Goal: Task Accomplishment & Management: Use online tool/utility

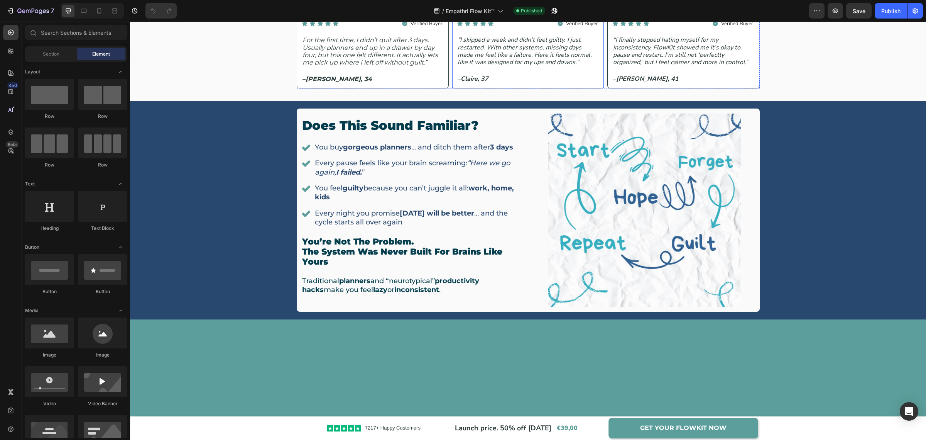
scroll to position [289, 0]
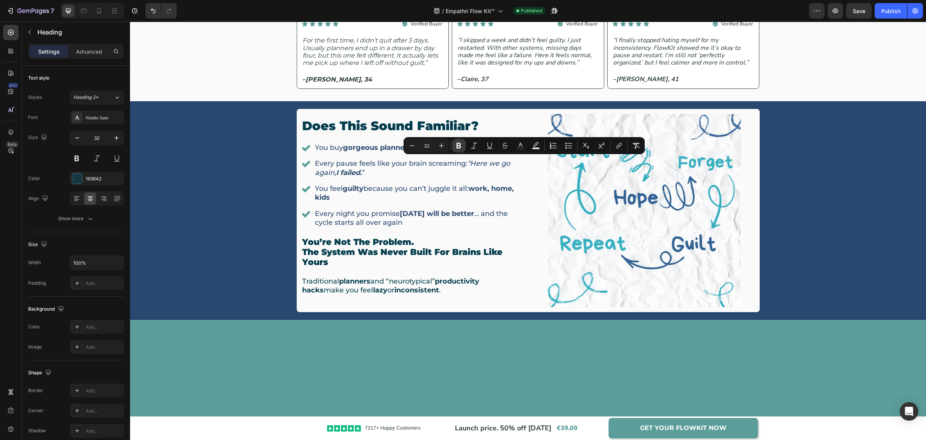
drag, startPoint x: 457, startPoint y: 146, endPoint x: 348, endPoint y: 189, distance: 117.8
click at [457, 146] on icon "Editor contextual toolbar" at bounding box center [459, 146] width 5 height 6
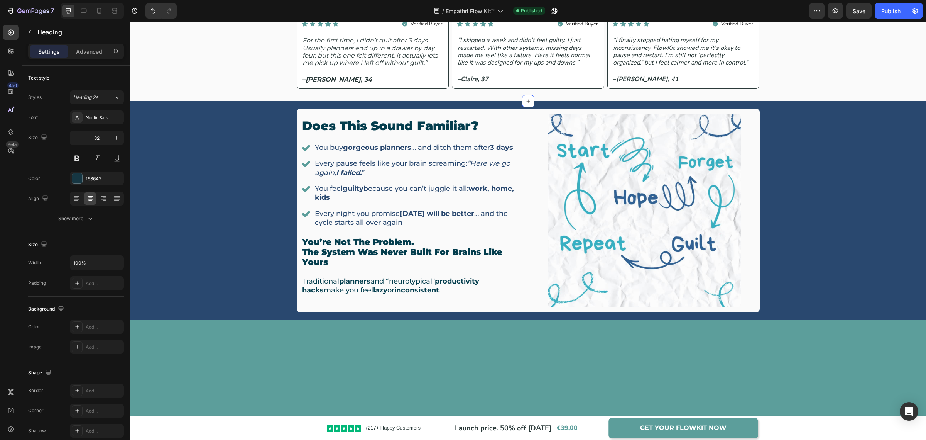
click at [829, 89] on div "Don’t take our word for it. Hear from moms who’ve used it. Heading 10 Real voic…" at bounding box center [528, 12] width 796 height 154
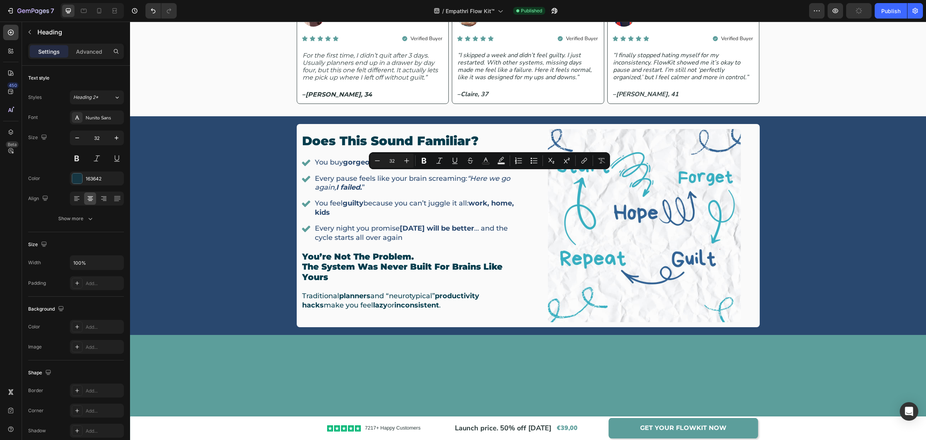
drag, startPoint x: 454, startPoint y: 179, endPoint x: 526, endPoint y: 182, distance: 72.2
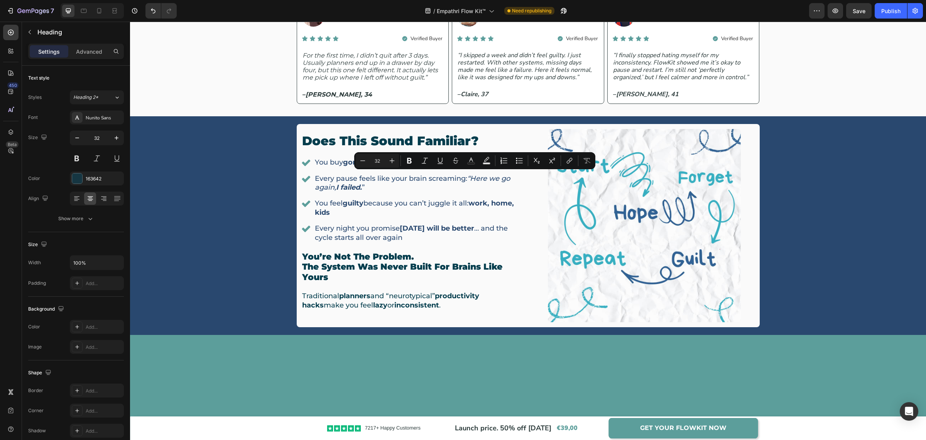
drag, startPoint x: 424, startPoint y: 183, endPoint x: 528, endPoint y: 184, distance: 104.2
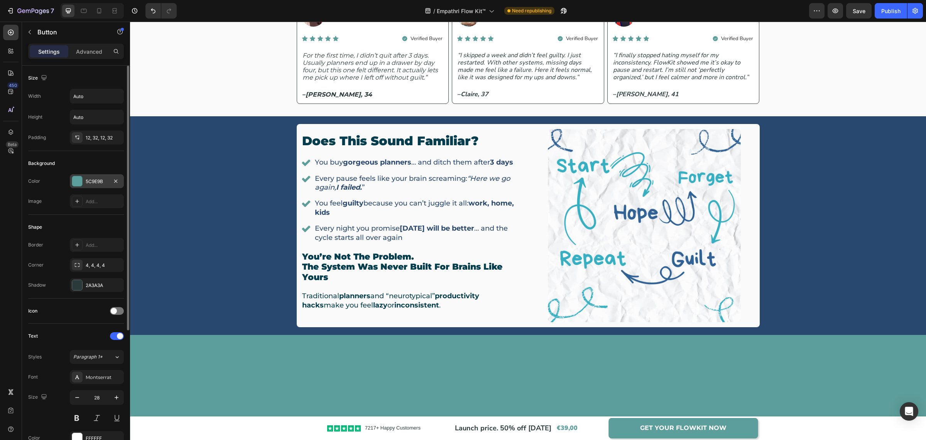
click at [110, 176] on div "5C9E9B" at bounding box center [97, 181] width 54 height 14
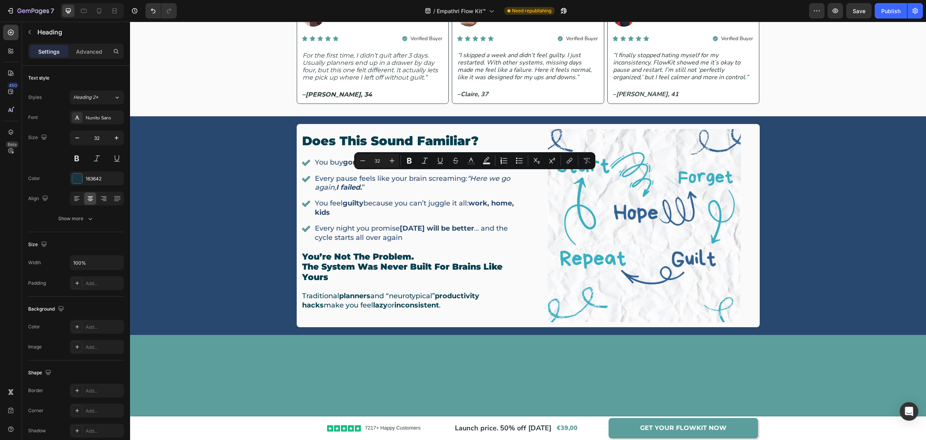
drag, startPoint x: 425, startPoint y: 180, endPoint x: 528, endPoint y: 183, distance: 103.5
click at [471, 159] on icon "Editor contextual toolbar" at bounding box center [471, 159] width 4 height 4
type input "163642"
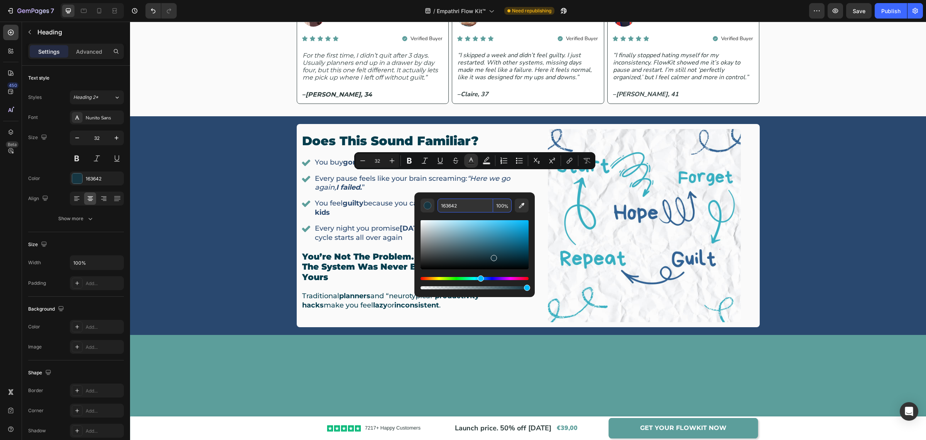
paste input "5C9E9B"
type input "5C9E9B"
click at [726, 116] on div "Don’t take our word for it. Hear from moms who’ve used it. Heading 10 Real voic…" at bounding box center [528, 19] width 796 height 193
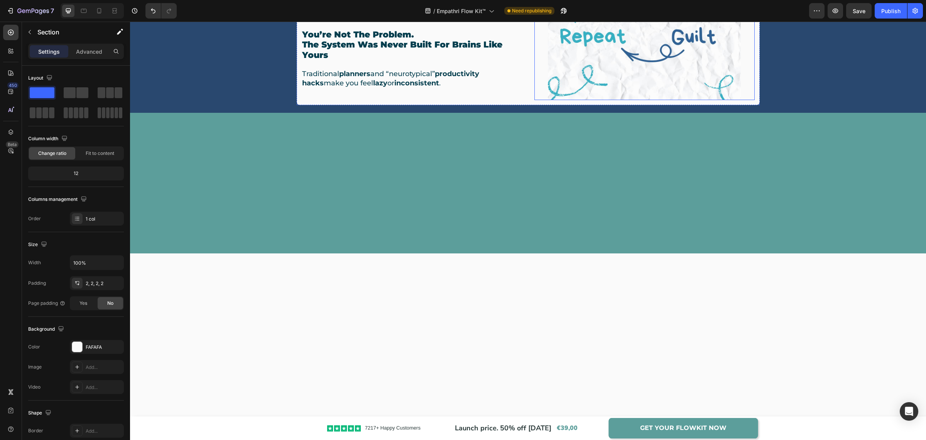
scroll to position [386, 0]
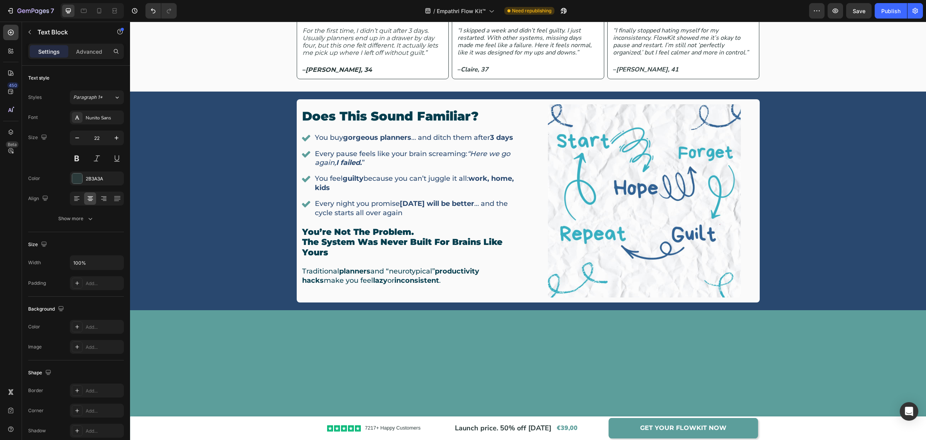
scroll to position [337, 0]
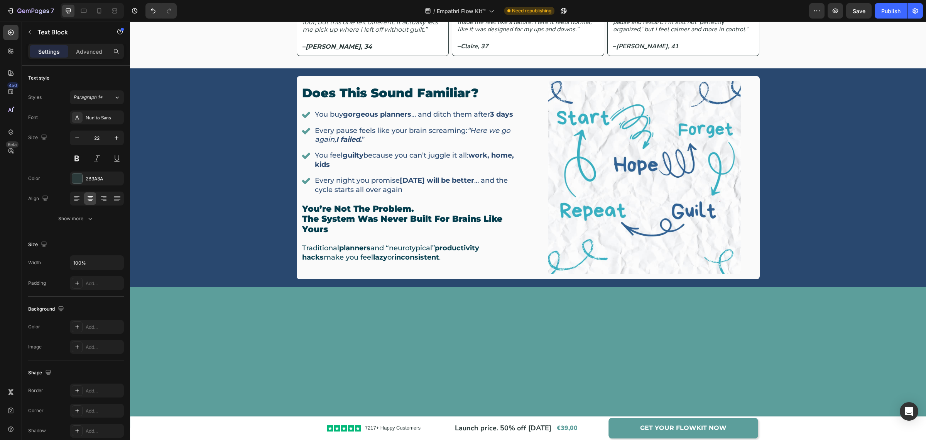
drag, startPoint x: 500, startPoint y: 151, endPoint x: 722, endPoint y: 156, distance: 222.7
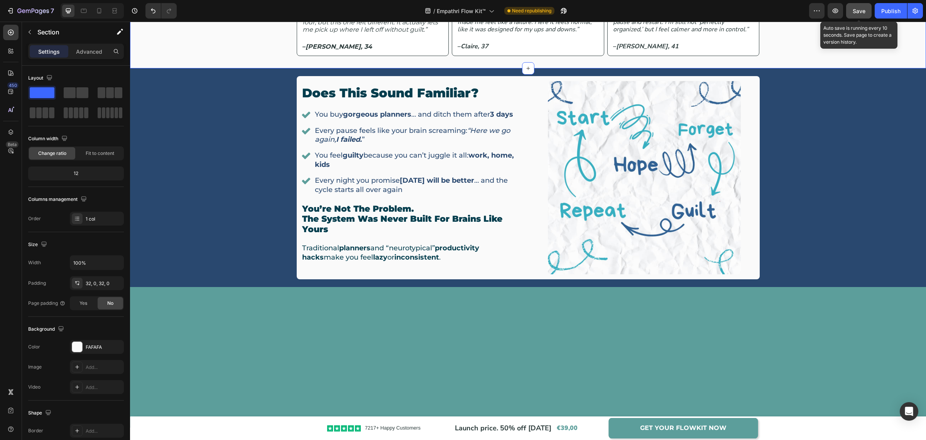
click at [861, 11] on span "Save" at bounding box center [859, 11] width 13 height 7
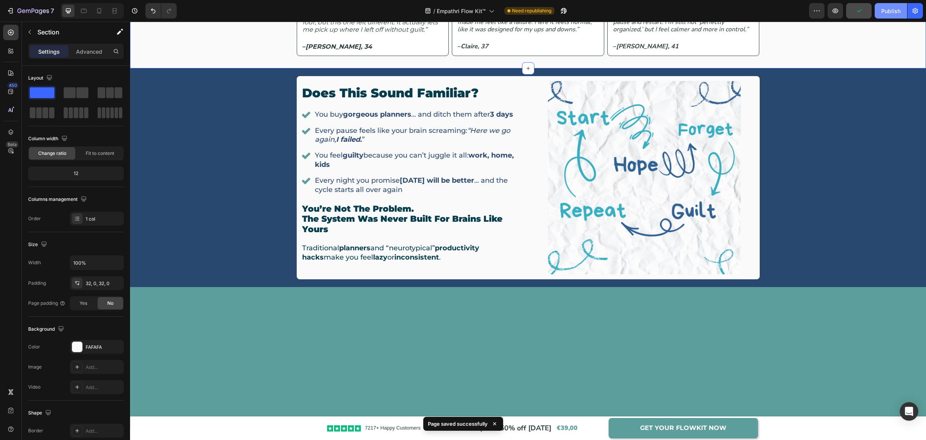
click at [885, 11] on div "Publish" at bounding box center [890, 11] width 19 height 8
click at [360, 34] on icon "For the first time, I didn’t quit after 3 days. Usually planners end up in a dr…" at bounding box center [370, 19] width 135 height 30
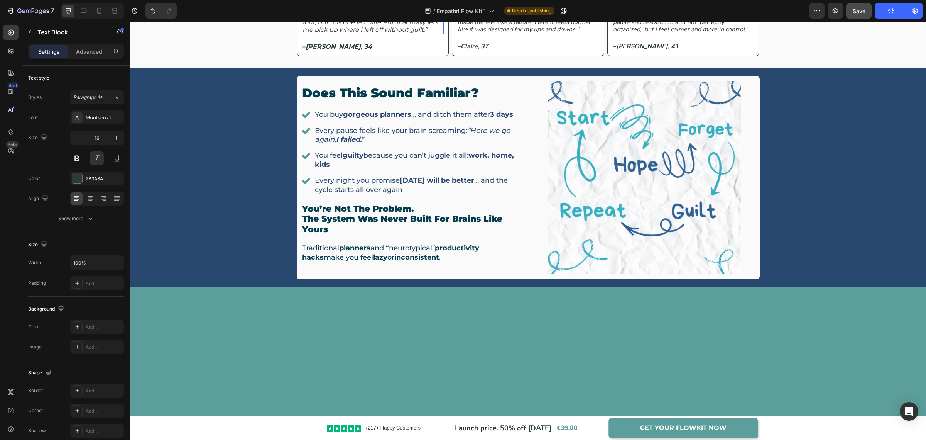
click at [360, 34] on icon "For the first time, I didn’t quit after 3 days. Usually planners end up in a dr…" at bounding box center [370, 19] width 135 height 30
click at [325, 50] on icon "[PERSON_NAME], 34" at bounding box center [339, 46] width 66 height 7
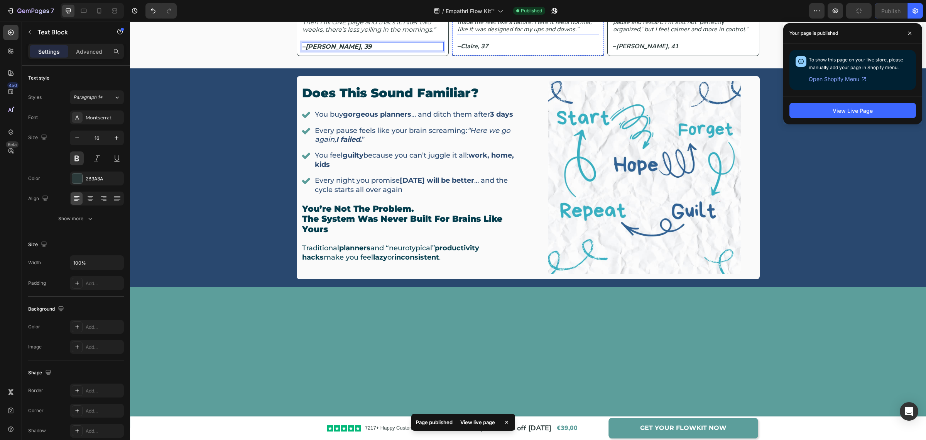
click at [525, 34] on p "“I skipped a week and didn’t feel guilty. I just restarted. With other systems,…" at bounding box center [528, 19] width 141 height 30
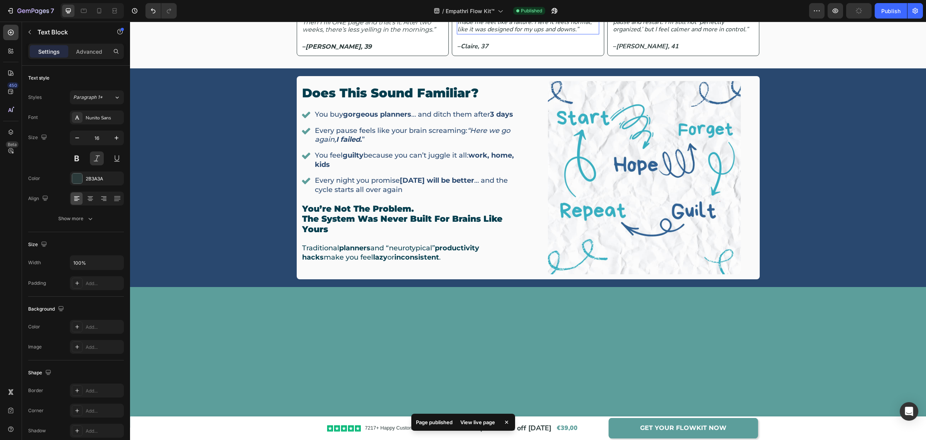
click at [525, 34] on p "“I skipped a week and didn’t feel guilty. I just restarted. With other systems,…" at bounding box center [528, 19] width 141 height 30
click at [628, 34] on icon "“I finally stopped hating myself for my inconsistency. FlowKit showed me it’s o…" at bounding box center [680, 18] width 135 height 31
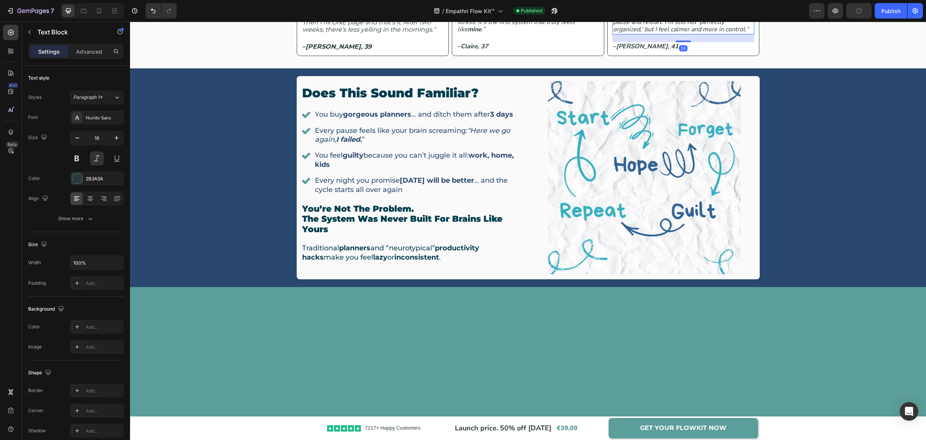
click at [628, 34] on icon "“I finally stopped hating myself for my inconsistency. FlowKit showed me it’s o…" at bounding box center [680, 18] width 135 height 31
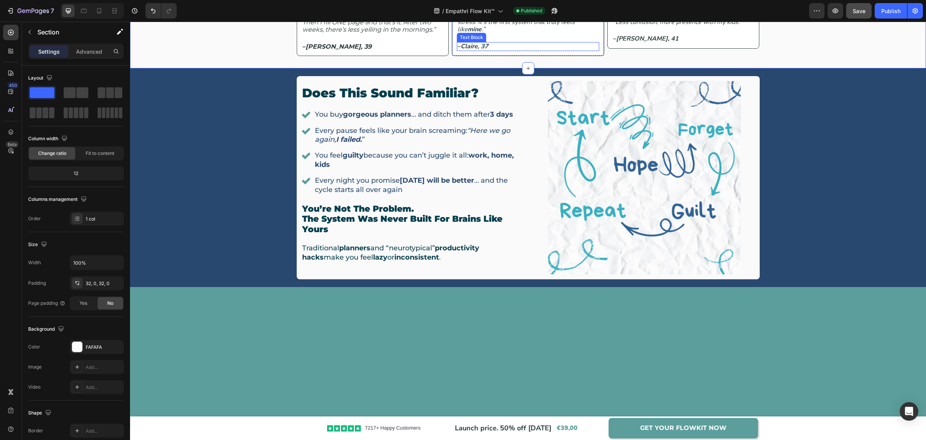
click at [485, 51] on icon "Claire, 37" at bounding box center [475, 46] width 28 height 8
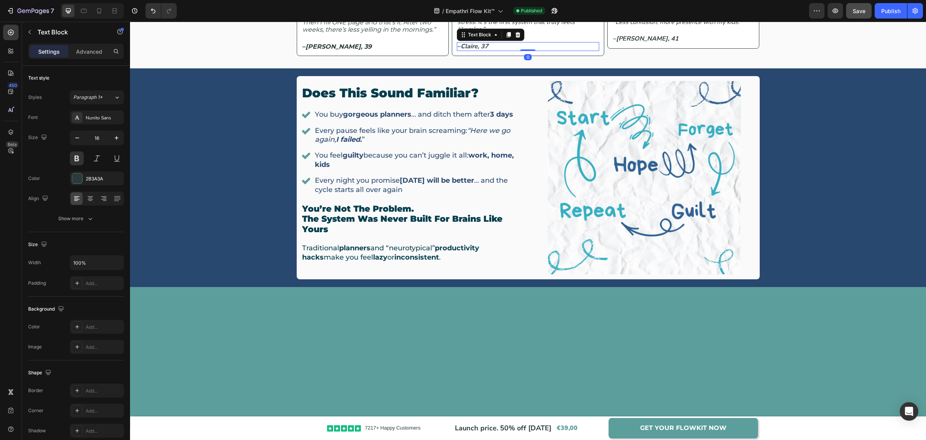
click at [485, 51] on icon "Claire, 37" at bounding box center [475, 46] width 28 height 8
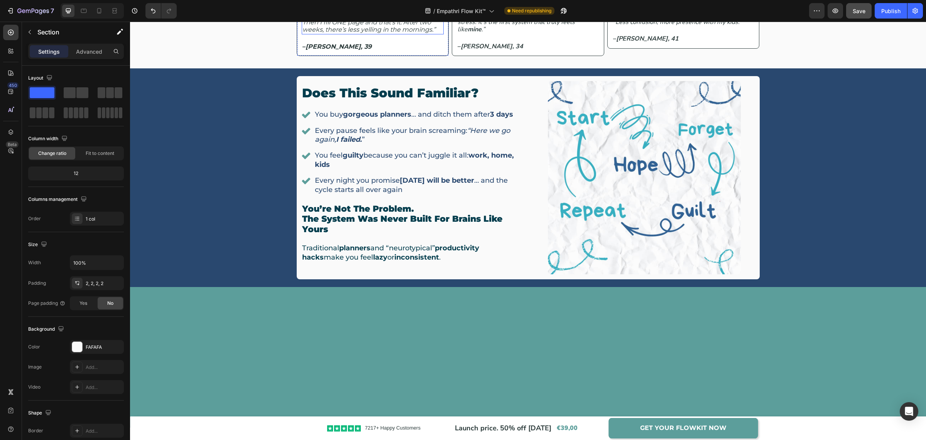
click at [422, 34] on p "“It works even on my worst days.” “With the audios I can unfreeze in 5 minutes.…" at bounding box center [373, 19] width 141 height 30
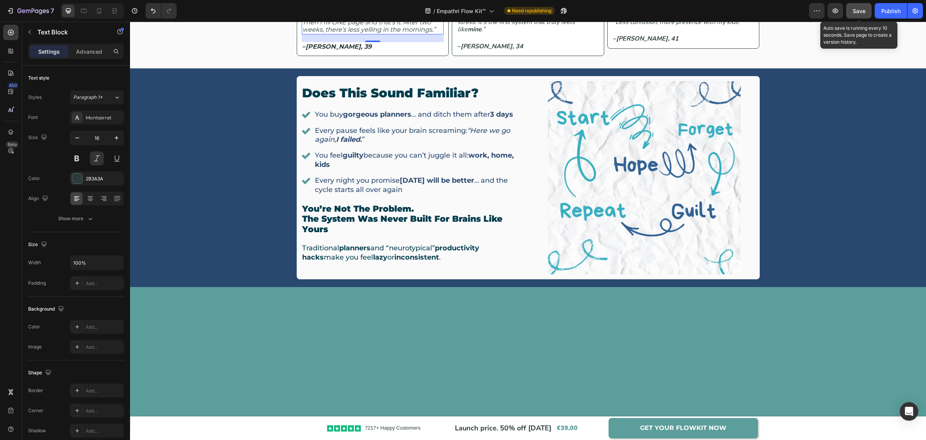
click at [864, 12] on span "Save" at bounding box center [859, 11] width 13 height 7
drag, startPoint x: 885, startPoint y: 12, endPoint x: 886, endPoint y: 20, distance: 8.7
click at [885, 12] on div "Publish" at bounding box center [890, 11] width 19 height 8
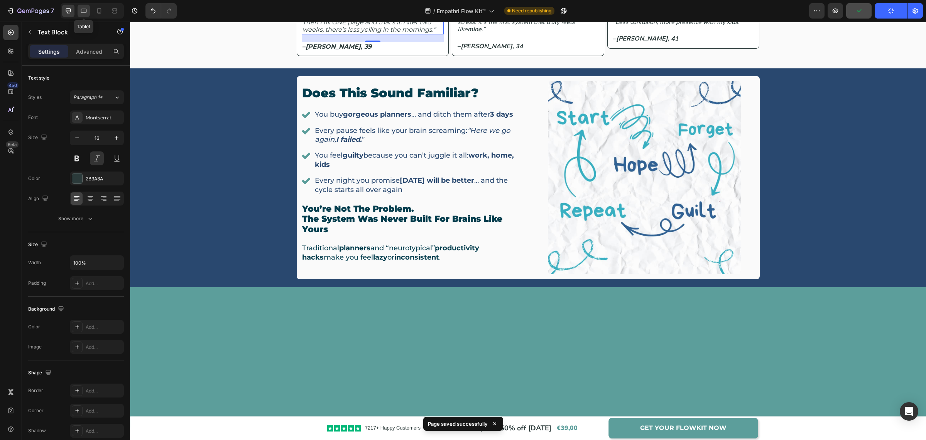
click at [83, 9] on icon at bounding box center [84, 11] width 6 height 4
type input "18"
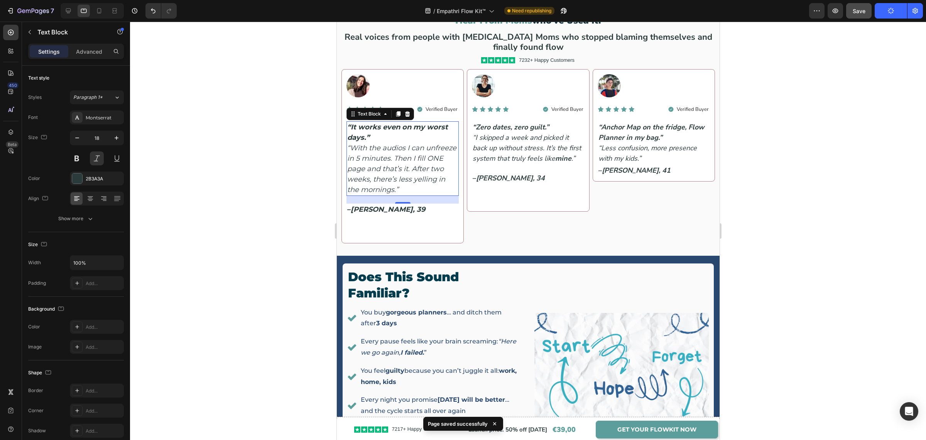
scroll to position [408, 0]
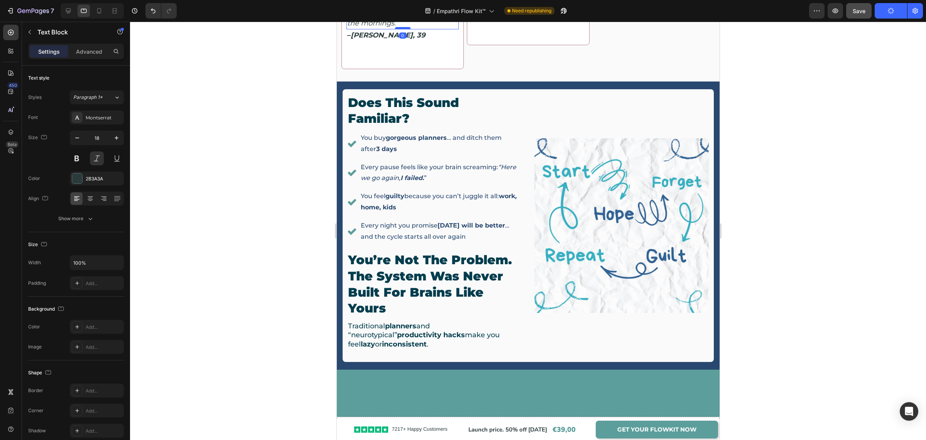
drag, startPoint x: 404, startPoint y: 274, endPoint x: 404, endPoint y: 266, distance: 8.9
click at [404, 29] on div at bounding box center [402, 28] width 15 height 2
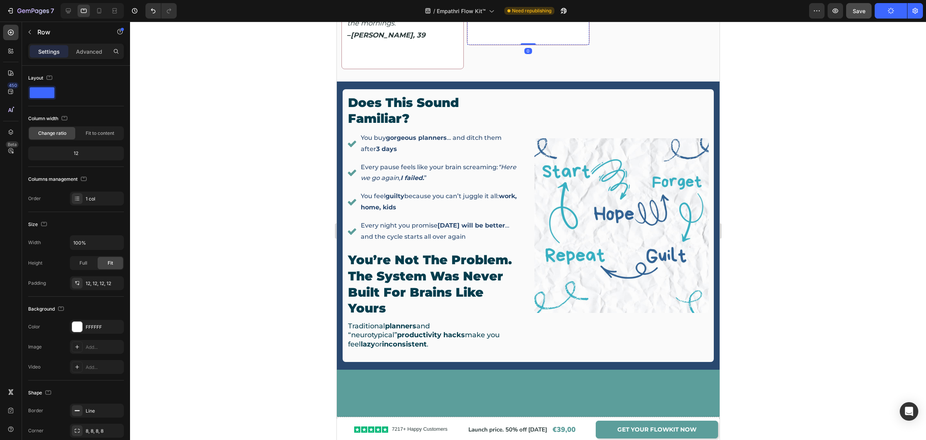
click at [525, 17] on p "– [PERSON_NAME], 34" at bounding box center [527, 12] width 111 height 10
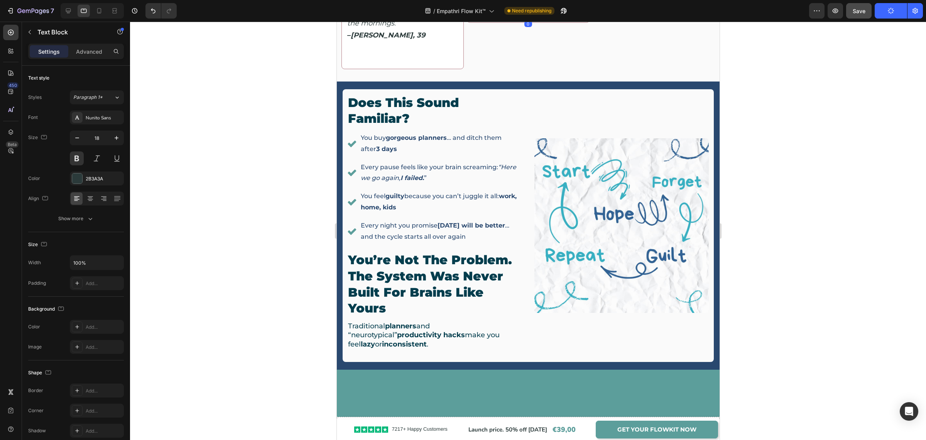
drag, startPoint x: 523, startPoint y: 278, endPoint x: 529, endPoint y: 244, distance: 34.8
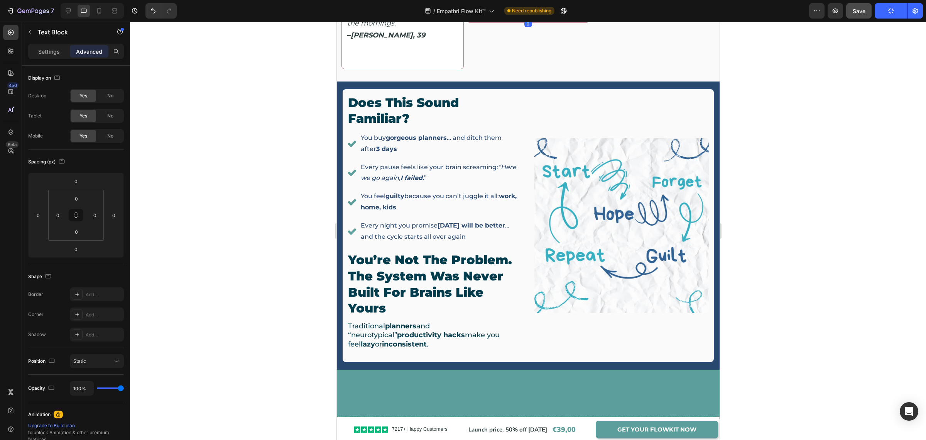
click at [649, 7] on div "0" at bounding box center [653, 4] width 8 height 6
click at [667, 9] on p "– [PERSON_NAME], 41" at bounding box center [653, 4] width 111 height 10
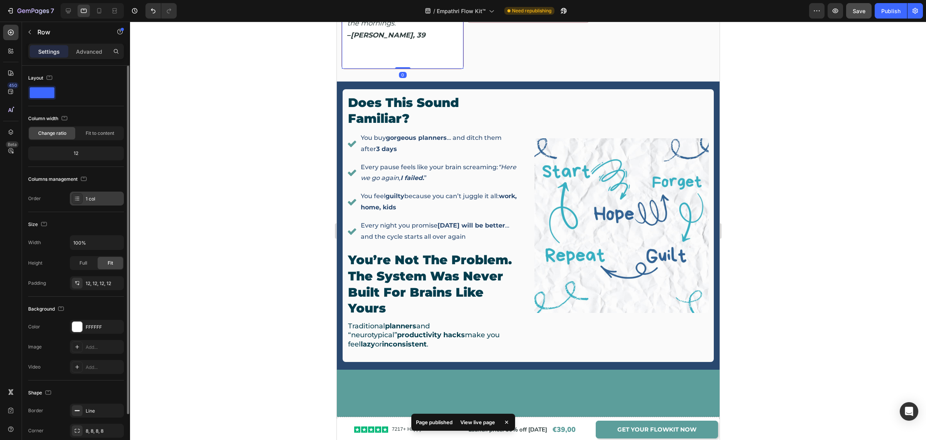
click at [96, 194] on div "1 col" at bounding box center [97, 198] width 54 height 14
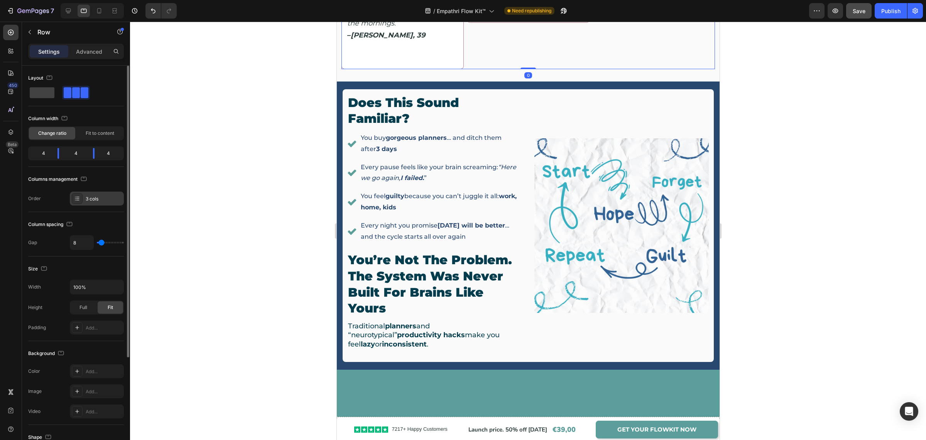
click at [110, 196] on div "3 cols" at bounding box center [104, 198] width 36 height 7
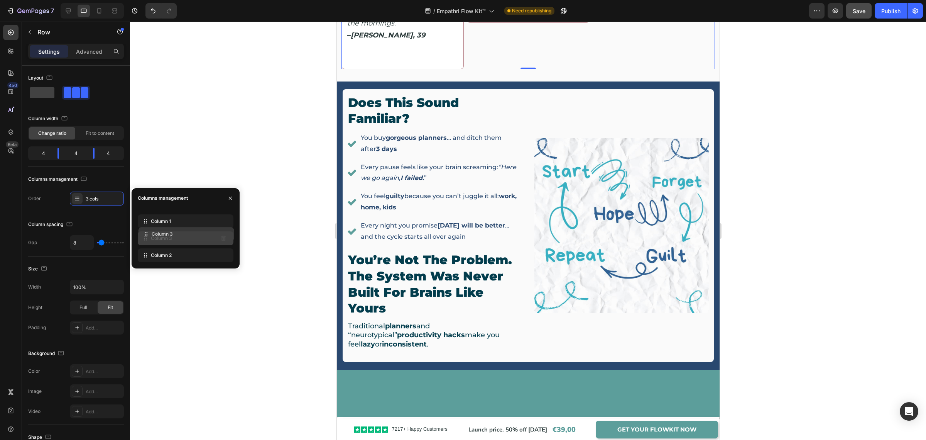
drag, startPoint x: 173, startPoint y: 221, endPoint x: 173, endPoint y: 234, distance: 13.1
click at [522, 41] on p "– [PERSON_NAME], 39" at bounding box center [527, 35] width 111 height 10
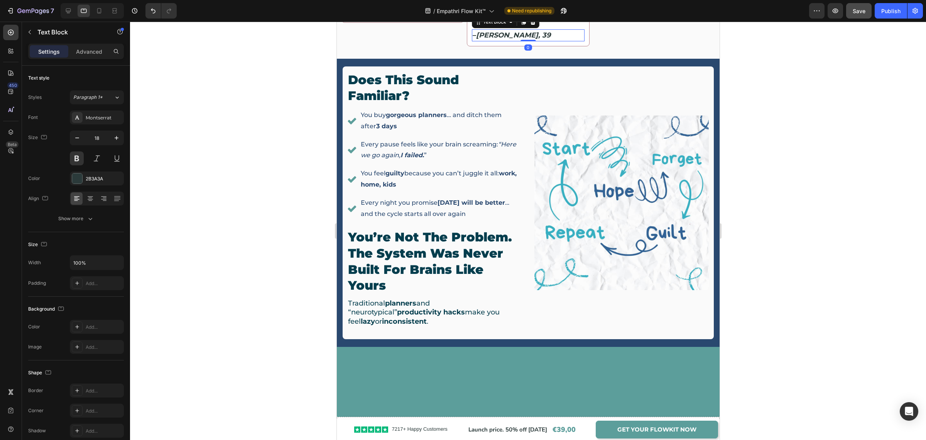
drag, startPoint x: 528, startPoint y: 302, endPoint x: 530, endPoint y: 255, distance: 46.8
click at [530, 41] on div "– [PERSON_NAME], 39 Text Block 0" at bounding box center [528, 35] width 112 height 12
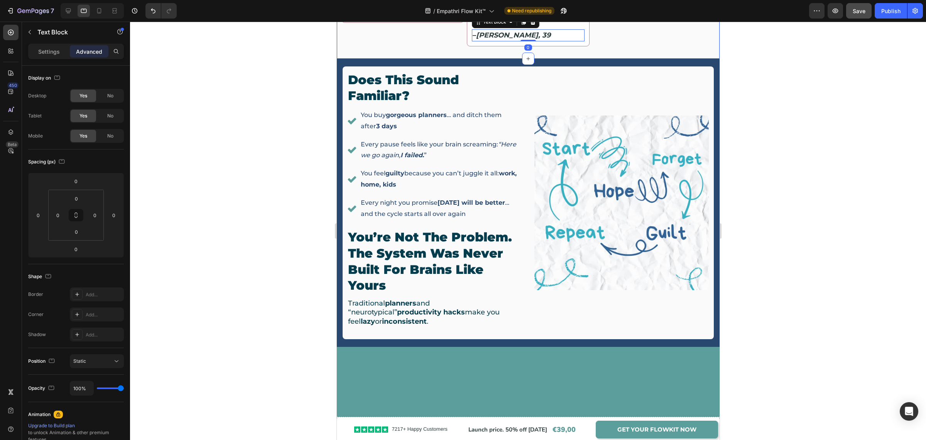
click at [832, 198] on div at bounding box center [528, 231] width 796 height 418
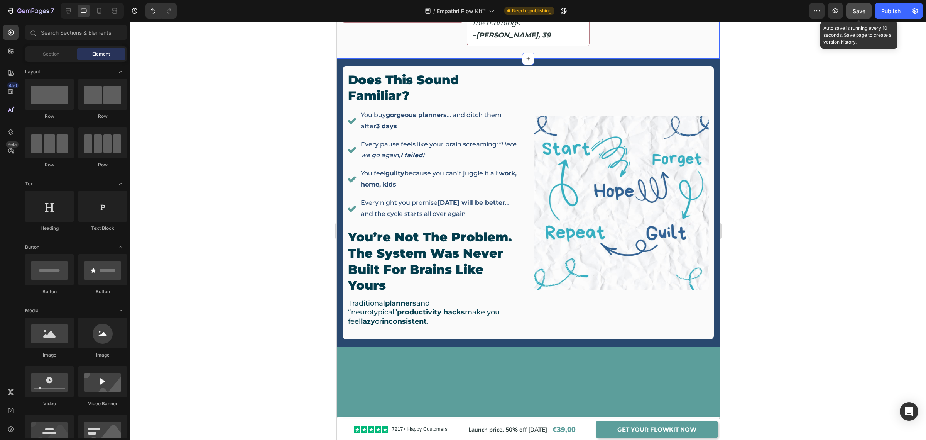
click at [861, 12] on span "Save" at bounding box center [859, 11] width 13 height 7
click at [887, 11] on div "Publish" at bounding box center [890, 11] width 19 height 8
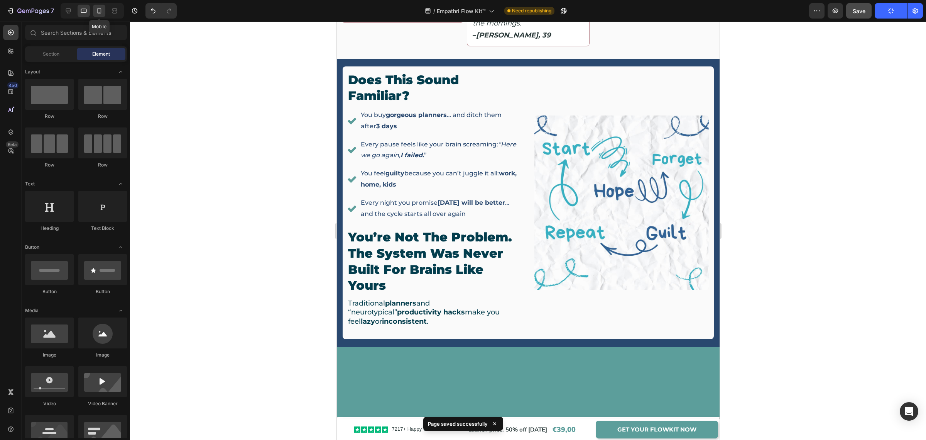
click at [98, 10] on icon at bounding box center [99, 11] width 8 height 8
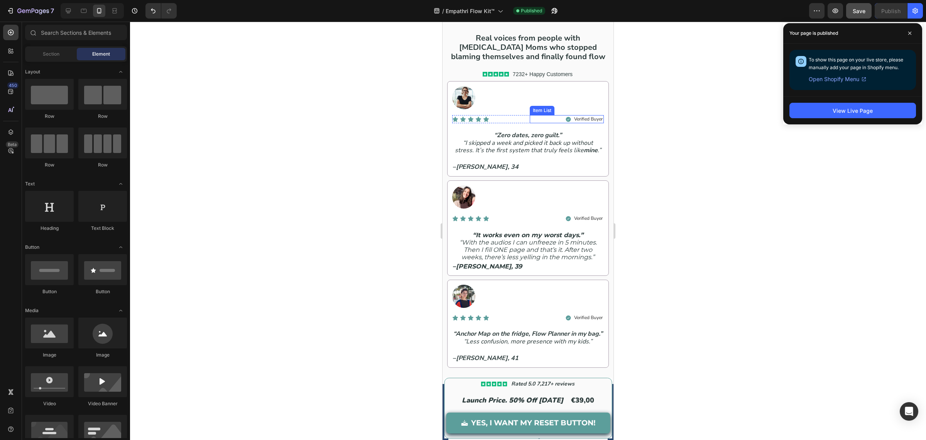
click at [690, 181] on div at bounding box center [528, 231] width 796 height 418
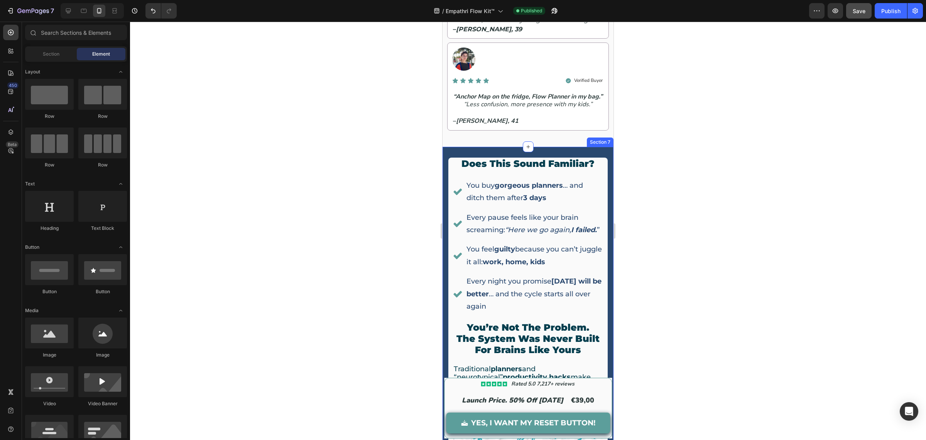
scroll to position [659, 0]
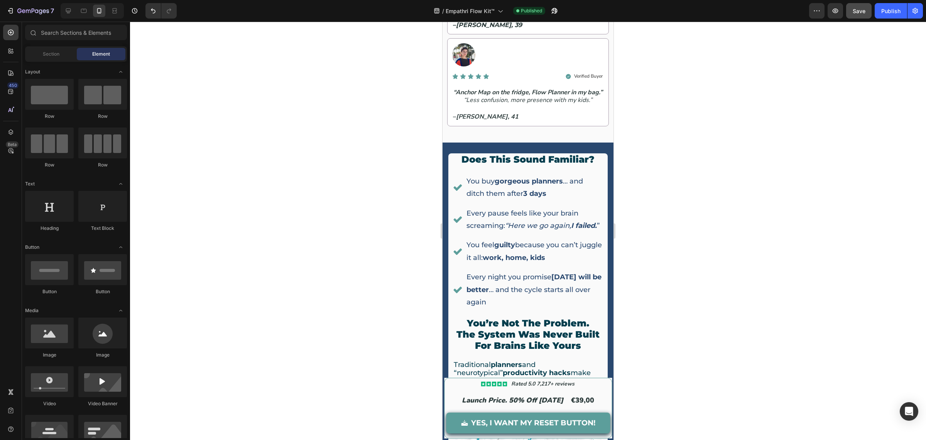
click at [79, 17] on div at bounding box center [92, 10] width 63 height 15
click at [79, 15] on div at bounding box center [84, 11] width 12 height 12
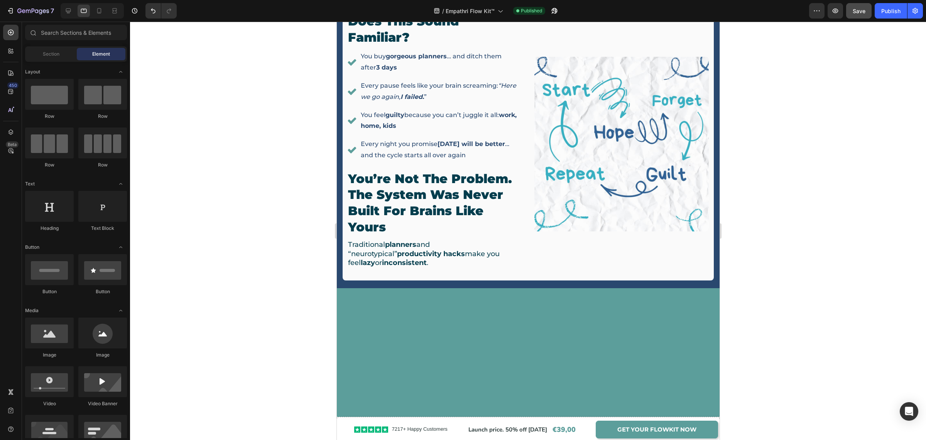
scroll to position [458, 0]
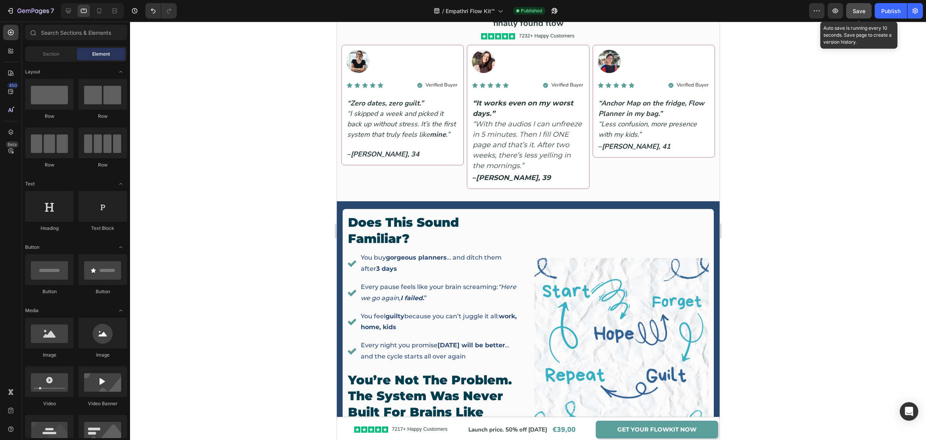
click at [852, 11] on button "Save" at bounding box center [858, 10] width 25 height 15
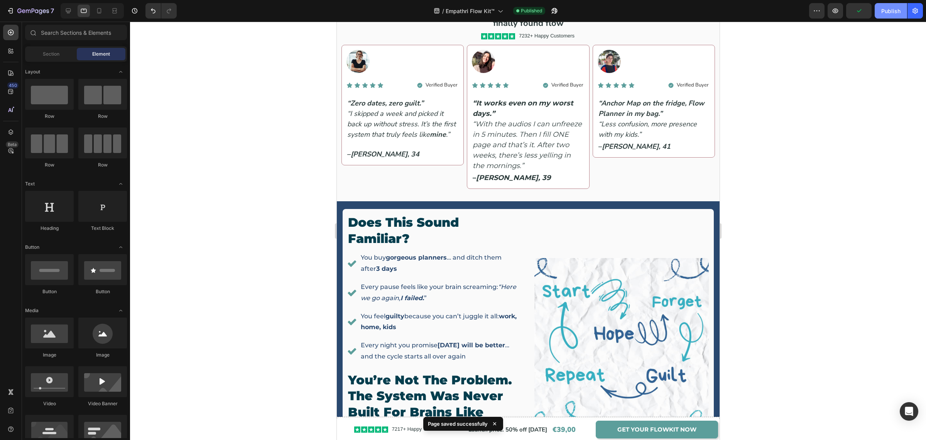
click at [893, 8] on div "Publish" at bounding box center [890, 11] width 19 height 8
click at [66, 10] on icon at bounding box center [68, 10] width 5 height 5
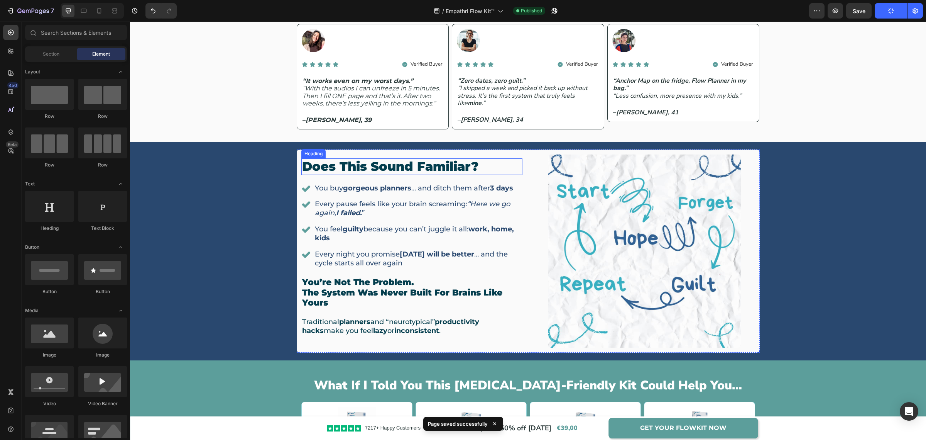
scroll to position [410, 0]
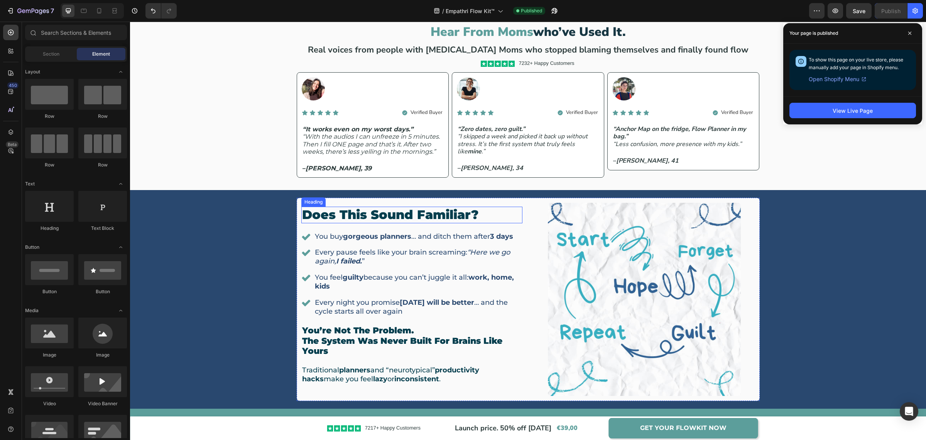
click at [430, 212] on h2 "does this sound familiar?" at bounding box center [411, 214] width 221 height 16
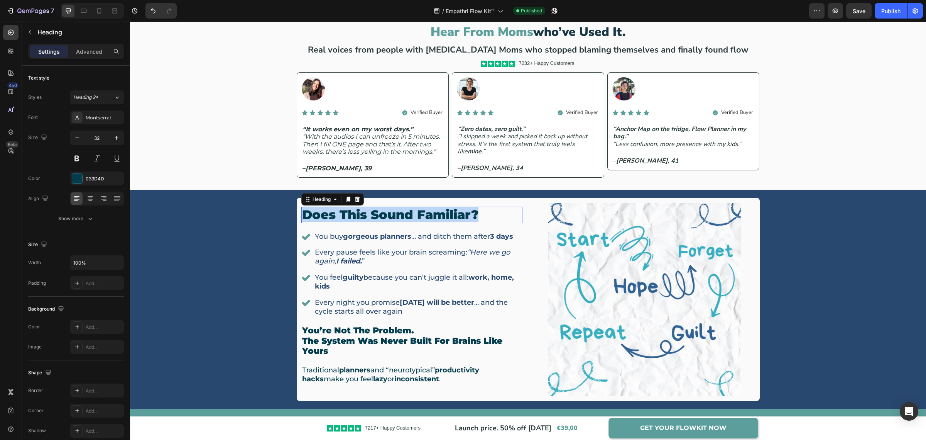
click at [430, 212] on p "does this sound familiar?" at bounding box center [412, 214] width 220 height 15
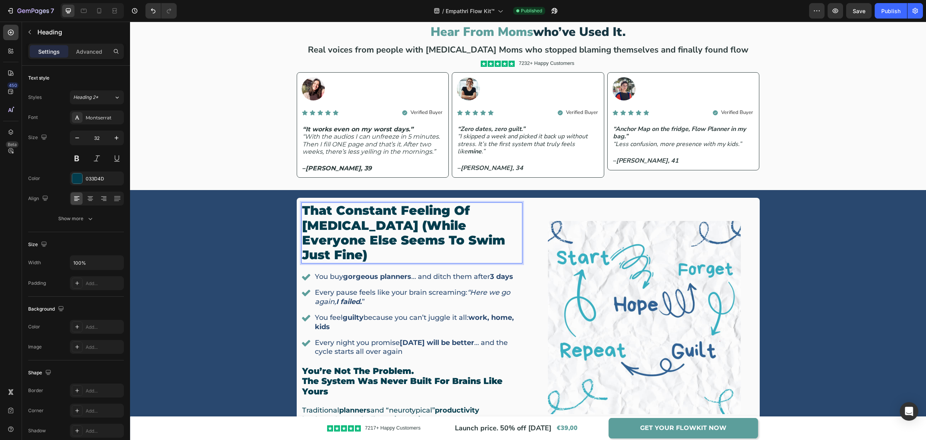
scroll to position [405, 0]
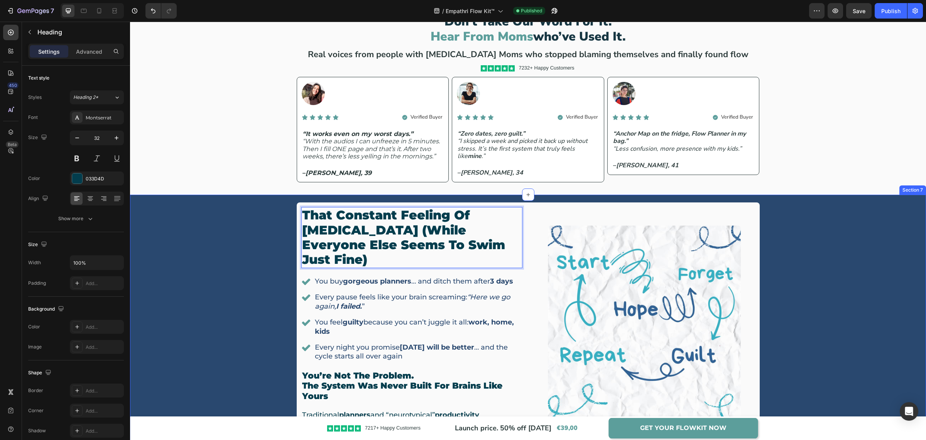
click at [246, 220] on div "That constant feeling of [MEDICAL_DATA] (while everyone else seems to swim just…" at bounding box center [528, 321] width 785 height 239
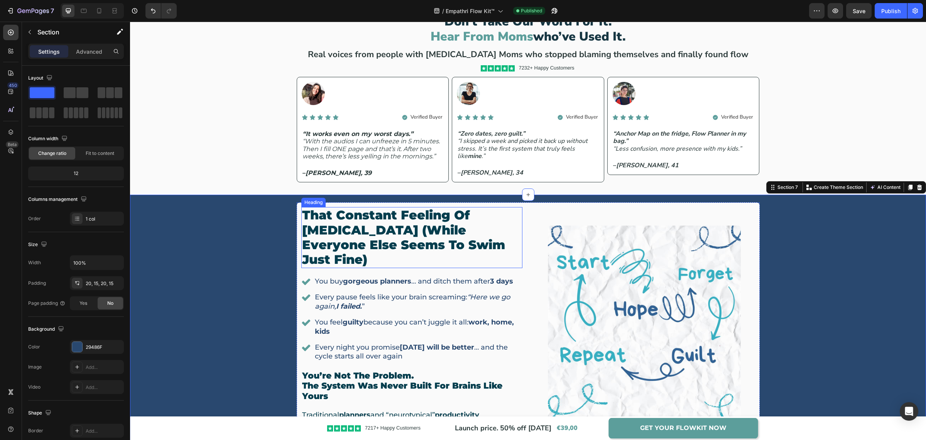
click at [367, 228] on p "That constant feeling of [MEDICAL_DATA] (while everyone else seems to swim just…" at bounding box center [412, 237] width 220 height 59
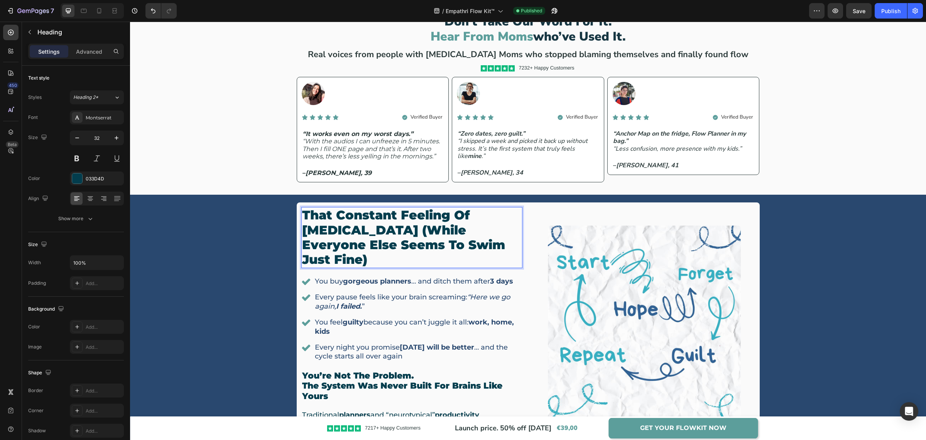
click at [367, 228] on p "That constant feeling of [MEDICAL_DATA] (while everyone else seems to swim just…" at bounding box center [412, 237] width 220 height 59
click at [254, 244] on div "That constant feeling of [MEDICAL_DATA] (while everyone else seems to swim just…" at bounding box center [528, 321] width 785 height 239
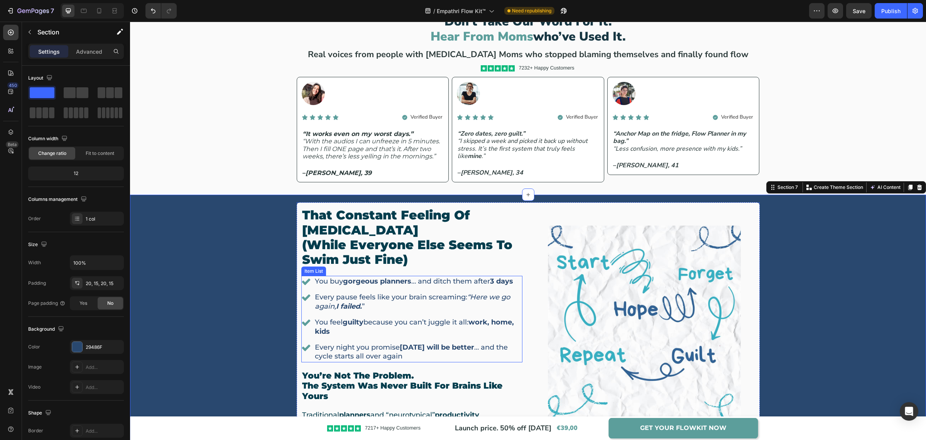
scroll to position [502, 0]
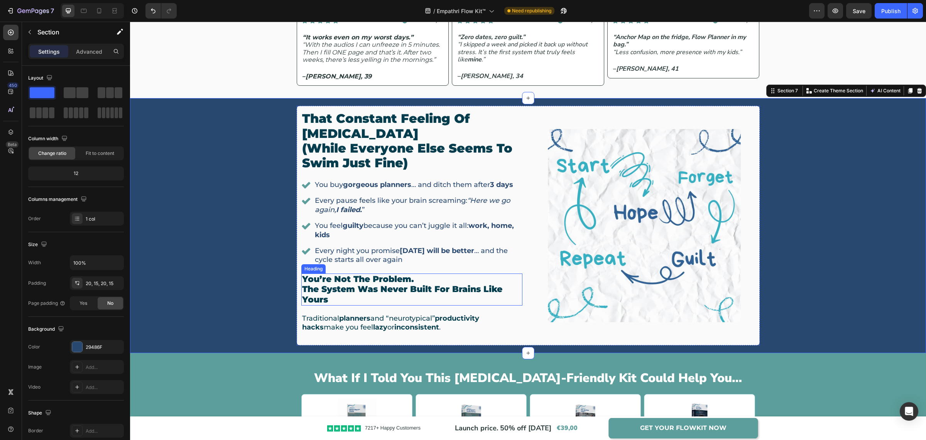
click at [380, 283] on h2 "you’re not the problem. the system was never built for brains like yours" at bounding box center [411, 289] width 221 height 32
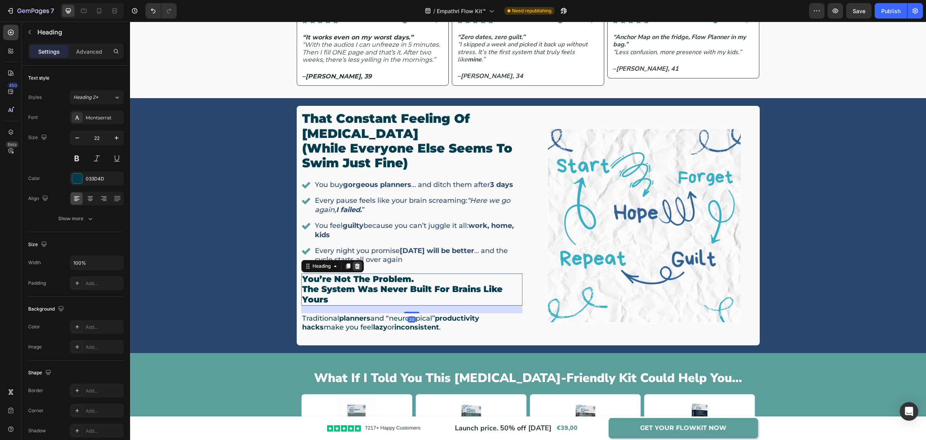
click at [355, 266] on icon at bounding box center [357, 265] width 5 height 5
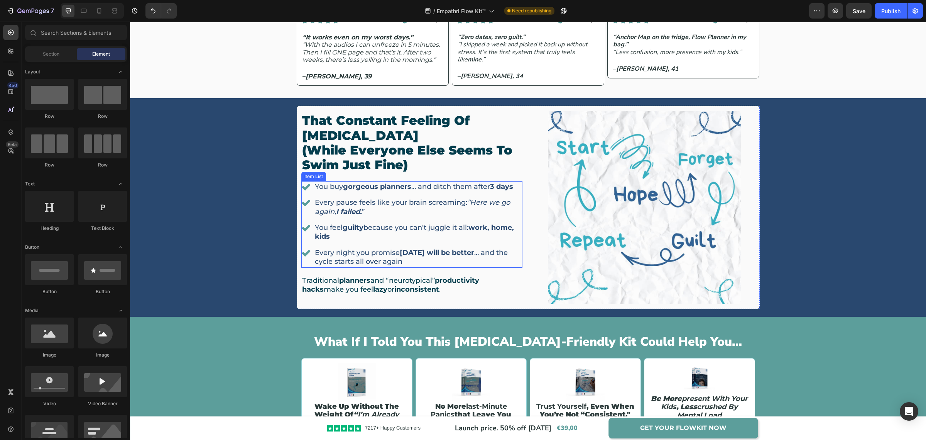
click at [516, 195] on div "You buy gorgeous planners … and ditch them after 3 days Every pause feels like …" at bounding box center [411, 224] width 221 height 86
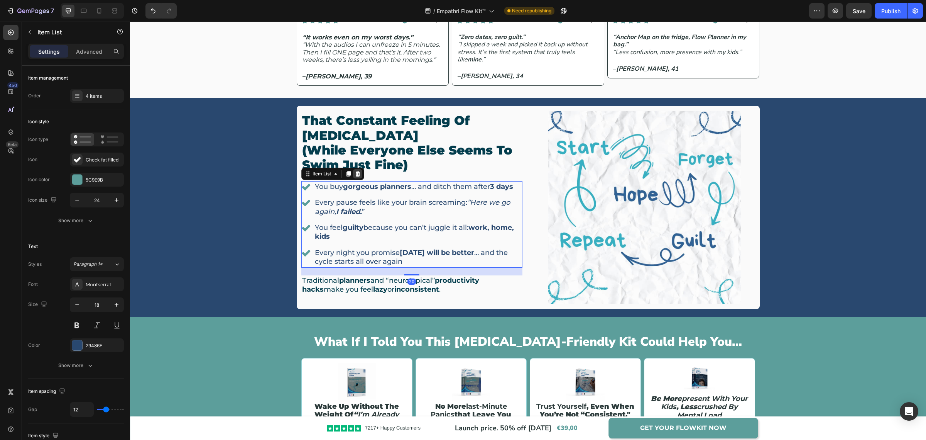
click at [355, 173] on icon at bounding box center [358, 174] width 6 height 6
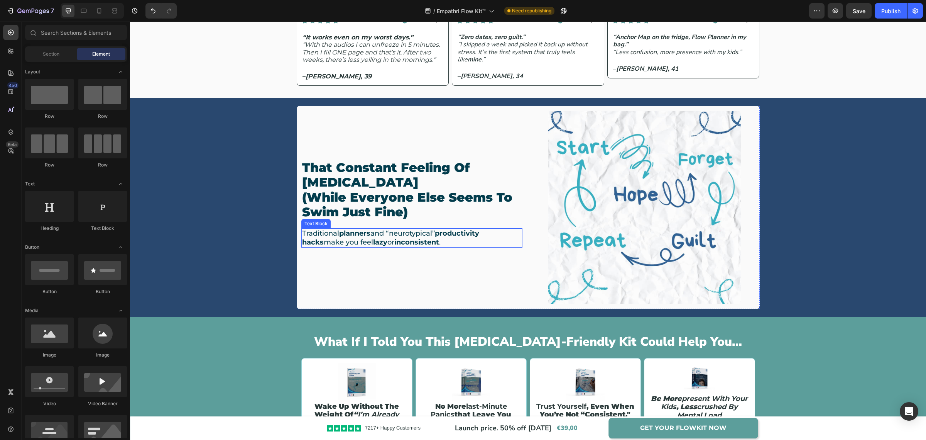
click at [375, 236] on p "Traditional planners and “neurotypical” productivity hacks make you feel lazy o…" at bounding box center [412, 238] width 220 height 18
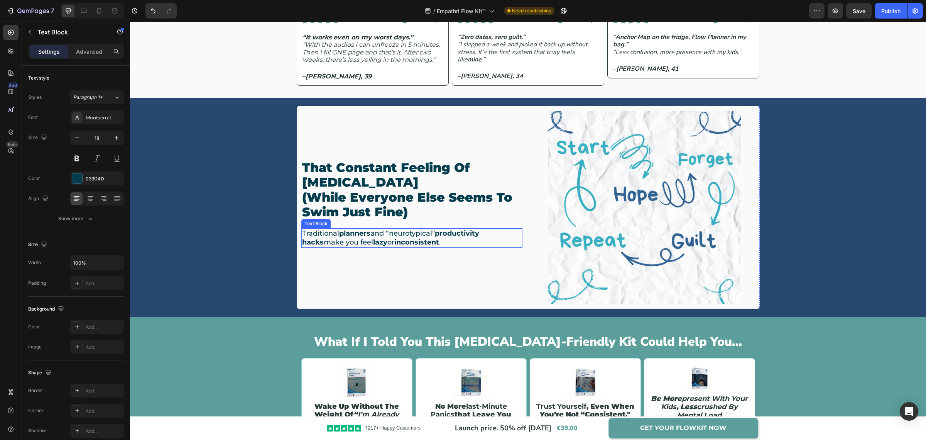
click at [375, 236] on p "Traditional planners and “neurotypical” productivity hacks make you feel lazy o…" at bounding box center [412, 238] width 220 height 18
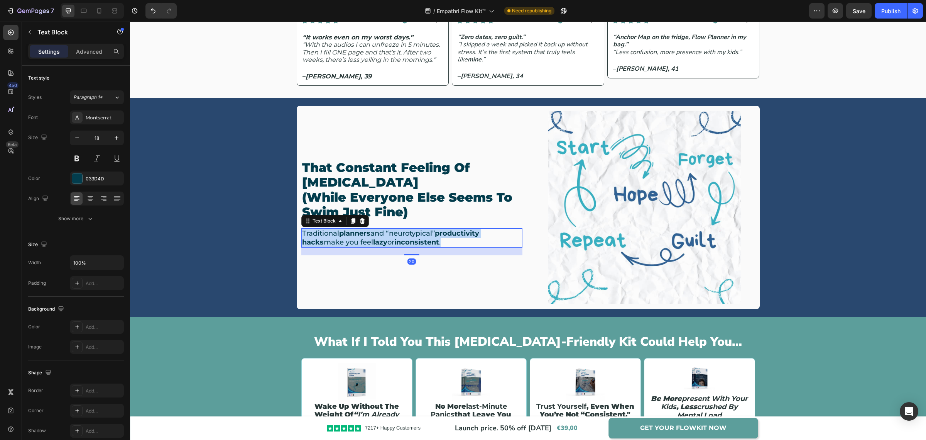
click at [375, 236] on p "Traditional planners and “neurotypical” productivity hacks make you feel lazy o…" at bounding box center [412, 238] width 220 height 18
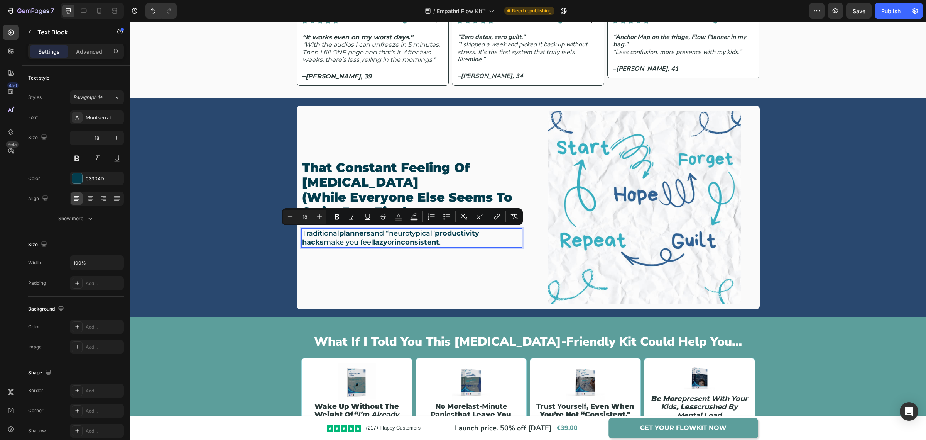
scroll to position [475, 0]
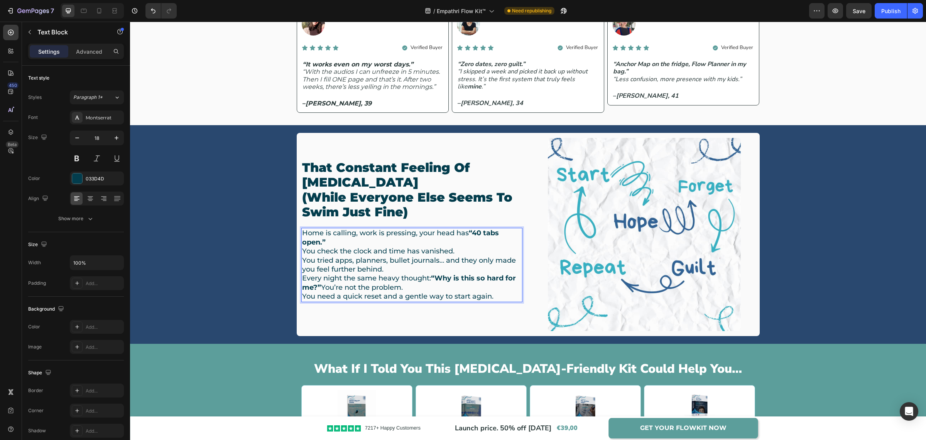
click at [340, 243] on p "Home is calling, work is pressing, your head has “40 tabs open.” You check the …" at bounding box center [412, 264] width 220 height 72
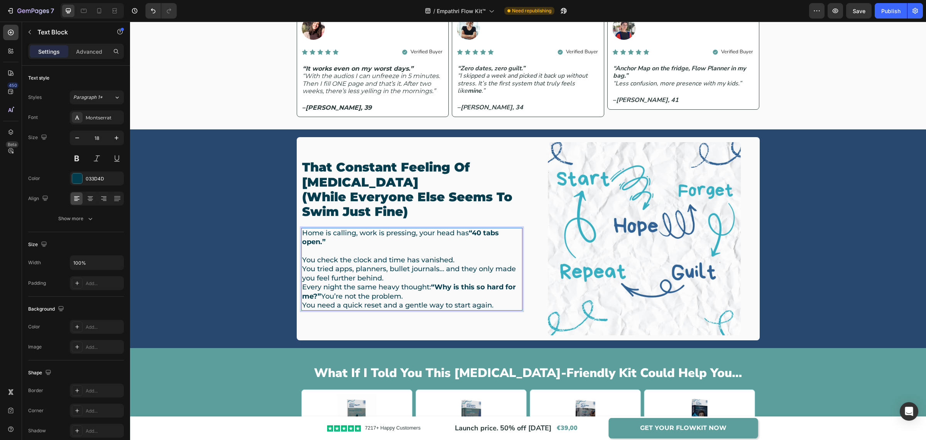
click at [399, 278] on p "You check the clock and time has vanished. You tried apps, planners, bullet jou…" at bounding box center [412, 278] width 220 height 63
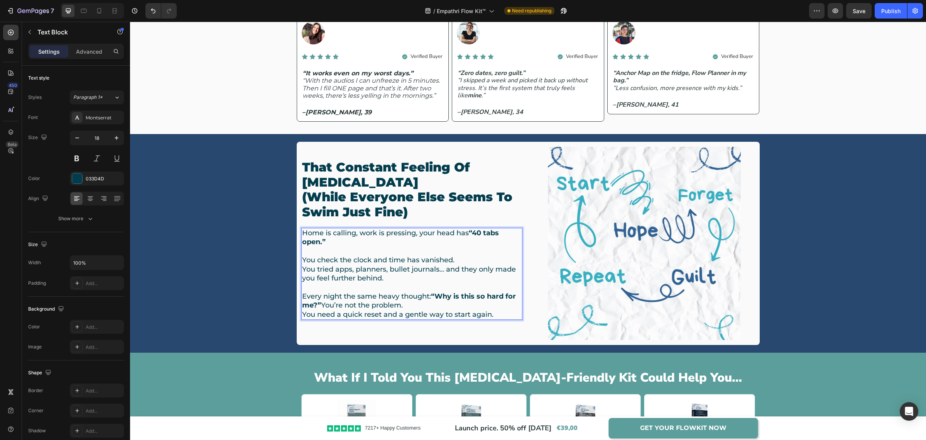
click at [444, 269] on p "You check the clock and time has vanished. You tried apps, planners, bullet jou…" at bounding box center [412, 265] width 220 height 36
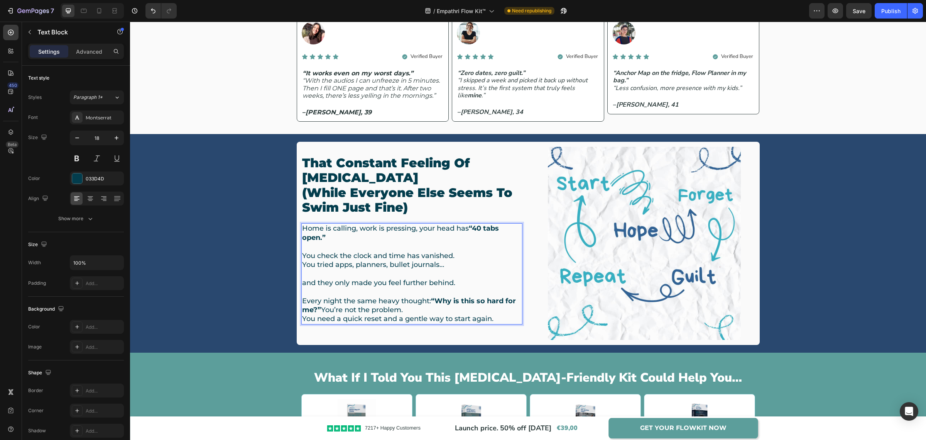
scroll to position [461, 0]
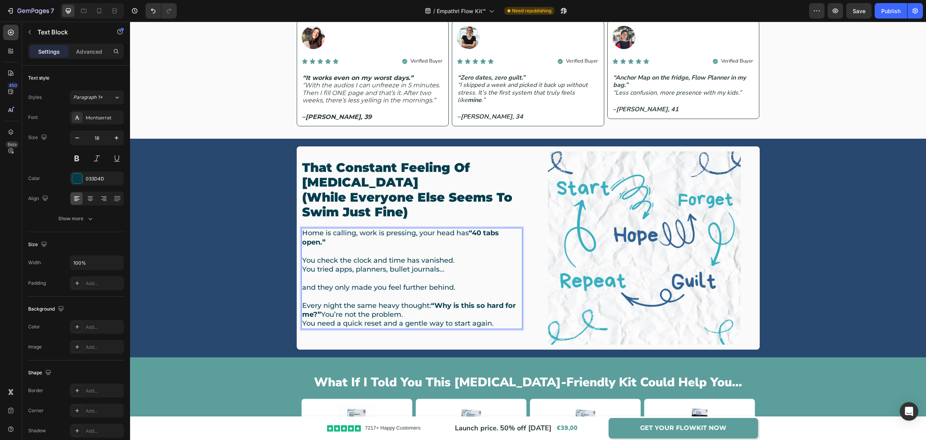
click at [419, 317] on p "Every night the same heavy thought: “Why is this so hard for me?” You’re not th…" at bounding box center [412, 310] width 220 height 36
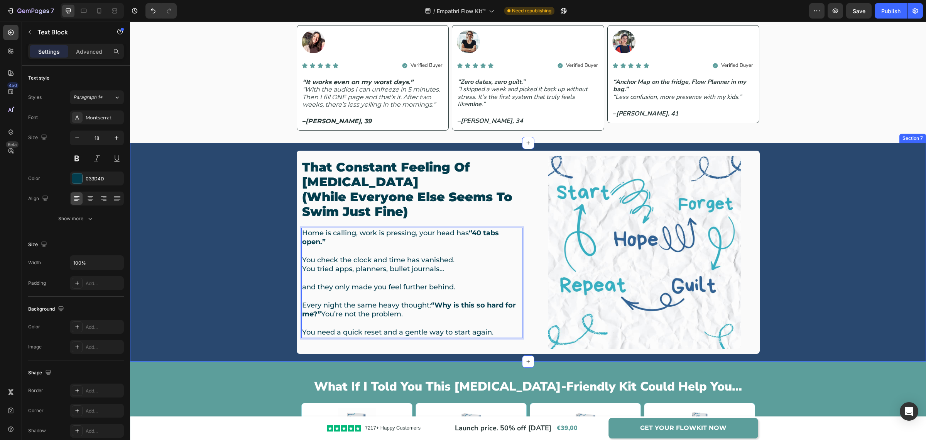
click at [795, 269] on div "That constant feeling of [MEDICAL_DATA] (while everyone else seems to swim just…" at bounding box center [528, 252] width 785 height 203
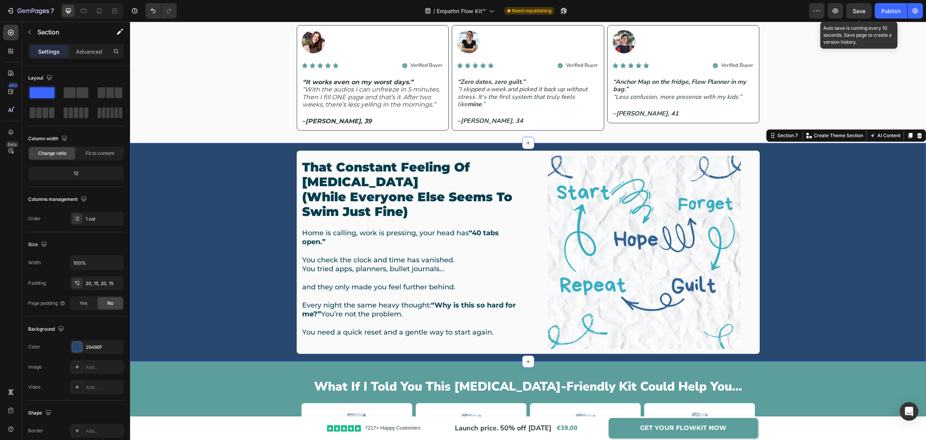
click at [859, 10] on span "Save" at bounding box center [859, 11] width 13 height 7
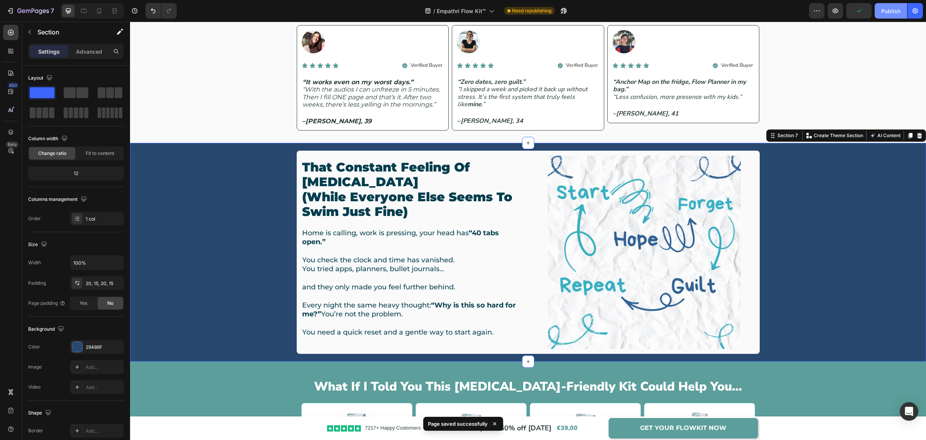
click at [880, 10] on button "Publish" at bounding box center [891, 10] width 32 height 15
click at [302, 200] on p "That constant feeling of [MEDICAL_DATA] (while everyone else seems to swim just…" at bounding box center [412, 189] width 220 height 59
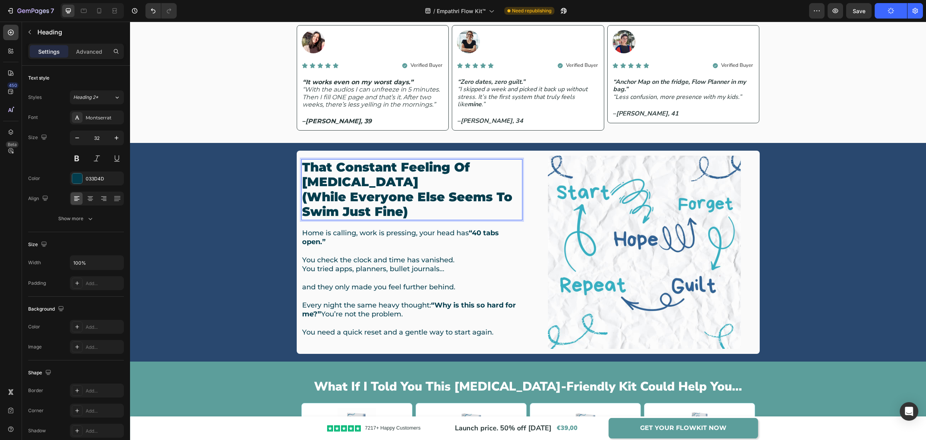
drag, startPoint x: 299, startPoint y: 198, endPoint x: 367, endPoint y: 203, distance: 68.5
drag, startPoint x: 362, startPoint y: 203, endPoint x: 326, endPoint y: 203, distance: 35.5
click at [360, 203] on p "That constant feeling of [MEDICAL_DATA] (while everyone else seems to swim just…" at bounding box center [412, 189] width 220 height 59
click at [302, 198] on p "That constant feeling of [MEDICAL_DATA] (while everyone else seems to swim just…" at bounding box center [412, 189] width 220 height 59
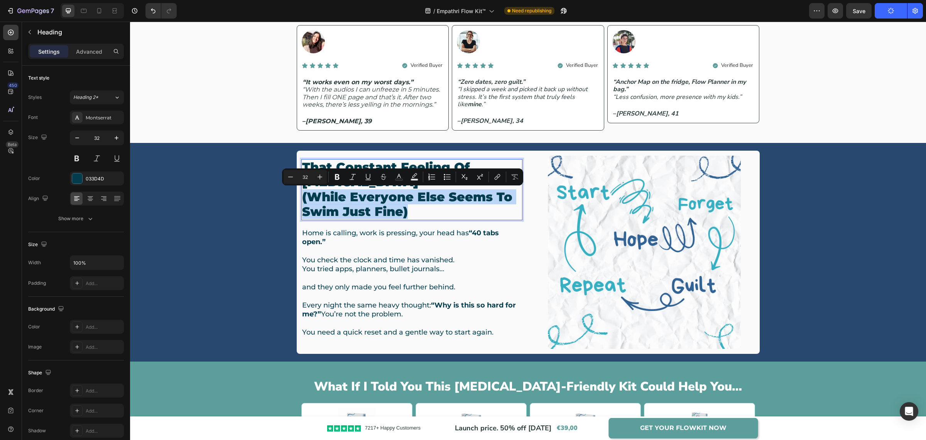
drag, startPoint x: 298, startPoint y: 196, endPoint x: 413, endPoint y: 210, distance: 115.1
click at [413, 210] on p "That constant feeling of [MEDICAL_DATA] (while everyone else seems to swim just…" at bounding box center [412, 189] width 220 height 59
click at [307, 176] on input "32" at bounding box center [305, 176] width 15 height 9
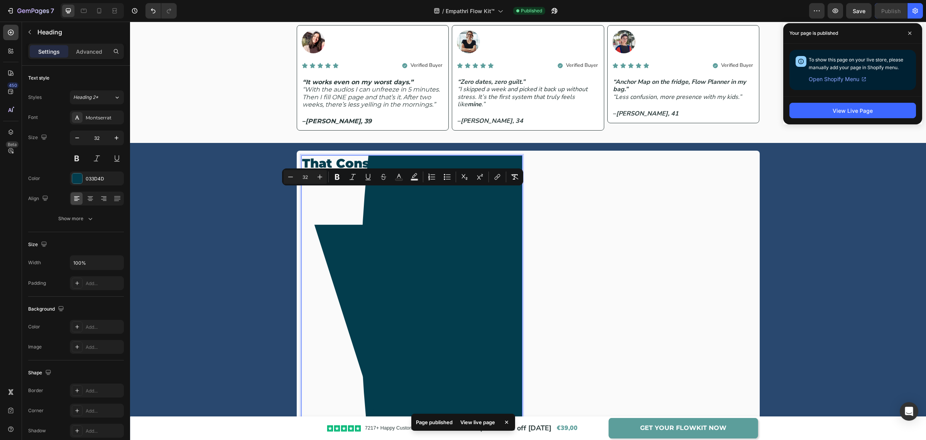
type input "3"
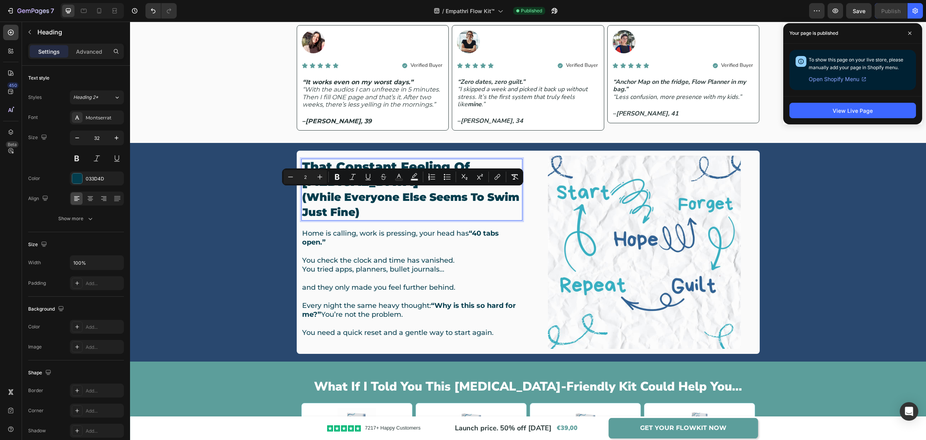
type input "2"
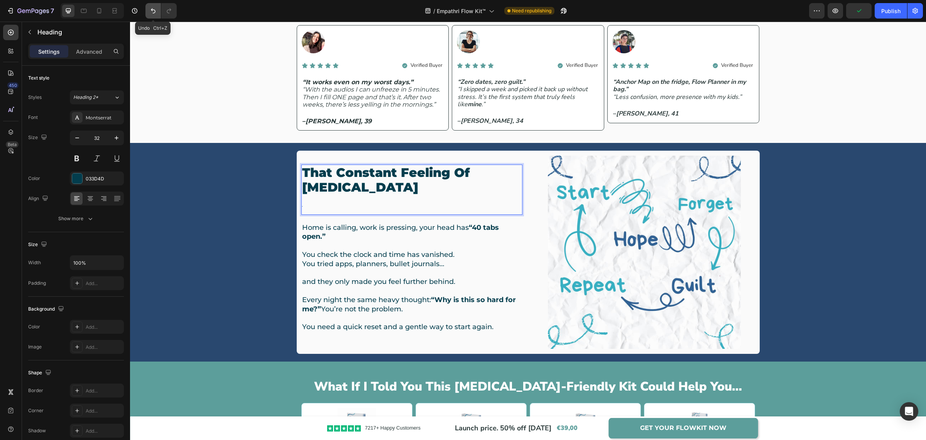
click at [154, 15] on button "Undo/Redo" at bounding box center [152, 10] width 15 height 15
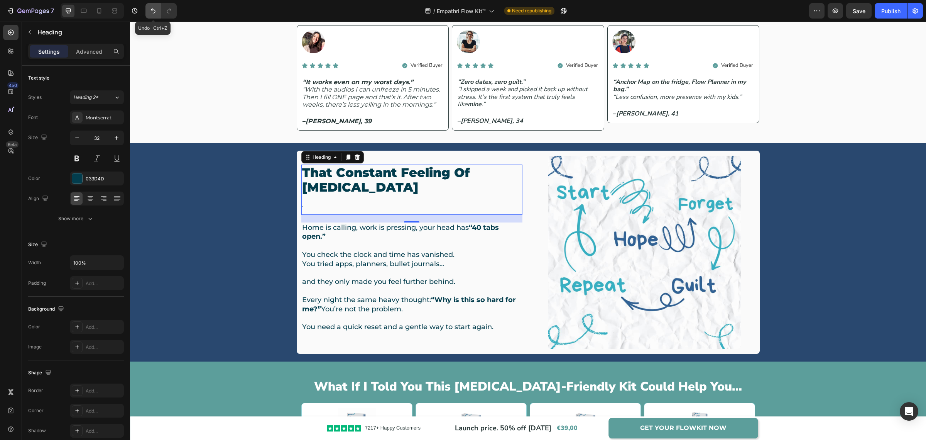
click at [154, 15] on button "Undo/Redo" at bounding box center [152, 10] width 15 height 15
click at [151, 8] on icon "Undo/Redo" at bounding box center [153, 11] width 8 height 8
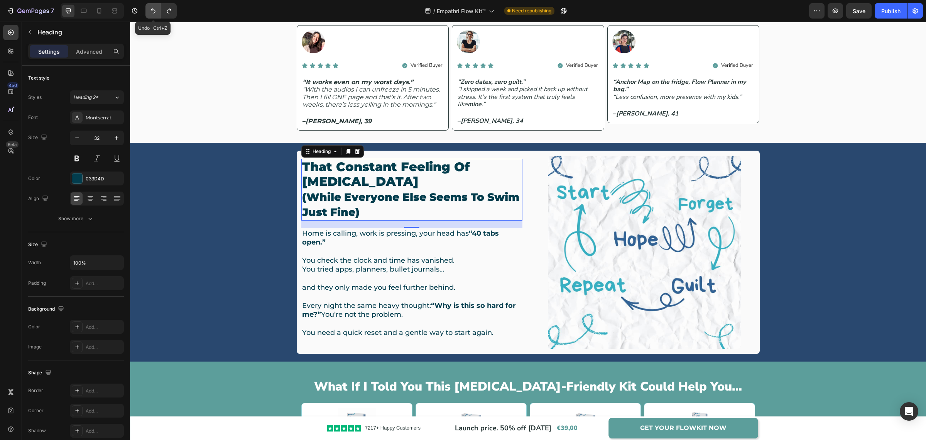
click at [151, 8] on icon "Undo/Redo" at bounding box center [153, 11] width 8 height 8
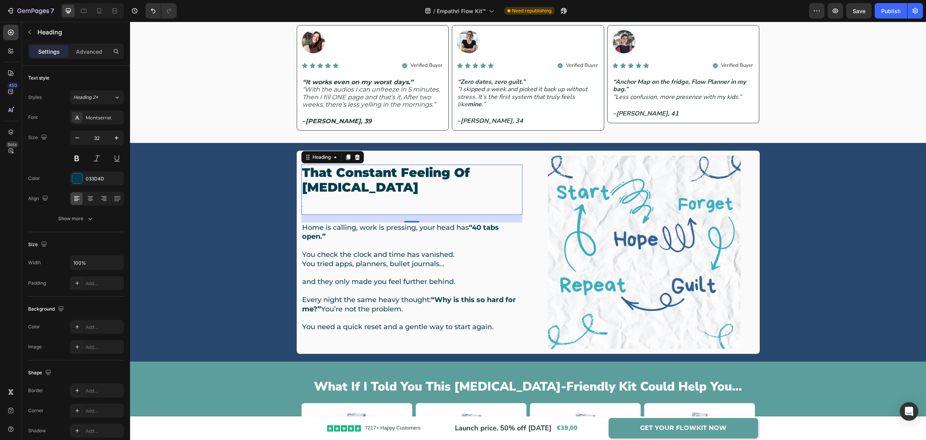
click at [364, 204] on h2 "that constant feeling of [MEDICAL_DATA] 6" at bounding box center [411, 189] width 221 height 50
click at [363, 204] on p "that constant feeling of [MEDICAL_DATA] 6" at bounding box center [412, 189] width 220 height 49
click at [361, 205] on p "that constant feeling of [MEDICAL_DATA] 6" at bounding box center [412, 189] width 220 height 49
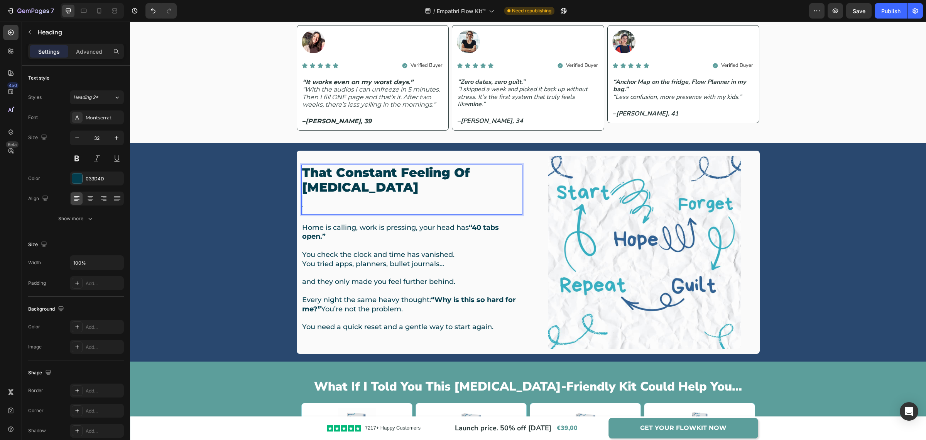
click at [361, 205] on p "that constant feeling of [MEDICAL_DATA] 6" at bounding box center [412, 189] width 220 height 49
click at [315, 207] on p "that constant feeling of [MEDICAL_DATA] (while everyone else seems to swim just…" at bounding box center [412, 189] width 220 height 49
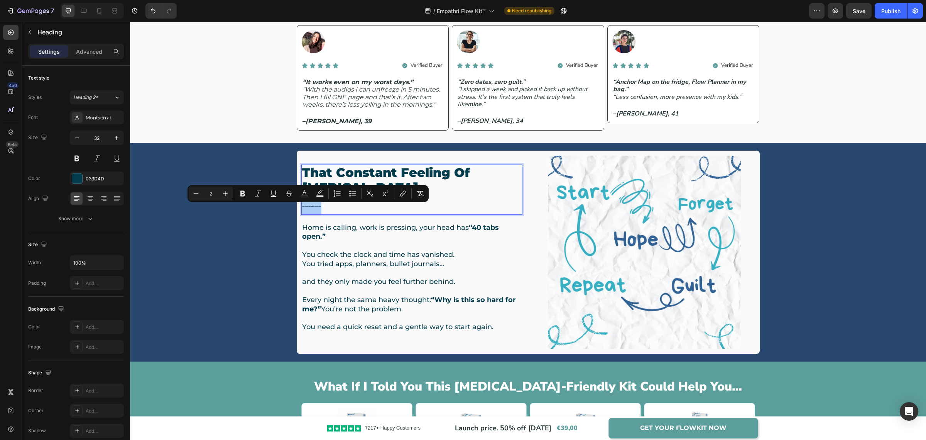
click at [211, 193] on input "2" at bounding box center [210, 193] width 15 height 9
type input "24"
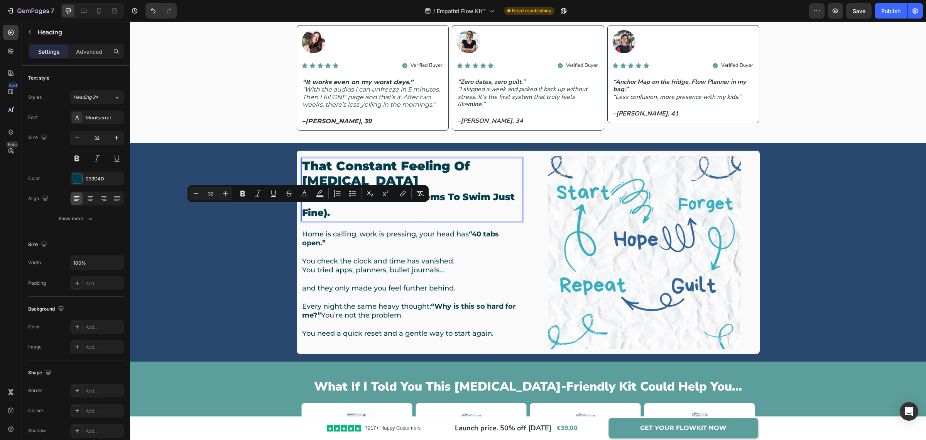
click at [493, 183] on p "that constant feeling of [MEDICAL_DATA] (while everyone else seems to swim just…" at bounding box center [412, 190] width 220 height 62
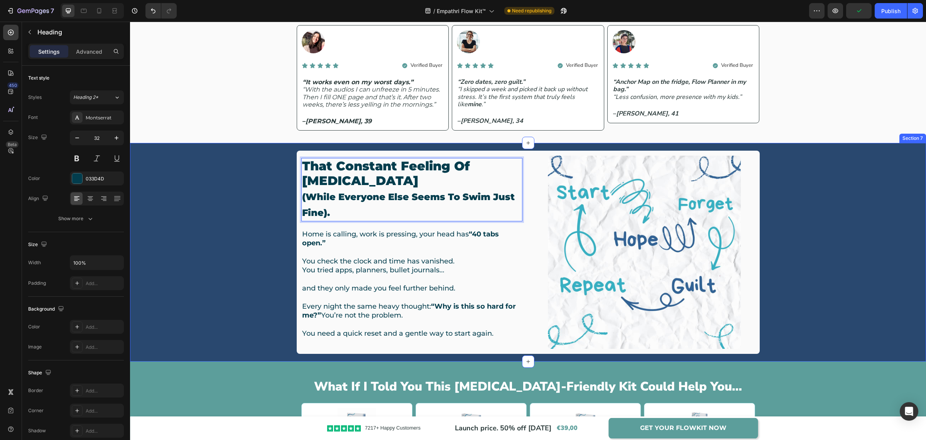
click at [814, 234] on div "that constant feeling of [MEDICAL_DATA] (while everyone else seems to swim just…" at bounding box center [528, 252] width 785 height 203
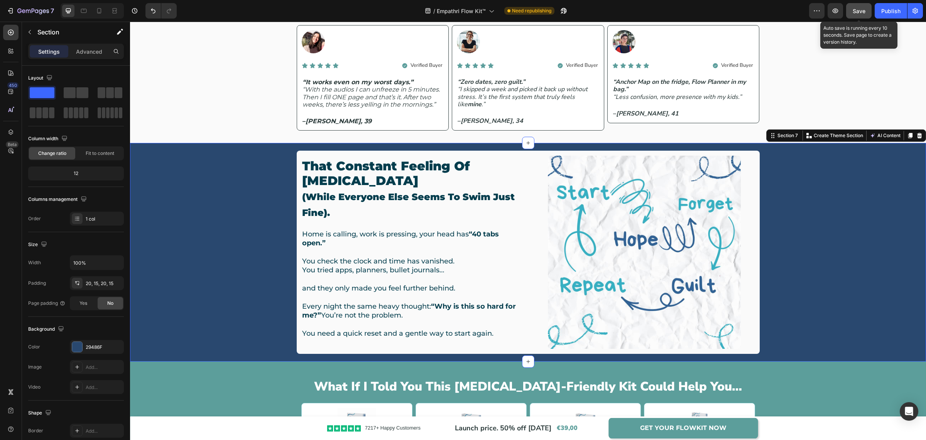
click at [868, 13] on button "Save" at bounding box center [858, 10] width 25 height 15
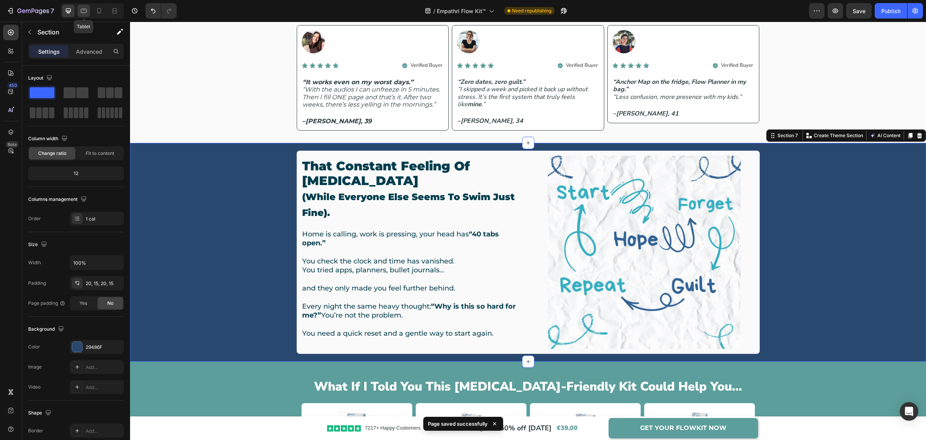
click at [88, 12] on div at bounding box center [84, 11] width 12 height 12
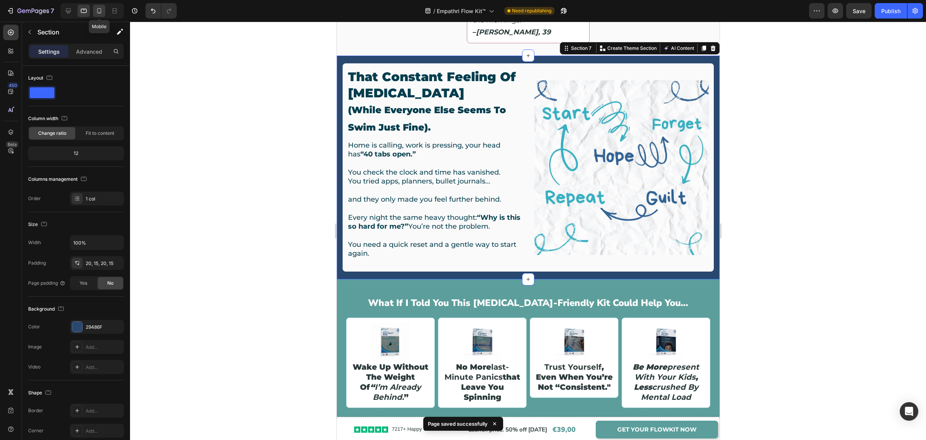
scroll to position [610, 0]
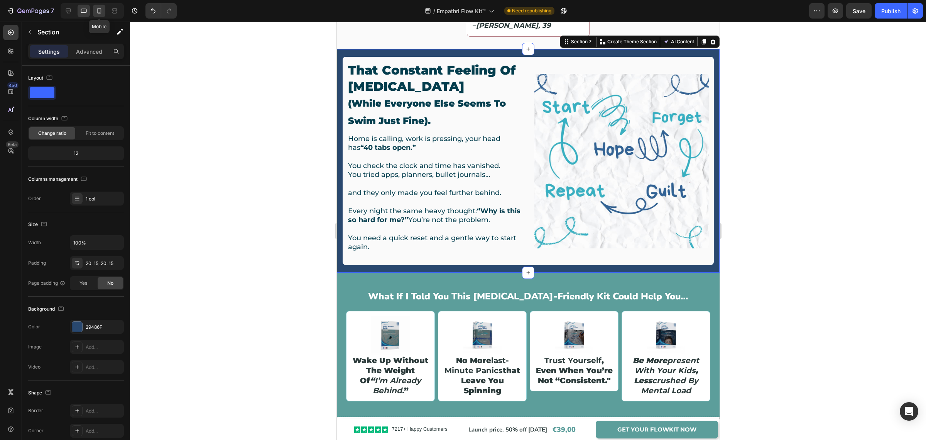
click at [96, 9] on icon at bounding box center [99, 11] width 8 height 8
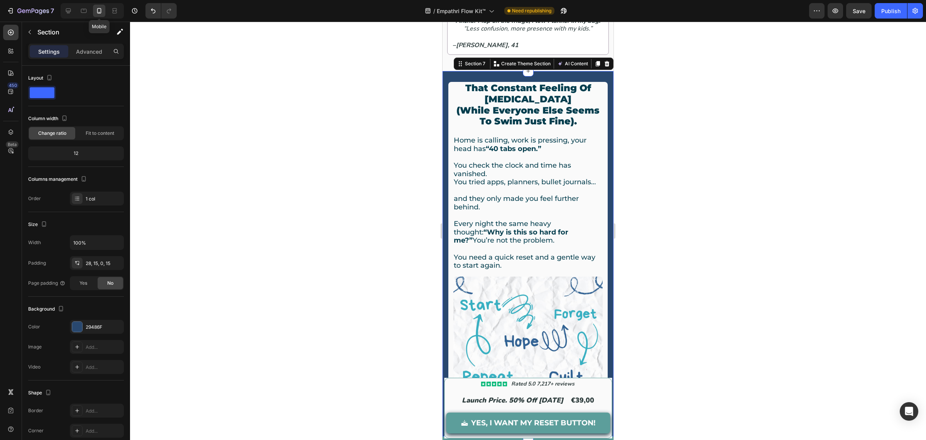
scroll to position [766, 0]
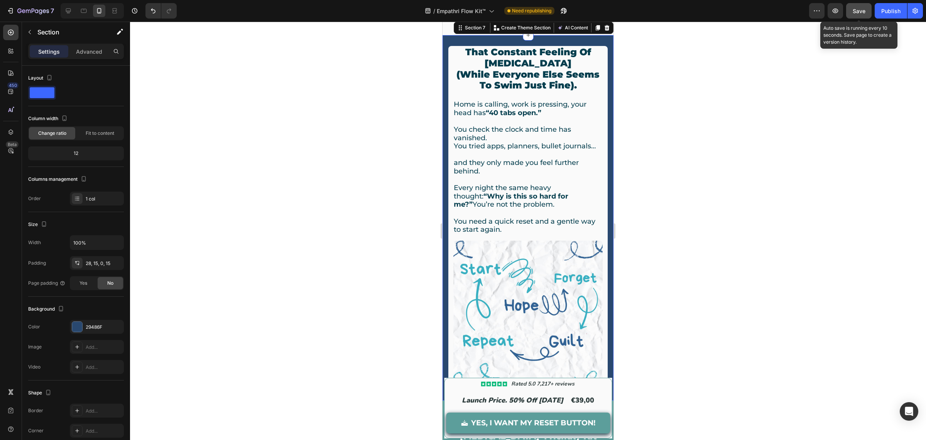
click at [866, 16] on button "Save" at bounding box center [858, 10] width 25 height 15
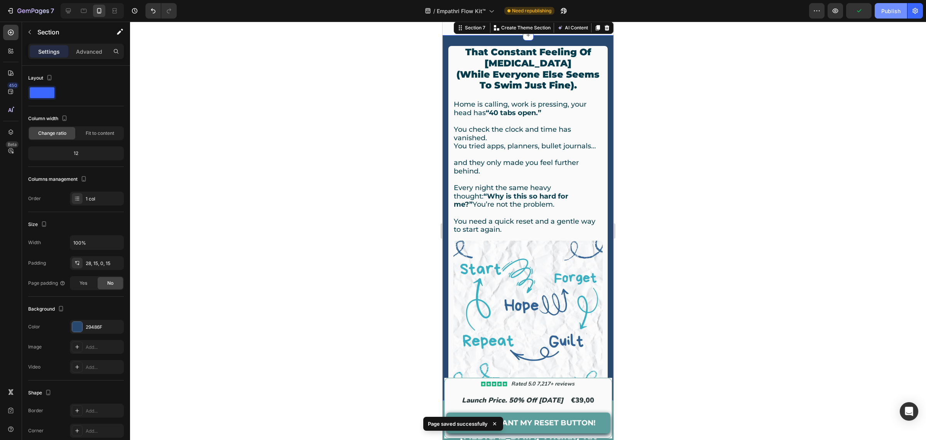
click at [892, 10] on div "Publish" at bounding box center [890, 11] width 19 height 8
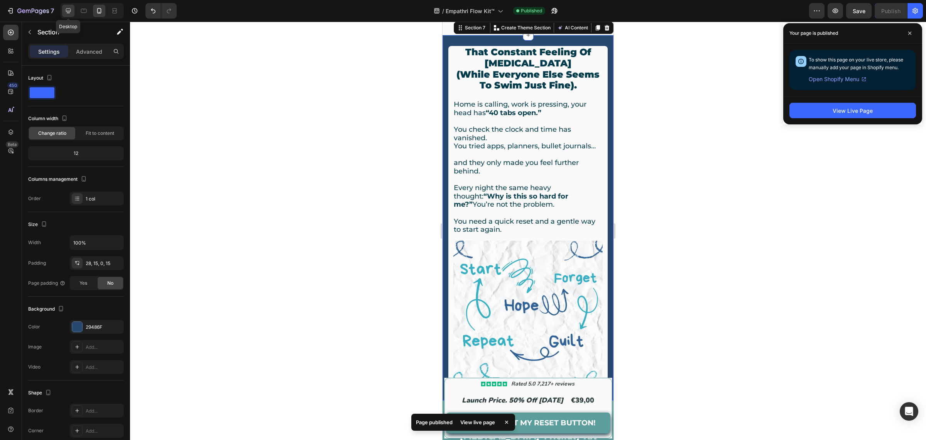
click at [66, 10] on icon at bounding box center [68, 10] width 5 height 5
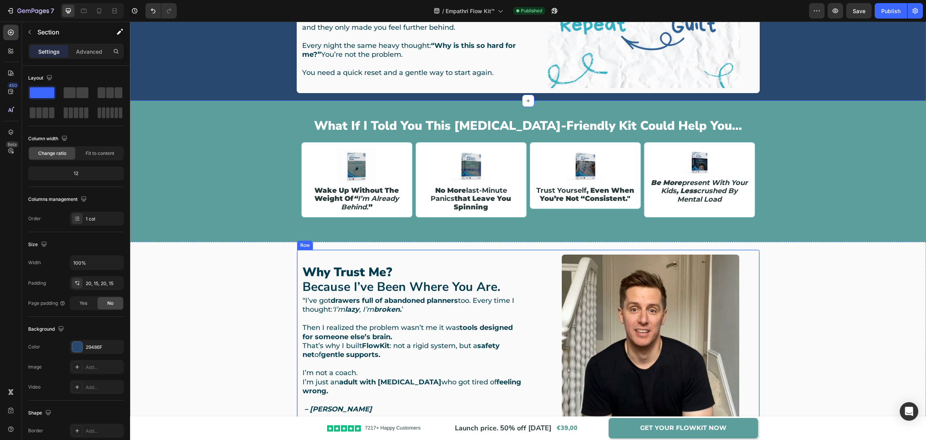
scroll to position [814, 0]
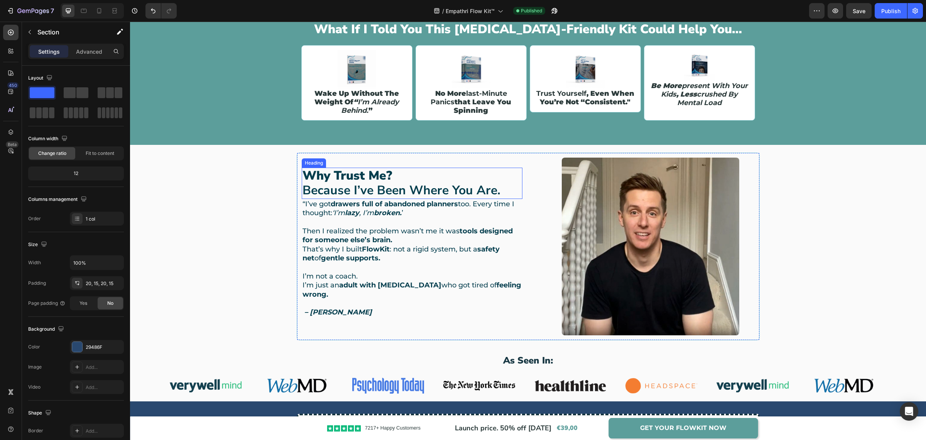
click at [353, 179] on h2 "why trust me? because i’ve been where you are." at bounding box center [412, 182] width 221 height 31
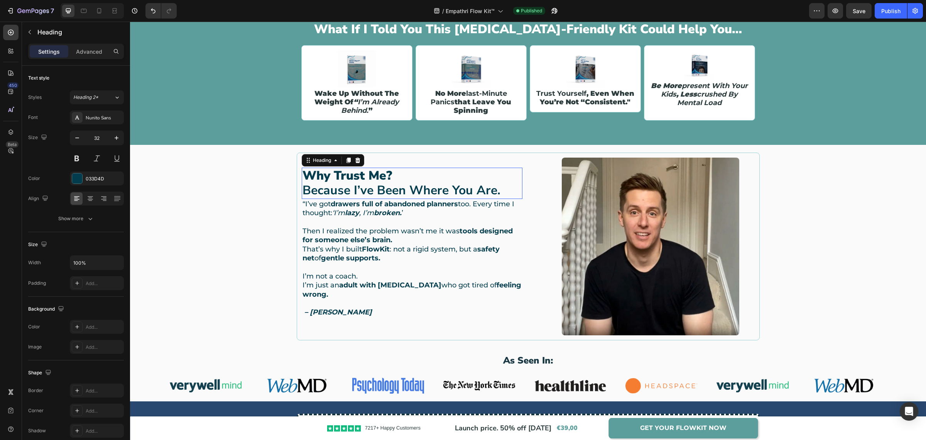
click at [353, 179] on h2 "why trust me? because i’ve been where you are." at bounding box center [412, 182] width 221 height 31
click at [353, 179] on p "why trust me? because i’ve been where you are." at bounding box center [412, 183] width 219 height 30
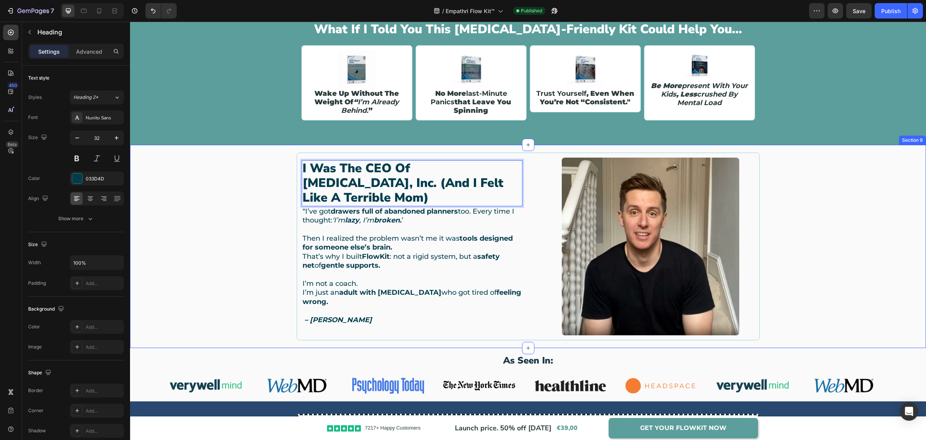
click at [266, 166] on div "I was the CEO of [MEDICAL_DATA], Inc. (and I felt like a terrible mom) Heading …" at bounding box center [528, 246] width 785 height 188
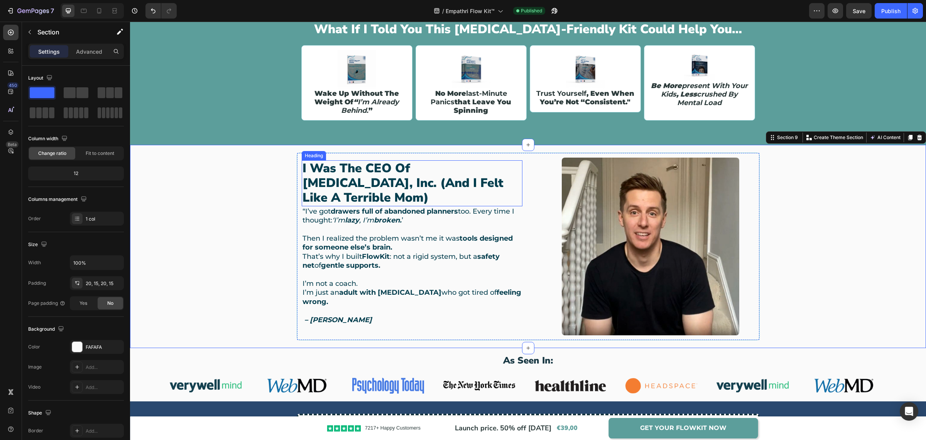
click at [321, 197] on p "I was the CEO of [MEDICAL_DATA], Inc. (and I felt like a terrible mom)" at bounding box center [412, 183] width 219 height 44
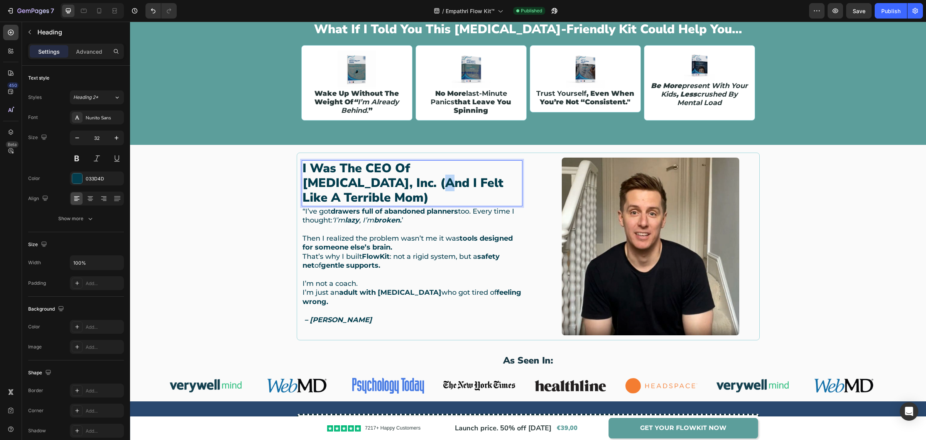
click at [323, 196] on p "I was the CEO of [MEDICAL_DATA], Inc. (and I felt like a terrible mom)" at bounding box center [412, 183] width 219 height 44
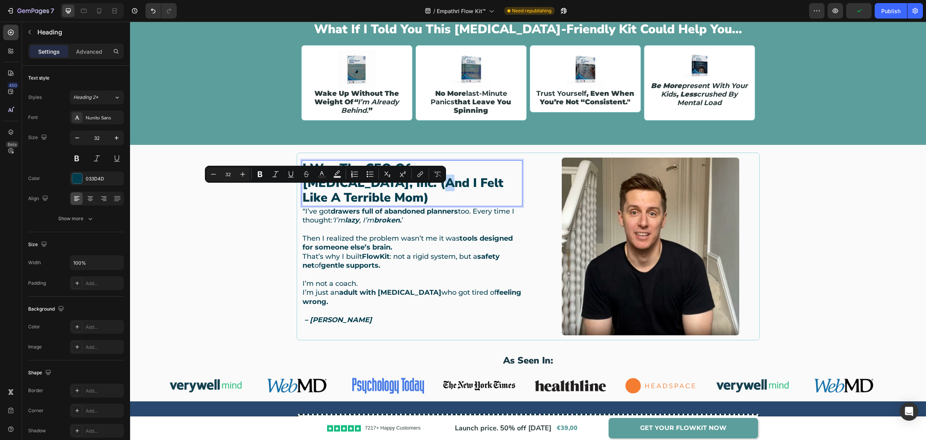
click at [323, 198] on p "I was the CEO of [MEDICAL_DATA], Inc. (and I felt like a terrible mom)" at bounding box center [412, 183] width 219 height 44
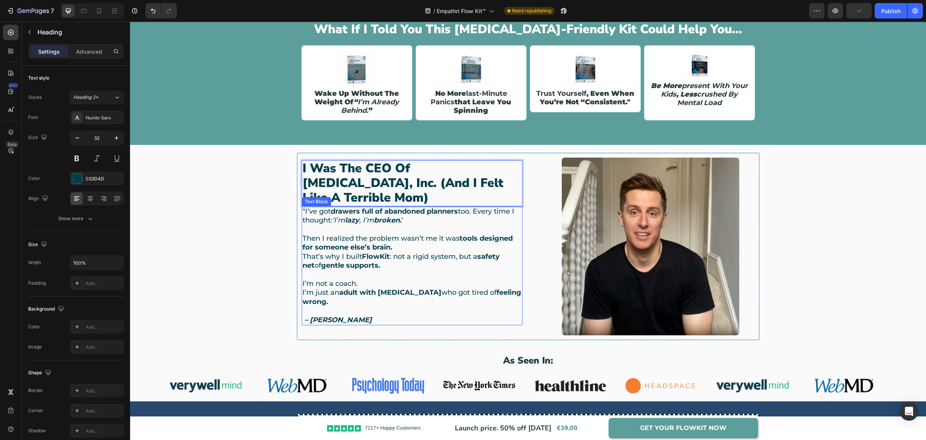
click at [461, 258] on p "That’s why I built FlowKit : not a rigid system, but a safety net of gentle sup…" at bounding box center [412, 261] width 219 height 18
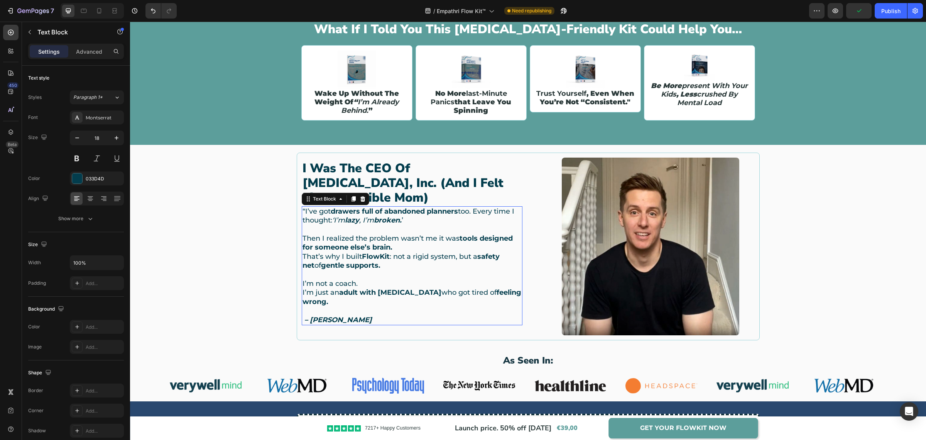
click at [461, 258] on p "That’s why I built FlowKit : not a rigid system, but a safety net of gentle sup…" at bounding box center [412, 261] width 219 height 18
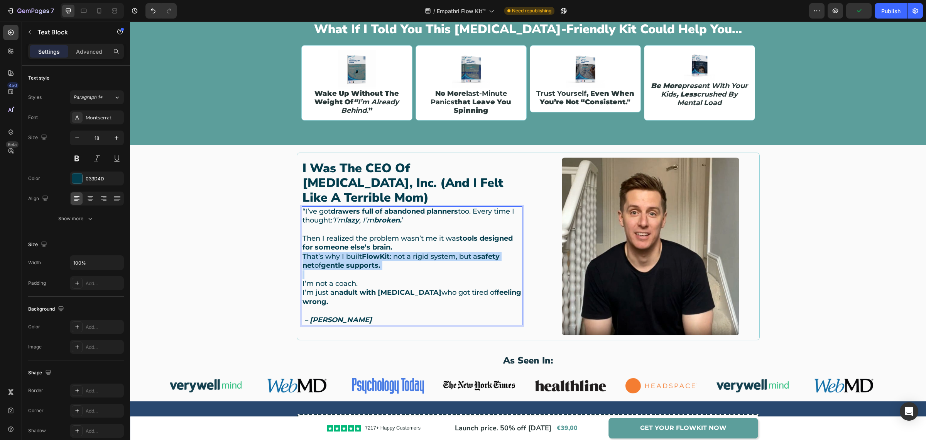
click at [461, 258] on p "That’s why I built FlowKit : not a rigid system, but a safety net of gentle sup…" at bounding box center [412, 261] width 219 height 18
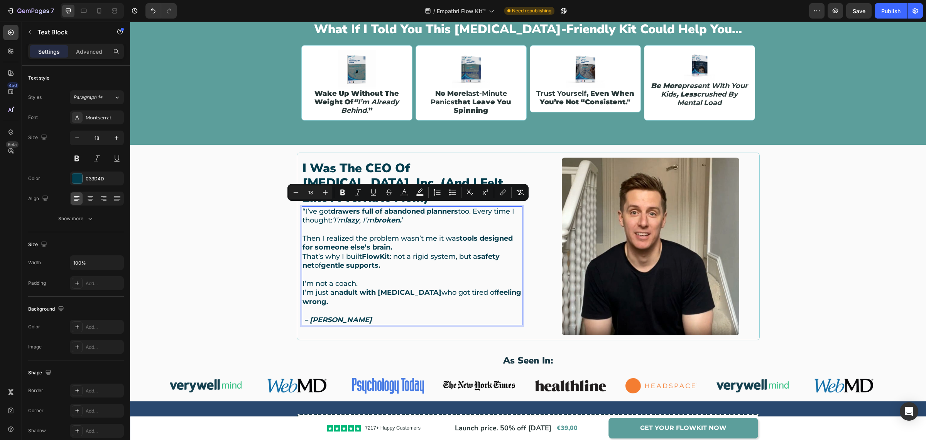
scroll to position [818, 0]
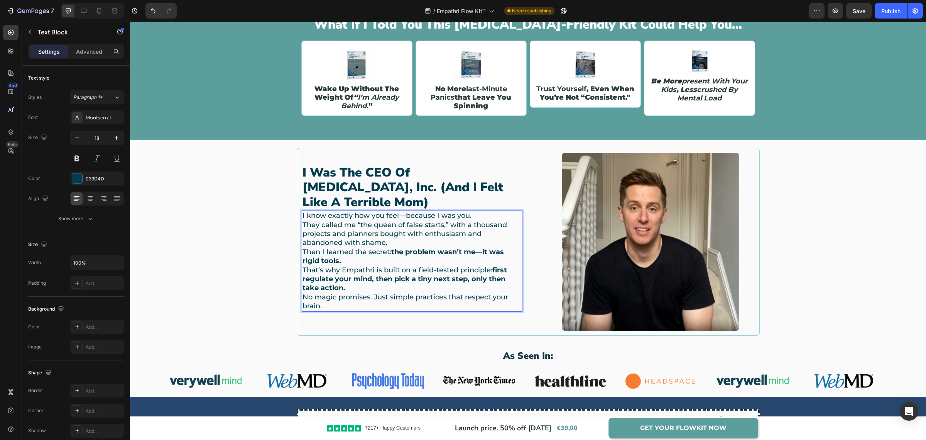
click at [401, 211] on p "I know exactly how you feel—because I was you. They called me “the queen of fal…" at bounding box center [412, 260] width 219 height 99
click at [393, 247] on strong "the problem wasn’t me—it was rigid tools." at bounding box center [403, 255] width 201 height 17
click at [475, 211] on p "I know exactly how you feel because I was you. They called me “the queen of fal…" at bounding box center [412, 260] width 219 height 99
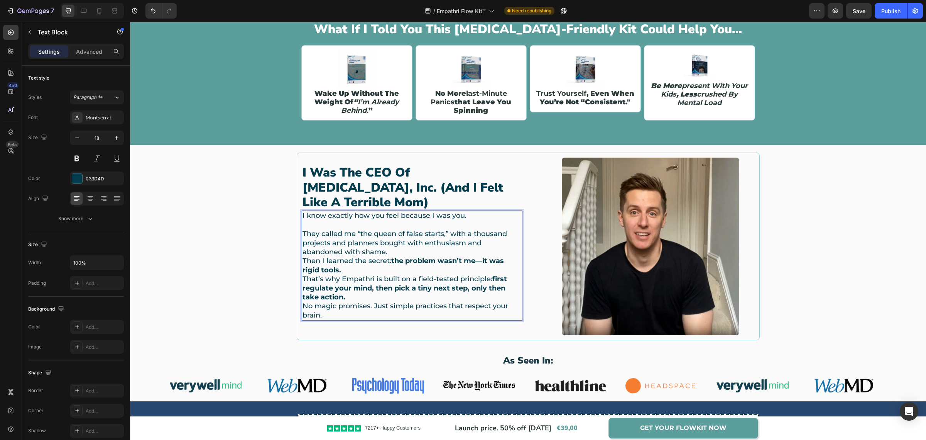
click at [423, 244] on p "⁠⁠⁠⁠⁠⁠⁠ They called me “the queen of false starts,” with a thousand projects an…" at bounding box center [412, 269] width 219 height 99
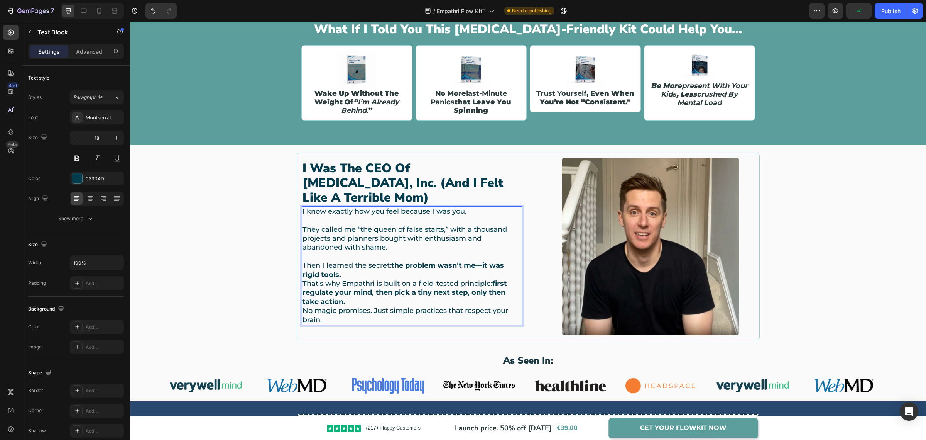
scroll to position [809, 0]
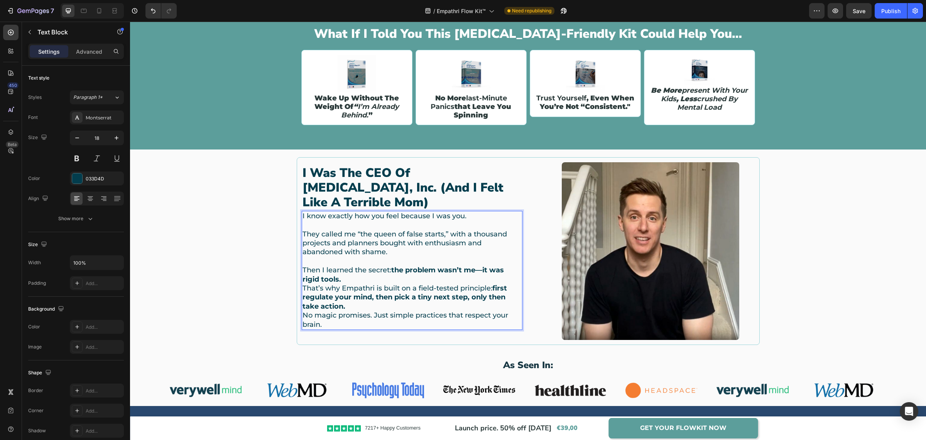
click at [482, 266] on strong "the problem wasn’t me—it was rigid tools." at bounding box center [403, 274] width 201 height 17
click at [492, 284] on strong "first regulate your mind, then pick a tiny next step, only then take action." at bounding box center [405, 297] width 205 height 27
click at [381, 302] on p "first regulate your mind, then pick a tiny next step, only then take action. No…" at bounding box center [412, 311] width 219 height 36
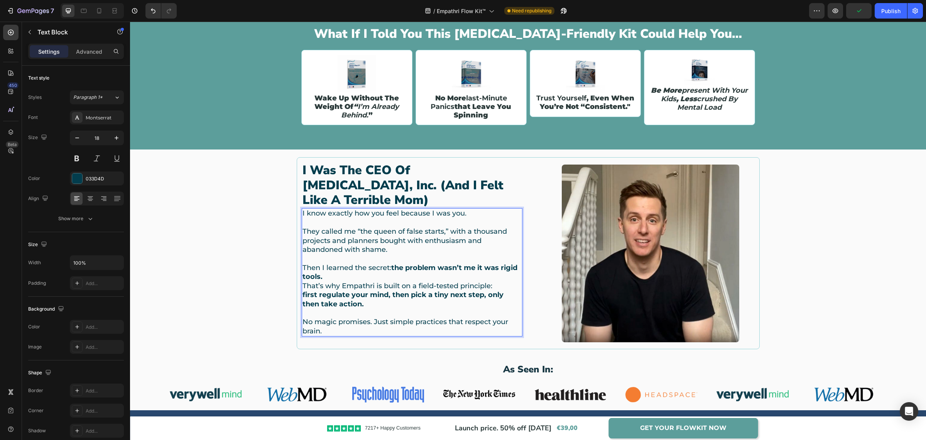
scroll to position [805, 0]
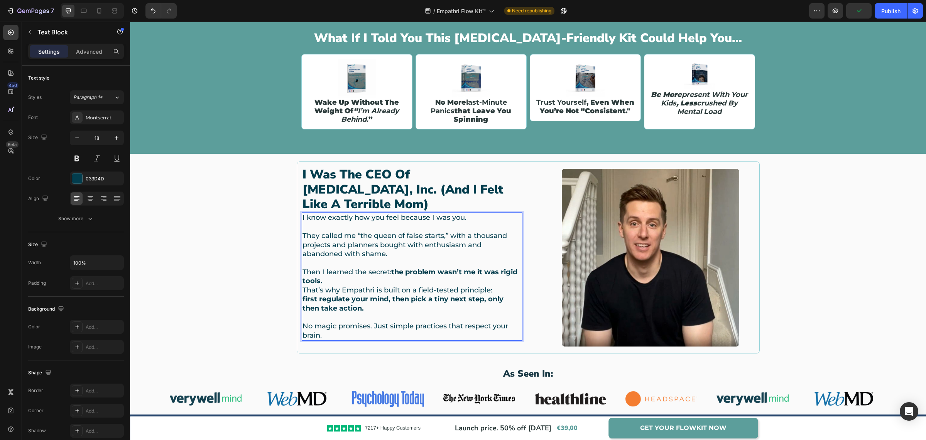
click at [497, 282] on p "Then I learned the secret: the problem wasn’t me it was rigid tools. That’s why…" at bounding box center [412, 277] width 219 height 36
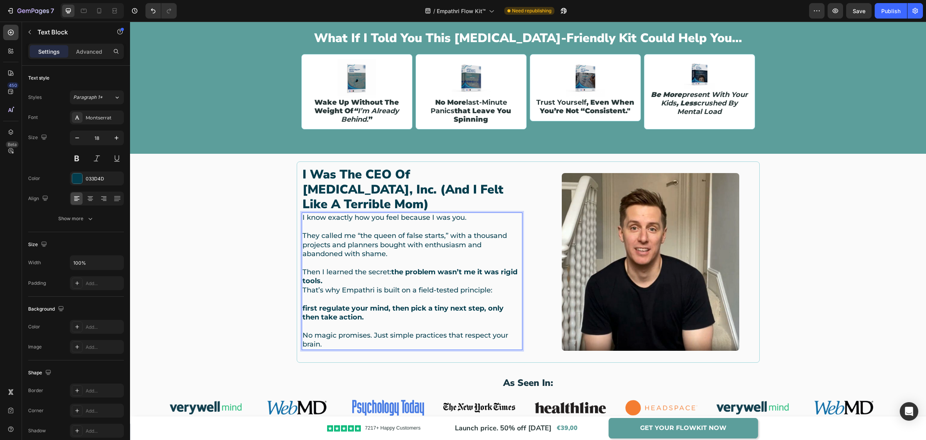
scroll to position [800, 0]
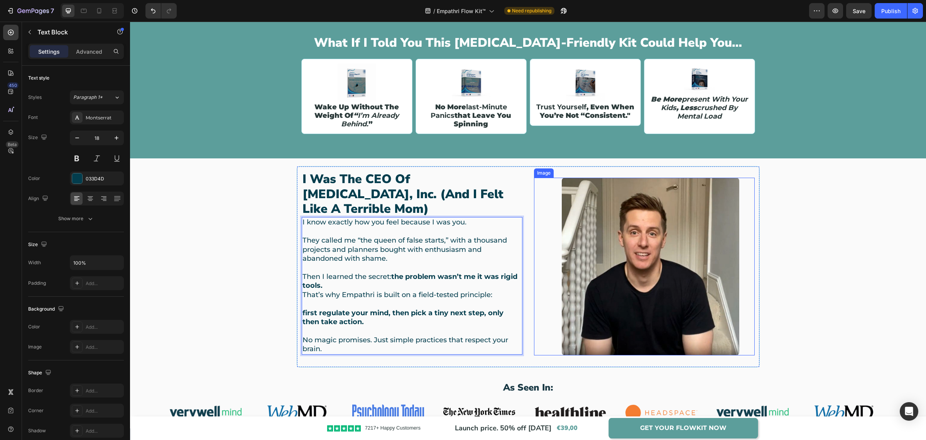
click at [737, 274] on div at bounding box center [650, 267] width 208 height 178
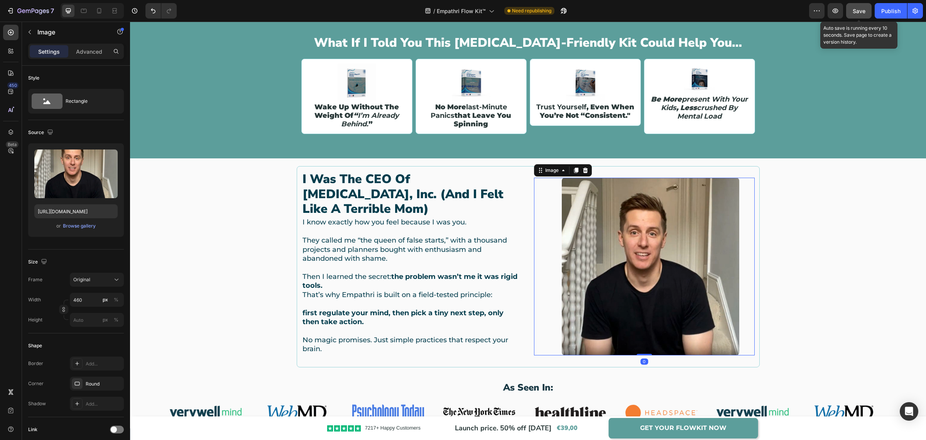
click at [867, 17] on button "Save" at bounding box center [858, 10] width 25 height 15
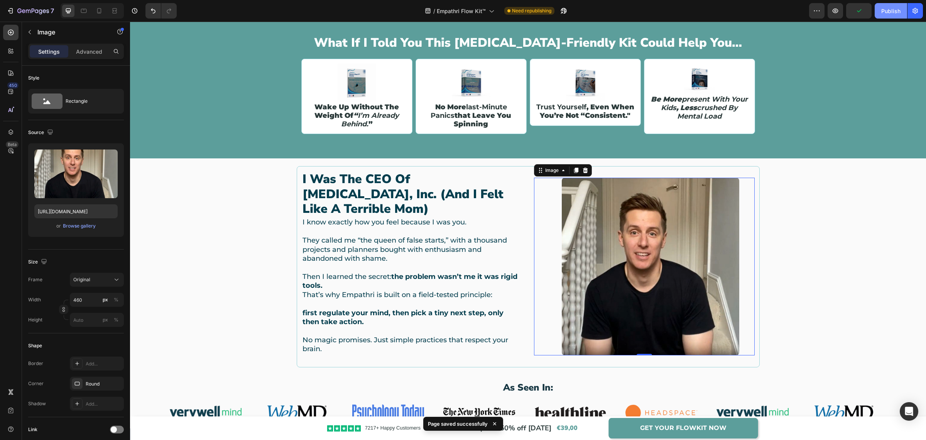
click at [886, 17] on button "Publish" at bounding box center [891, 10] width 32 height 15
click at [601, 247] on img at bounding box center [651, 267] width 178 height 178
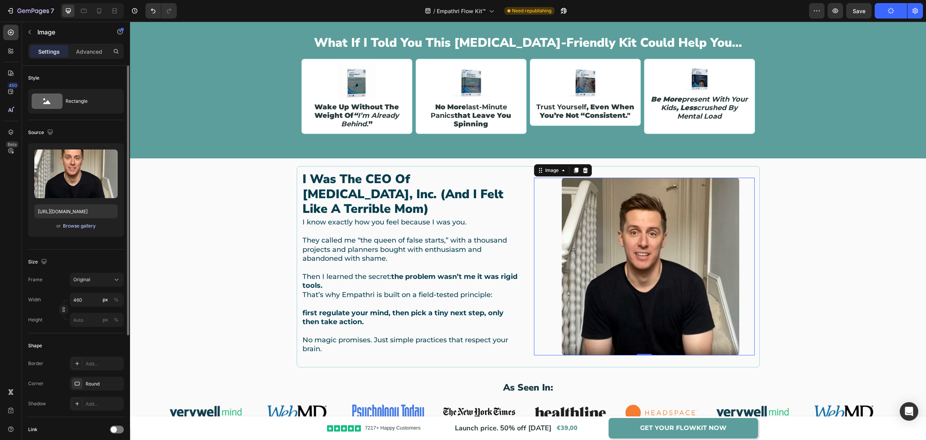
click at [72, 227] on div "Browse gallery" at bounding box center [79, 225] width 33 height 7
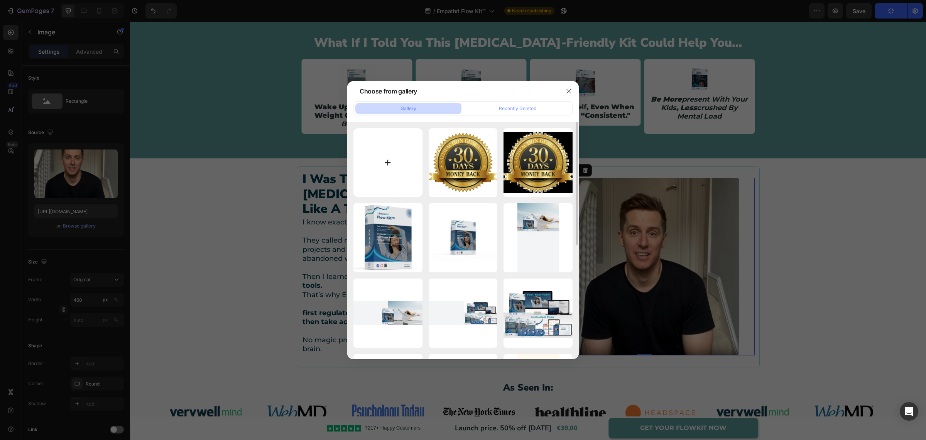
click at [384, 164] on input "file" at bounding box center [387, 162] width 69 height 69
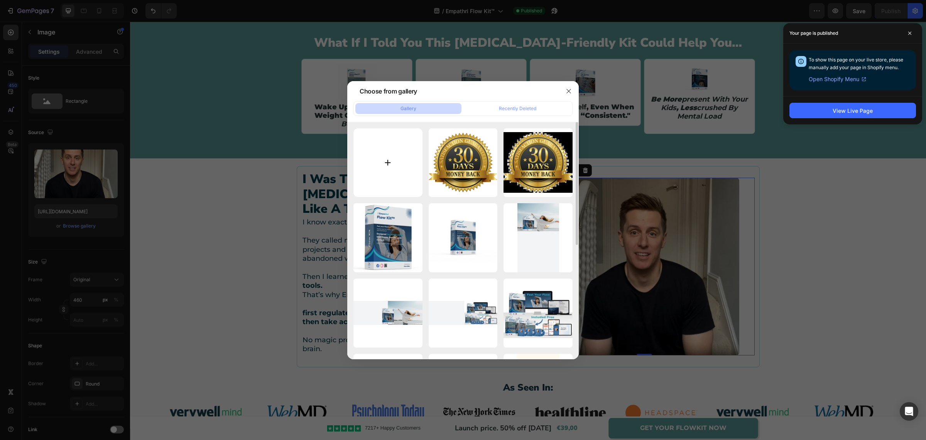
type input "C:\fakepath\bella-giovane-ragazza-[PERSON_NAME]-con-i-[PERSON_NAME]-che-propong…"
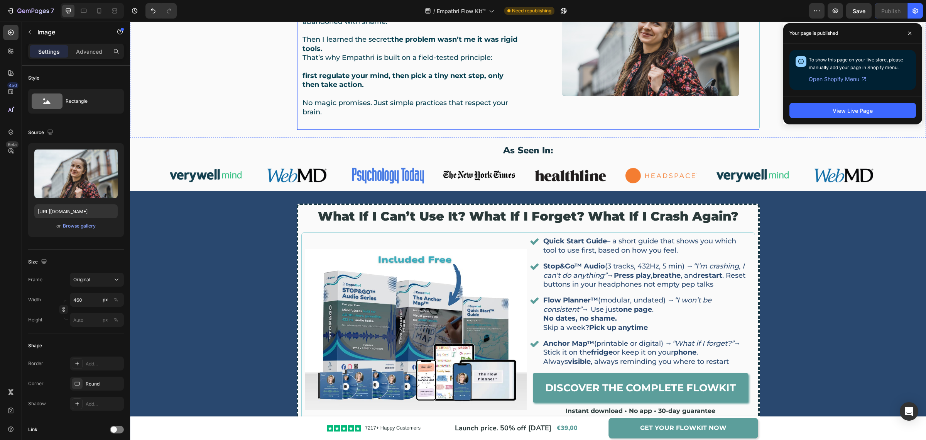
scroll to position [1061, 0]
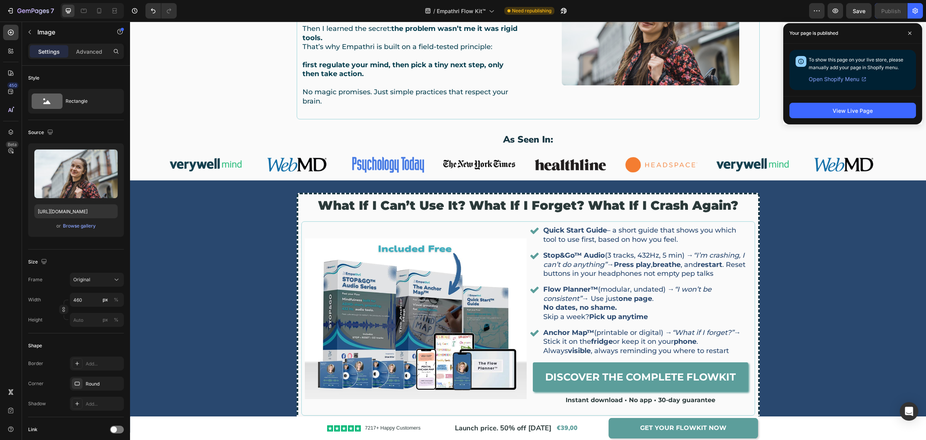
click at [610, 43] on img at bounding box center [651, 26] width 178 height 118
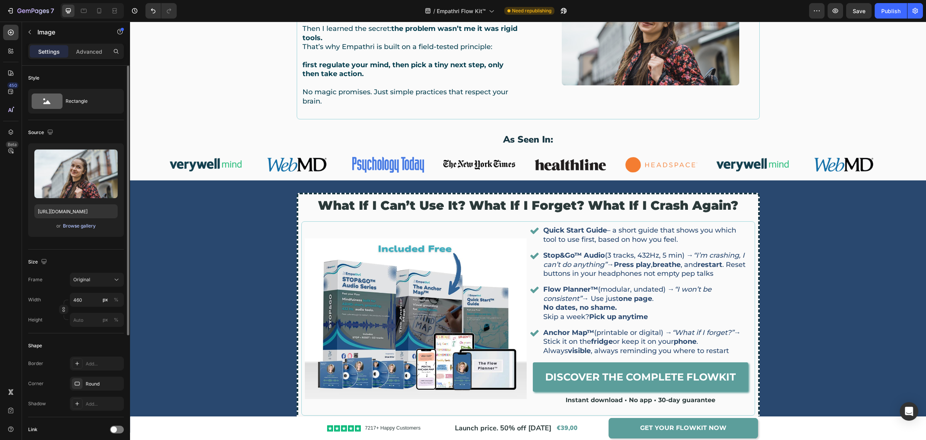
click at [78, 227] on div "Browse gallery" at bounding box center [79, 225] width 33 height 7
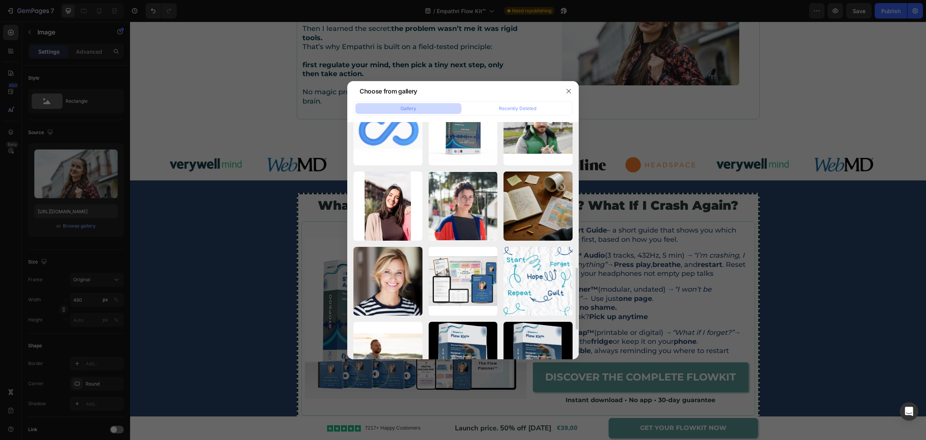
scroll to position [605, 0]
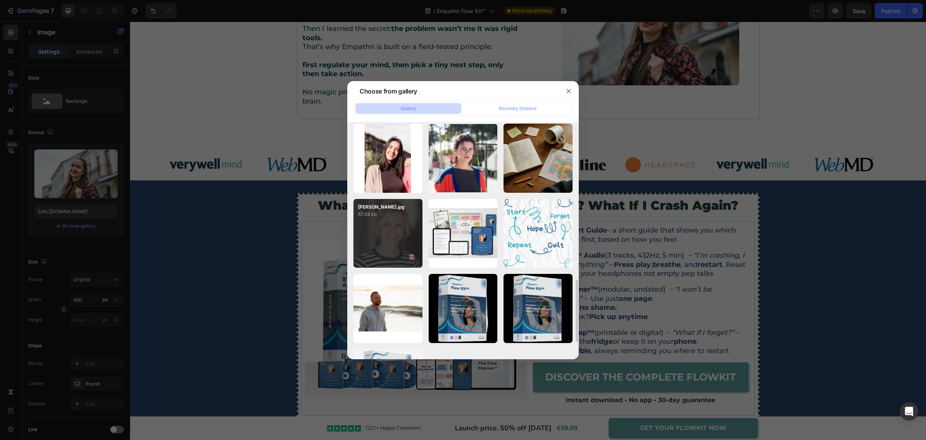
click at [371, 243] on div "[PERSON_NAME].jpg 67.08 kb" at bounding box center [387, 233] width 69 height 69
type input "[URL][DOMAIN_NAME]"
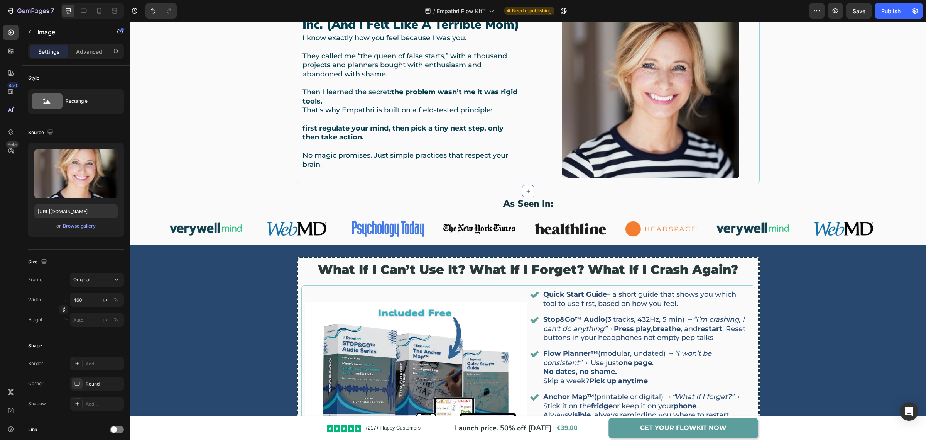
scroll to position [966, 0]
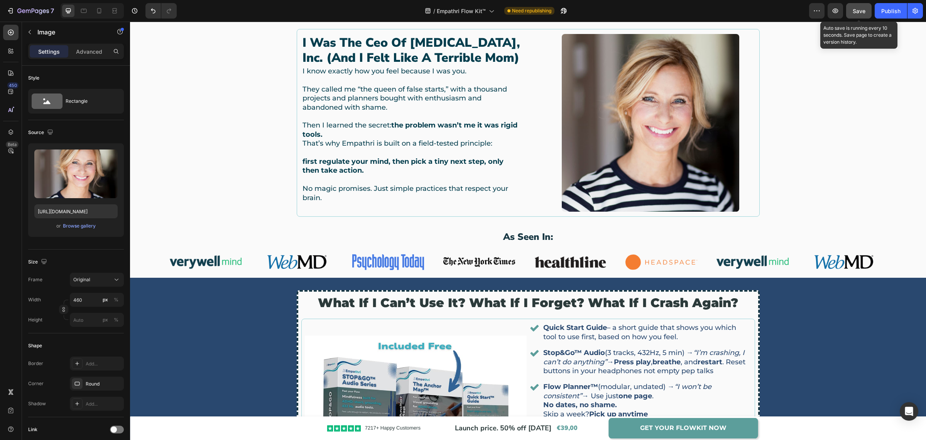
click at [851, 15] on button "Save" at bounding box center [858, 10] width 25 height 15
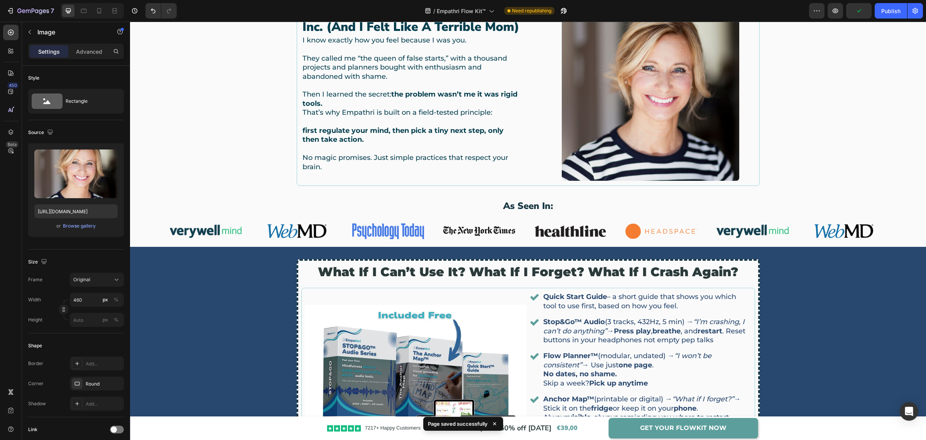
scroll to position [917, 0]
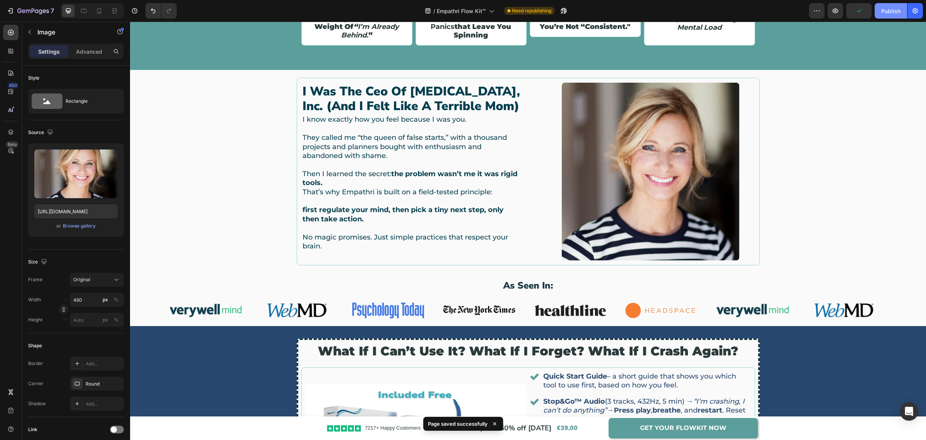
click at [900, 8] on div "Publish" at bounding box center [890, 11] width 19 height 8
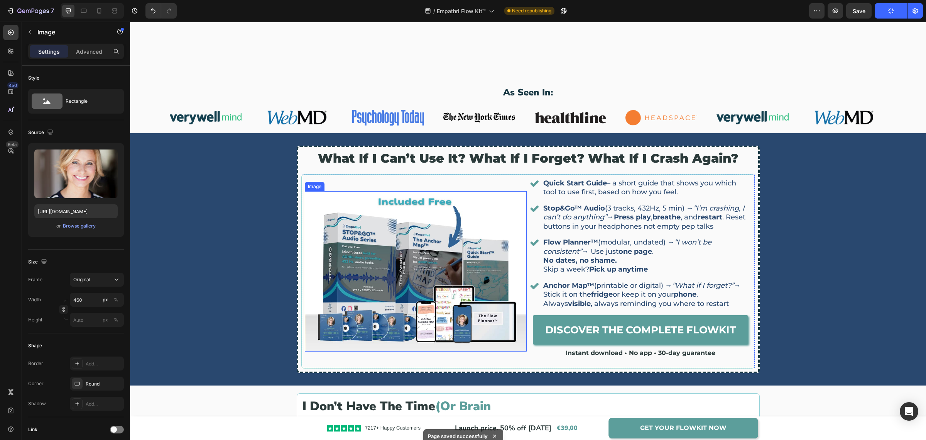
scroll to position [1206, 0]
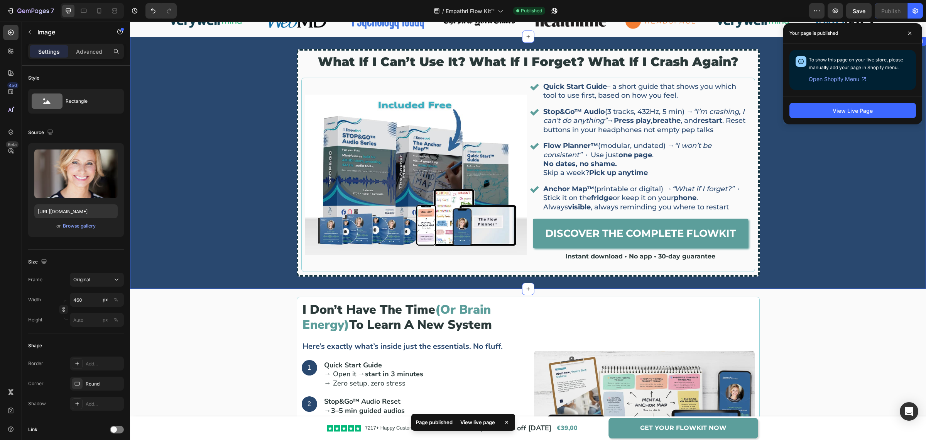
click at [814, 153] on div "what if i can’t use it? what if i forget? what if i crash again? Heading Image …" at bounding box center [528, 162] width 796 height 227
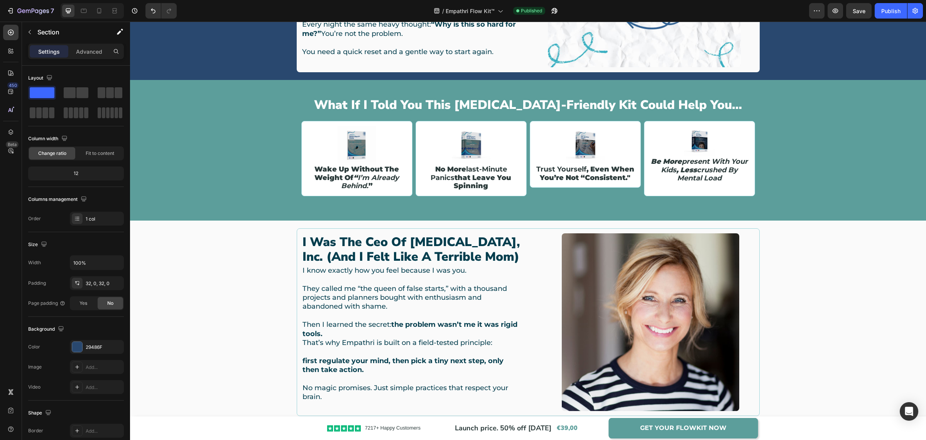
scroll to position [677, 0]
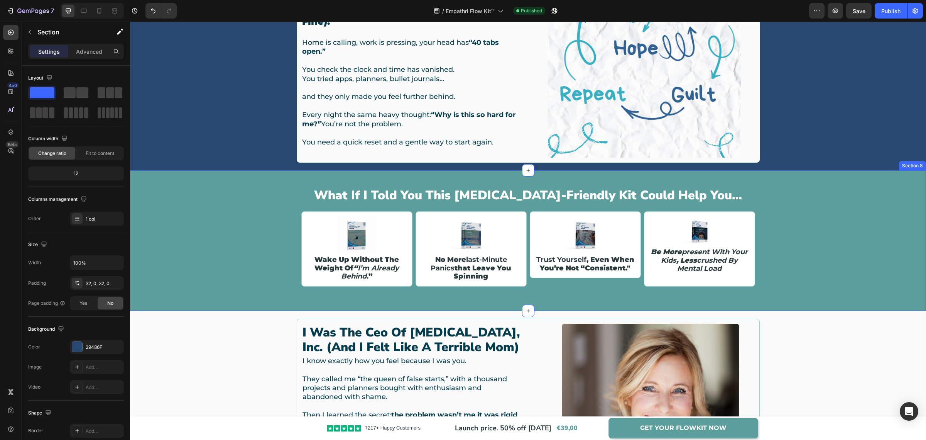
click at [852, 190] on div "what if i told you this [MEDICAL_DATA]-friendly kit could help you… Heading Ima…" at bounding box center [528, 241] width 796 height 116
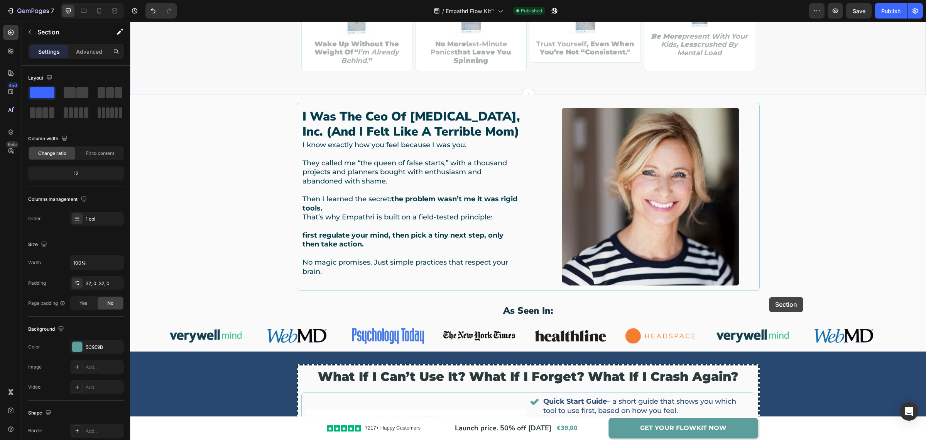
scroll to position [907, 0]
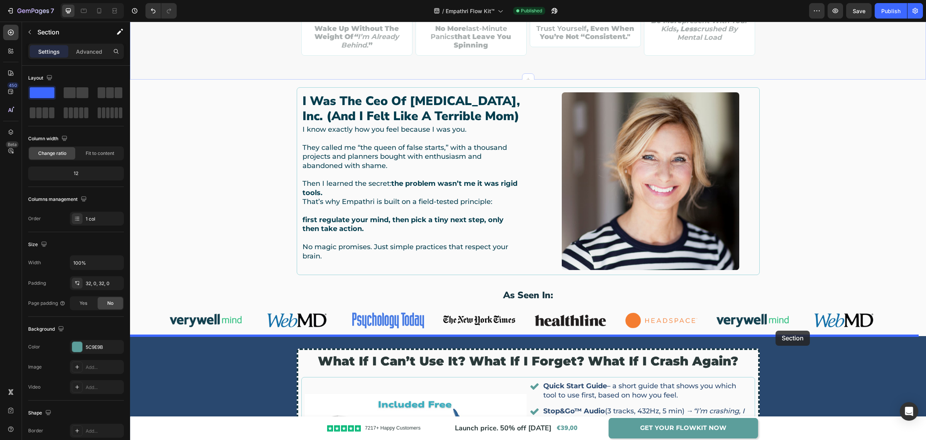
drag, startPoint x: 768, startPoint y: 163, endPoint x: 776, endPoint y: 330, distance: 167.3
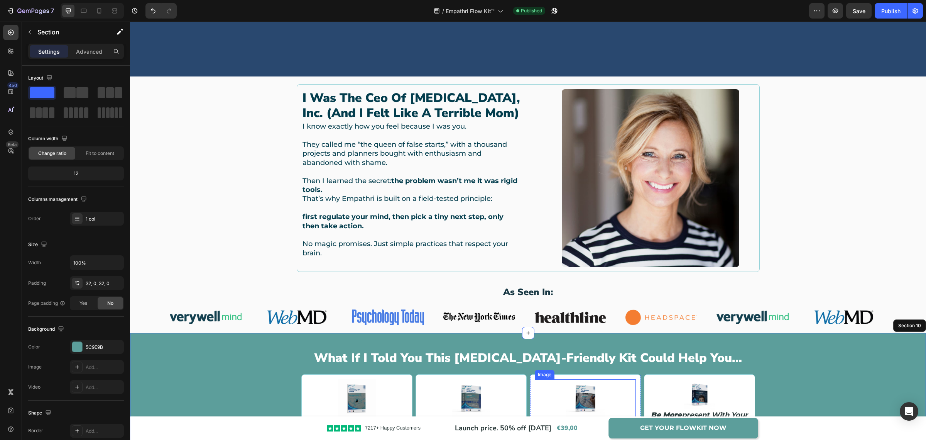
scroll to position [912, 0]
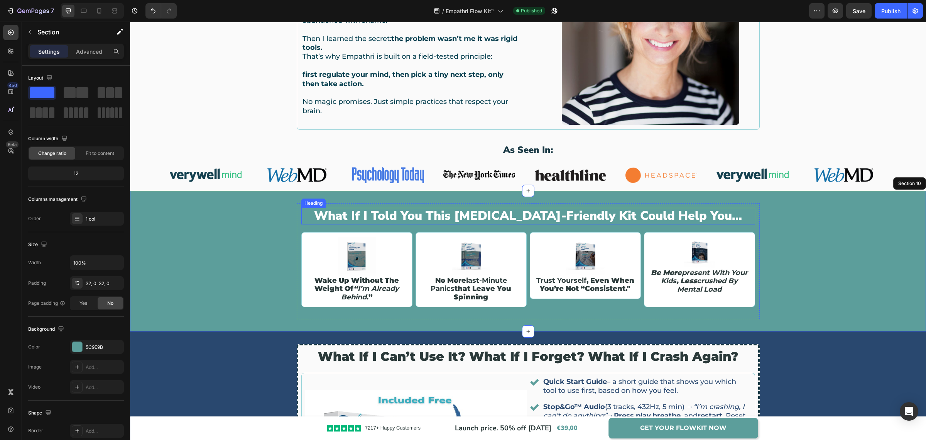
click at [524, 215] on h2 "what if i told you this [MEDICAL_DATA]-friendly kit could help you…" at bounding box center [528, 216] width 454 height 16
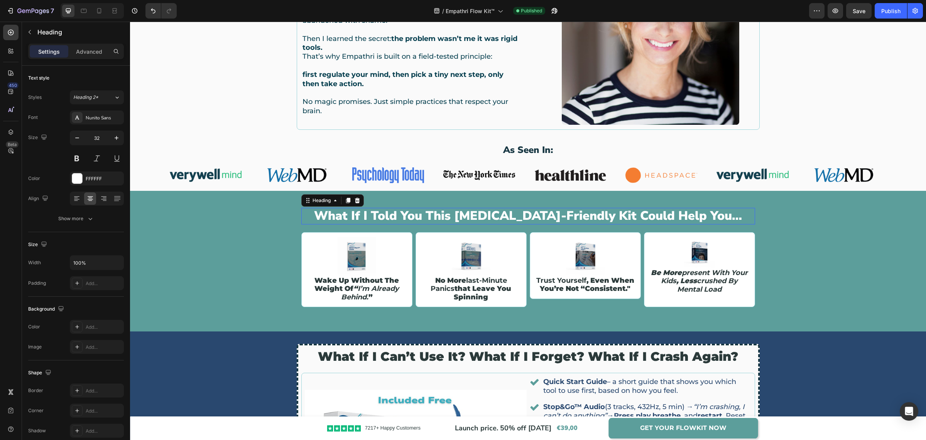
click at [524, 215] on h2 "what if i told you this [MEDICAL_DATA]-friendly kit could help you…" at bounding box center [528, 216] width 454 height 16
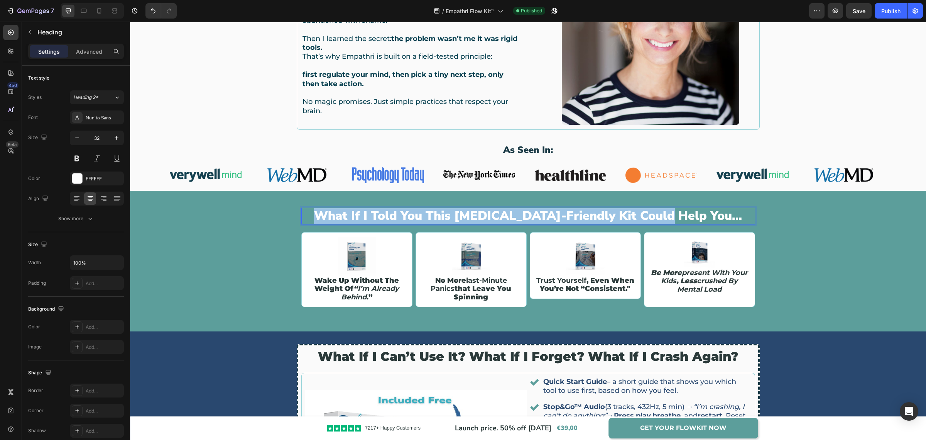
click at [524, 215] on p "what if i told you this [MEDICAL_DATA]-friendly kit could help you…" at bounding box center [528, 215] width 452 height 15
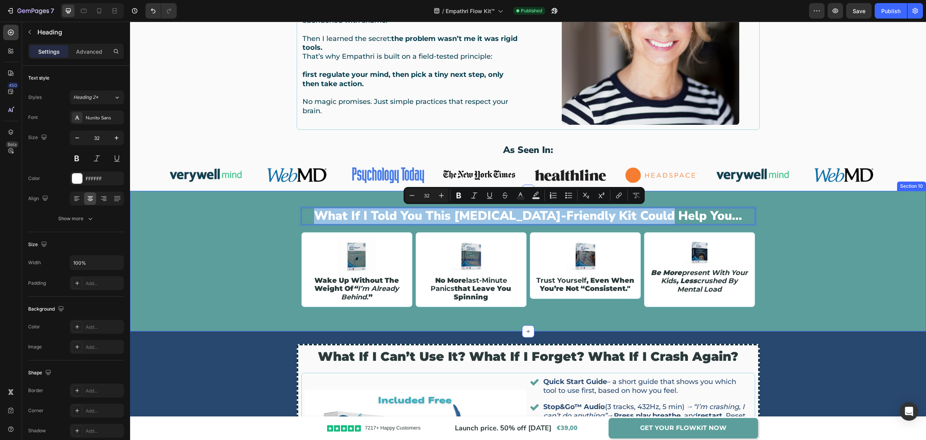
click at [802, 248] on div "what if i told you this [MEDICAL_DATA]-friendly kit could help you… Heading 20 …" at bounding box center [528, 261] width 796 height 116
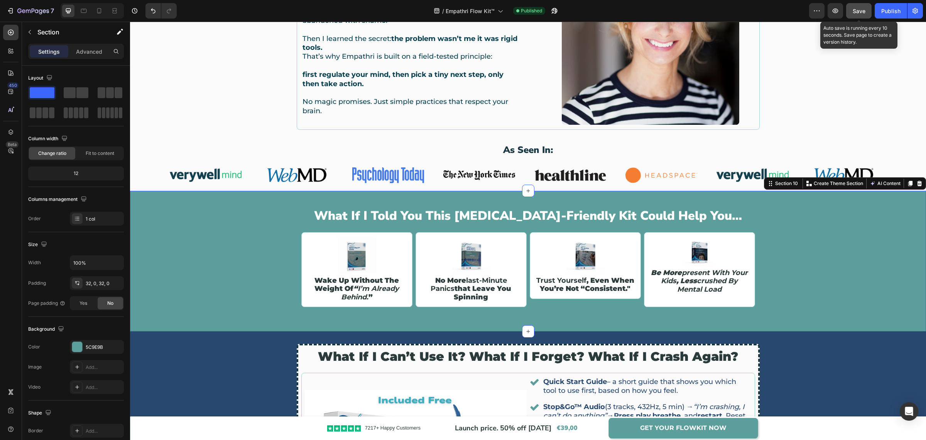
click at [870, 16] on button "Save" at bounding box center [858, 10] width 25 height 15
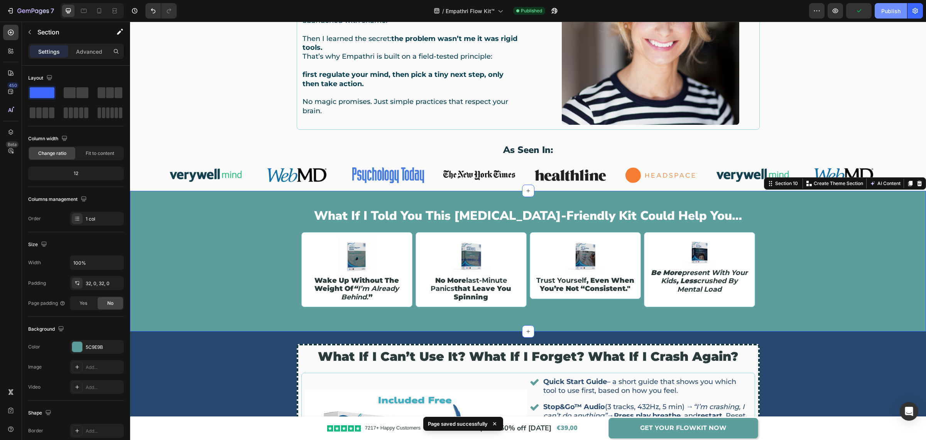
click at [879, 15] on button "Publish" at bounding box center [891, 10] width 32 height 15
click at [841, 64] on div "i was the ceo of [MEDICAL_DATA], inc. (and i felt like a terrible mom) Heading …" at bounding box center [528, 36] width 785 height 188
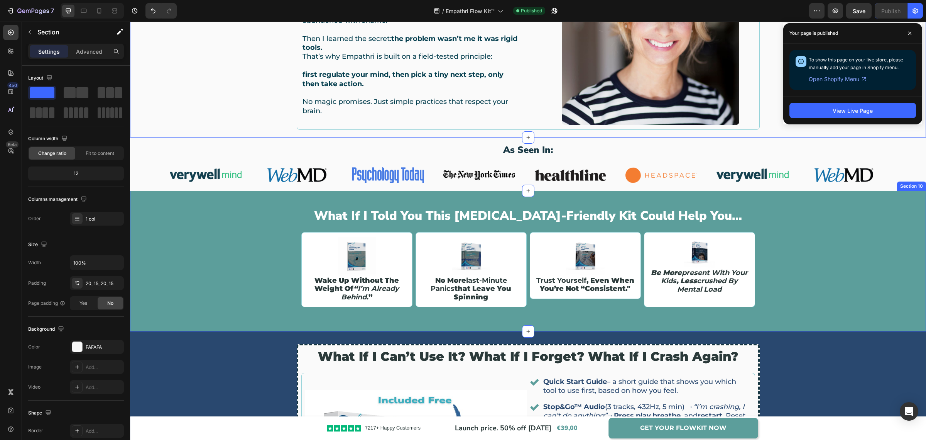
click at [838, 252] on div "what if i told you this [MEDICAL_DATA]-friendly kit could help you… Heading Ima…" at bounding box center [528, 261] width 796 height 116
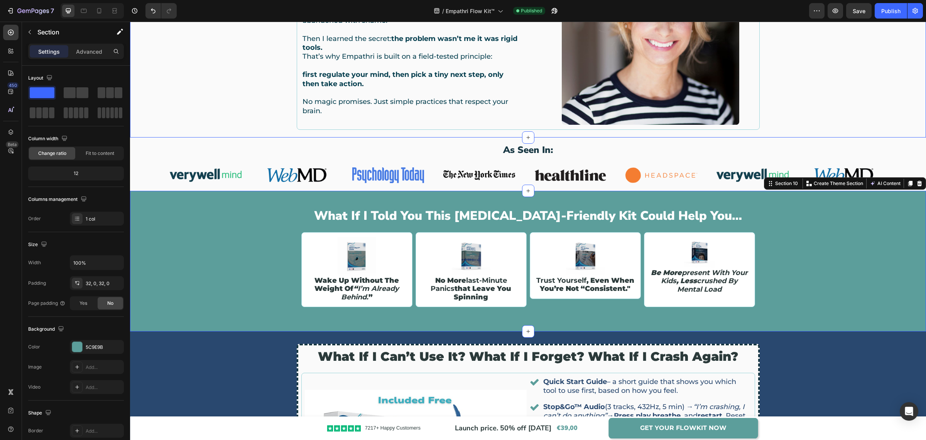
click at [838, 86] on div "i was the ceo of [MEDICAL_DATA], inc. (and i felt like a terrible mom) Heading …" at bounding box center [528, 36] width 785 height 188
click at [873, 282] on div "what if i told you this [MEDICAL_DATA]-friendly kit could help you… Heading Ima…" at bounding box center [528, 261] width 796 height 116
click at [876, 97] on div "i was the ceo of [MEDICAL_DATA], inc. (and i felt like a terrible mom) Heading …" at bounding box center [528, 36] width 785 height 188
click at [850, 282] on div "what if i told you this [MEDICAL_DATA]-friendly kit could help you… Heading Ima…" at bounding box center [528, 261] width 796 height 116
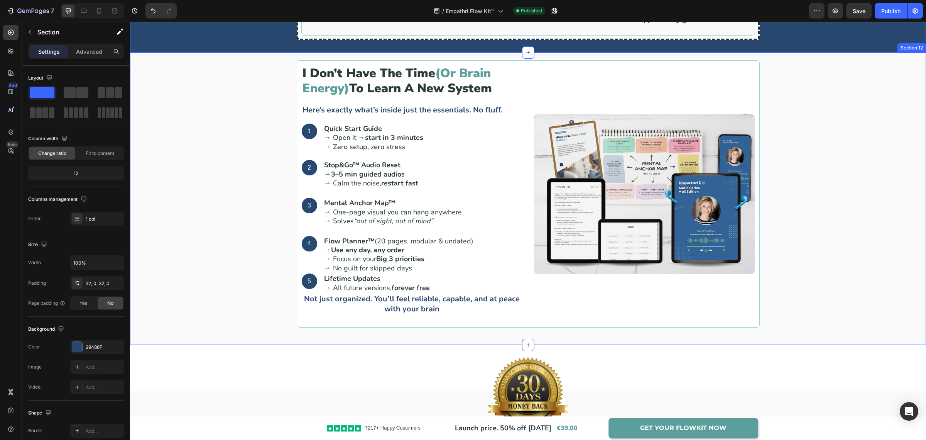
scroll to position [1491, 0]
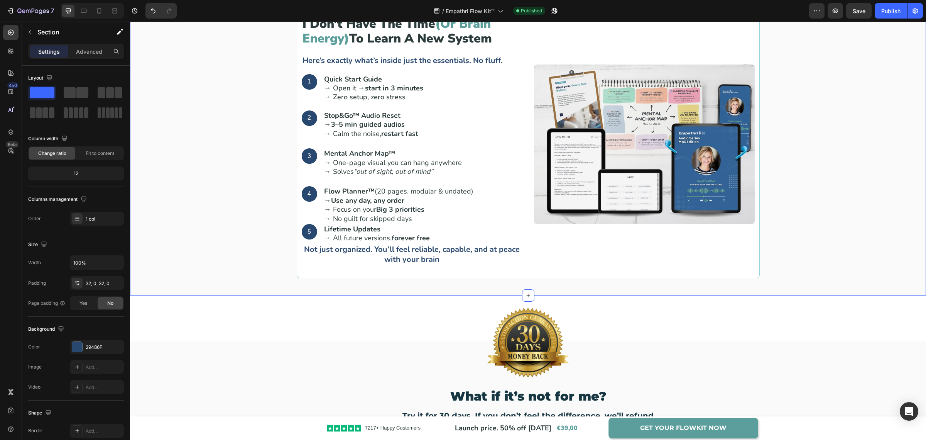
click at [864, 181] on div "i don’t have the time (or brain energy) to learn a new system Heading Here’s ex…" at bounding box center [528, 149] width 785 height 277
click at [881, 330] on div "Image What if it’s not for me? Heading Try it for 30 days. If you don’t feel th…" at bounding box center [528, 387] width 796 height 184
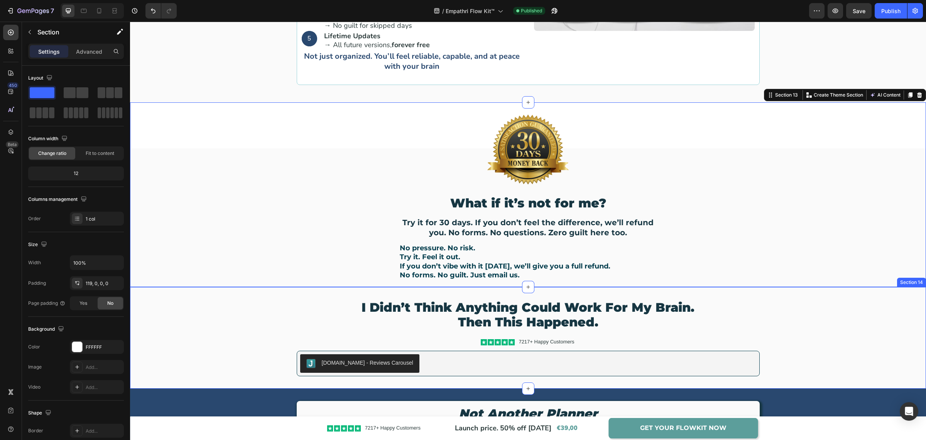
click at [863, 323] on div "i didn’t think anything could work for my brain. then this happened. Heading Ic…" at bounding box center [528, 337] width 796 height 77
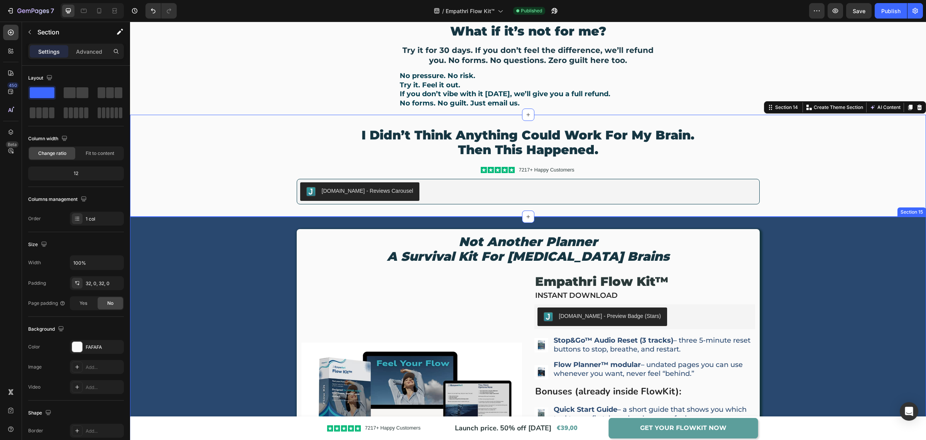
scroll to position [1877, 0]
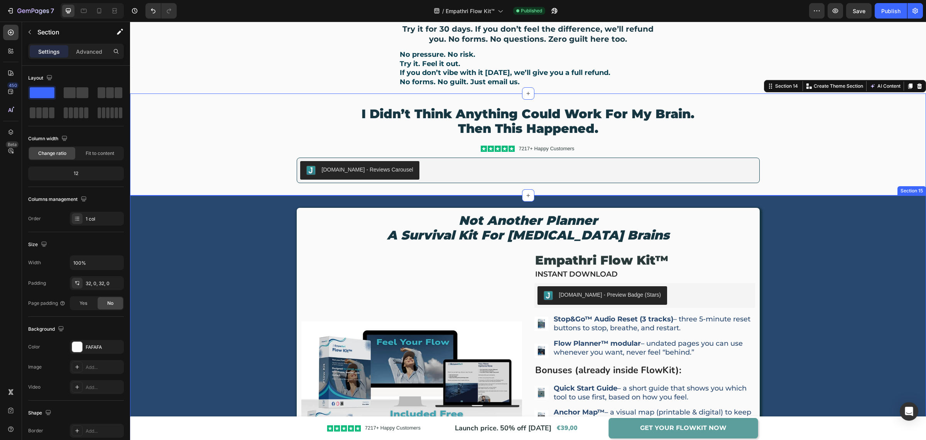
click at [863, 321] on div "not another planner a survival kit for [MEDICAL_DATA] brains Heading Product Im…" at bounding box center [528, 384] width 796 height 353
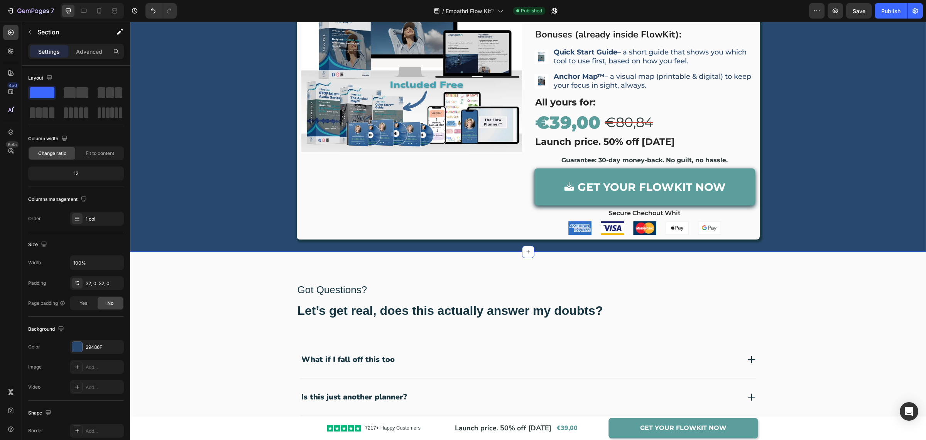
scroll to position [2263, 0]
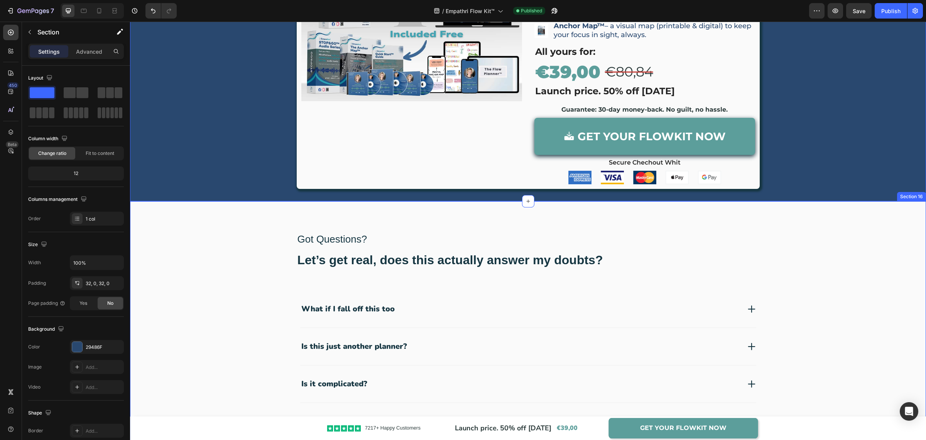
click at [859, 315] on div "Got Questions? Text Block Let’s get real, does this actually answer my doubts? …" at bounding box center [528, 430] width 781 height 396
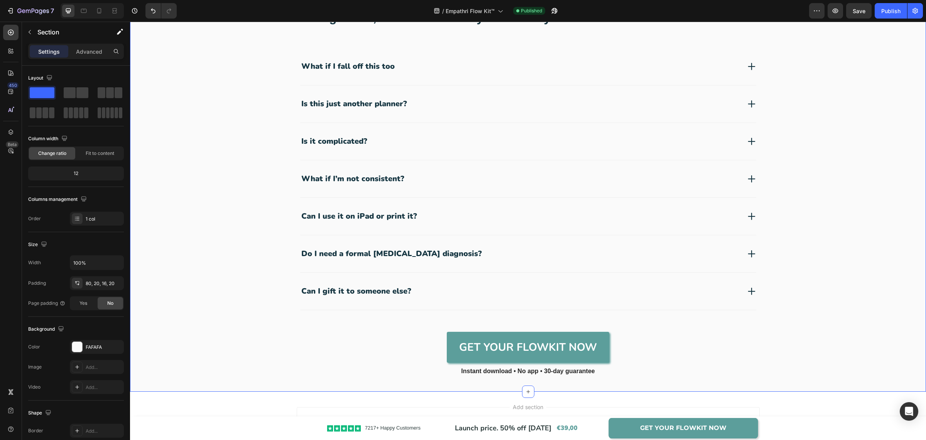
scroll to position [2564, 0]
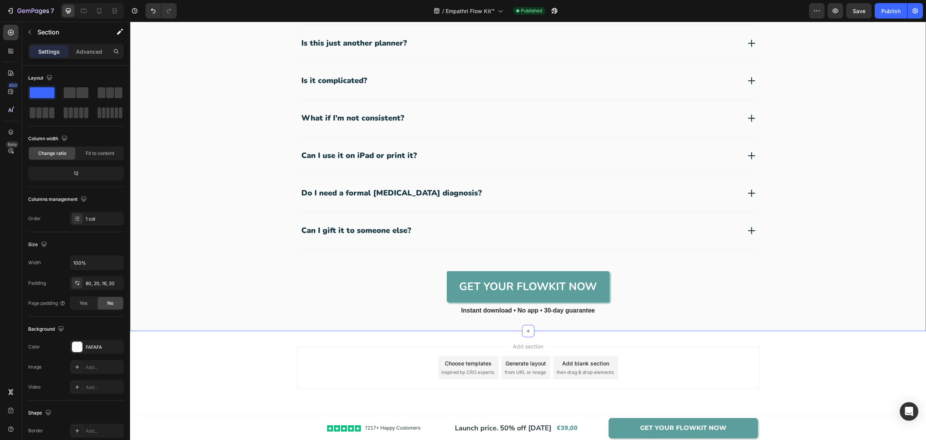
click at [864, 361] on div "Add section Choose templates inspired by CRO experts Generate layout from URL o…" at bounding box center [528, 378] width 796 height 95
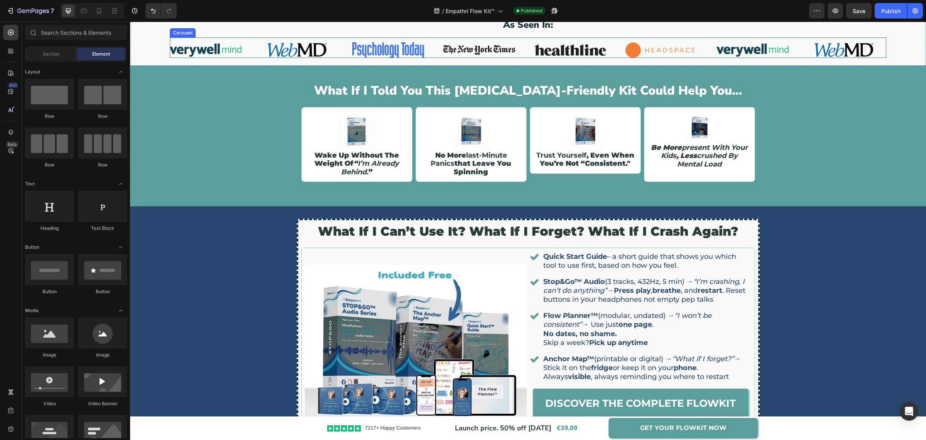
scroll to position [892, 0]
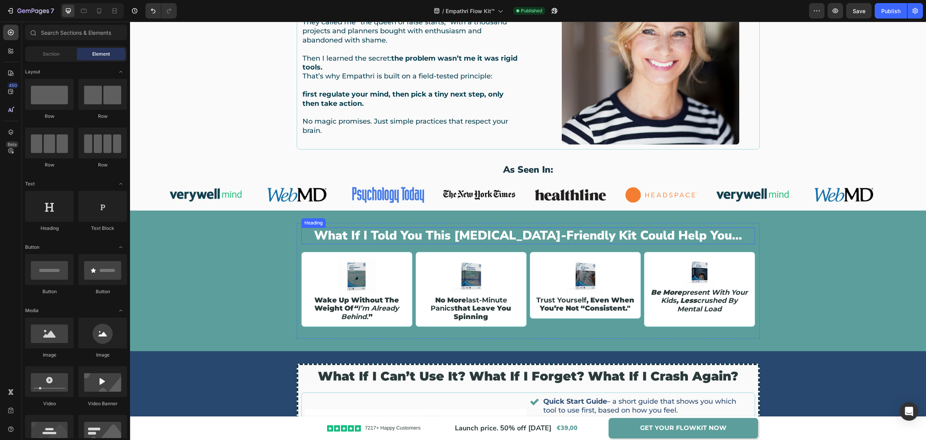
click at [403, 230] on h2 "what if i told you this [MEDICAL_DATA]-friendly kit could help you…" at bounding box center [528, 235] width 454 height 16
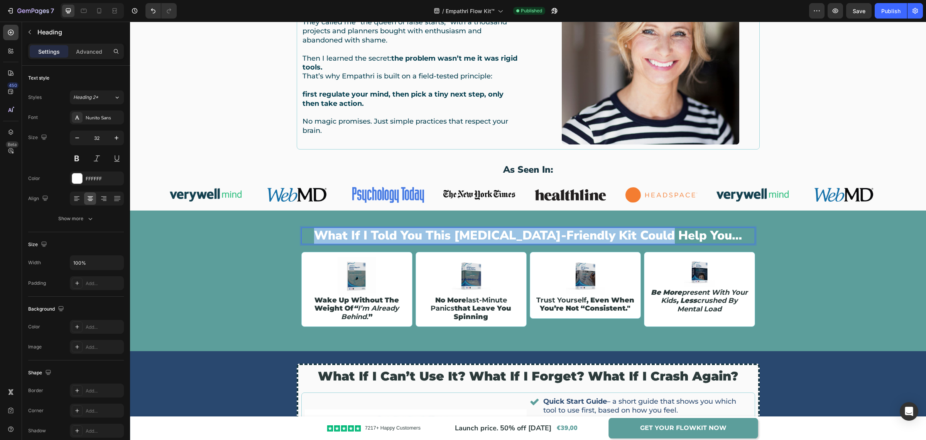
click at [403, 230] on p "what if i told you this [MEDICAL_DATA]-friendly kit could help you…" at bounding box center [528, 235] width 452 height 15
drag, startPoint x: 885, startPoint y: 125, endPoint x: 845, endPoint y: 85, distance: 56.2
click at [885, 125] on div "i was the ceo of [MEDICAL_DATA], inc. (and i felt like a terrible mom) Heading …" at bounding box center [528, 56] width 785 height 188
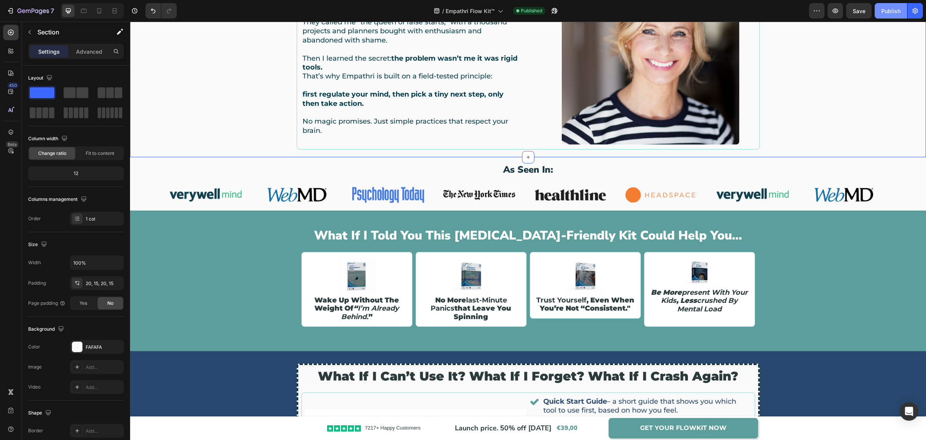
click at [884, 10] on div "Publish" at bounding box center [890, 11] width 19 height 8
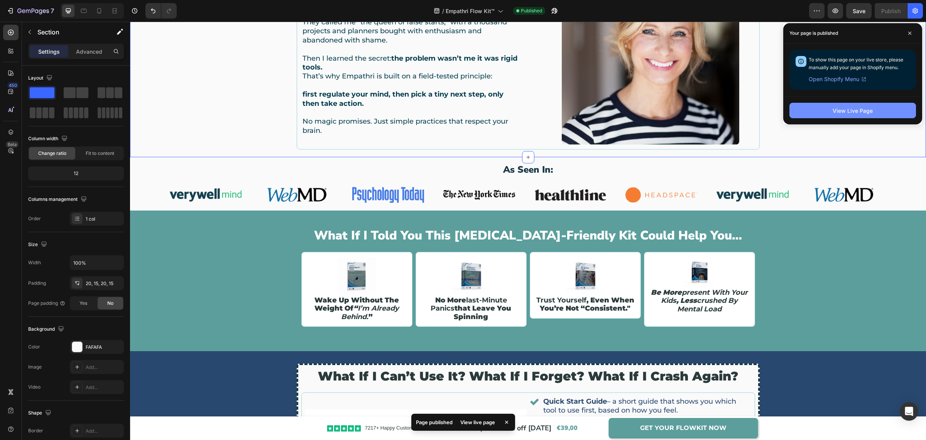
click at [847, 112] on div "View Live Page" at bounding box center [853, 111] width 40 height 8
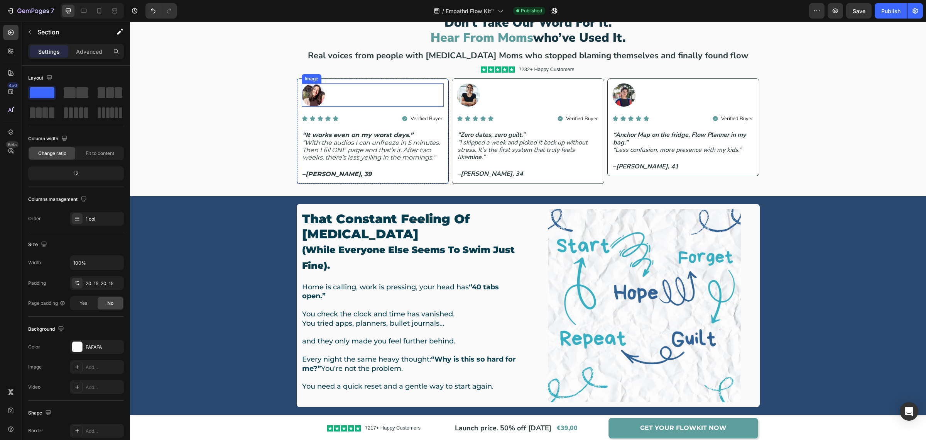
scroll to position [555, 0]
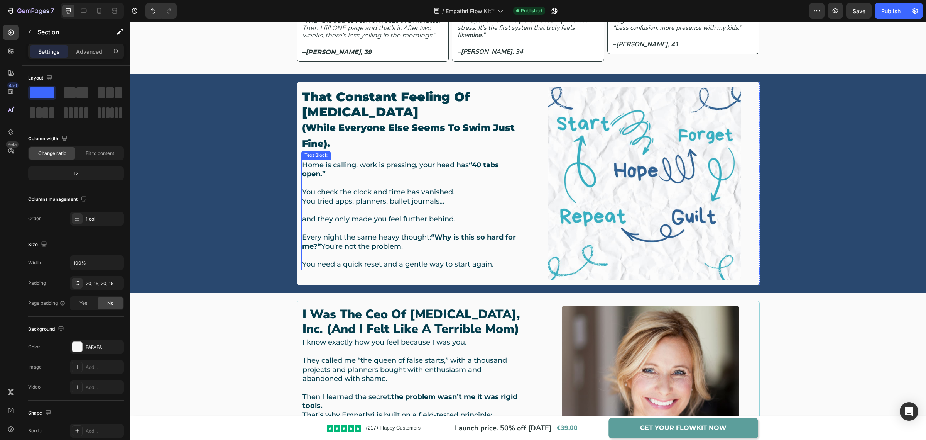
click at [321, 247] on p "Every night the same heavy thought: “Why is this so hard for me?” You’re not th…" at bounding box center [412, 237] width 220 height 27
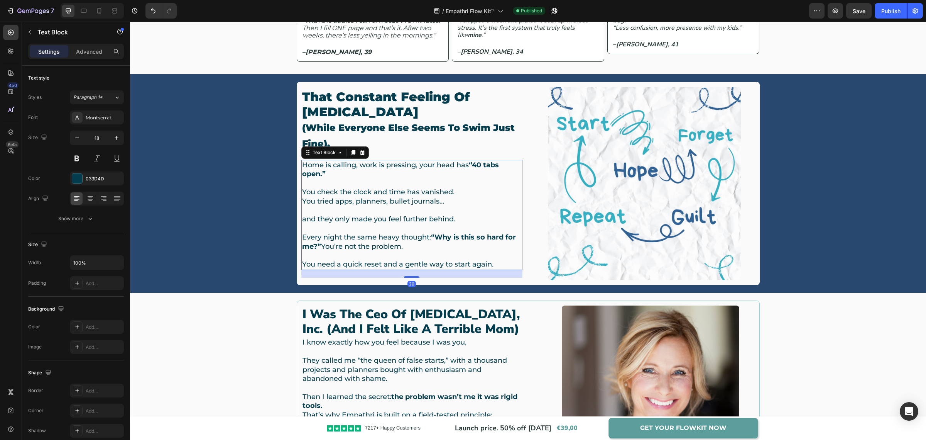
click at [321, 247] on p "Every night the same heavy thought: “Why is this so hard for me?” You’re not th…" at bounding box center [412, 237] width 220 height 27
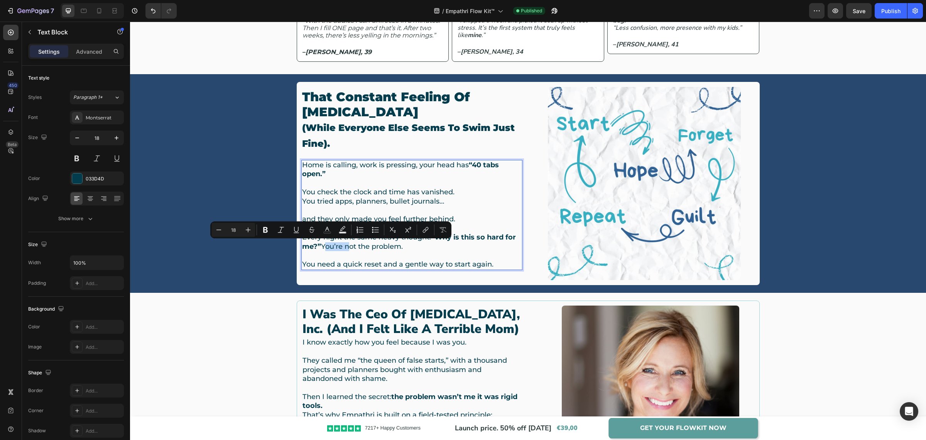
click at [320, 246] on p "Every night the same heavy thought: “Why is this so hard for me?” You’re not th…" at bounding box center [412, 237] width 220 height 27
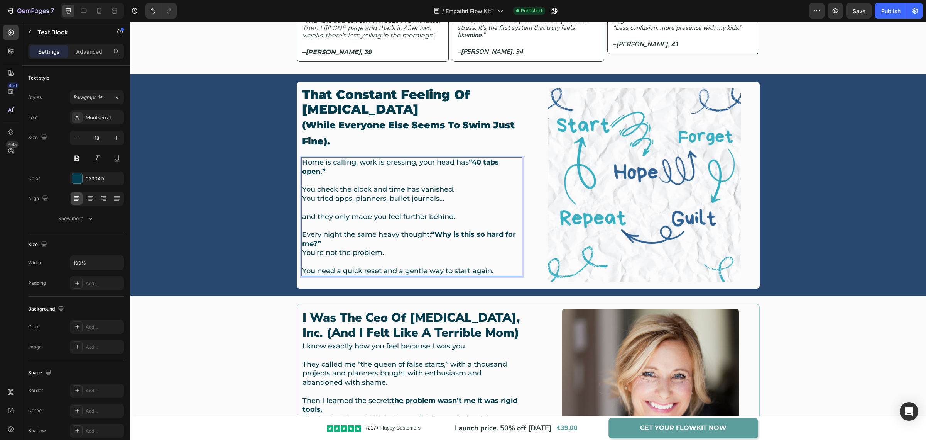
scroll to position [552, 0]
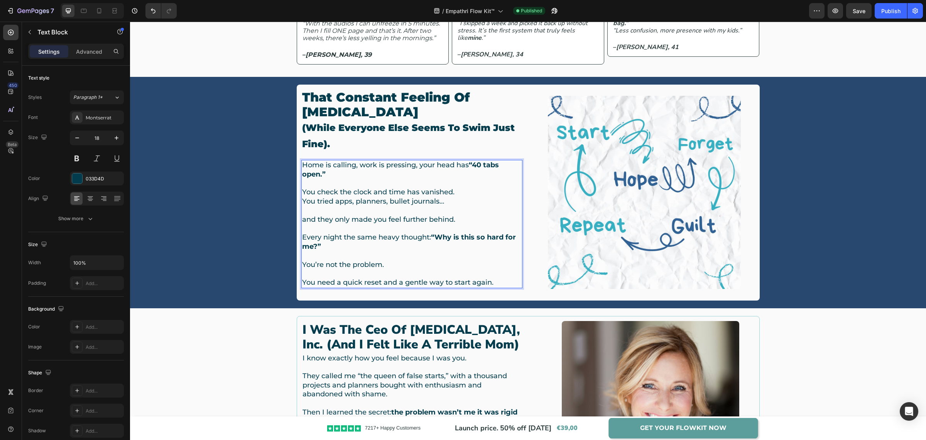
click at [302, 235] on p "Every night the same heavy thought: “Why is this so hard for me?”" at bounding box center [412, 237] width 220 height 27
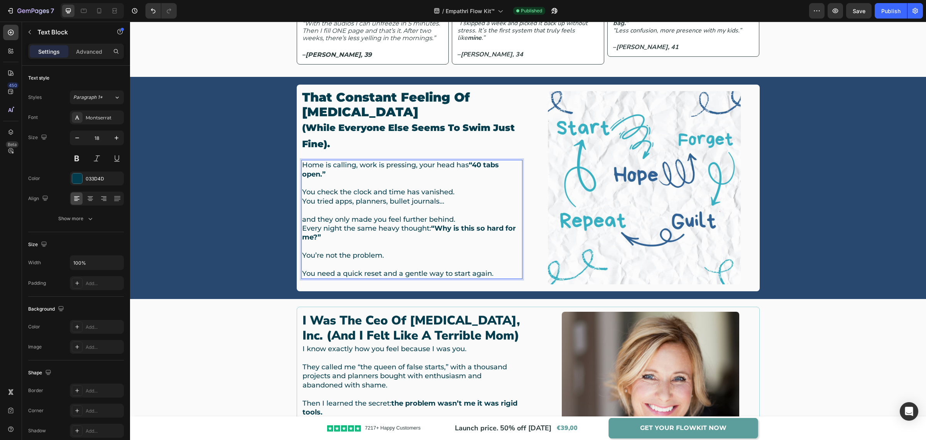
click at [305, 255] on p "You’re not the problem." at bounding box center [412, 255] width 220 height 9
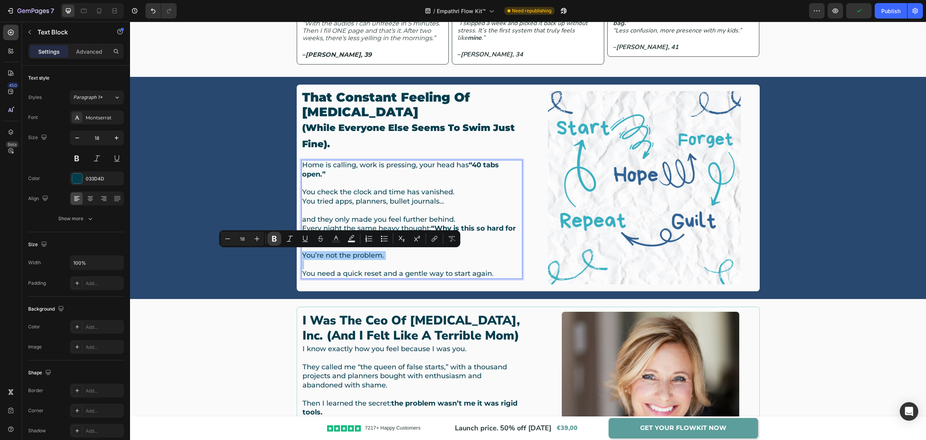
drag, startPoint x: 274, startPoint y: 243, endPoint x: 211, endPoint y: 262, distance: 65.6
click at [274, 243] on button "Bold" at bounding box center [274, 239] width 14 height 14
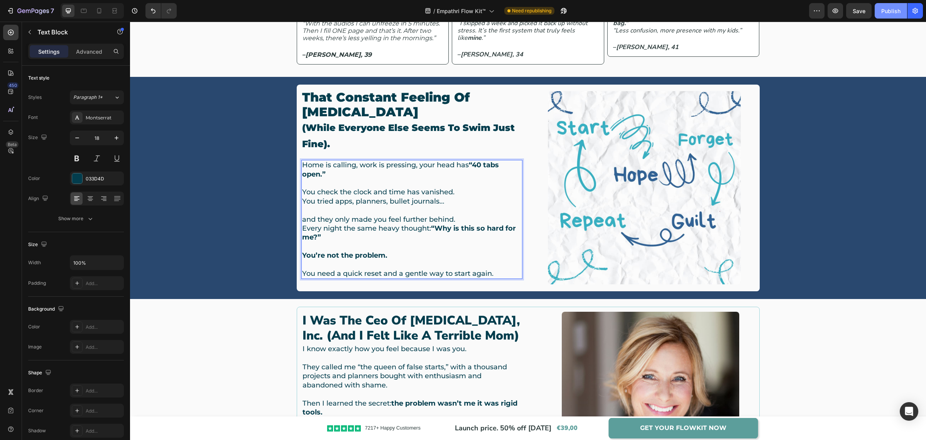
drag, startPoint x: 882, startPoint y: 10, endPoint x: 616, endPoint y: 107, distance: 282.4
click at [882, 10] on div "Publish" at bounding box center [890, 11] width 19 height 8
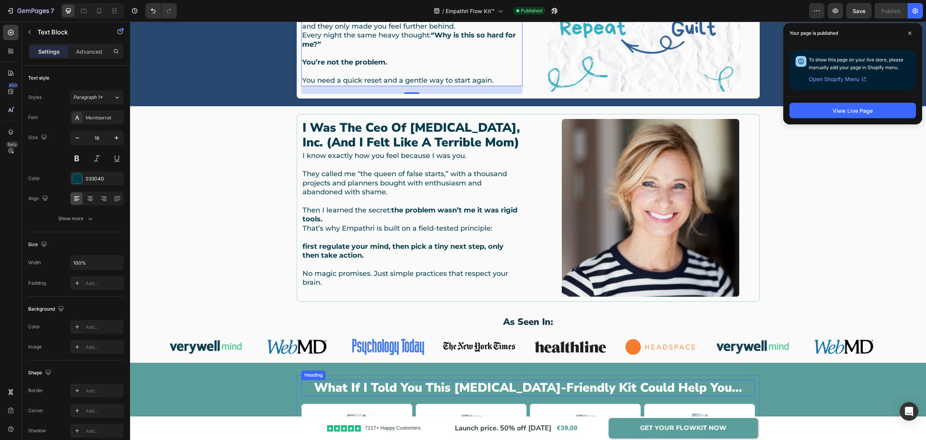
scroll to position [841, 0]
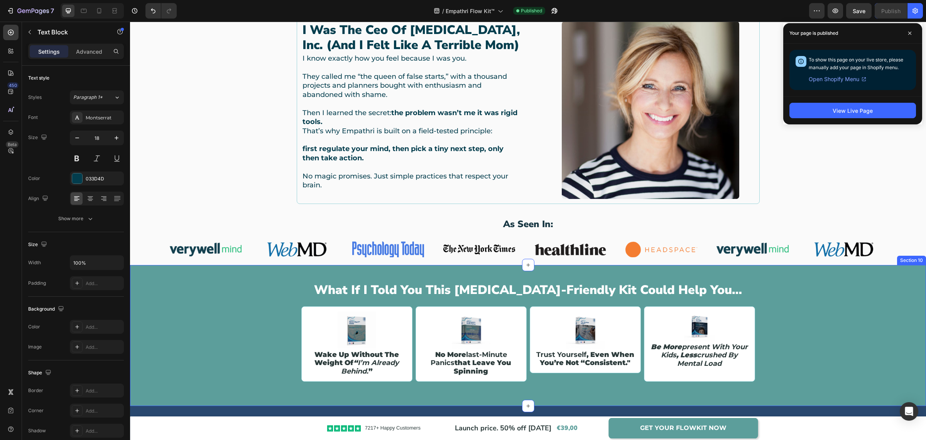
click at [801, 294] on div "what if i told you this [MEDICAL_DATA]-friendly kit could help you… Heading Ima…" at bounding box center [528, 335] width 796 height 116
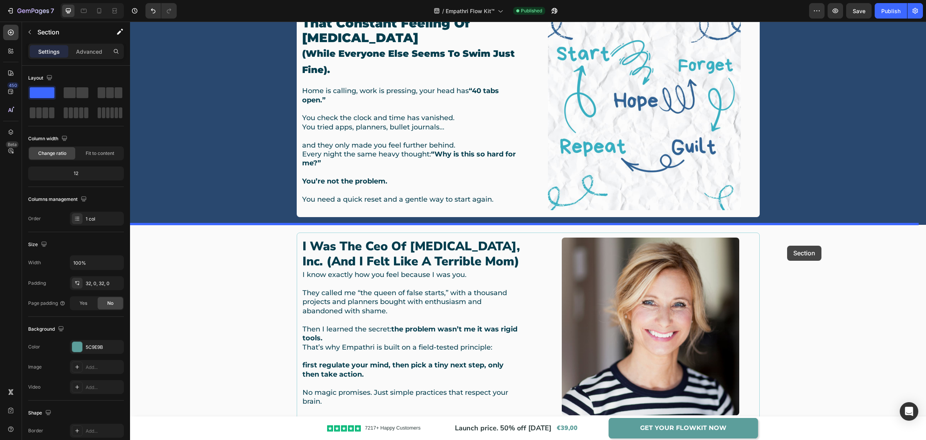
scroll to position [587, 0]
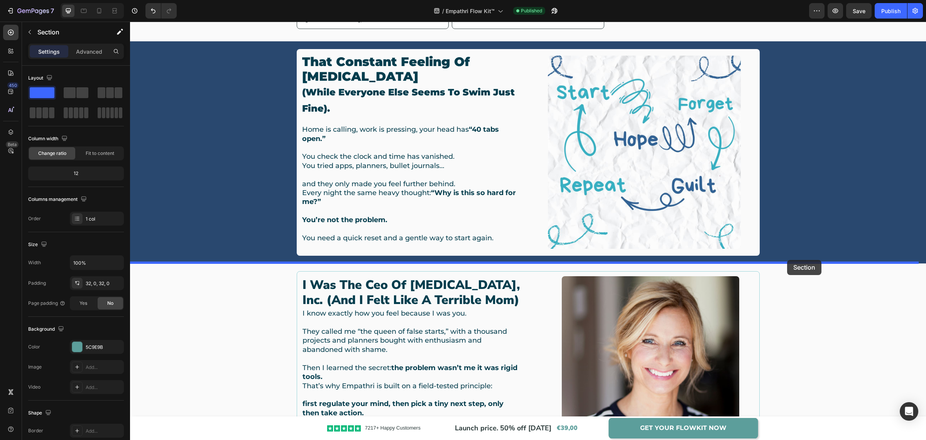
drag, startPoint x: 772, startPoint y: 257, endPoint x: 787, endPoint y: 260, distance: 15.6
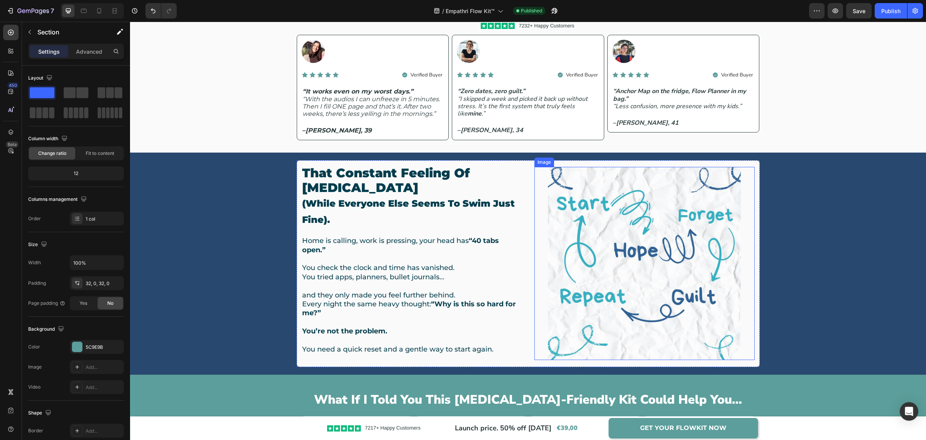
scroll to position [491, 0]
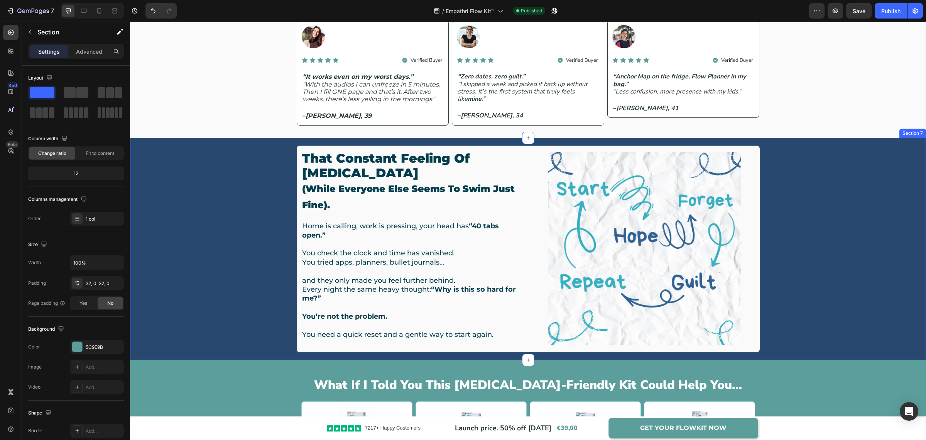
click at [241, 227] on div "that constant feeling of [MEDICAL_DATA] (while everyone else seems to swim just…" at bounding box center [528, 248] width 785 height 207
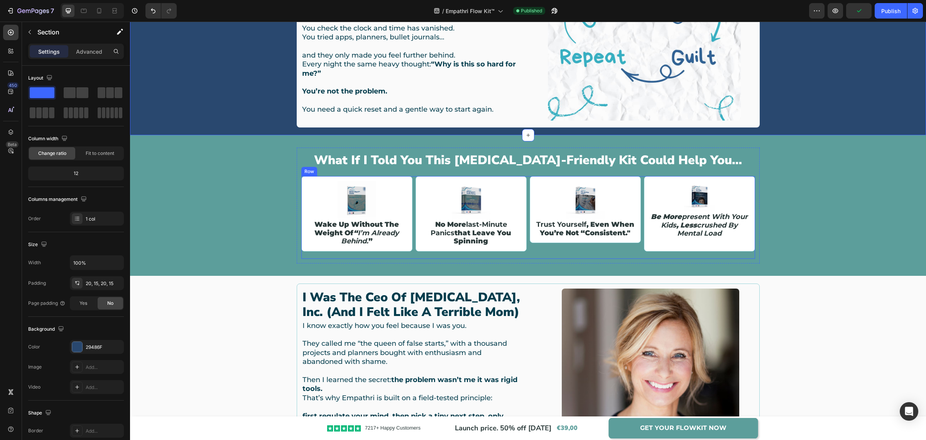
scroll to position [732, 0]
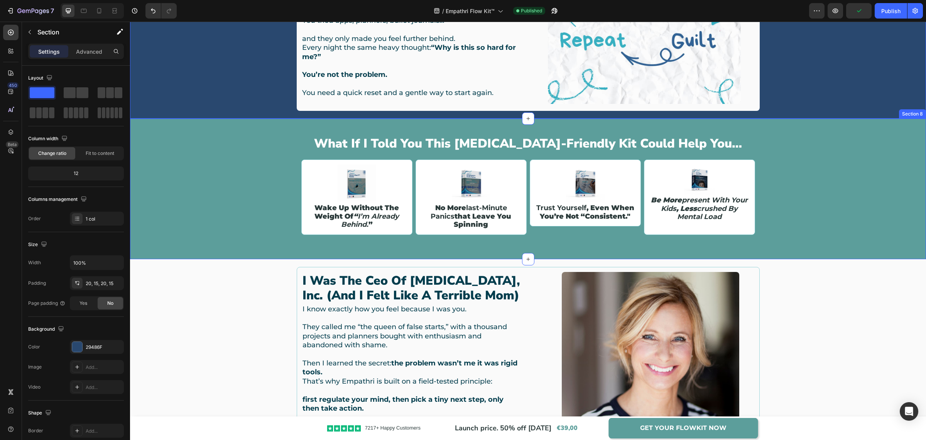
click at [803, 165] on div "what if i told you this [MEDICAL_DATA]-friendly kit could help you… Heading Ima…" at bounding box center [528, 189] width 796 height 116
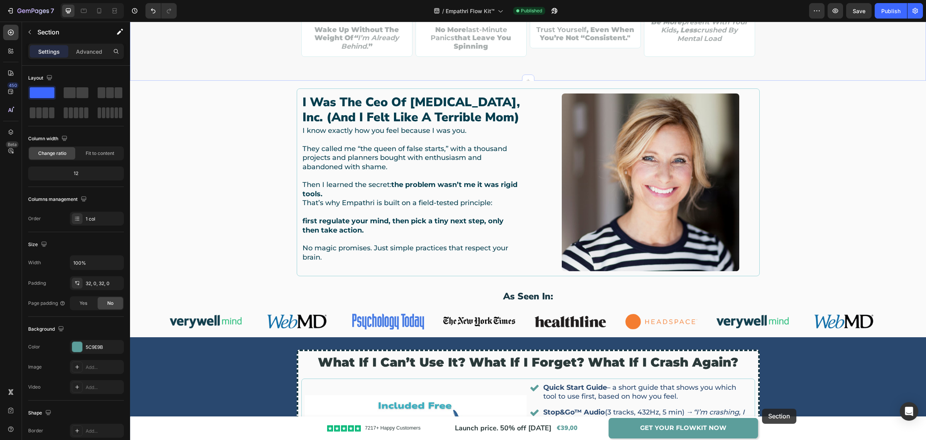
scroll to position [915, 0]
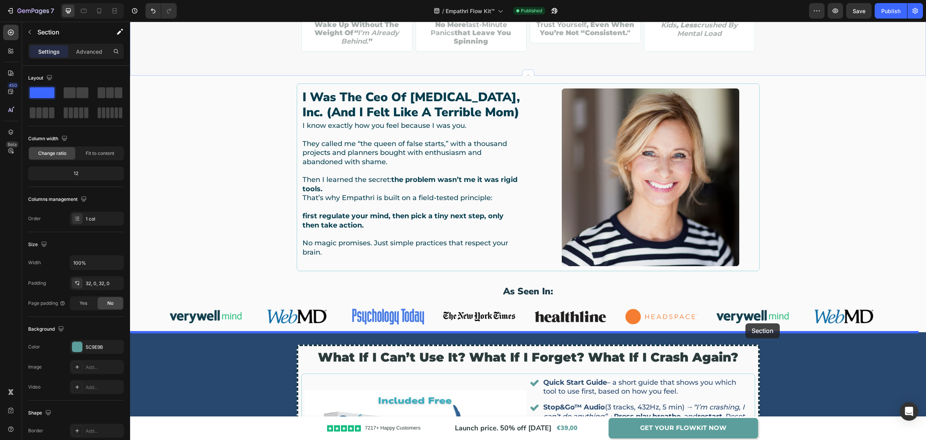
drag, startPoint x: 781, startPoint y: 111, endPoint x: 746, endPoint y: 323, distance: 215.1
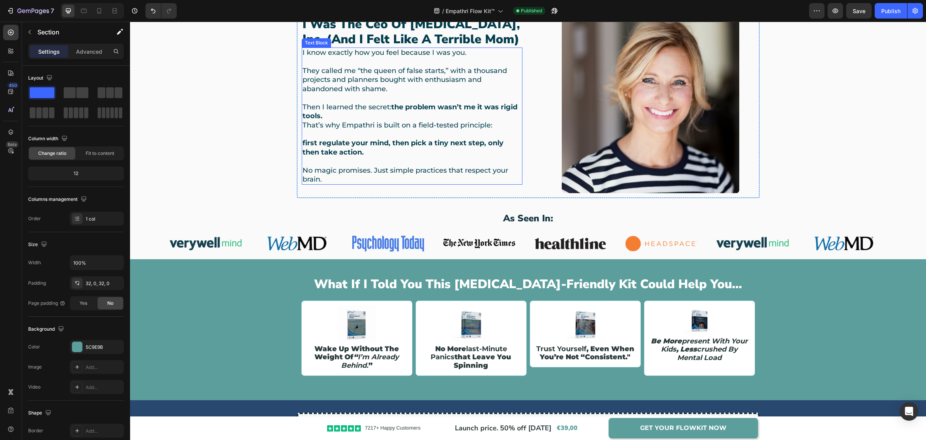
scroll to position [919, 0]
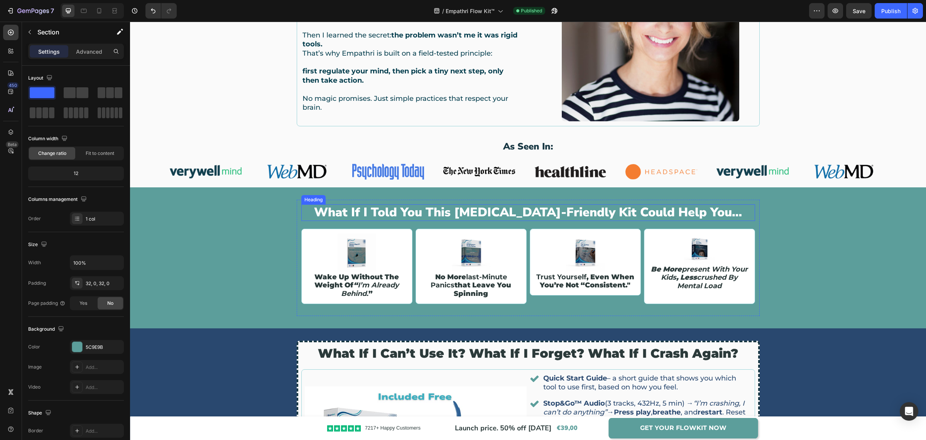
click at [354, 209] on h2 "what if i told you this [MEDICAL_DATA]-friendly kit could help you…" at bounding box center [528, 212] width 454 height 16
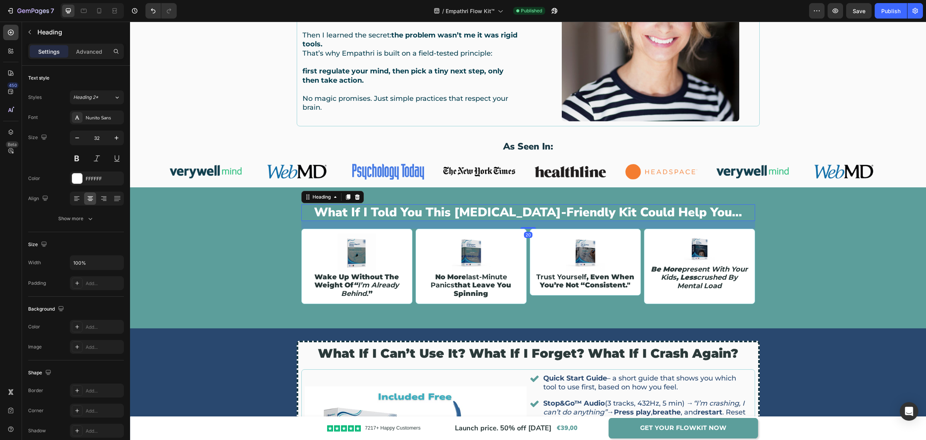
click at [354, 209] on h2 "what if i told you this [MEDICAL_DATA]-friendly kit could help you…" at bounding box center [528, 212] width 454 height 16
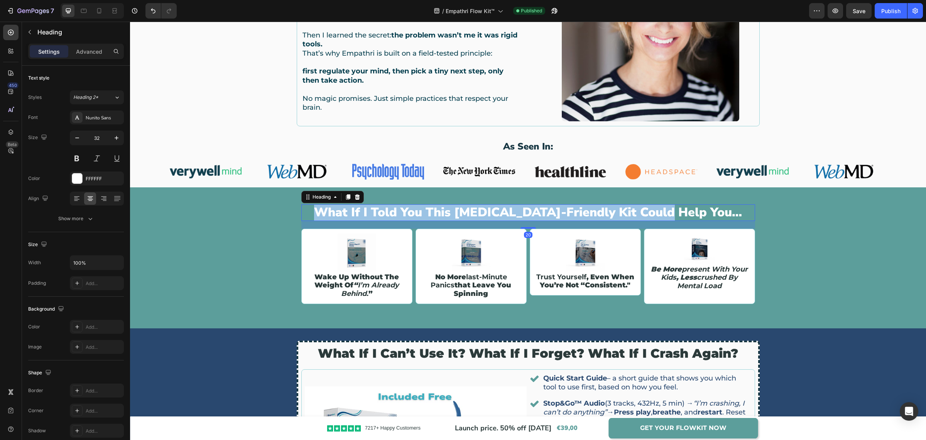
click at [354, 209] on p "what if i told you this [MEDICAL_DATA]-friendly kit could help you…" at bounding box center [528, 212] width 452 height 15
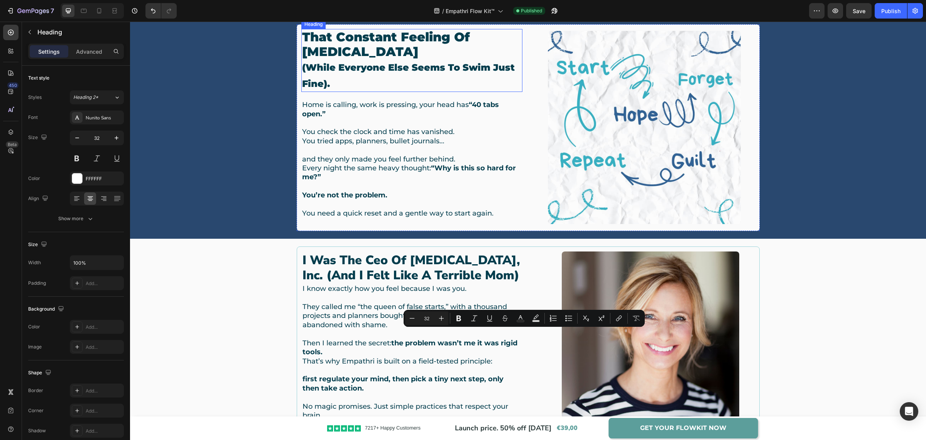
type input "16"
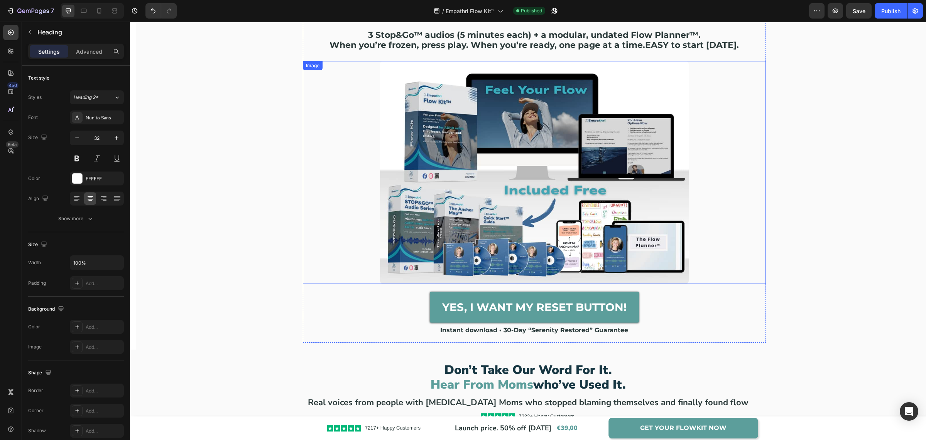
scroll to position [0, 0]
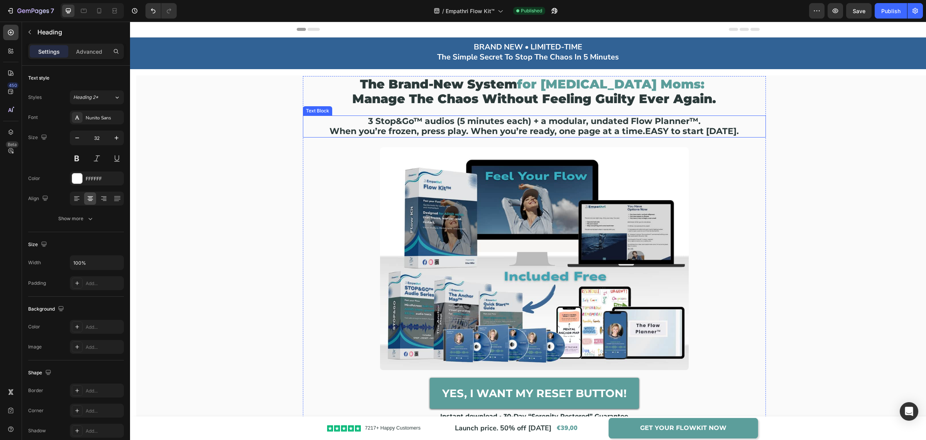
click at [457, 122] on strong "3 Stop&Go™ audios (5 minutes each) + a modular, undated Flow Planner™." at bounding box center [534, 121] width 333 height 10
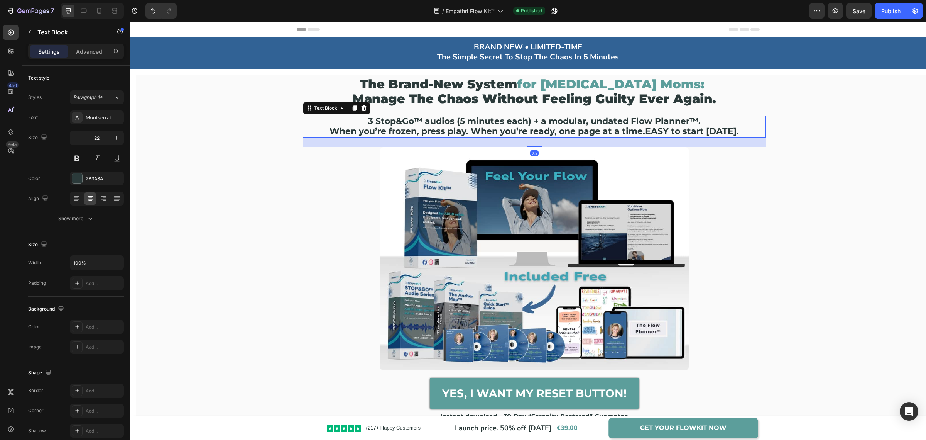
click at [457, 122] on strong "3 Stop&Go™ audios (5 minutes each) + a modular, undated Flow Planner™." at bounding box center [534, 121] width 333 height 10
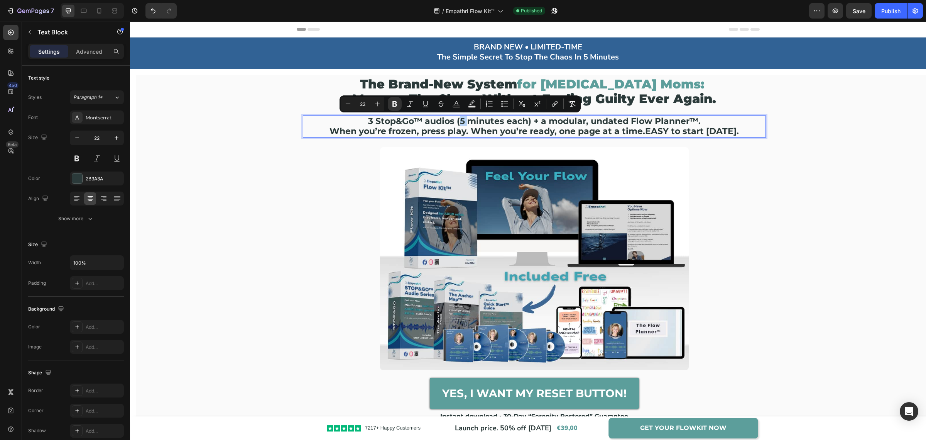
click at [457, 122] on strong "3 Stop&Go™ audios (5 minutes each) + a modular, undated Flow Planner™." at bounding box center [534, 121] width 333 height 10
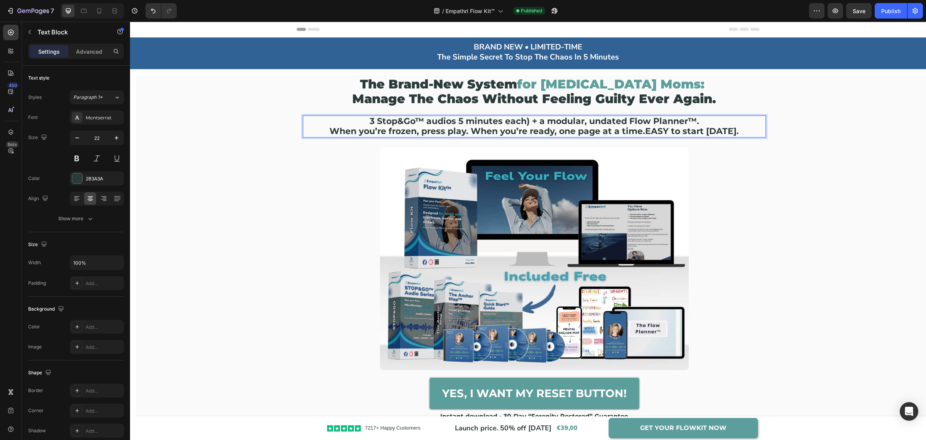
click at [527, 119] on strong "3 Stop&Go™ audios 5 minutes each) + a modular, undated Flow Planner™." at bounding box center [535, 121] width 330 height 10
click at [784, 160] on div "the brand-new system for [MEDICAL_DATA] moms: manage the chaos without feeling …" at bounding box center [534, 255] width 795 height 359
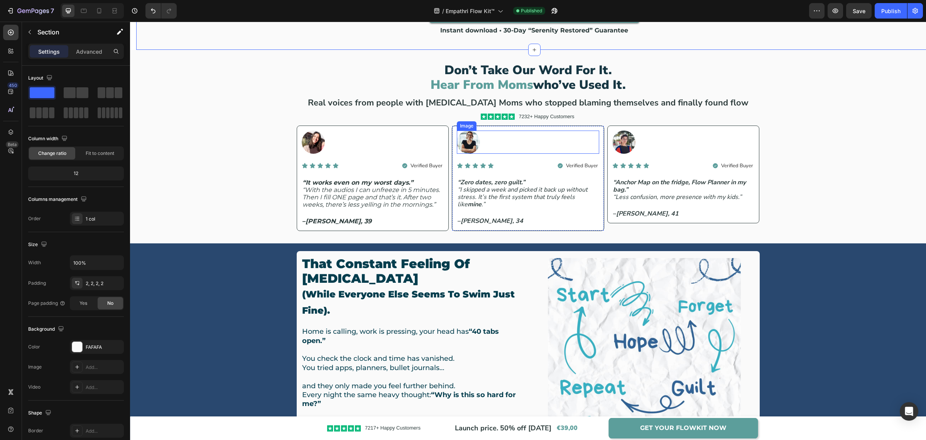
scroll to position [531, 0]
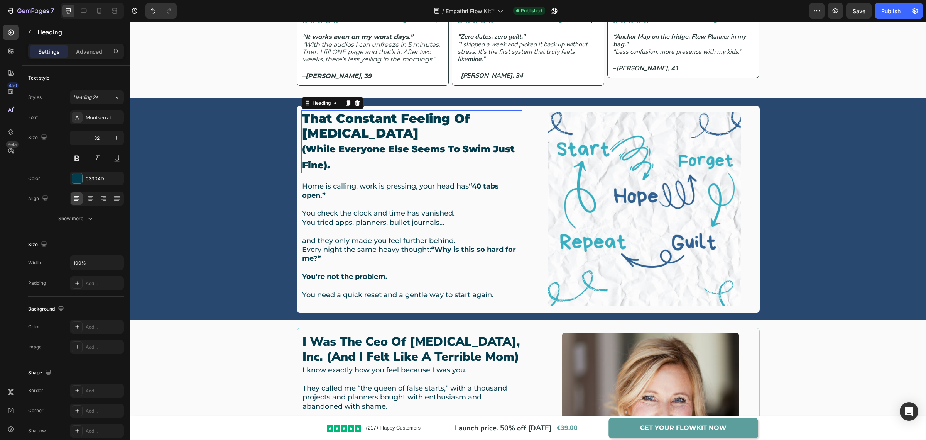
click at [303, 148] on span "(while everyone else seems to swim just fine)." at bounding box center [408, 156] width 213 height 27
click at [324, 163] on span "while everyone else seems to swim just fine)." at bounding box center [406, 156] width 209 height 27
click at [334, 169] on p "that constant feeling of [MEDICAL_DATA] while everyone else seems to swim just …" at bounding box center [412, 142] width 220 height 62
click at [267, 169] on div "that constant feeling of [MEDICAL_DATA] while everyone else seems to swim just …" at bounding box center [528, 209] width 785 height 207
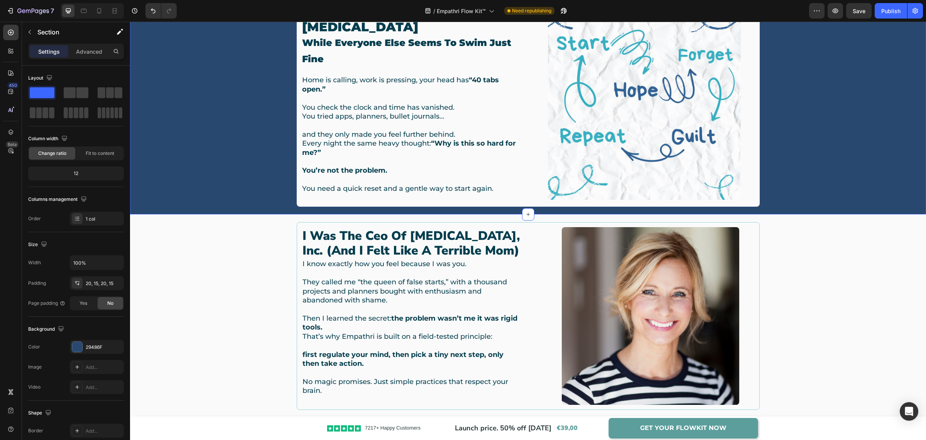
scroll to position [675, 0]
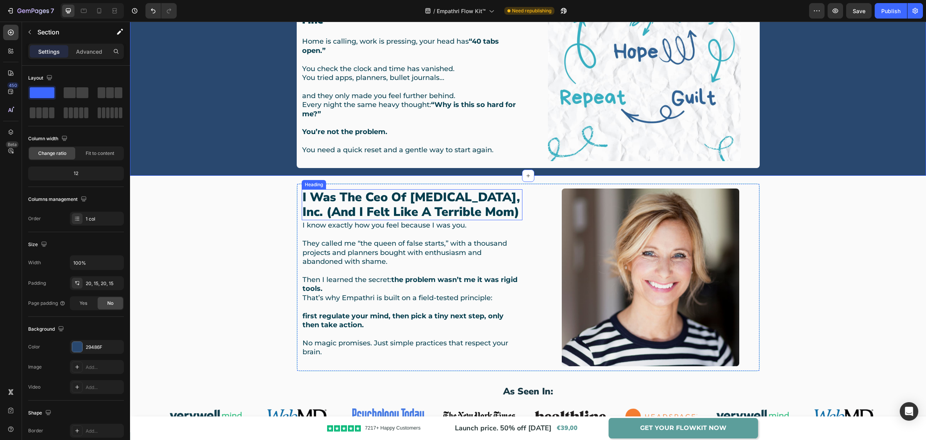
click at [328, 213] on h2 "i was the ceo of [MEDICAL_DATA], inc. (and i felt like a terrible mom)" at bounding box center [412, 204] width 221 height 31
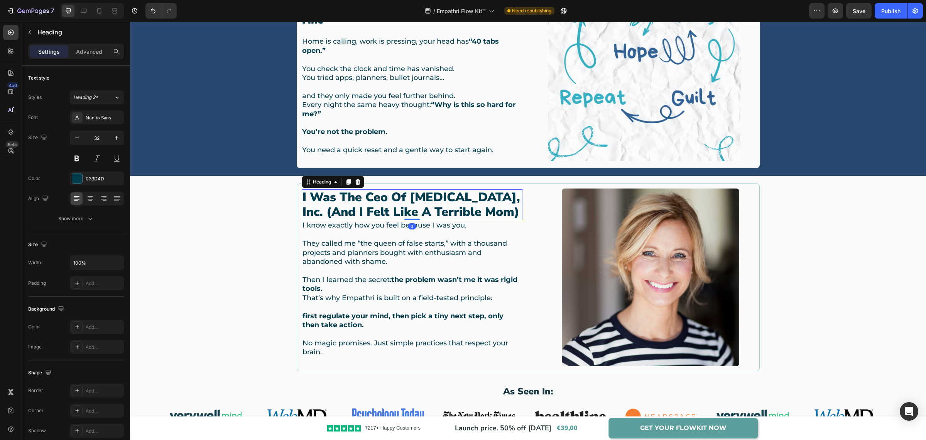
click at [328, 213] on h2 "i was the ceo of [MEDICAL_DATA], inc. (and i felt like a terrible mom)" at bounding box center [412, 204] width 221 height 31
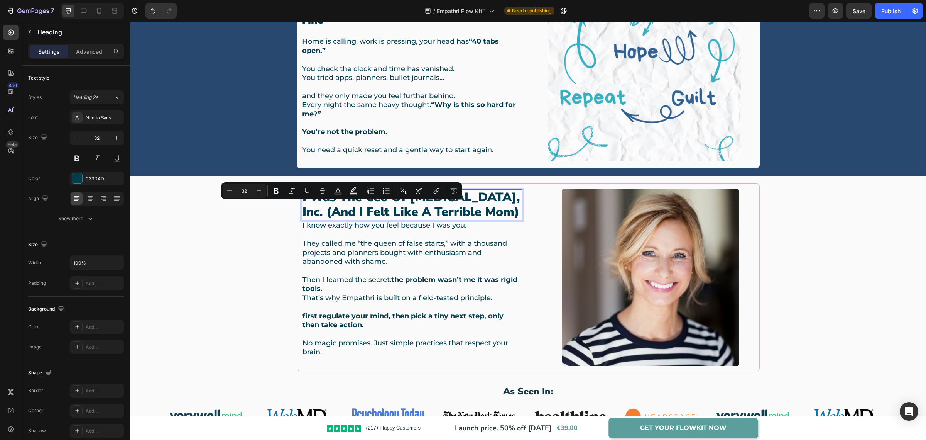
click at [328, 213] on p "i was the ceo of [MEDICAL_DATA], inc. (and i felt like a terrible mom)" at bounding box center [412, 205] width 219 height 30
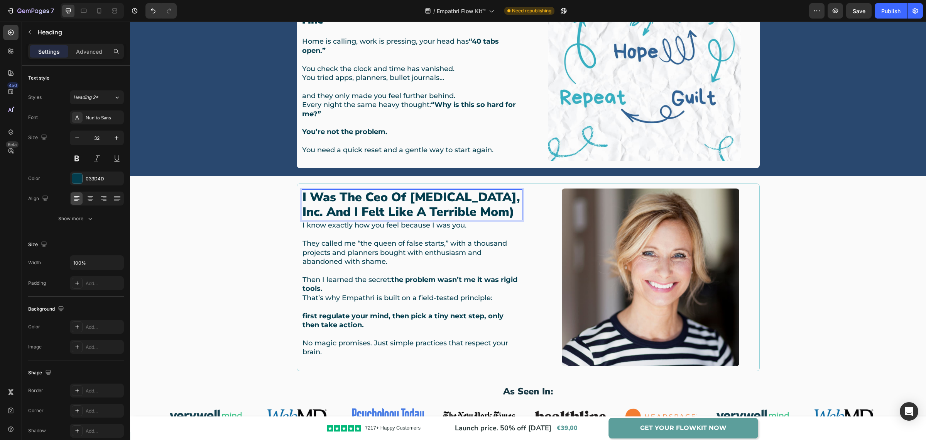
click at [514, 213] on p "i was the ceo of [MEDICAL_DATA], inc. and i felt like a terrible mom)" at bounding box center [412, 205] width 219 height 30
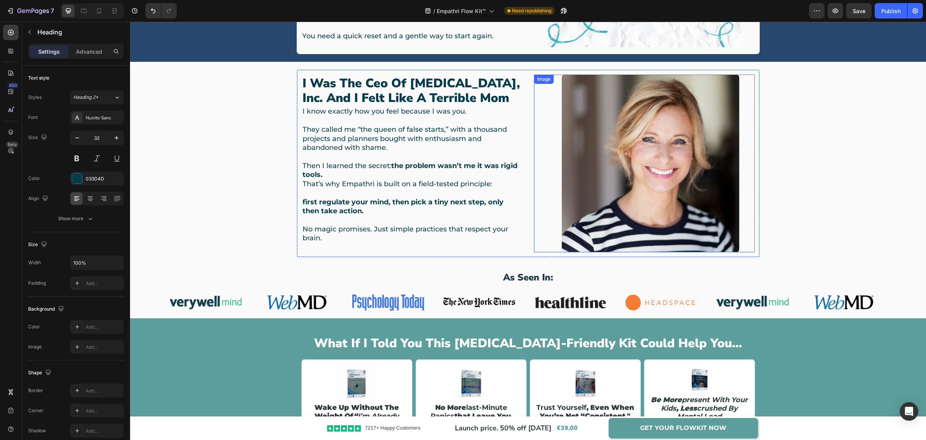
scroll to position [771, 0]
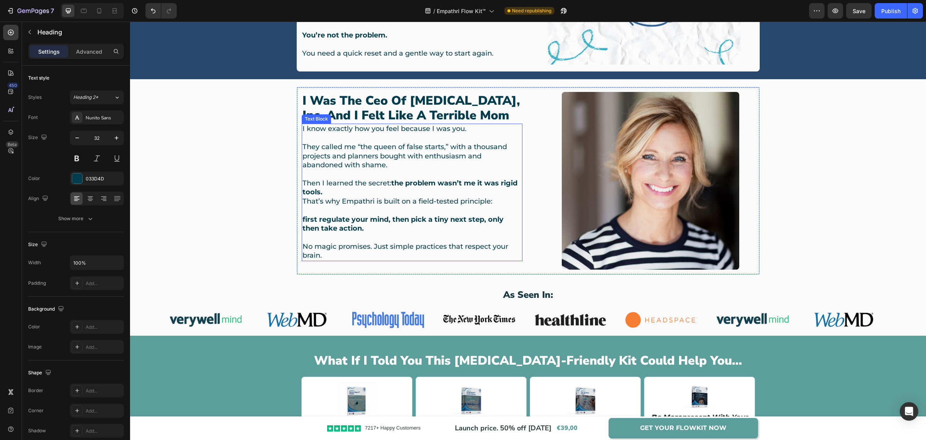
click at [403, 223] on p "first regulate your mind, then pick a tiny next step, only then take action." at bounding box center [412, 224] width 219 height 18
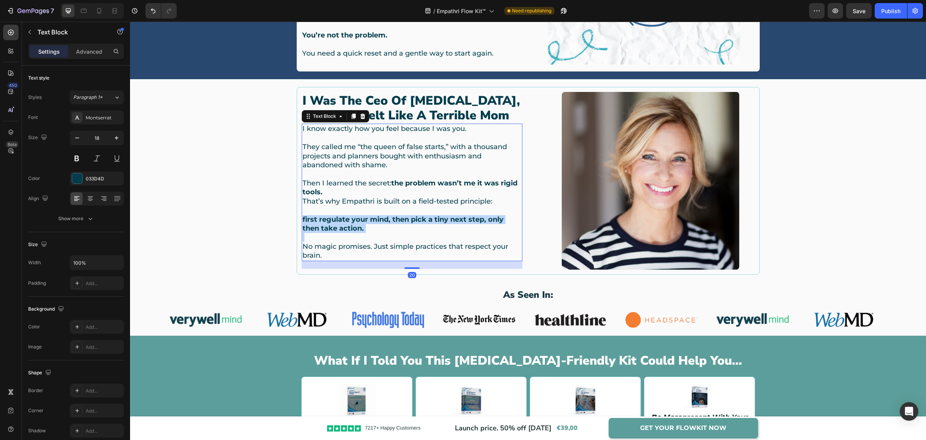
click at [403, 223] on p "first regulate your mind, then pick a tiny next step, only then take action." at bounding box center [412, 224] width 219 height 18
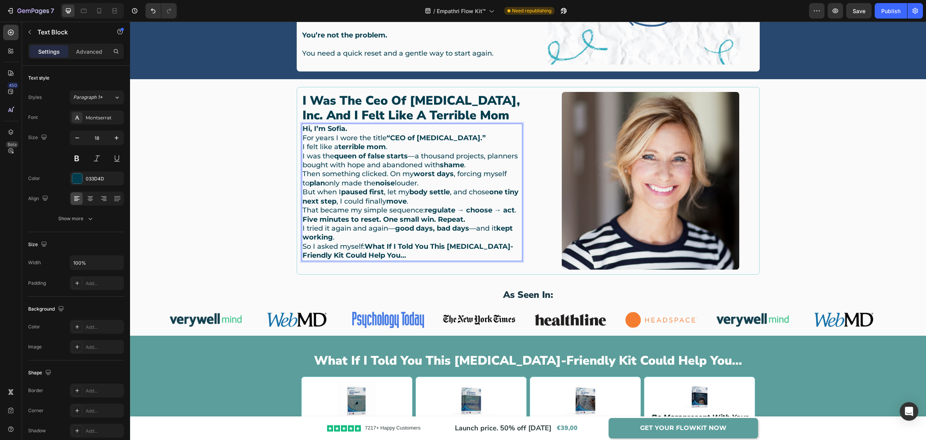
click at [411, 154] on p "For years I wore the title “CEO of [MEDICAL_DATA].” I felt like a terrible mom …" at bounding box center [412, 152] width 219 height 36
click at [474, 166] on p "For years I wore the title “CEO of [MEDICAL_DATA].” I felt like a terrible mom …" at bounding box center [412, 152] width 219 height 36
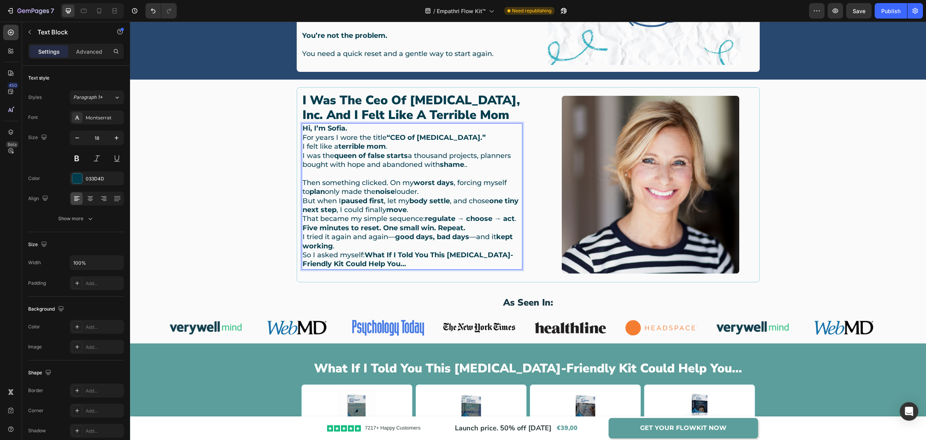
click at [448, 190] on p "Then something clicked. On my worst days , forcing myself to plan only made the…" at bounding box center [412, 205] width 219 height 54
click at [442, 206] on p "Then something clicked. On my worst days , forcing myself to plan only made the…" at bounding box center [412, 205] width 219 height 54
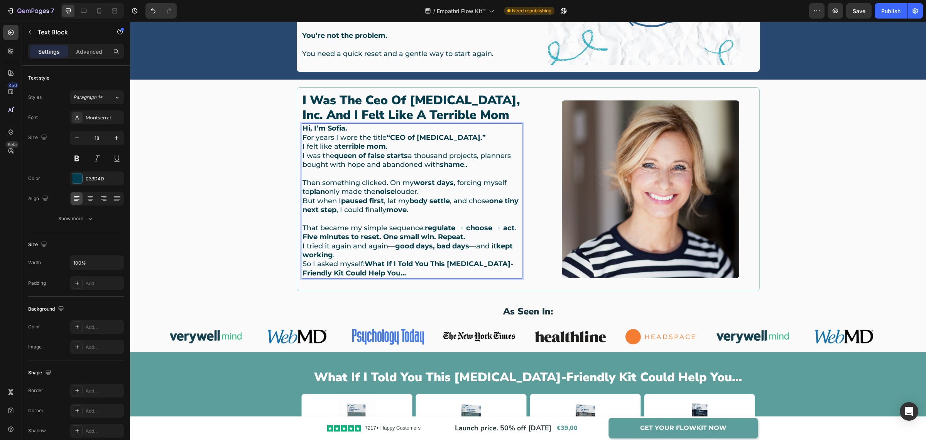
click at [470, 240] on p "⁠⁠⁠⁠⁠⁠⁠ That became my simple sequence: regulate → choose → act . Five minutes …" at bounding box center [412, 227] width 219 height 27
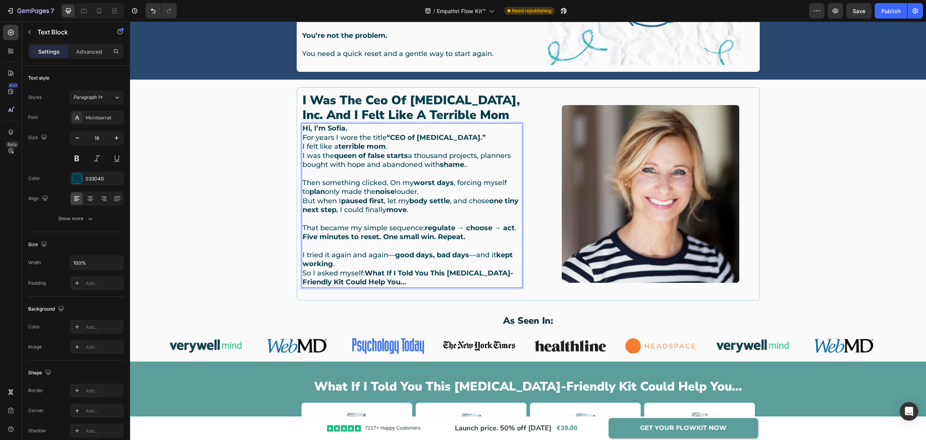
click at [382, 265] on p "I tried it again and again— good days, bad days —and it kept working . So I ask…" at bounding box center [412, 268] width 219 height 36
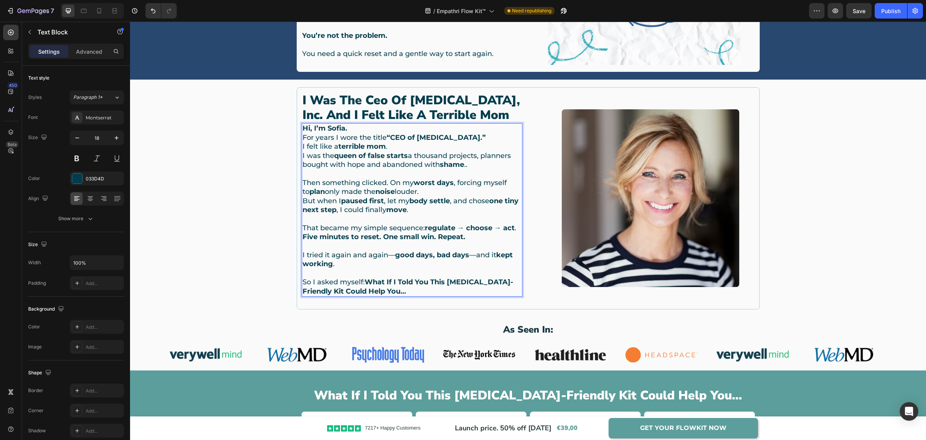
click at [313, 280] on p "⁠⁠⁠⁠⁠⁠⁠ So I asked myself: What If I Told You This [MEDICAL_DATA]-Friendly Kit …" at bounding box center [412, 282] width 219 height 27
click at [861, 15] on button "Save" at bounding box center [858, 10] width 25 height 15
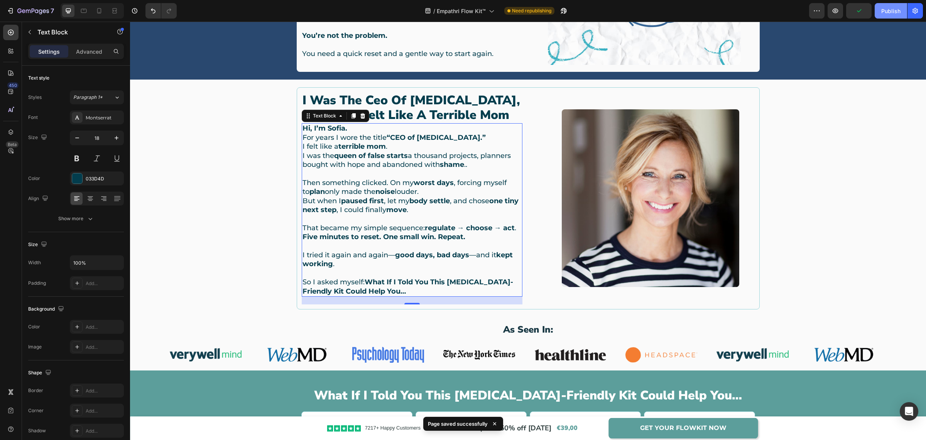
click at [887, 15] on button "Publish" at bounding box center [891, 10] width 32 height 15
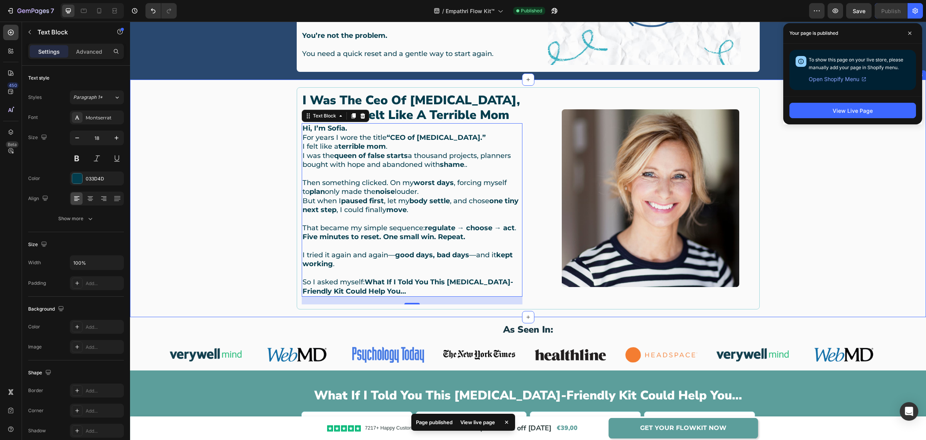
click at [819, 221] on div "i was the ceo of [MEDICAL_DATA], inc. and i felt like a terrible mom Heading Hi…" at bounding box center [528, 198] width 785 height 222
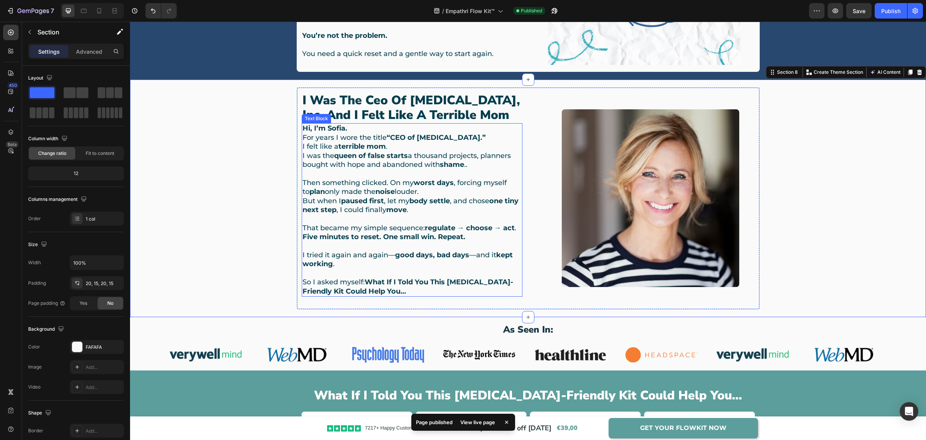
click at [379, 145] on strong "terrible mom" at bounding box center [361, 146] width 47 height 8
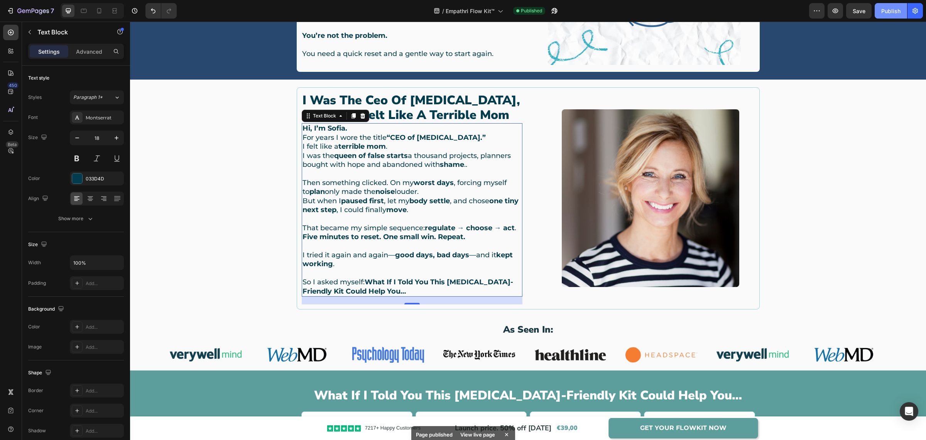
click at [895, 17] on button "Publish" at bounding box center [891, 10] width 32 height 15
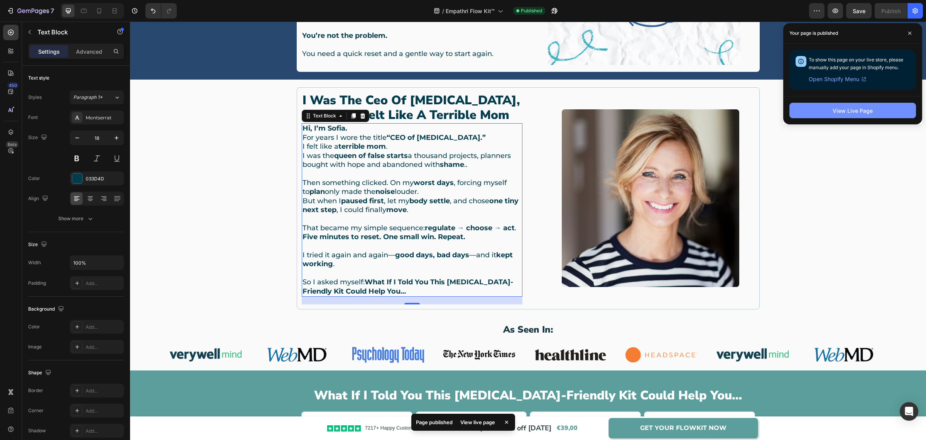
click at [854, 113] on div "View Live Page" at bounding box center [853, 111] width 40 height 8
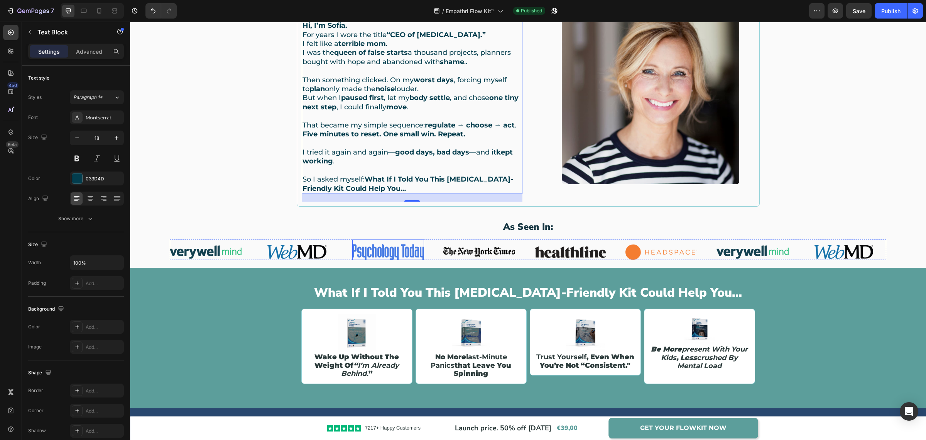
scroll to position [819, 0]
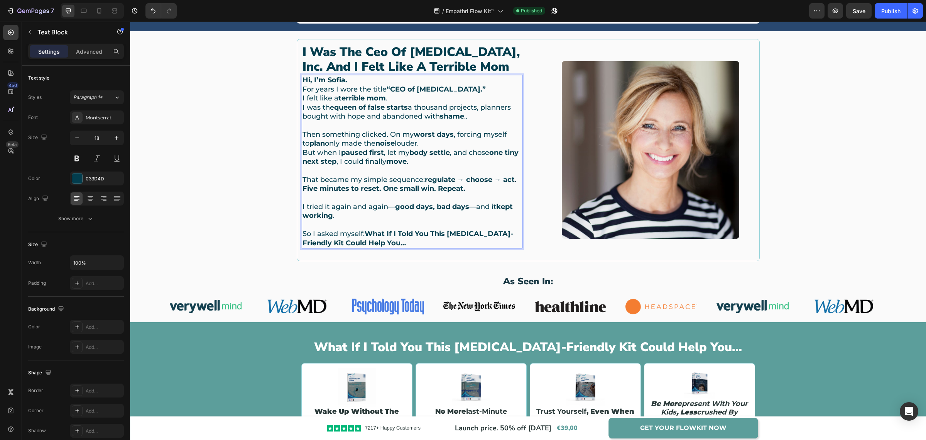
click at [391, 206] on p "I tried it again and again— good days, bad days —and it kept working ." at bounding box center [412, 211] width 219 height 18
click at [468, 206] on p "I tried it again and again good days, bad days —and it kept working ." at bounding box center [412, 211] width 219 height 18
click at [360, 236] on p "So I asked myself: What If I Told You This [MEDICAL_DATA]-Friendly Kit Could He…" at bounding box center [412, 233] width 219 height 27
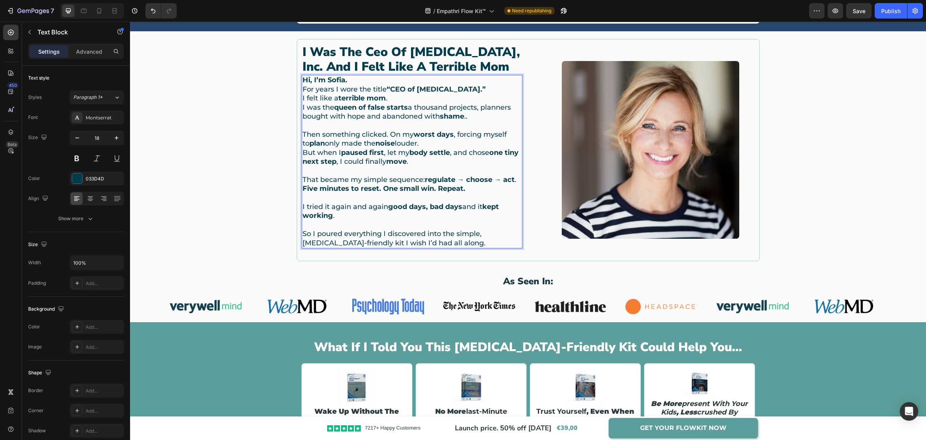
click at [333, 235] on p "So I poured everything I discovered into the simple, [MEDICAL_DATA]-friendly ki…" at bounding box center [412, 233] width 219 height 27
click at [315, 235] on p "So I poured everything I discovered into the simple, [MEDICAL_DATA]-friendly ki…" at bounding box center [412, 233] width 219 height 27
click at [307, 231] on p "So I poured everything I discovered into the simple, [MEDICAL_DATA]-friendly ki…" at bounding box center [412, 233] width 219 height 27
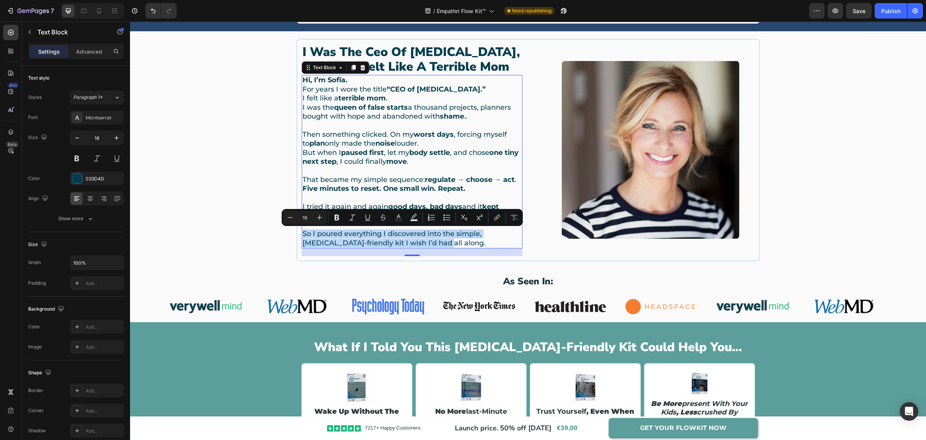
click at [379, 232] on p "So I poured everything I discovered into the simple, [MEDICAL_DATA]-friendly ki…" at bounding box center [412, 233] width 219 height 27
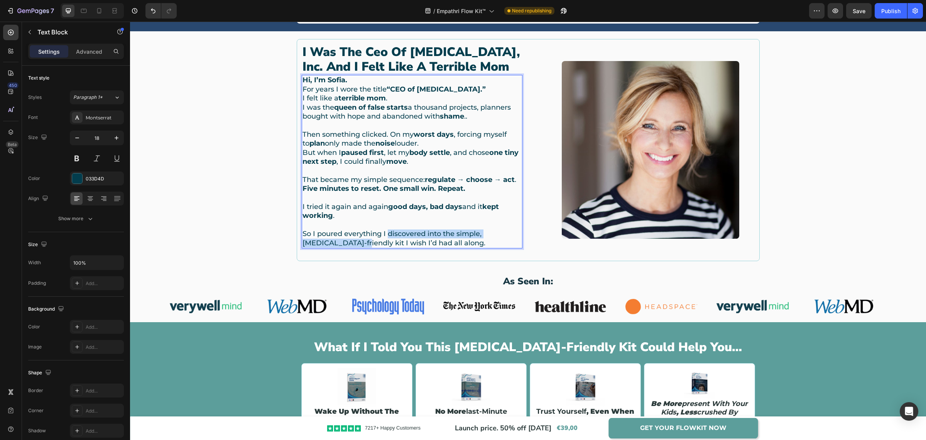
drag, startPoint x: 386, startPoint y: 232, endPoint x: 336, endPoint y: 244, distance: 51.6
click at [336, 244] on p "So I poured everything I discovered into the simple, [MEDICAL_DATA]-friendly ki…" at bounding box center [412, 233] width 219 height 27
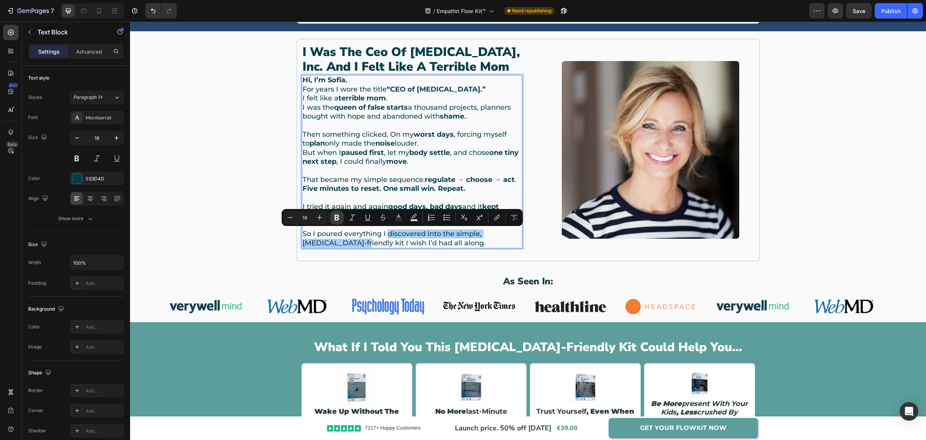
click at [341, 216] on button "Bold" at bounding box center [337, 217] width 14 height 14
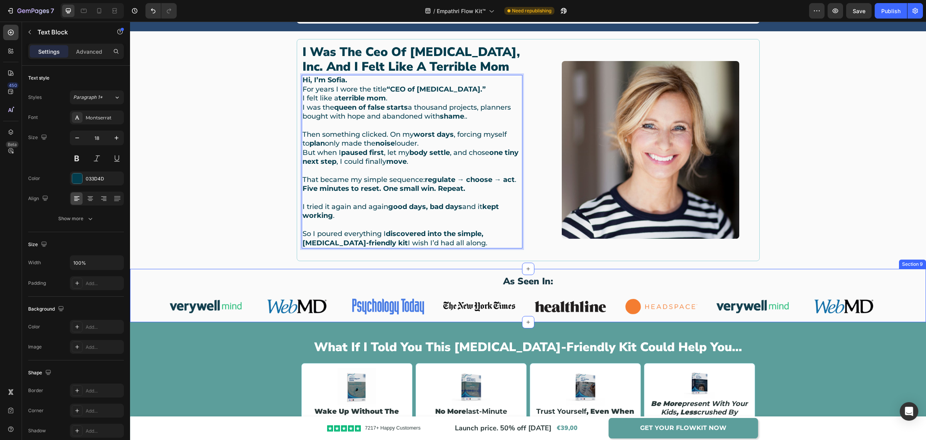
click at [324, 271] on div "As Seen In: Heading Image Image Image Image Image Image Image Image Carousel Se…" at bounding box center [528, 295] width 796 height 53
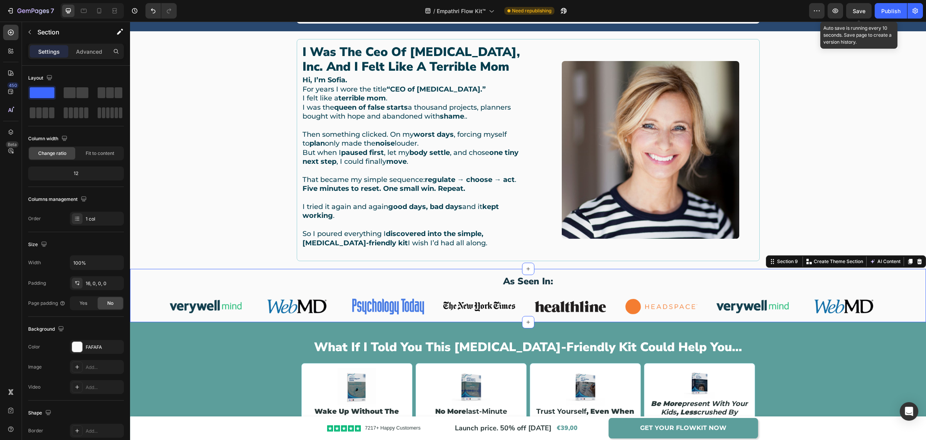
drag, startPoint x: 856, startPoint y: 7, endPoint x: 870, endPoint y: 14, distance: 15.4
click at [858, 8] on span "Save" at bounding box center [859, 11] width 13 height 7
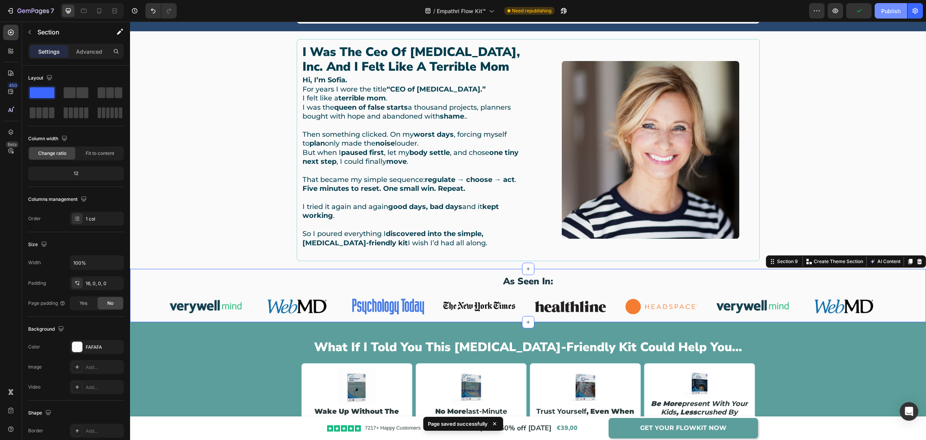
click at [880, 14] on button "Publish" at bounding box center [891, 10] width 32 height 15
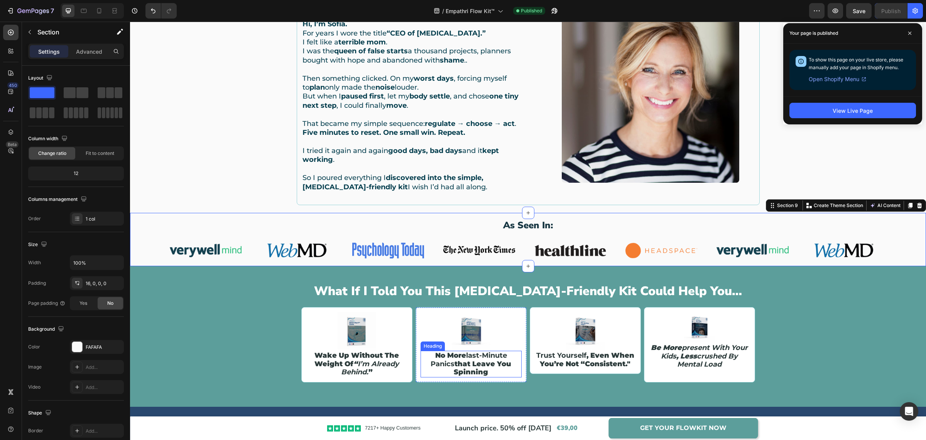
scroll to position [916, 0]
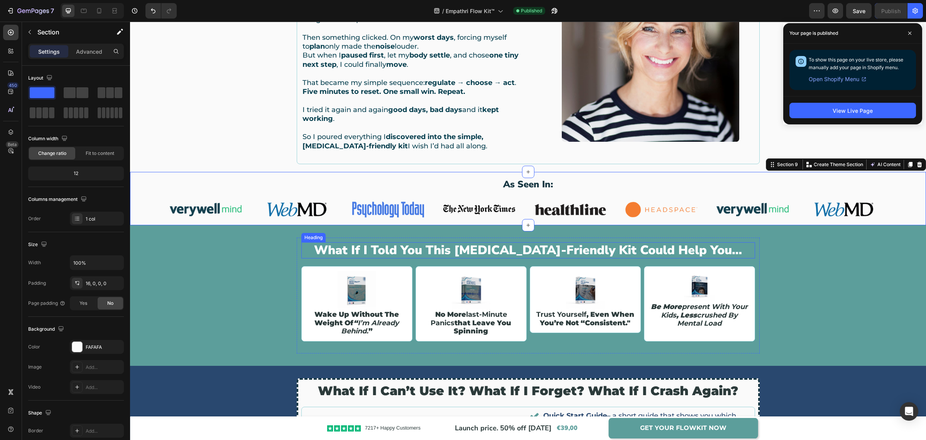
click at [500, 252] on h2 "what if i told you this [MEDICAL_DATA]-friendly kit could help you…" at bounding box center [528, 250] width 454 height 16
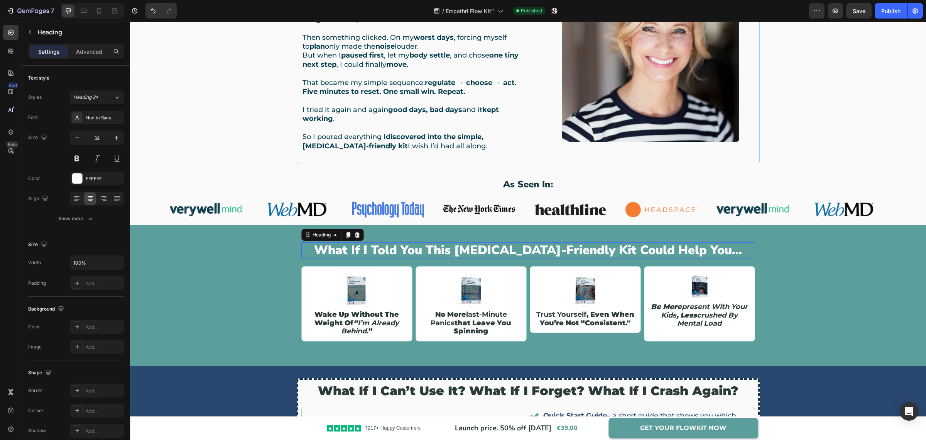
click at [500, 252] on h2 "what if i told you this [MEDICAL_DATA]-friendly kit could help you…" at bounding box center [528, 250] width 454 height 16
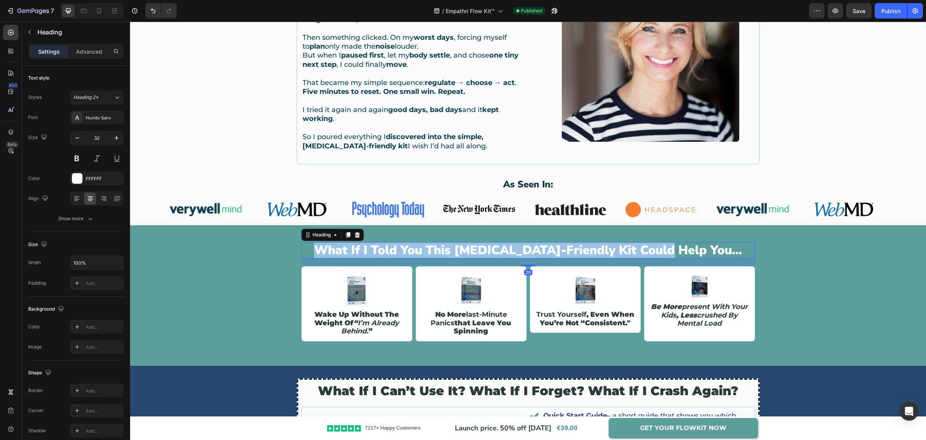
click at [500, 252] on p "what if i told you this [MEDICAL_DATA]-friendly kit could help you…" at bounding box center [528, 250] width 452 height 15
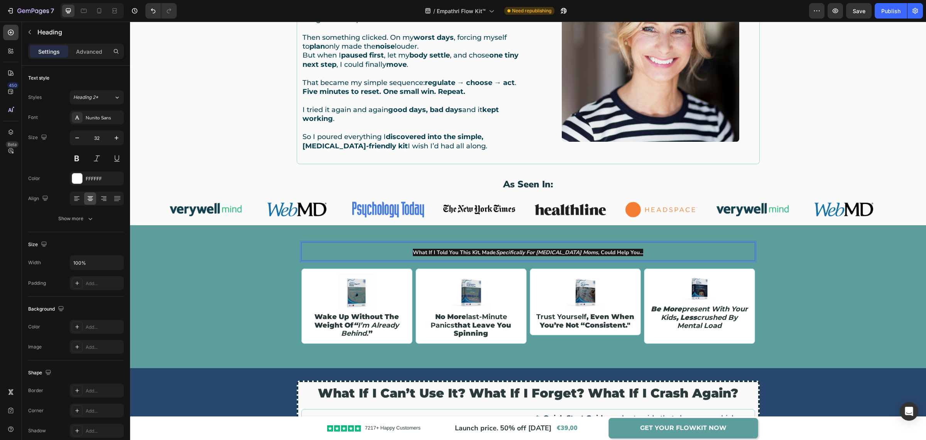
click at [579, 252] on strong "Specifically For [MEDICAL_DATA] Moms" at bounding box center [547, 252] width 102 height 7
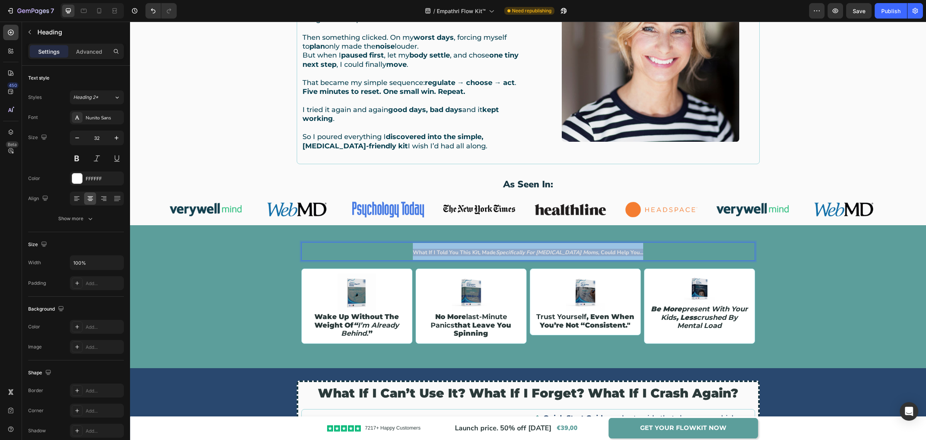
click at [579, 252] on strong "Specifically For [MEDICAL_DATA] Moms" at bounding box center [547, 252] width 102 height 7
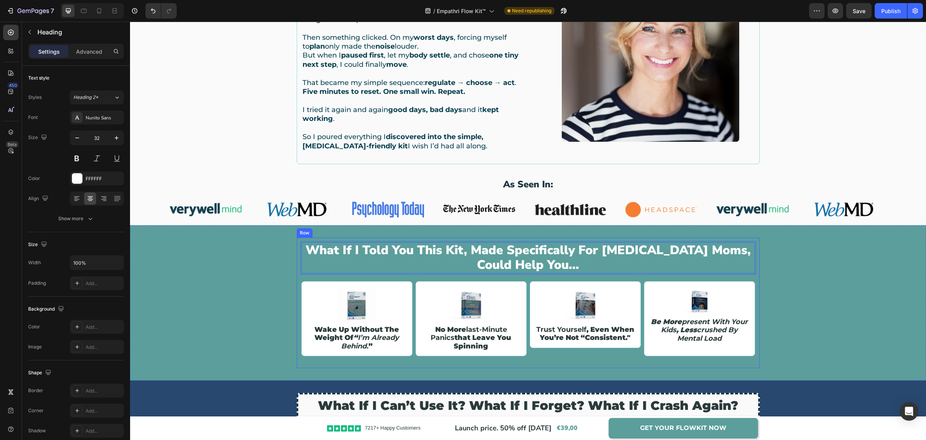
click at [757, 270] on div "What If I Told You This Kit, Made Specifically For [MEDICAL_DATA] Moms, Could H…" at bounding box center [528, 302] width 796 height 131
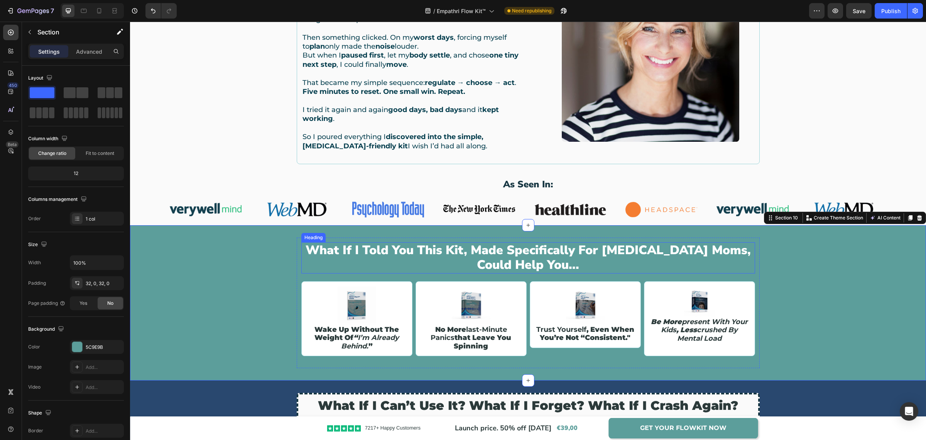
click at [682, 248] on p "What If I Told You This Kit, Made Specifically For [MEDICAL_DATA] Moms, Could H…" at bounding box center [528, 258] width 452 height 30
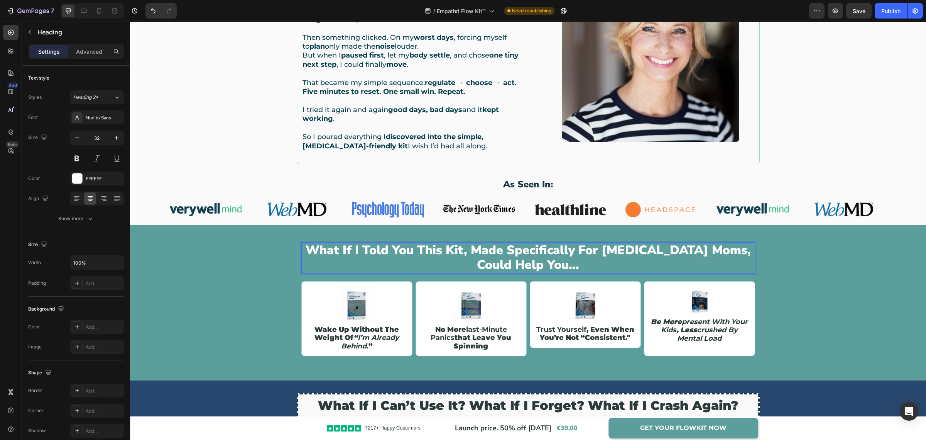
click at [340, 249] on p "What If I Told You This Kit, Made Specifically For [MEDICAL_DATA] Moms, Could H…" at bounding box center [528, 258] width 452 height 30
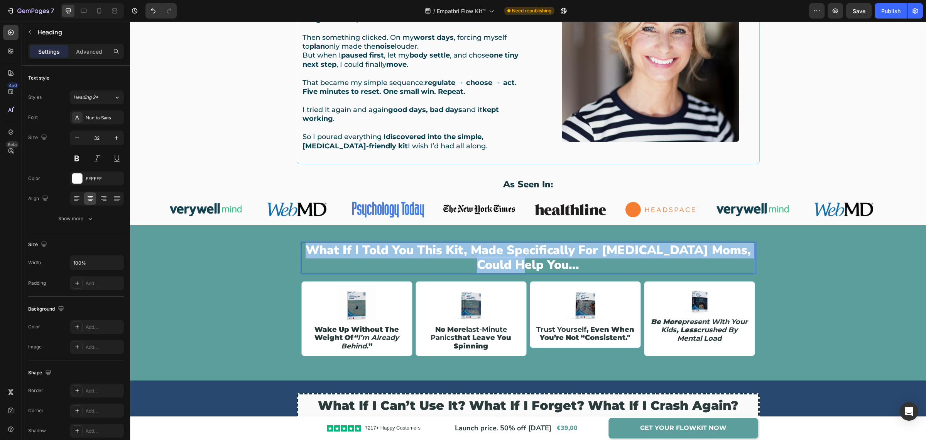
click at [340, 249] on p "What If I Told You This Kit, Made Specifically For [MEDICAL_DATA] Moms, Could H…" at bounding box center [528, 258] width 452 height 30
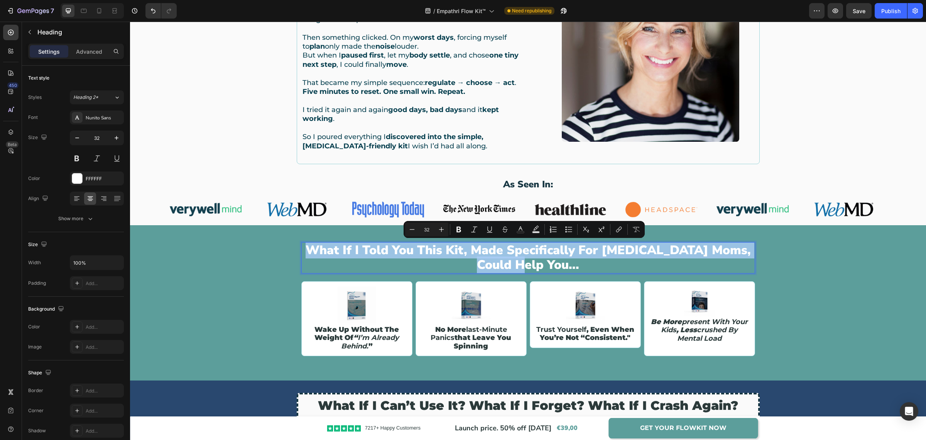
click at [575, 251] on p "What If I Told You This Kit, Made Specifically For [MEDICAL_DATA] Moms, Could H…" at bounding box center [528, 258] width 452 height 30
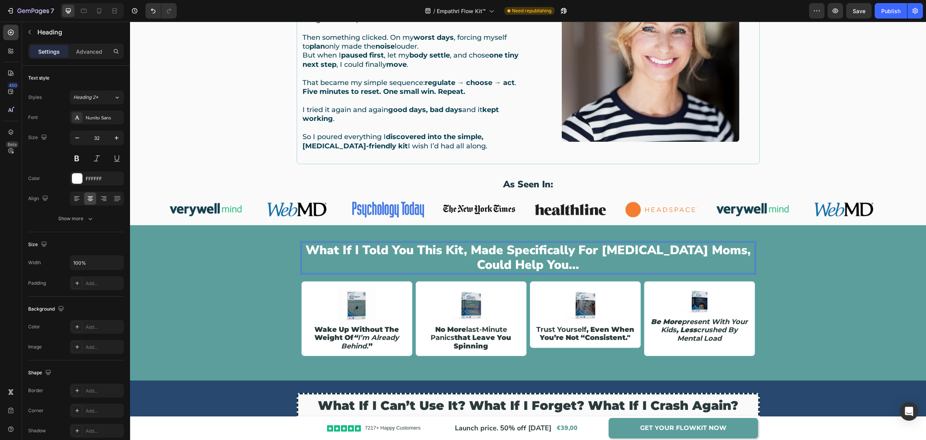
click at [463, 252] on p "What If I Told You This Kit, Made Specifically For [MEDICAL_DATA] Moms, Could H…" at bounding box center [528, 258] width 452 height 30
click at [677, 250] on p "What If I Told You This Kit Made Specifically For [MEDICAL_DATA] Moms, Could He…" at bounding box center [528, 258] width 452 height 30
click at [469, 246] on p "What If I Told You This Kit Made Specifically For [MEDICAL_DATA] Moms Could Hel…" at bounding box center [528, 258] width 452 height 30
click at [439, 252] on p "What If I Told You This Kit Made Specifically For [MEDICAL_DATA] Moms Could Hel…" at bounding box center [528, 258] width 452 height 30
click at [574, 250] on p "What If I Told You This Kit Made Specifically For [MEDICAL_DATA] Moms Could Hel…" at bounding box center [528, 258] width 452 height 30
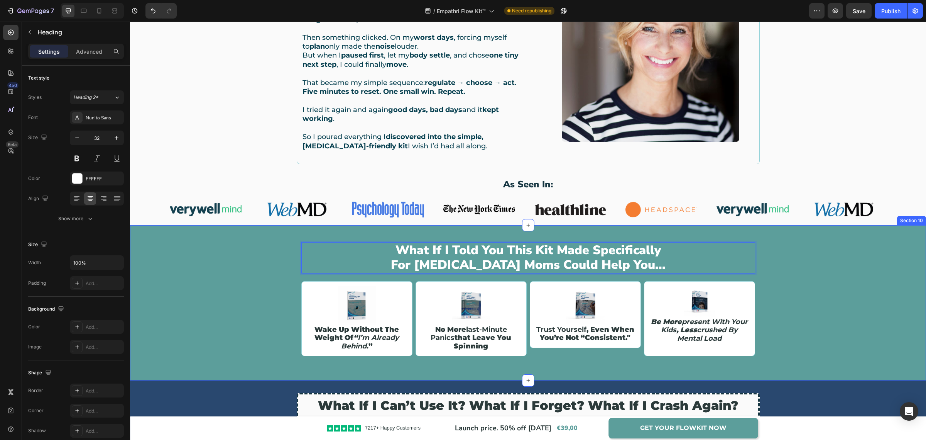
click at [866, 284] on div "What If I Told You This Kit Made Specifically For [MEDICAL_DATA] Moms Could Hel…" at bounding box center [528, 302] width 796 height 131
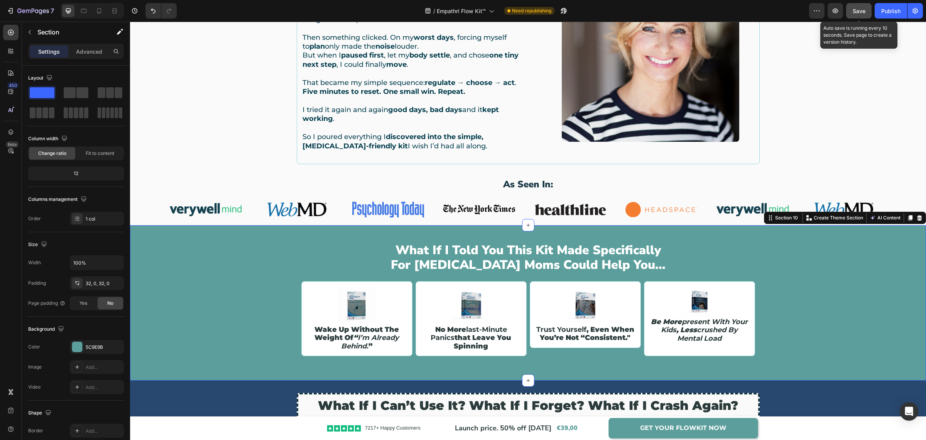
click at [859, 8] on span "Save" at bounding box center [859, 11] width 13 height 7
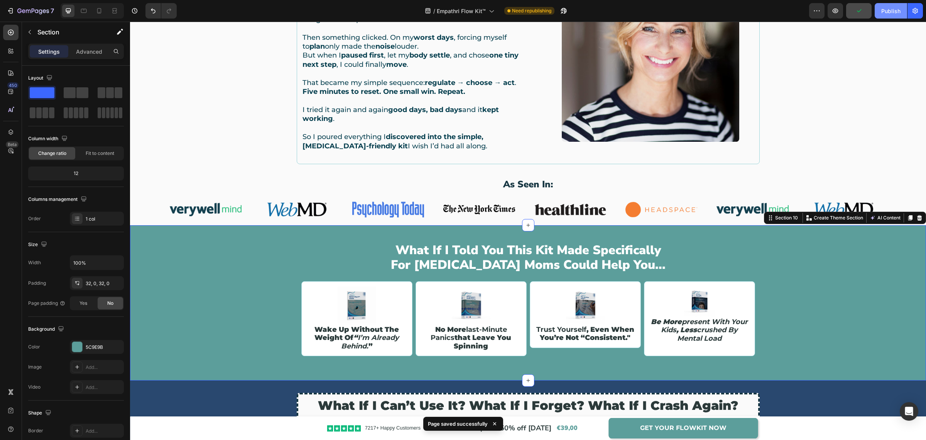
click at [896, 16] on button "Publish" at bounding box center [891, 10] width 32 height 15
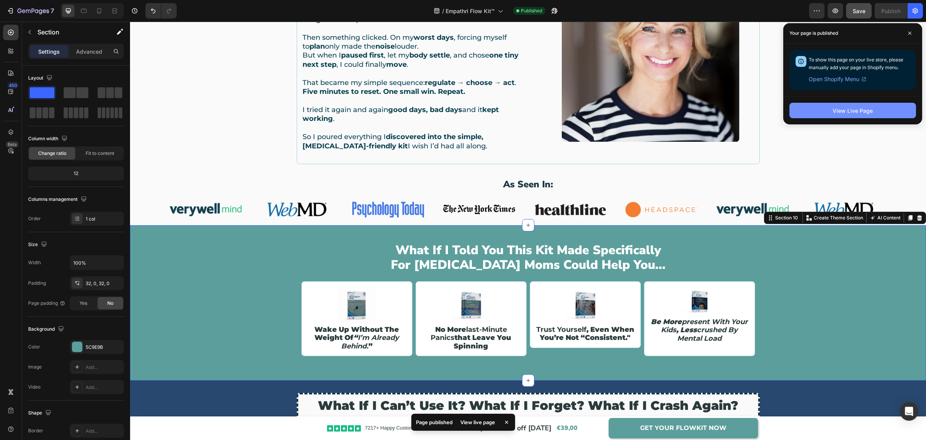
click at [827, 110] on button "View Live Page" at bounding box center [853, 110] width 127 height 15
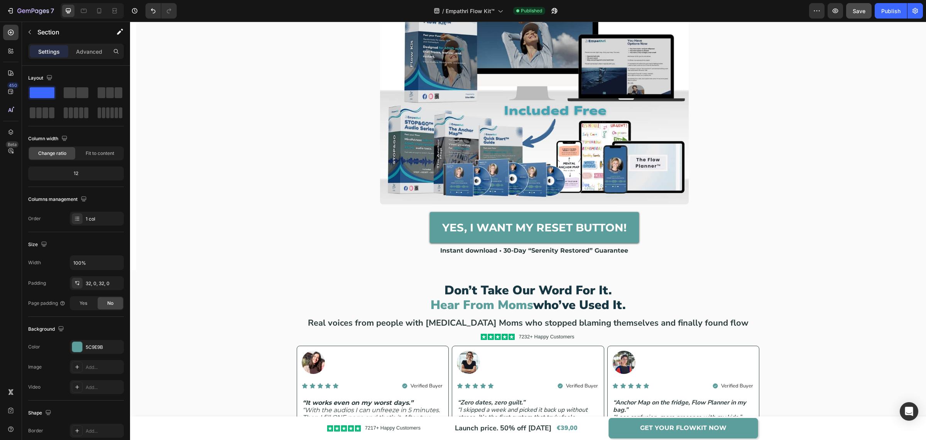
scroll to position [0, 0]
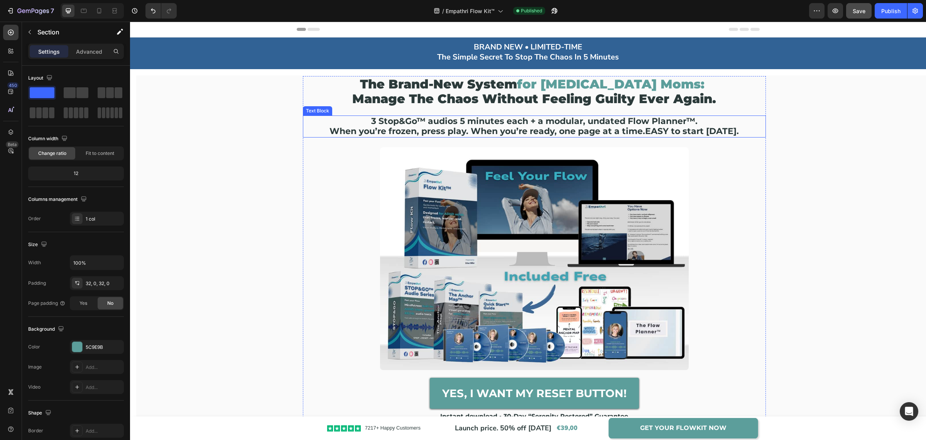
click at [648, 134] on strong "EASY to start [DATE]." at bounding box center [692, 131] width 94 height 10
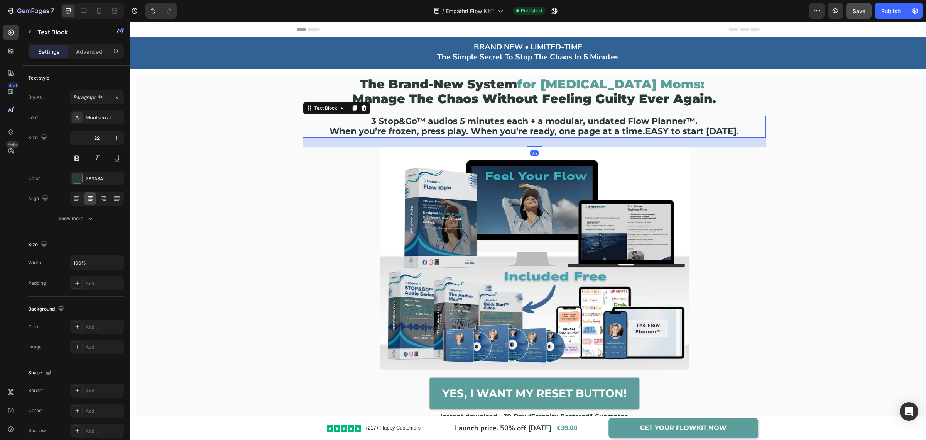
click at [648, 132] on strong "EASY to start [DATE]." at bounding box center [692, 131] width 94 height 10
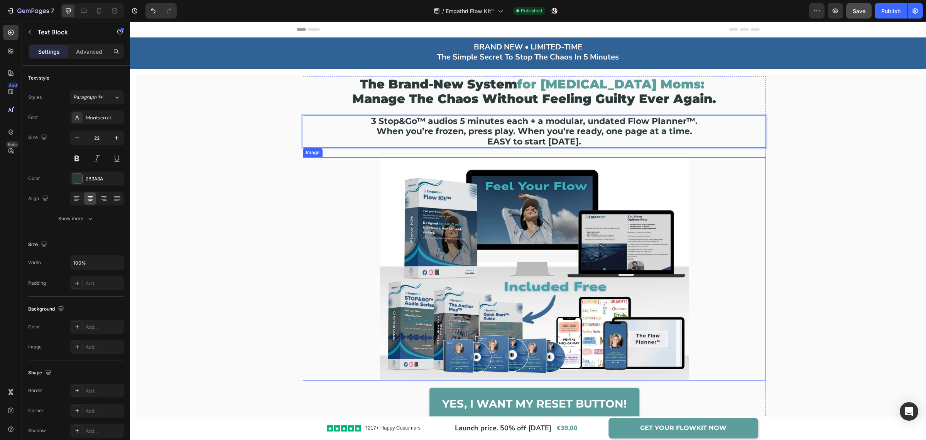
click at [753, 213] on div at bounding box center [534, 268] width 463 height 223
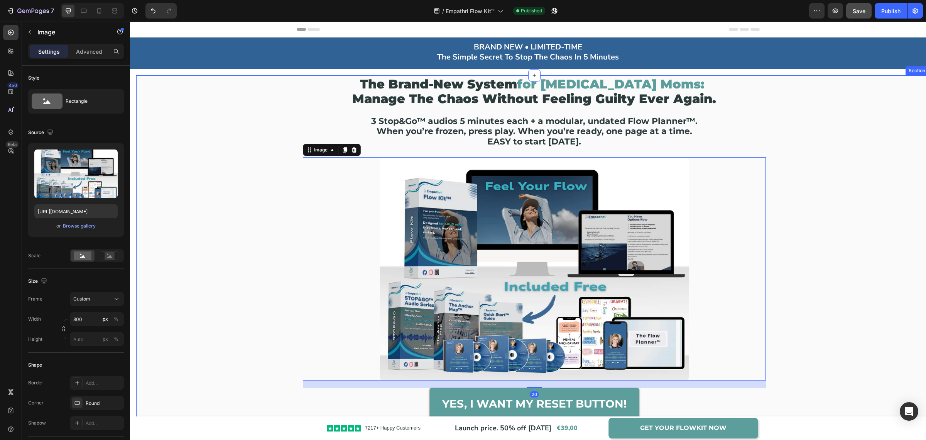
click at [839, 174] on div "the brand-new system for [MEDICAL_DATA] moms: manage the chaos without feeling …" at bounding box center [534, 260] width 795 height 369
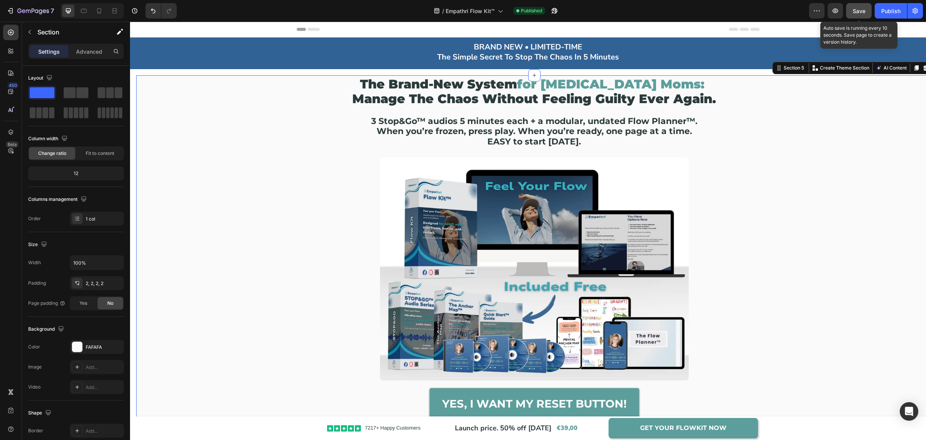
click at [857, 9] on span "Save" at bounding box center [859, 11] width 13 height 7
click at [894, 14] on div "Publish" at bounding box center [890, 11] width 19 height 8
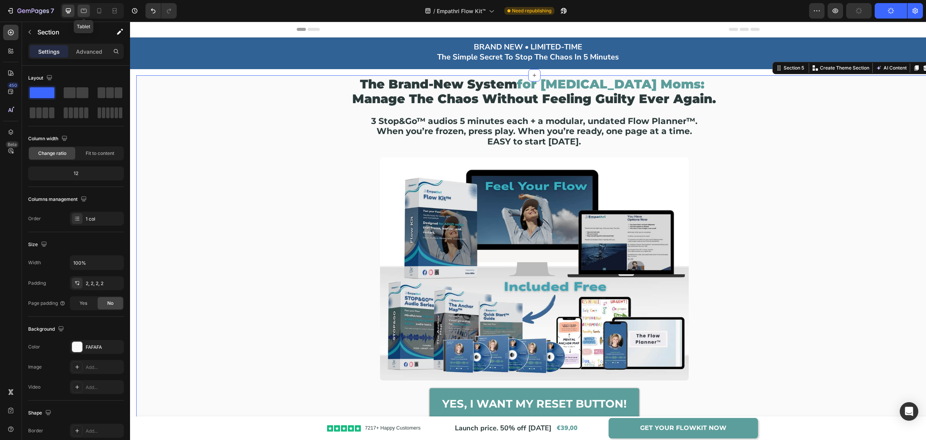
click at [81, 11] on icon at bounding box center [84, 11] width 6 height 4
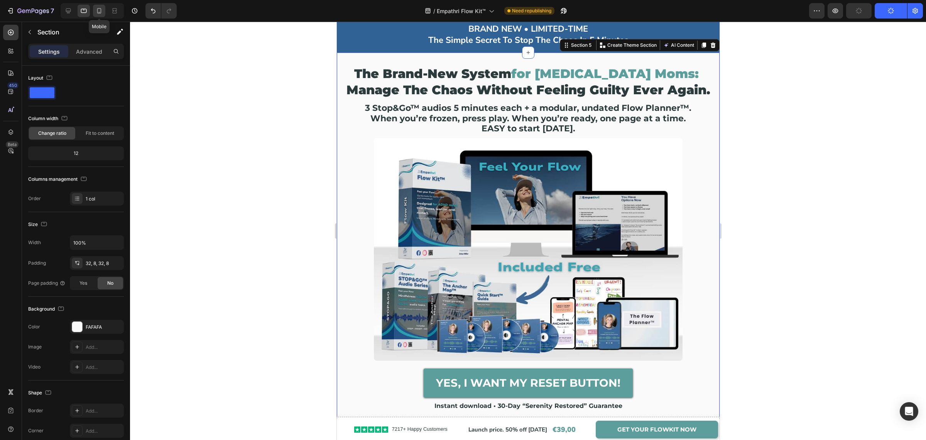
scroll to position [22, 0]
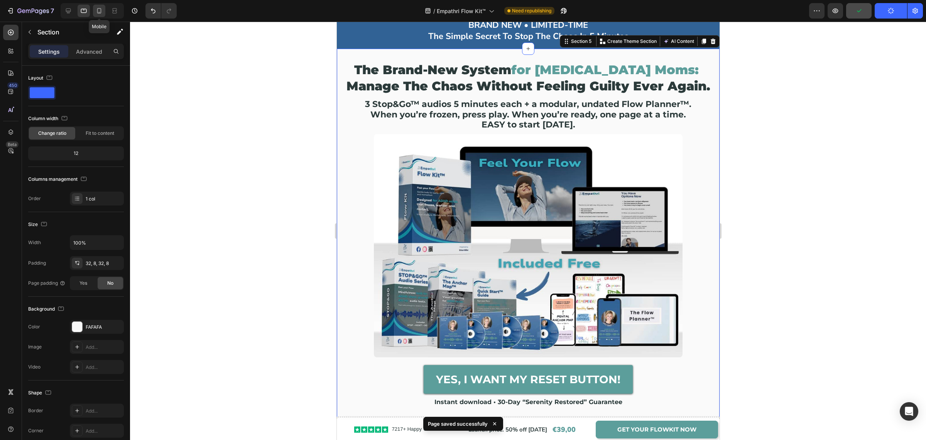
click at [101, 12] on icon at bounding box center [99, 11] width 8 height 8
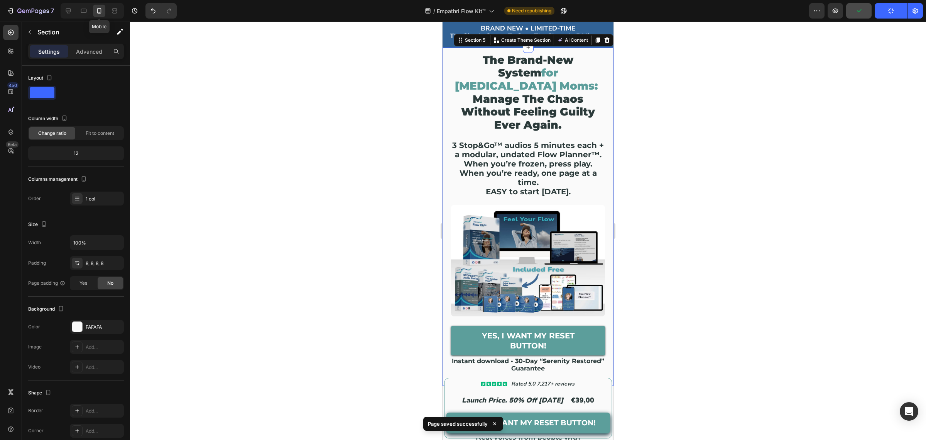
scroll to position [16, 0]
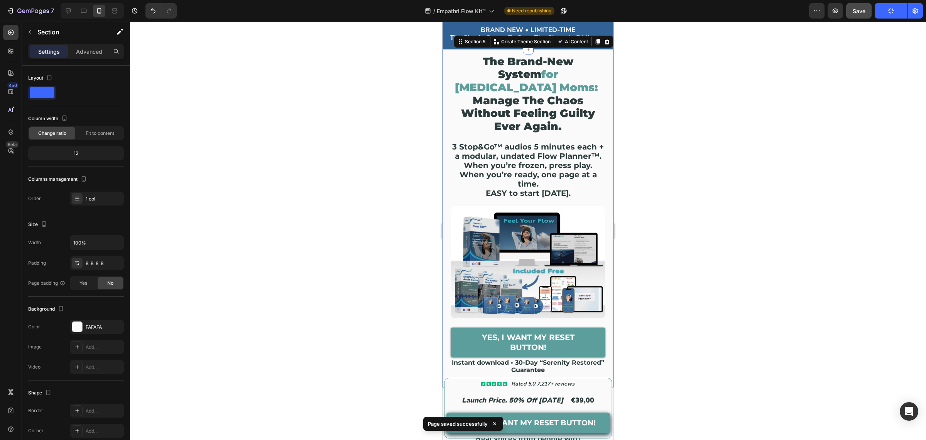
click at [774, 203] on div at bounding box center [528, 231] width 796 height 418
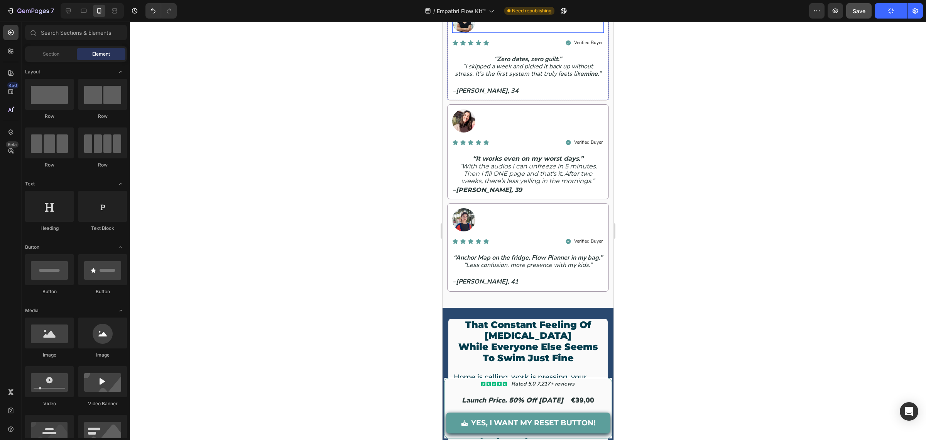
scroll to position [498, 0]
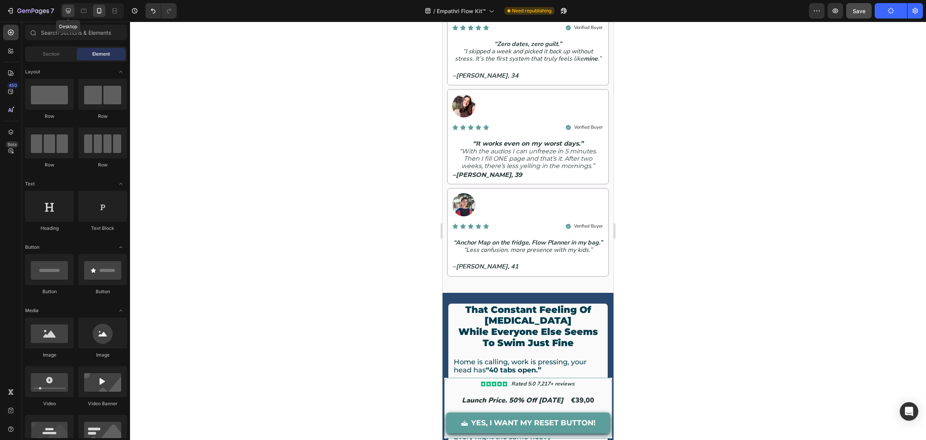
click at [68, 10] on icon at bounding box center [68, 11] width 8 height 8
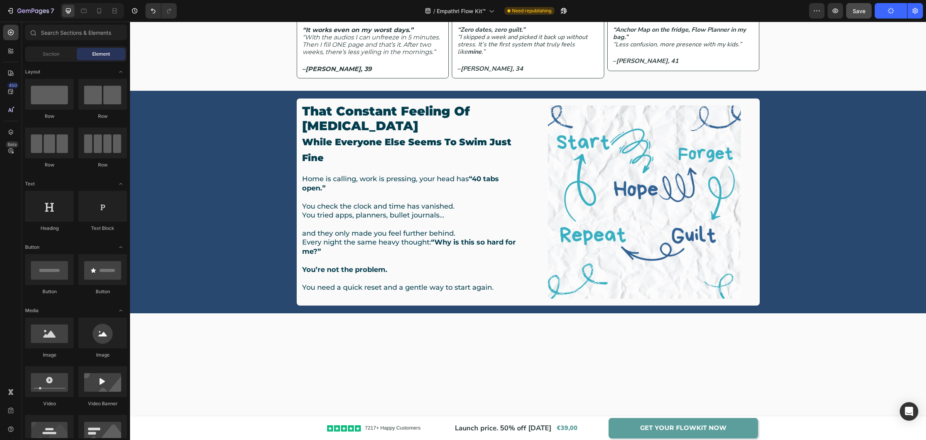
scroll to position [489, 0]
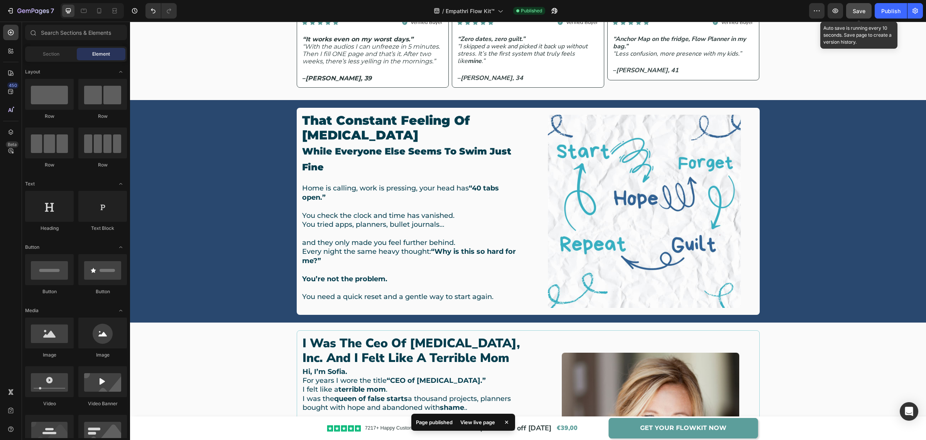
drag, startPoint x: 861, startPoint y: 13, endPoint x: 654, endPoint y: 97, distance: 223.2
click at [861, 13] on span "Save" at bounding box center [859, 11] width 13 height 7
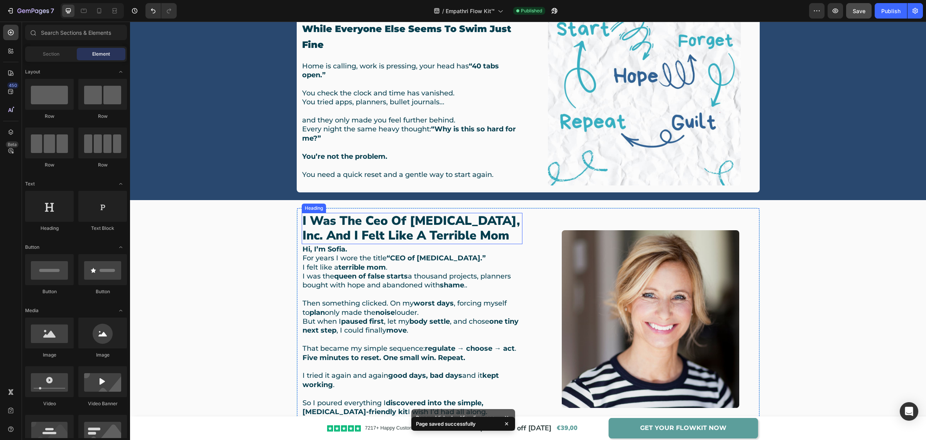
scroll to position [730, 0]
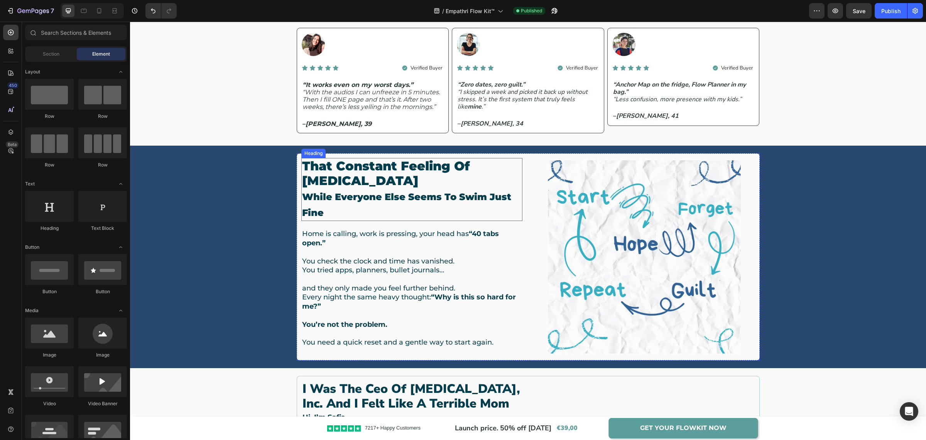
scroll to position [441, 0]
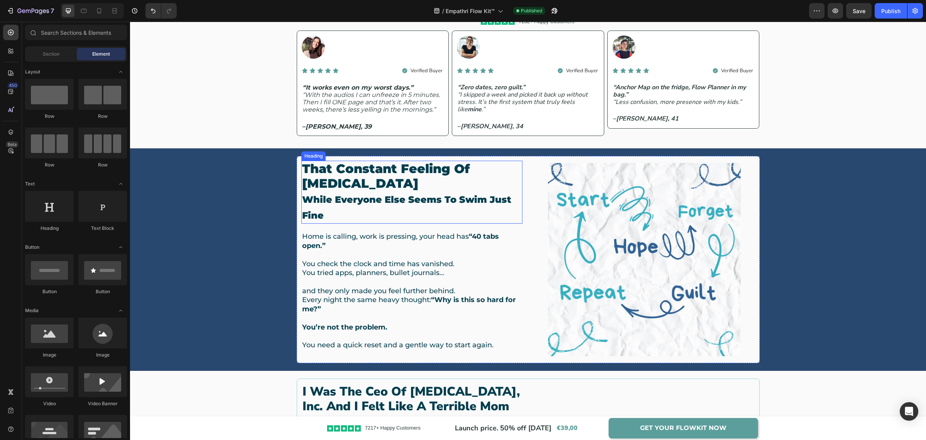
click at [334, 198] on span "while everyone else seems to swim just fine" at bounding box center [406, 207] width 209 height 27
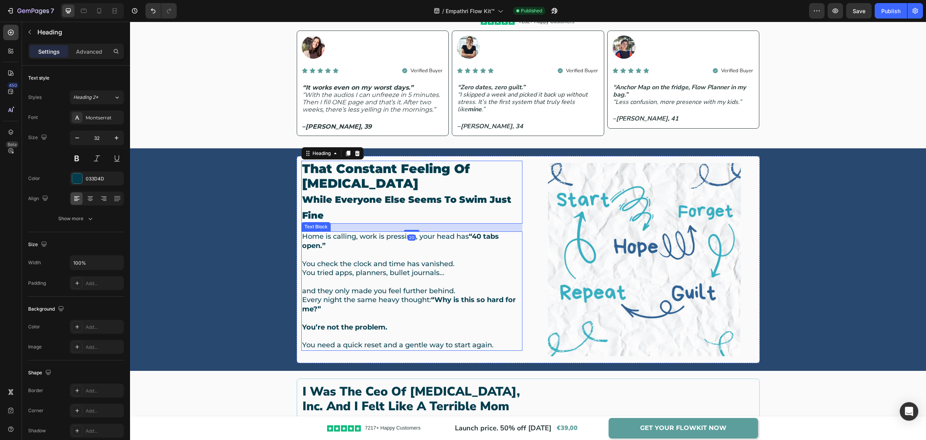
click at [327, 235] on p "Home is calling, work is pressing, your head has “40 tabs open.”" at bounding box center [412, 241] width 220 height 18
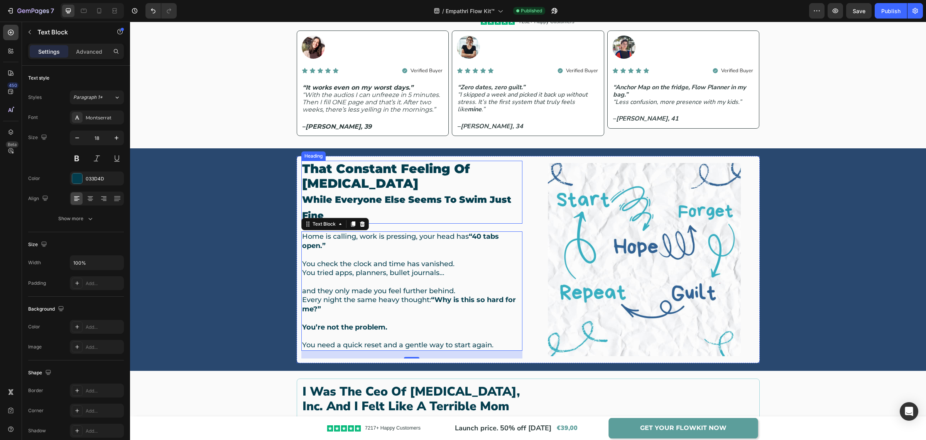
click at [350, 192] on h2 "that constant feeling of drowning while everyone else seems to swim just fine" at bounding box center [411, 192] width 221 height 63
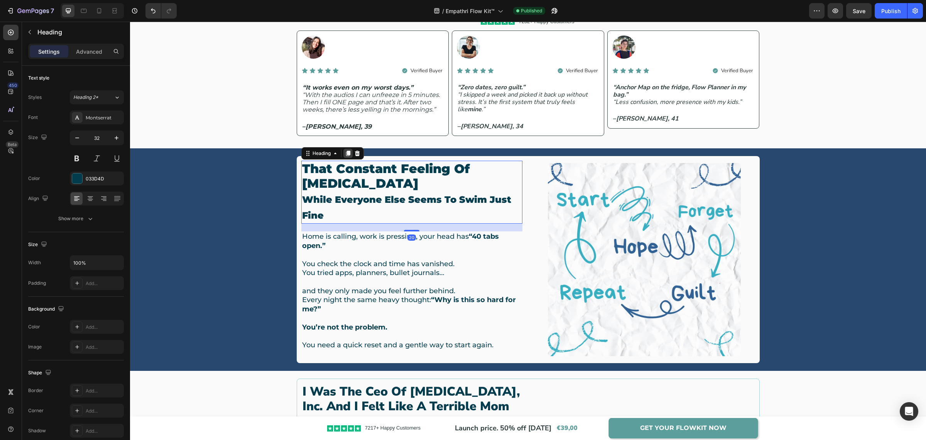
click at [345, 150] on icon at bounding box center [348, 153] width 6 height 6
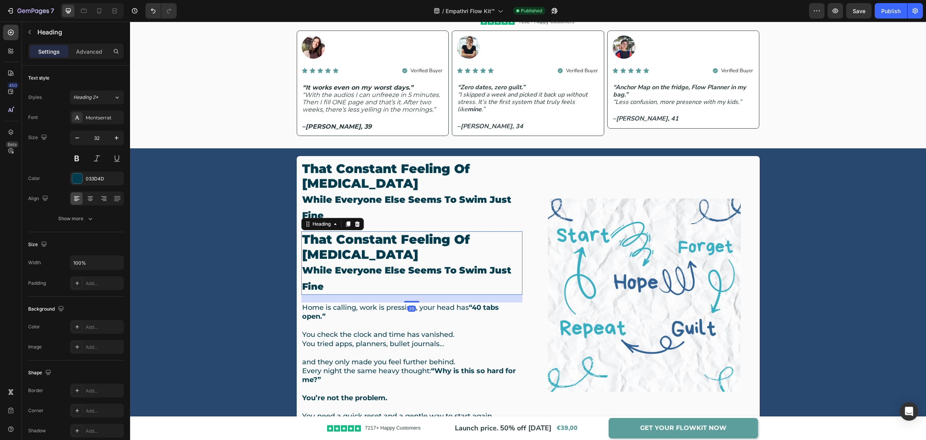
click at [363, 260] on h2 "that constant feeling of drowning while everyone else seems to swim just fine" at bounding box center [411, 262] width 221 height 63
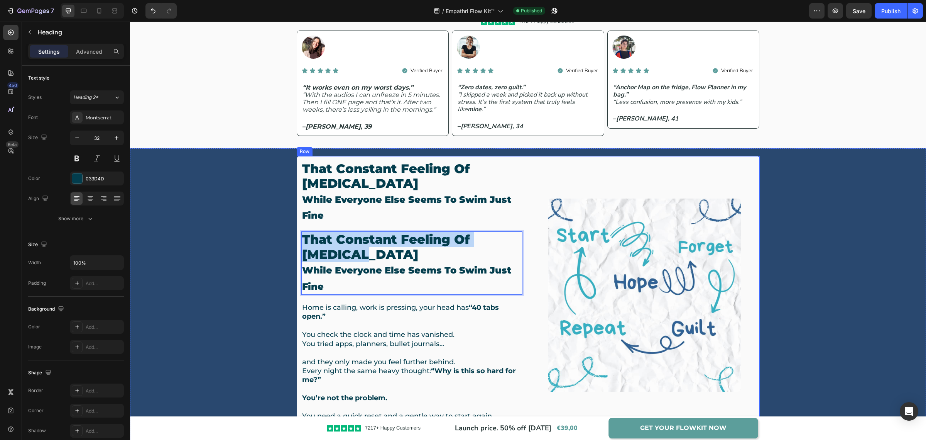
drag, startPoint x: 365, startPoint y: 258, endPoint x: 295, endPoint y: 236, distance: 72.9
click at [297, 236] on div "that constant feeling of drowning while everyone else seems to swim just fine H…" at bounding box center [528, 295] width 463 height 278
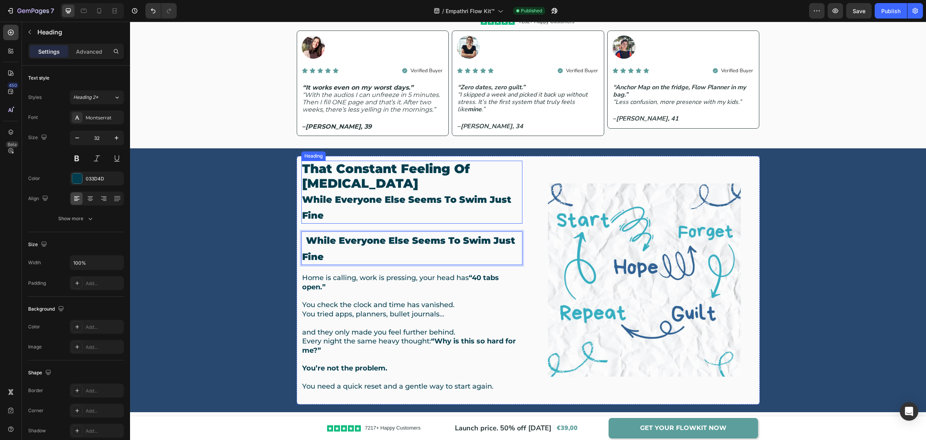
click at [330, 203] on span "while everyone else seems to swim just fine" at bounding box center [406, 207] width 209 height 27
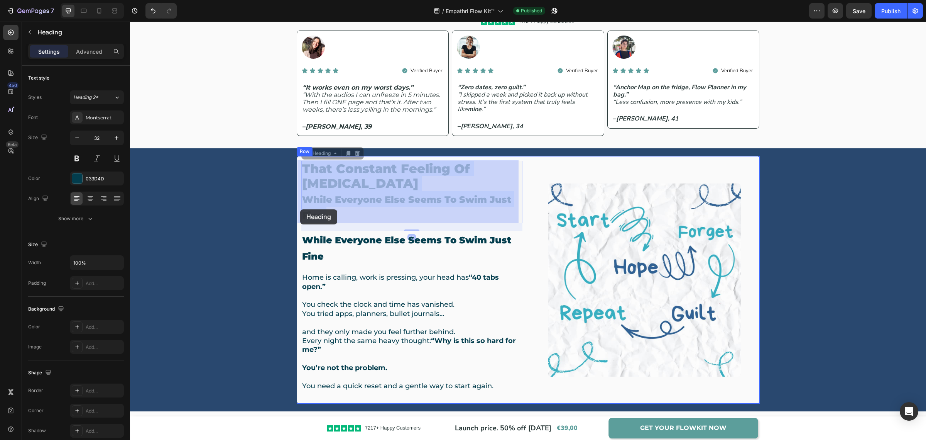
drag, startPoint x: 324, startPoint y: 211, endPoint x: 300, endPoint y: 209, distance: 24.0
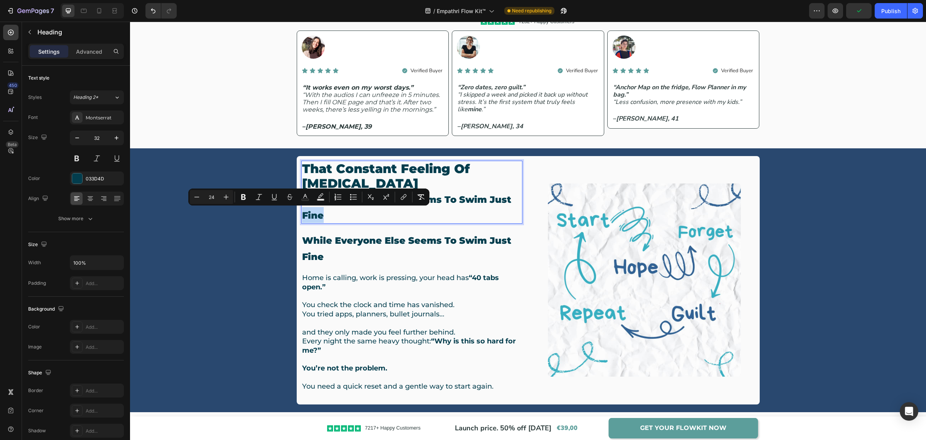
drag, startPoint x: 321, startPoint y: 215, endPoint x: 297, endPoint y: 208, distance: 25.5
click at [301, 208] on h2 "that constant feeling of drowning while everyone else seems to swim just fine" at bounding box center [411, 192] width 221 height 63
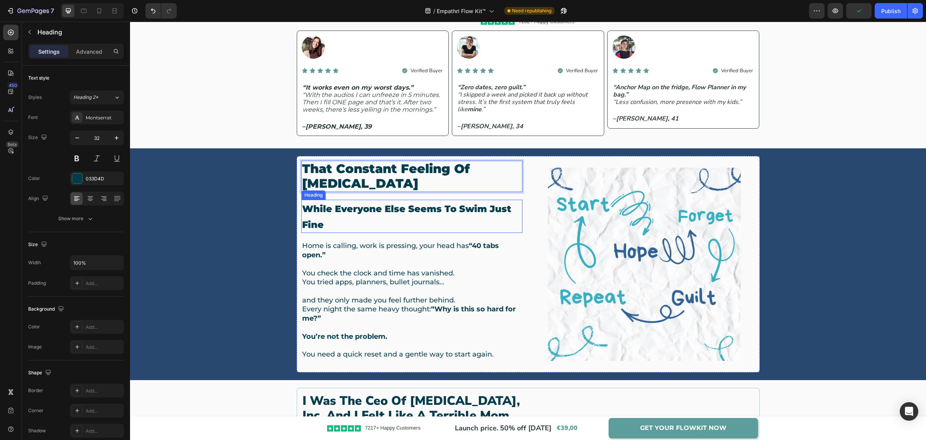
click at [331, 209] on span "while everyone else seems to swim just fine" at bounding box center [406, 216] width 209 height 27
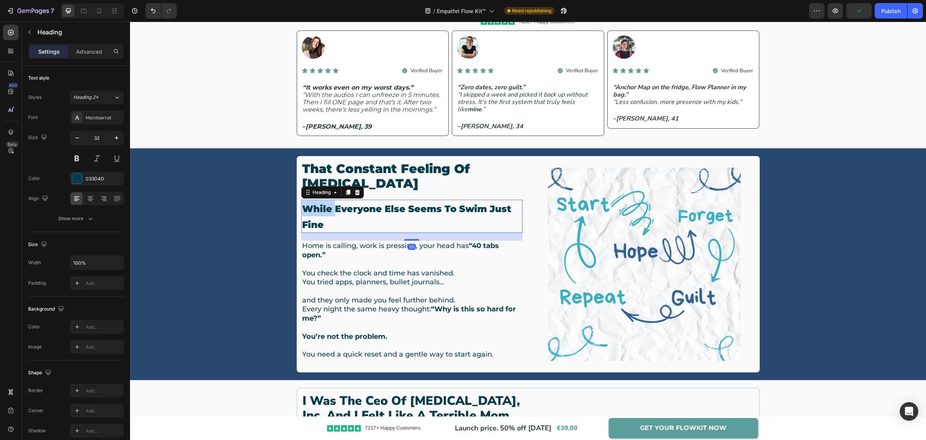
click at [324, 204] on span "while everyone else seems to swim just fine" at bounding box center [406, 216] width 209 height 27
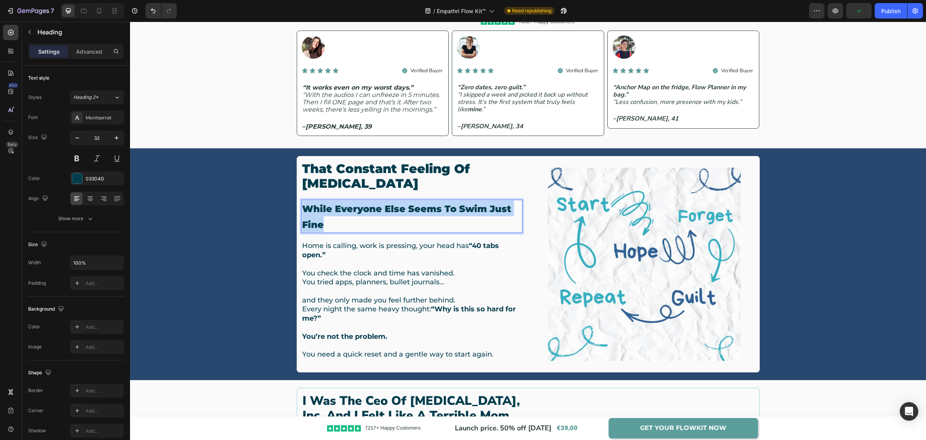
click at [324, 204] on span "while everyone else seems to swim just fine" at bounding box center [406, 216] width 209 height 27
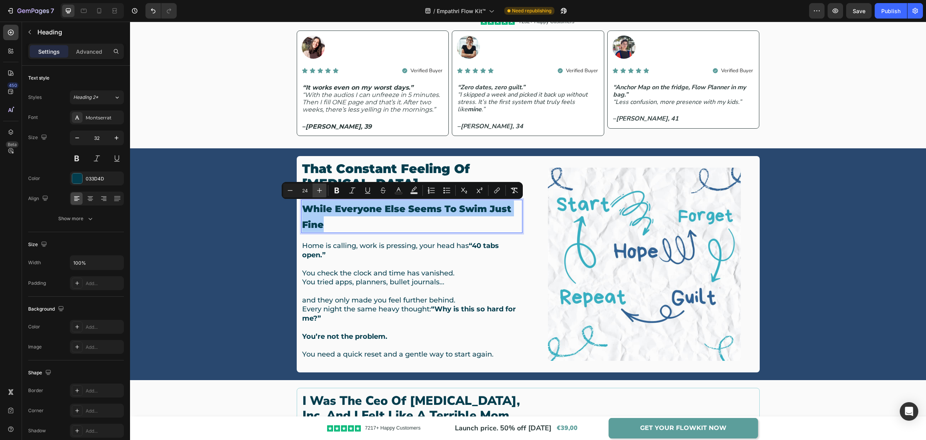
click at [318, 194] on icon "Editor contextual toolbar" at bounding box center [320, 190] width 8 height 8
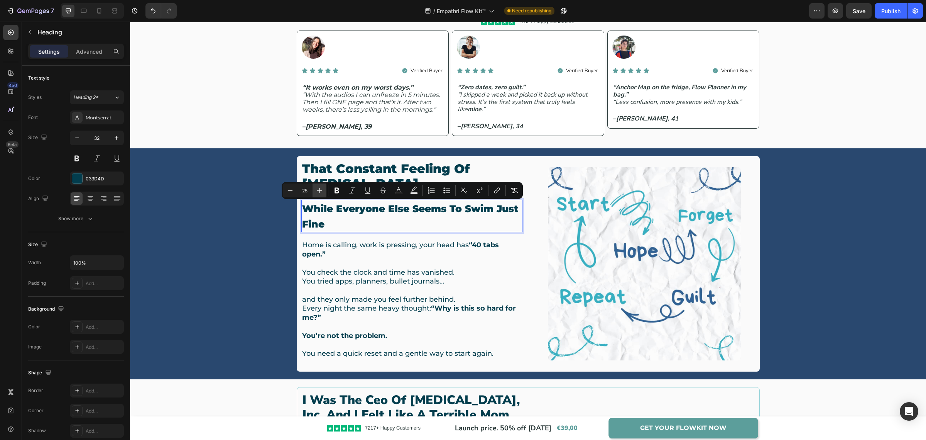
click at [318, 194] on icon "Editor contextual toolbar" at bounding box center [320, 190] width 8 height 8
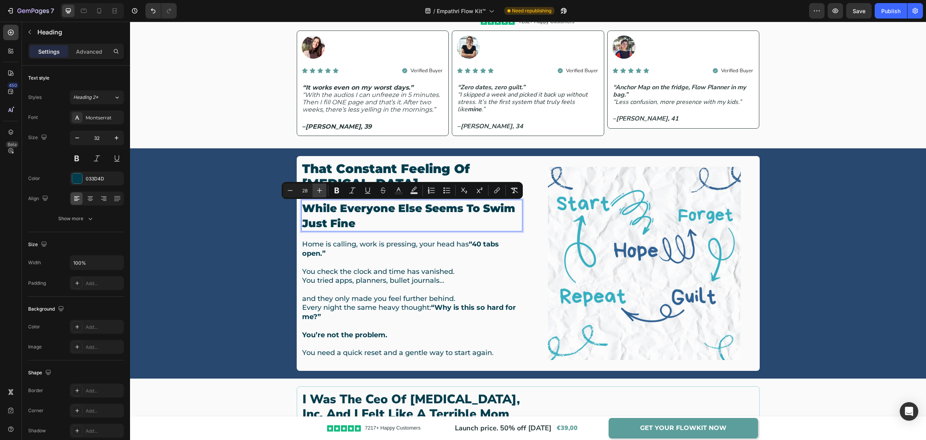
click at [318, 194] on icon "Editor contextual toolbar" at bounding box center [320, 190] width 8 height 8
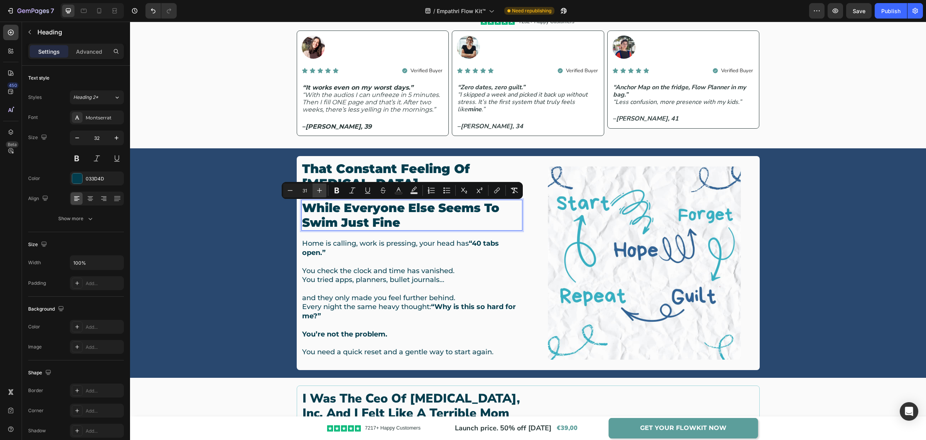
click at [318, 194] on icon "Editor contextual toolbar" at bounding box center [320, 190] width 8 height 8
type input "32"
click at [95, 136] on input "32" at bounding box center [96, 138] width 25 height 14
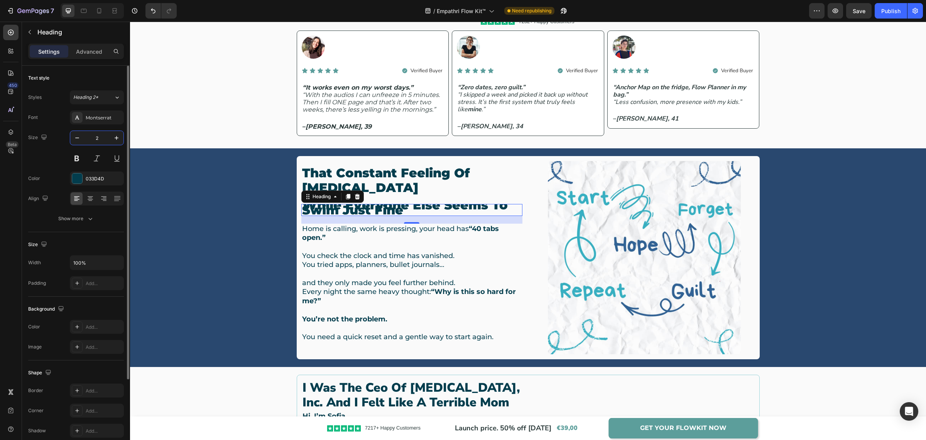
type input "24"
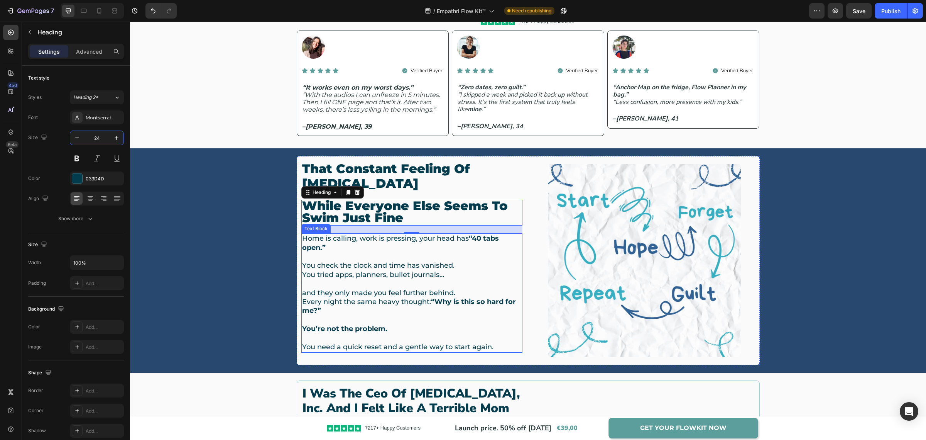
click at [374, 267] on p "You check the clock and time has vanished. You tried apps, planners, bullet jou…" at bounding box center [412, 265] width 220 height 27
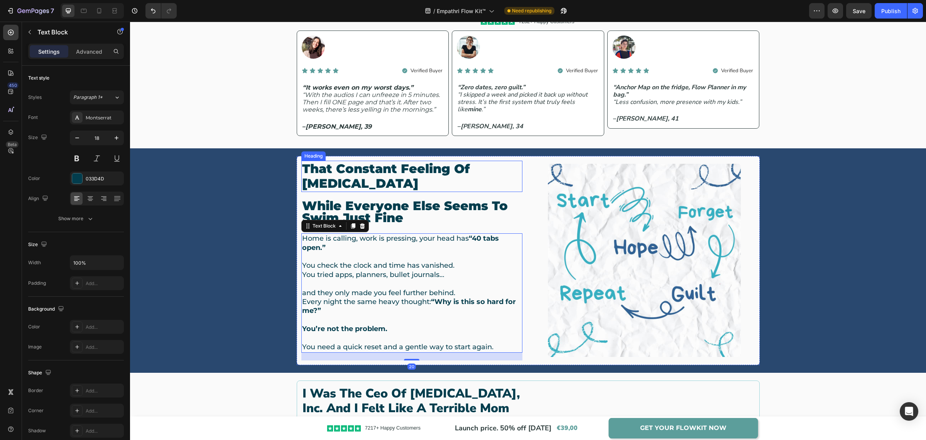
click at [361, 177] on p "that constant feeling of [MEDICAL_DATA]" at bounding box center [412, 176] width 220 height 30
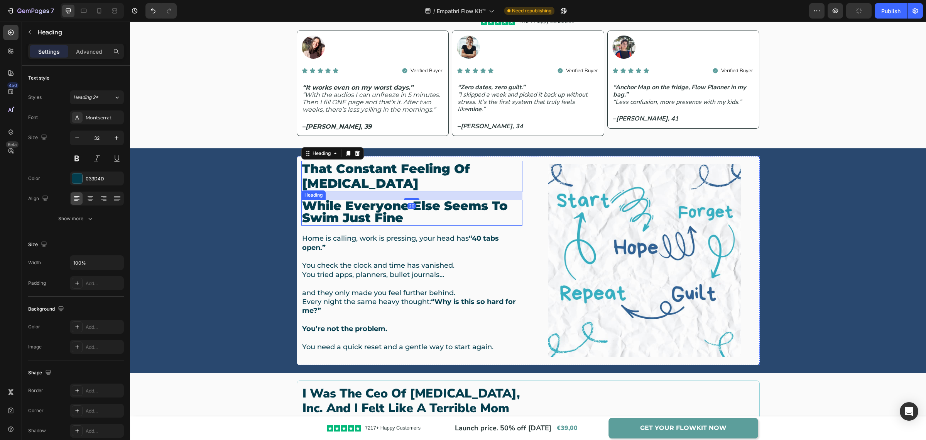
click at [357, 210] on span "while everyone else seems to swim just fine" at bounding box center [405, 211] width 206 height 27
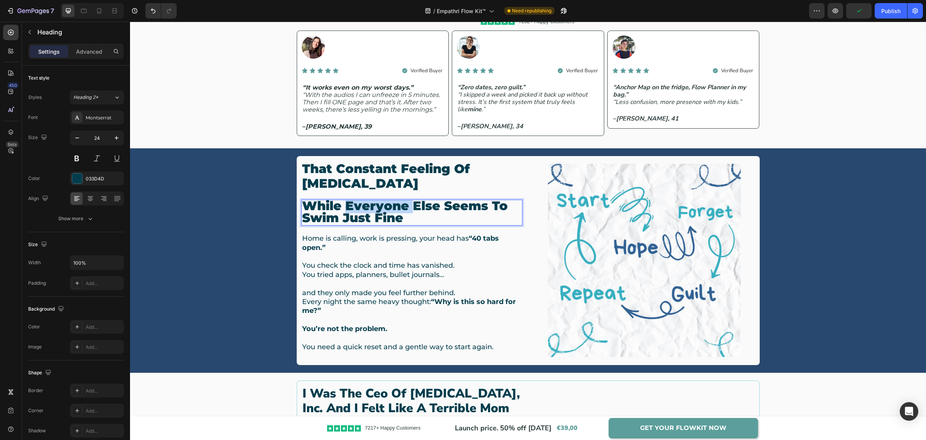
click at [354, 210] on span "while everyone else seems to swim just fine" at bounding box center [405, 211] width 206 height 27
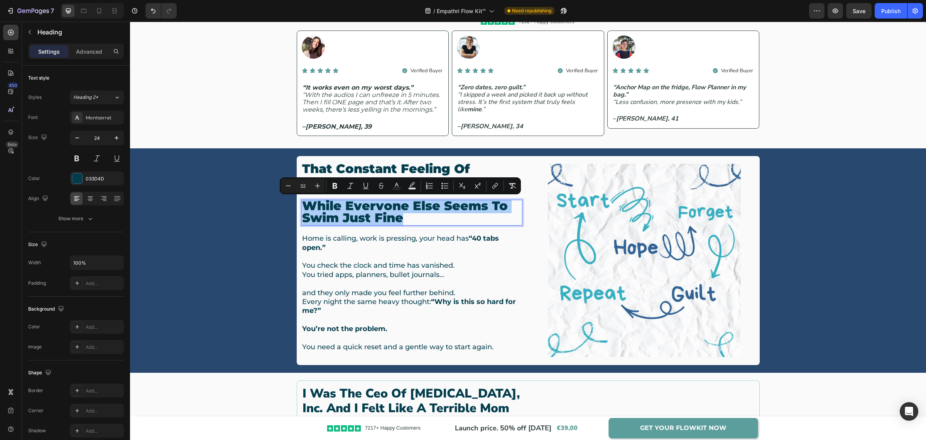
click at [303, 184] on input "32" at bounding box center [302, 185] width 15 height 9
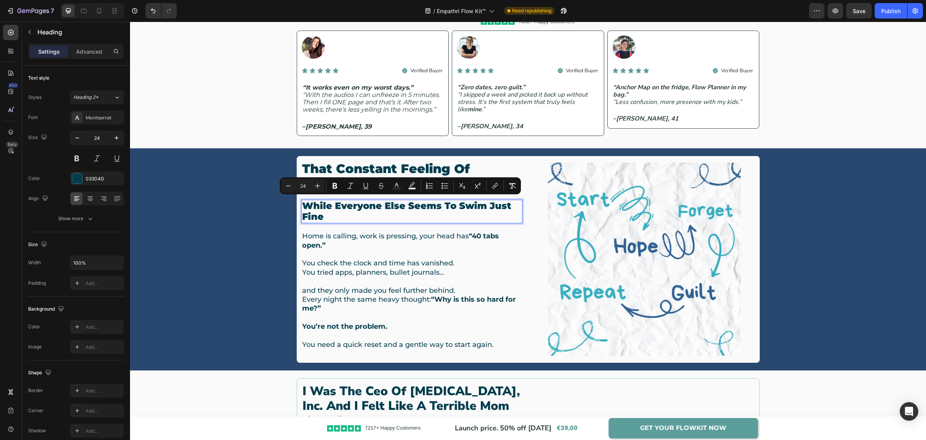
click at [303, 186] on input "24" at bounding box center [302, 185] width 15 height 9
type input "22"
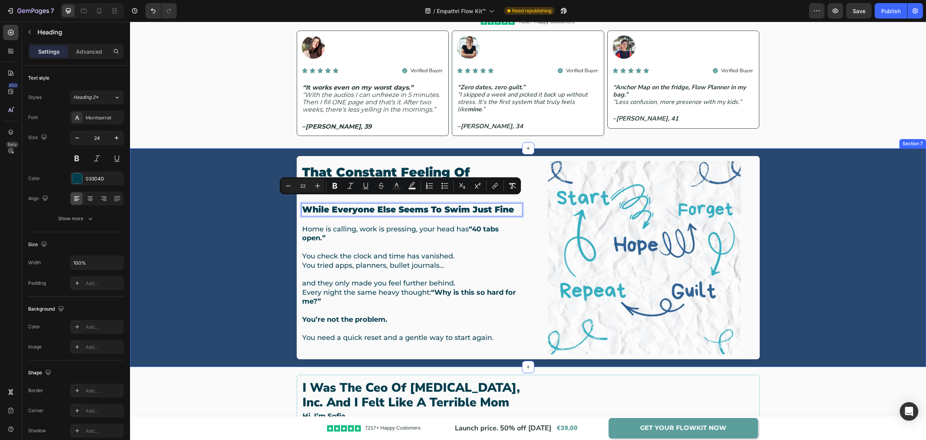
click at [189, 227] on div "that constant feeling of drowning Heading while everyone else seems to swim jus…" at bounding box center [528, 257] width 785 height 203
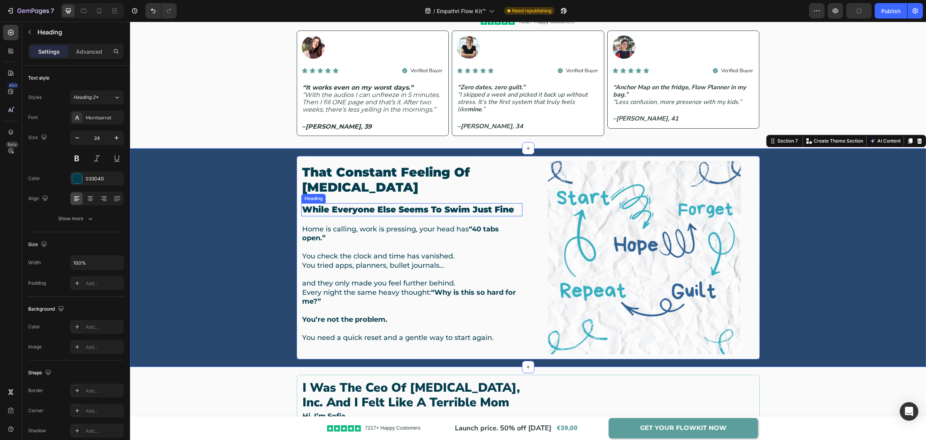
click at [325, 212] on span "while everyone else seems to swim just fine" at bounding box center [408, 209] width 212 height 10
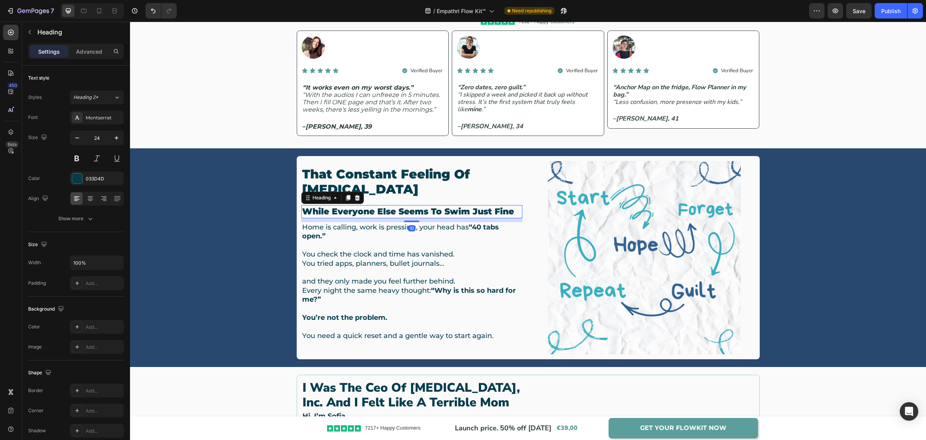
drag, startPoint x: 406, startPoint y: 221, endPoint x: 408, endPoint y: 217, distance: 4.3
click at [408, 218] on div "10" at bounding box center [411, 218] width 221 height 0
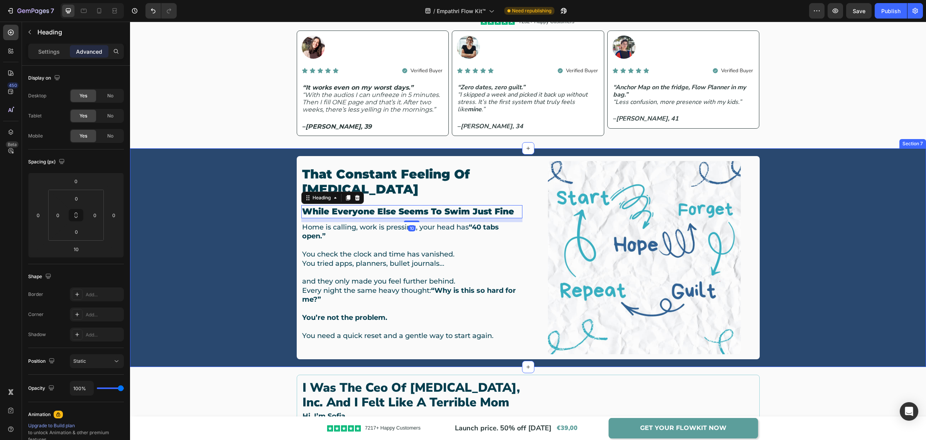
click at [255, 200] on div "that constant feeling of drowning Heading ⁠⁠⁠⁠⁠⁠⁠ while everyone else seems to …" at bounding box center [528, 257] width 785 height 203
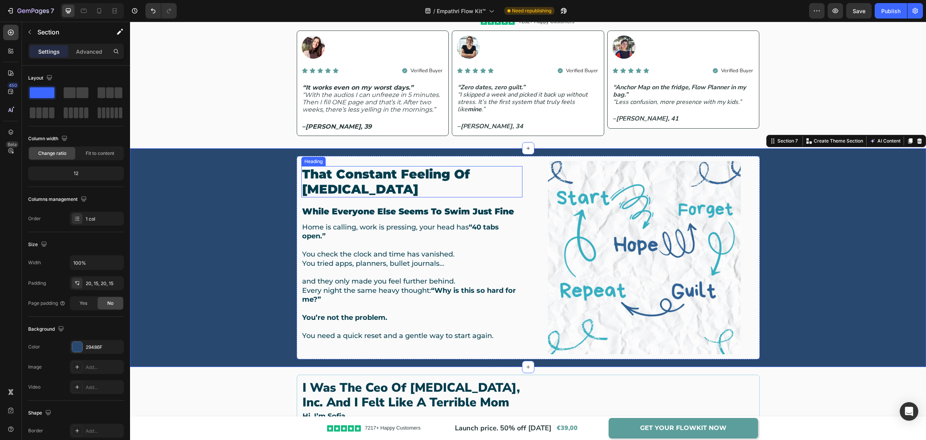
click at [328, 173] on p "that constant feeling of [MEDICAL_DATA]" at bounding box center [412, 182] width 220 height 30
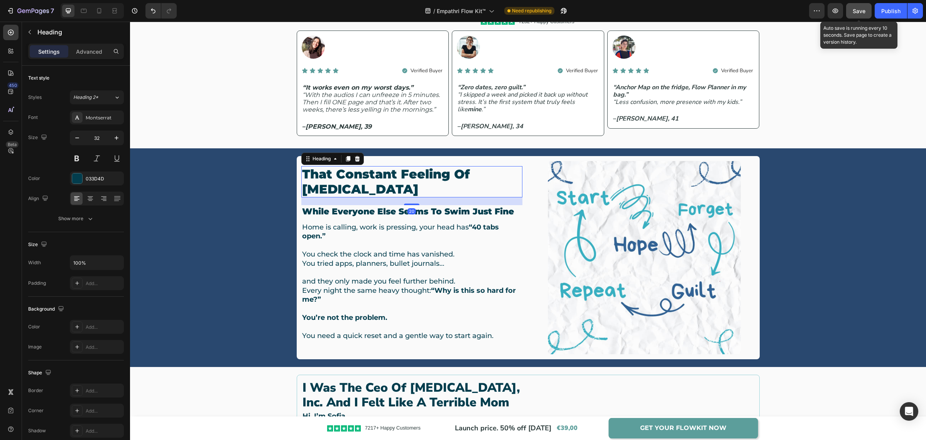
click at [861, 9] on span "Save" at bounding box center [859, 11] width 13 height 7
click at [890, 12] on div "Publish" at bounding box center [890, 11] width 19 height 8
click at [345, 211] on span "while everyone else seems to swim just fine" at bounding box center [408, 211] width 212 height 10
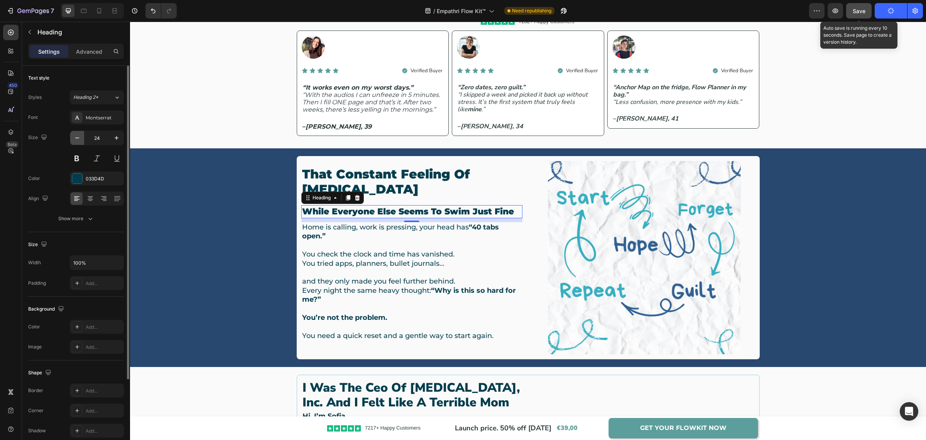
click at [81, 139] on button "button" at bounding box center [77, 138] width 14 height 14
click at [74, 139] on icon "button" at bounding box center [77, 138] width 8 height 8
type input "22"
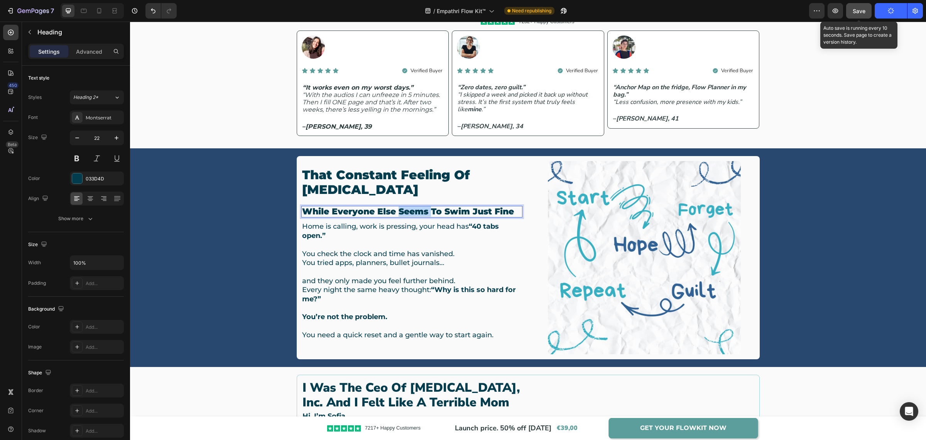
click at [421, 212] on span "while everyone else seems to swim just fine" at bounding box center [408, 211] width 212 height 10
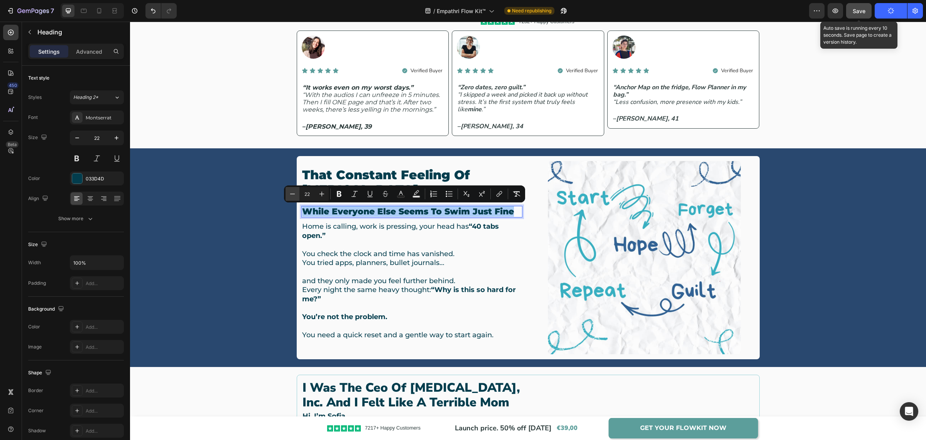
click at [295, 194] on icon "Editor contextual toolbar" at bounding box center [293, 194] width 8 height 8
type input "20"
click at [504, 211] on p "while everyone else seems to swim just fine" at bounding box center [412, 211] width 220 height 10
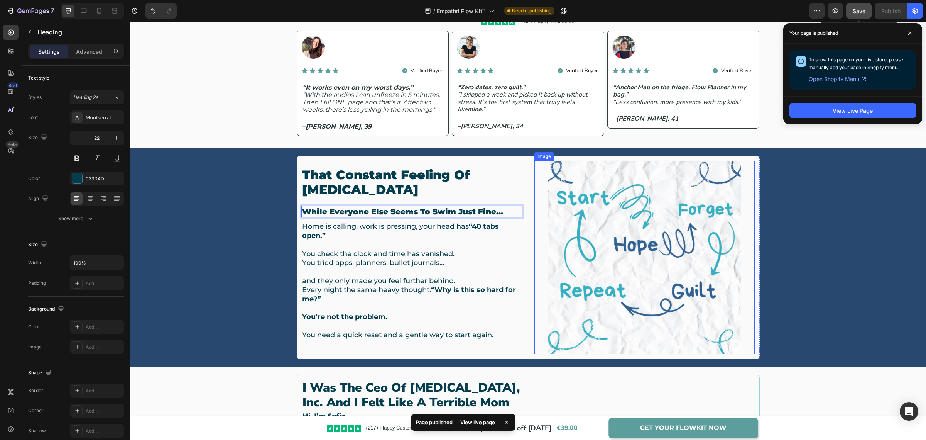
click at [744, 237] on div at bounding box center [644, 257] width 220 height 193
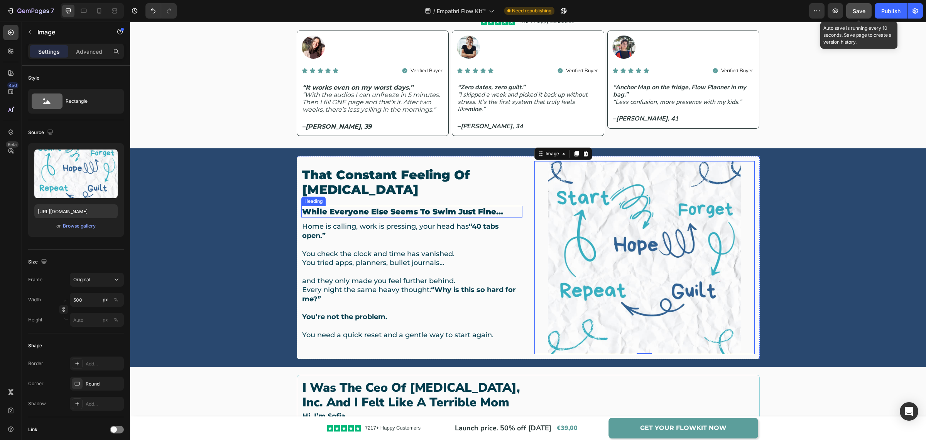
click at [498, 212] on span "while everyone else seems to swim just fine..." at bounding box center [402, 211] width 201 height 9
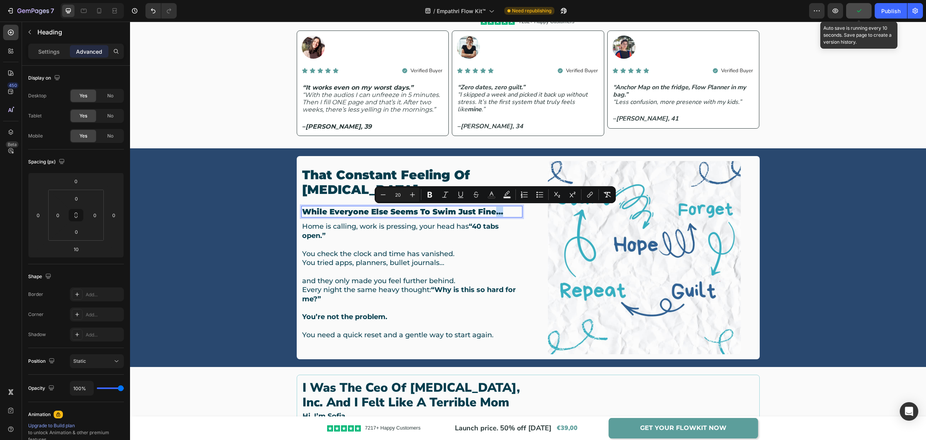
drag, startPoint x: 500, startPoint y: 211, endPoint x: 492, endPoint y: 213, distance: 7.9
click at [492, 213] on p "while everyone else seems to swim just fine..." at bounding box center [412, 211] width 220 height 10
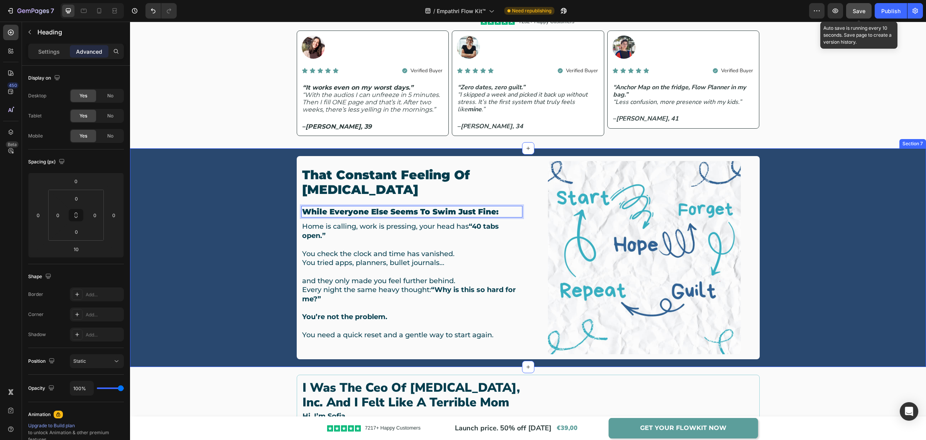
click at [795, 248] on div "that constant feeling of drowning Heading while everyone else seems to swim jus…" at bounding box center [528, 257] width 785 height 203
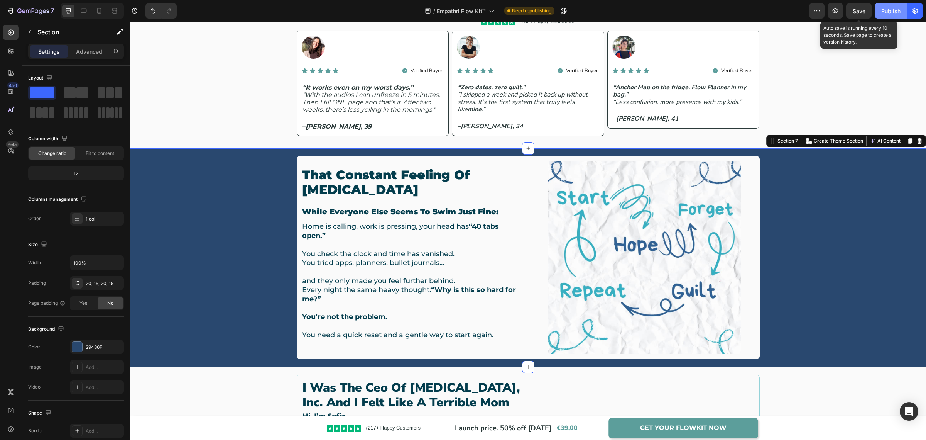
drag, startPoint x: 852, startPoint y: 12, endPoint x: 877, endPoint y: 10, distance: 25.1
click at [852, 12] on button "Save" at bounding box center [858, 10] width 25 height 15
click at [885, 11] on div "Publish" at bounding box center [890, 11] width 19 height 8
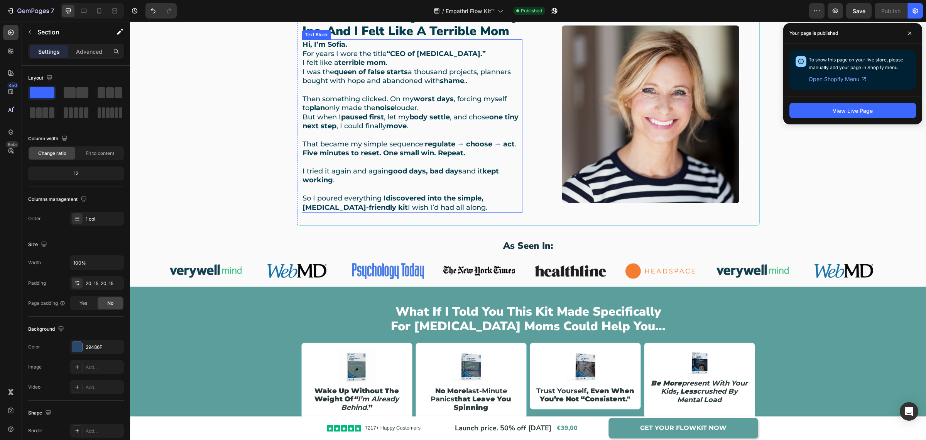
scroll to position [1001, 0]
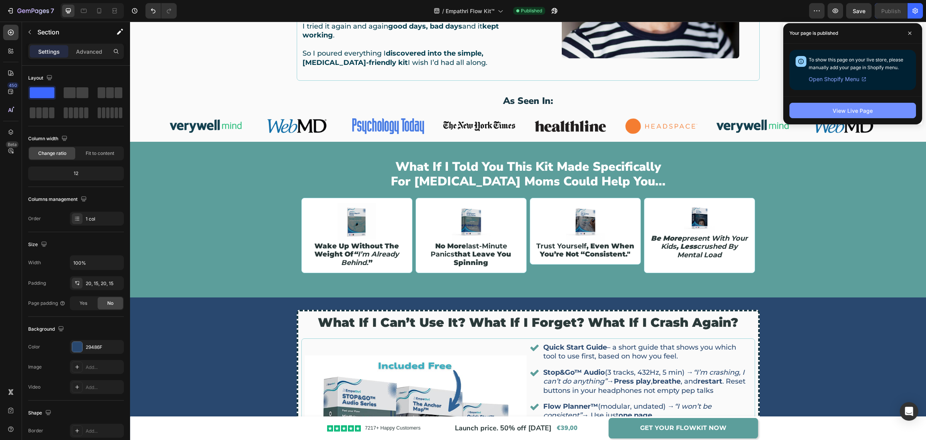
click at [836, 113] on div "View Live Page" at bounding box center [853, 111] width 40 height 8
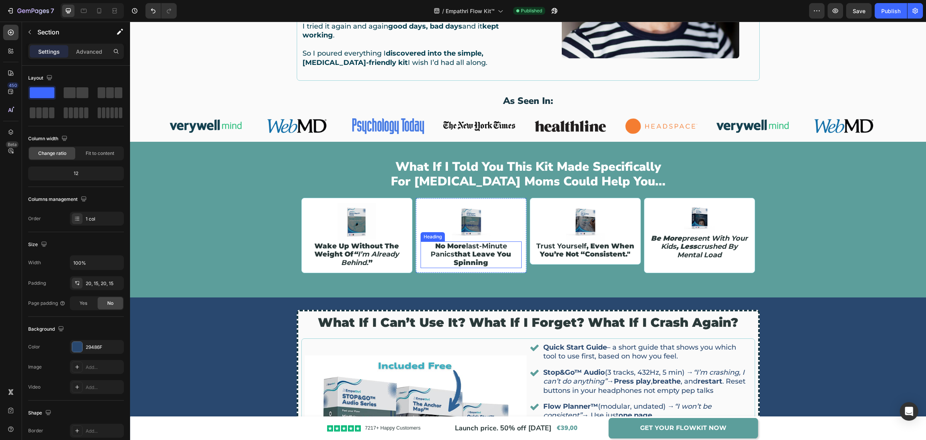
click at [467, 244] on strong "last-minute panics" at bounding box center [469, 250] width 76 height 17
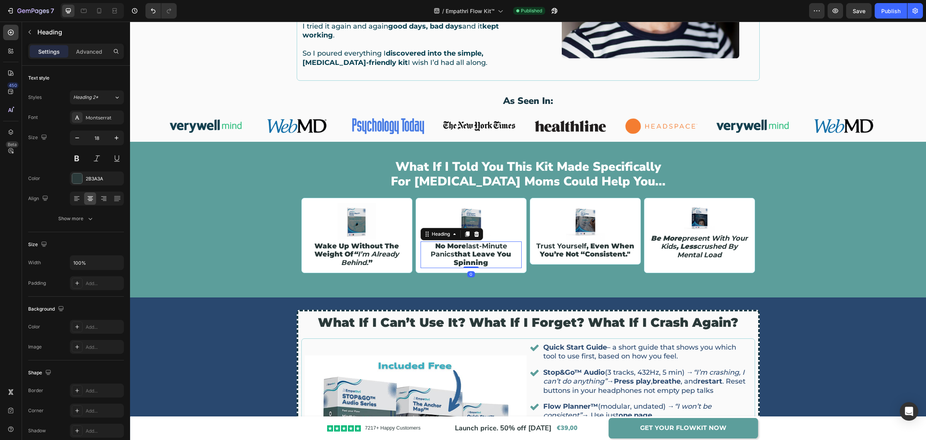
click at [467, 244] on strong "last-minute panics" at bounding box center [469, 250] width 76 height 17
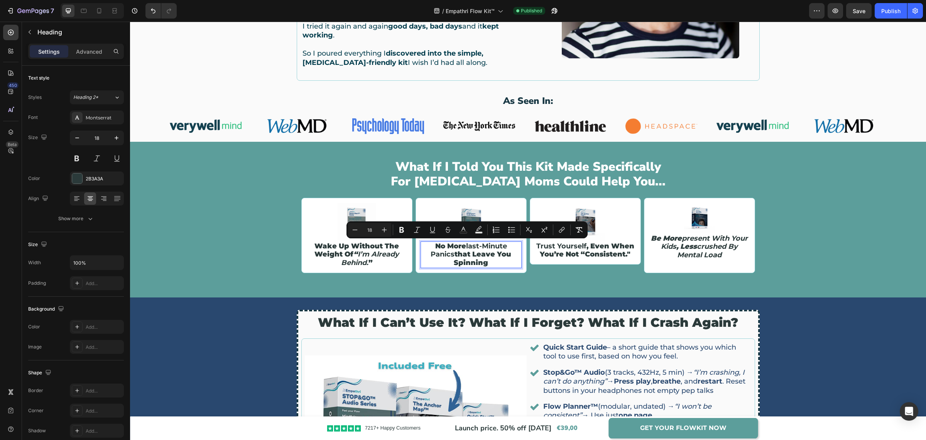
copy p "no more last-minute panics that leave you spinning"
click at [575, 253] on h2 "trust yourself , even when you’re not “consistent."" at bounding box center [585, 250] width 101 height 18
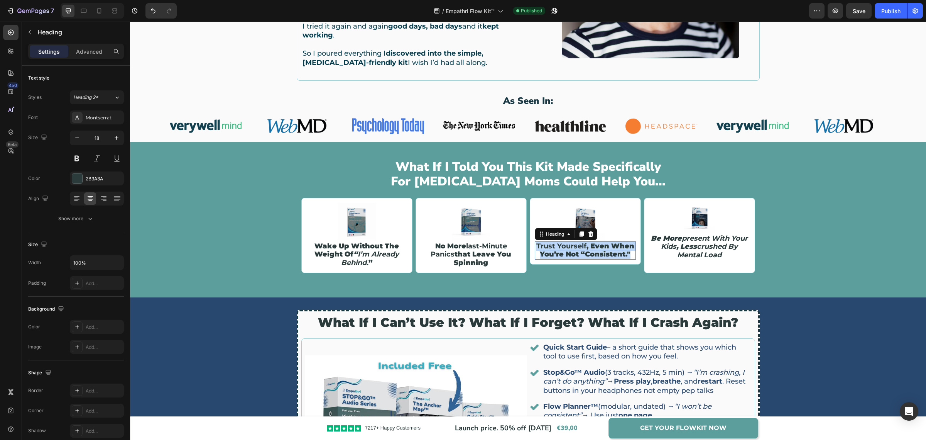
click at [575, 253] on p "trust yourself , even when you’re not “consistent."" at bounding box center [586, 250] width 100 height 17
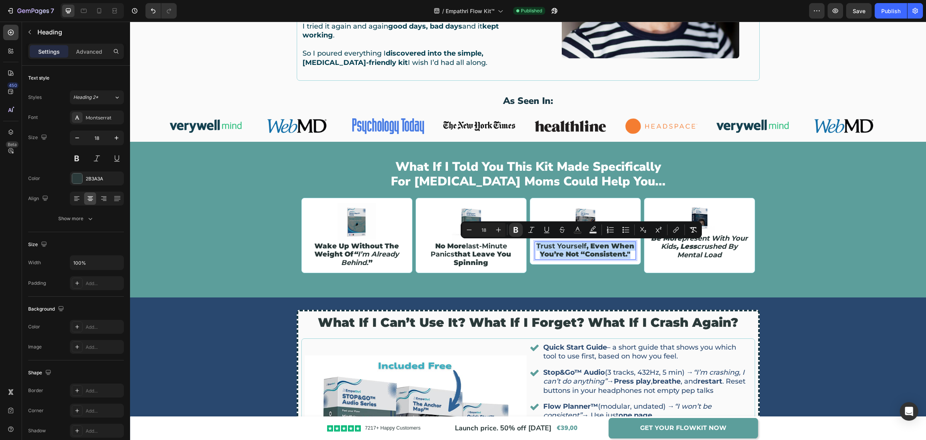
copy p "trust yourself , even when you’re not “consistent.""
click at [679, 252] on strong "crushed by mental load" at bounding box center [707, 250] width 61 height 17
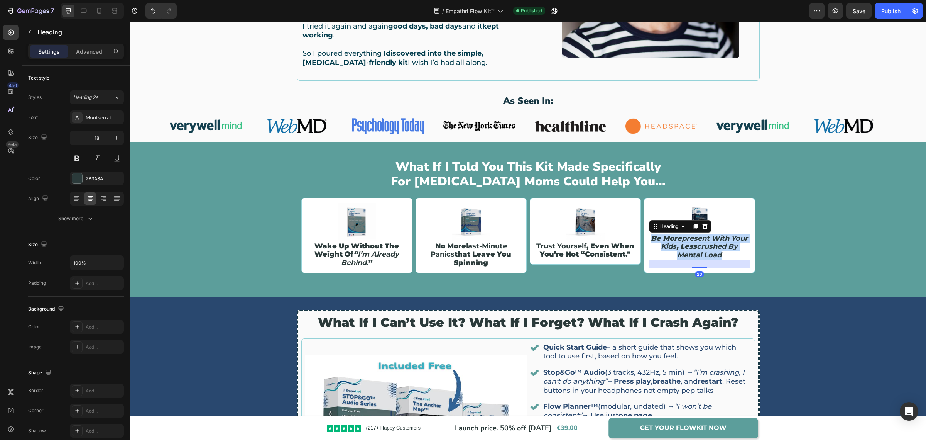
click at [679, 252] on strong "crushed by mental load" at bounding box center [707, 250] width 61 height 17
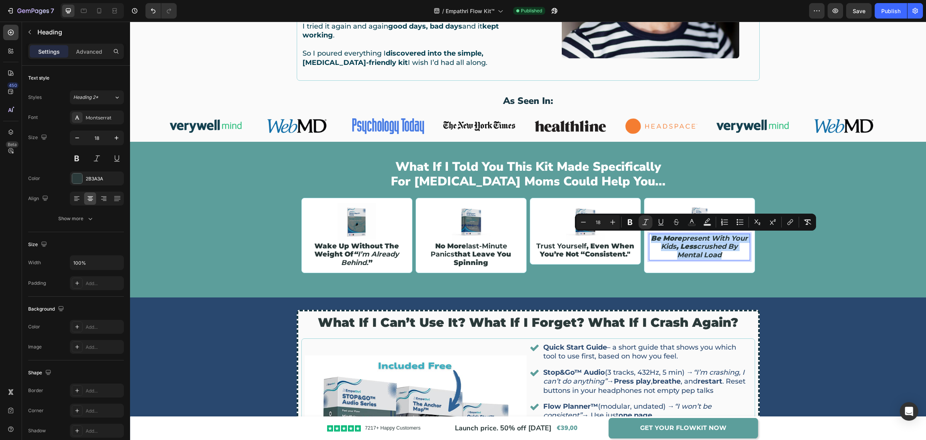
copy icon "be more present with your kids , less crushed by mental load"
click at [798, 266] on div "what if i told you this kit made specifically for adhd moms could help you... H…" at bounding box center [528, 219] width 796 height 131
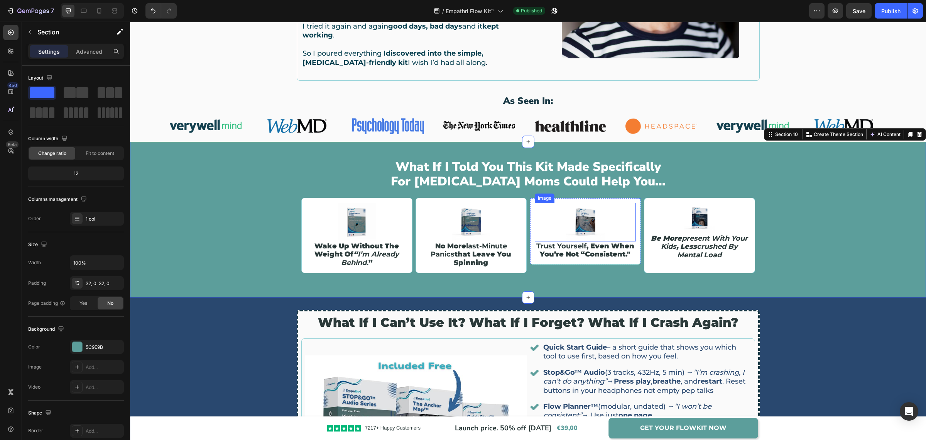
click at [578, 221] on img at bounding box center [585, 222] width 39 height 39
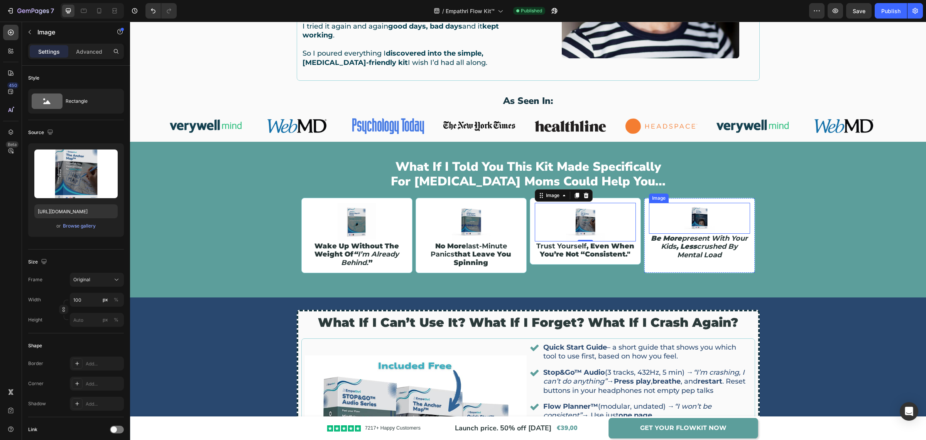
click at [702, 219] on img at bounding box center [699, 218] width 31 height 31
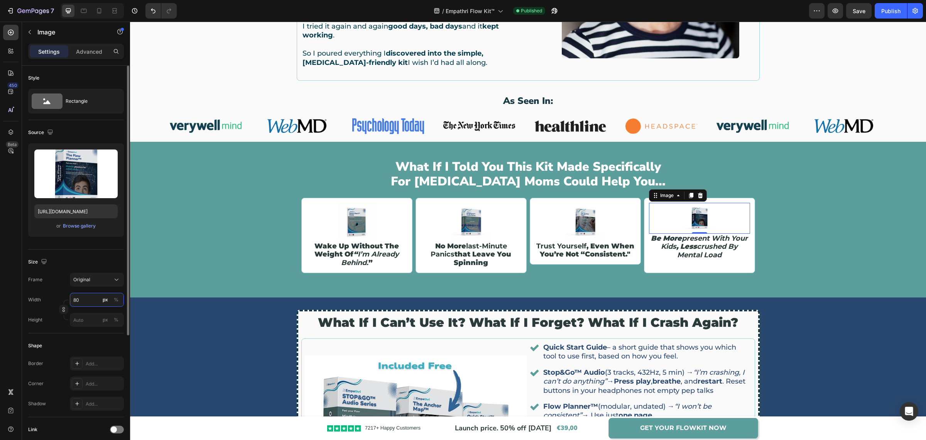
click at [78, 297] on input "80" at bounding box center [97, 300] width 54 height 14
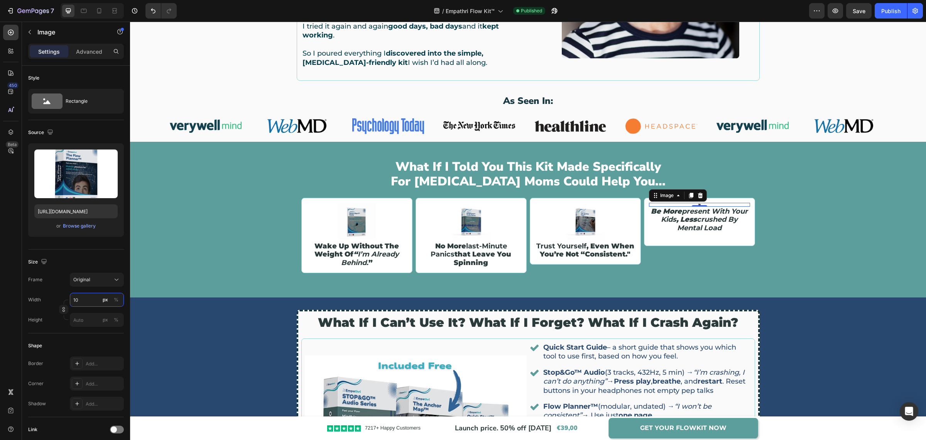
type input "100"
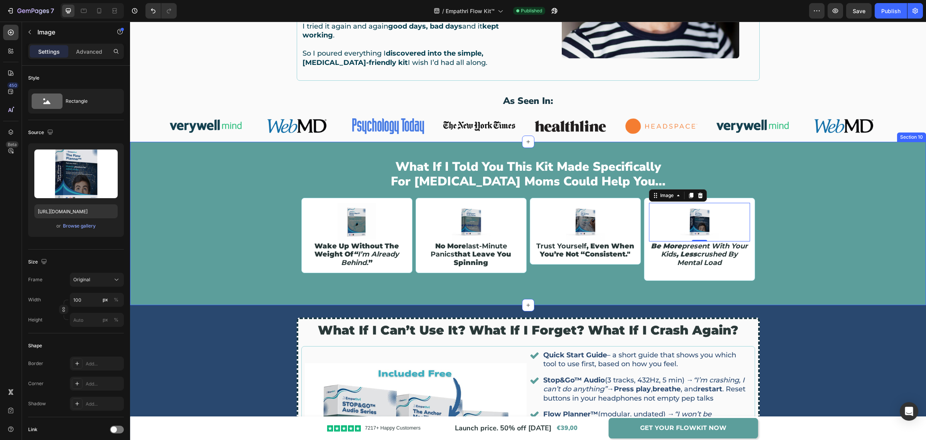
click at [791, 250] on div "what if i told you this kit made specifically for adhd moms could help you... H…" at bounding box center [528, 223] width 796 height 139
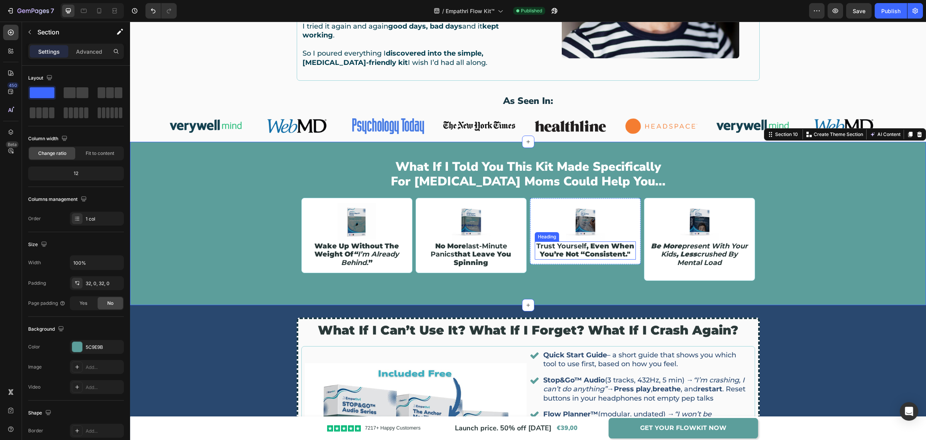
click at [588, 250] on p "⁠⁠⁠⁠⁠⁠⁠ trust yourself , even when you’re not “consistent."" at bounding box center [586, 250] width 100 height 17
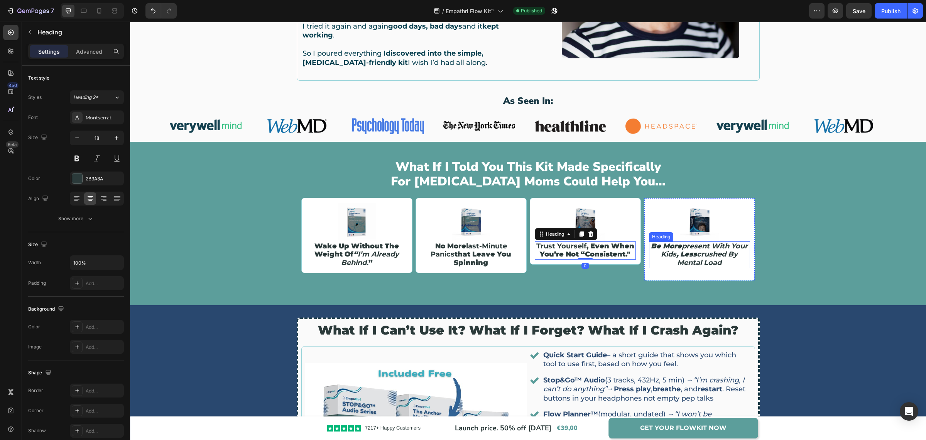
click at [690, 257] on icon "be more present with your kids , less crushed by mental load" at bounding box center [699, 254] width 97 height 25
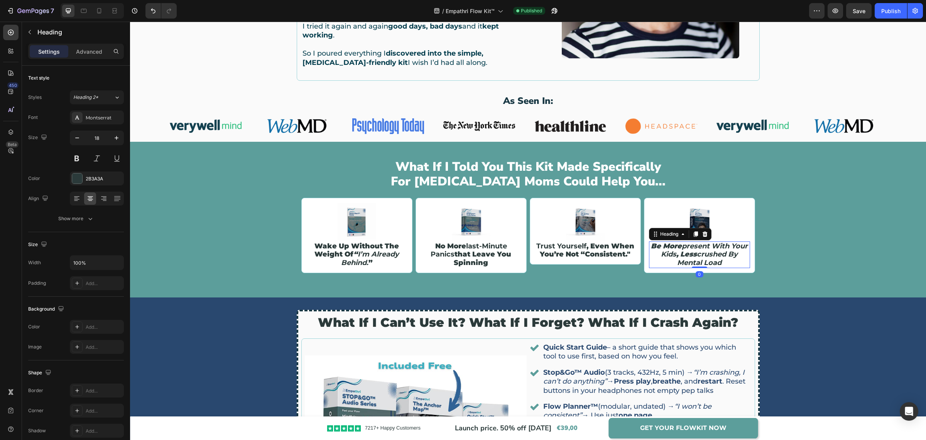
drag, startPoint x: 700, startPoint y: 275, endPoint x: 700, endPoint y: 254, distance: 21.2
click at [700, 254] on div "⁠⁠⁠⁠⁠⁠⁠ be more present with your kids , less crushed by mental load Heading 0" at bounding box center [699, 254] width 101 height 27
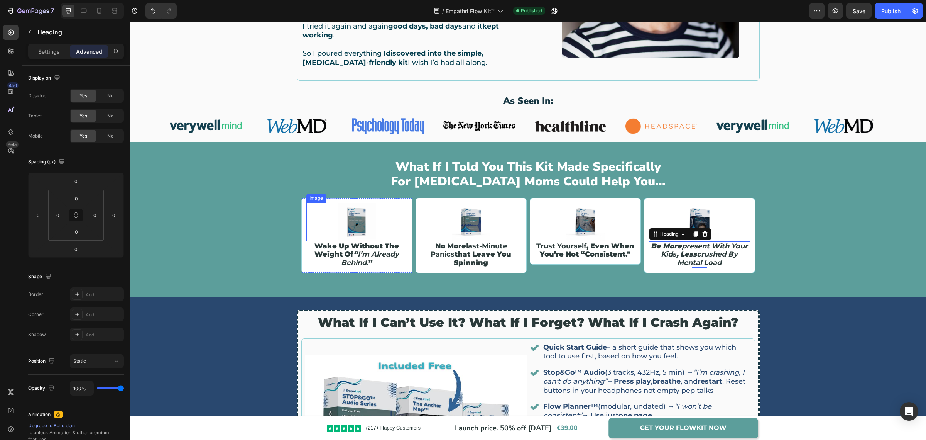
click at [344, 228] on img at bounding box center [357, 222] width 39 height 39
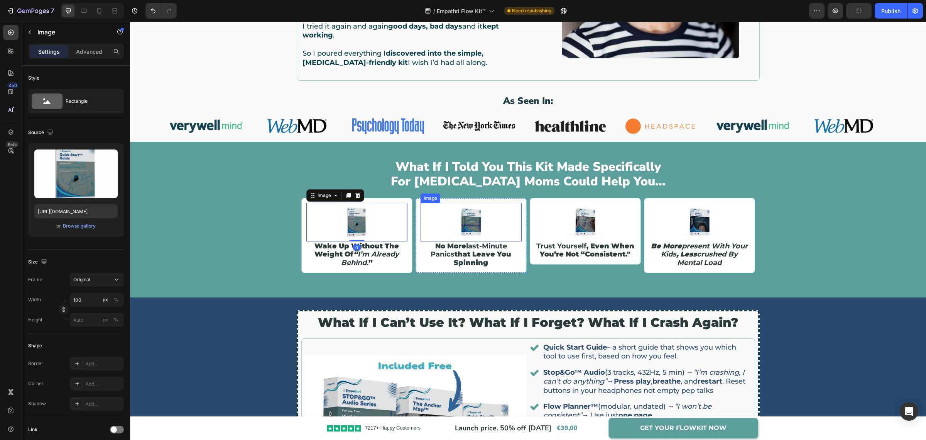
click at [465, 228] on img at bounding box center [471, 222] width 39 height 39
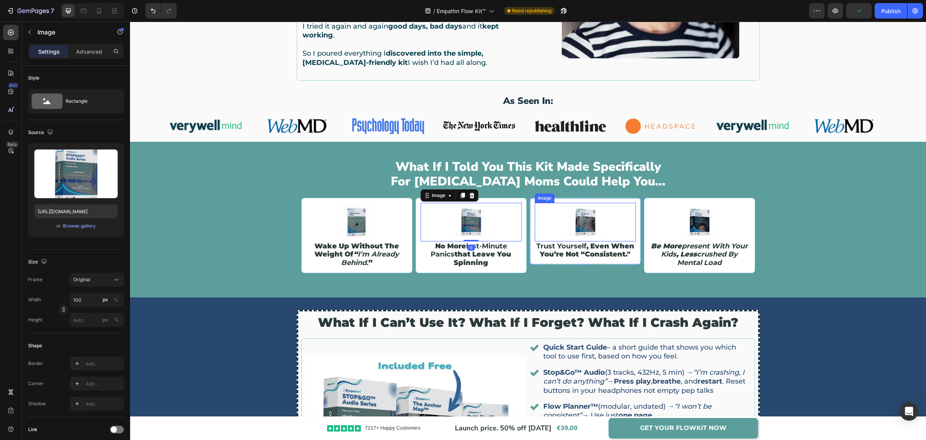
click at [583, 226] on img at bounding box center [585, 222] width 39 height 39
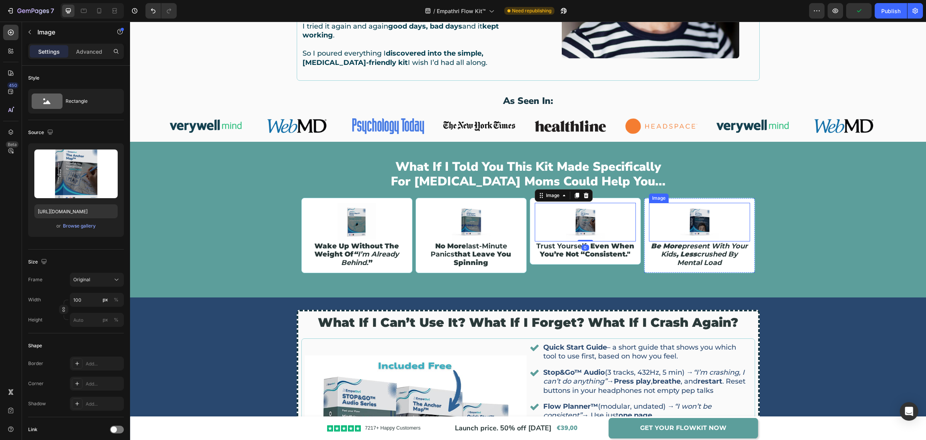
click at [691, 226] on img at bounding box center [699, 222] width 39 height 39
click at [581, 228] on img at bounding box center [585, 222] width 39 height 39
drag, startPoint x: 580, startPoint y: 240, endPoint x: 582, endPoint y: 248, distance: 8.4
click at [582, 248] on div at bounding box center [585, 248] width 15 height 2
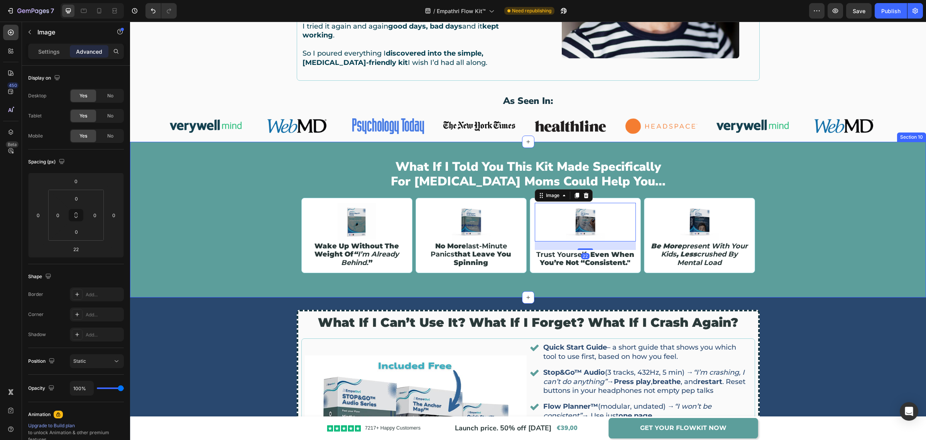
click at [781, 260] on div "what if i told you this kit made specifically for adhd moms could help you... H…" at bounding box center [528, 219] width 796 height 131
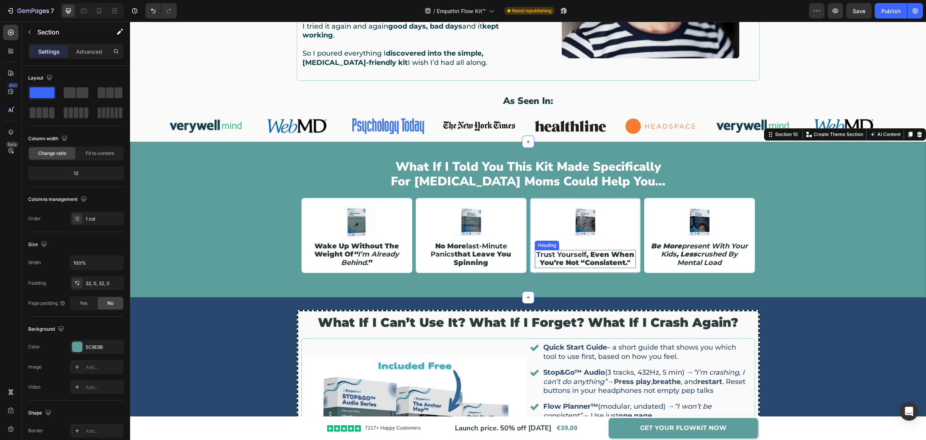
click at [585, 254] on p "⁠⁠⁠⁠⁠⁠⁠ trust yourself , even when you’re not “consistent."" at bounding box center [586, 258] width 100 height 17
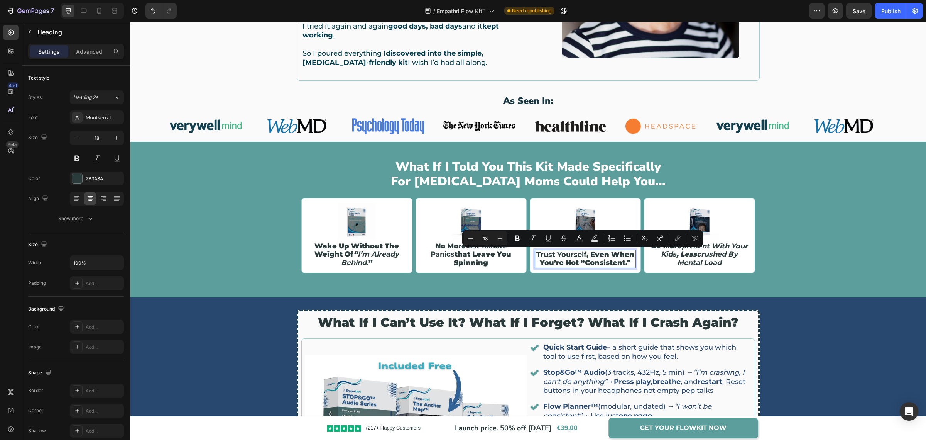
click at [585, 255] on p "trust yourself , even when you’re not “consistent."" at bounding box center [586, 258] width 100 height 17
click at [586, 255] on p "trust yourself , even when you’re not “consistent."" at bounding box center [586, 258] width 100 height 17
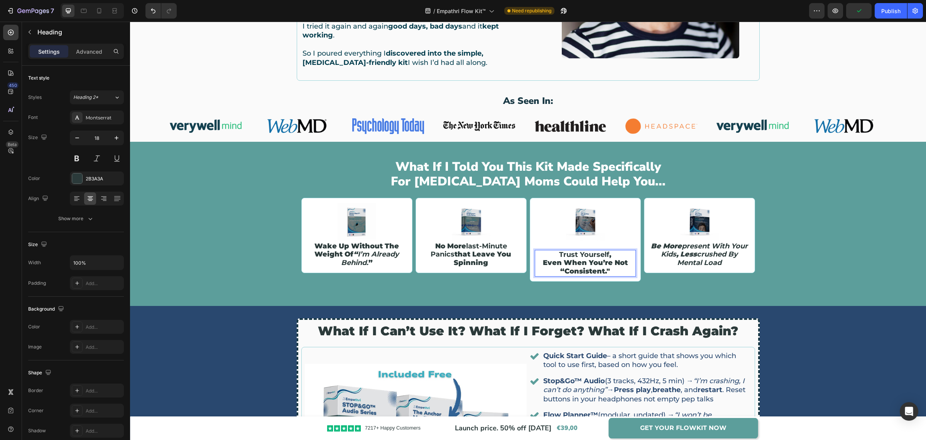
click at [612, 254] on p "trust yourself , even when you’re not “consistent."" at bounding box center [586, 262] width 100 height 25
click at [579, 232] on img at bounding box center [585, 222] width 39 height 39
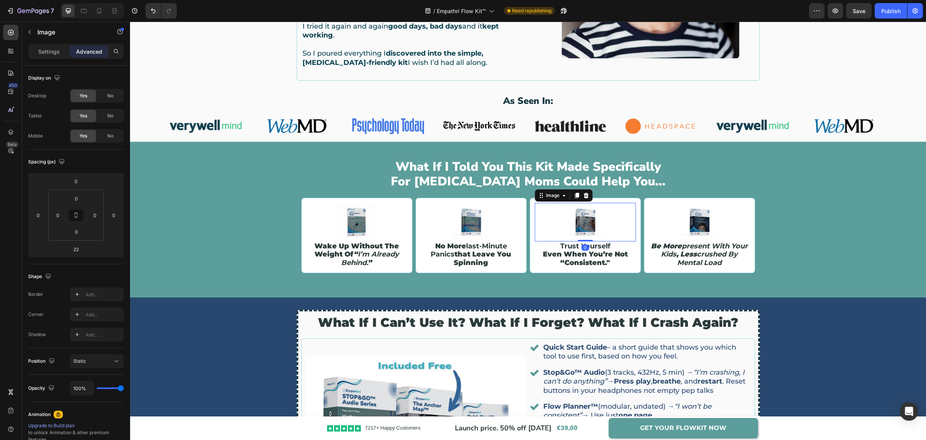
drag, startPoint x: 580, startPoint y: 248, endPoint x: 579, endPoint y: 232, distance: 15.5
click at [579, 232] on div "Image 0" at bounding box center [585, 222] width 101 height 39
type input "0"
click at [807, 218] on div "what if i told you this kit made specifically for adhd moms could help you... H…" at bounding box center [528, 219] width 796 height 131
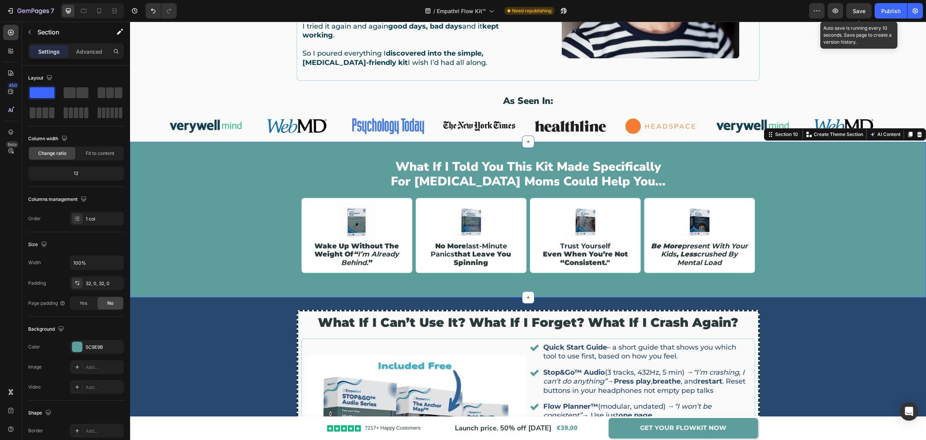
drag, startPoint x: 858, startPoint y: 9, endPoint x: 879, endPoint y: 11, distance: 21.0
click at [859, 10] on span "Save" at bounding box center [859, 11] width 13 height 7
click at [887, 12] on div "Publish" at bounding box center [890, 11] width 19 height 8
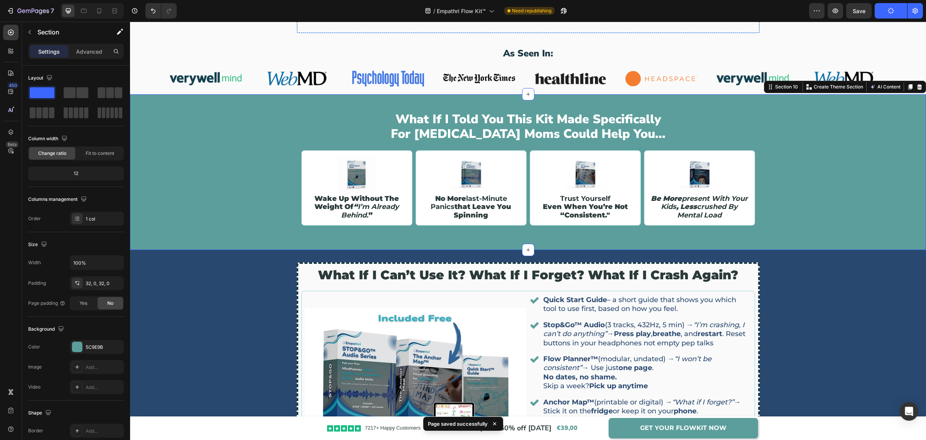
scroll to position [1050, 0]
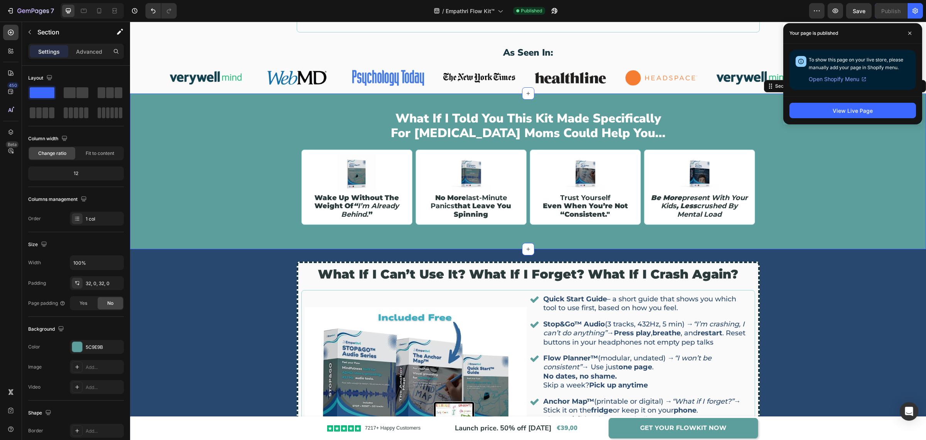
click at [849, 144] on div "what if i told you this kit made specifically for adhd moms could help you... H…" at bounding box center [528, 171] width 796 height 131
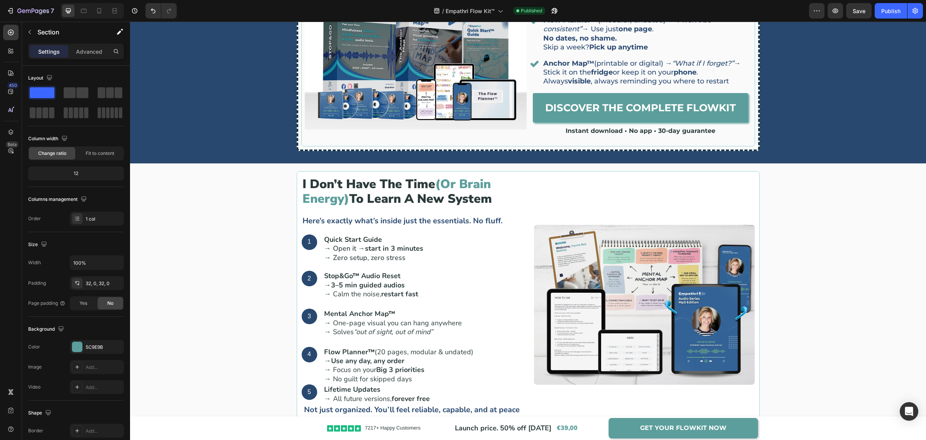
scroll to position [1387, 0]
click at [847, 298] on div "i don’t have the time (or brain energy) to learn a new system Heading Here’s ex…" at bounding box center [528, 309] width 785 height 277
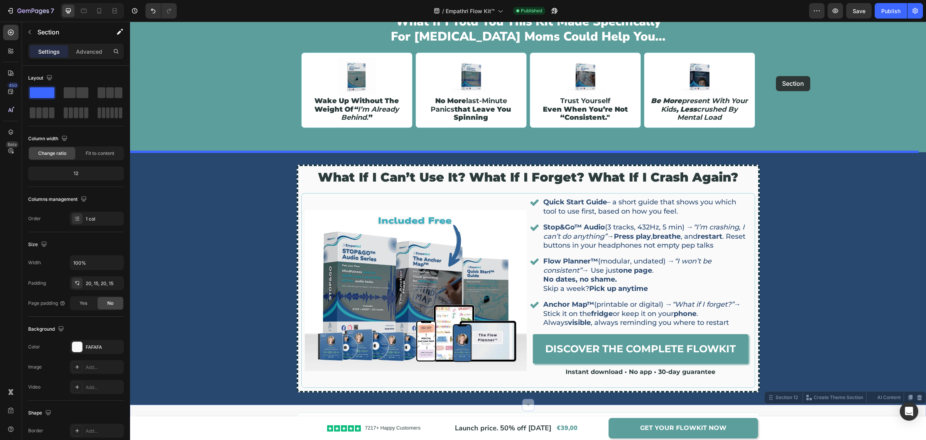
scroll to position [1088, 0]
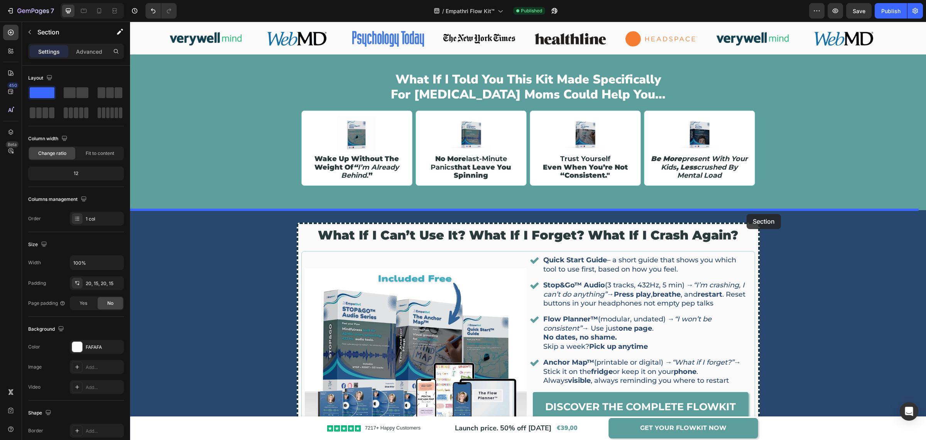
drag, startPoint x: 770, startPoint y: 156, endPoint x: 747, endPoint y: 214, distance: 62.0
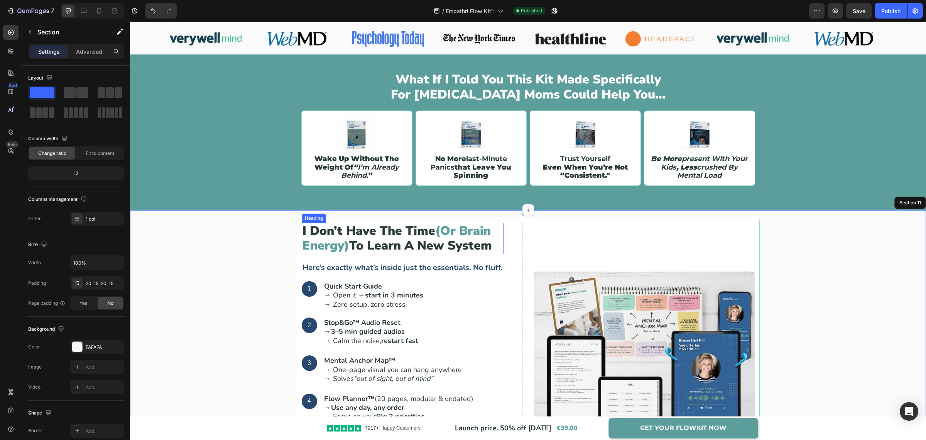
click at [434, 233] on h2 "i don’t have the time (or brain energy) to learn a new system" at bounding box center [403, 238] width 202 height 31
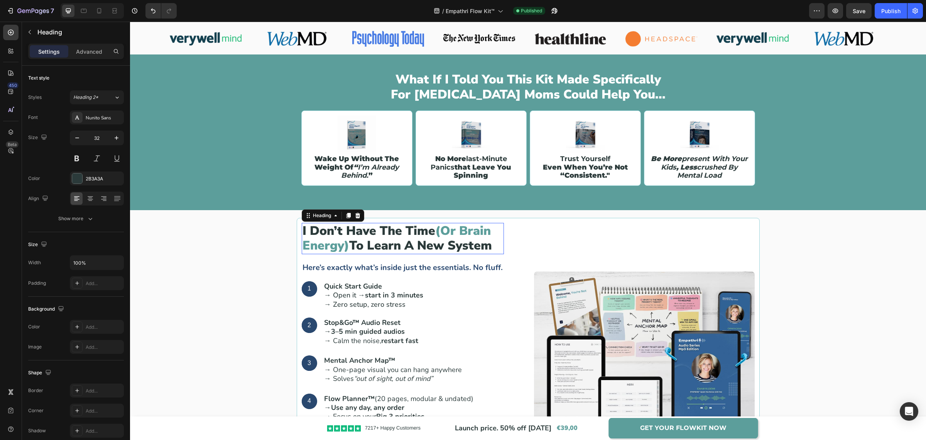
click at [434, 233] on h2 "i don’t have the time (or brain energy) to learn a new system" at bounding box center [403, 238] width 202 height 31
click at [434, 233] on p "i don’t have the time (or brain energy) to learn a new system" at bounding box center [403, 238] width 201 height 30
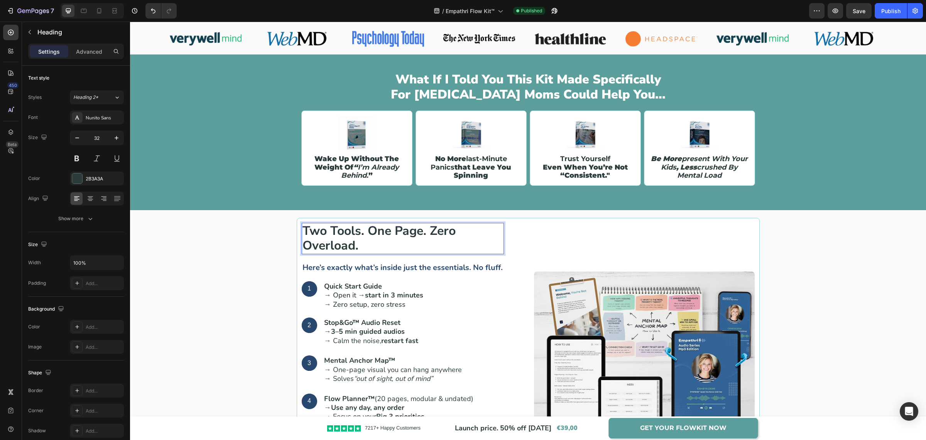
click at [332, 234] on strong "Two tools. One page. Zero overload." at bounding box center [379, 237] width 153 height 31
click at [271, 253] on div "Two tools. One page. Zero overload. Heading 20 Here’s exactly what’s inside jus…" at bounding box center [528, 356] width 785 height 277
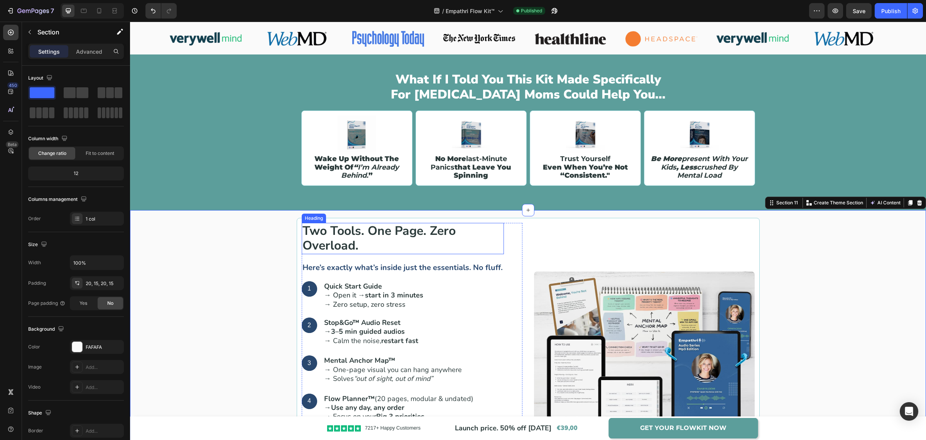
click at [348, 240] on strong "Two tools. One page. Zero overload." at bounding box center [379, 237] width 153 height 31
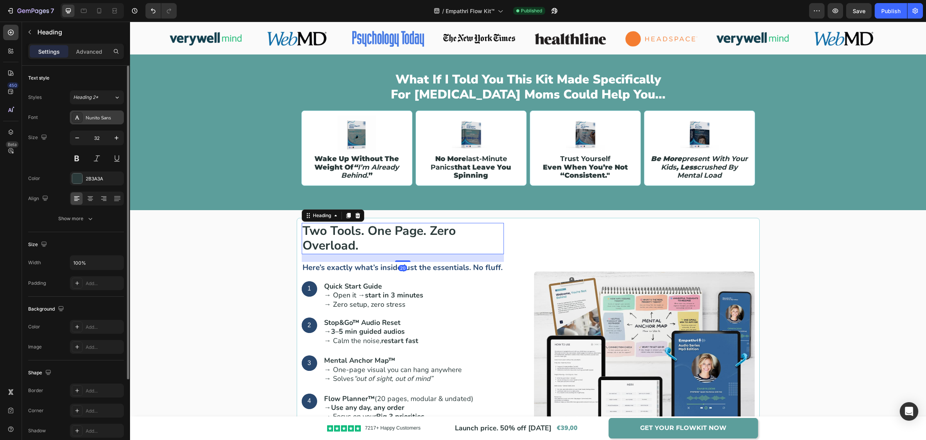
click at [104, 122] on div "Nunito Sans" at bounding box center [97, 117] width 54 height 14
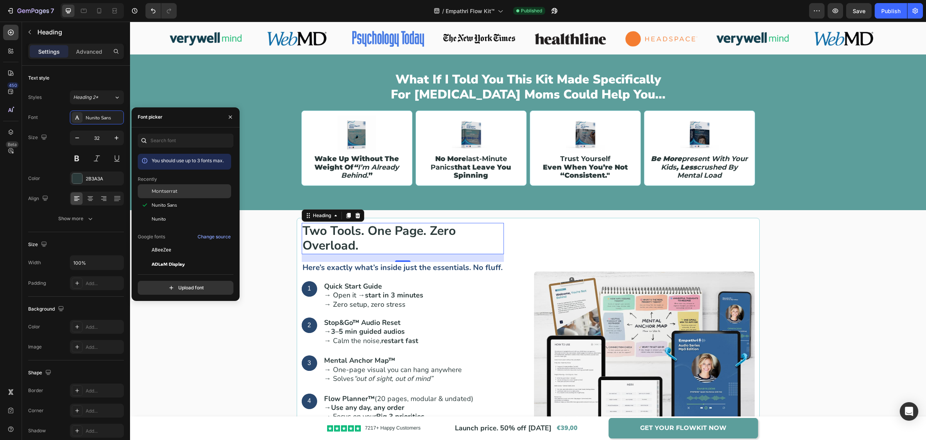
click at [168, 190] on span "Montserrat" at bounding box center [165, 191] width 26 height 7
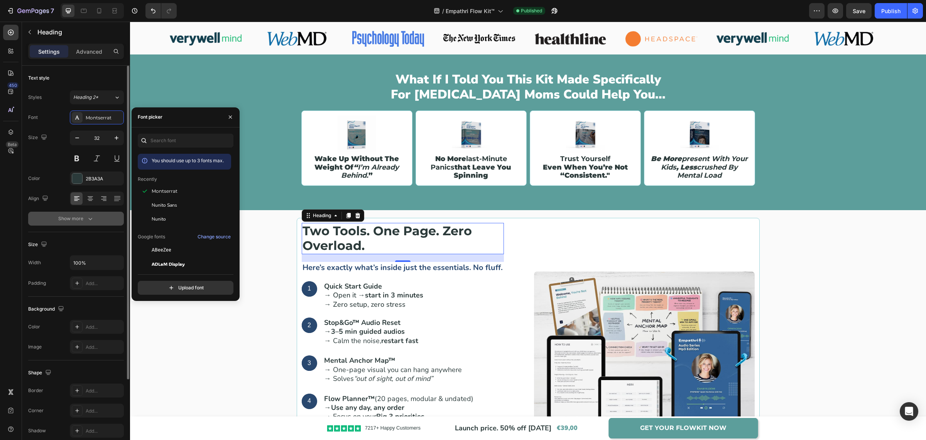
click at [96, 219] on button "Show more" at bounding box center [76, 218] width 96 height 14
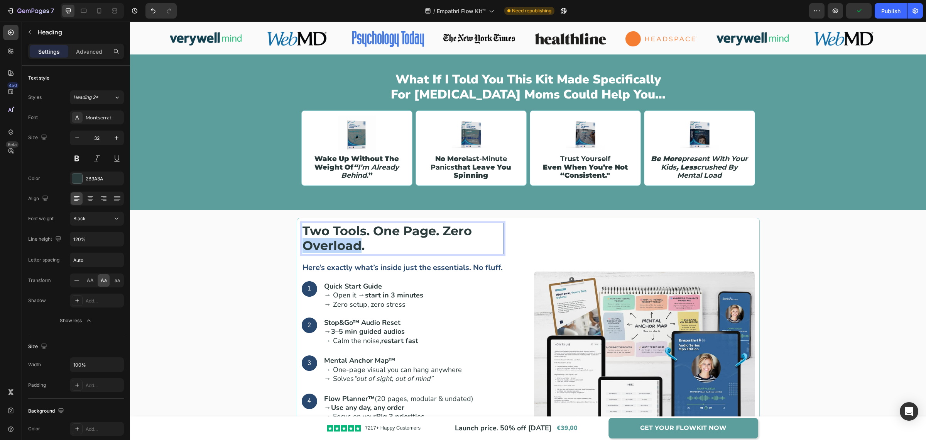
click at [352, 241] on strong "Two tools. One page. Zero overload." at bounding box center [387, 238] width 169 height 30
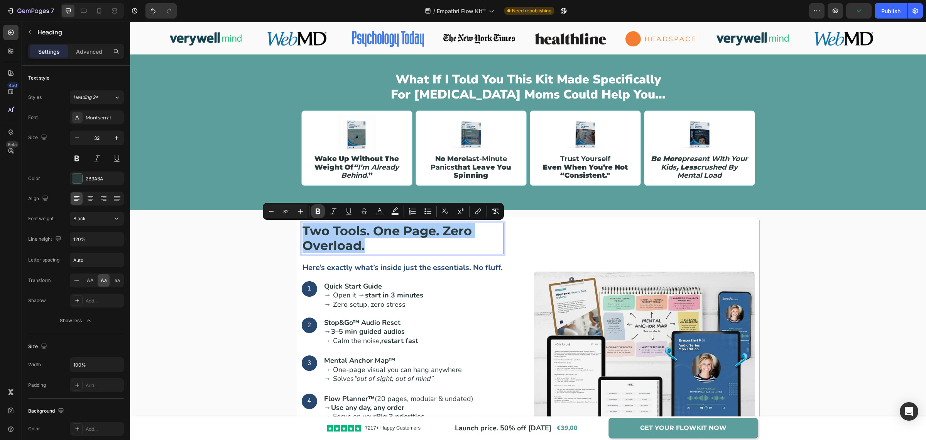
click at [322, 210] on button "Bold" at bounding box center [318, 211] width 14 height 14
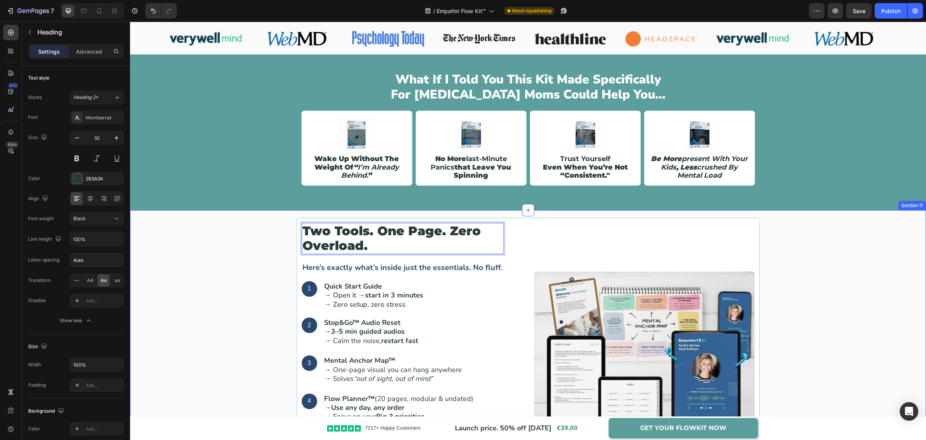
click at [269, 264] on div "Two tools. One page. Zero overload. Heading 20 Here’s exactly what’s inside jus…" at bounding box center [528, 356] width 785 height 277
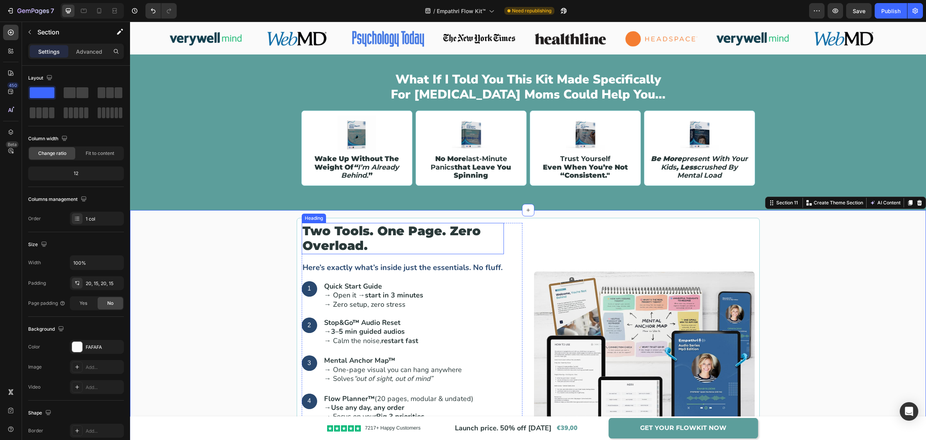
click at [364, 248] on p "Two tools. One page. Zero overload." at bounding box center [403, 238] width 201 height 30
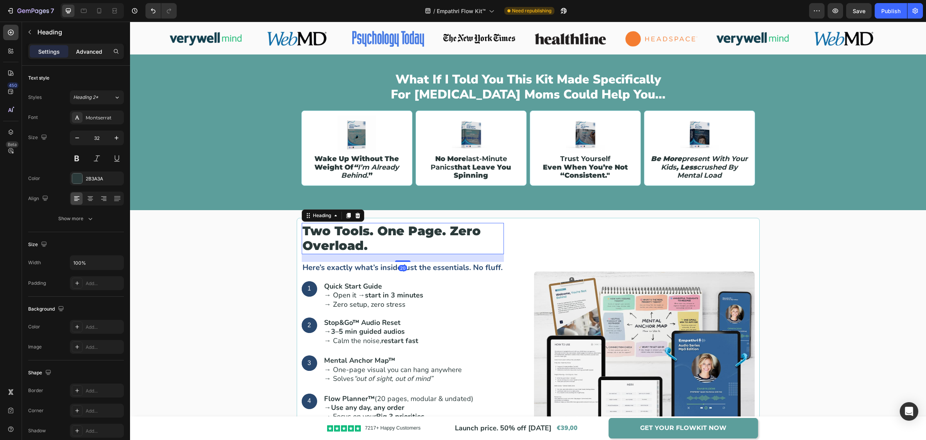
click at [93, 51] on p "Advanced" at bounding box center [89, 51] width 26 height 8
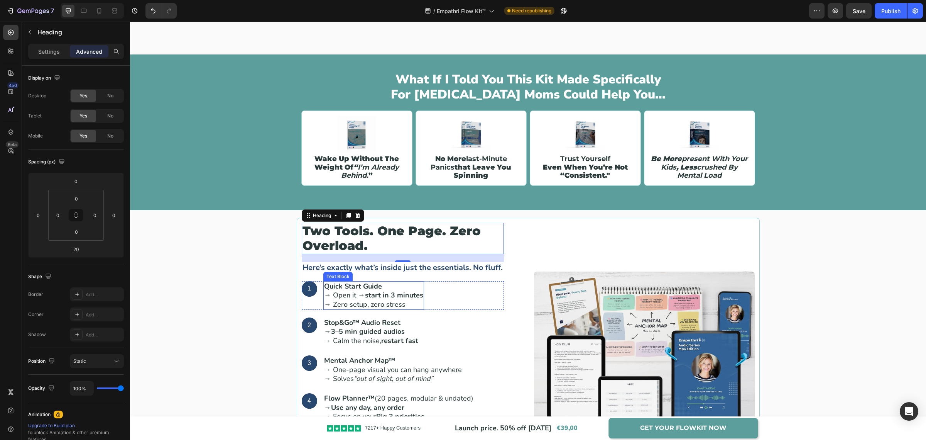
scroll to position [1137, 0]
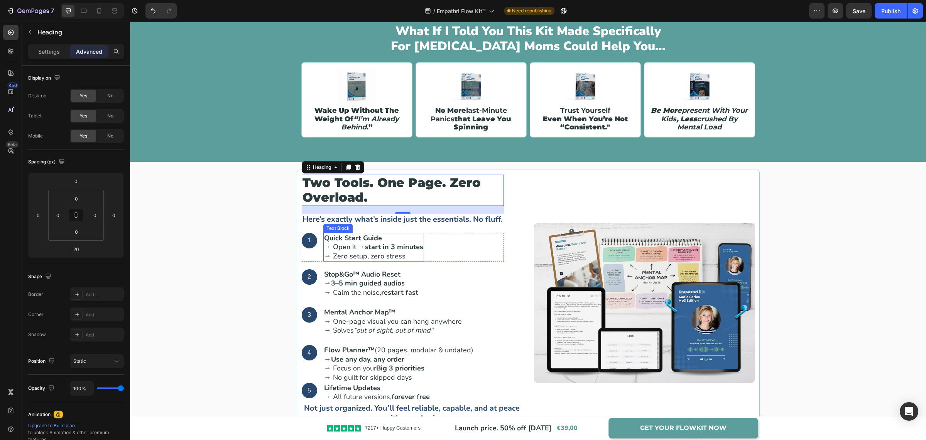
click at [357, 250] on p "Quick Start Guide → Open it → start in 3 minutes → Zero setup, zero stress" at bounding box center [373, 246] width 99 height 27
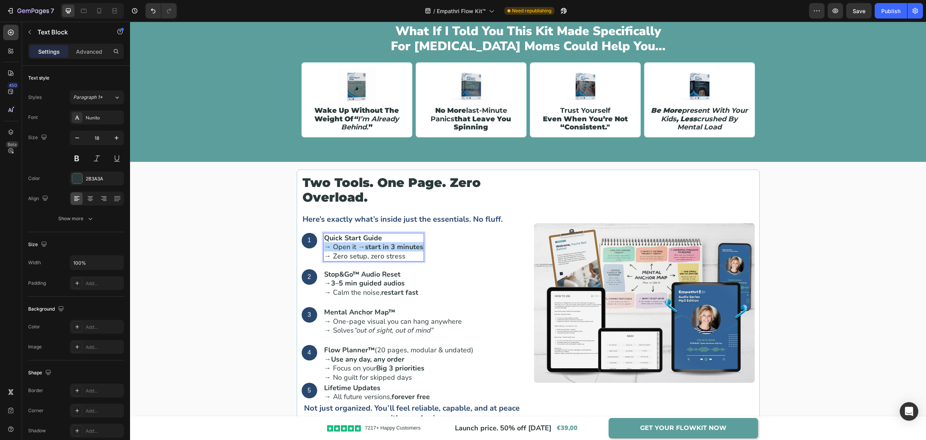
click at [357, 250] on p "Quick Start Guide → Open it → start in 3 minutes → Zero setup, zero stress" at bounding box center [373, 246] width 99 height 27
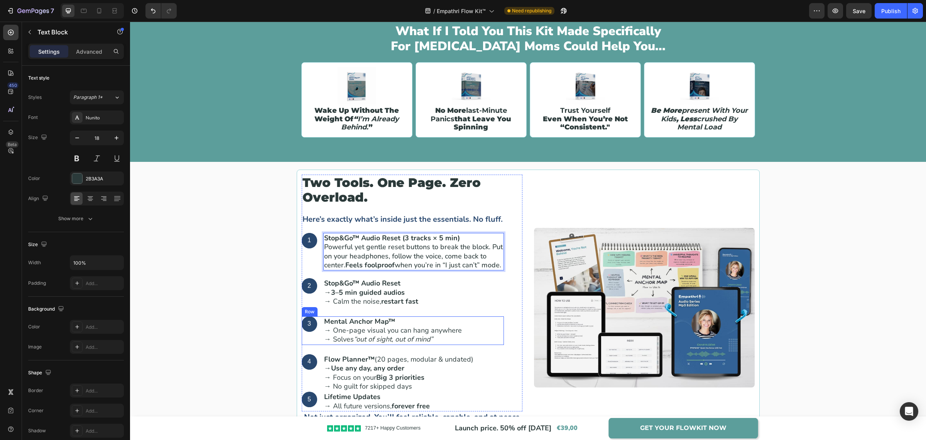
click at [485, 344] on div "3 Text Block Hero Banner Mental Anchor Map™ → One-page visual you can hang anyw…" at bounding box center [403, 330] width 202 height 29
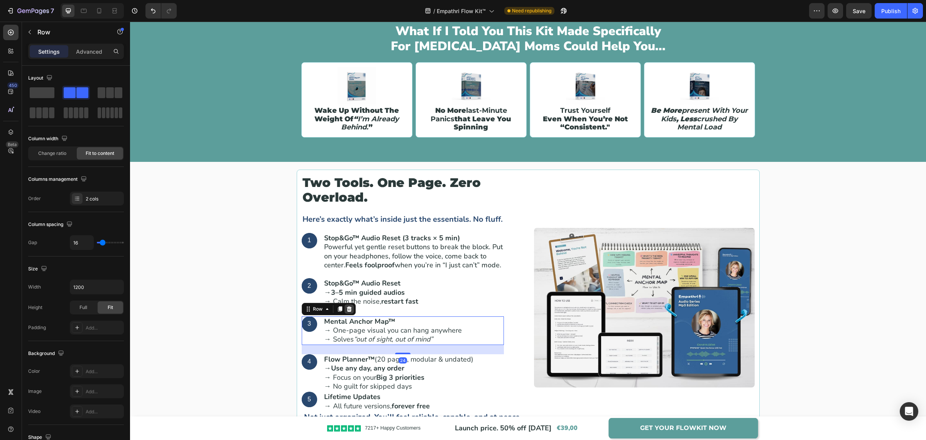
click at [347, 312] on icon at bounding box center [349, 309] width 6 height 6
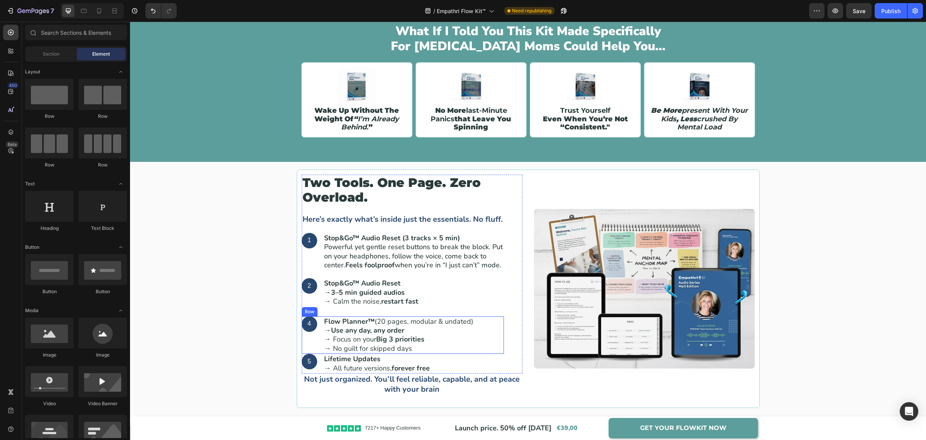
click at [481, 336] on div "4 Text Block Hero Banner Flow Planner™ (20 pages, modular & undated) → Use any …" at bounding box center [403, 335] width 202 height 38
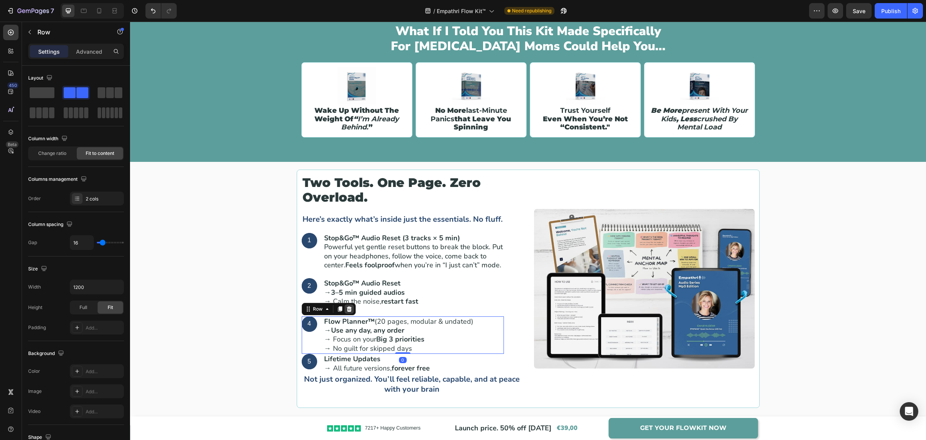
click at [347, 311] on icon at bounding box center [349, 308] width 5 height 5
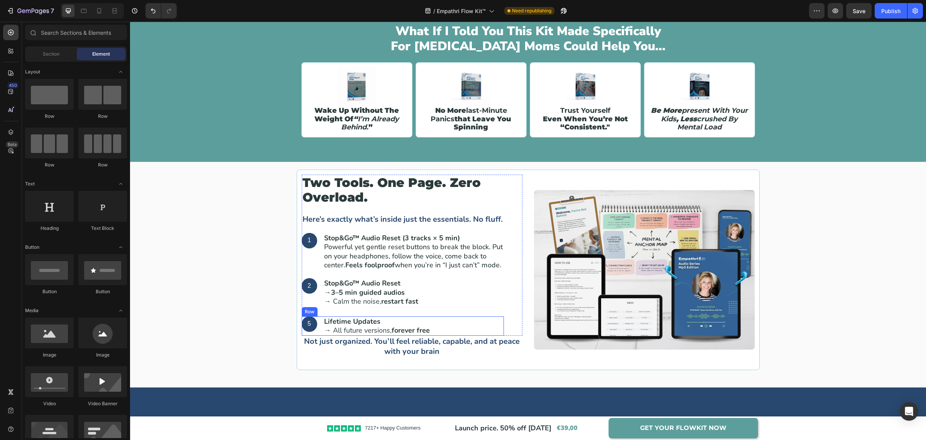
click at [498, 336] on div "5 Text Block Hero Banner Lifetime Updates → All future versions, forever free T…" at bounding box center [403, 326] width 202 height 20
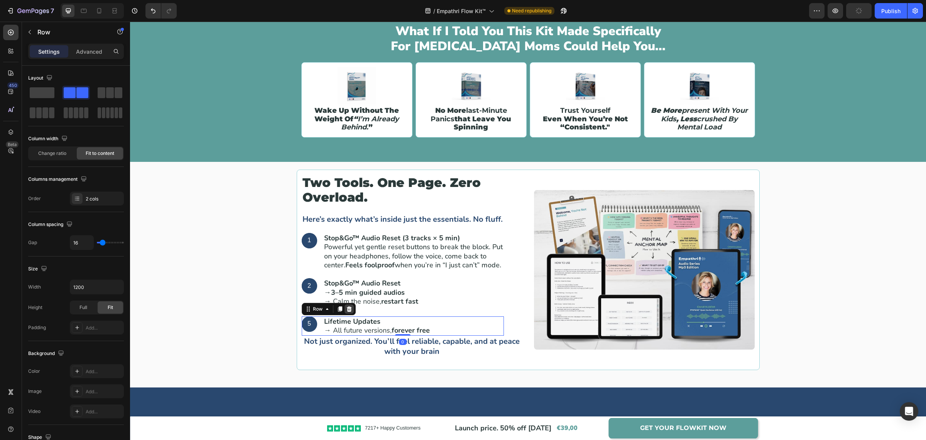
click at [347, 311] on icon at bounding box center [349, 308] width 5 height 5
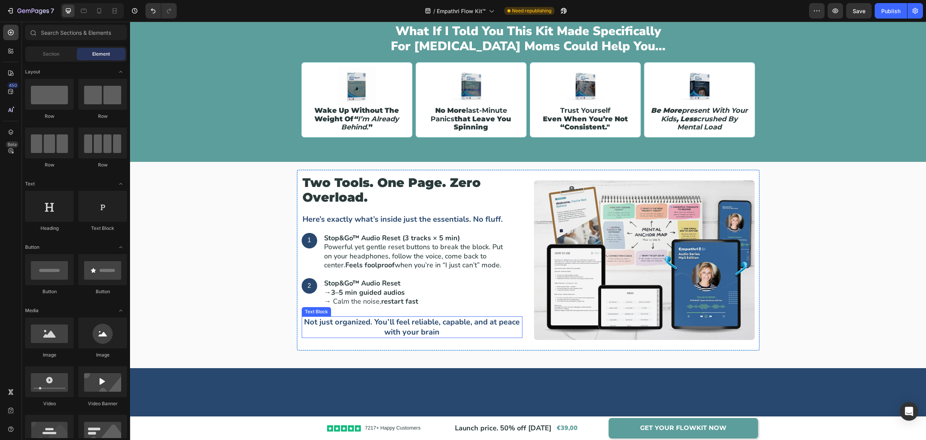
click at [396, 336] on p "Not just organized. You’ll feel reliable, capable, and at peace with your brain" at bounding box center [412, 327] width 219 height 20
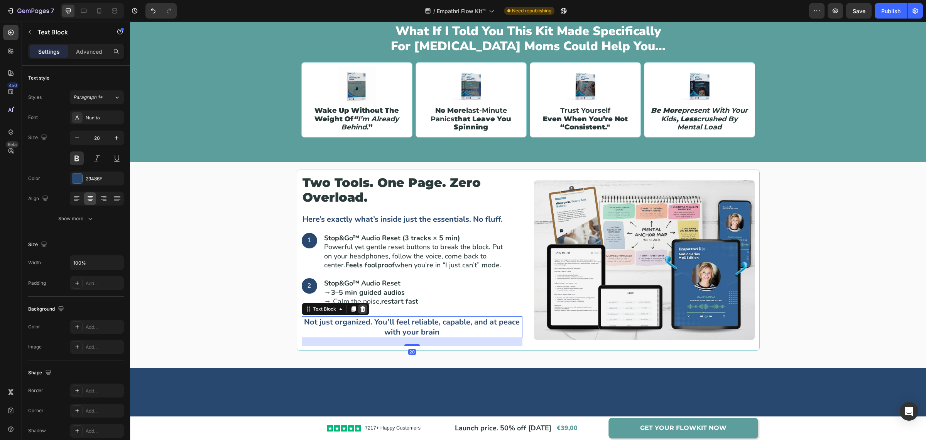
click at [360, 312] on icon at bounding box center [363, 309] width 6 height 6
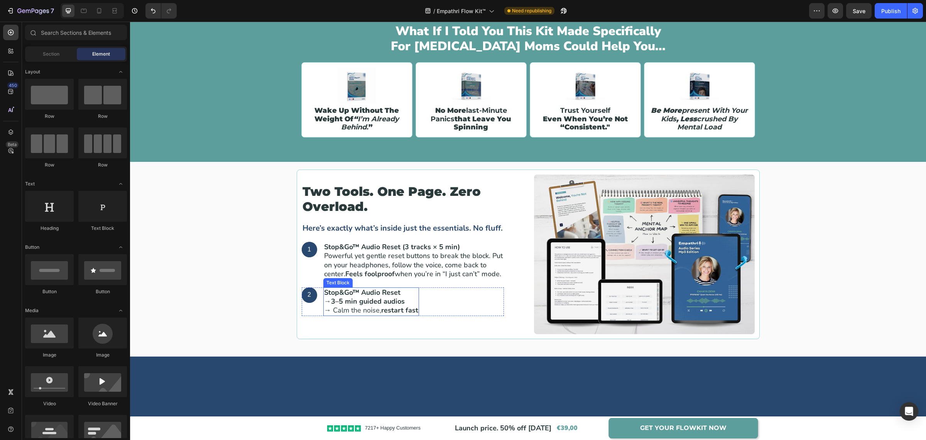
click at [378, 293] on strong "Stop&Go™ Audio Reset" at bounding box center [362, 292] width 76 height 9
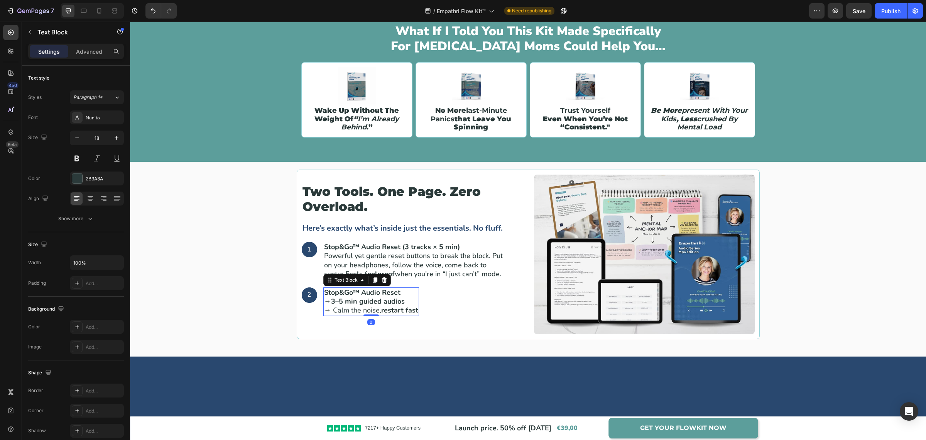
click at [378, 293] on strong "Stop&Go™ Audio Reset" at bounding box center [362, 292] width 76 height 9
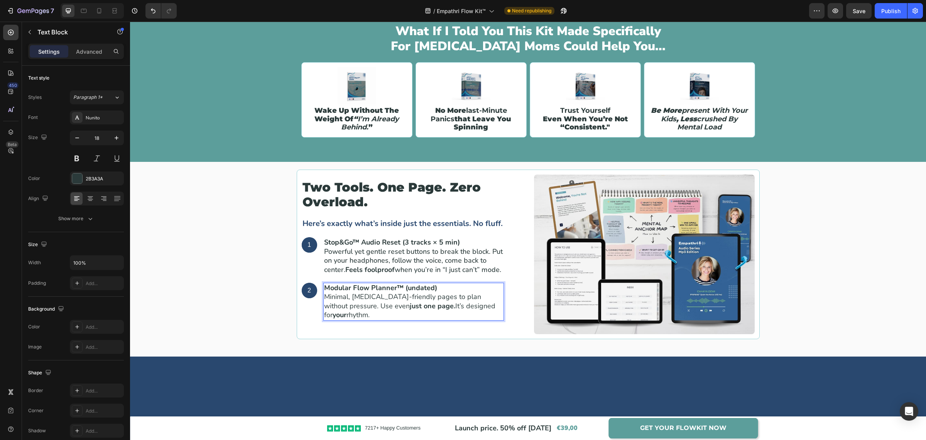
click at [453, 298] on p "Modular Flow Planner™ (undated) Minimal, ADHD-friendly pages to plan without pr…" at bounding box center [413, 301] width 179 height 36
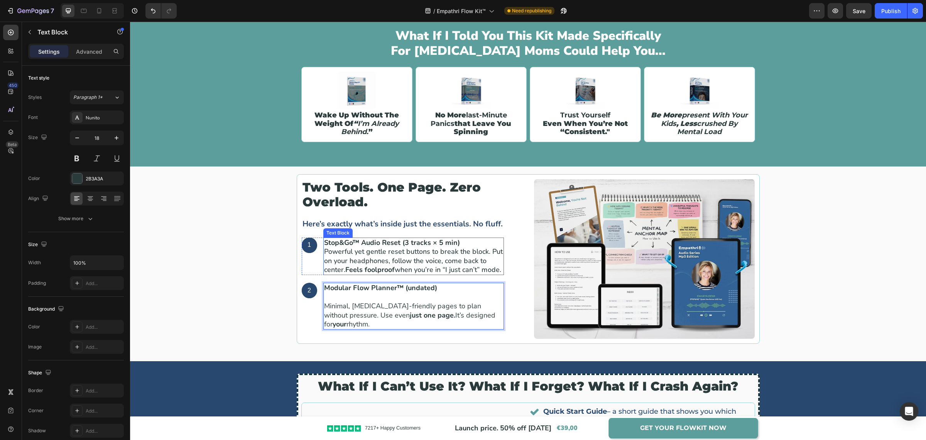
click at [486, 251] on p "Stop&Go™ Audio Reset (3 tracks × 5 min) Powerful yet gentle reset buttons to br…" at bounding box center [413, 256] width 179 height 36
click at [488, 251] on p "Stop&Go™ Audio Reset (3 tracks × 5 min) Powerful yet gentle reset buttons to br…" at bounding box center [413, 256] width 179 height 36
click at [492, 251] on p "Stop&Go™ Audio Reset (3 tracks × 5 min) Powerful yet gentle reset buttons to br…" at bounding box center [413, 247] width 179 height 18
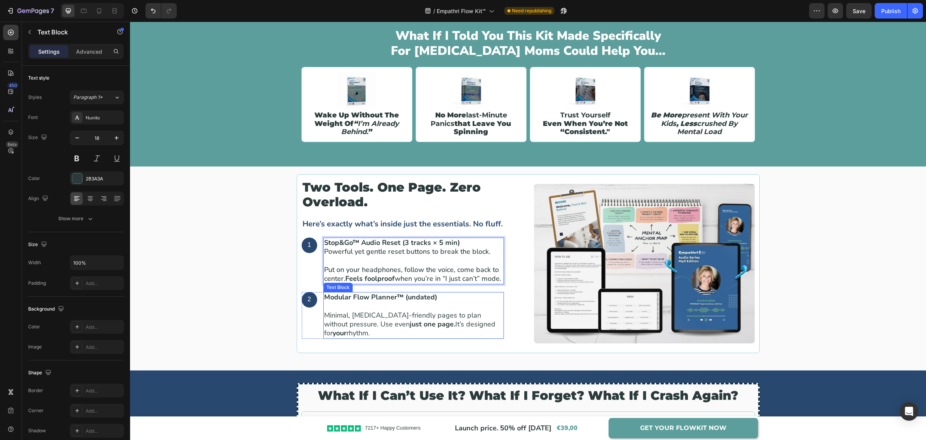
click at [442, 313] on p "⁠⁠⁠⁠⁠⁠⁠ Minimal, ADHD-friendly pages to plan without pressure. Use even just on…" at bounding box center [413, 319] width 179 height 36
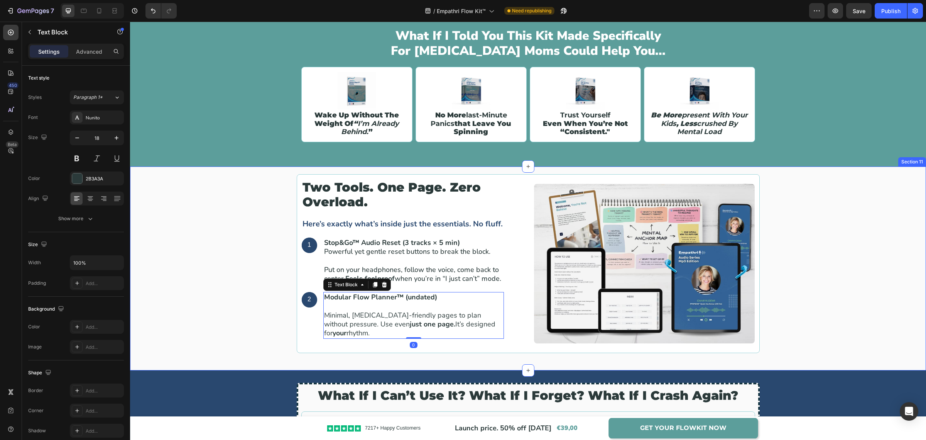
click at [775, 305] on div "Two tools. One page. Zero overload. Heading Here’s exactly what’s inside just t…" at bounding box center [528, 268] width 785 height 188
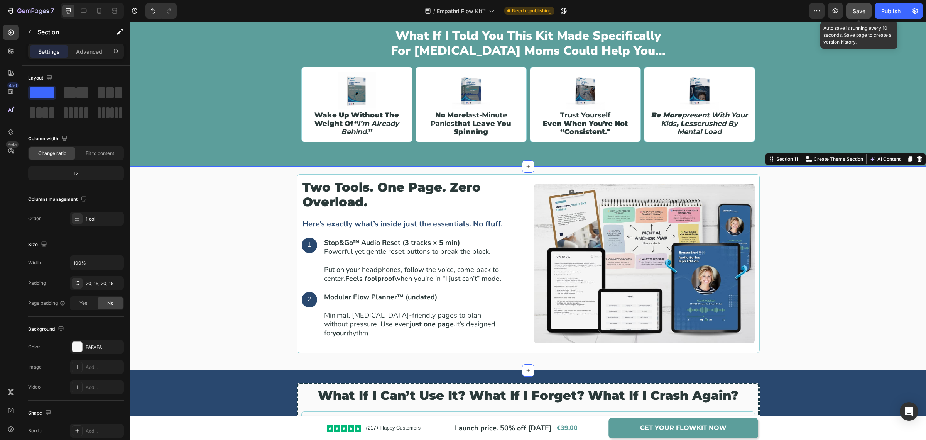
click at [863, 12] on span "Save" at bounding box center [859, 11] width 13 height 7
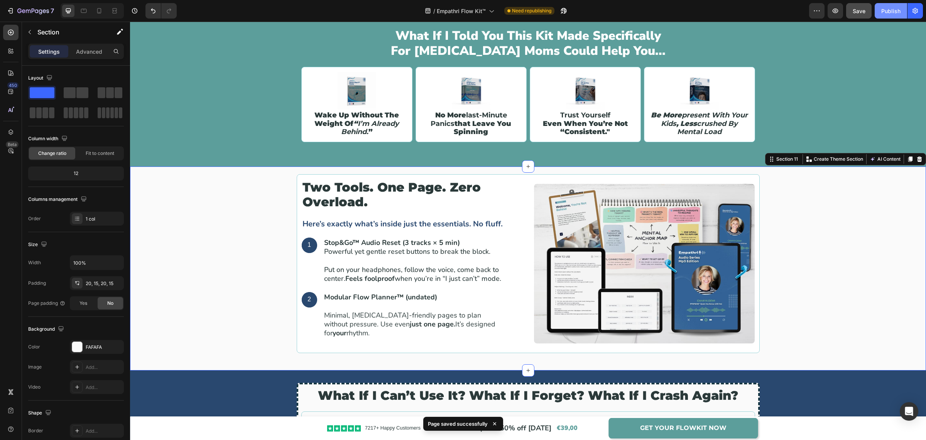
click at [891, 10] on div "Publish" at bounding box center [890, 11] width 19 height 8
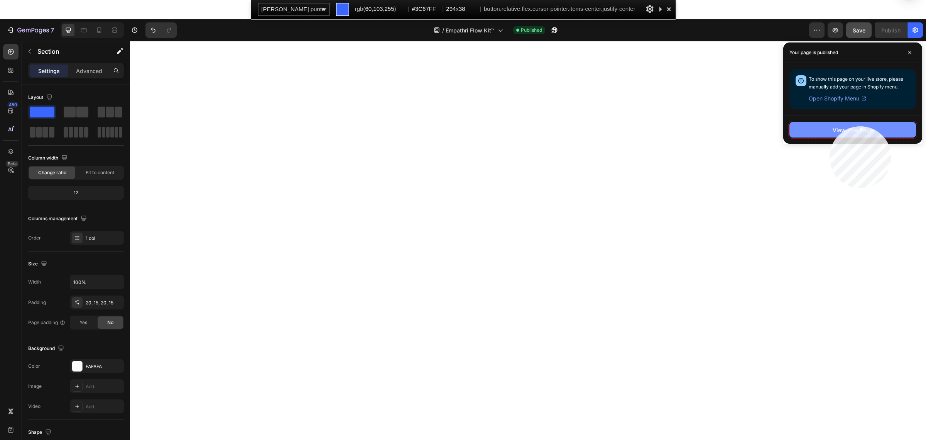
drag, startPoint x: 830, startPoint y: 126, endPoint x: 705, endPoint y: 104, distance: 126.2
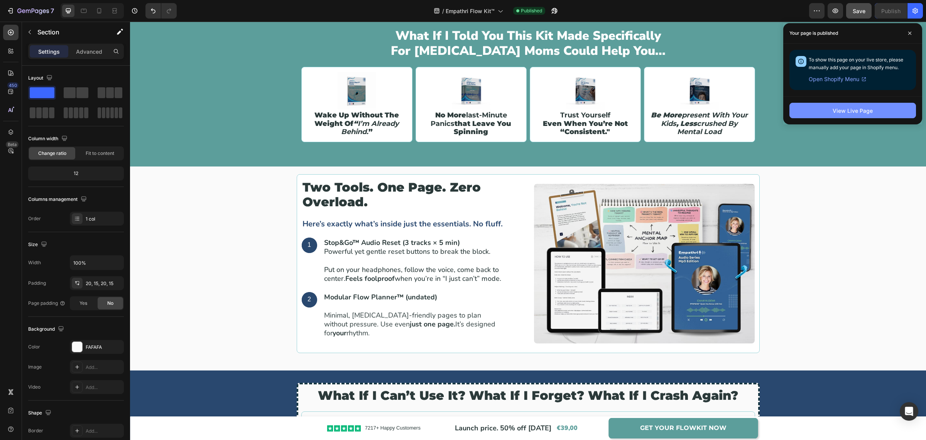
click at [833, 108] on div "View Live Page" at bounding box center [853, 111] width 40 height 8
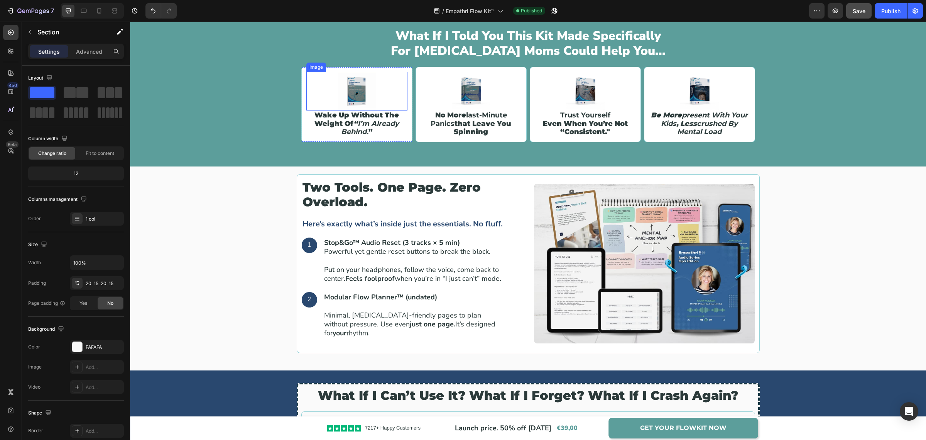
click at [359, 93] on img at bounding box center [357, 91] width 39 height 39
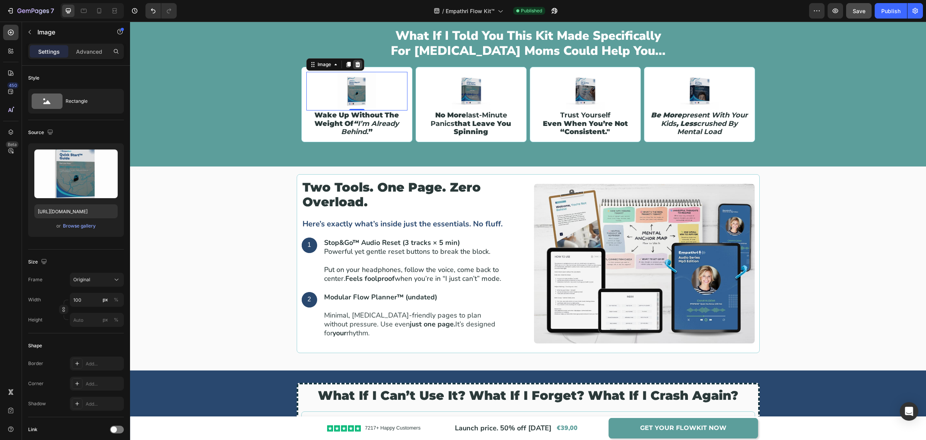
click at [355, 66] on icon at bounding box center [357, 64] width 5 height 5
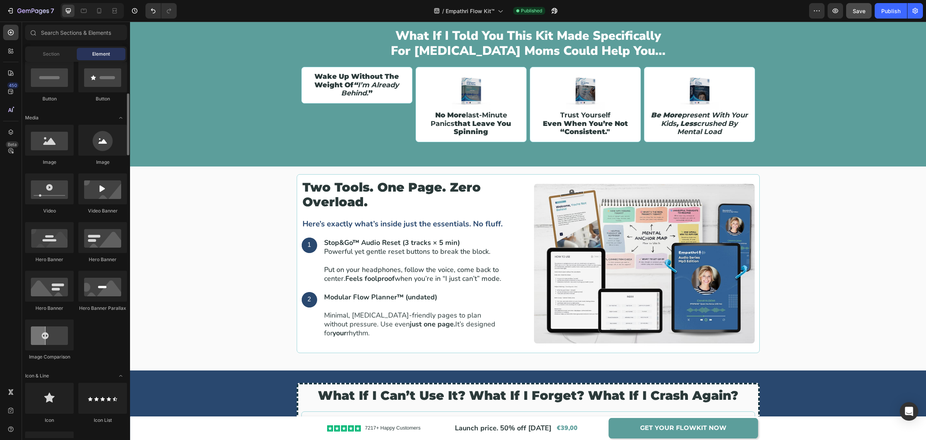
scroll to position [241, 0]
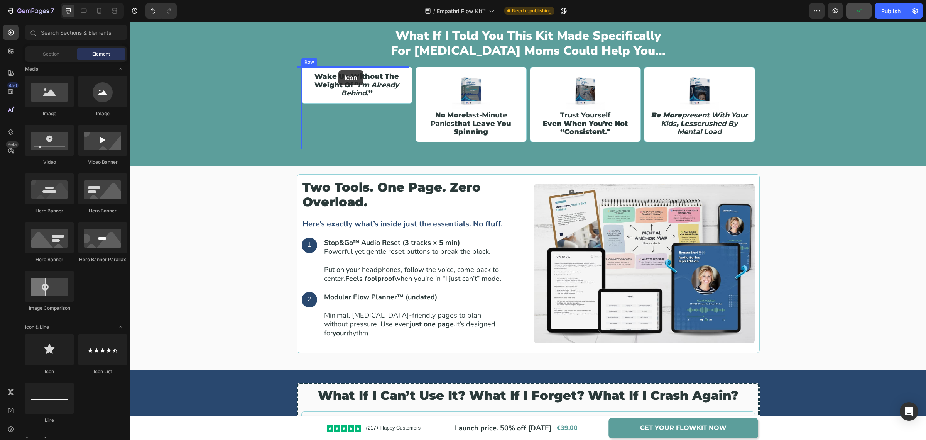
drag, startPoint x: 168, startPoint y: 375, endPoint x: 338, endPoint y: 70, distance: 349.7
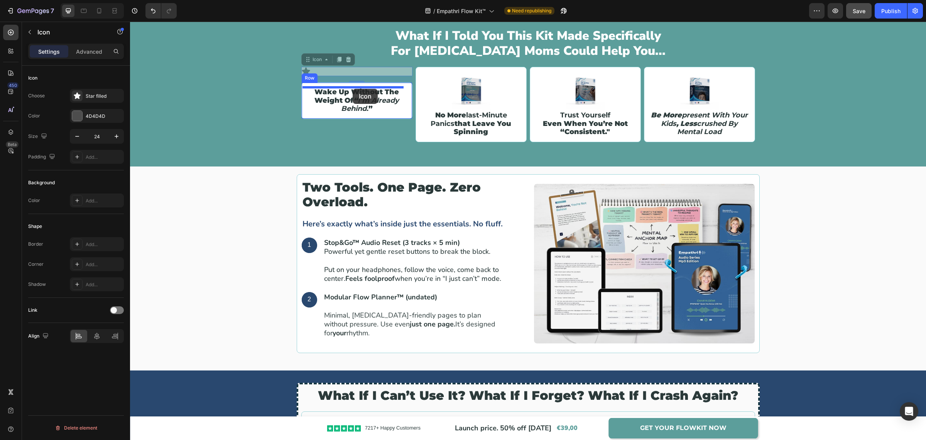
drag, startPoint x: 318, startPoint y: 60, endPoint x: 353, endPoint y: 89, distance: 45.0
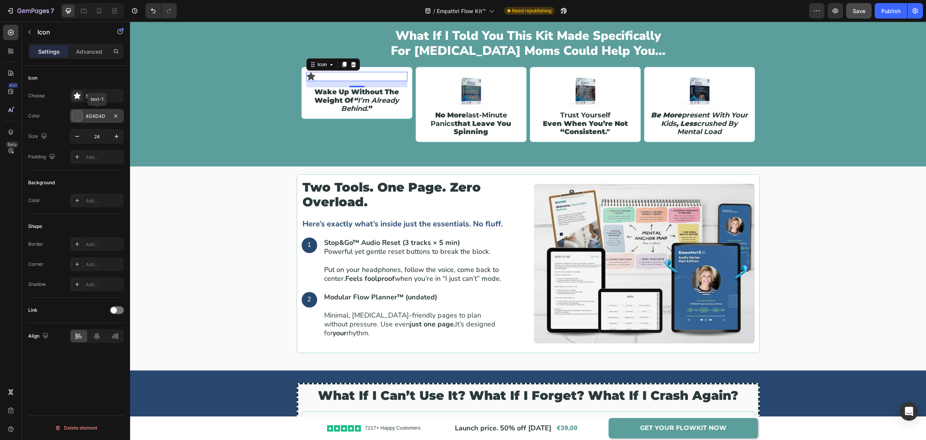
click at [105, 113] on div "4D4D4D" at bounding box center [97, 116] width 22 height 7
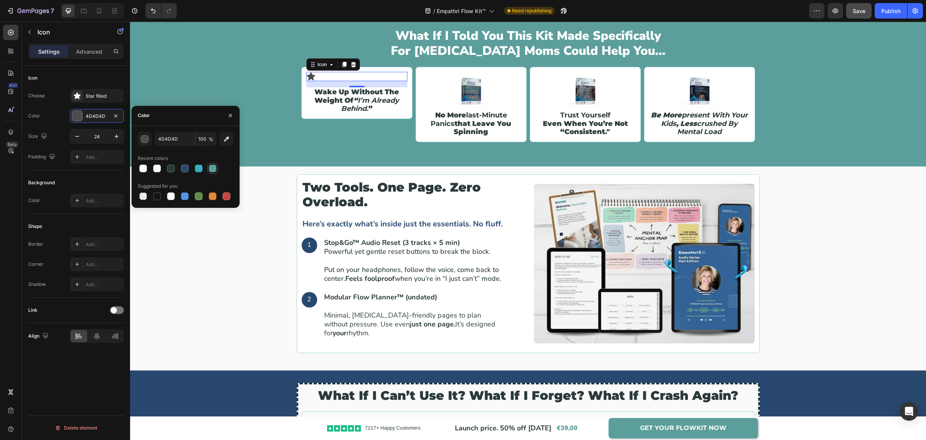
click at [209, 167] on div at bounding box center [213, 168] width 8 height 8
type input "5C9E9B"
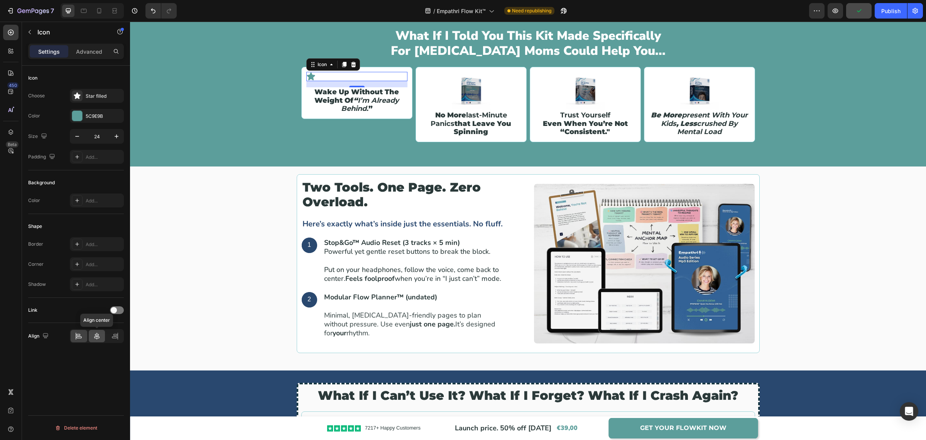
drag, startPoint x: 100, startPoint y: 335, endPoint x: 112, endPoint y: 195, distance: 139.9
click at [100, 335] on icon at bounding box center [97, 336] width 8 height 8
click at [89, 95] on div "Star filled" at bounding box center [104, 96] width 36 height 7
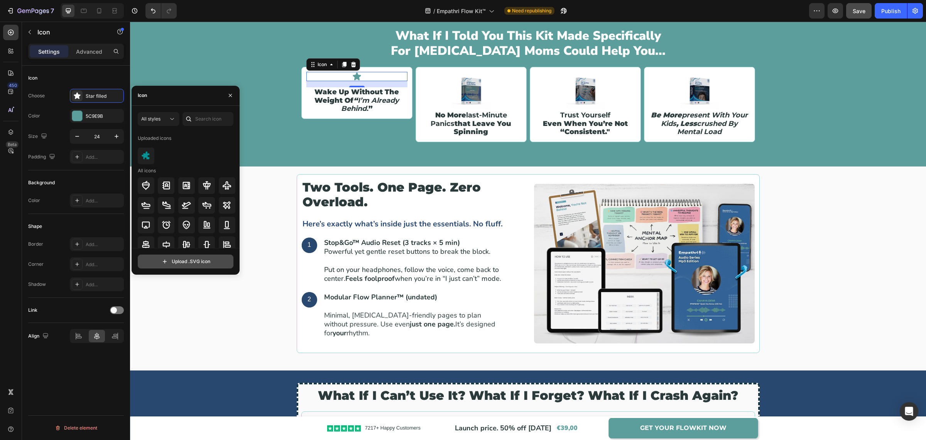
click at [179, 261] on input "file" at bounding box center [185, 261] width 95 height 13
click at [154, 7] on button "Undo/Redo" at bounding box center [152, 10] width 15 height 15
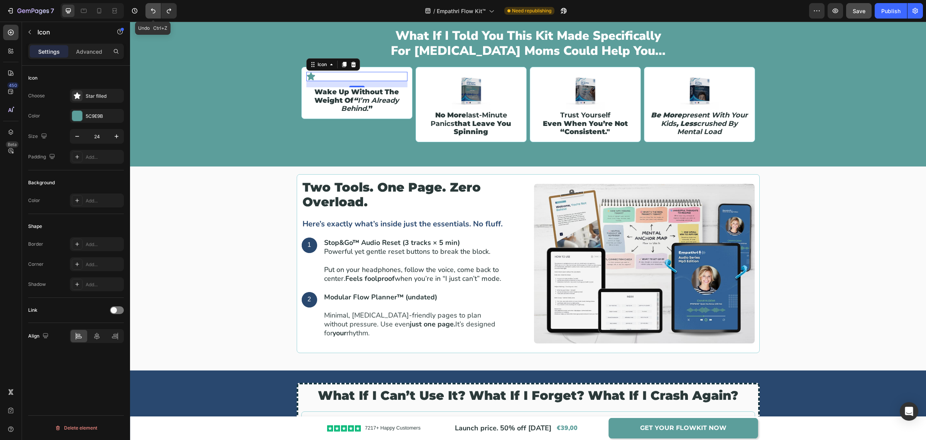
click at [154, 7] on button "Undo/Redo" at bounding box center [152, 10] width 15 height 15
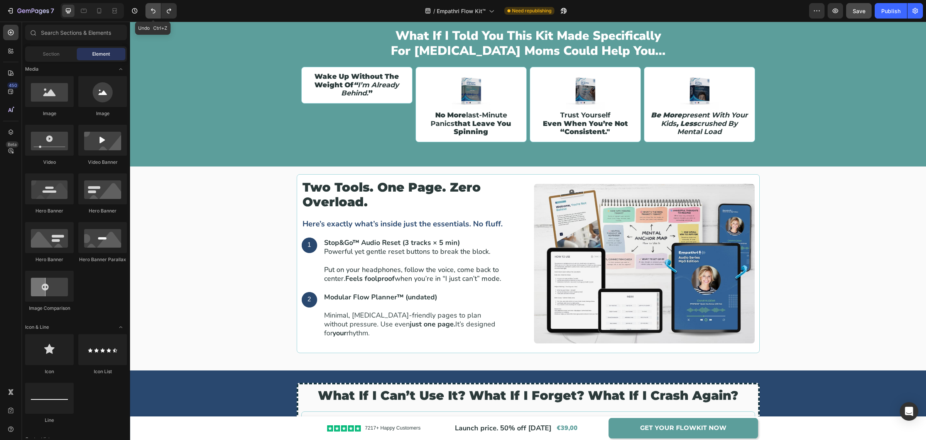
click at [154, 7] on button "Undo/Redo" at bounding box center [152, 10] width 15 height 15
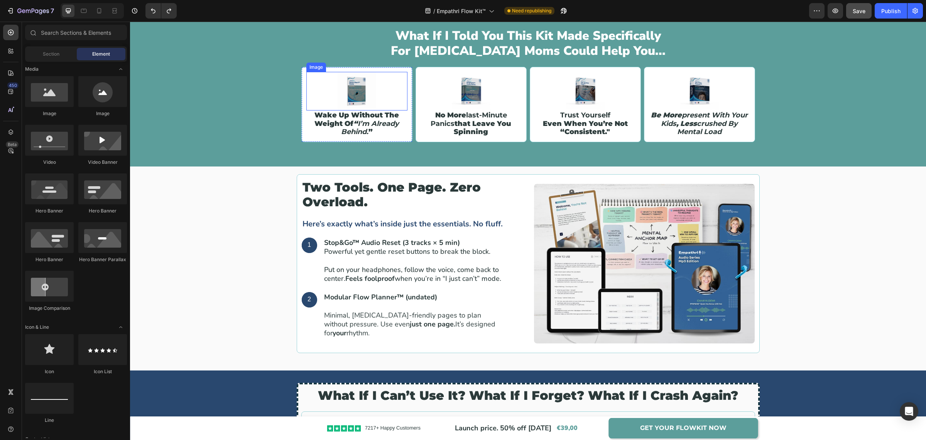
click at [356, 93] on img at bounding box center [357, 91] width 39 height 39
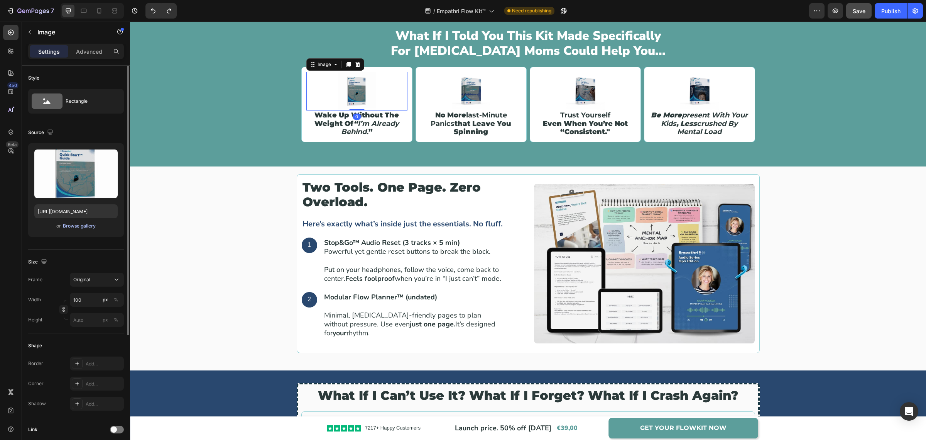
click at [68, 227] on div "Browse gallery" at bounding box center [79, 225] width 33 height 7
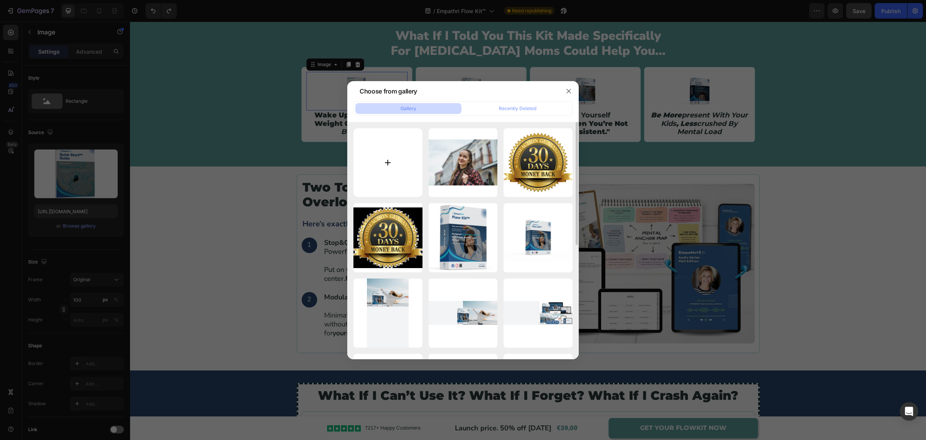
click at [377, 168] on input "file" at bounding box center [387, 162] width 69 height 69
type input "C:\fakepath\icons8-sun-100.png"
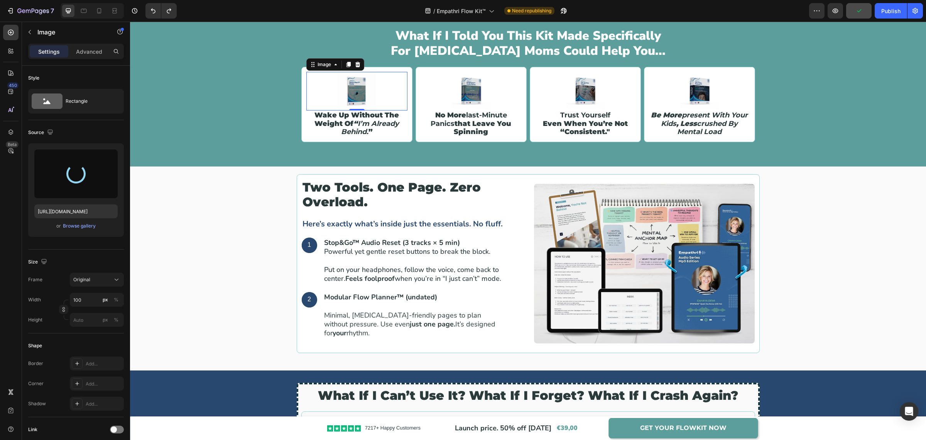
type input "https://cdn.shopify.com/s/files/1/0907/7411/0535/files/gempages_576972371324306…"
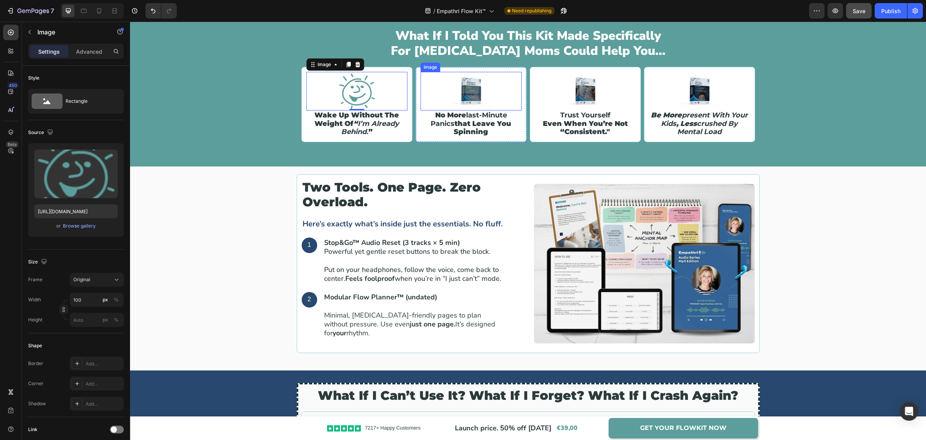
click at [473, 97] on img at bounding box center [471, 91] width 39 height 39
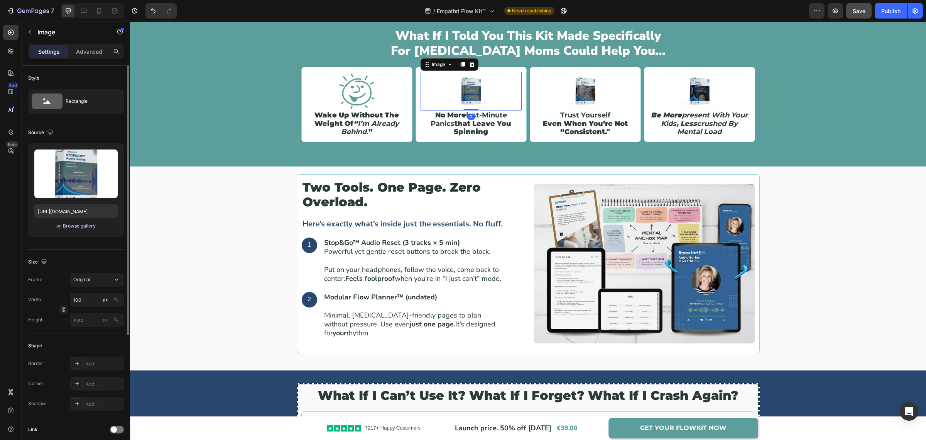
click at [88, 227] on div "Browse gallery" at bounding box center [79, 225] width 33 height 7
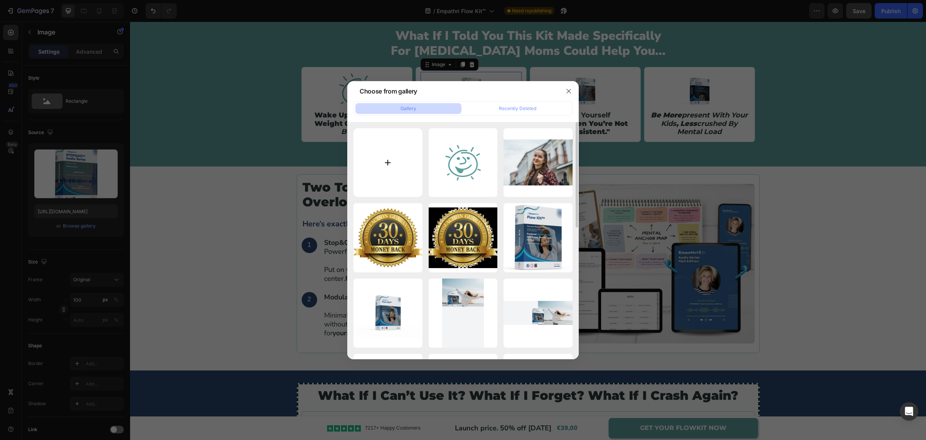
click at [399, 165] on input "file" at bounding box center [387, 162] width 69 height 69
type input "C:\fakepath\icons8-anchor-100.png"
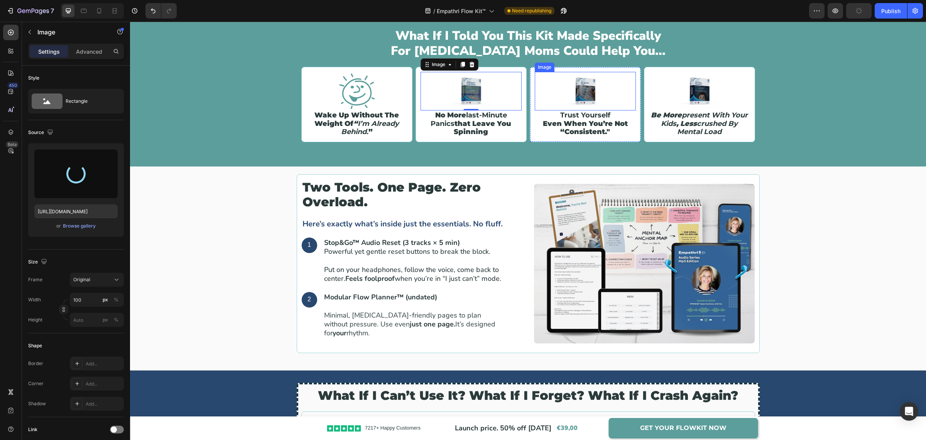
click at [578, 90] on img at bounding box center [585, 91] width 39 height 39
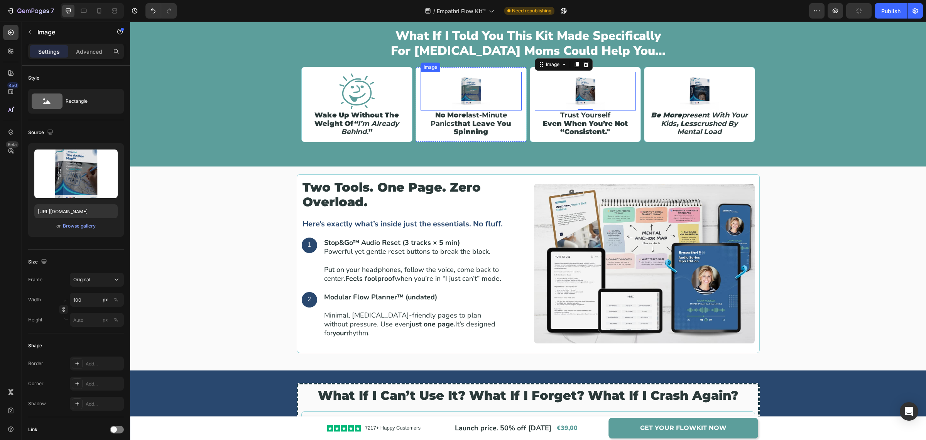
click at [468, 88] on img at bounding box center [471, 91] width 39 height 39
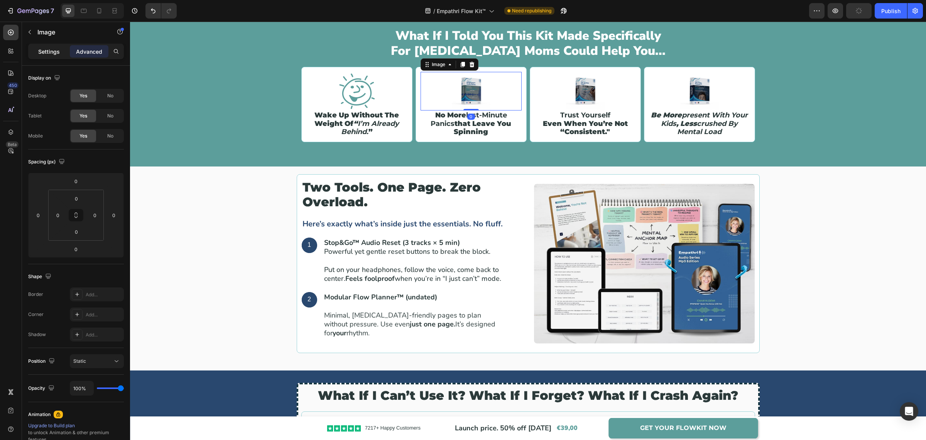
click at [50, 51] on p "Settings" at bounding box center [49, 51] width 22 height 8
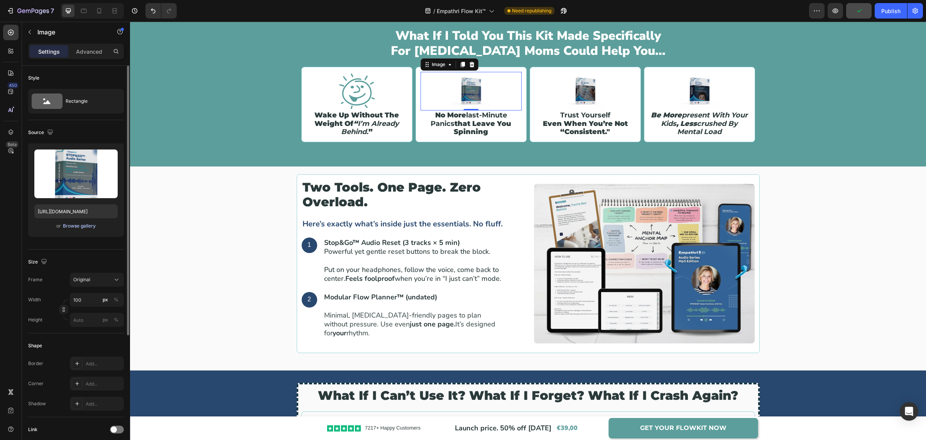
click at [70, 225] on div "Browse gallery" at bounding box center [79, 225] width 33 height 7
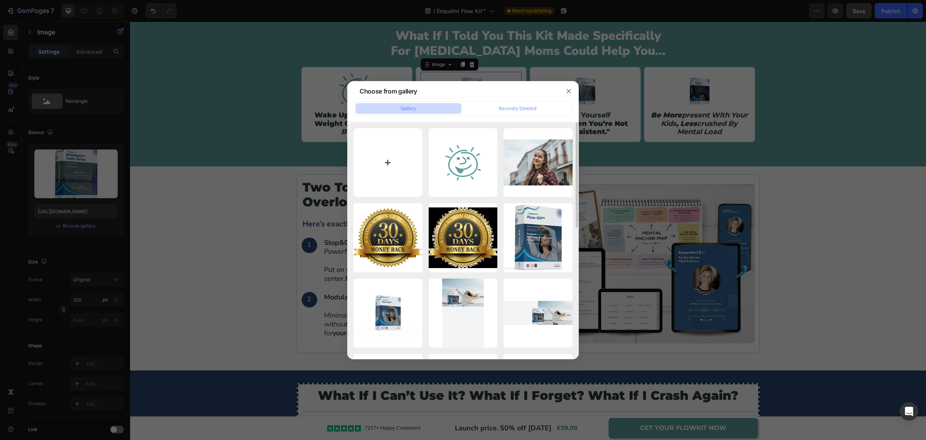
click at [406, 169] on input "file" at bounding box center [387, 162] width 69 height 69
type input "C:\fakepath\icons8-anchor-100.png"
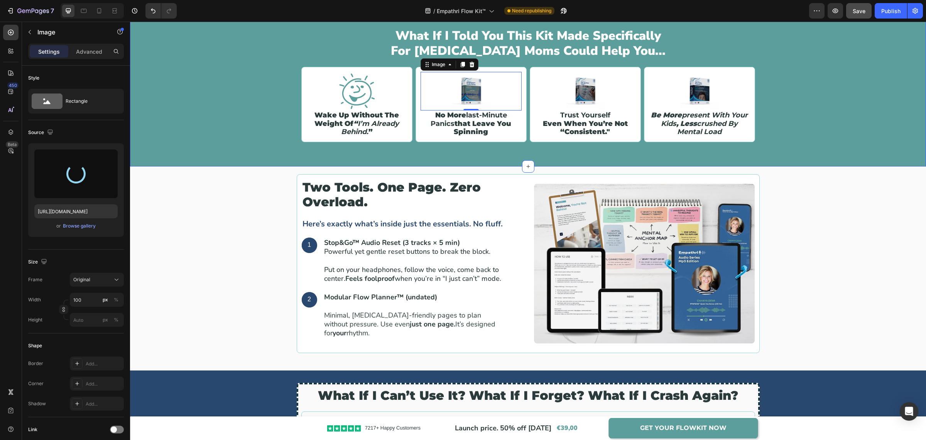
type input "https://cdn.shopify.com/s/files/1/0907/7411/0535/files/gempages_576972371324306…"
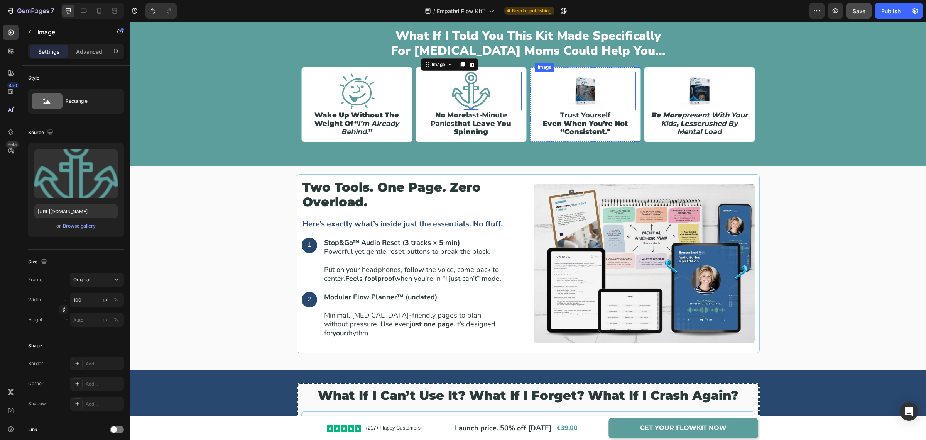
click at [602, 86] on div at bounding box center [585, 91] width 101 height 39
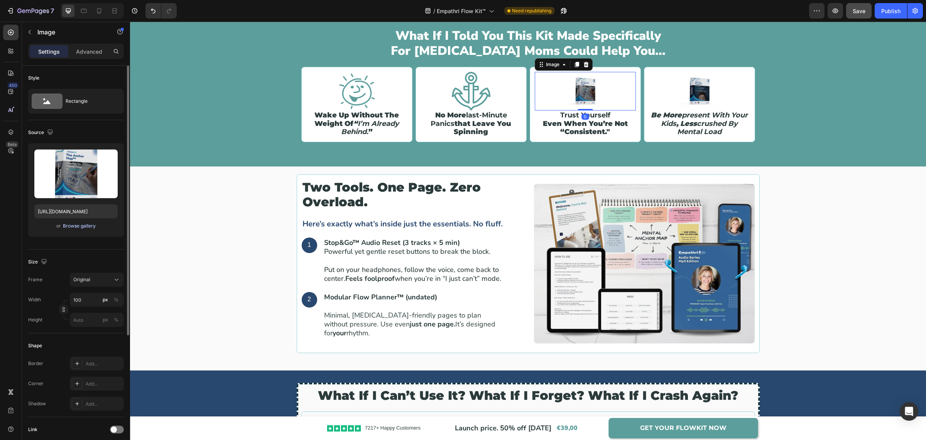
click at [73, 228] on div "Browse gallery" at bounding box center [79, 225] width 33 height 7
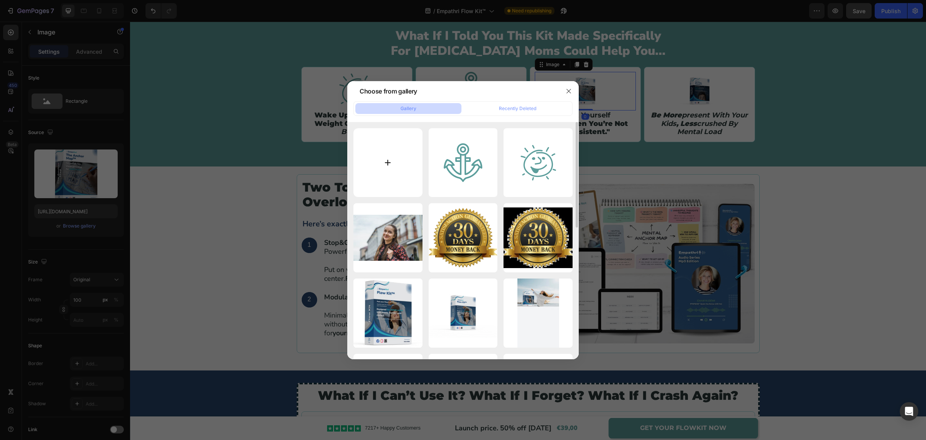
click at [397, 173] on input "file" at bounding box center [387, 162] width 69 height 69
type input "C:\fakepath\icons8-path-100.png"
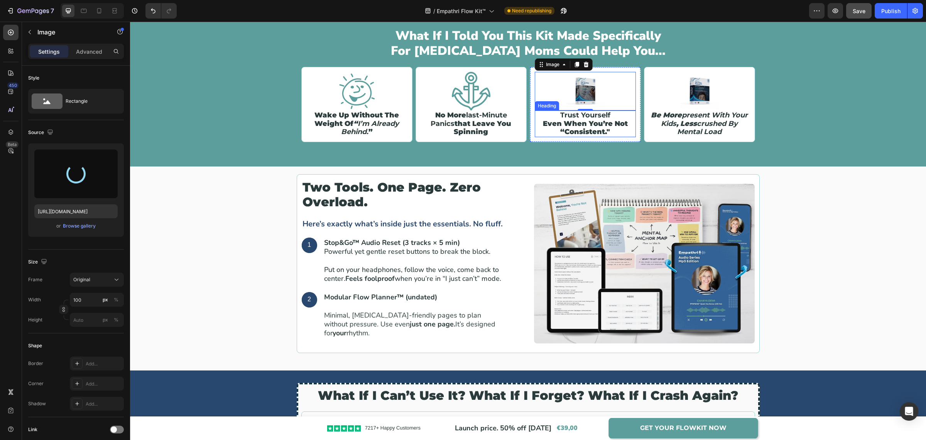
type input "https://cdn.shopify.com/s/files/1/0907/7411/0535/files/gempages_576972371324306…"
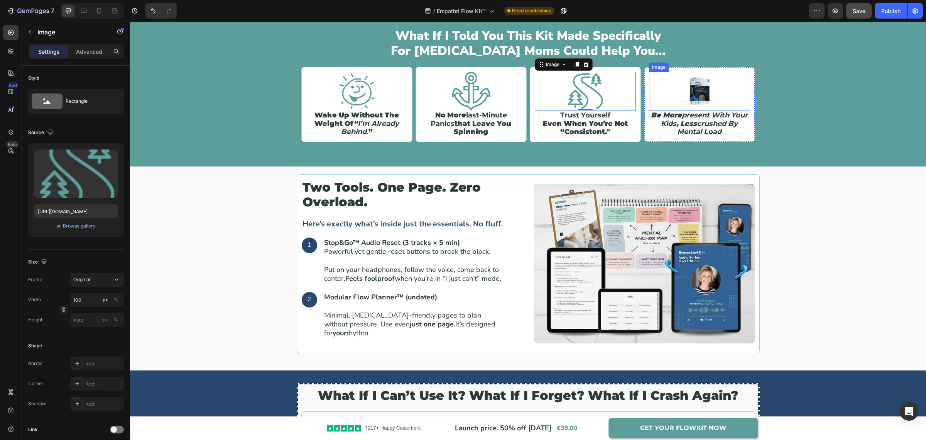
click at [704, 97] on img at bounding box center [699, 91] width 39 height 39
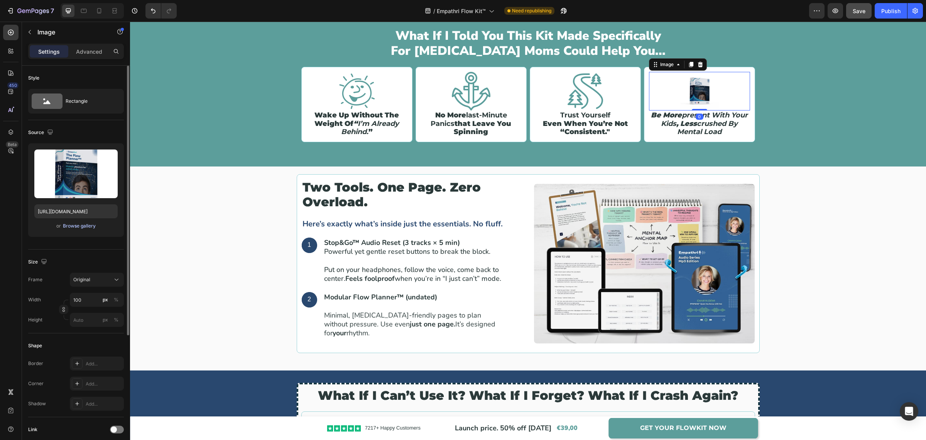
click at [86, 227] on div "Browse gallery" at bounding box center [79, 225] width 33 height 7
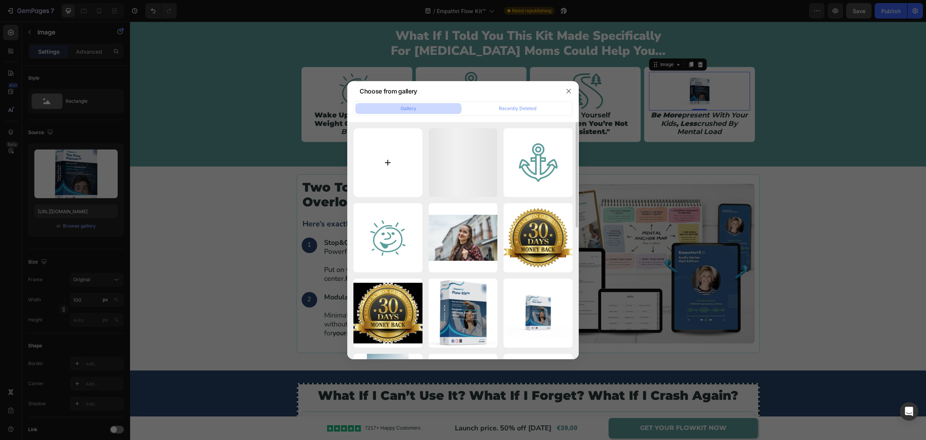
click at [397, 174] on input "file" at bounding box center [387, 162] width 69 height 69
type input "C:\fakepath\icons8-two-hearts-100.png"
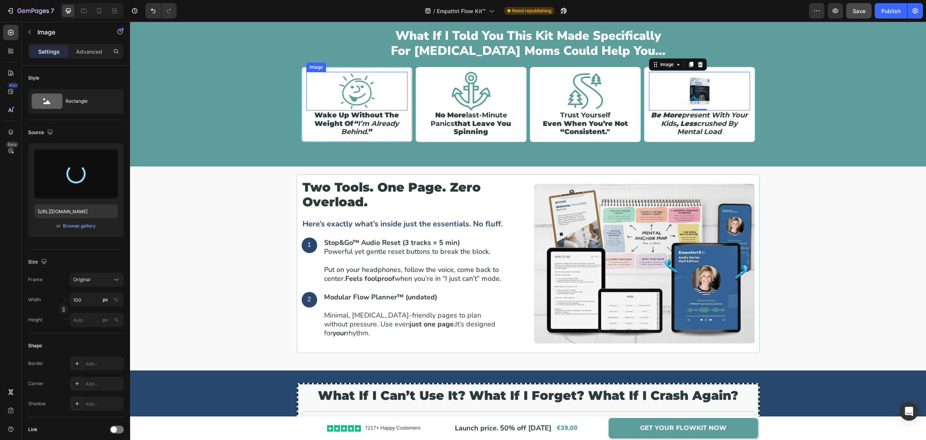
click at [349, 97] on img at bounding box center [357, 91] width 39 height 39
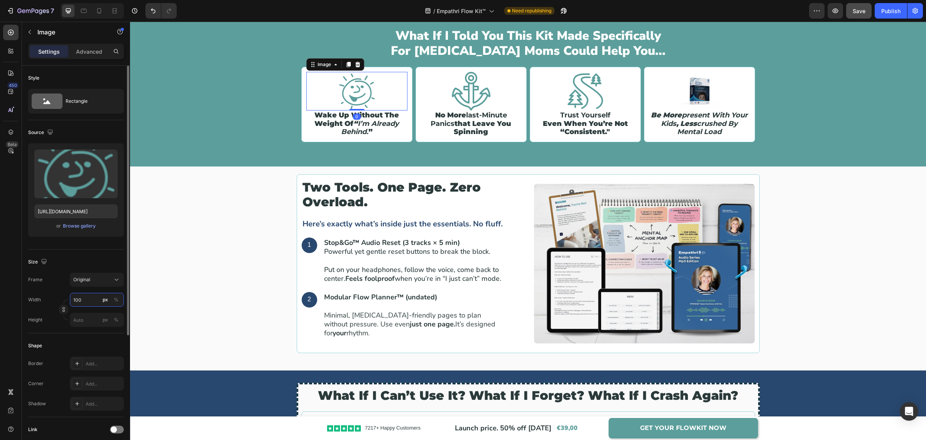
click at [85, 299] on input "100" at bounding box center [97, 300] width 54 height 14
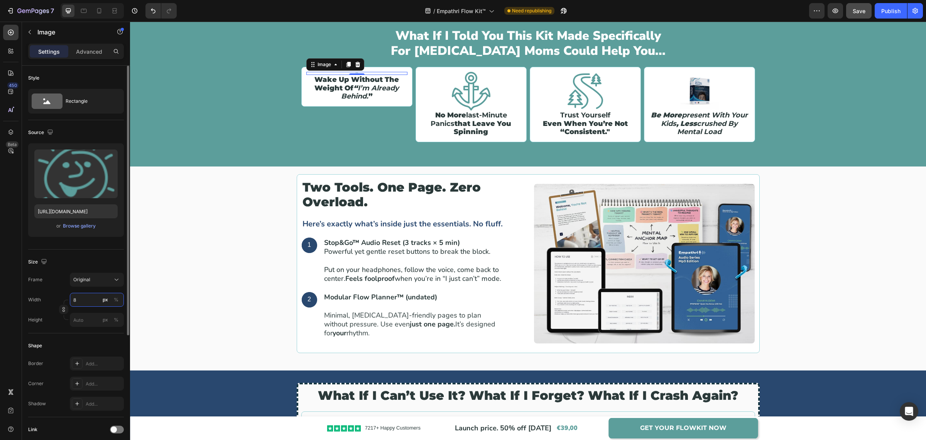
type input "80"
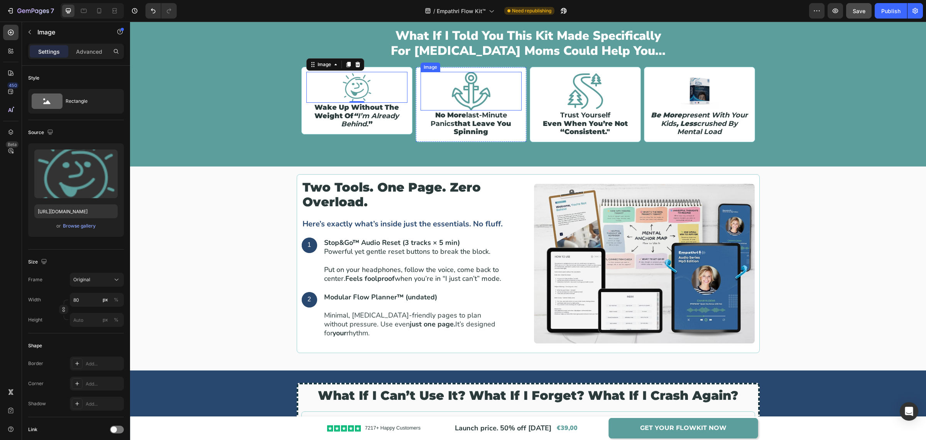
click at [461, 93] on img at bounding box center [471, 91] width 39 height 39
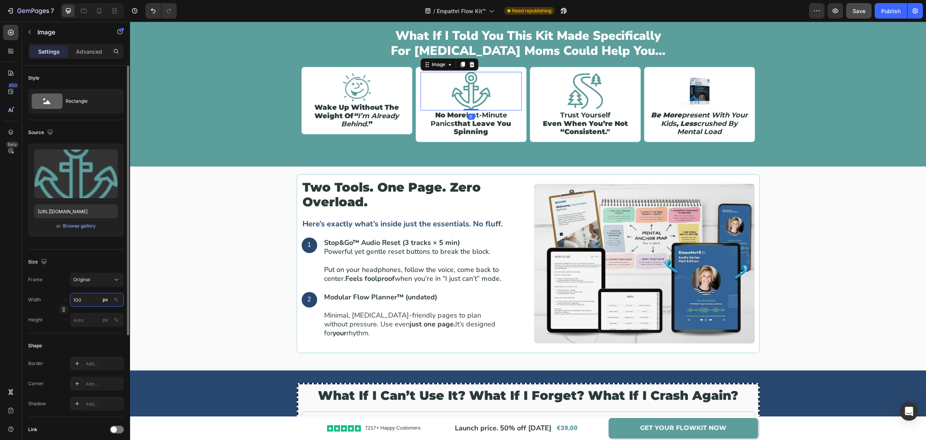
click at [85, 300] on input "100" at bounding box center [97, 300] width 54 height 14
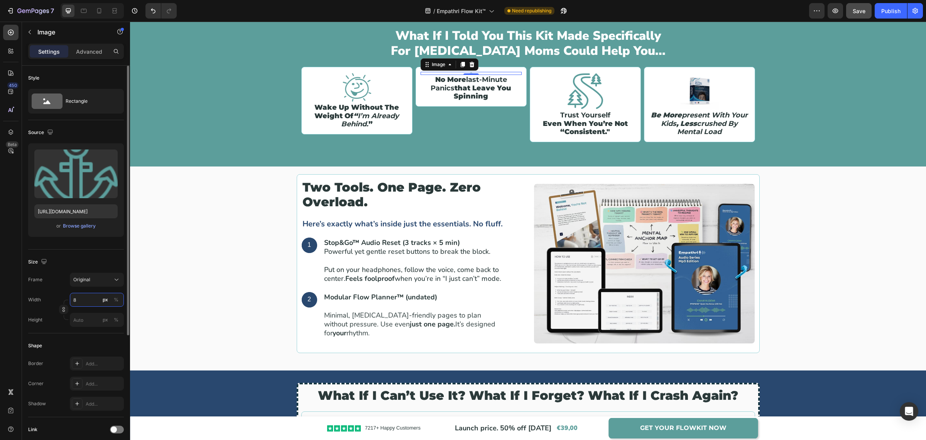
type input "80"
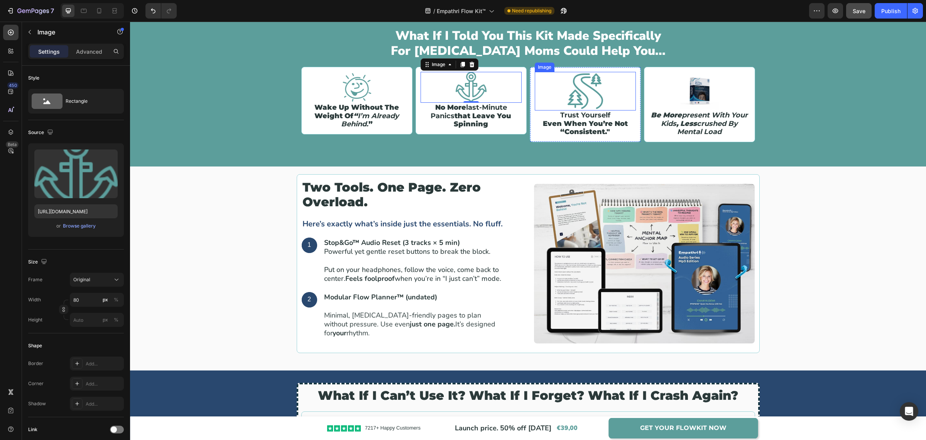
click at [604, 83] on div at bounding box center [585, 91] width 101 height 39
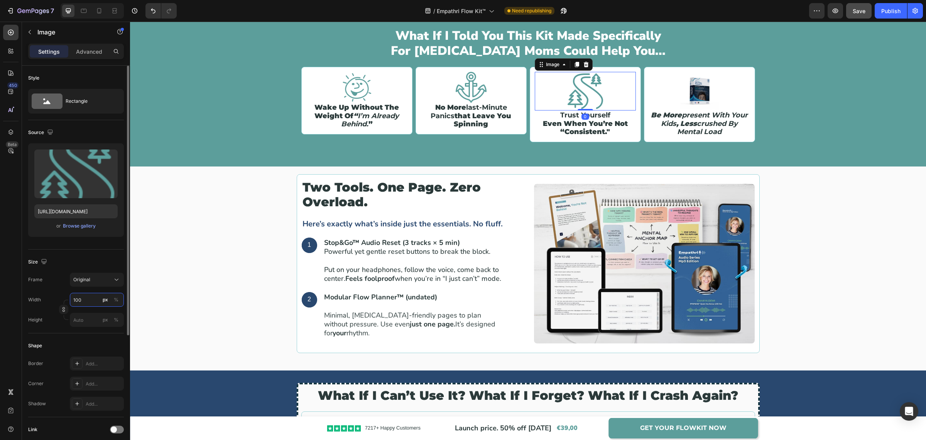
click at [81, 298] on input "100" at bounding box center [97, 300] width 54 height 14
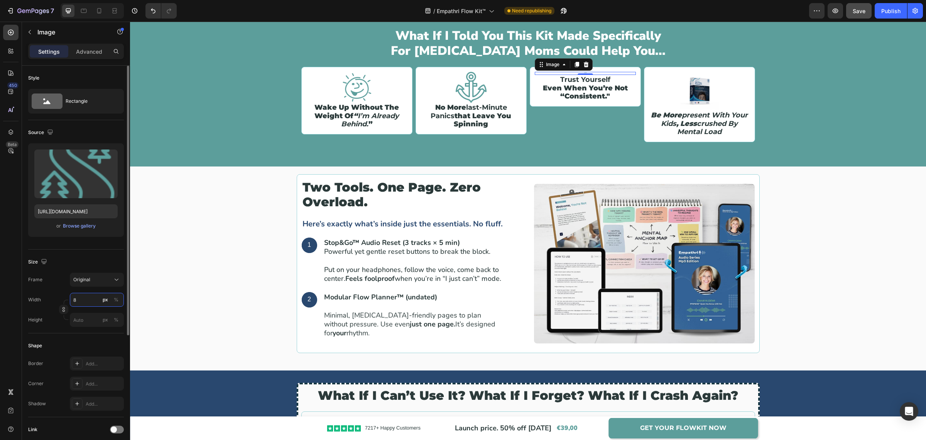
type input "80"
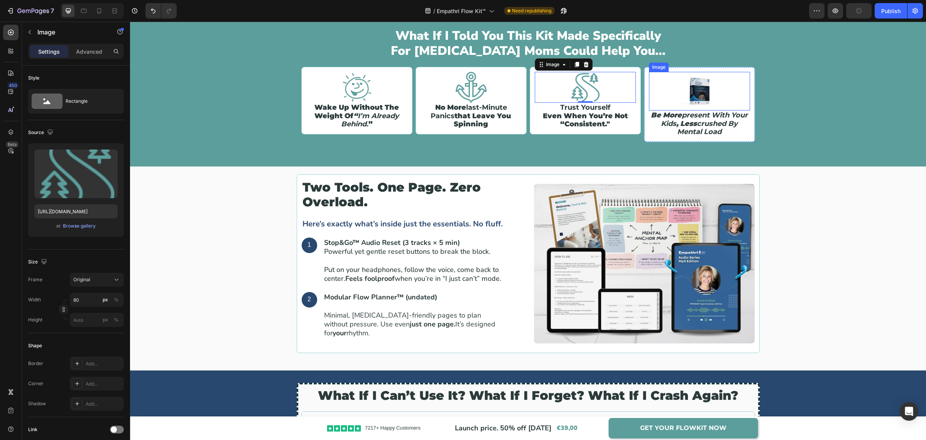
click at [702, 99] on img at bounding box center [699, 91] width 39 height 39
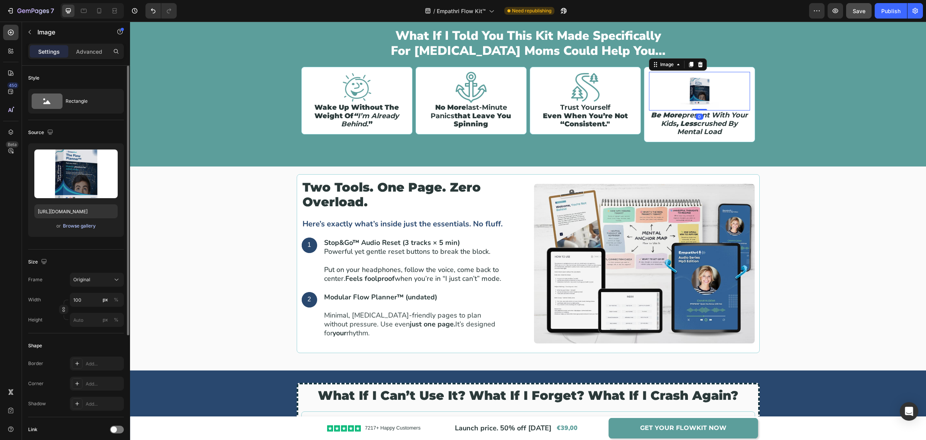
click at [69, 226] on div "Browse gallery" at bounding box center [79, 225] width 33 height 7
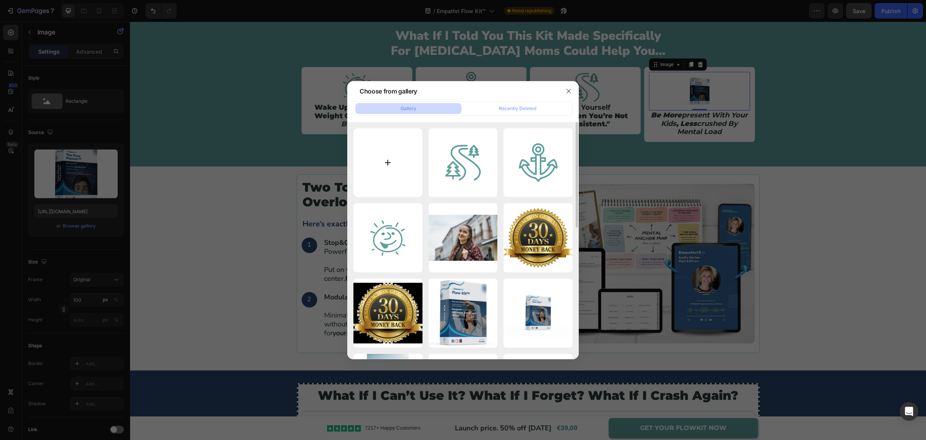
click at [403, 161] on input "file" at bounding box center [387, 162] width 69 height 69
type input "C:\fakepath\icons8-two-hearts-100.png"
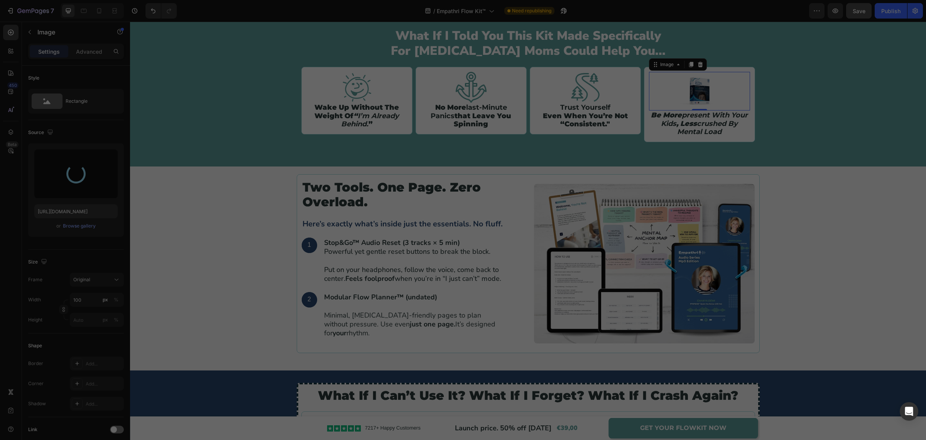
type input "https://cdn.shopify.com/s/files/1/0907/7411/0535/files/gempages_576972371324306…"
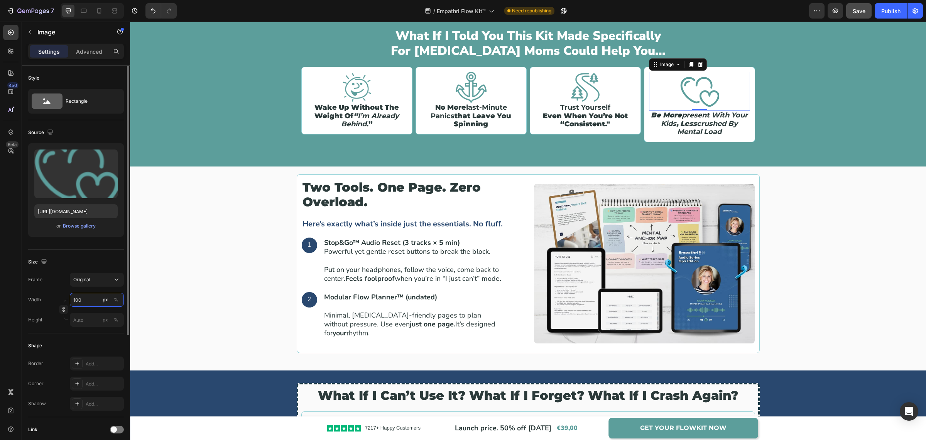
click at [89, 300] on input "100" at bounding box center [97, 300] width 54 height 14
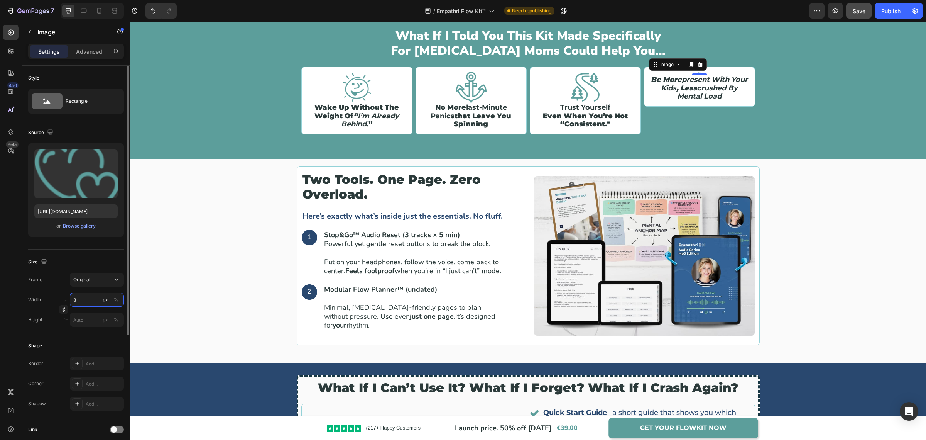
type input "80"
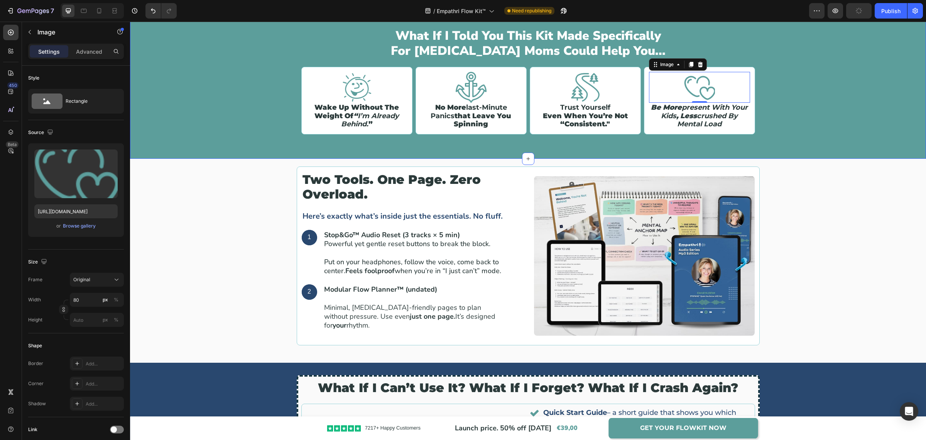
click at [847, 123] on div "what if i told you this kit made specifically for adhd moms could help you... H…" at bounding box center [528, 84] width 796 height 123
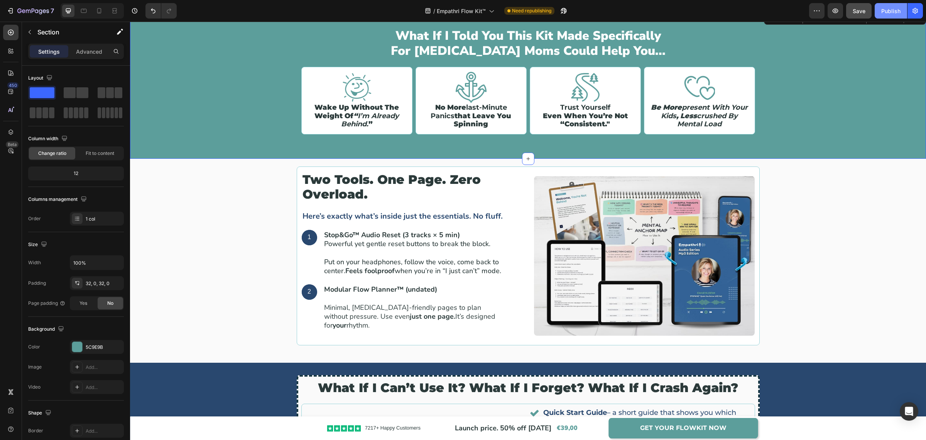
click at [886, 10] on div "Publish" at bounding box center [890, 11] width 19 height 8
click at [354, 93] on img at bounding box center [357, 87] width 31 height 31
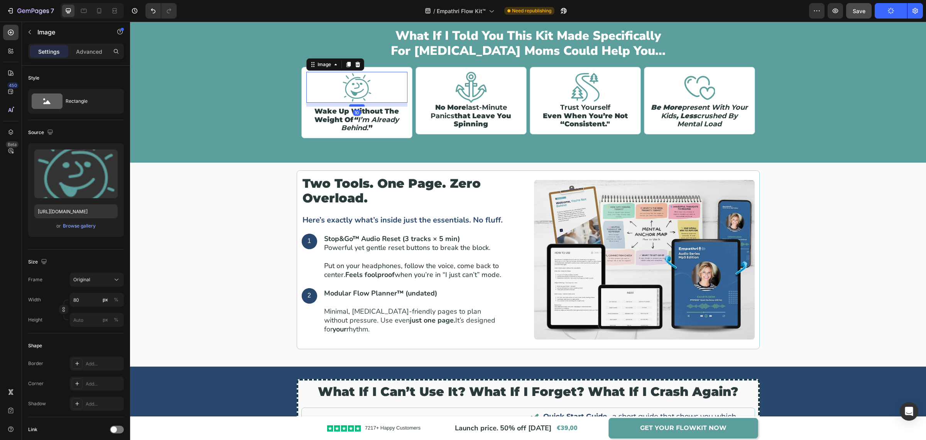
drag, startPoint x: 355, startPoint y: 101, endPoint x: 355, endPoint y: 105, distance: 3.9
click at [355, 105] on div at bounding box center [356, 105] width 15 height 2
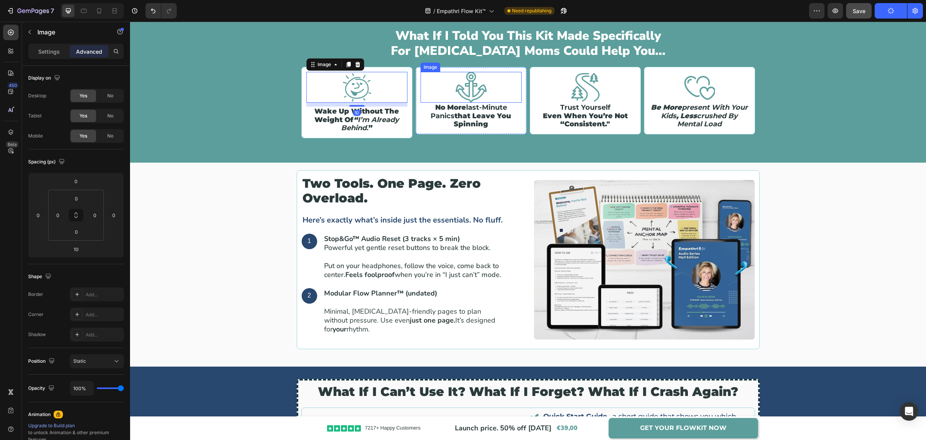
click at [467, 97] on img at bounding box center [471, 87] width 31 height 31
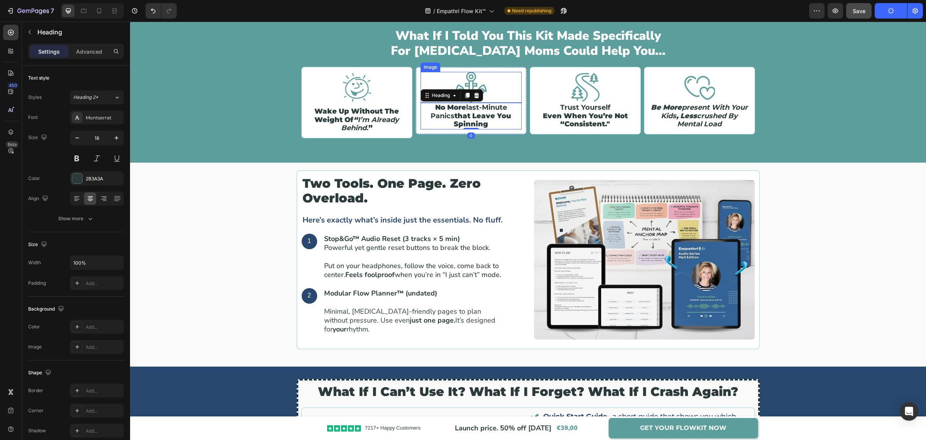
click at [486, 92] on div at bounding box center [471, 87] width 101 height 31
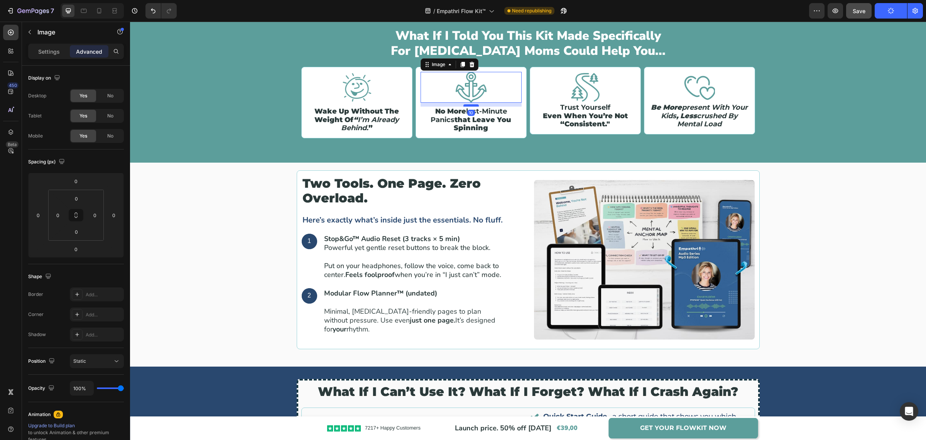
drag, startPoint x: 464, startPoint y: 101, endPoint x: 465, endPoint y: 105, distance: 3.9
click at [465, 105] on div at bounding box center [470, 105] width 15 height 2
type input "10"
click at [579, 95] on img at bounding box center [585, 87] width 31 height 31
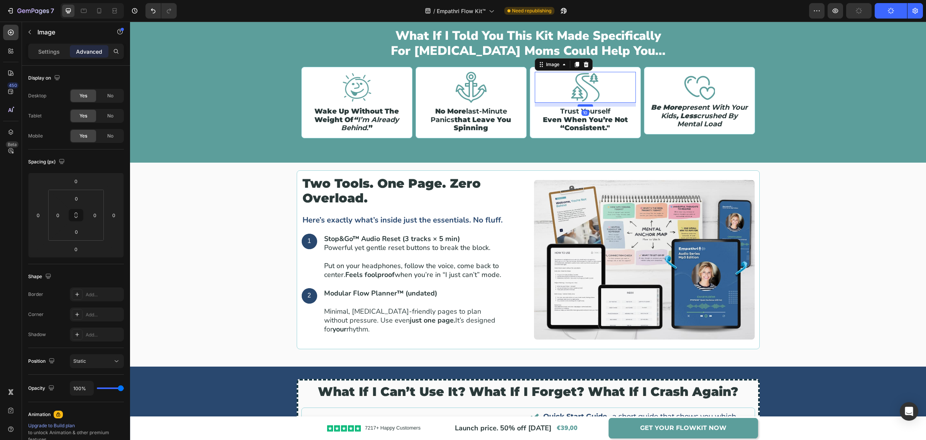
click at [584, 105] on div at bounding box center [585, 105] width 15 height 2
type input "10"
click at [700, 98] on img at bounding box center [699, 87] width 31 height 31
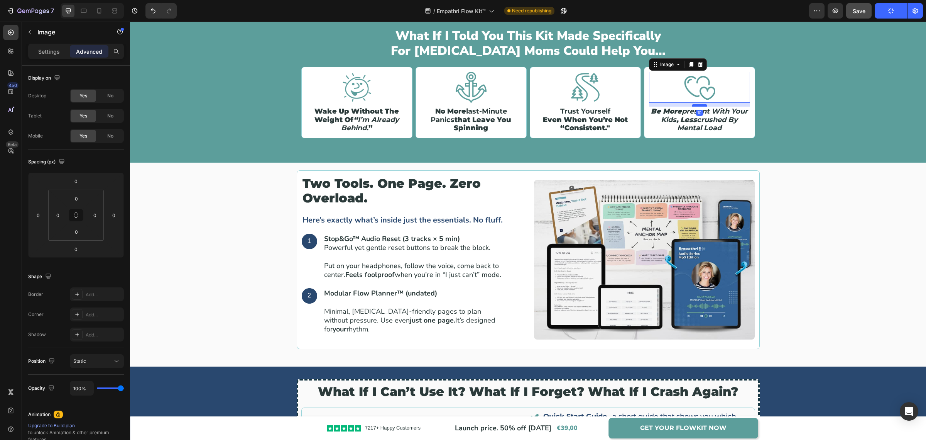
drag, startPoint x: 697, startPoint y: 102, endPoint x: 697, endPoint y: 106, distance: 3.9
click at [697, 106] on div at bounding box center [699, 105] width 15 height 2
type input "10"
click at [779, 101] on div "what if i told you this kit made specifically for adhd moms could help you... H…" at bounding box center [528, 86] width 796 height 127
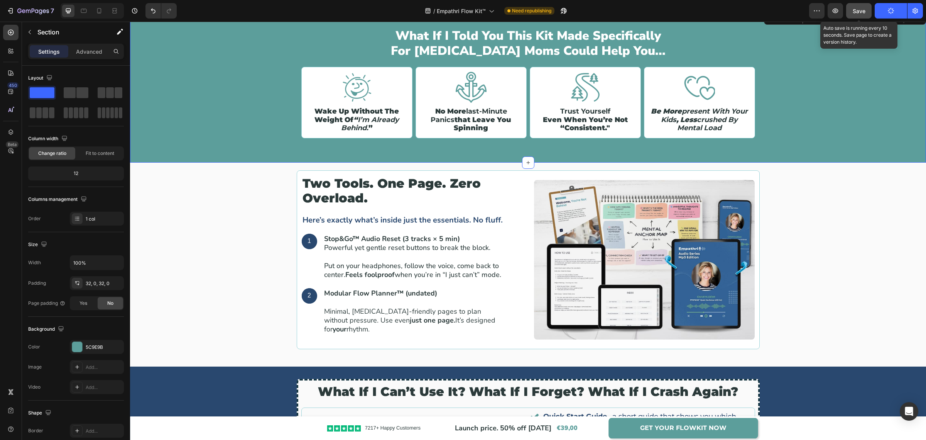
click at [857, 12] on span "Save" at bounding box center [859, 11] width 13 height 7
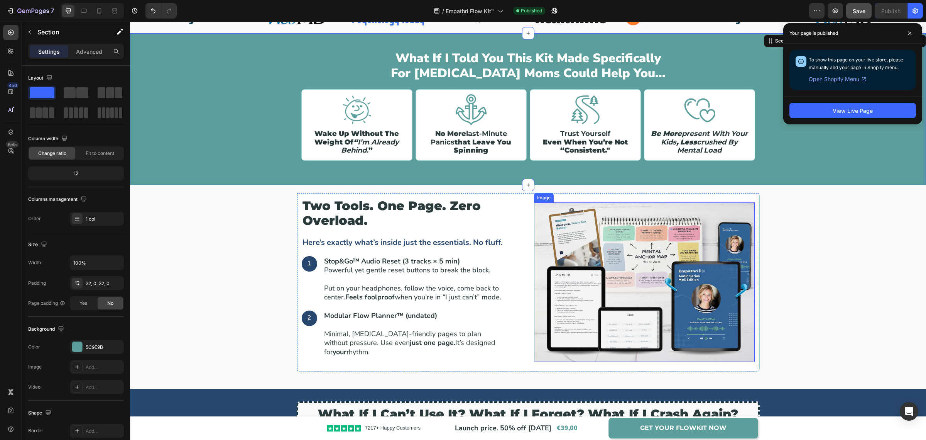
scroll to position [1084, 0]
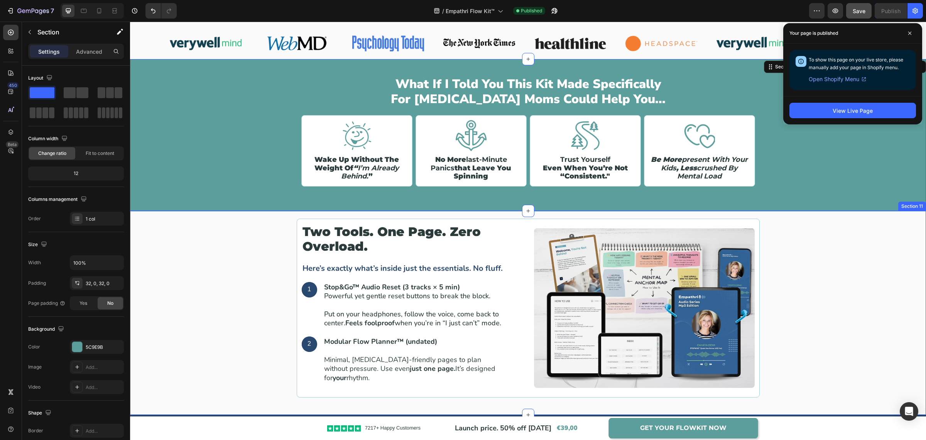
click at [803, 294] on div "two tools. one page. zero overload. Heading Here’s exactly what’s inside just t…" at bounding box center [528, 312] width 785 height 188
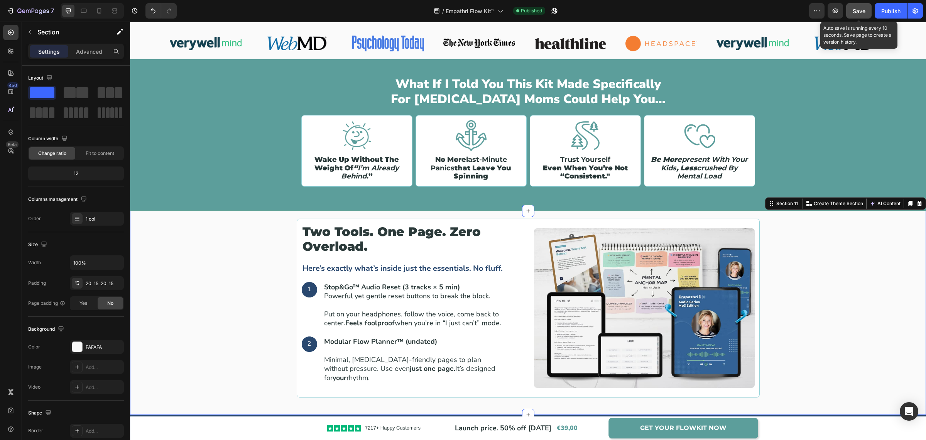
click at [855, 8] on span "Save" at bounding box center [859, 11] width 13 height 7
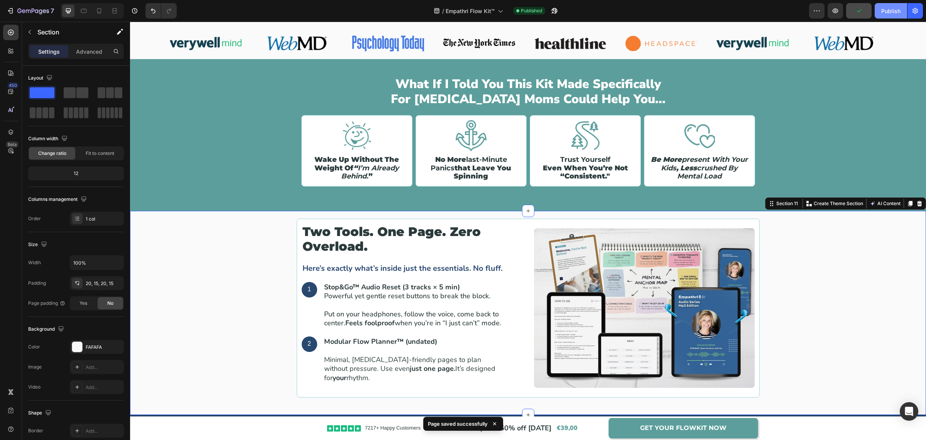
click at [896, 12] on div "Publish" at bounding box center [890, 11] width 19 height 8
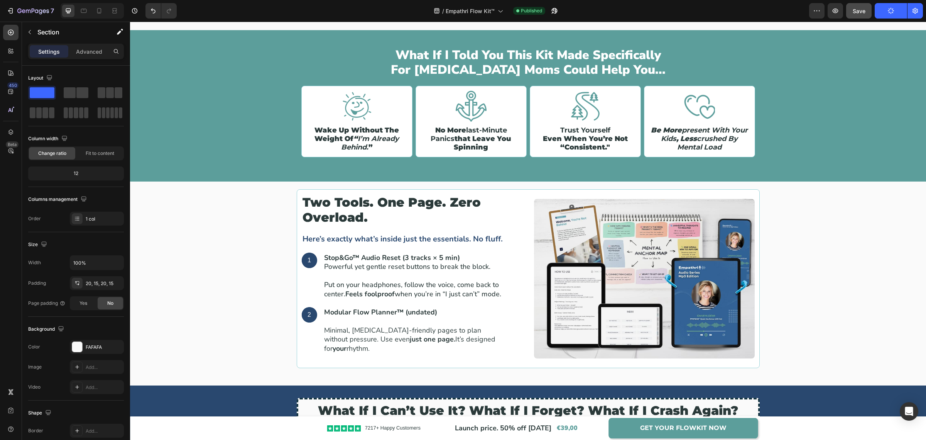
scroll to position [1206, 0]
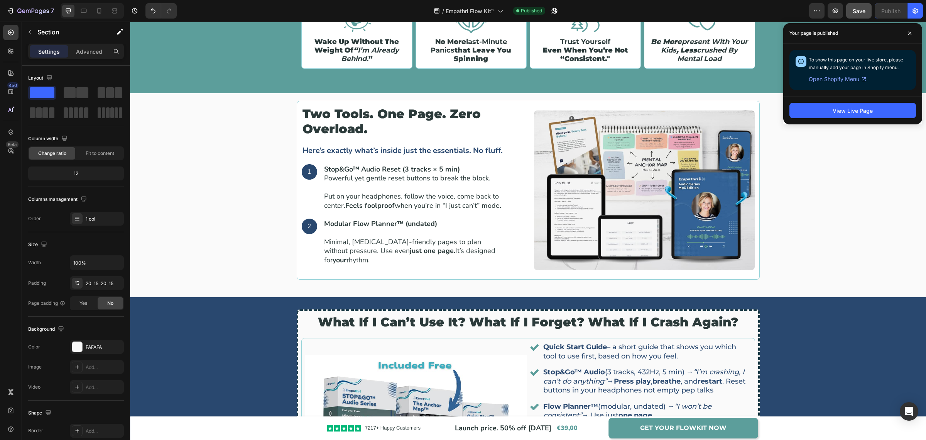
click at [890, 211] on div "two tools. one page. zero overload. Heading Here’s exactly what’s inside just t…" at bounding box center [528, 195] width 785 height 188
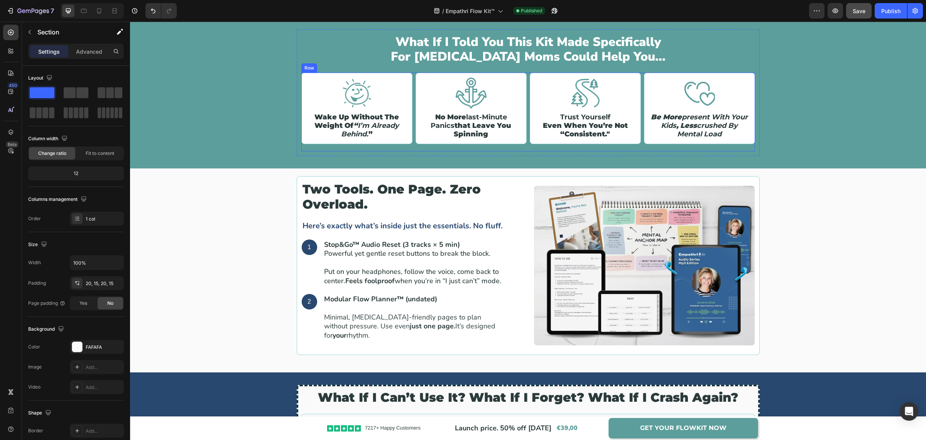
scroll to position [1061, 0]
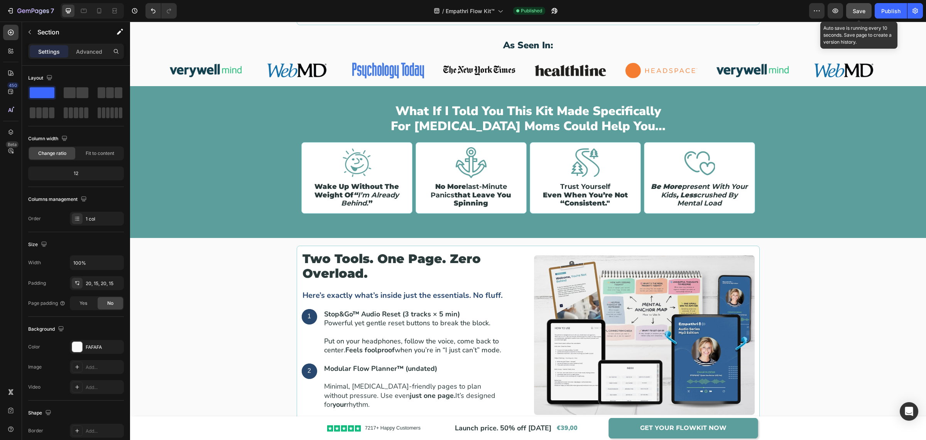
click at [854, 14] on div "Save" at bounding box center [859, 11] width 13 height 8
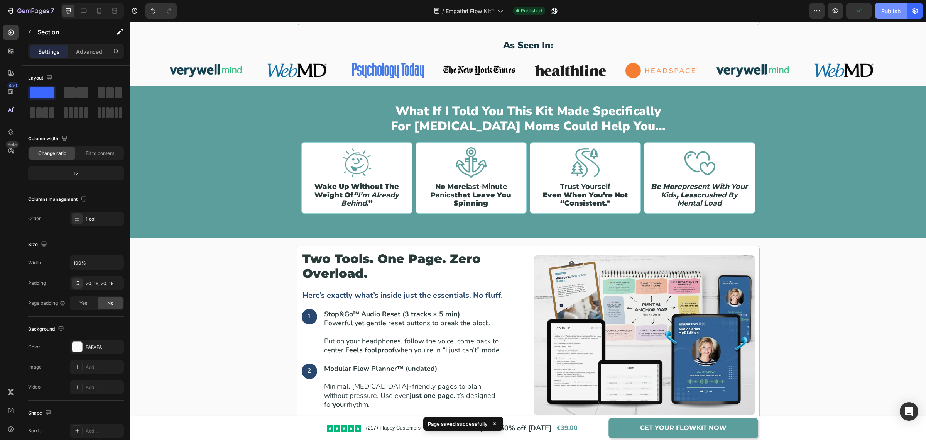
click at [884, 15] on button "Publish" at bounding box center [891, 10] width 32 height 15
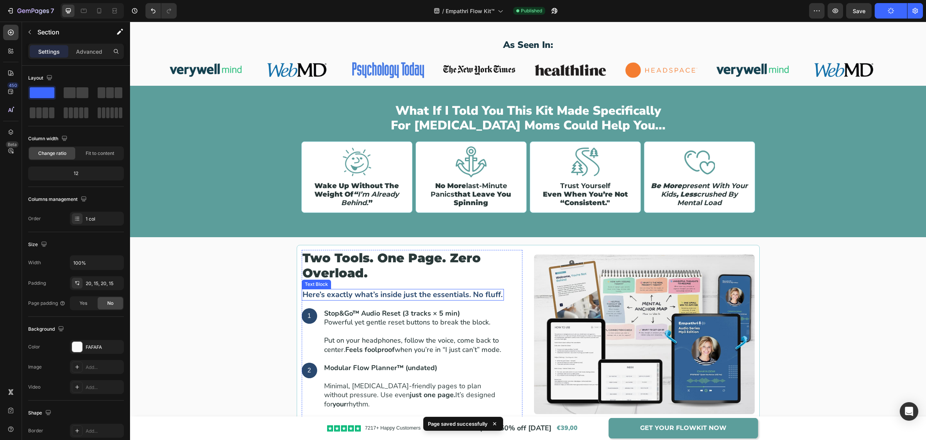
scroll to position [1158, 0]
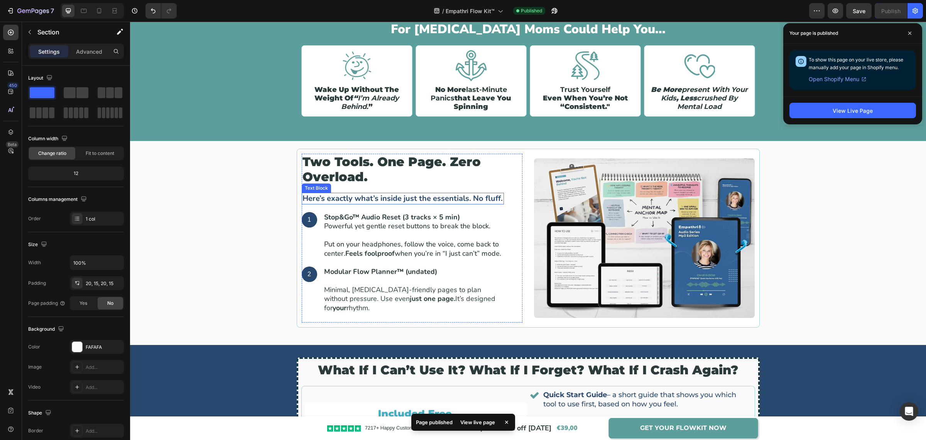
click at [394, 199] on p "Here’s exactly what’s inside just the essentials. No fluff." at bounding box center [403, 198] width 201 height 10
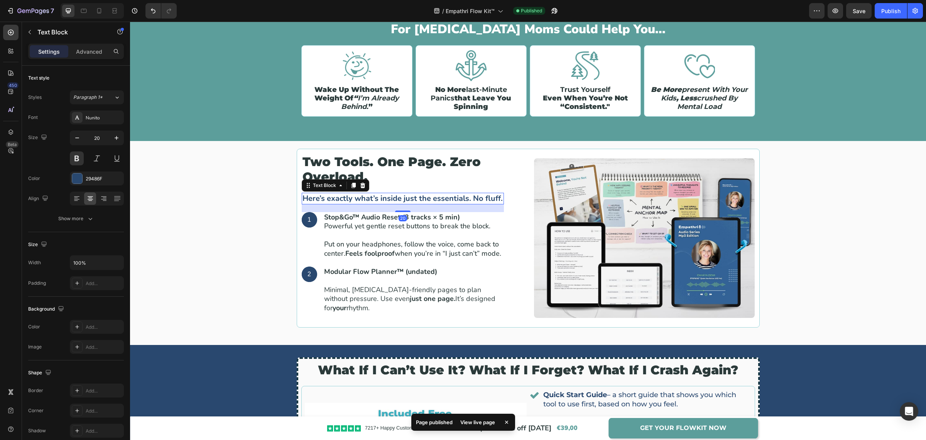
click at [394, 199] on p "Here’s exactly what’s inside just the essentials. No fluff." at bounding box center [403, 198] width 201 height 10
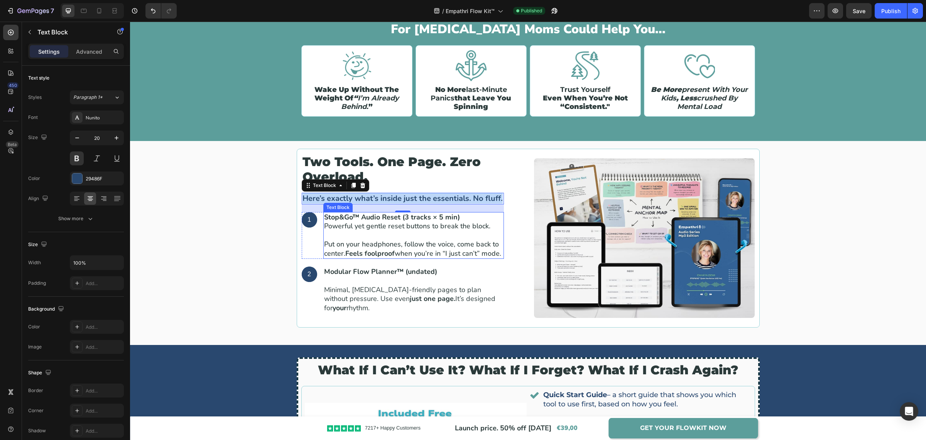
drag, startPoint x: 363, startPoint y: 247, endPoint x: 337, endPoint y: 247, distance: 26.2
click at [363, 246] on p "Put on your headphones, follow the voice, come back to center. Feels foolproof …" at bounding box center [413, 249] width 179 height 18
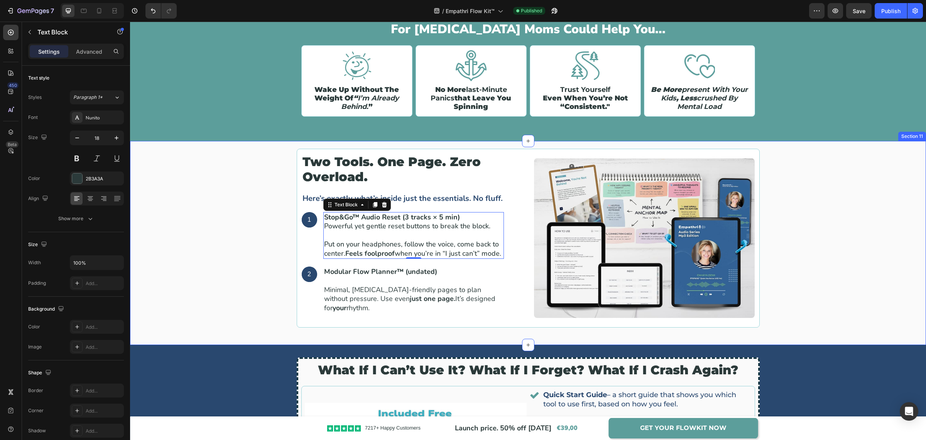
drag, startPoint x: 839, startPoint y: 253, endPoint x: 844, endPoint y: 166, distance: 87.4
click at [839, 253] on div "two tools. one page. zero overload. Heading Here’s exactly what’s inside just t…" at bounding box center [528, 243] width 785 height 188
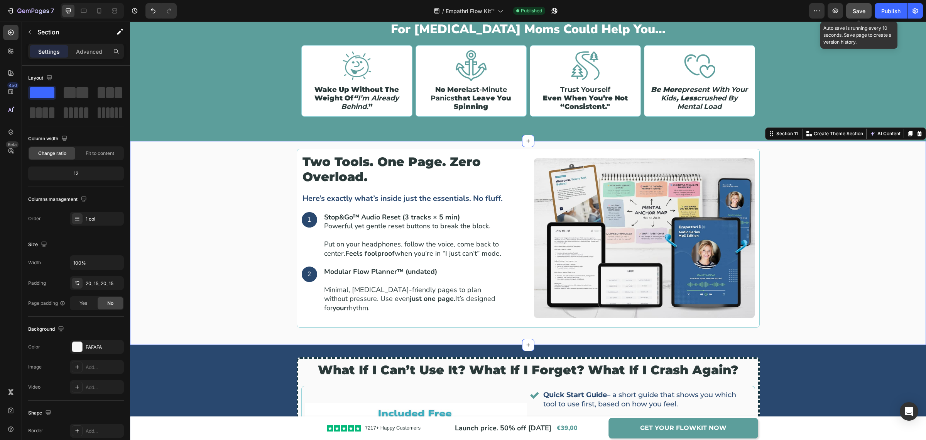
click at [857, 10] on span "Save" at bounding box center [859, 11] width 13 height 7
click at [810, 239] on div "two tools. one page. zero overload. Heading Here’s exactly what’s inside just t…" at bounding box center [528, 243] width 785 height 188
click at [907, 134] on icon at bounding box center [910, 133] width 6 height 6
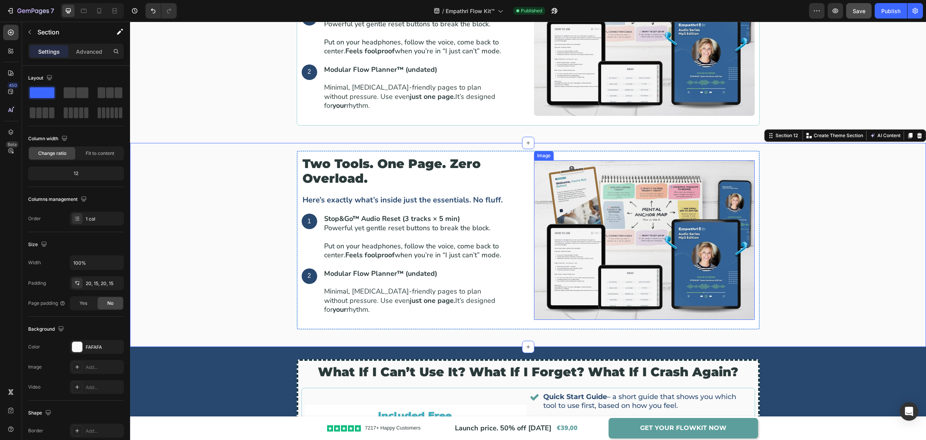
scroll to position [1356, 0]
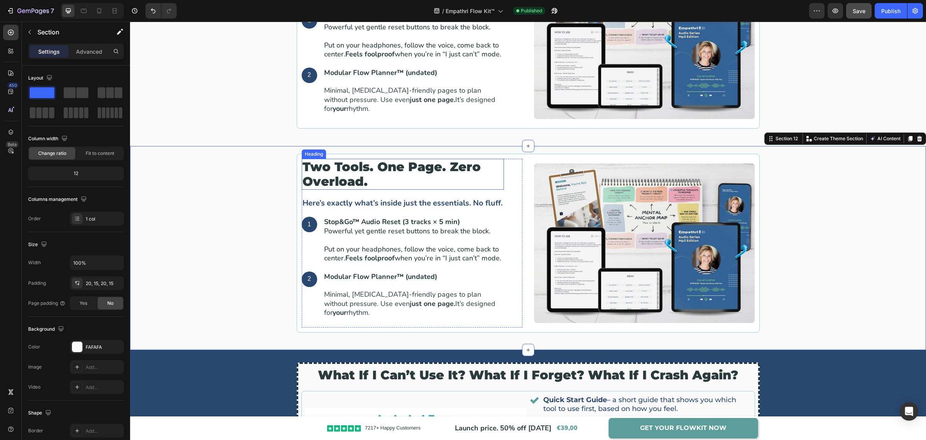
click at [372, 174] on h2 "two tools. one page. zero overload." at bounding box center [403, 174] width 202 height 31
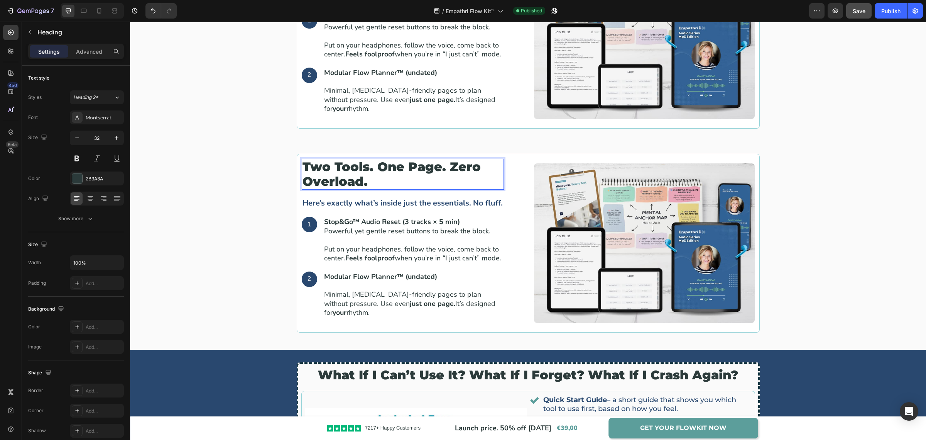
click at [372, 174] on p "two tools. one page. zero overload." at bounding box center [403, 174] width 201 height 30
click at [366, 202] on p "Here’s exactly what’s inside just the essentials. No fluff." at bounding box center [403, 203] width 201 height 10
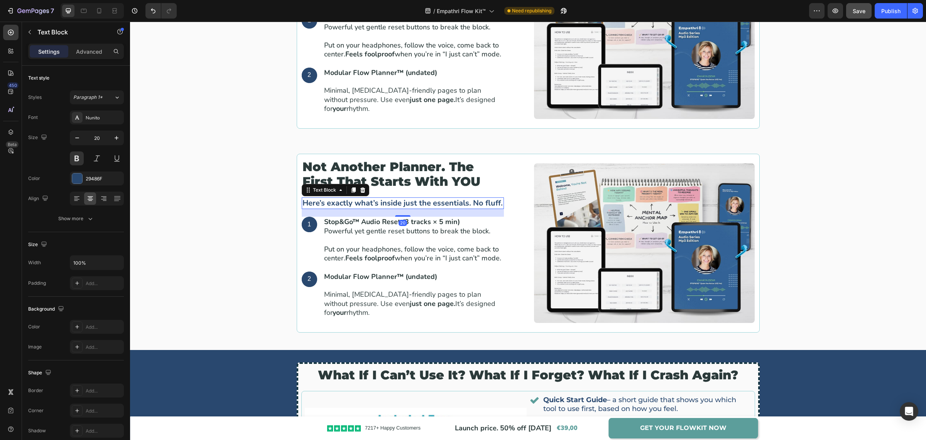
click at [366, 202] on p "Here’s exactly what’s inside just the essentials. No fluff." at bounding box center [403, 203] width 201 height 10
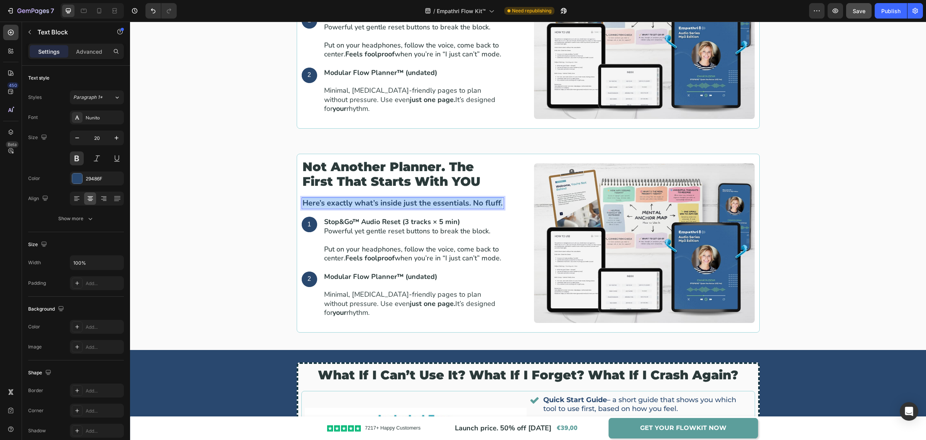
click at [366, 202] on p "Here’s exactly what’s inside just the essentials. No fluff." at bounding box center [403, 203] width 201 height 10
click at [402, 203] on p "Regulate → Choose → Act." at bounding box center [403, 203] width 201 height 10
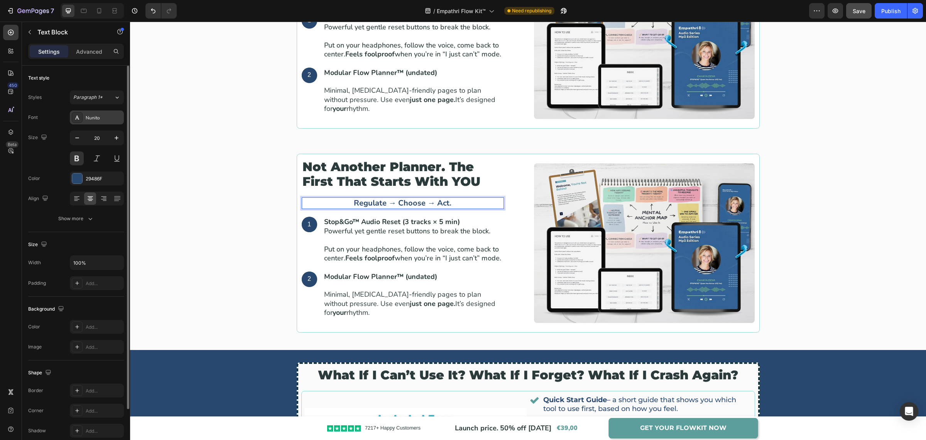
click at [98, 118] on div "Nunito" at bounding box center [104, 117] width 36 height 7
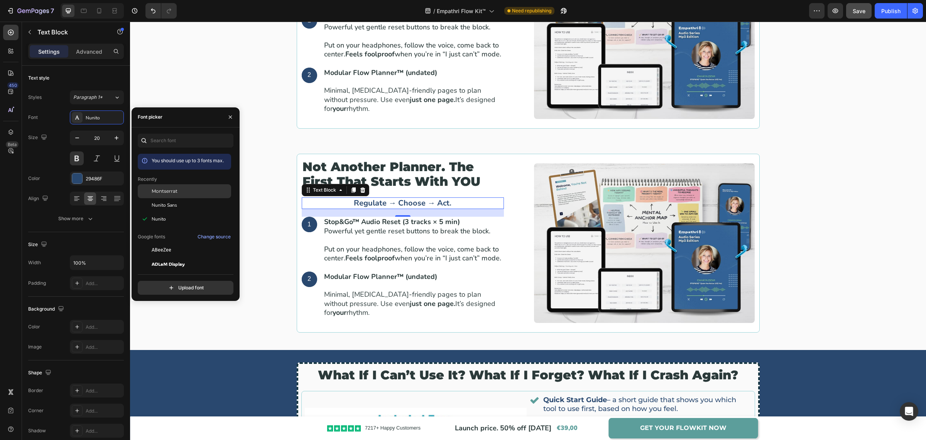
click at [174, 188] on span "Montserrat" at bounding box center [165, 191] width 26 height 7
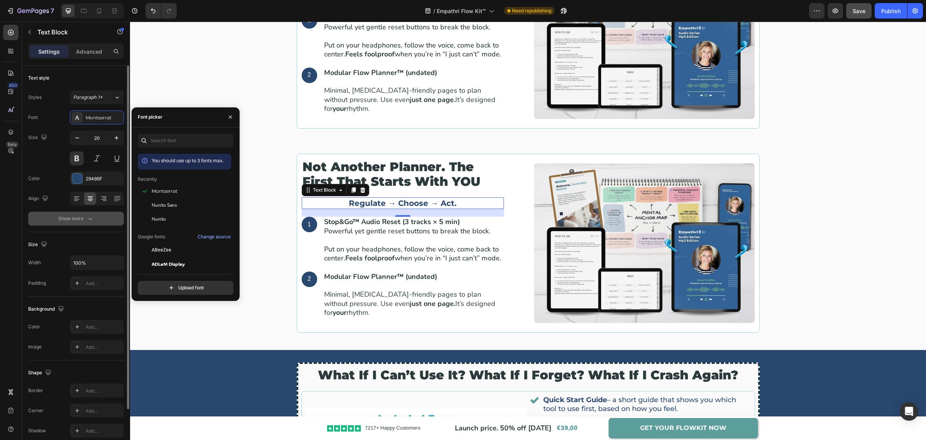
click at [94, 219] on button "Show more" at bounding box center [76, 218] width 96 height 14
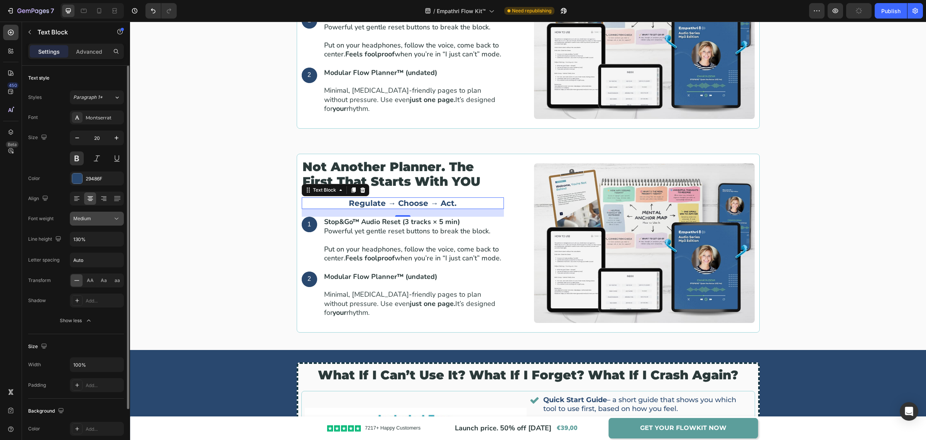
click at [90, 219] on span "Medium" at bounding box center [82, 218] width 18 height 6
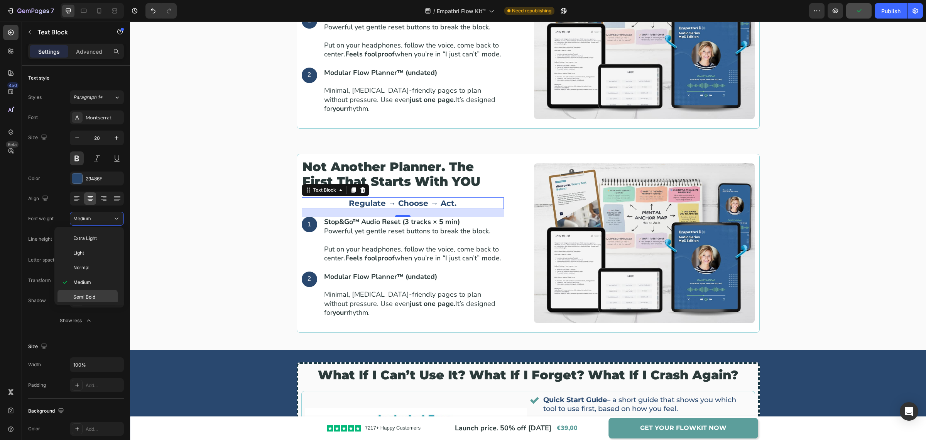
scroll to position [59, 0]
click at [93, 293] on p "Black" at bounding box center [93, 295] width 41 height 7
click at [81, 155] on button at bounding box center [77, 158] width 14 height 14
click at [277, 174] on div "Not another planner. The first that starts with YOU Heading Regulate → Choose →…" at bounding box center [528, 248] width 785 height 188
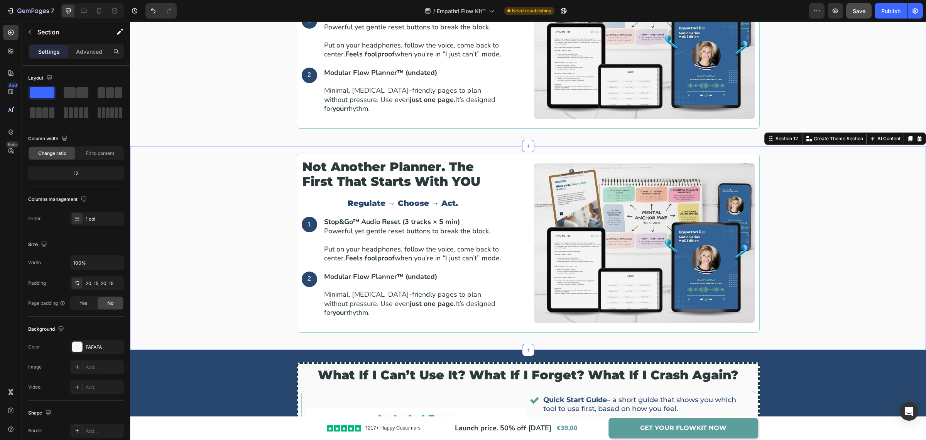
drag, startPoint x: 844, startPoint y: 290, endPoint x: 837, endPoint y: 265, distance: 26.6
click at [844, 290] on div "Not another planner. The first that starts with YOU Heading Regulate → Choose →…" at bounding box center [528, 248] width 785 height 188
click at [866, 16] on button "Save" at bounding box center [858, 10] width 25 height 15
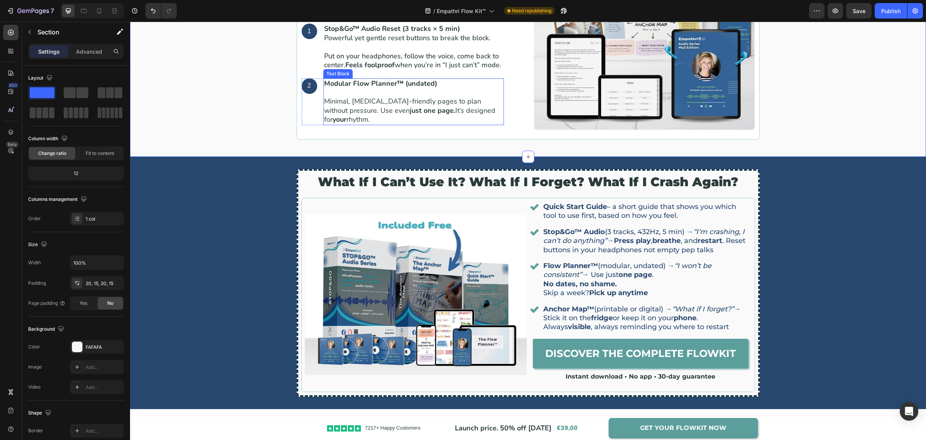
scroll to position [1356, 0]
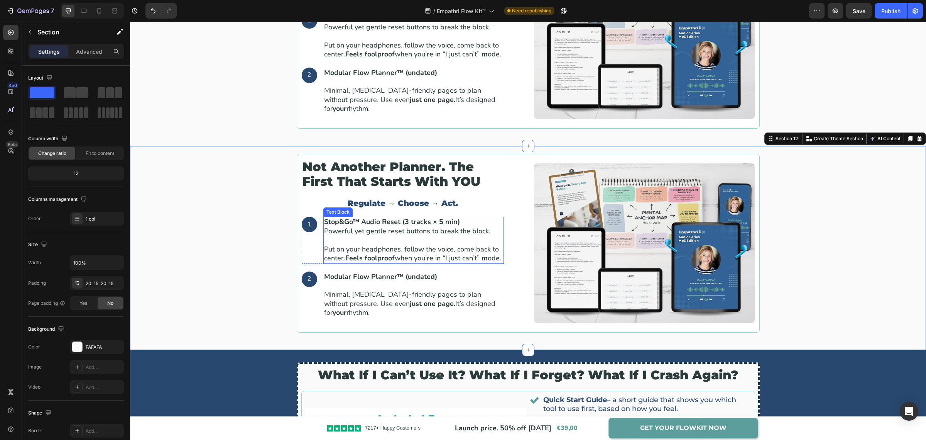
click at [496, 232] on p "Stop&Go™ Audio Reset (3 tracks × 5 min) Powerful yet gentle reset buttons to br…" at bounding box center [413, 226] width 179 height 18
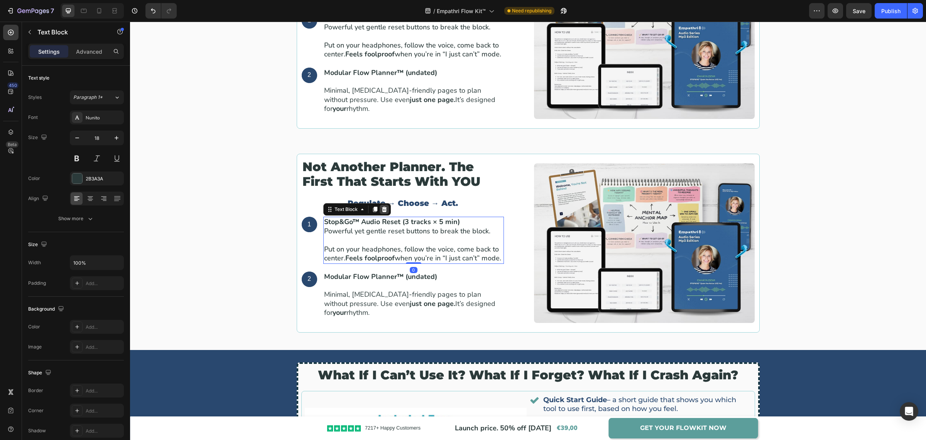
click at [382, 208] on icon at bounding box center [384, 208] width 5 height 5
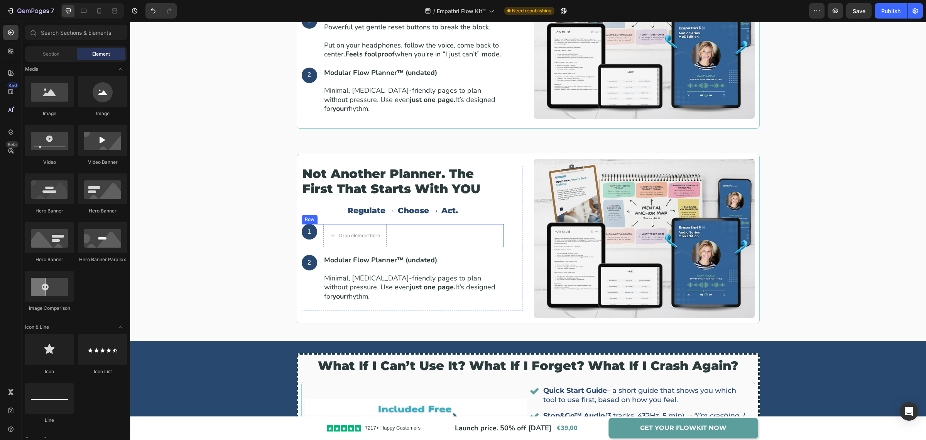
click at [443, 240] on div "1 Text Block Hero Banner Drop element here Row" at bounding box center [403, 235] width 202 height 23
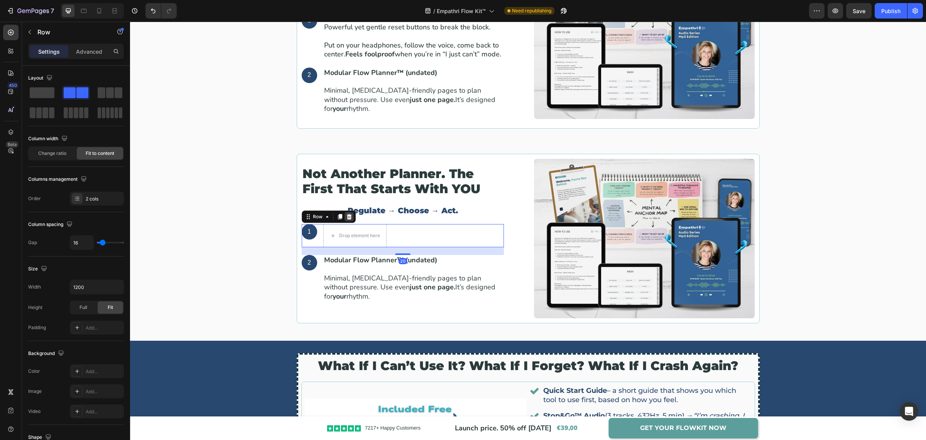
click at [347, 219] on icon at bounding box center [349, 216] width 5 height 5
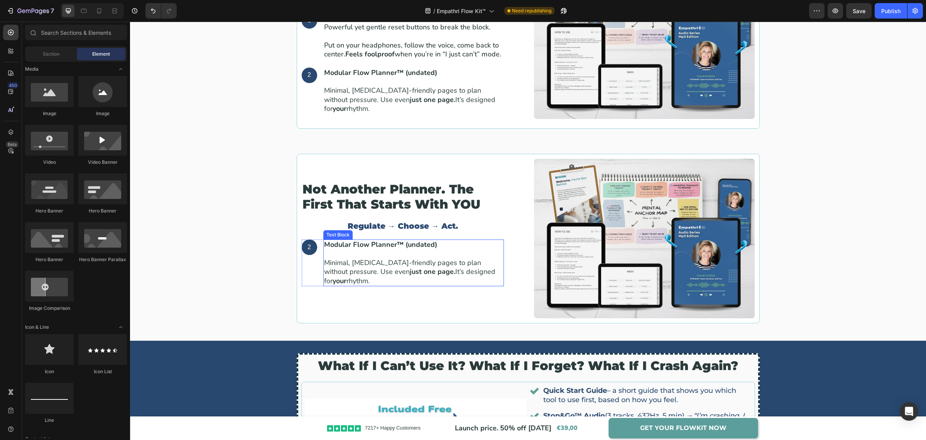
click at [499, 262] on p "Minimal, ADHD-friendly pages to plan without pressure. Use even just one page. …" at bounding box center [413, 267] width 179 height 36
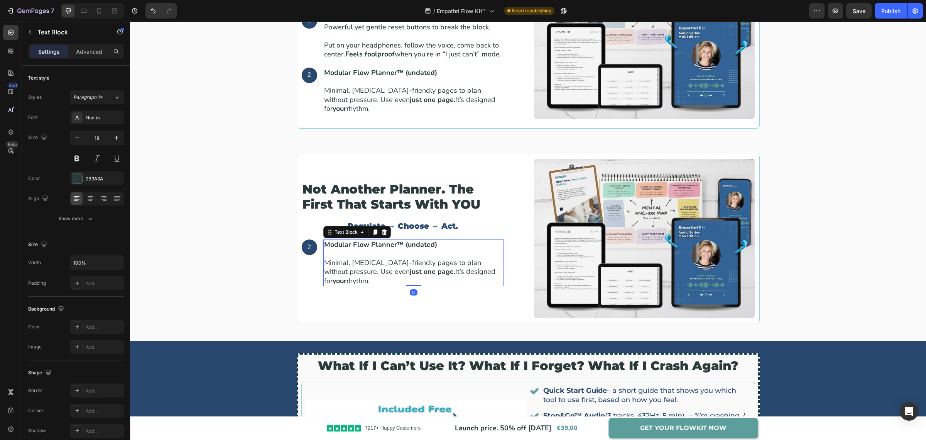
click at [382, 235] on icon at bounding box center [384, 231] width 5 height 5
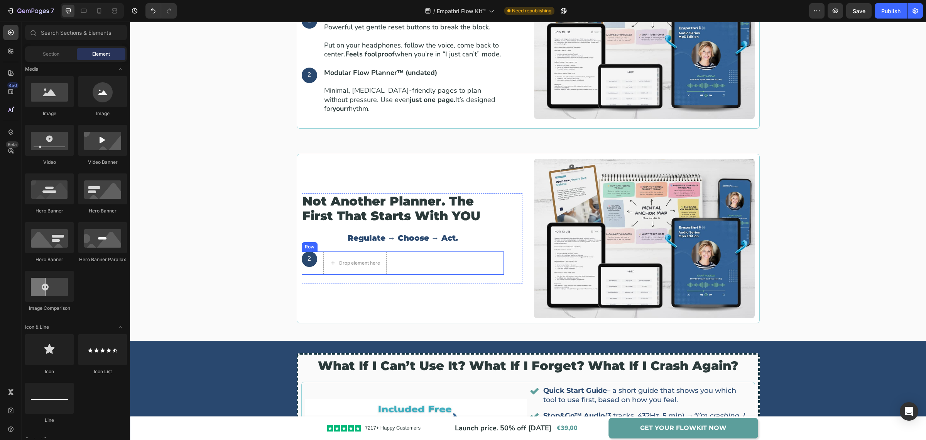
click at [440, 261] on div "2 Text Block Hero Banner Drop element here Row" at bounding box center [403, 262] width 202 height 23
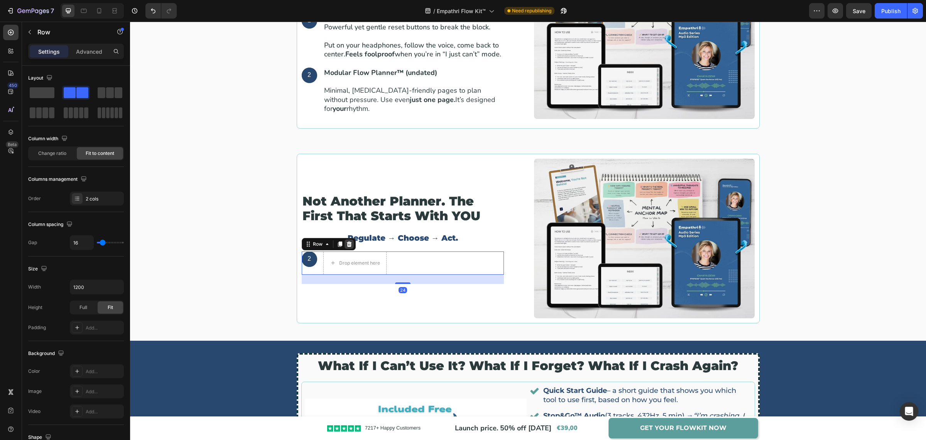
click at [347, 244] on icon at bounding box center [349, 243] width 5 height 5
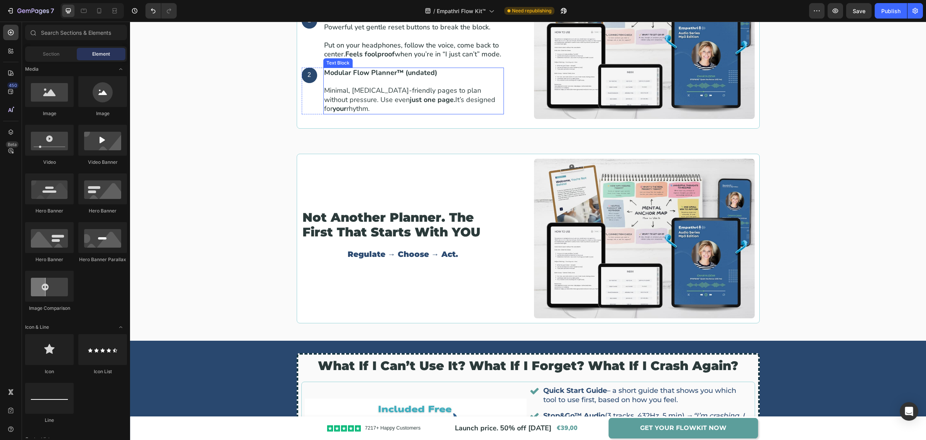
click at [419, 98] on p "Minimal, ADHD-friendly pages to plan without pressure. Use even just one page. …" at bounding box center [413, 95] width 179 height 36
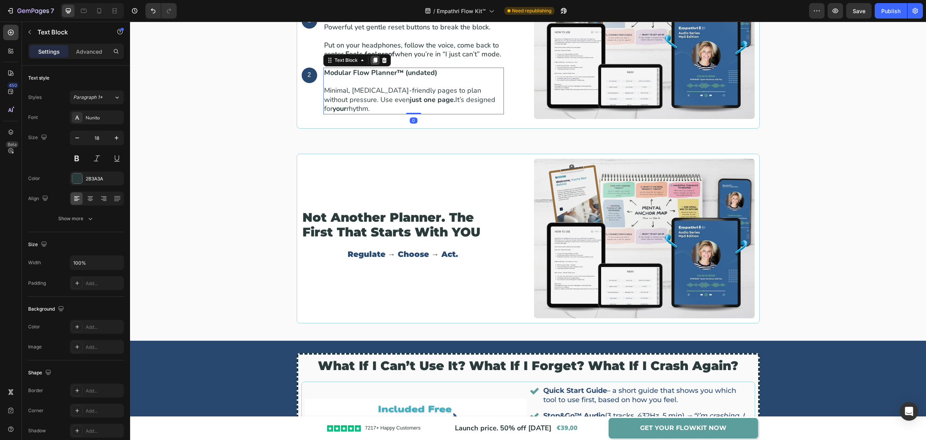
click at [373, 63] on icon at bounding box center [375, 60] width 4 height 5
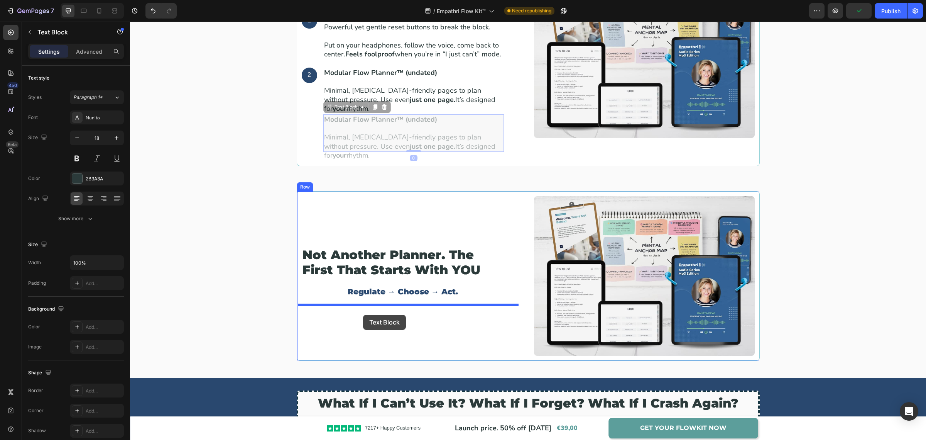
drag, startPoint x: 323, startPoint y: 105, endPoint x: 363, endPoint y: 315, distance: 213.4
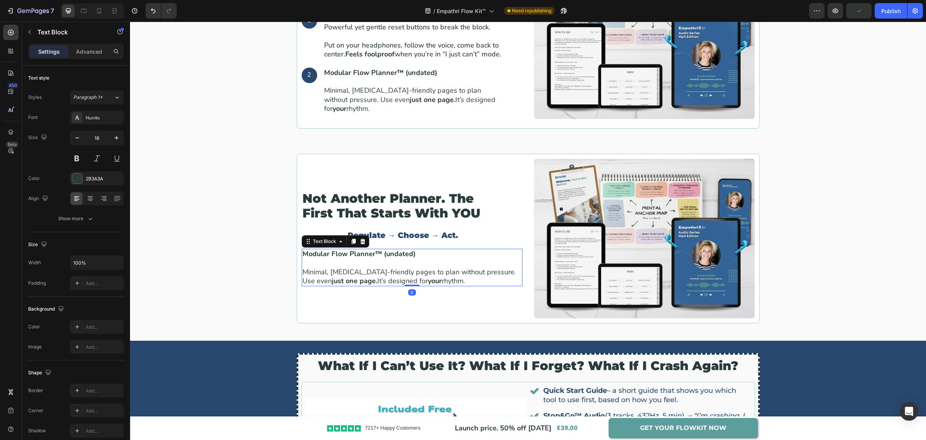
click at [362, 276] on p "Minimal, ADHD-friendly pages to plan without pressure. Use even just one page. …" at bounding box center [412, 271] width 219 height 27
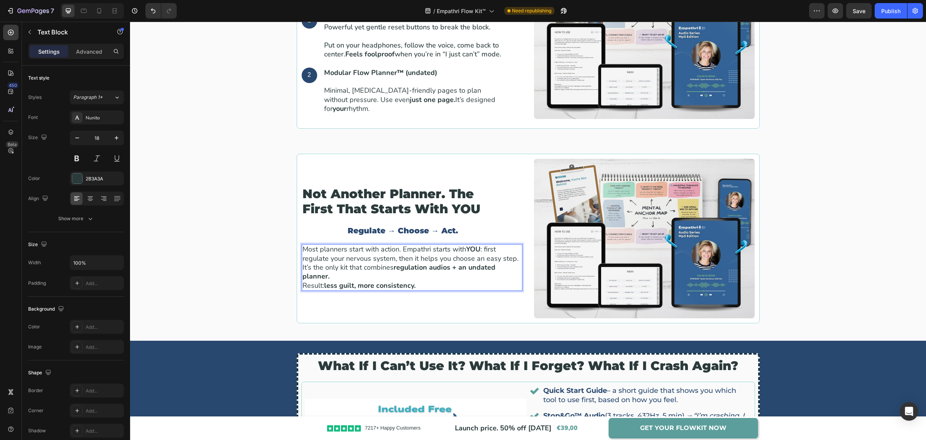
scroll to position [1352, 0]
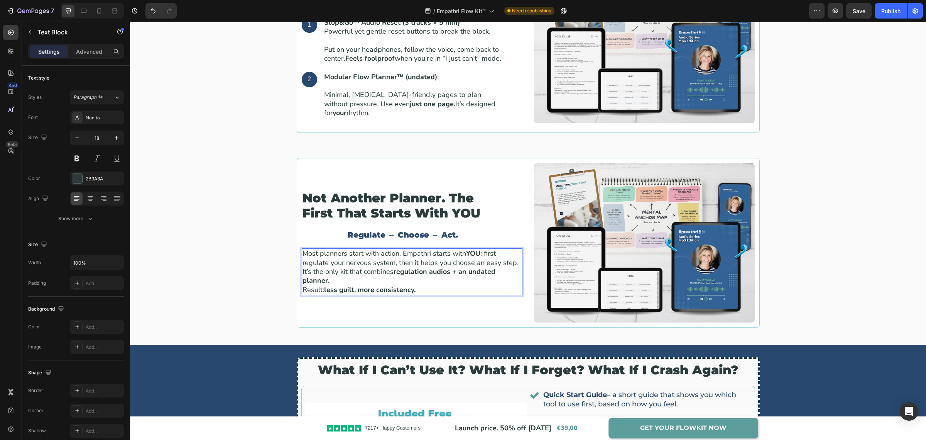
click at [399, 254] on p "Most planners start with action. Empathri starts with YOU : first regulate your…" at bounding box center [412, 271] width 219 height 45
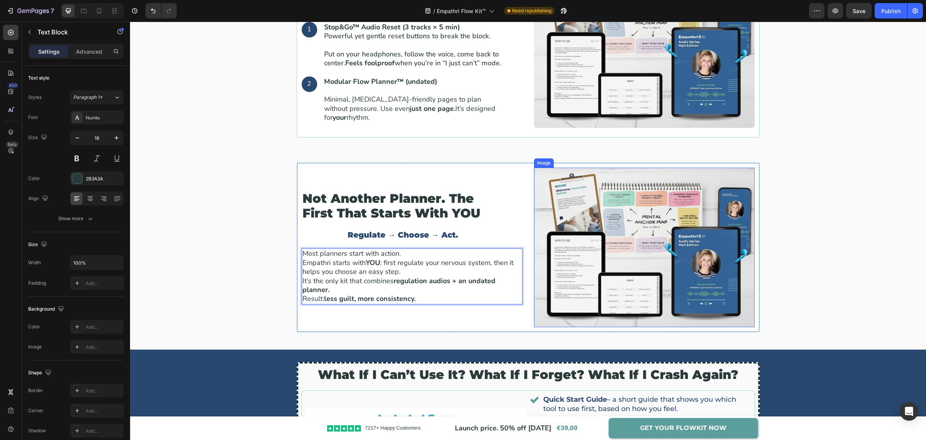
scroll to position [1343, 0]
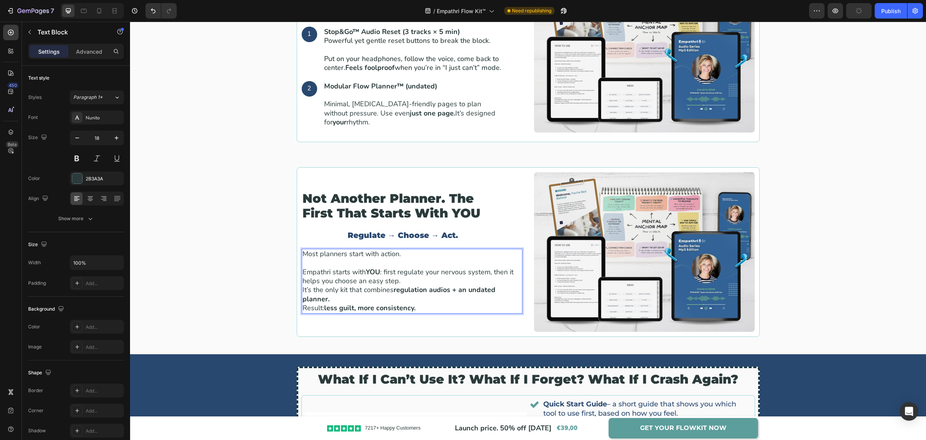
click at [443, 286] on strong "regulation audios + an undated planner." at bounding box center [399, 294] width 193 height 18
click at [403, 282] on p "Empathri starts with YOU : first regulate your nervous system, then it helps yo…" at bounding box center [412, 289] width 219 height 45
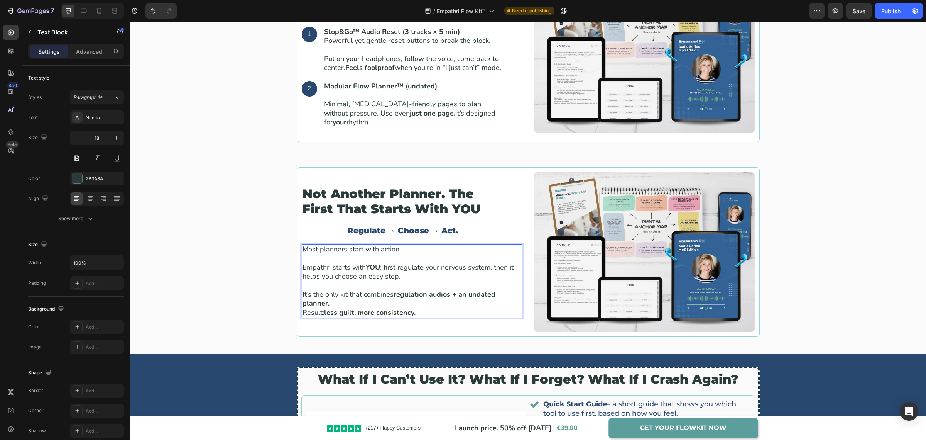
scroll to position [1339, 0]
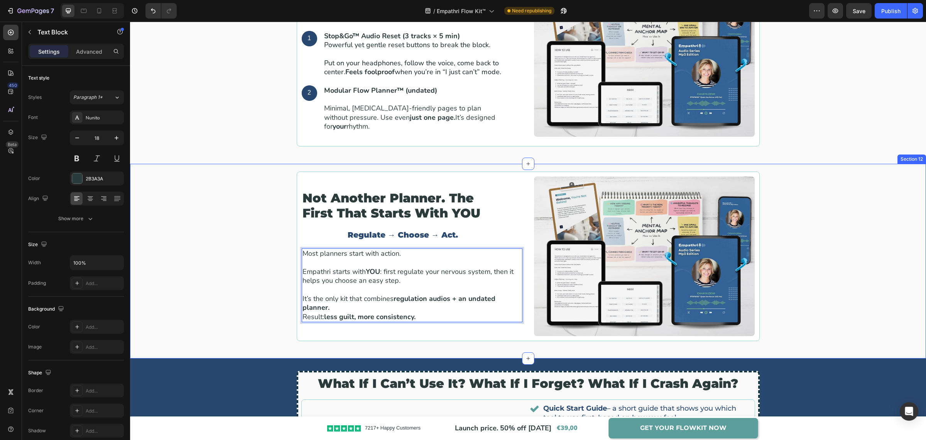
click at [785, 189] on div "Not another planner. The first that starts with YOU Heading Regulate → Choose →…" at bounding box center [528, 260] width 785 height 179
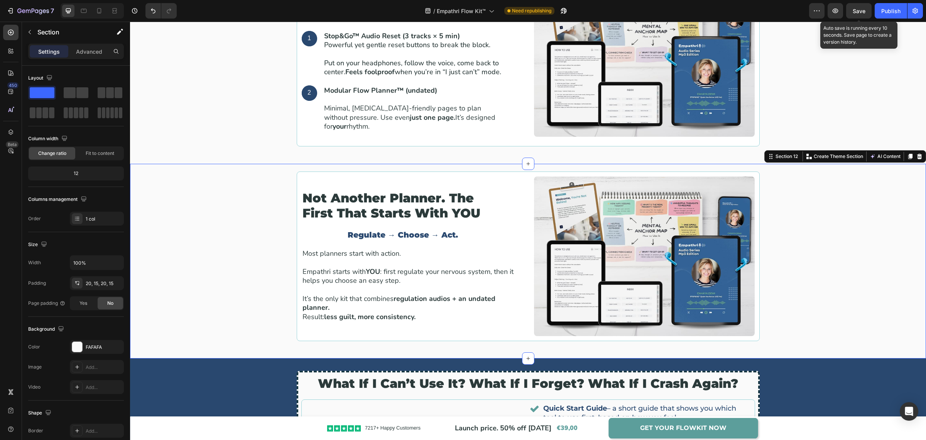
click at [862, 9] on span "Save" at bounding box center [859, 11] width 13 height 7
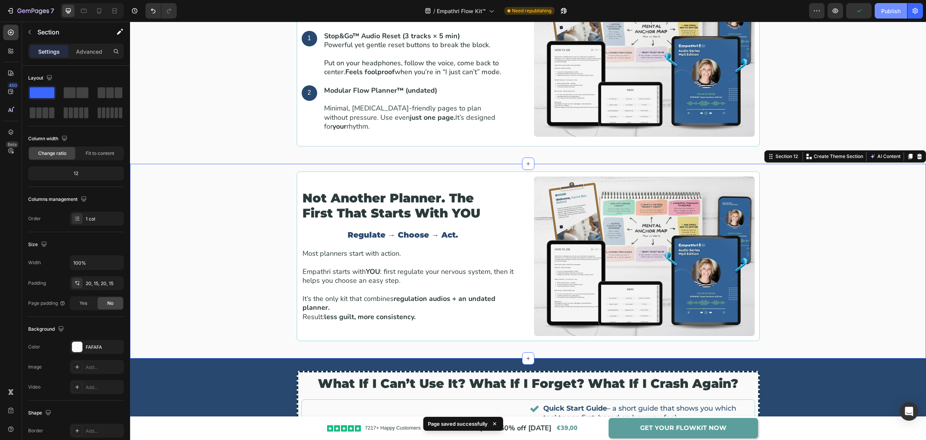
click at [886, 11] on div "Publish" at bounding box center [890, 11] width 19 height 8
click at [443, 194] on p "Not another planner. The first that starts with YOU" at bounding box center [403, 206] width 201 height 30
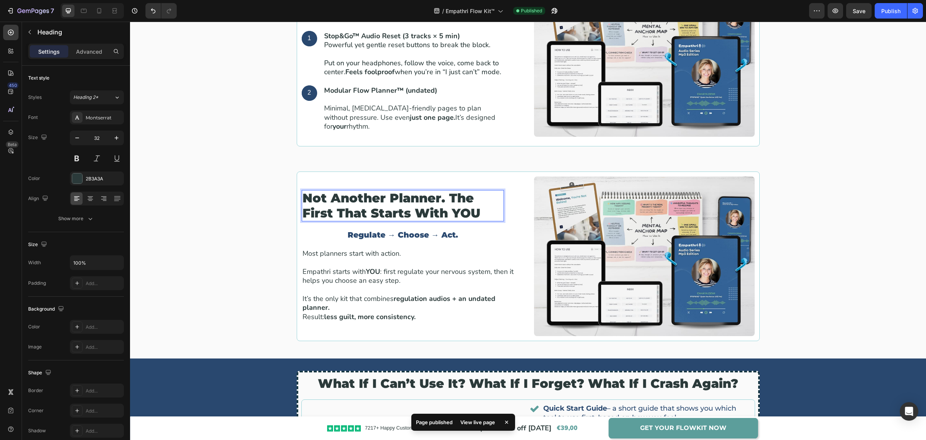
click at [445, 197] on p "Not another planner. The first that starts with YOU" at bounding box center [403, 206] width 201 height 30
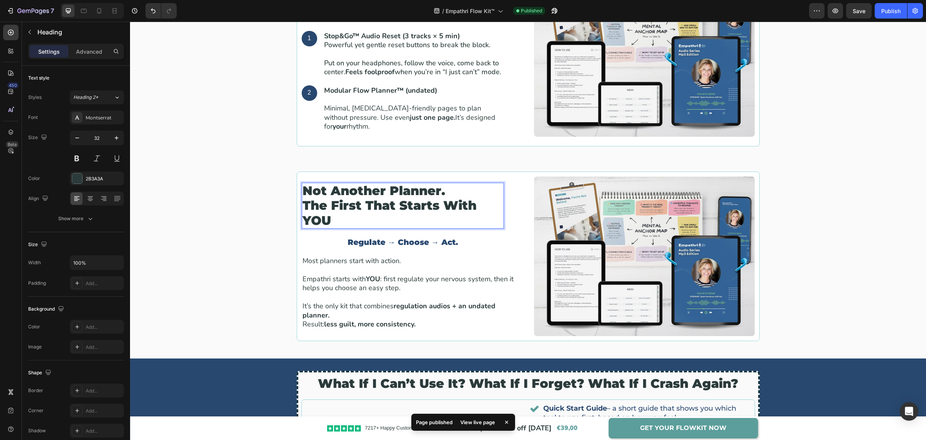
scroll to position [1331, 0]
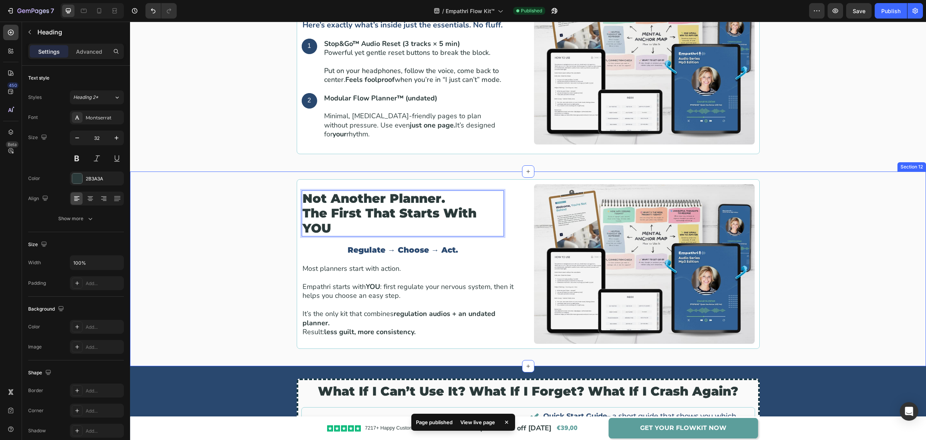
click at [194, 184] on div "Not another planner. The first that starts with YOU Heading 20 Regulate → Choos…" at bounding box center [528, 268] width 785 height 179
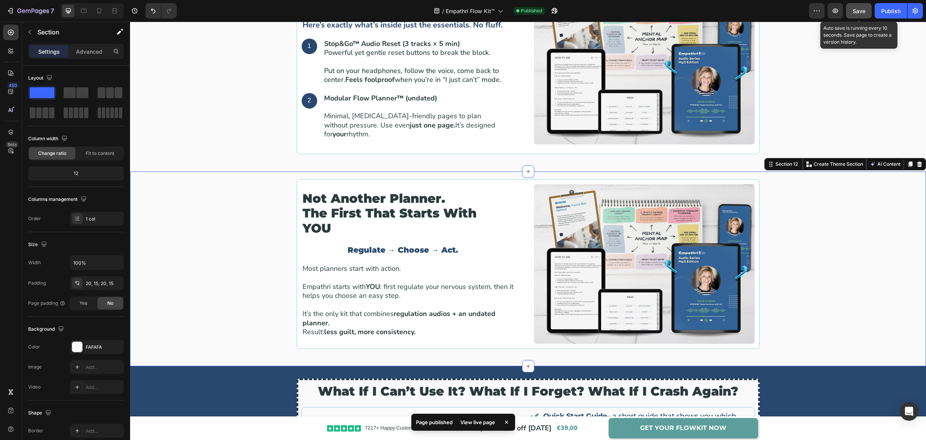
click at [869, 11] on button "Save" at bounding box center [858, 10] width 25 height 15
click at [881, 11] on button "Publish" at bounding box center [891, 10] width 32 height 15
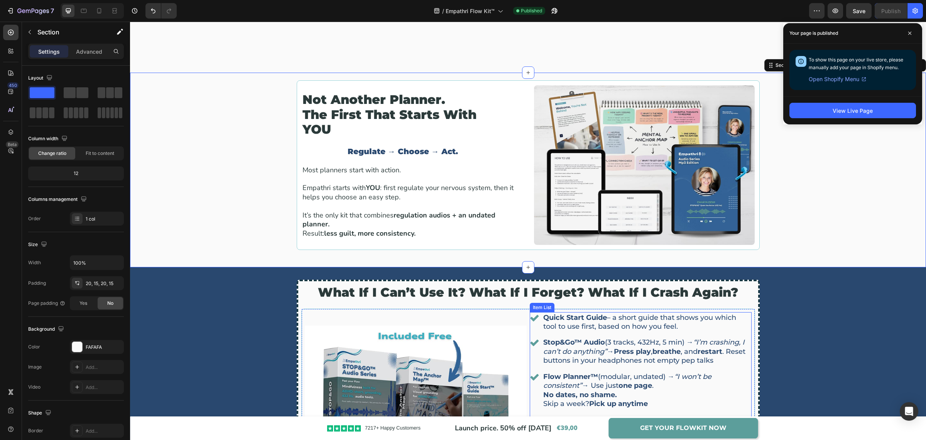
scroll to position [1572, 0]
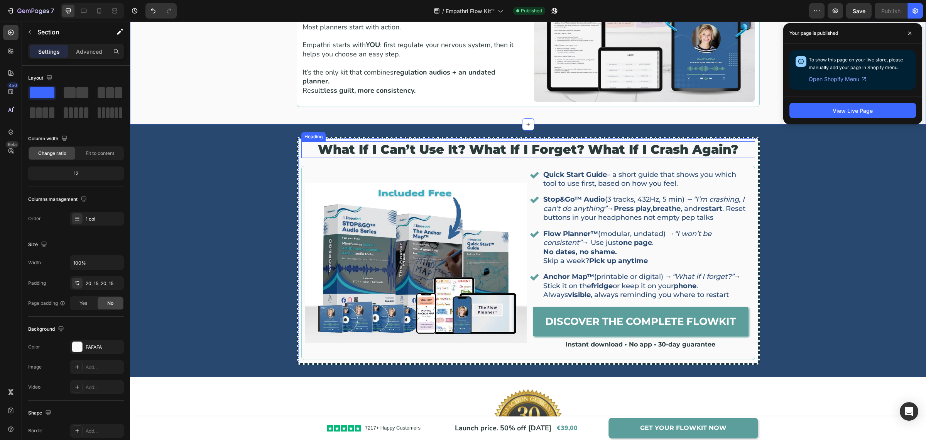
click at [456, 145] on h2 "what if i can’t use it? what if i forget? what if i crash again?" at bounding box center [528, 149] width 454 height 16
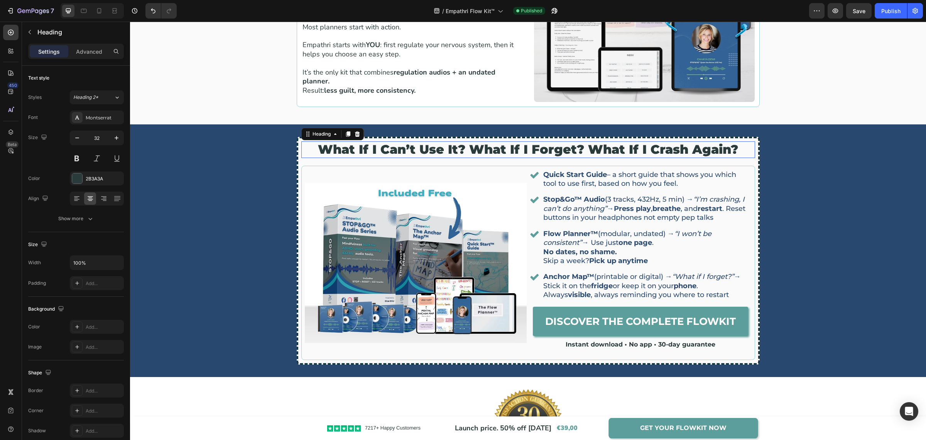
click at [456, 145] on h2 "what if i can’t use it? what if i forget? what if i crash again?" at bounding box center [528, 149] width 454 height 16
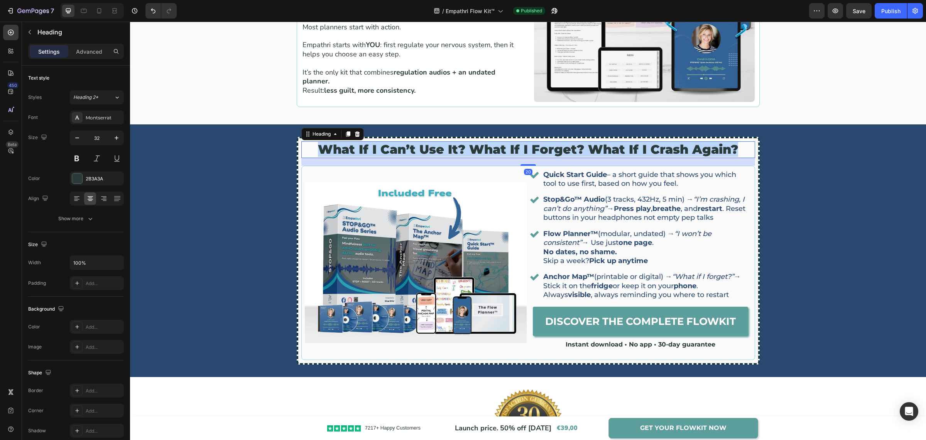
click at [456, 145] on p "what if i can’t use it? what if i forget? what if i crash again?" at bounding box center [528, 149] width 452 height 15
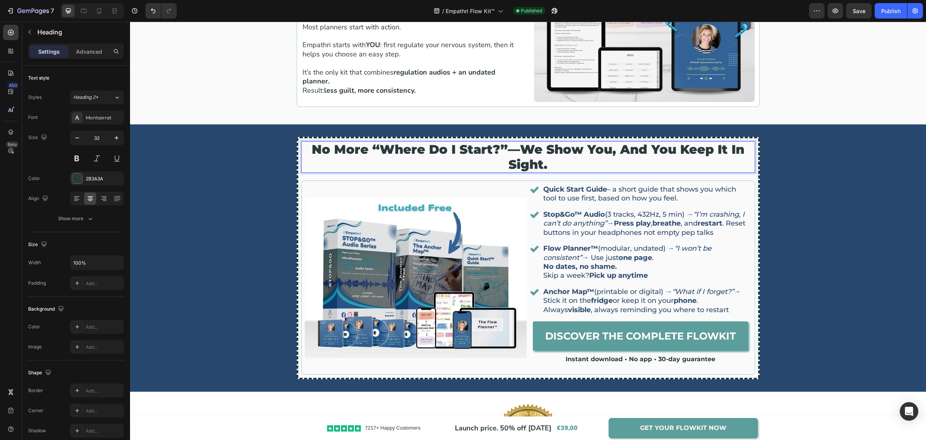
click at [521, 148] on p "No more “Where do I start?”—we show you, and you keep it in sight." at bounding box center [528, 157] width 452 height 30
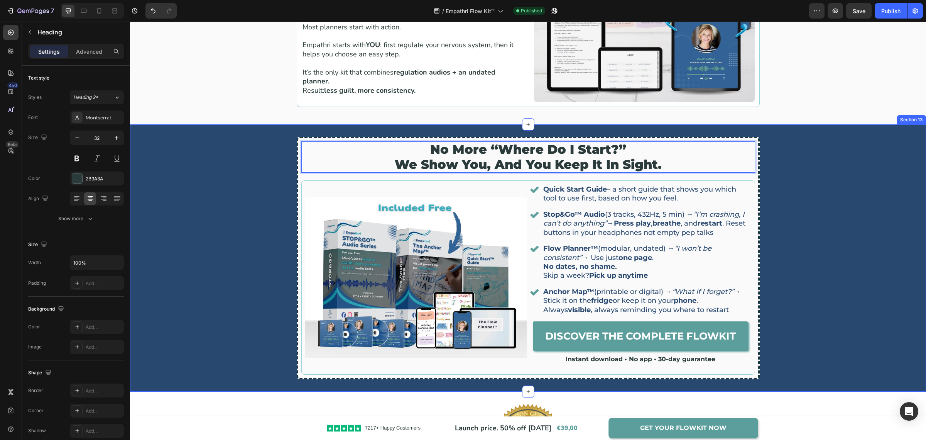
click at [826, 219] on div "No more “Where do I start?” we show you, and you keep it in sight. Heading 20 I…" at bounding box center [528, 258] width 796 height 242
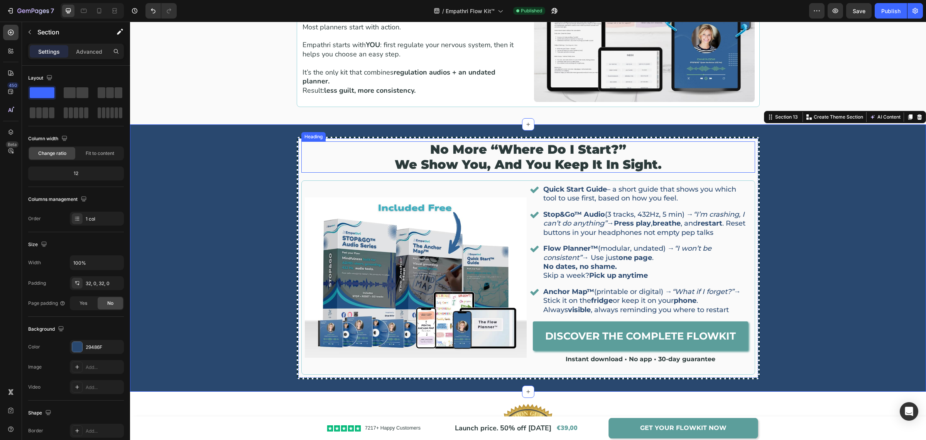
click at [547, 152] on p "No more “Where do I start?” we show you, and you keep it in sight." at bounding box center [528, 157] width 452 height 30
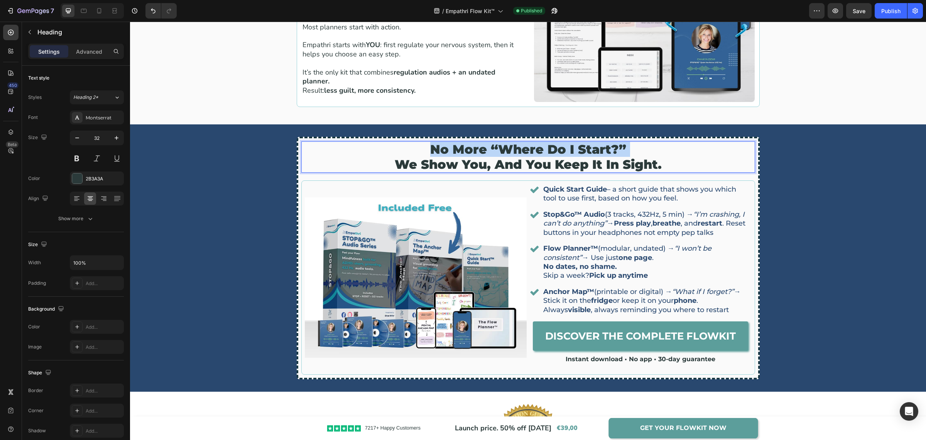
click at [547, 152] on p "No more “Where do I start?” we show you, and you keep it in sight." at bounding box center [528, 157] width 452 height 30
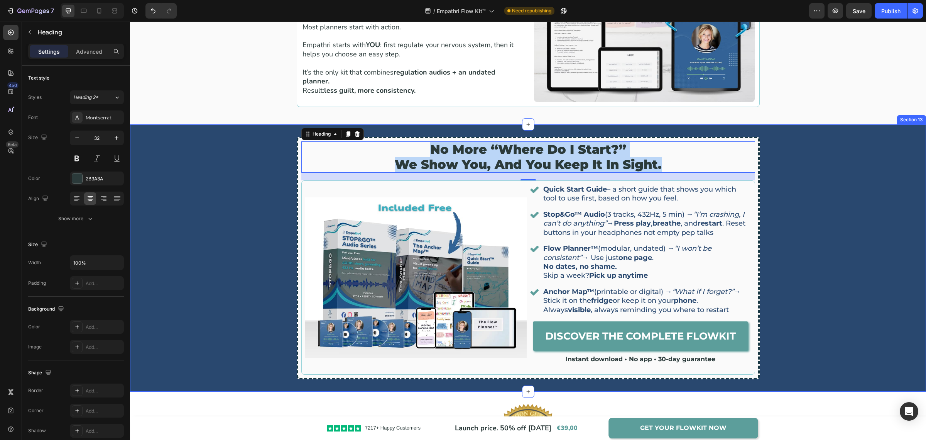
click at [827, 240] on div "No more “Where do I start?” we show you, and you keep it in sight. Heading 20 I…" at bounding box center [528, 258] width 796 height 242
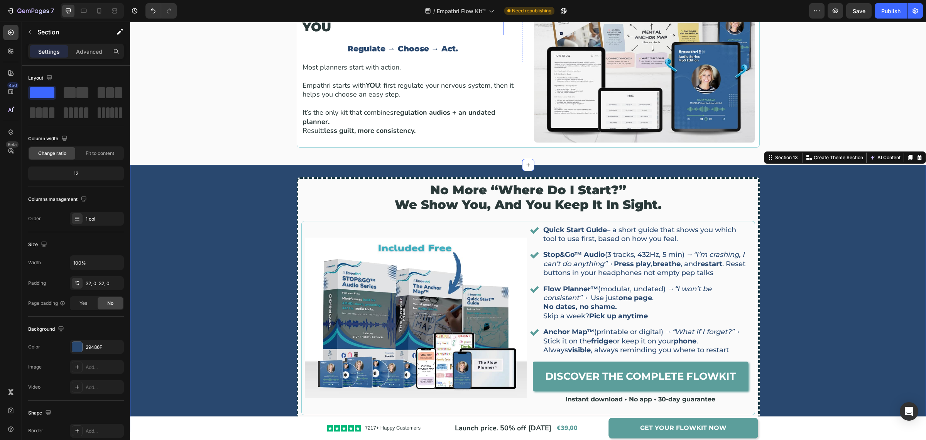
scroll to position [1427, 0]
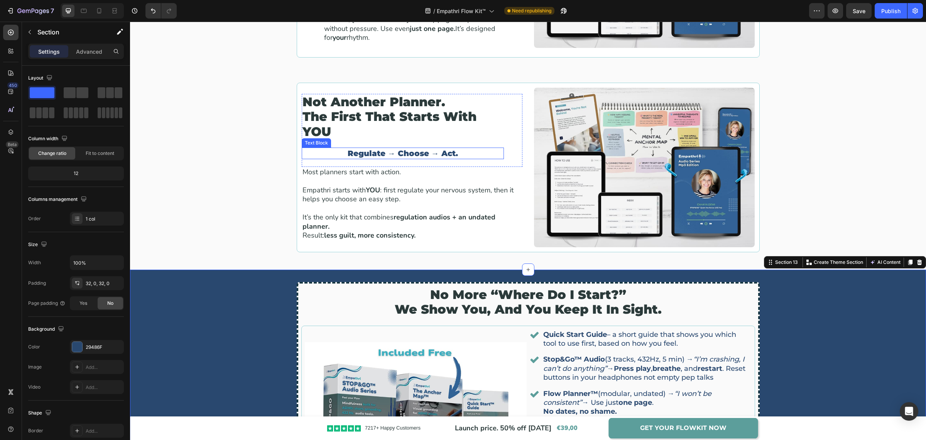
click at [397, 149] on p "Regulate → Choose → Act." at bounding box center [403, 153] width 201 height 10
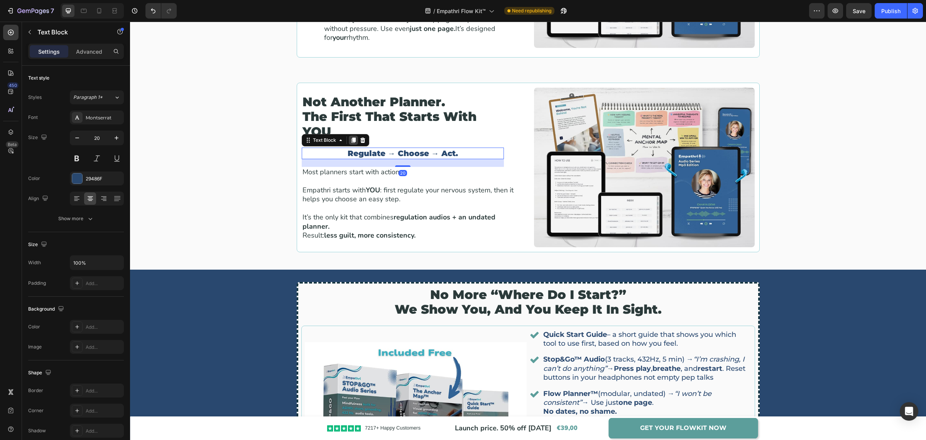
click at [351, 140] on icon at bounding box center [353, 139] width 4 height 5
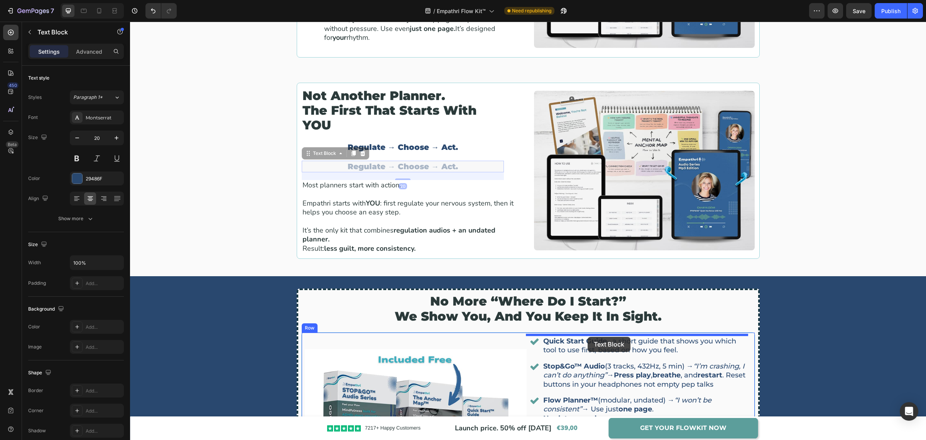
drag, startPoint x: 320, startPoint y: 154, endPoint x: 588, endPoint y: 337, distance: 323.8
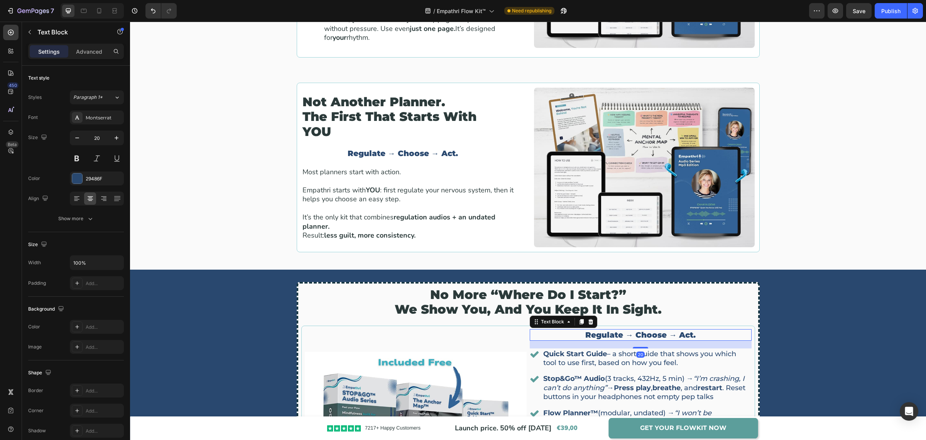
click at [594, 330] on p "Regulate → Choose → Act." at bounding box center [641, 335] width 220 height 10
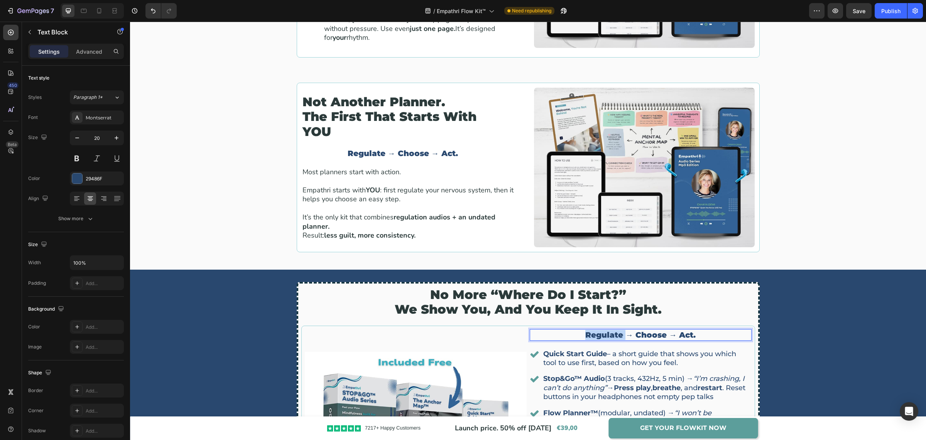
click at [594, 330] on p "Regulate → Choose → Act." at bounding box center [641, 335] width 220 height 10
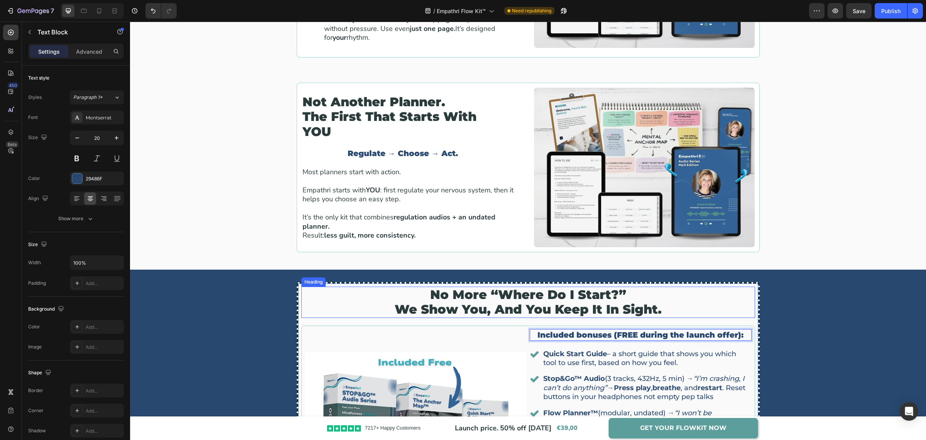
scroll to position [1476, 0]
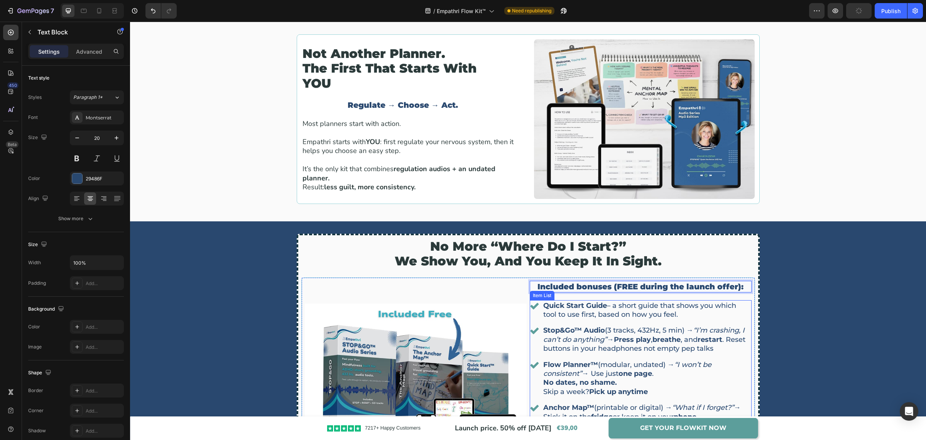
click at [556, 301] on strong "Quick Start Guide" at bounding box center [575, 305] width 64 height 8
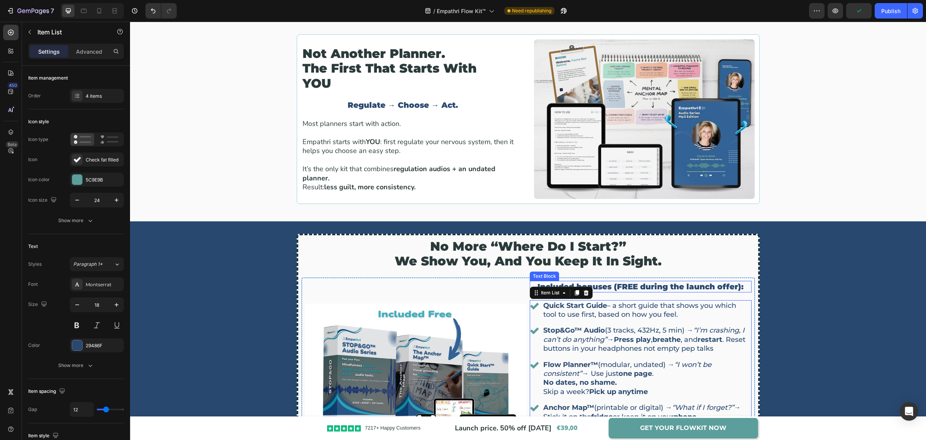
click at [629, 282] on p "Included bonuses (FREE during the launch offer):" at bounding box center [641, 286] width 220 height 10
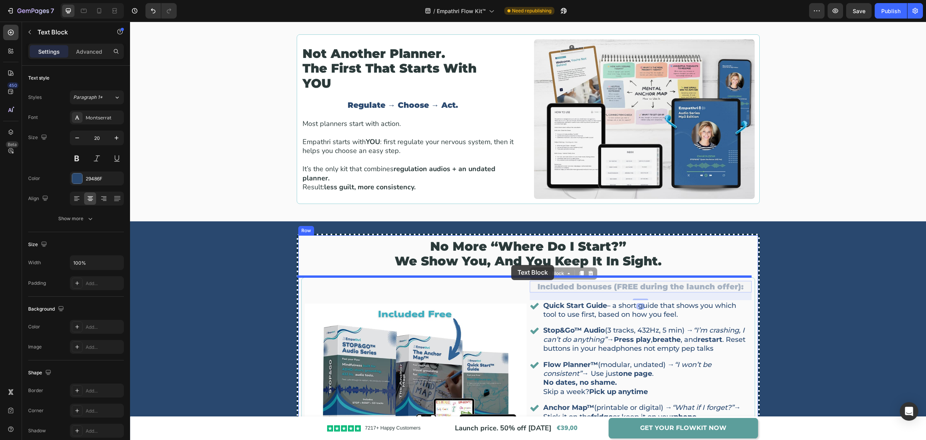
drag, startPoint x: 548, startPoint y: 274, endPoint x: 511, endPoint y: 265, distance: 38.2
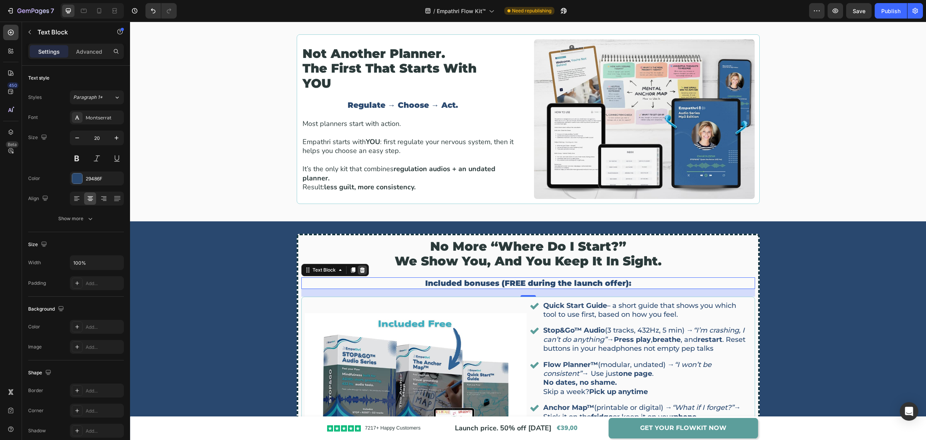
click at [361, 268] on div at bounding box center [362, 269] width 9 height 9
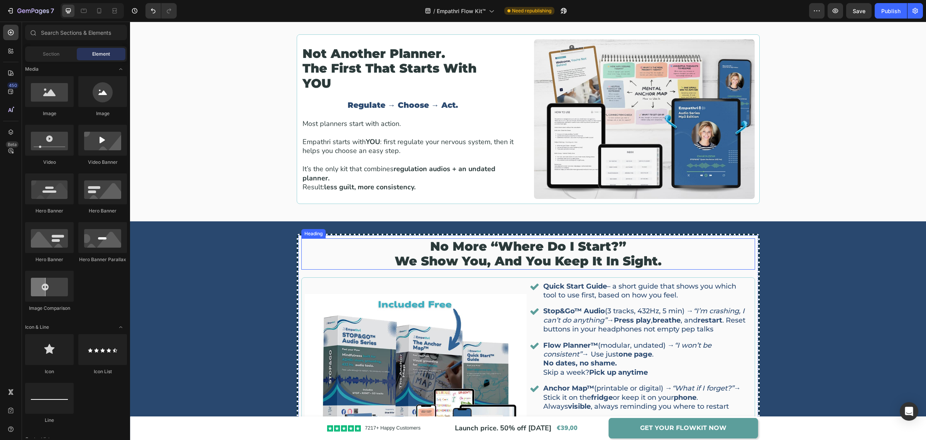
click at [512, 254] on p "No more “Where do I start?” we show you, and you keep it in sight." at bounding box center [528, 254] width 452 height 30
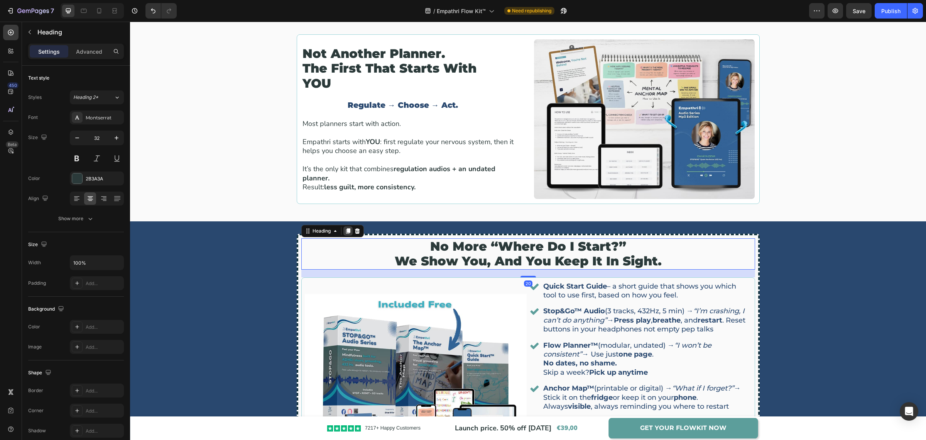
click at [345, 229] on icon at bounding box center [348, 231] width 6 height 6
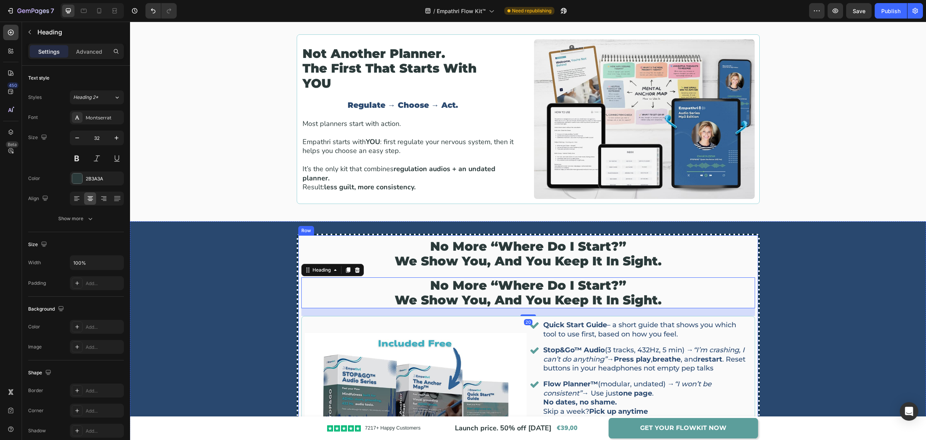
click at [498, 273] on div "No more “Where do I start?” we show you, and you keep it in sight. Heading no m…" at bounding box center [528, 374] width 454 height 272
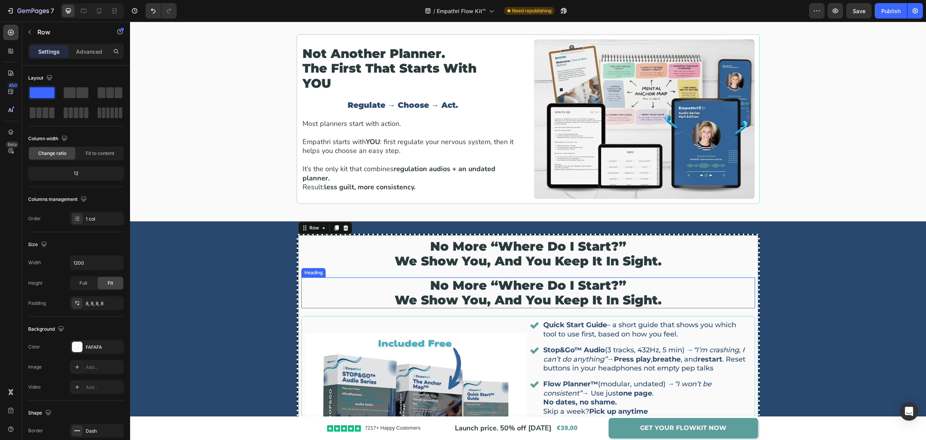
click at [509, 290] on h2 "no more “where do i start?” we show you, and you keep it in sight." at bounding box center [528, 292] width 454 height 31
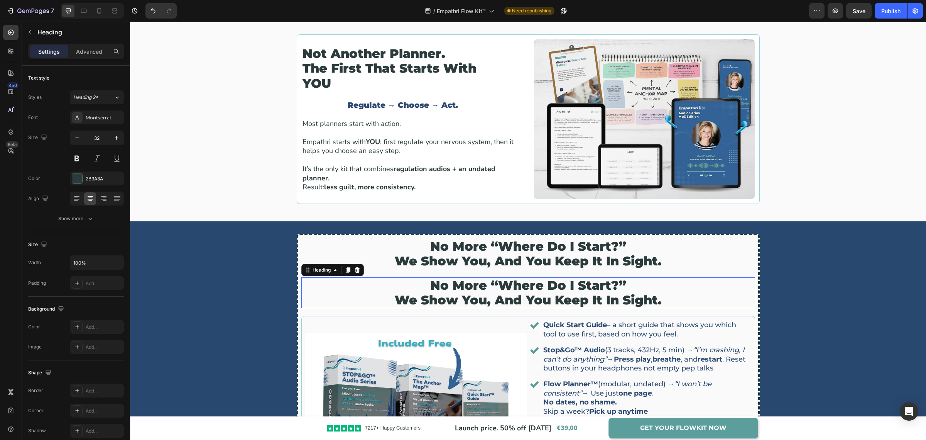
click at [509, 290] on h2 "no more “where do i start?” we show you, and you keep it in sight." at bounding box center [528, 292] width 454 height 31
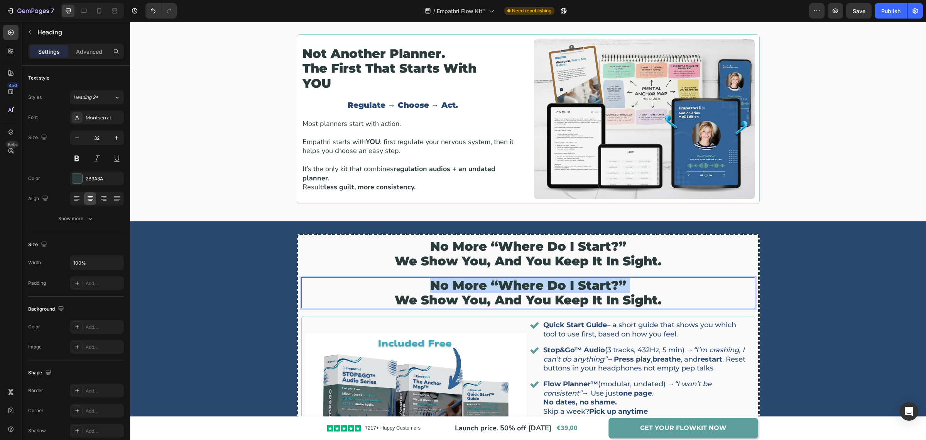
click at [509, 290] on p "no more “where do i start?” we show you, and you keep it in sight." at bounding box center [528, 293] width 452 height 30
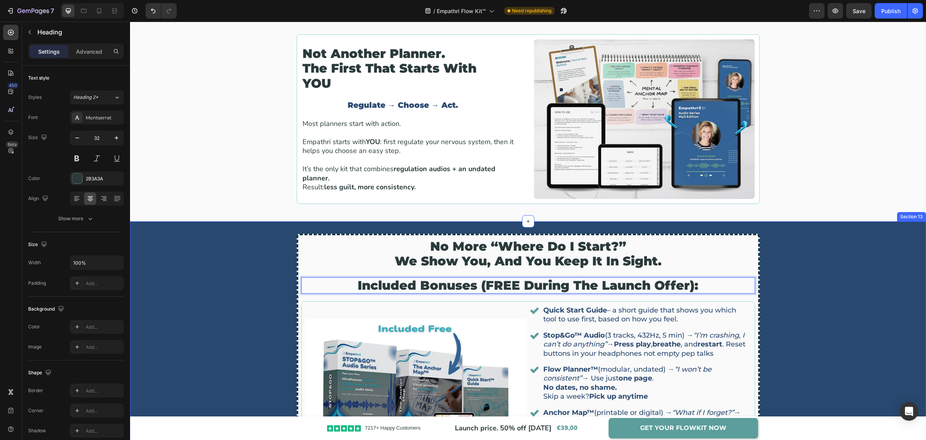
click at [787, 279] on div "No more “Where do I start?” we show you, and you keep it in sight. Heading Incl…" at bounding box center [528, 366] width 796 height 266
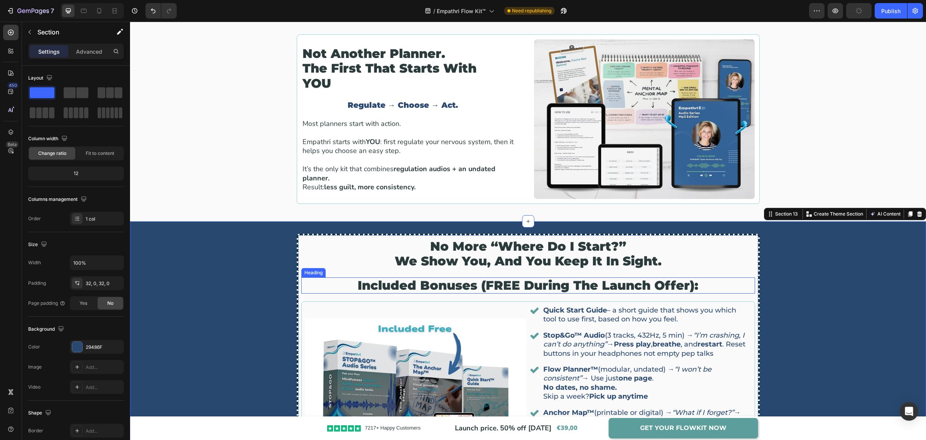
click at [666, 284] on p "Included bonuses (FREE during the launch offer):" at bounding box center [528, 285] width 452 height 15
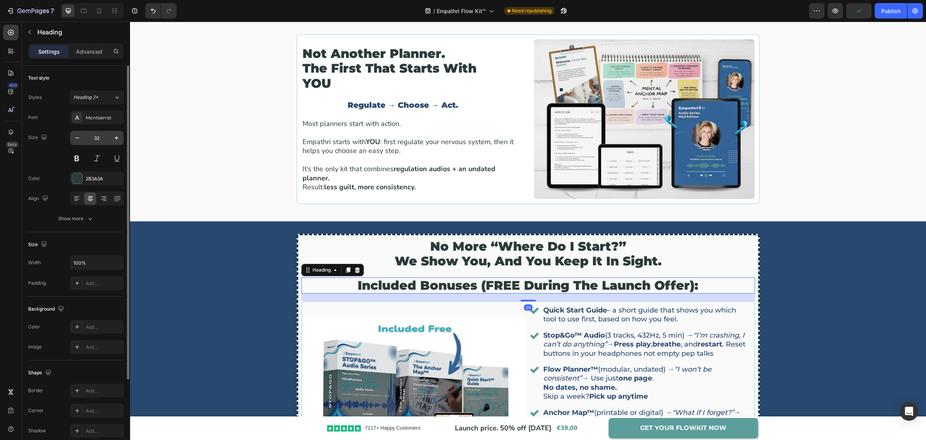
click at [92, 140] on input "32" at bounding box center [96, 138] width 25 height 14
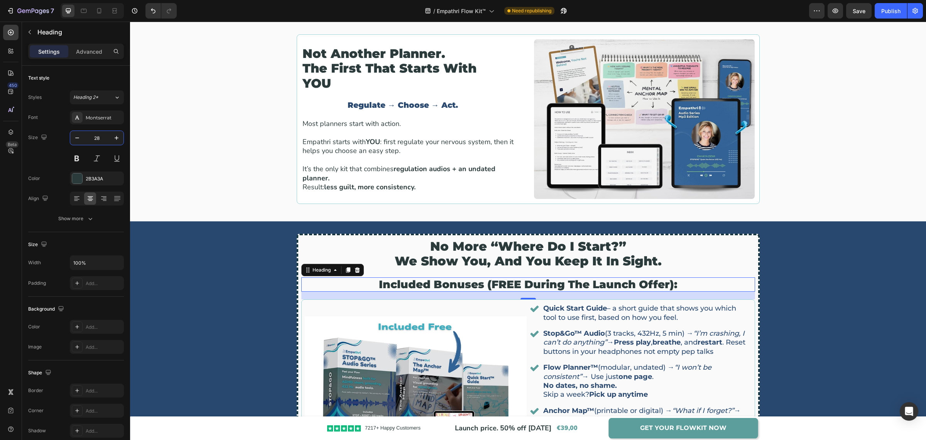
type input "28"
click at [623, 282] on p "Included bonuses (FREE during the launch offer):" at bounding box center [528, 284] width 452 height 13
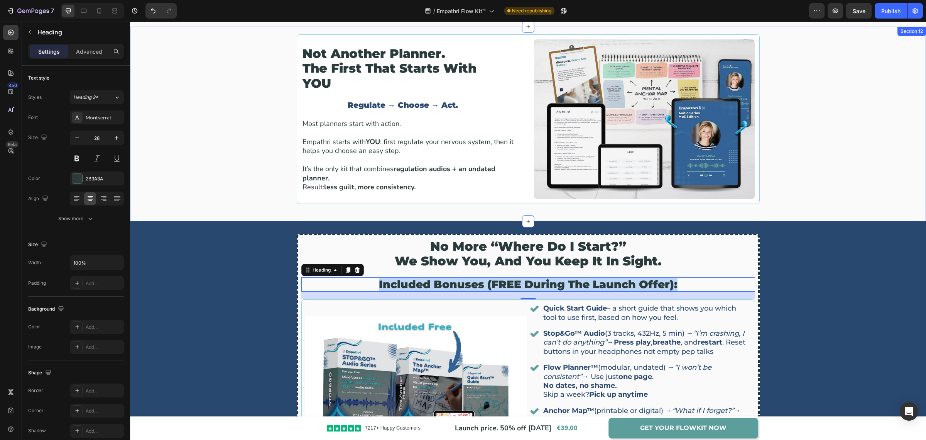
click at [831, 198] on div "Not another planner. The first that starts with YOU Heading Regulate → Choose →…" at bounding box center [528, 123] width 785 height 179
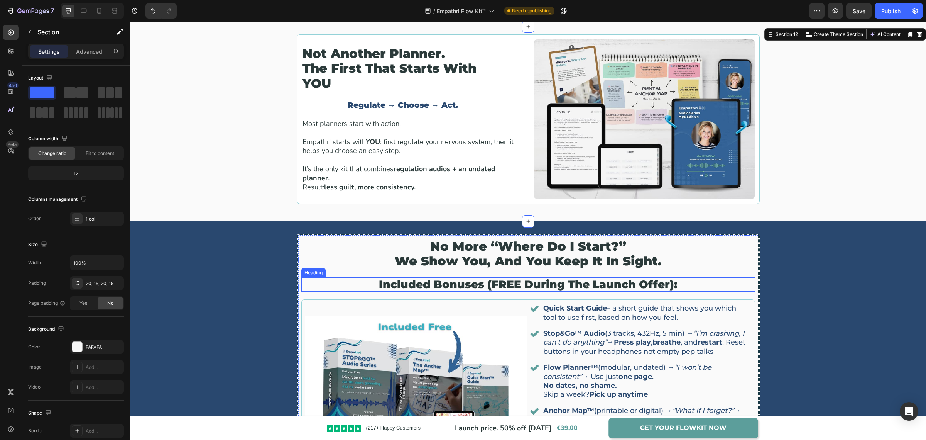
click at [482, 287] on p "Included bonuses (FREE during the launch offer):" at bounding box center [528, 284] width 452 height 13
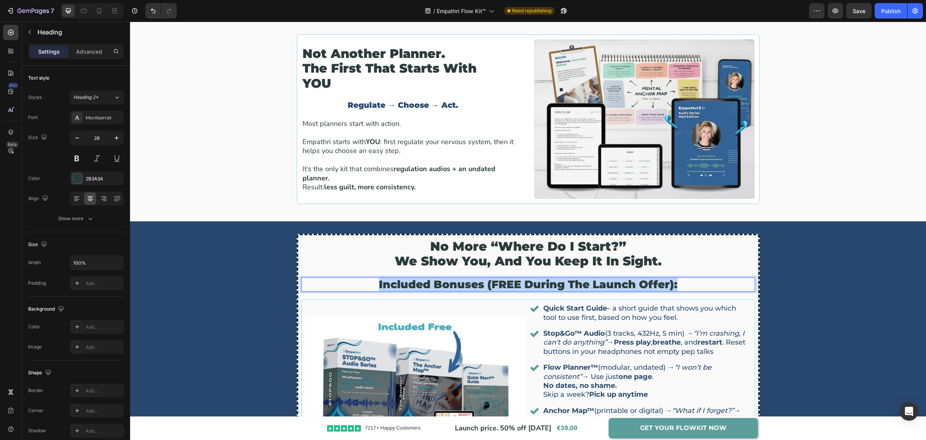
click at [482, 287] on p "Included bonuses (FREE during the launch offer):" at bounding box center [528, 284] width 452 height 13
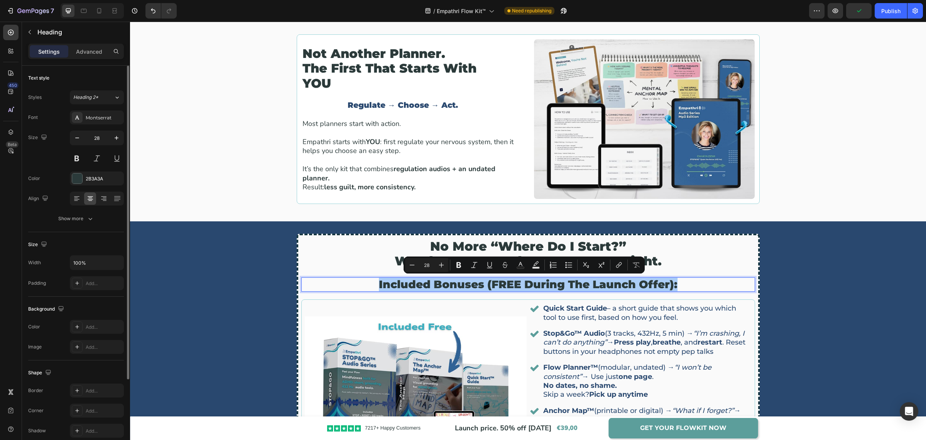
drag, startPoint x: 86, startPoint y: 178, endPoint x: 105, endPoint y: 206, distance: 33.2
click at [87, 178] on div "2B3A3A" at bounding box center [104, 178] width 36 height 7
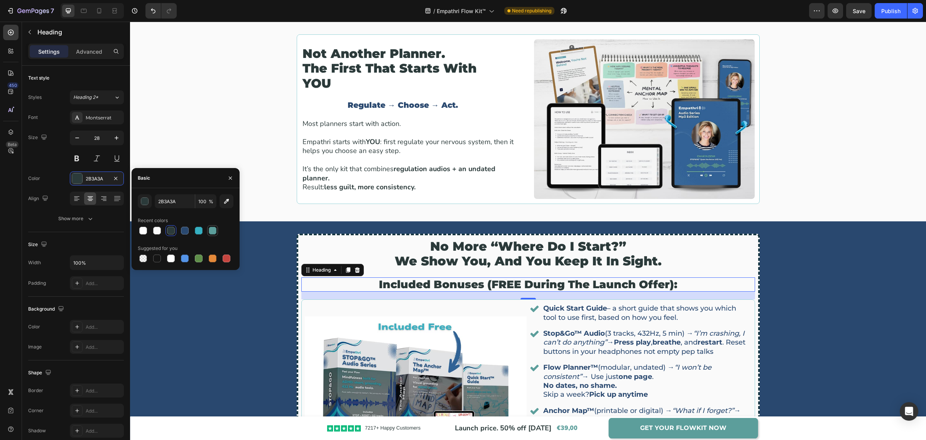
click at [210, 234] on div at bounding box center [212, 230] width 9 height 9
type input "5C9E9B"
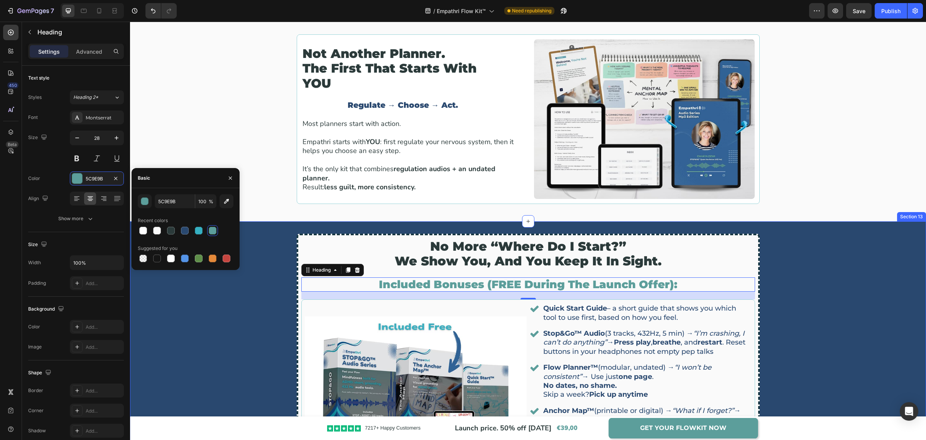
click at [868, 321] on div "No more “Where do I start?” we show you, and you keep it in sight. Heading Incl…" at bounding box center [528, 365] width 796 height 264
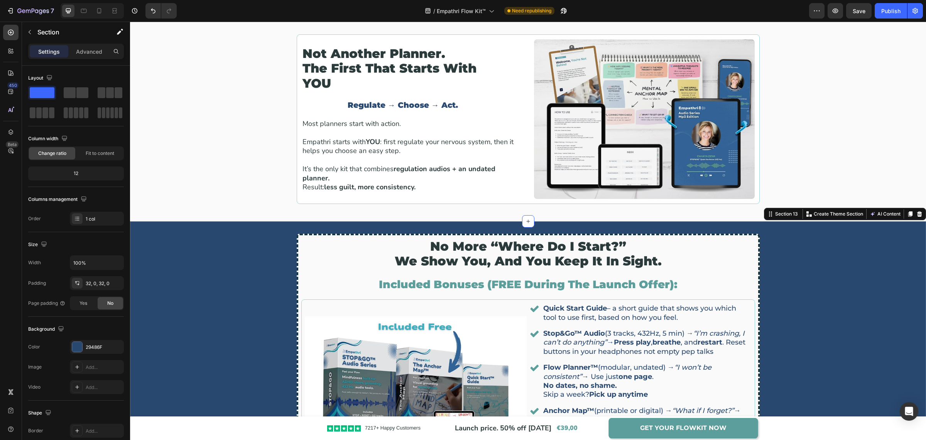
click at [868, 321] on div "No more “Where do I start?” we show you, and you keep it in sight. Heading Incl…" at bounding box center [528, 365] width 796 height 264
click at [810, 123] on div "Not another planner. The first that starts with YOU Heading Regulate → Choose →…" at bounding box center [528, 123] width 785 height 179
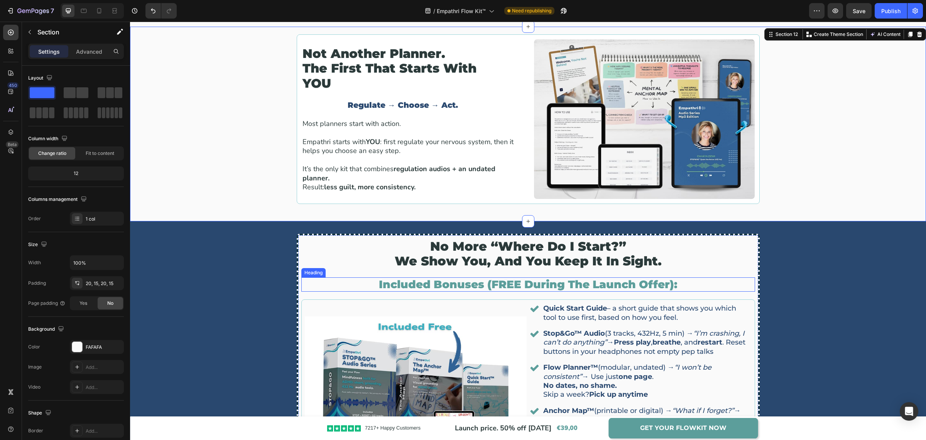
click at [478, 286] on p "Included bonuses (FREE during the launch offer):" at bounding box center [528, 284] width 452 height 13
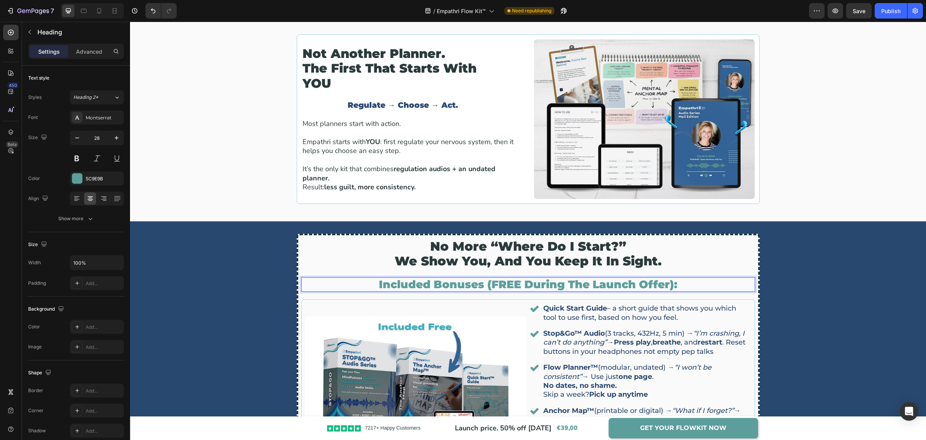
click at [482, 282] on p "Included bonuses (FREE during the launch offer):" at bounding box center [528, 284] width 452 height 13
drag, startPoint x: 483, startPoint y: 283, endPoint x: 668, endPoint y: 286, distance: 184.9
click at [668, 286] on p "Included bonuses (FREE during the launch offer):" at bounding box center [528, 284] width 452 height 13
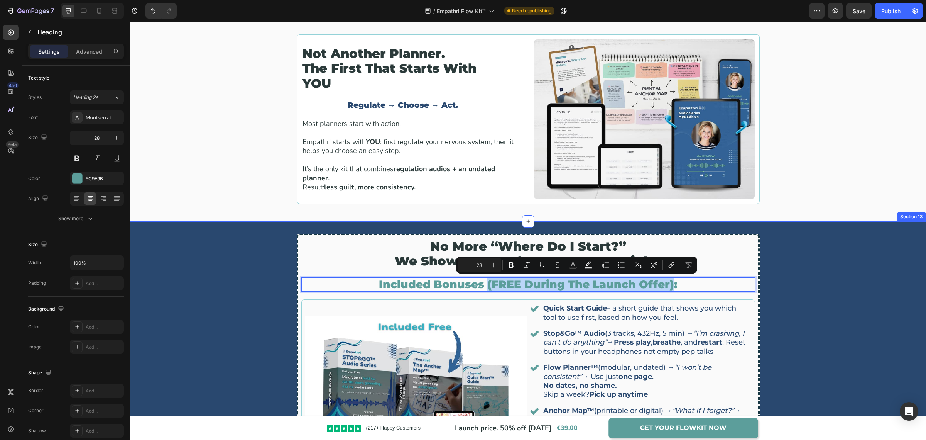
click at [810, 312] on div "No more “Where do I start?” we show you, and you keep it in sight. Heading Incl…" at bounding box center [528, 365] width 796 height 264
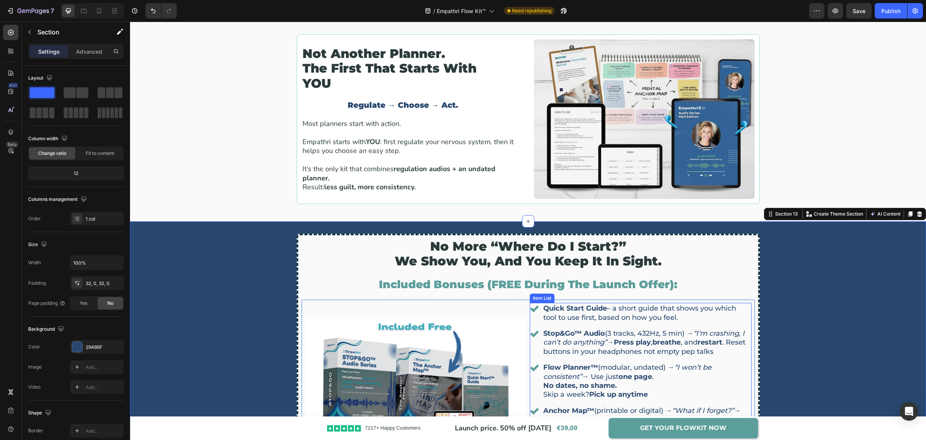
scroll to position [1524, 0]
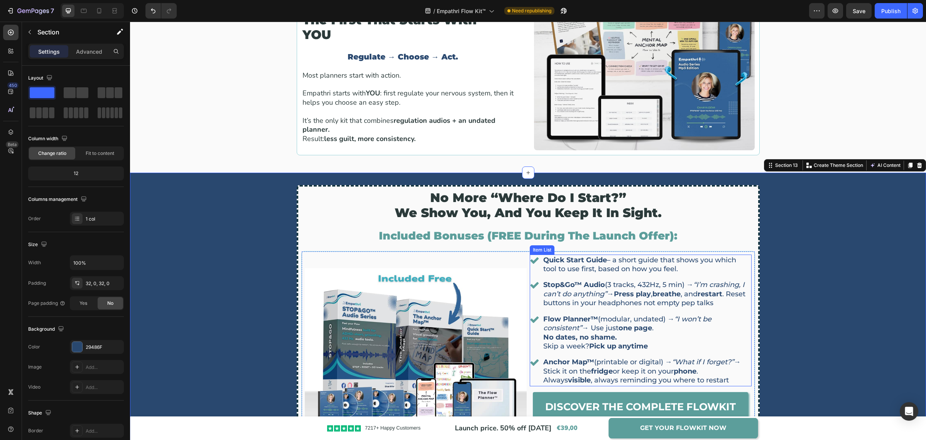
click at [701, 291] on p "Stop&Go™ Audio (3 tracks, 432Hz, 5 min) → “I’m crashing, I can’t do anything” →…" at bounding box center [646, 293] width 207 height 27
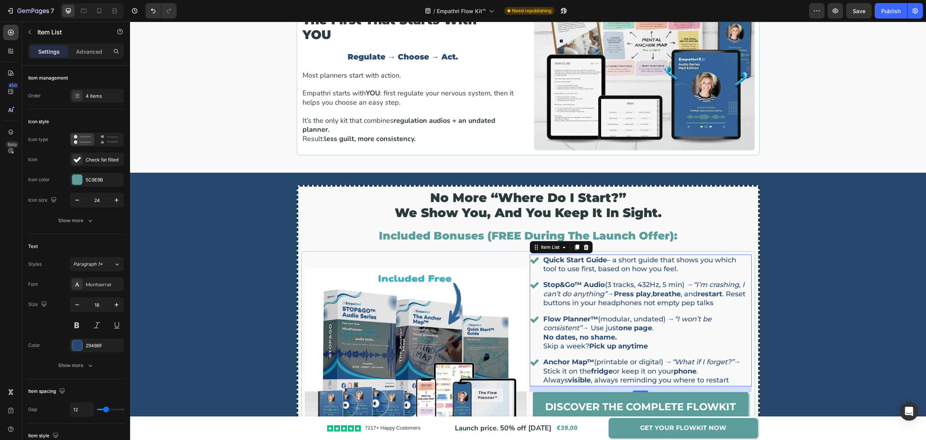
click at [575, 326] on icon "“I won’t be consistent”" at bounding box center [627, 323] width 168 height 17
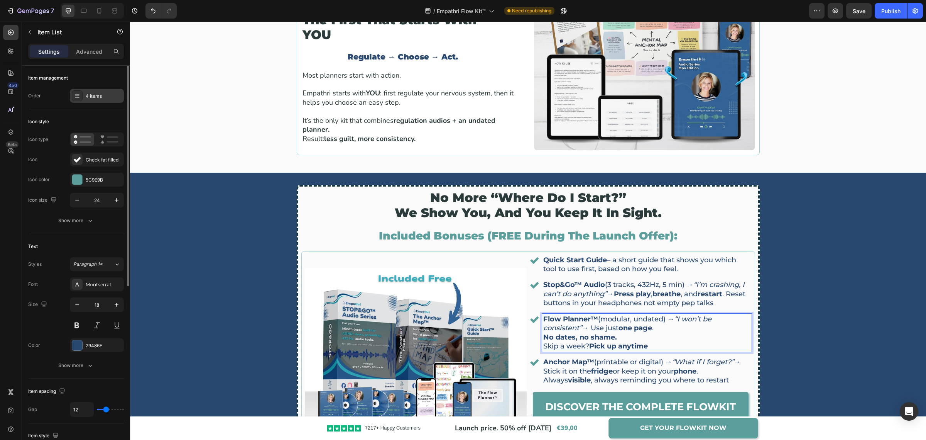
click at [93, 96] on div "4 items" at bounding box center [104, 96] width 36 height 7
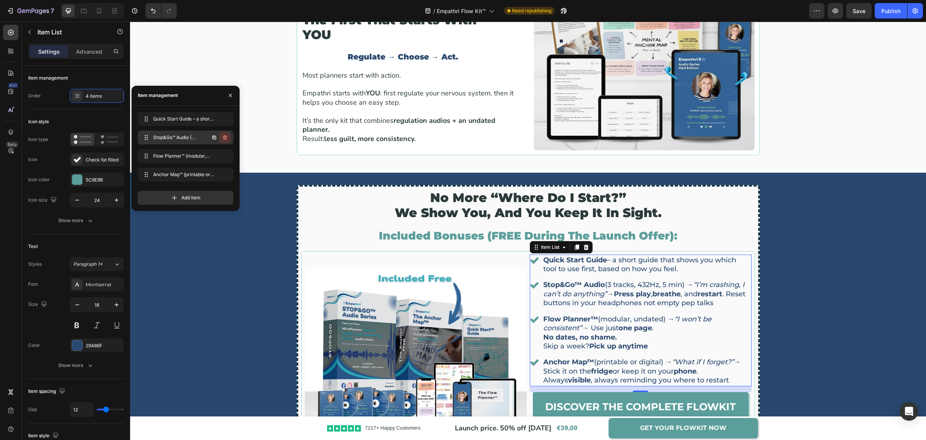
click at [225, 137] on icon "button" at bounding box center [225, 137] width 6 height 6
click at [225, 137] on div "Delete" at bounding box center [220, 137] width 14 height 7
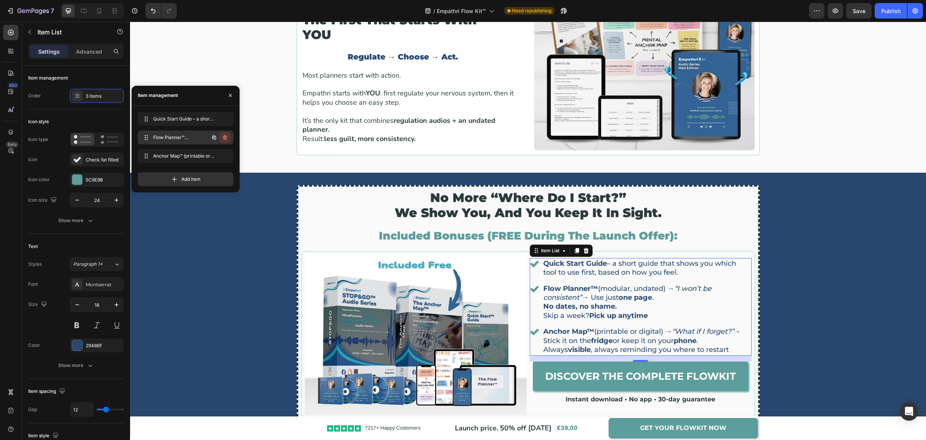
click at [225, 139] on icon "button" at bounding box center [225, 137] width 6 height 6
click at [225, 139] on div "Delete" at bounding box center [220, 137] width 14 height 7
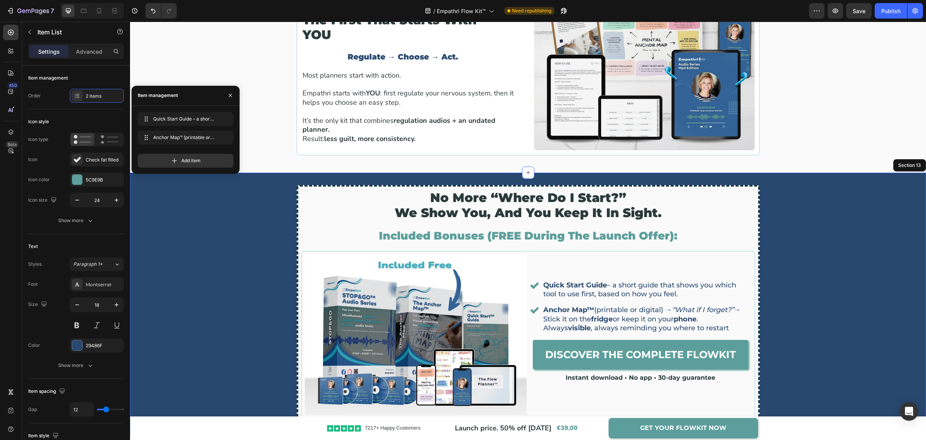
click at [830, 291] on div "No more “Where do I start?” we show you, and you keep it in sight. Heading Incl…" at bounding box center [528, 304] width 796 height 238
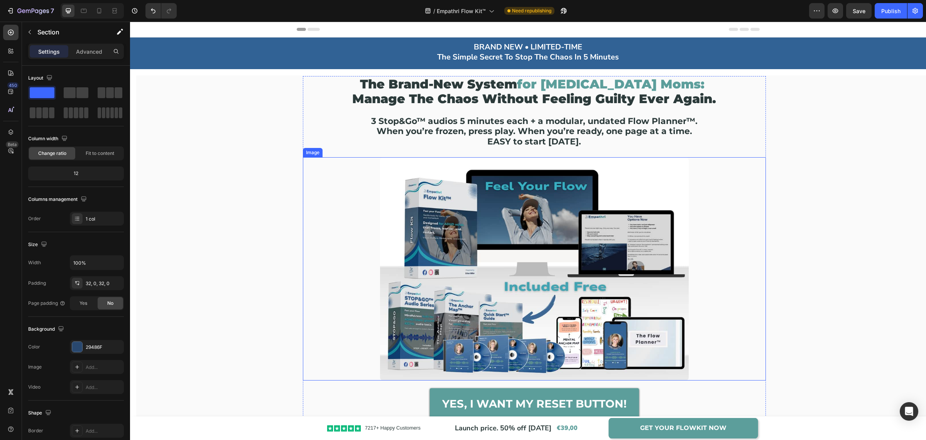
scroll to position [145, 0]
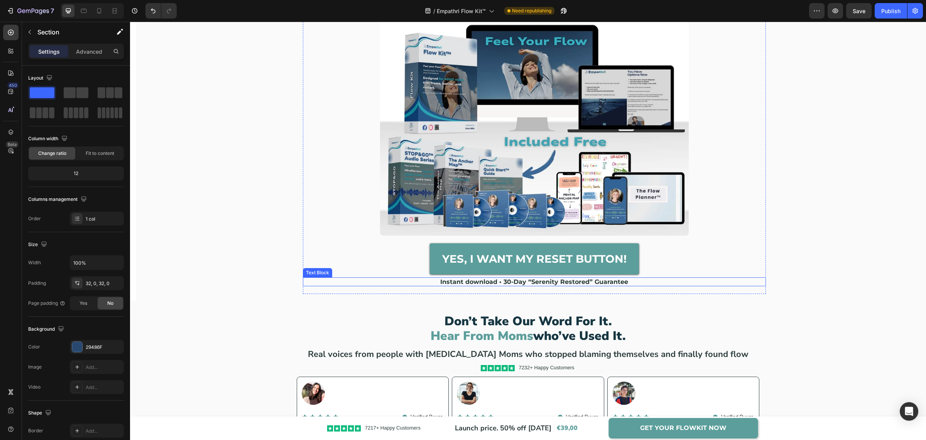
click at [524, 278] on p "Instant download • 30-Day “Serenity Restored” Guarantee" at bounding box center [535, 281] width 462 height 7
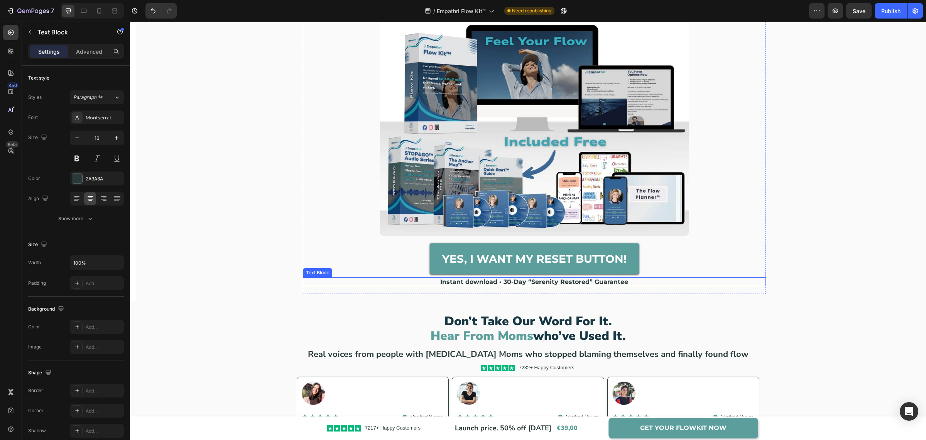
click at [524, 278] on p "Instant download • 30-Day “Serenity Restored” Guarantee" at bounding box center [535, 281] width 462 height 7
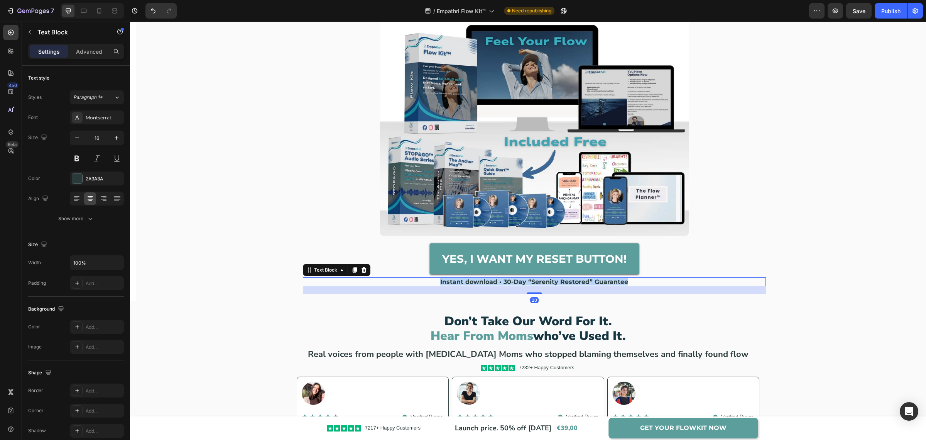
click at [524, 278] on p "Instant download • 30-Day “Serenity Restored” Guarantee" at bounding box center [535, 281] width 462 height 7
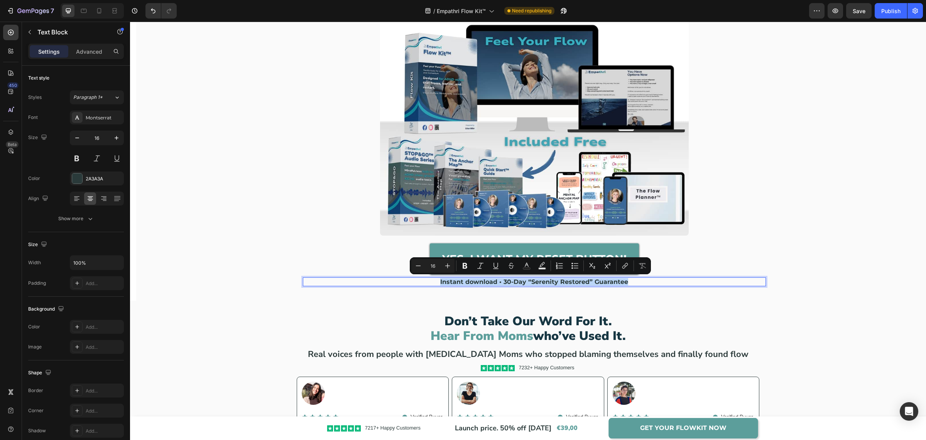
copy p "Instant download • 30-Day “Serenity Restored” Guarantee"
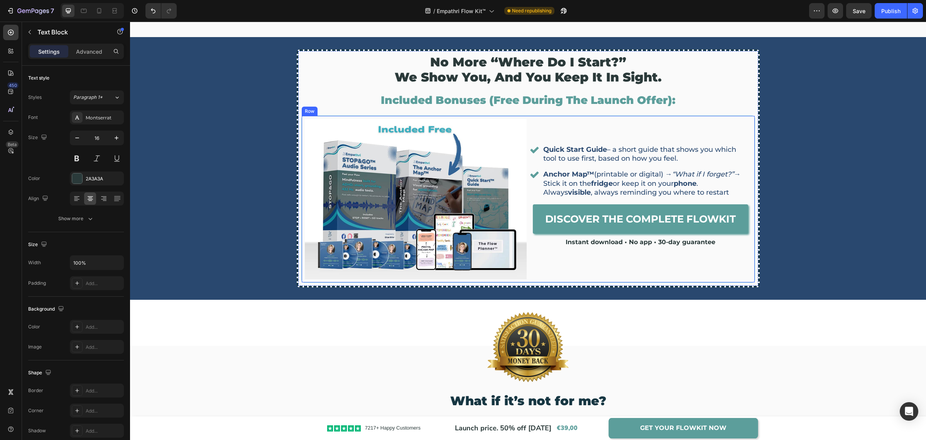
scroll to position [1640, 0]
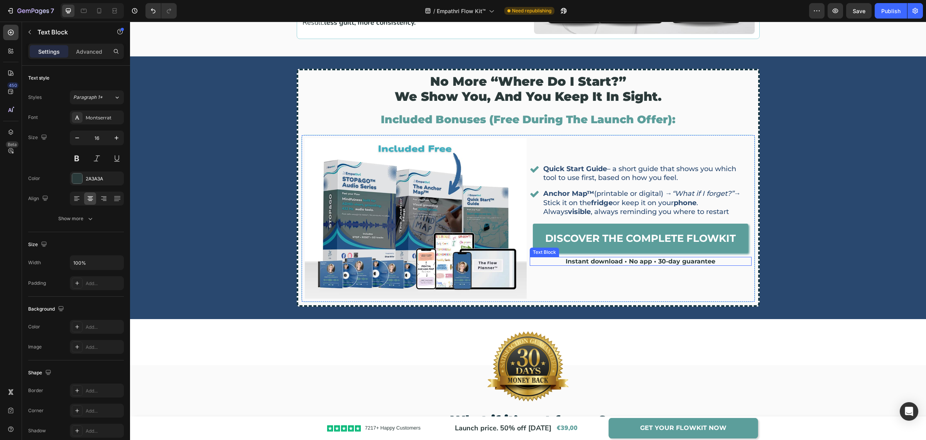
click at [614, 259] on p "Instant download • No app • 30-day guarantee" at bounding box center [641, 260] width 220 height 7
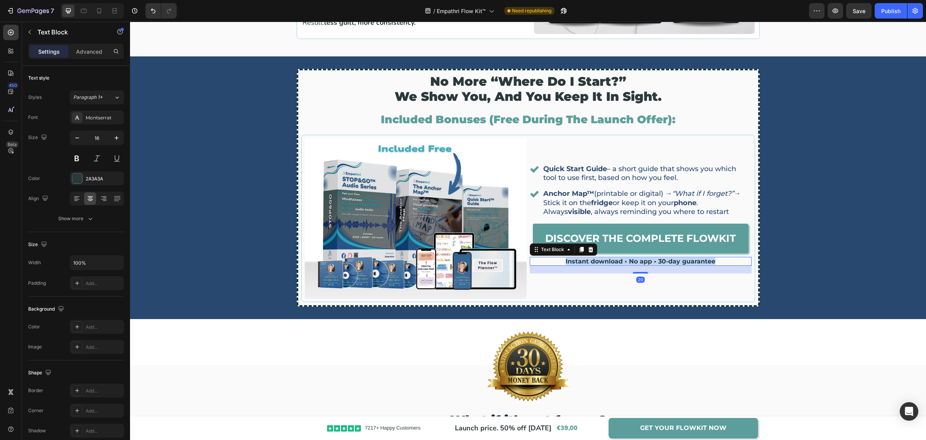
click at [614, 259] on p "Instant download • No app • 30-day guarantee" at bounding box center [641, 260] width 220 height 7
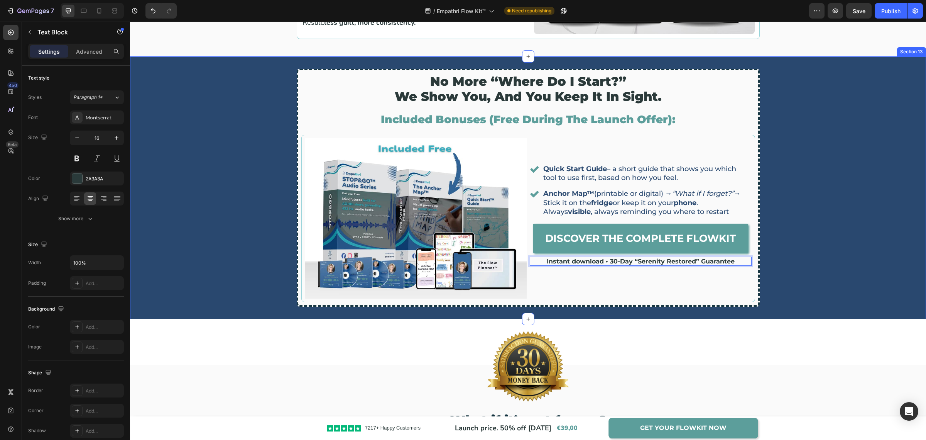
click at [800, 245] on div "no more “where do i start?” we show you, and you keep it in sight. Heading incl…" at bounding box center [528, 188] width 796 height 238
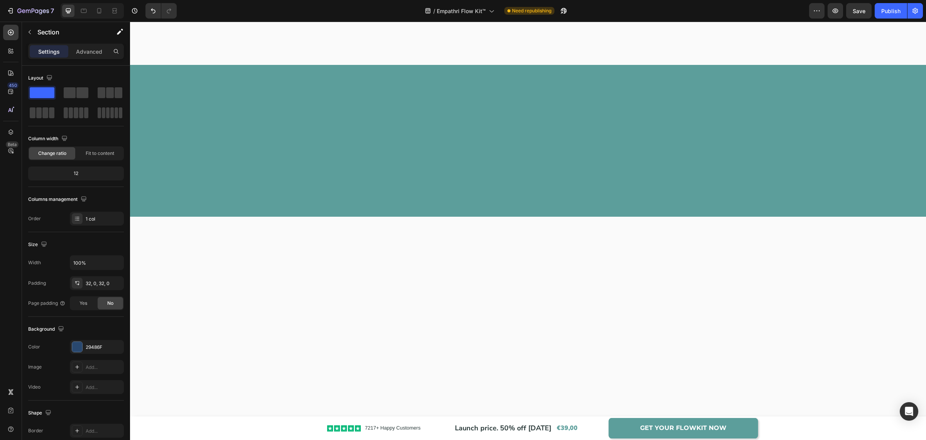
scroll to position [48, 0]
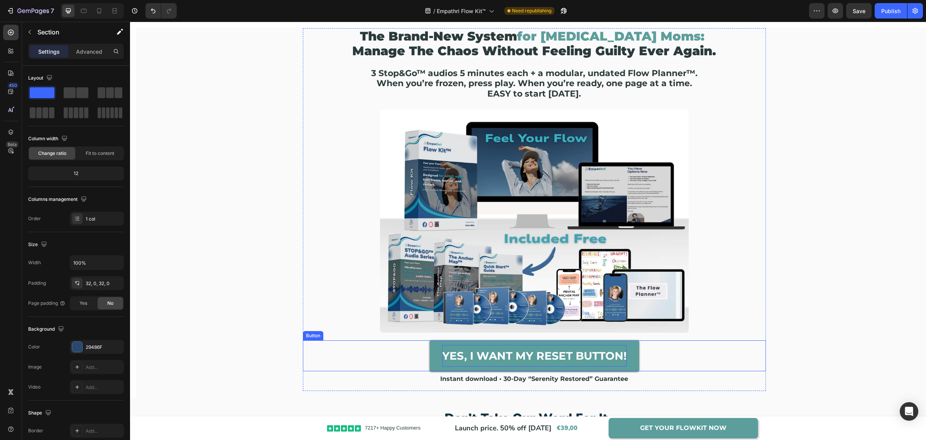
click at [541, 355] on strong "Yes, I want my Reset Button!" at bounding box center [534, 355] width 184 height 13
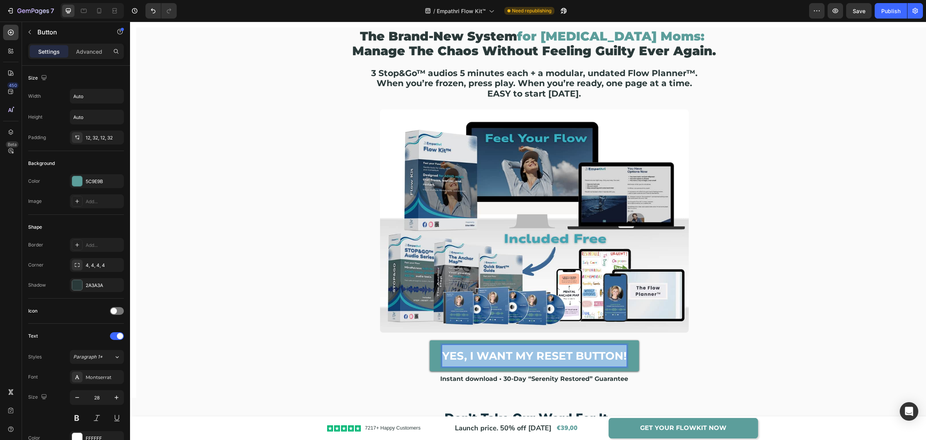
click at [541, 355] on strong "Yes, I want my Reset Button!" at bounding box center [534, 355] width 184 height 13
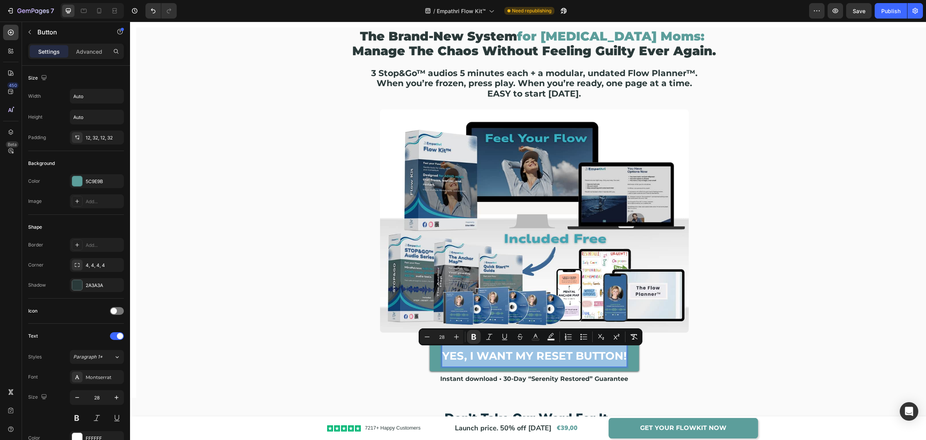
copy strong "Yes, I want my Reset Button!"
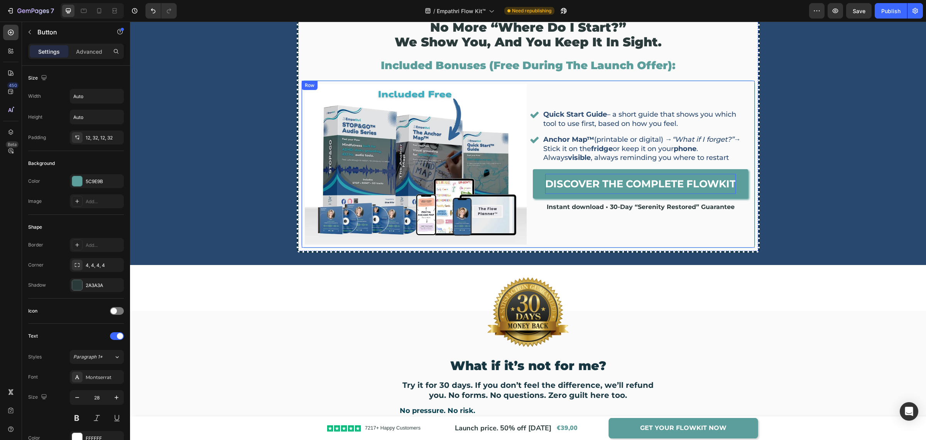
scroll to position [1737, 0]
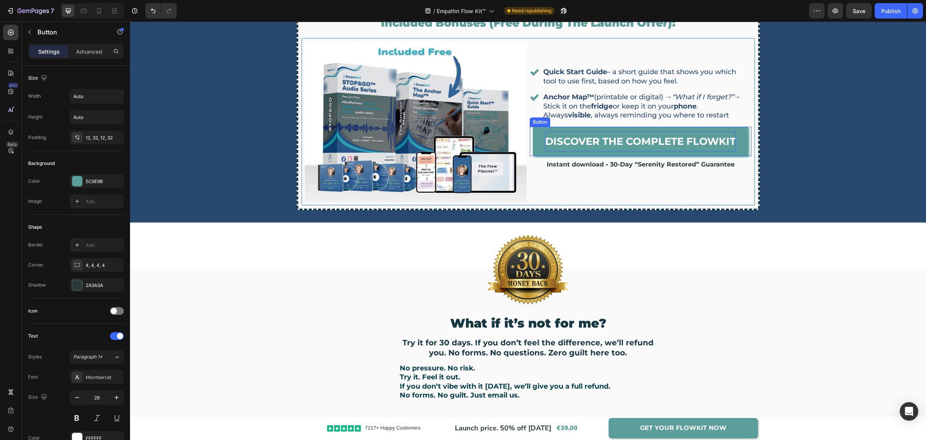
click at [627, 140] on strong "DISCOVER THE COMPLETE FLOWKIT" at bounding box center [640, 141] width 191 height 12
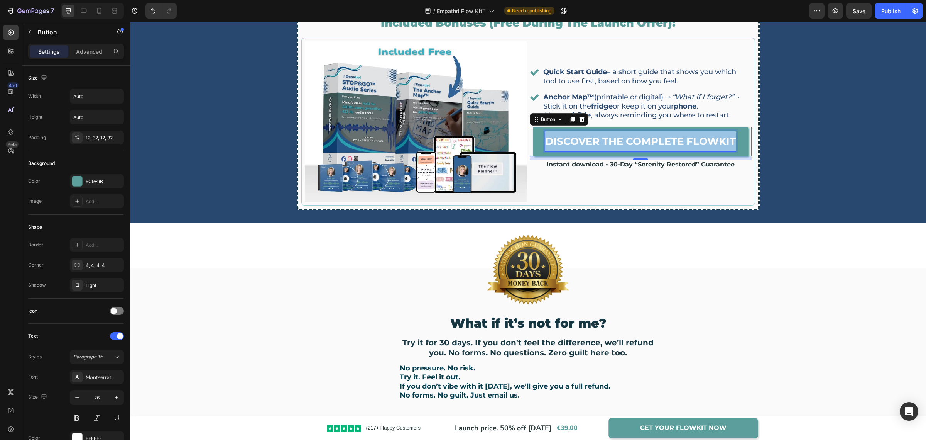
click at [627, 140] on strong "DISCOVER THE COMPLETE FLOWKIT" at bounding box center [640, 141] width 191 height 12
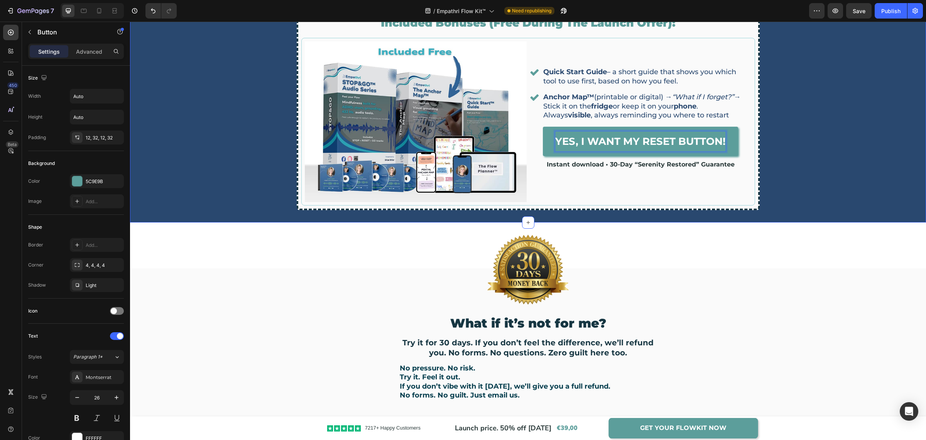
click at [820, 178] on div "no more “where do i start?” we show you, and you keep it in sight. Heading incl…" at bounding box center [528, 91] width 796 height 238
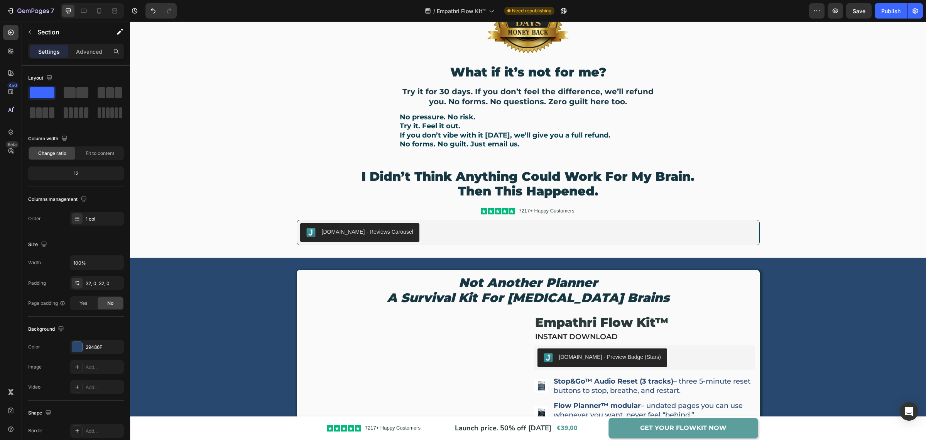
scroll to position [1930, 0]
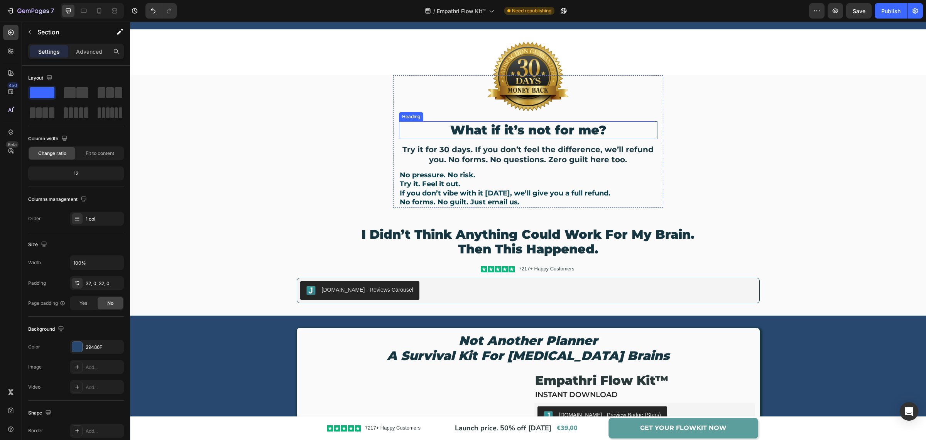
click at [501, 128] on h2 "What if it’s not for me?" at bounding box center [528, 130] width 259 height 18
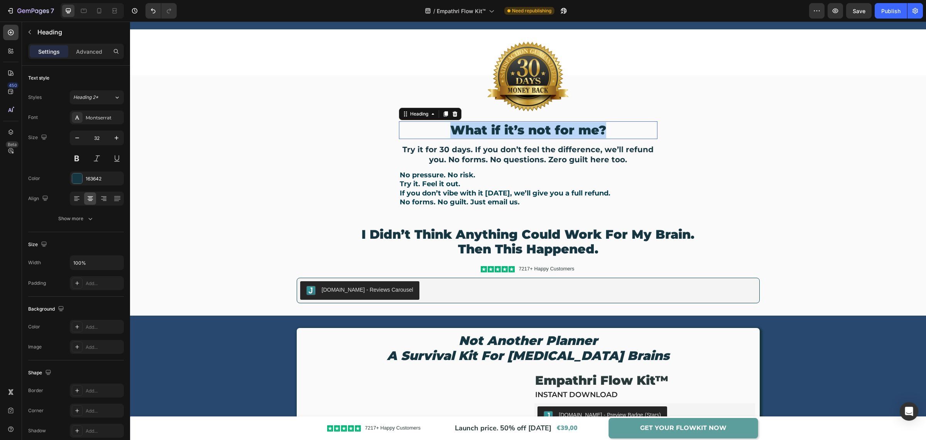
click at [501, 128] on p "What if it’s not for me?" at bounding box center [528, 130] width 257 height 16
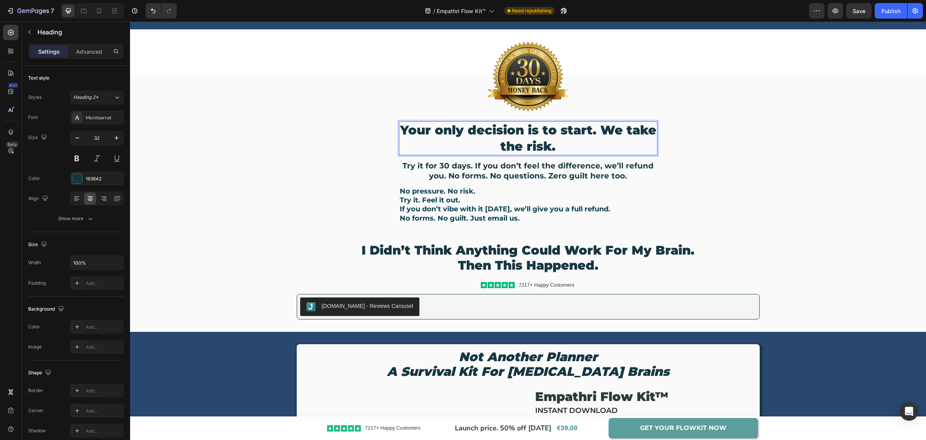
click at [596, 130] on p "Your only decision is to start. We take the risk." at bounding box center [528, 138] width 257 height 32
click at [736, 151] on div "Image Your only decision is to start. We take the risk. Heading 12 Try it for 3…" at bounding box center [528, 152] width 796 height 154
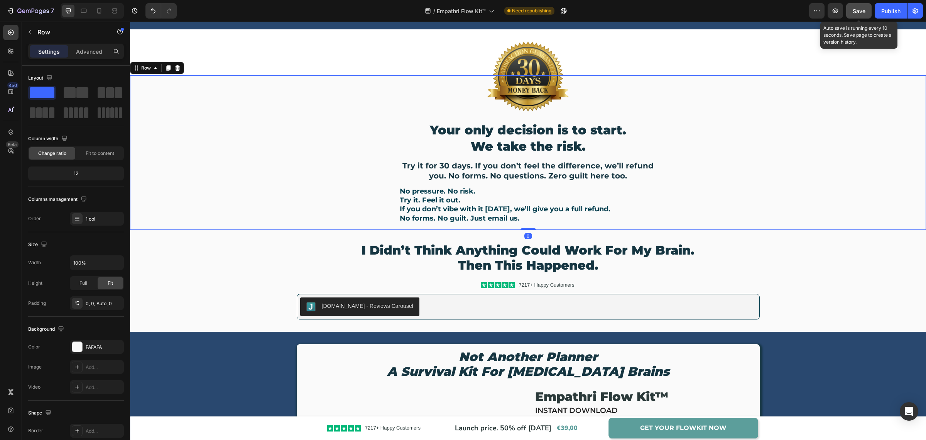
click at [858, 18] on button "Save" at bounding box center [858, 10] width 25 height 15
click at [487, 173] on h2 "Try it for 30 days. If you don’t feel the difference, we’ll refund you. No form…" at bounding box center [528, 171] width 259 height 22
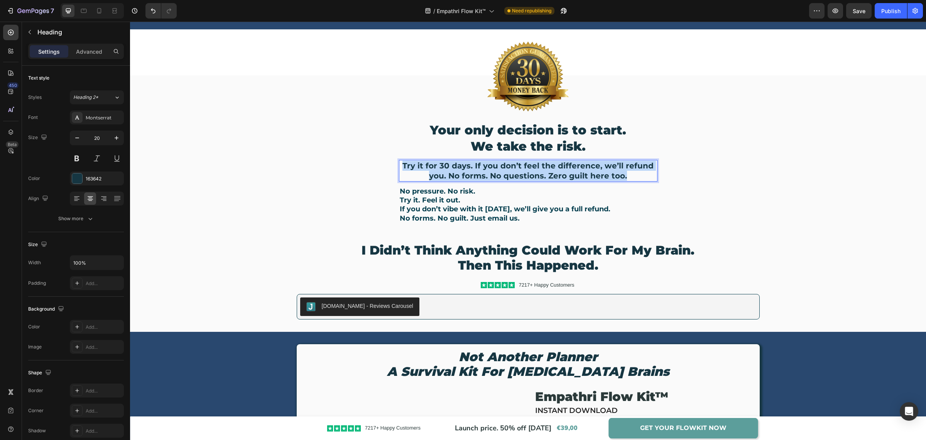
click at [487, 173] on p "Try it for 30 days. If you don’t feel the difference, we’ll refund you. No form…" at bounding box center [528, 171] width 257 height 20
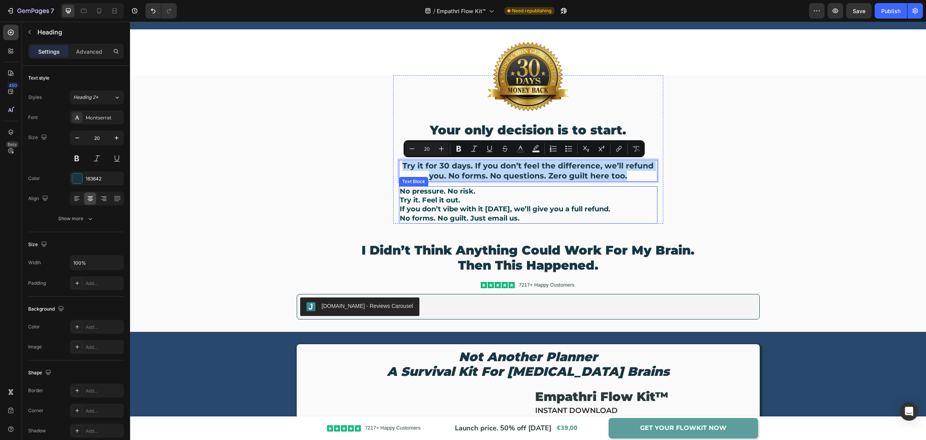
click at [478, 205] on p "Try it. Feel it out. If you don’t vibe with it within 30 days, we’ll give you a…" at bounding box center [528, 205] width 257 height 18
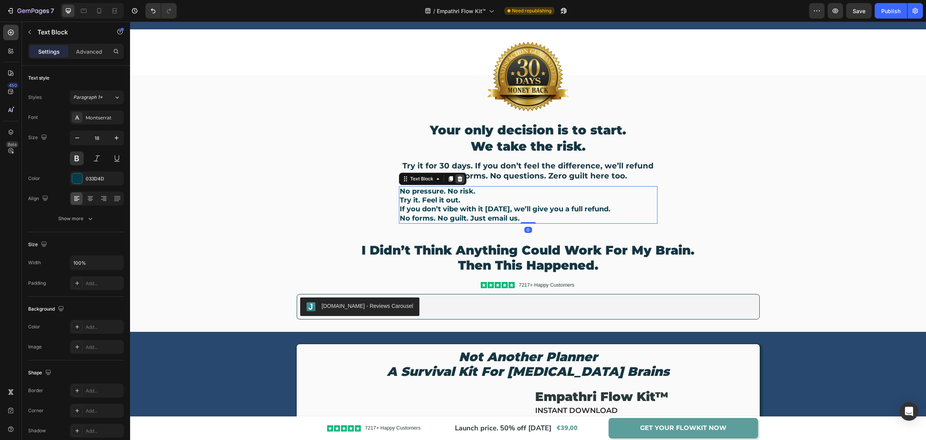
click at [457, 176] on icon at bounding box center [460, 179] width 6 height 6
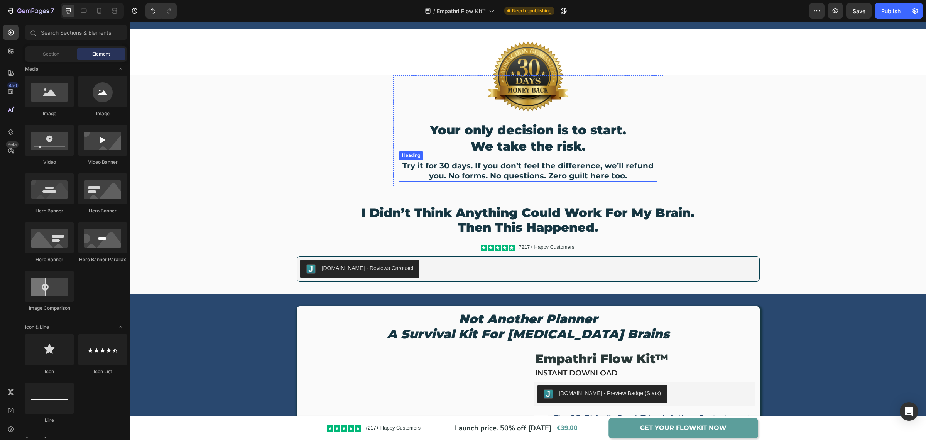
click at [485, 176] on p "Try it for 30 days. If you don’t feel the difference, we’ll refund you. No form…" at bounding box center [528, 171] width 257 height 20
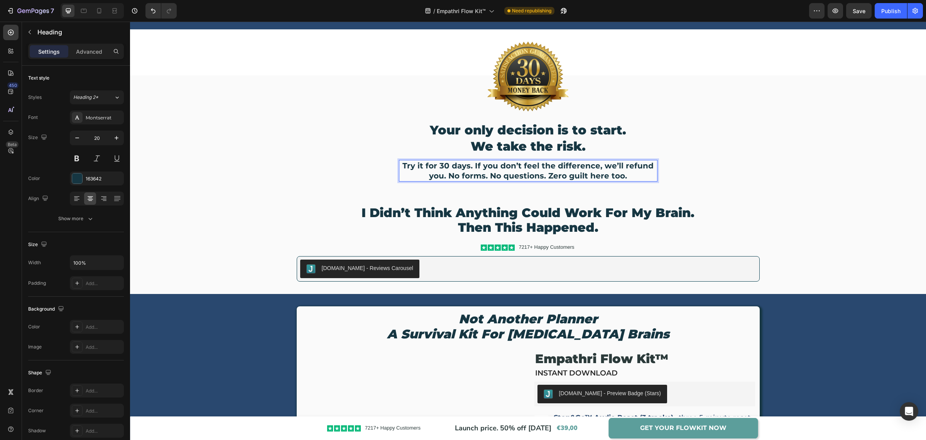
click at [485, 176] on p "Try it for 30 days. If you don’t feel the difference, we’ll refund you. No form…" at bounding box center [528, 171] width 257 height 20
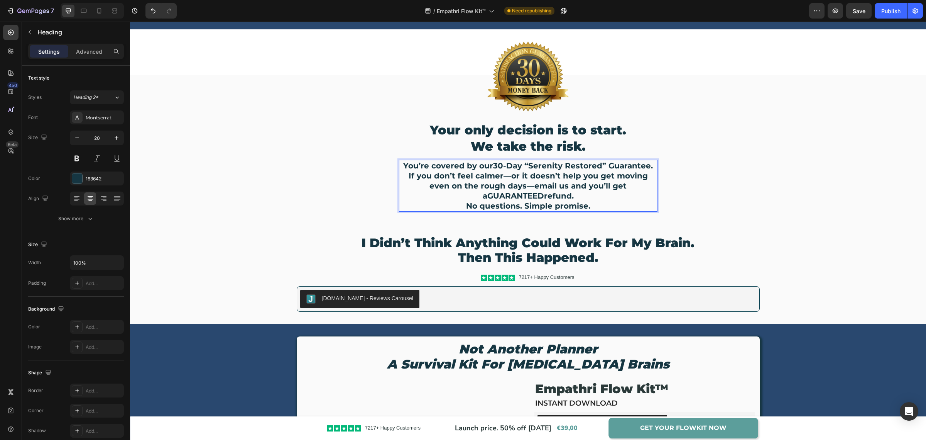
click at [497, 175] on p "You’re covered by our 30-Day “Serenity Restored” Guarantee. If you don’t feel c…" at bounding box center [528, 186] width 257 height 50
click at [486, 185] on p "You’re covered by our 30-Day “Serenity Restored” Guarantee. If you don’t feel c…" at bounding box center [528, 186] width 257 height 50
click at [706, 177] on div "Image Your only decision is to start. We take the risk. Heading You’re covered …" at bounding box center [528, 148] width 796 height 147
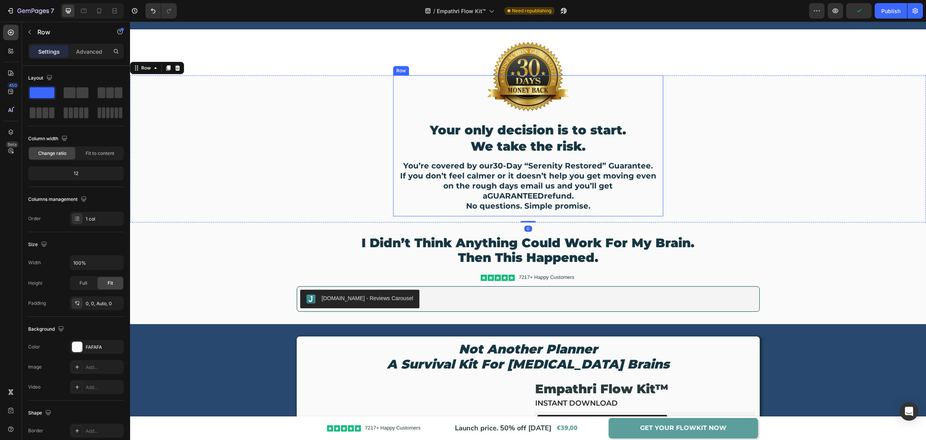
click at [658, 184] on div "Image Your only decision is to start. We take the risk. Heading You’re covered …" at bounding box center [528, 145] width 270 height 141
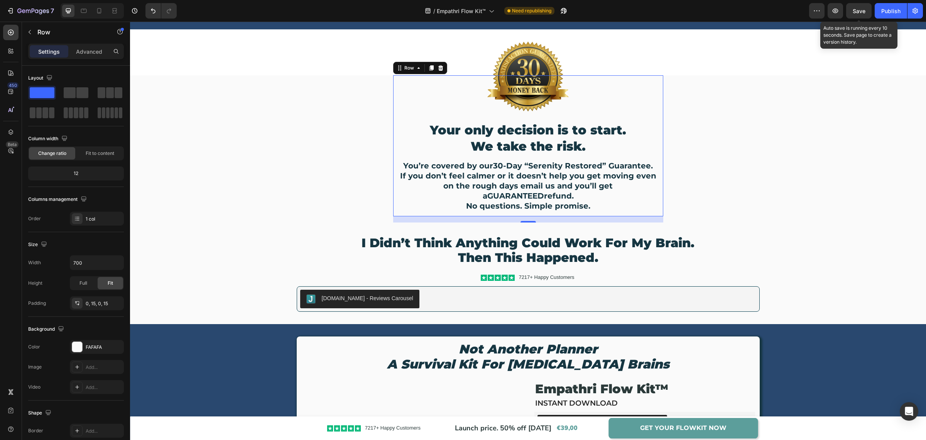
click at [854, 13] on span "Save" at bounding box center [859, 11] width 13 height 7
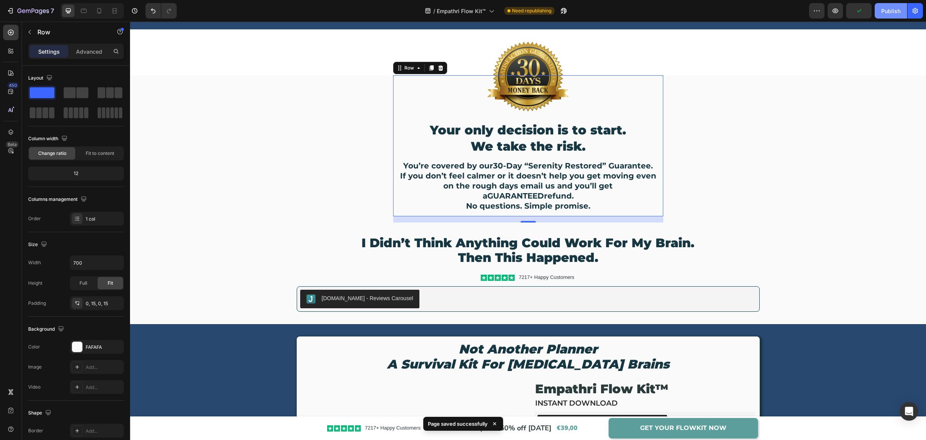
click at [888, 11] on div "Publish" at bounding box center [890, 11] width 19 height 8
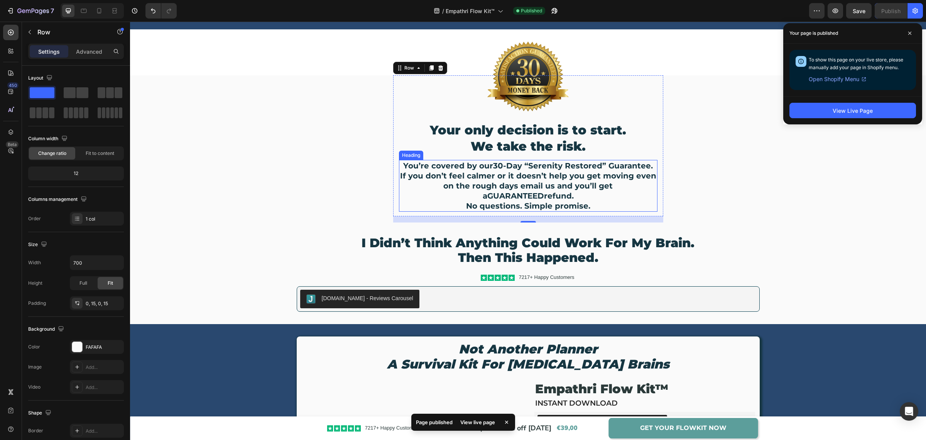
click at [511, 171] on p "You’re covered by our 30-Day “Serenity Restored” Guarantee. If you don’t feel c…" at bounding box center [528, 186] width 257 height 50
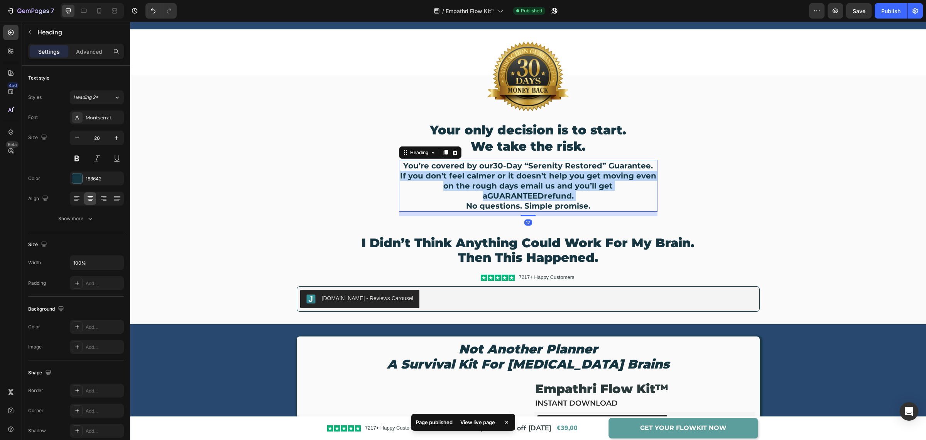
click at [511, 171] on p "You’re covered by our 30-Day “Serenity Restored” Guarantee. If you don’t feel c…" at bounding box center [528, 186] width 257 height 50
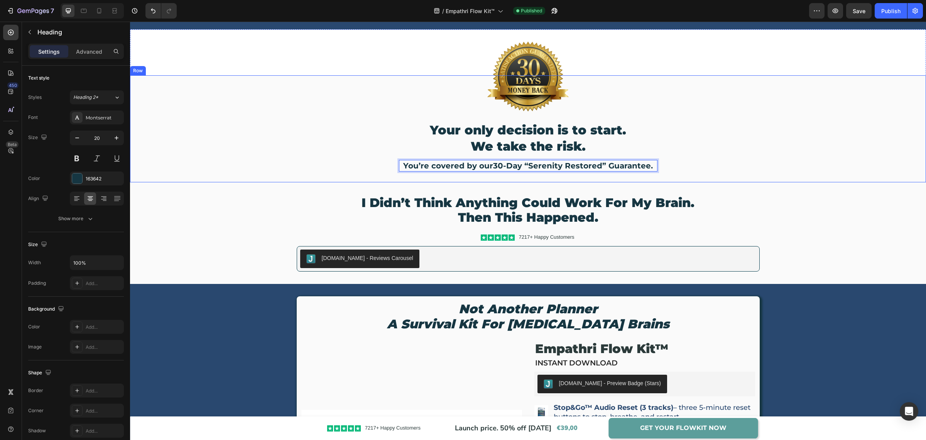
click at [779, 155] on div "Image Your only decision is to start. We take the risk. Heading You’re covered …" at bounding box center [528, 128] width 796 height 107
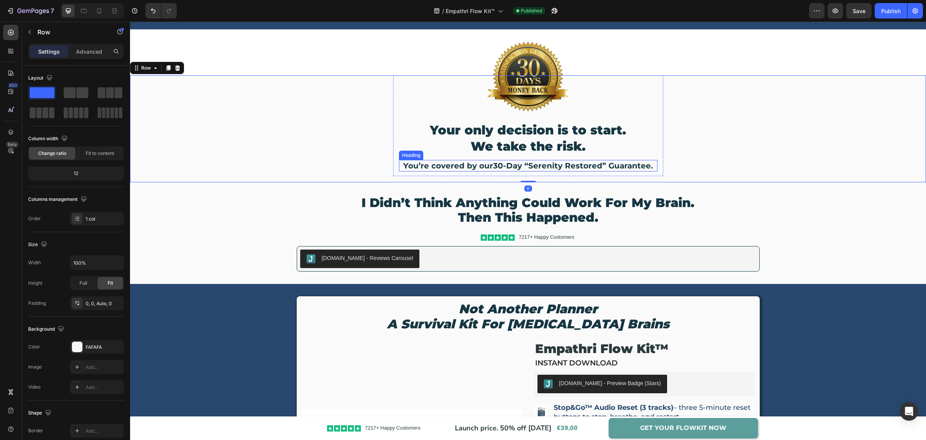
click at [545, 165] on strong "30-Day “Serenity Restored” Guarantee." at bounding box center [573, 165] width 160 height 9
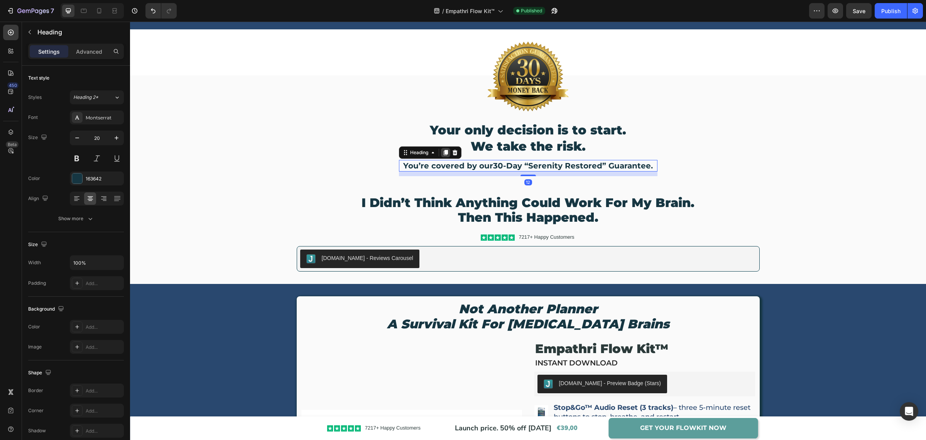
click at [443, 153] on icon at bounding box center [446, 152] width 6 height 6
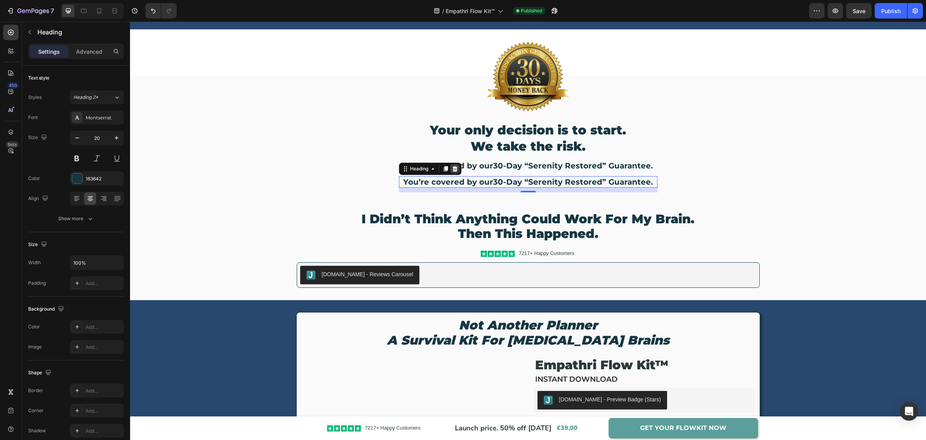
click at [452, 167] on icon at bounding box center [454, 168] width 5 height 5
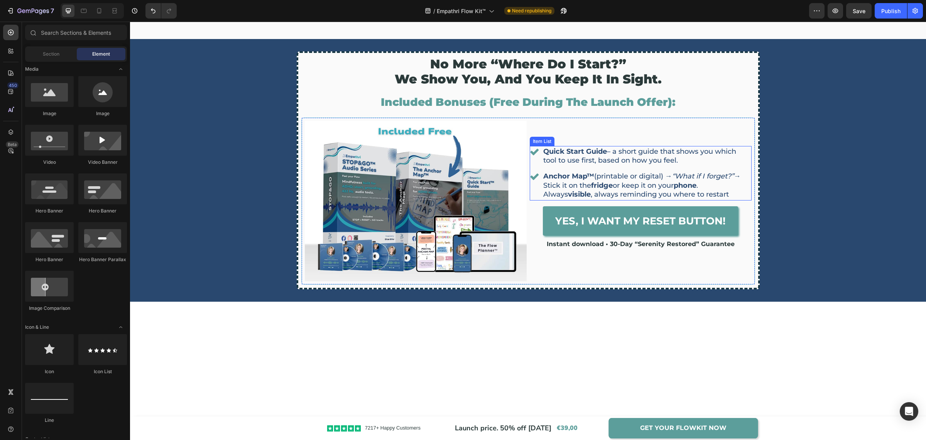
scroll to position [1495, 0]
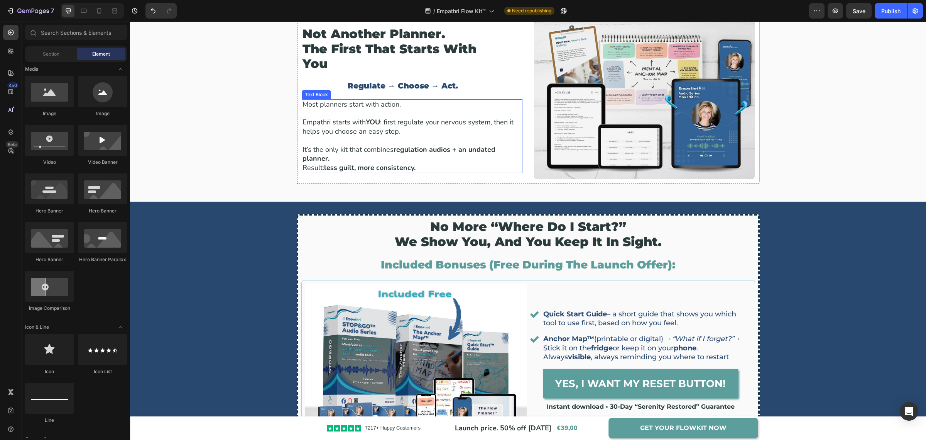
click at [423, 130] on p "Empathri starts with YOU : first regulate your nervous system, then it helps yo…" at bounding box center [412, 127] width 219 height 18
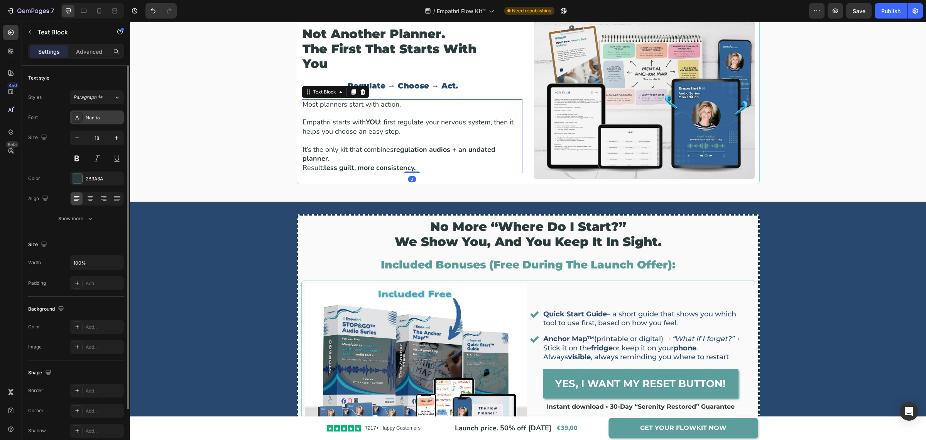
click at [98, 112] on div "Nunito" at bounding box center [97, 117] width 54 height 14
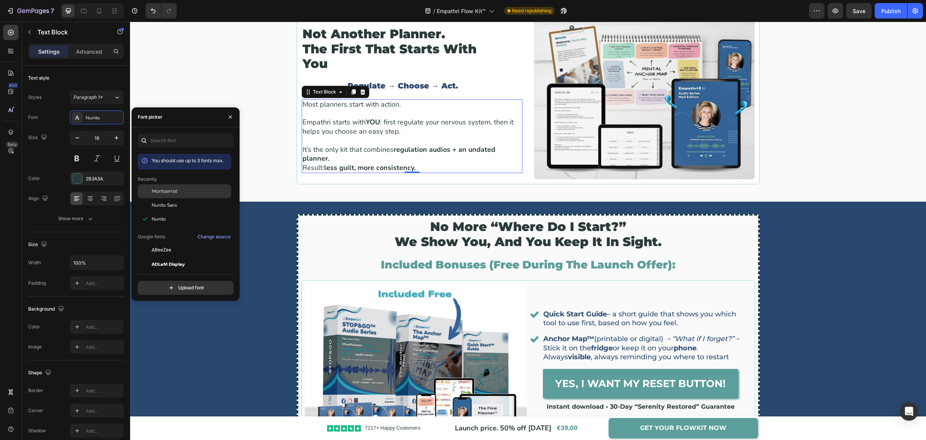
click at [159, 188] on span "Montserrat" at bounding box center [165, 191] width 26 height 7
click at [386, 87] on p "Regulate → Choose → Act." at bounding box center [403, 86] width 201 height 10
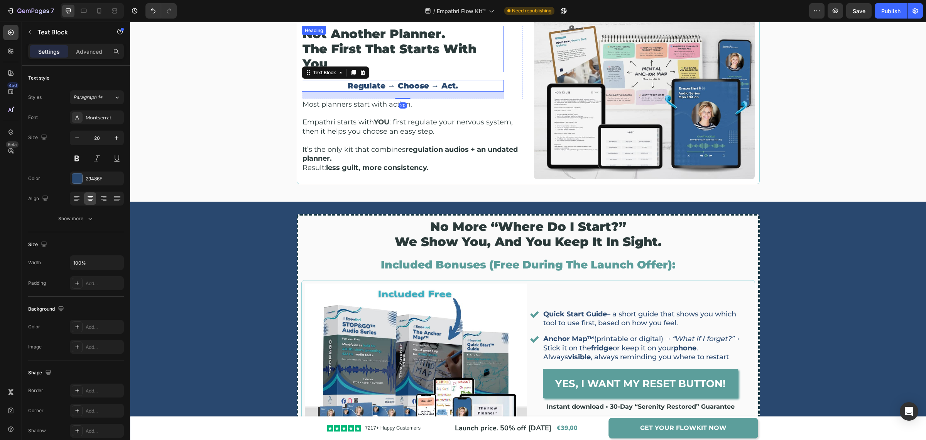
click at [328, 47] on h2 "not another planner. the first that starts with you" at bounding box center [403, 49] width 202 height 46
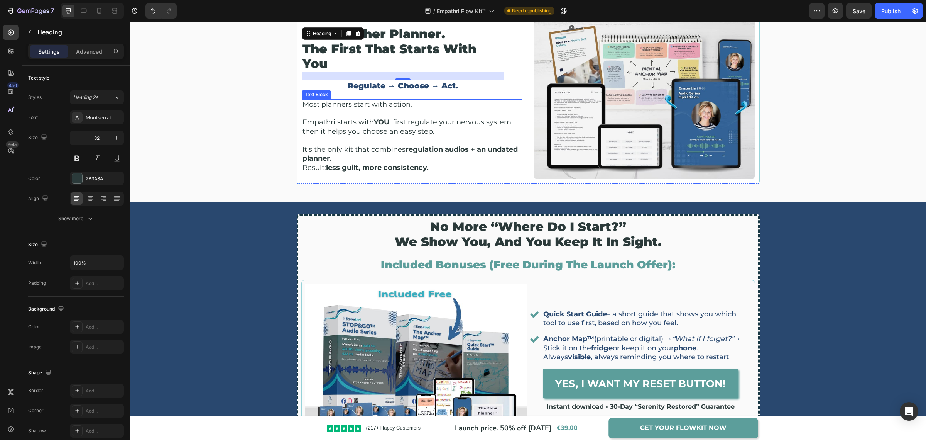
click at [371, 128] on p "Empathri starts with YOU : first regulate your nervous system, then it helps yo…" at bounding box center [412, 127] width 219 height 18
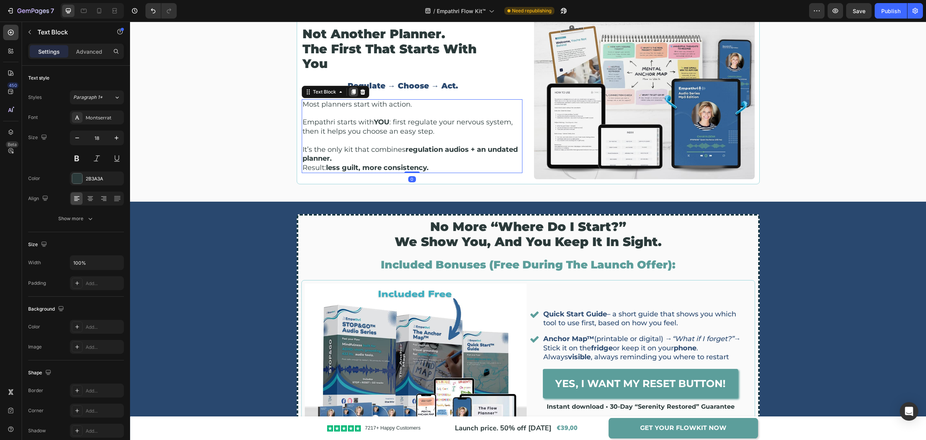
click at [350, 93] on icon at bounding box center [353, 92] width 6 height 6
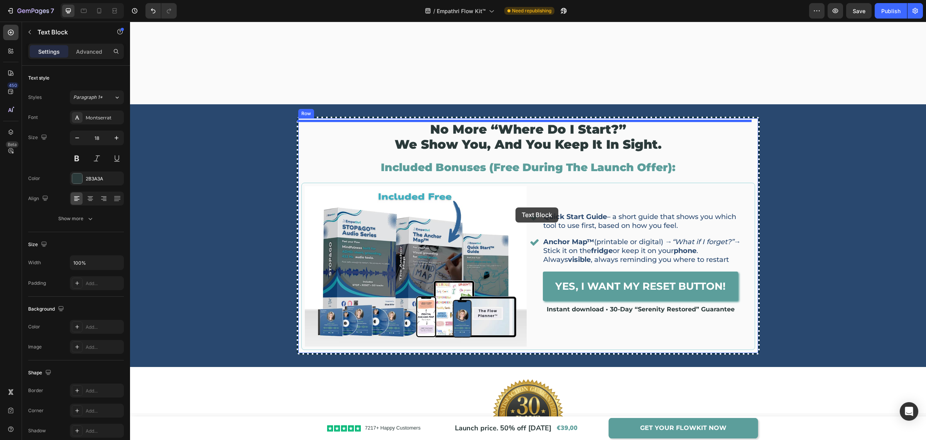
scroll to position [1961, 0]
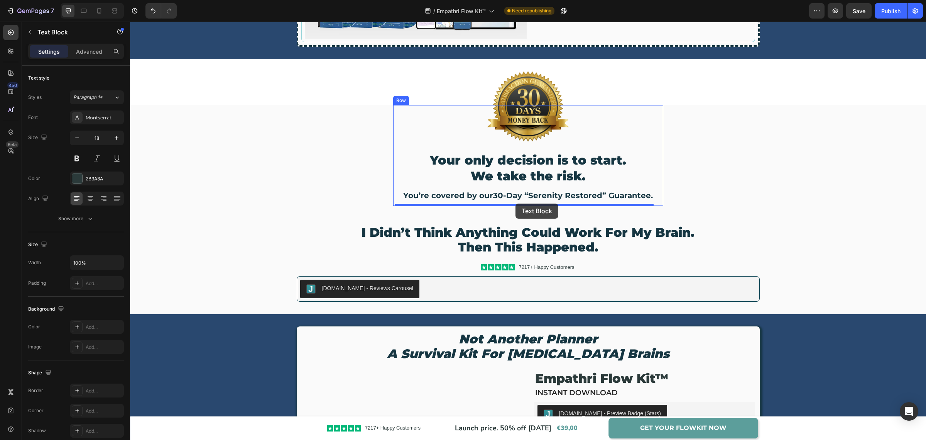
drag, startPoint x: 324, startPoint y: 162, endPoint x: 516, endPoint y: 203, distance: 196.2
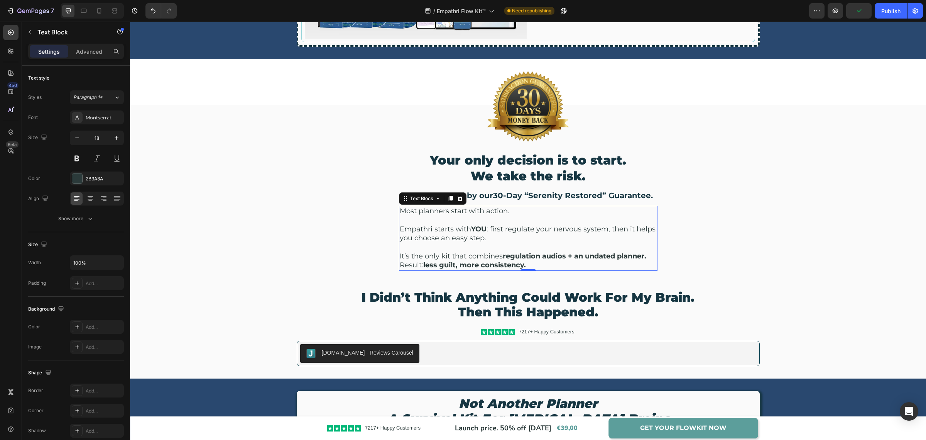
click at [472, 225] on strong "YOU" at bounding box center [478, 229] width 15 height 8
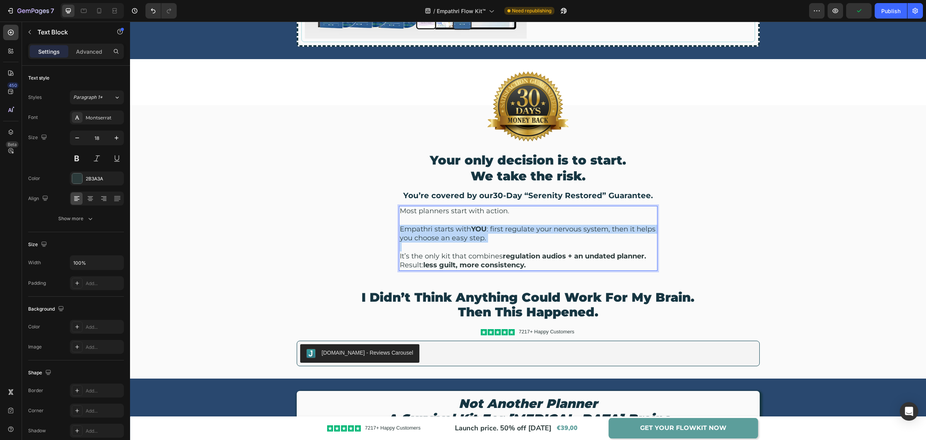
click at [472, 225] on strong "YOU" at bounding box center [478, 229] width 15 height 8
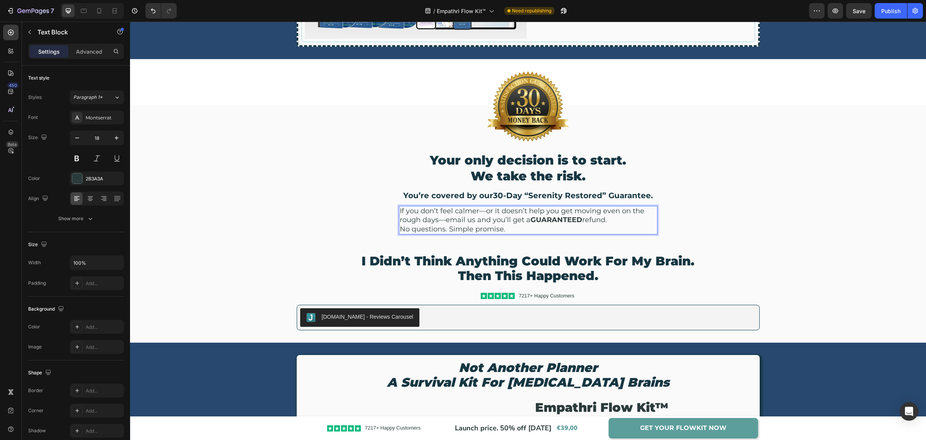
click at [482, 212] on p "If you don’t feel calmer—or it doesn’t help you get moving even on the rough da…" at bounding box center [528, 219] width 257 height 27
click at [442, 220] on p "If you don’t feel calmer or it doesn’t help you get moving even on the rough da…" at bounding box center [528, 219] width 257 height 27
click at [607, 222] on p "If you don’t feel calmer or it doesn’t help you get moving even on the rough da…" at bounding box center [528, 219] width 257 height 27
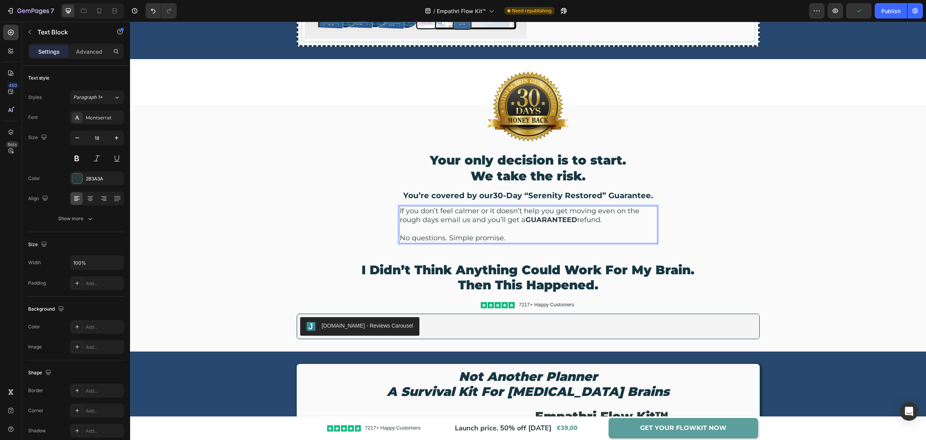
click at [448, 238] on p "⁠⁠⁠⁠⁠⁠⁠ No questions. Simple promise." at bounding box center [528, 234] width 257 height 18
click at [448, 238] on p "No questions. Simple promise." at bounding box center [528, 234] width 257 height 18
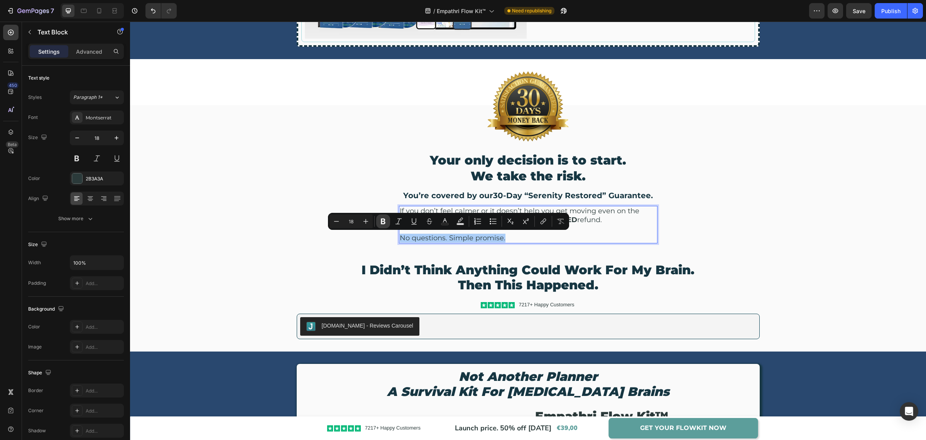
click at [382, 220] on icon "Editor contextual toolbar" at bounding box center [383, 221] width 8 height 8
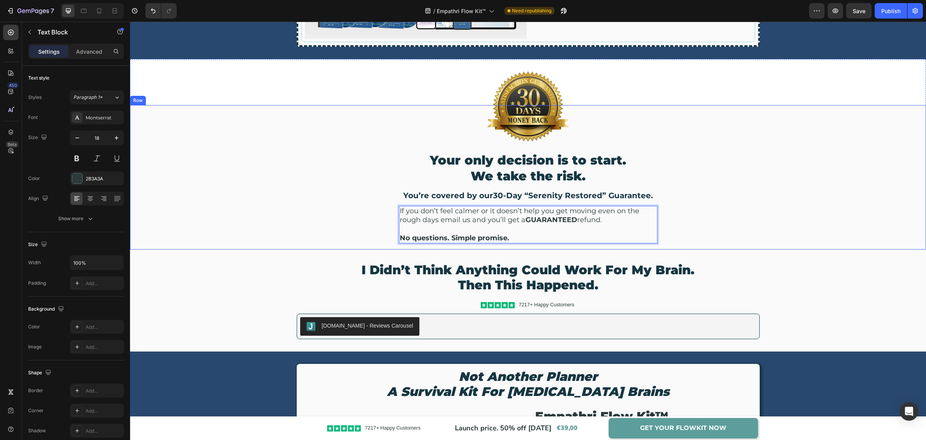
click at [707, 234] on div "Image Your only decision is to start. We take the risk. Heading You’re covered …" at bounding box center [528, 177] width 796 height 144
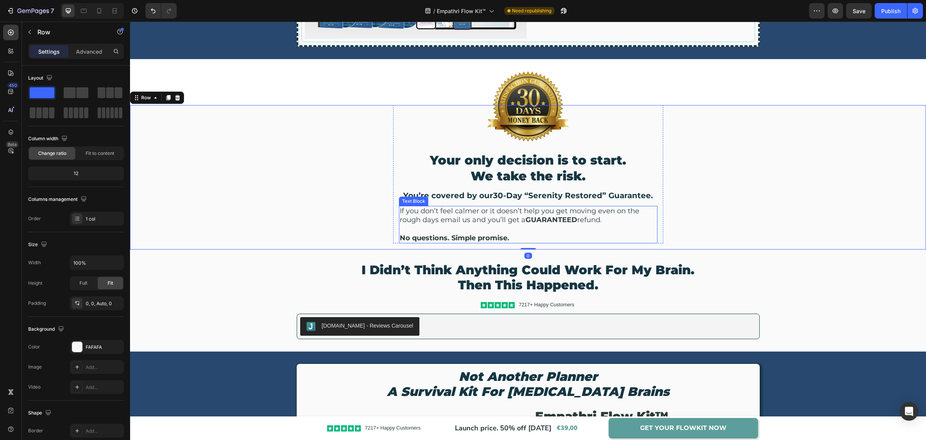
click at [486, 210] on p "If you don’t feel calmer or it doesn’t help you get moving even on the rough da…" at bounding box center [528, 215] width 257 height 18
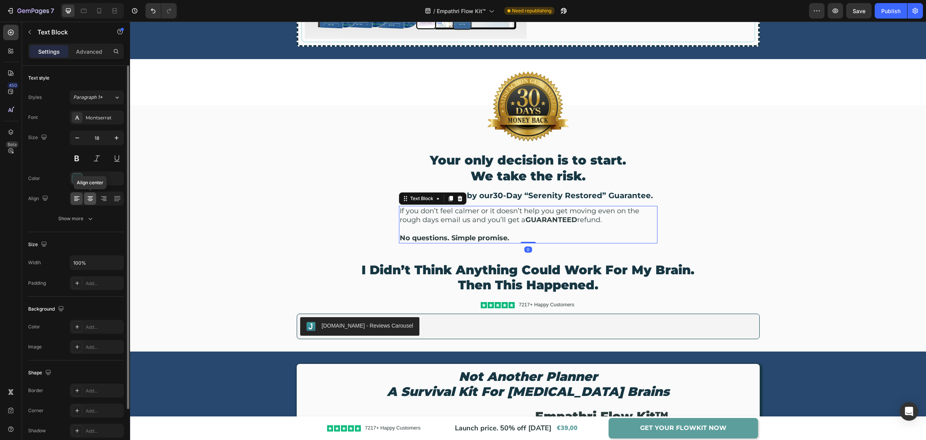
click at [92, 201] on icon at bounding box center [90, 199] width 8 height 8
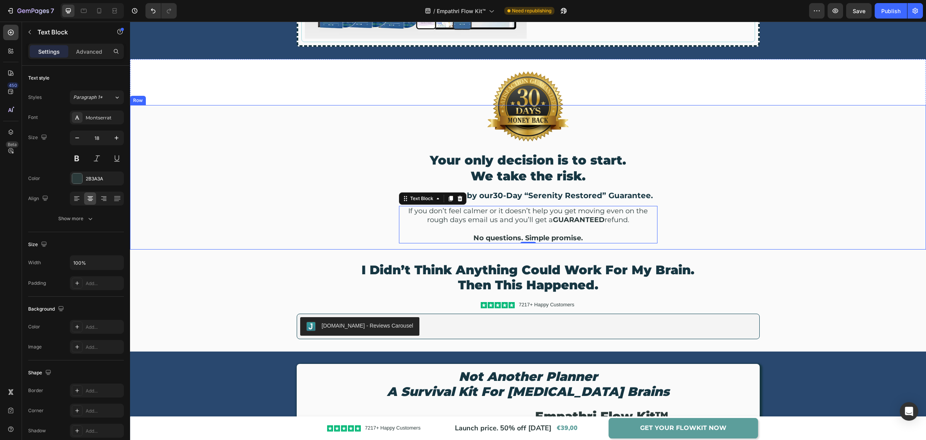
click at [693, 186] on div "Image Your only decision is to start. We take the risk. Heading You’re covered …" at bounding box center [528, 177] width 796 height 144
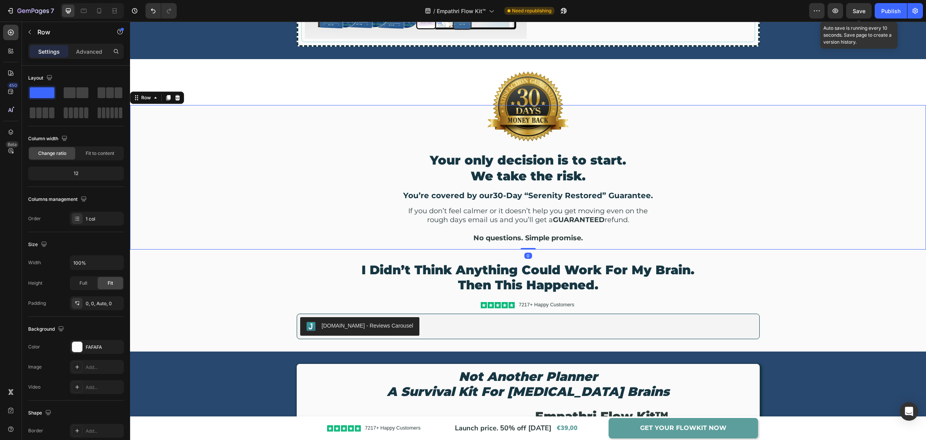
drag, startPoint x: 859, startPoint y: 12, endPoint x: 908, endPoint y: 19, distance: 48.7
click at [863, 12] on span "Save" at bounding box center [859, 11] width 13 height 7
click at [896, 15] on button "Publish" at bounding box center [891, 10] width 32 height 15
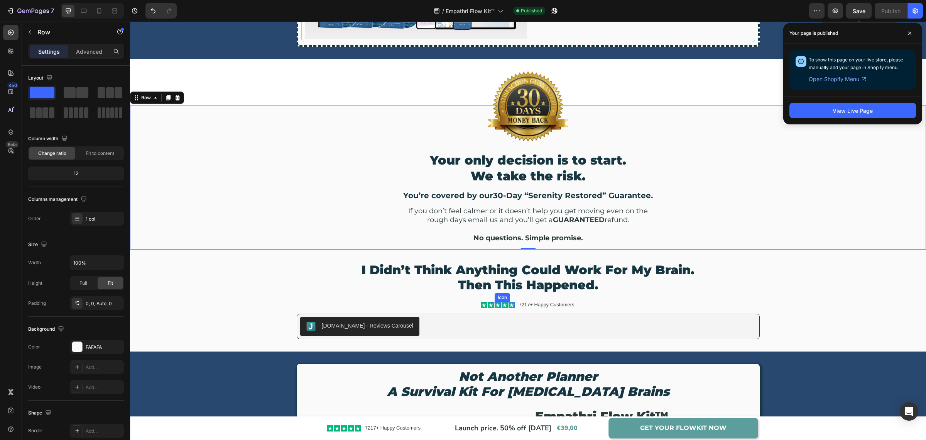
scroll to position [2154, 0]
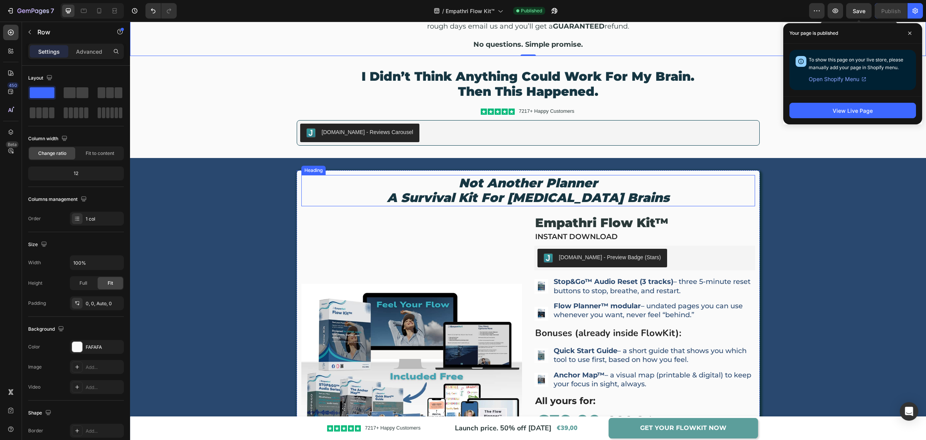
click at [533, 189] on icon "not another planner" at bounding box center [528, 182] width 139 height 15
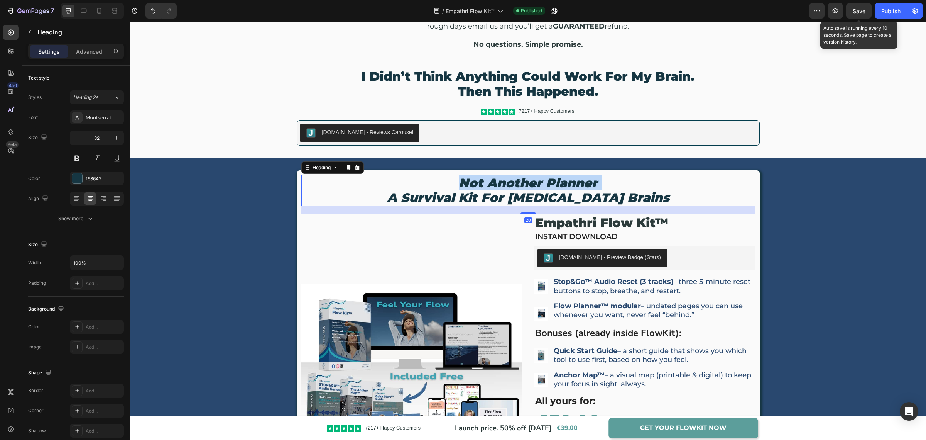
click at [533, 189] on icon "not another planner" at bounding box center [528, 182] width 139 height 15
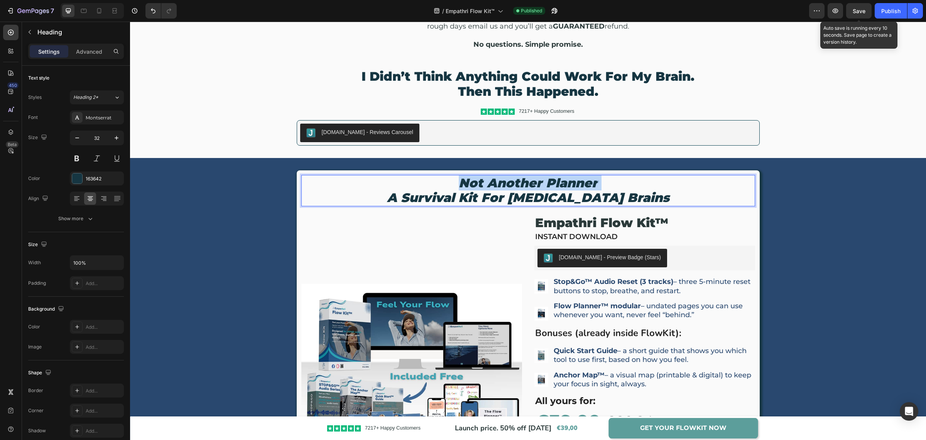
click at [533, 189] on icon "not another planner" at bounding box center [528, 182] width 139 height 15
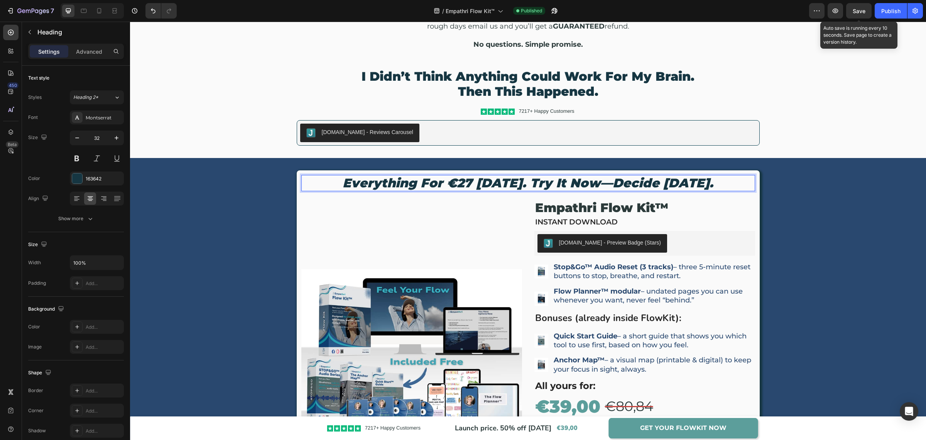
click at [579, 184] on icon "Everything for €27 today. Try it now—decide within 30 days." at bounding box center [528, 182] width 371 height 15
click at [431, 182] on icon "Everything for €27 today. Try it now decide within 30 days." at bounding box center [528, 182] width 362 height 15
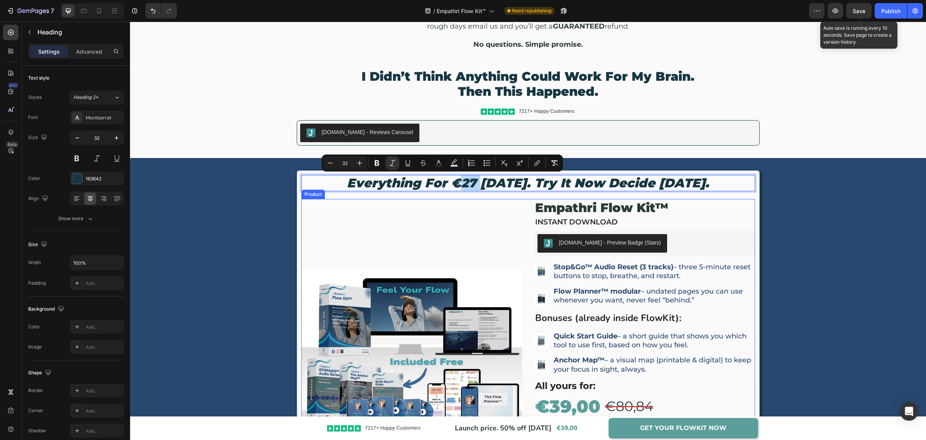
click at [440, 228] on div "Product Images" at bounding box center [411, 352] width 221 height 306
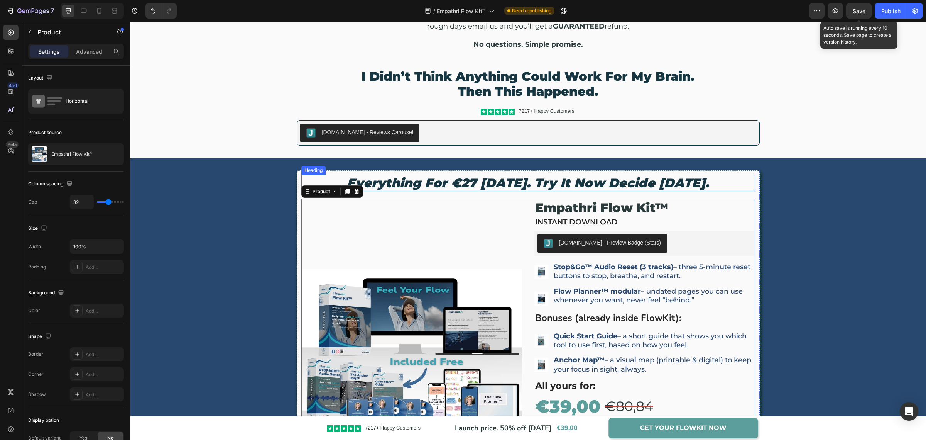
click at [379, 183] on icon "Everything for €27 today. Try it now decide within 30 days." at bounding box center [528, 182] width 362 height 15
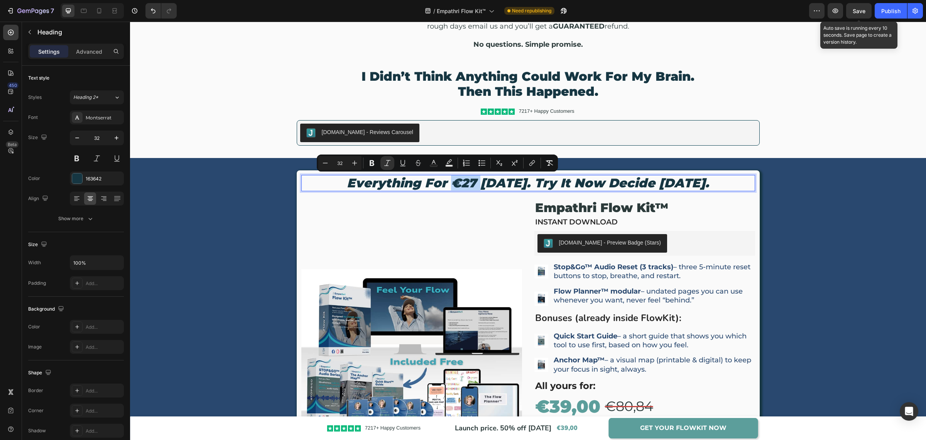
drag, startPoint x: 451, startPoint y: 180, endPoint x: 426, endPoint y: 181, distance: 24.7
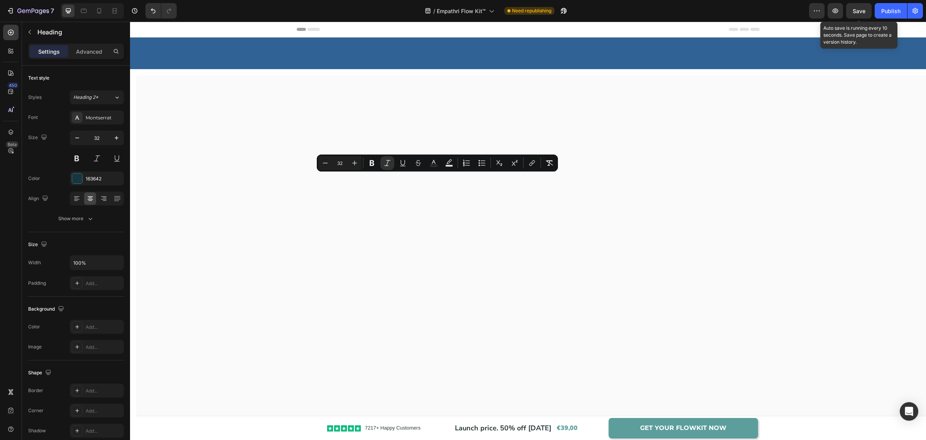
scroll to position [2154, 0]
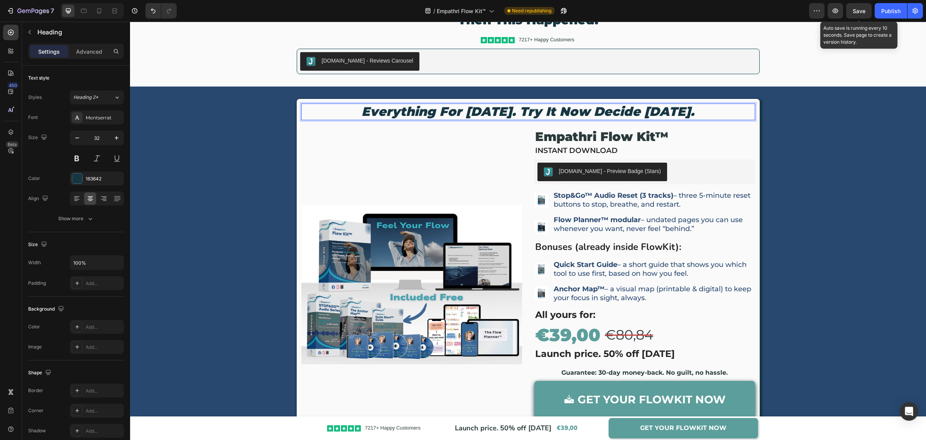
click at [478, 119] on icon "Everything for today. Try it now decide within 30 days." at bounding box center [528, 111] width 333 height 15
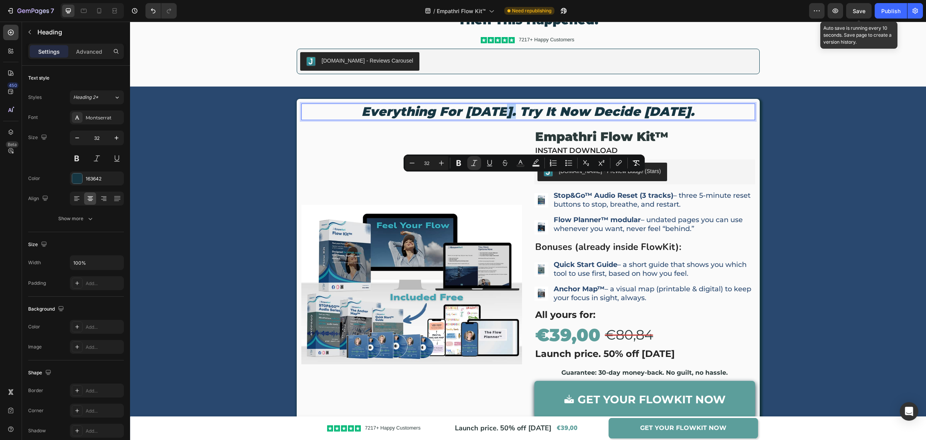
click at [416, 119] on icon "Everything for today. Try it now decide within 30 days." at bounding box center [528, 111] width 333 height 15
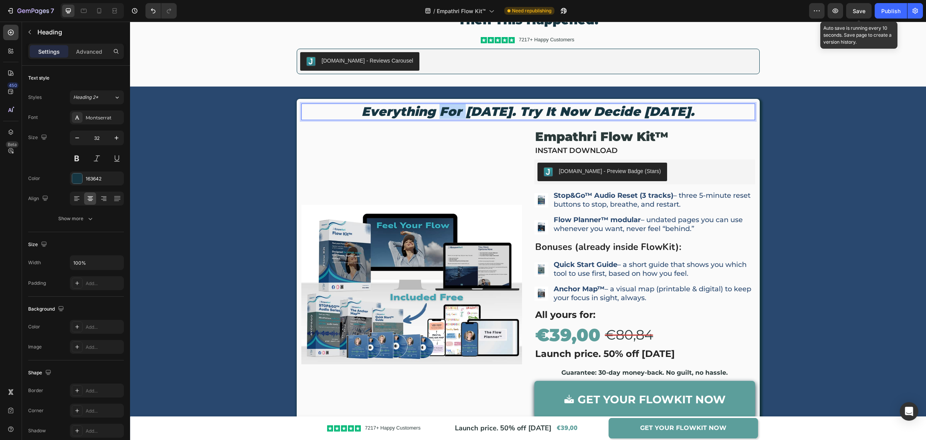
click at [416, 119] on icon "Everything for today. Try it now decide within 30 days." at bounding box center [528, 111] width 333 height 15
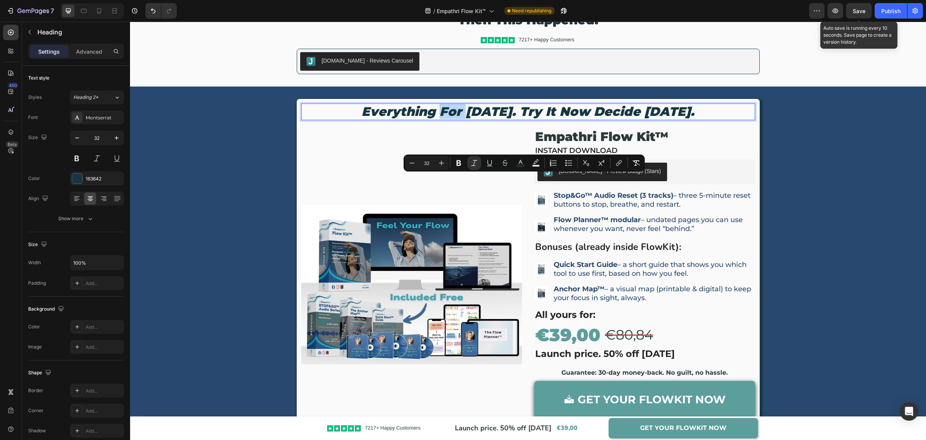
drag, startPoint x: 433, startPoint y: 183, endPoint x: 428, endPoint y: 181, distance: 5.4
click at [428, 119] on icon "Everything for today. Try it now decide within 30 days." at bounding box center [528, 111] width 333 height 15
click at [432, 119] on icon "Everything for today. Try it now decide within 30 days." at bounding box center [528, 111] width 333 height 15
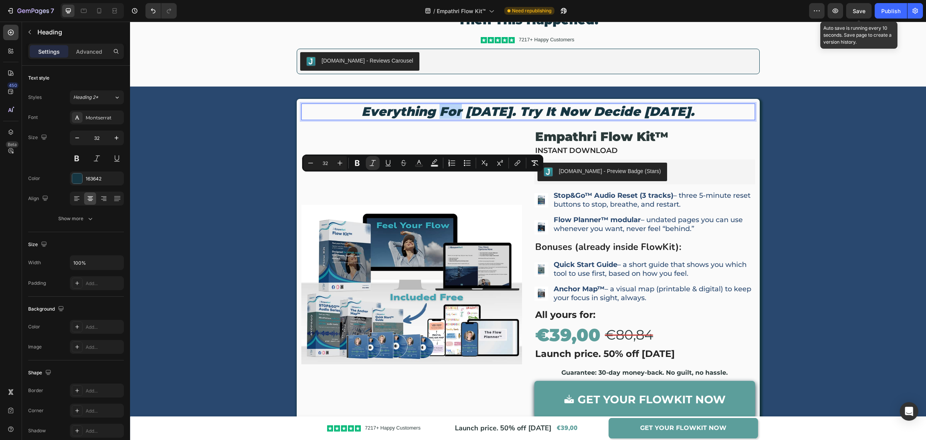
drag, startPoint x: 435, startPoint y: 183, endPoint x: 415, endPoint y: 187, distance: 20.4
click at [415, 119] on icon "Everything for today. Try it now decide within 30 days." at bounding box center [528, 111] width 333 height 15
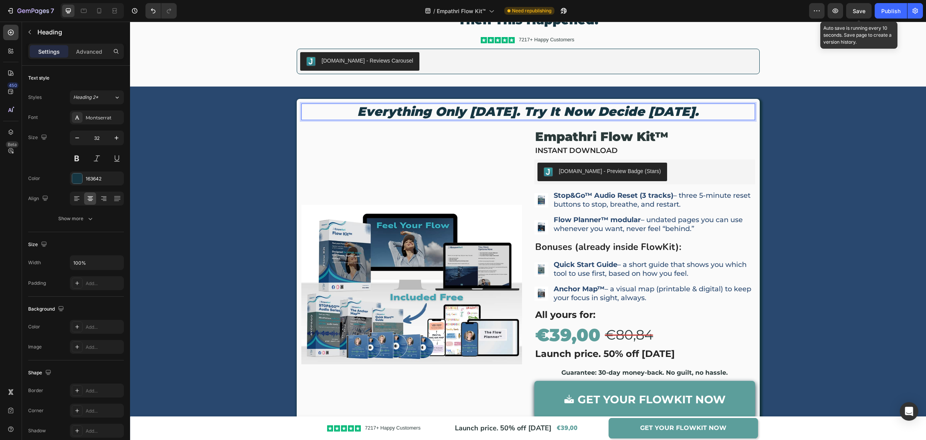
click at [492, 119] on icon "Everything only today. Try it now decide within 30 days." at bounding box center [528, 111] width 342 height 15
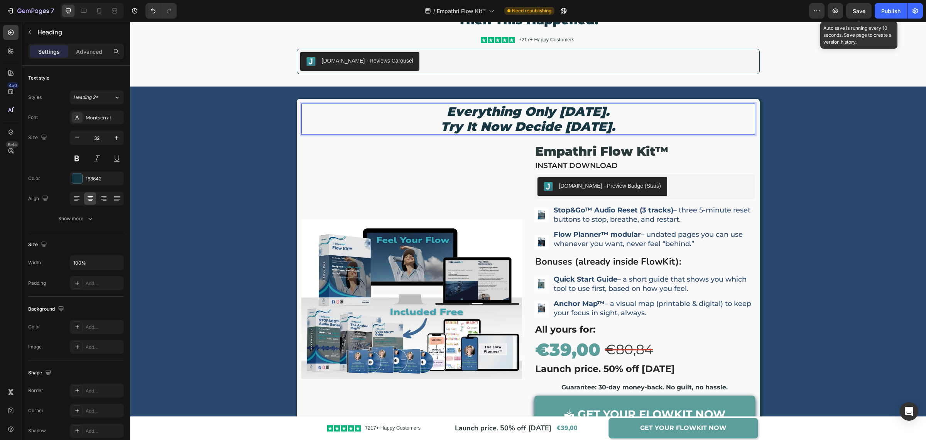
click at [604, 119] on icon "Everything only today." at bounding box center [528, 111] width 163 height 15
click at [647, 134] on p "Everything only today Try it now decide within 30 days." at bounding box center [528, 119] width 452 height 30
click at [810, 193] on div "Everything only today Try it now decide within 30 days Heading 20 Product Image…" at bounding box center [528, 282] width 796 height 367
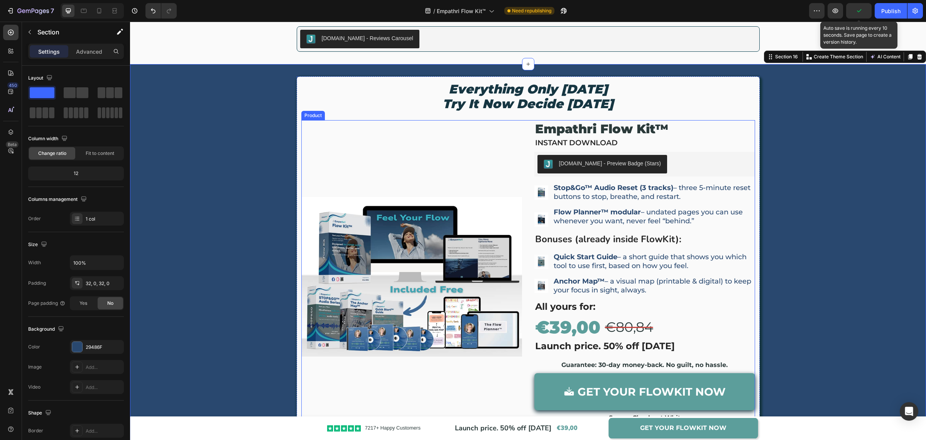
scroll to position [2250, 0]
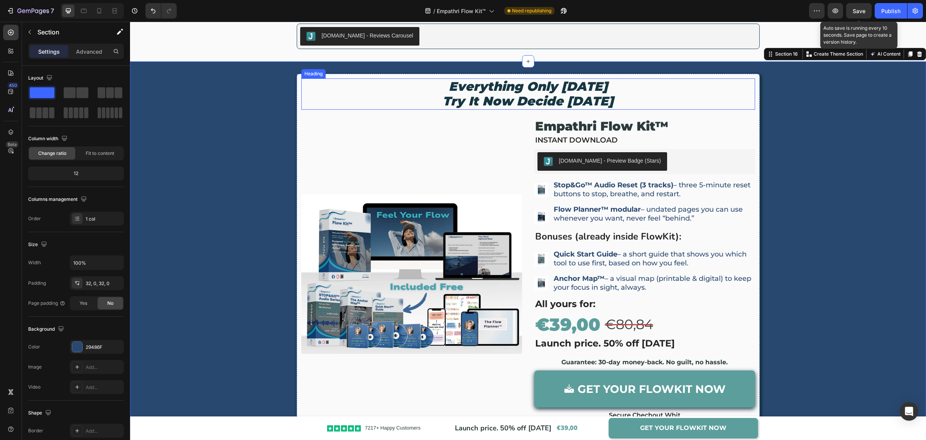
click at [490, 93] on icon "Try it now decide within 30 days" at bounding box center [528, 100] width 171 height 15
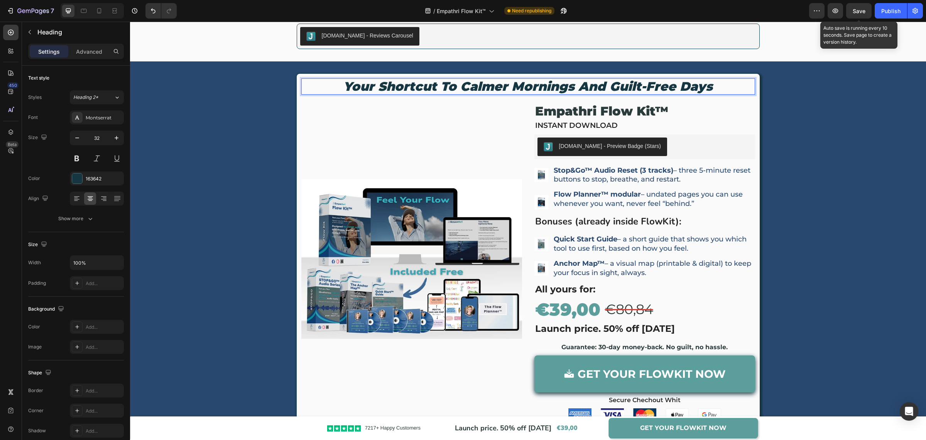
click at [574, 85] on icon "Your Shortcut to Calmer Mornings and Guilt-Free Days" at bounding box center [527, 86] width 369 height 15
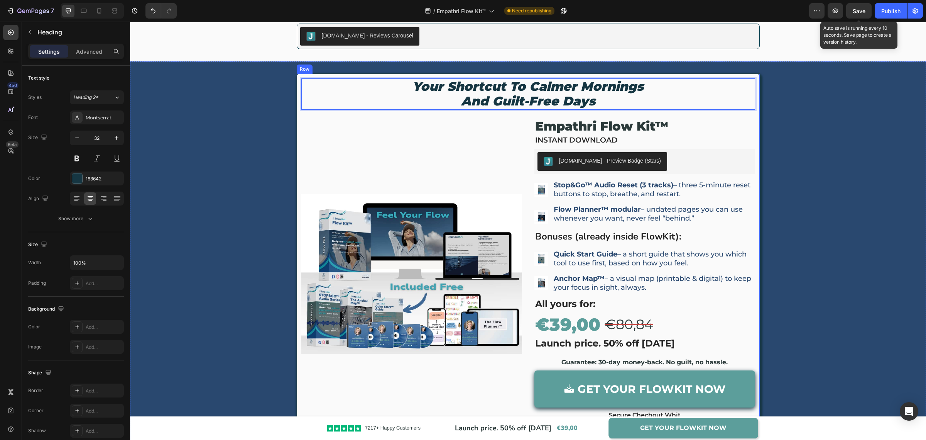
click at [580, 110] on div "Your Shortcut to Calmer Mornings and Guilt-Free Days Heading 20 Product Images …" at bounding box center [528, 257] width 454 height 358
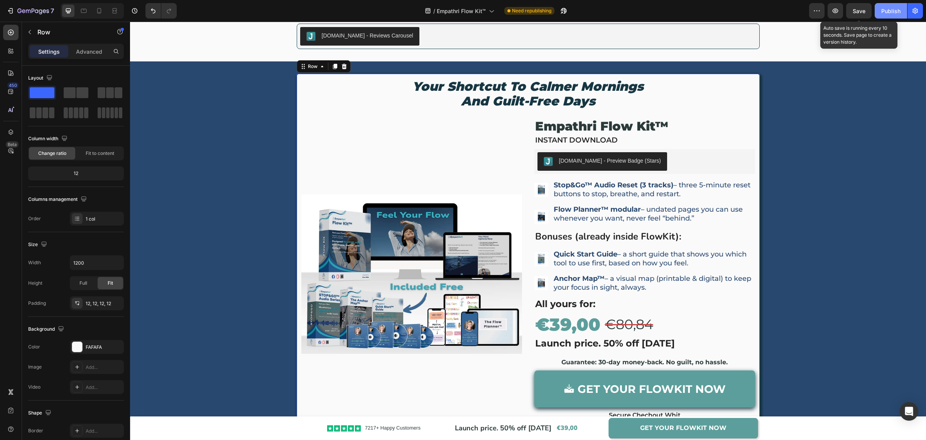
click at [881, 11] on button "Publish" at bounding box center [891, 10] width 32 height 15
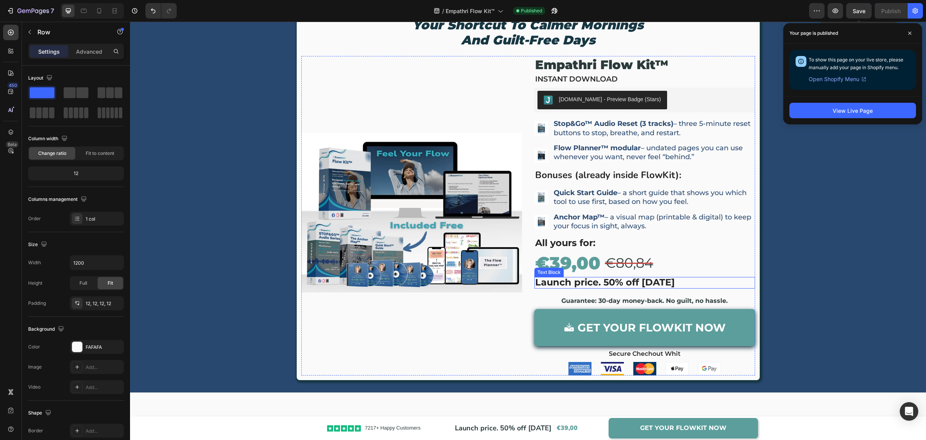
drag, startPoint x: 655, startPoint y: 284, endPoint x: 665, endPoint y: 282, distance: 10.5
click at [656, 284] on span "Launch price. 50% off [DATE]" at bounding box center [605, 281] width 140 height 11
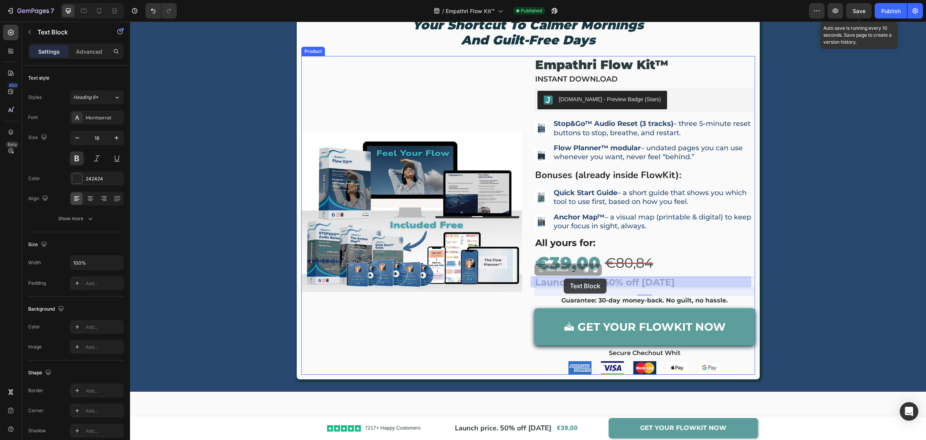
drag, startPoint x: 559, startPoint y: 270, endPoint x: 564, endPoint y: 278, distance: 9.5
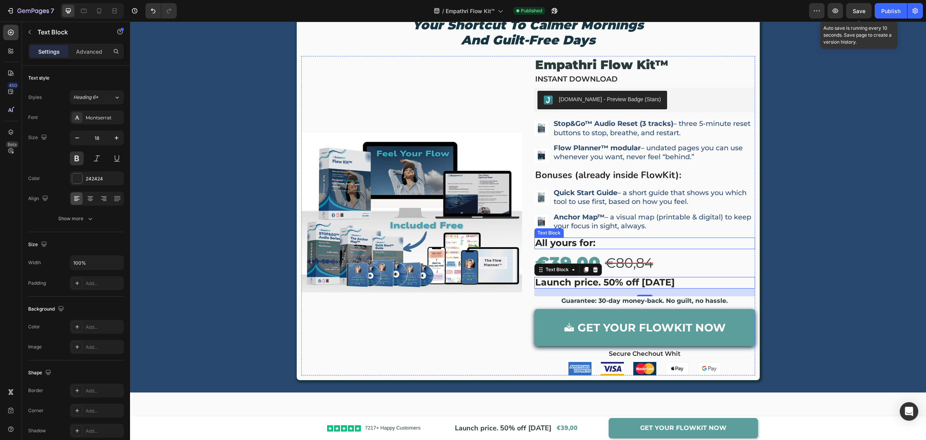
click at [573, 243] on span "All yours for:" at bounding box center [565, 242] width 60 height 11
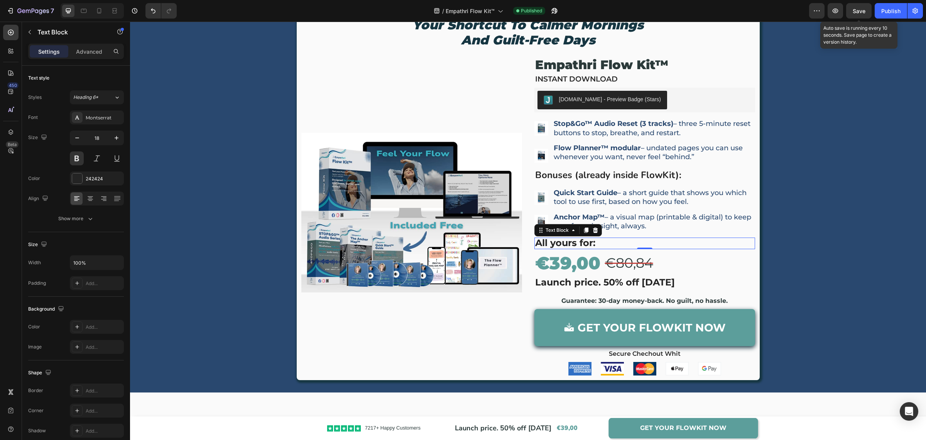
click at [573, 243] on span "All yours for:" at bounding box center [565, 242] width 60 height 11
click at [847, 223] on div "your shortcut to calmer mornings and guilt-free days Heading Product Images Emp…" at bounding box center [528, 195] width 796 height 367
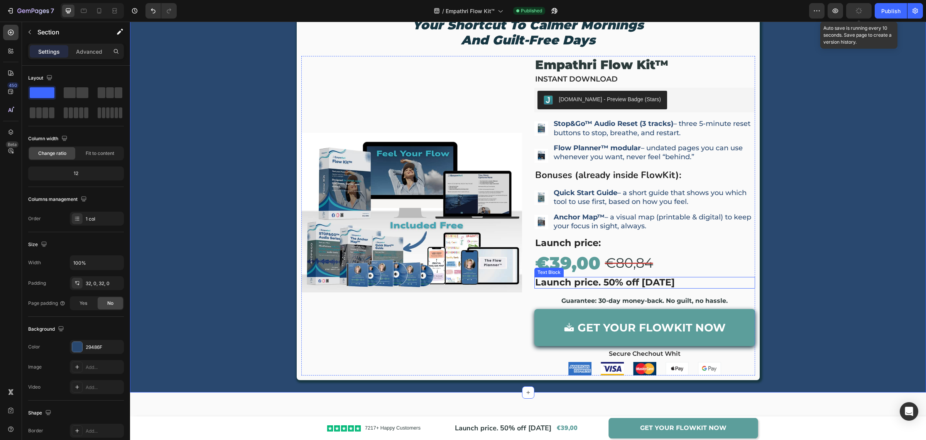
click at [602, 281] on span "Launch price. 50% off [DATE]" at bounding box center [605, 281] width 140 height 11
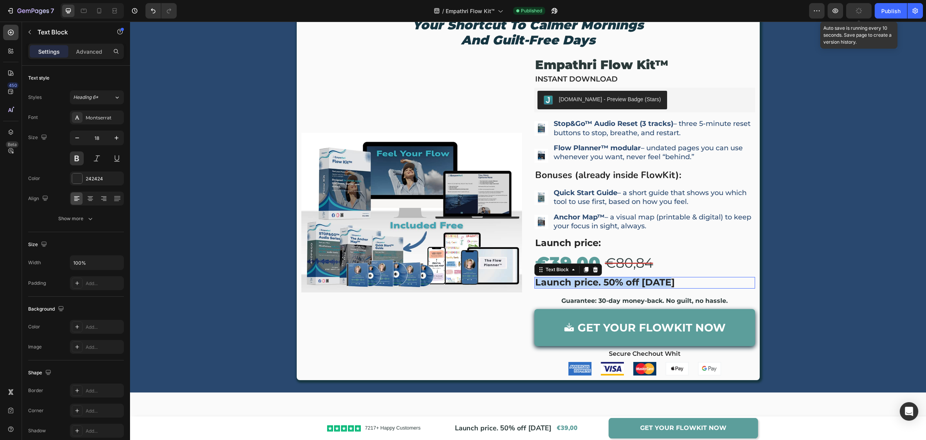
click at [602, 281] on span "Launch price. 50% off [DATE]" at bounding box center [605, 281] width 140 height 11
click at [792, 255] on div "your shortcut to calmer mornings and guilt-free days Heading Product Images Emp…" at bounding box center [528, 195] width 796 height 367
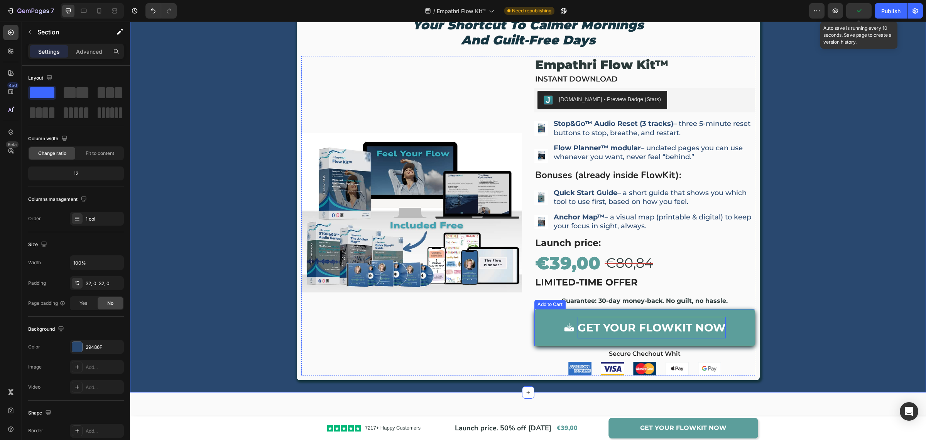
click at [631, 321] on strong "GET YOUR FLOWKIT NOW" at bounding box center [652, 327] width 148 height 22
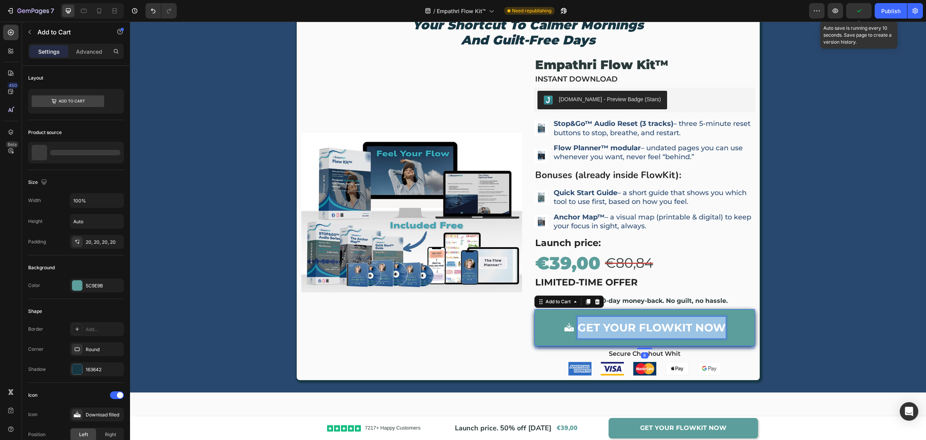
click at [631, 321] on strong "GET YOUR FLOWKIT NOW" at bounding box center [652, 327] width 148 height 13
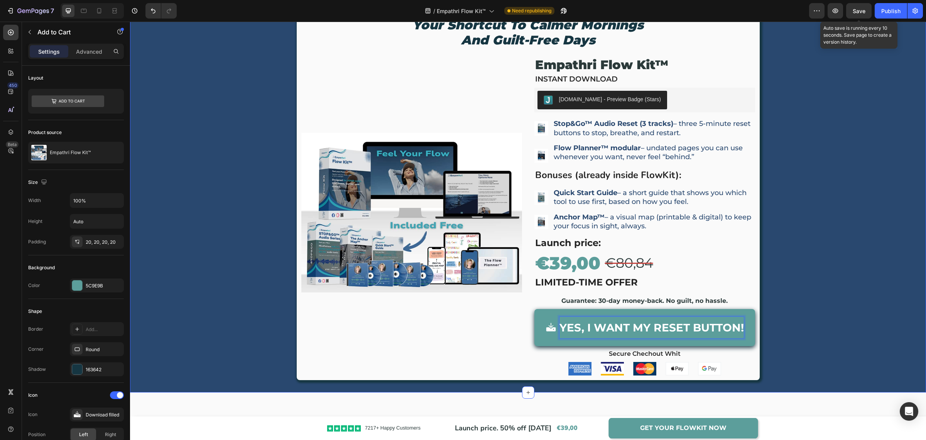
click at [816, 315] on div "your shortcut to calmer mornings and guilt-free days Heading Product Images Emp…" at bounding box center [528, 195] width 796 height 367
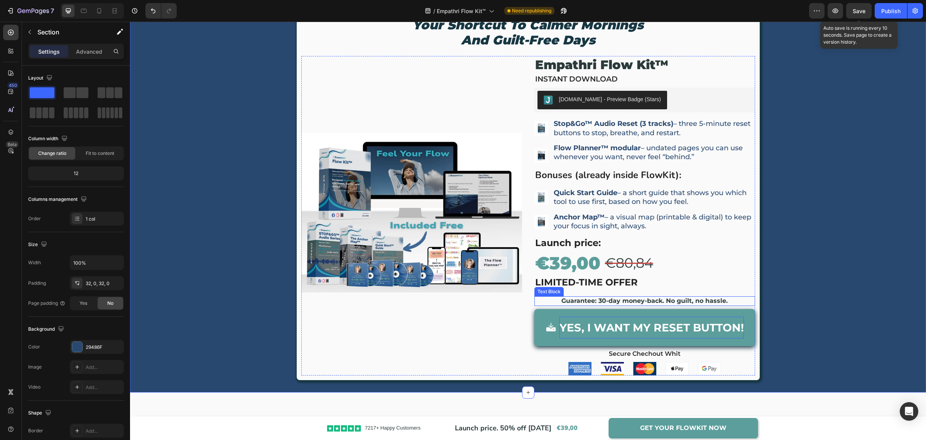
click at [639, 297] on strong "30-day money-back. No guilt, no hassle." at bounding box center [663, 300] width 129 height 7
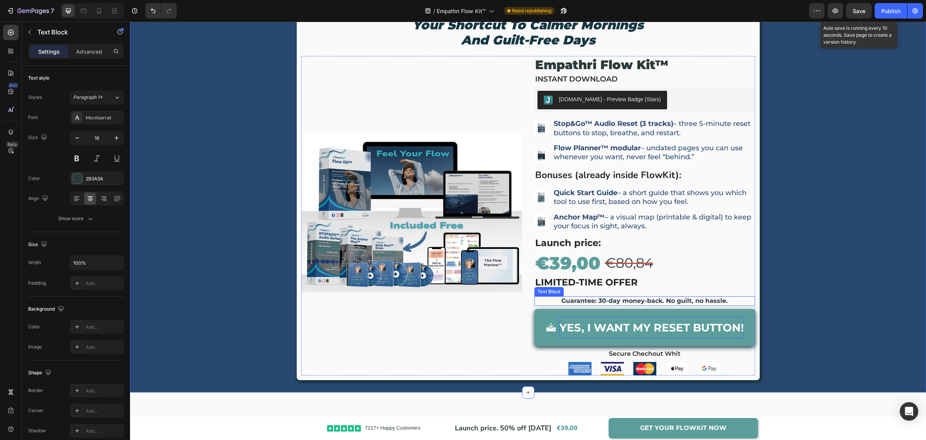
click at [639, 297] on strong "30-day money-back. No guilt, no hassle." at bounding box center [663, 300] width 129 height 7
click at [562, 298] on strong "(Instant download. 30-day money-back guarantee.)" at bounding box center [645, 300] width 166 height 7
click at [722, 301] on strong "Instant download. 30-day money-back guarantee.)" at bounding box center [645, 300] width 164 height 7
click at [860, 257] on div "your shortcut to calmer mornings and guilt-free days Heading Product Images Emp…" at bounding box center [528, 195] width 796 height 367
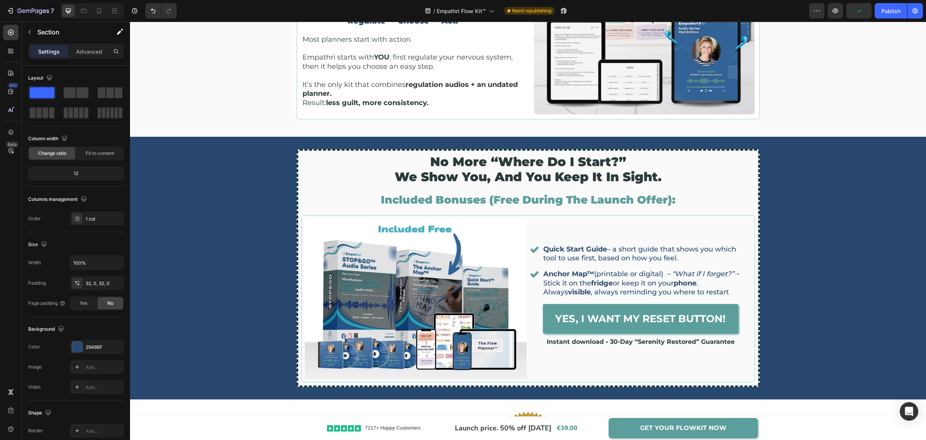
scroll to position [1575, 0]
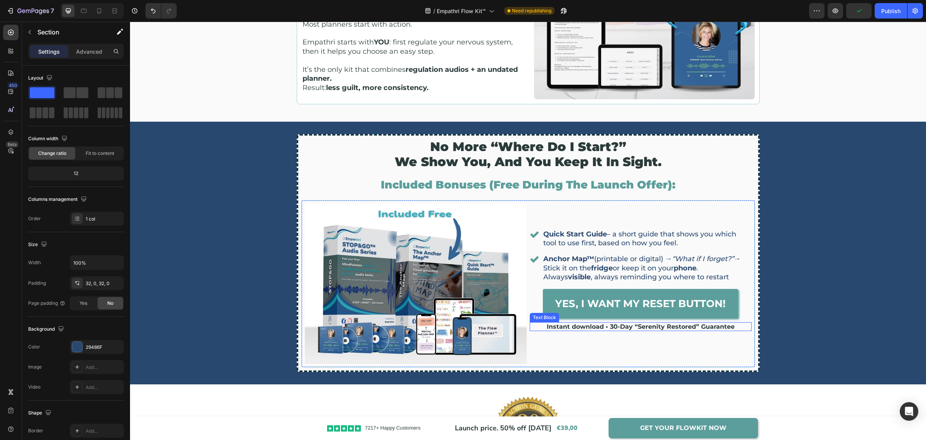
click at [603, 323] on p "Instant download • 30-Day “Serenity Restored” Guarantee" at bounding box center [641, 326] width 220 height 7
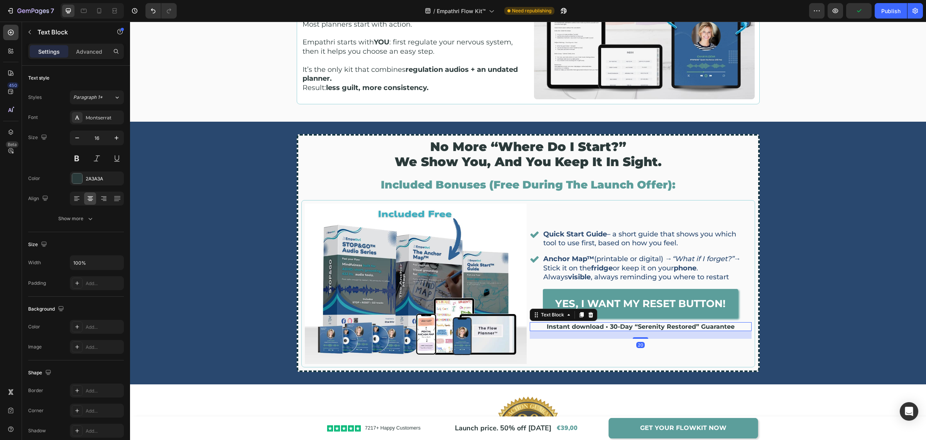
click at [605, 326] on p "Instant download • 30-Day “Serenity Restored” Guarantee" at bounding box center [641, 326] width 220 height 7
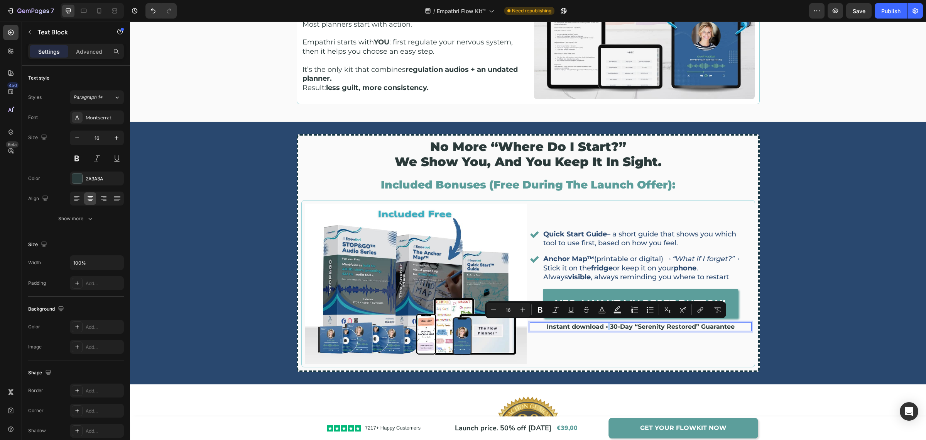
click at [605, 326] on p "Instant download • 30-Day “Serenity Restored” Guarantee" at bounding box center [641, 326] width 220 height 7
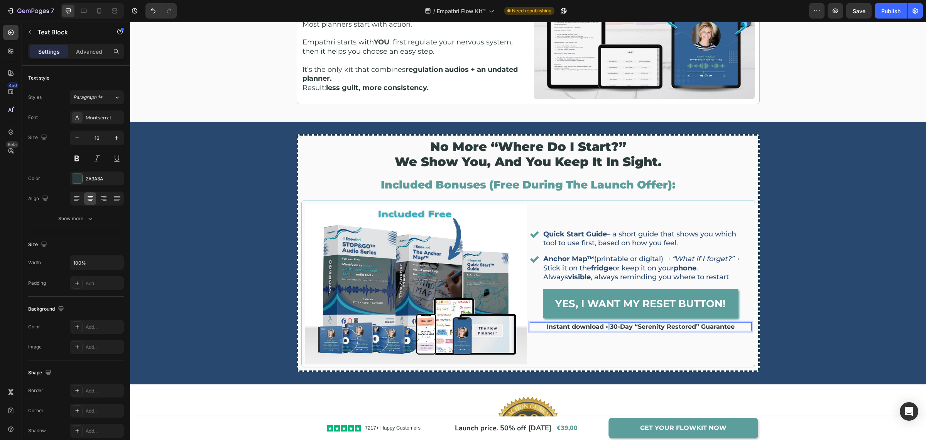
click at [605, 326] on p "Instant download • 30-Day “Serenity Restored” Guarantee" at bounding box center [641, 326] width 220 height 7
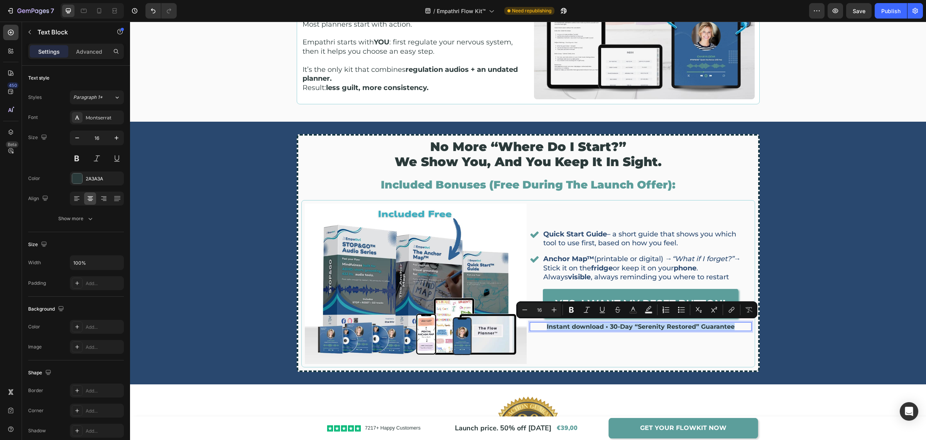
copy p "Instant download • 30-Day “Serenity Restored” Guarantee"
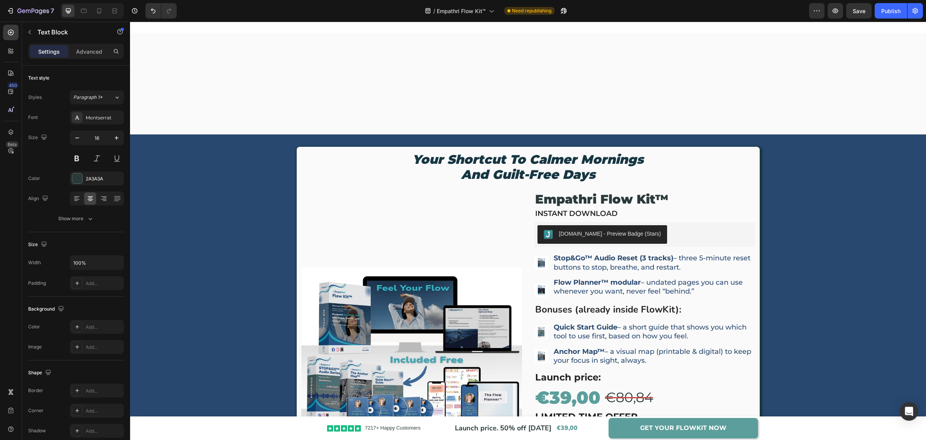
scroll to position [2250, 0]
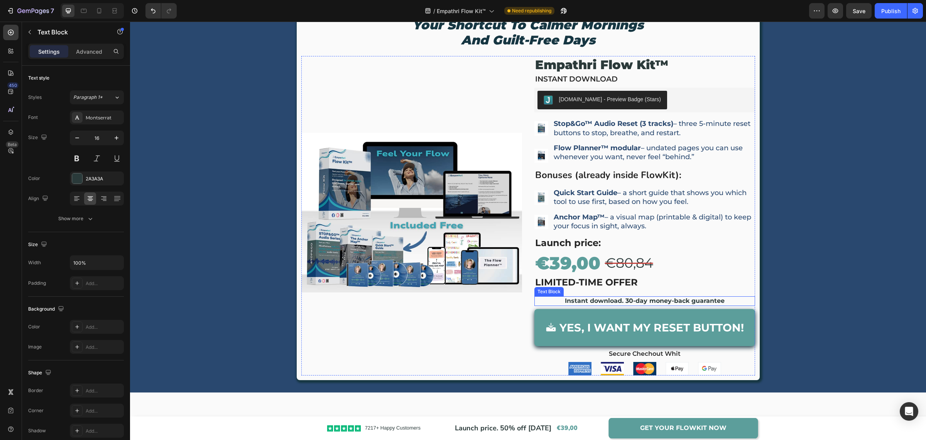
click at [627, 298] on strong "Instant download. 30-day money-back guarantee" at bounding box center [645, 300] width 160 height 7
click at [778, 230] on div "your shortcut to calmer mornings and guilt-free days Heading Product Images Emp…" at bounding box center [528, 195] width 796 height 367
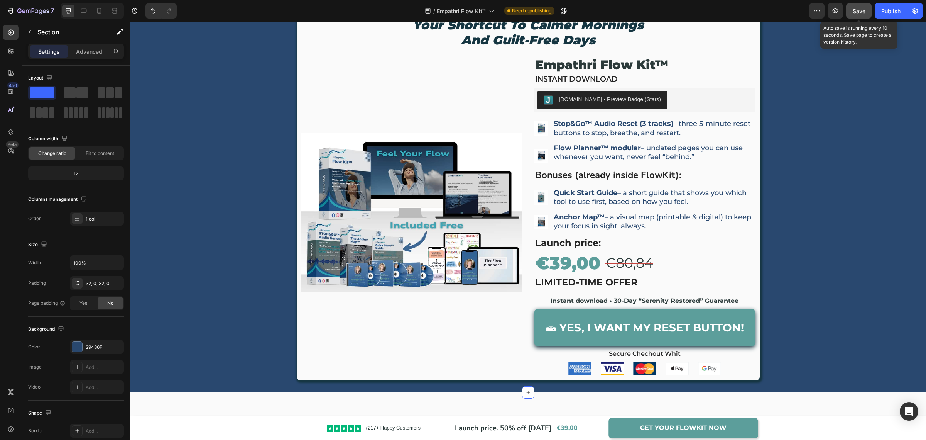
click at [857, 8] on span "Save" at bounding box center [859, 11] width 13 height 7
click at [889, 18] on button "Publish" at bounding box center [891, 10] width 32 height 15
click at [597, 174] on strong "Bonuses (already inside FlowKit):" at bounding box center [608, 175] width 146 height 12
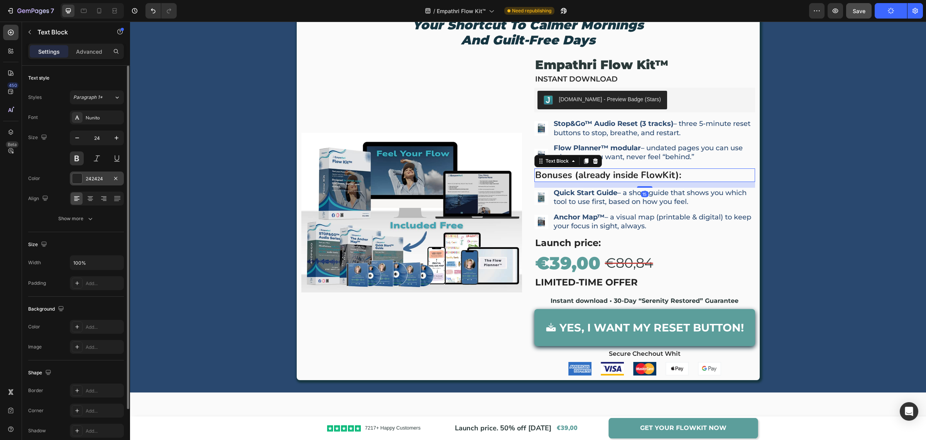
click at [97, 181] on div "242424" at bounding box center [97, 178] width 22 height 7
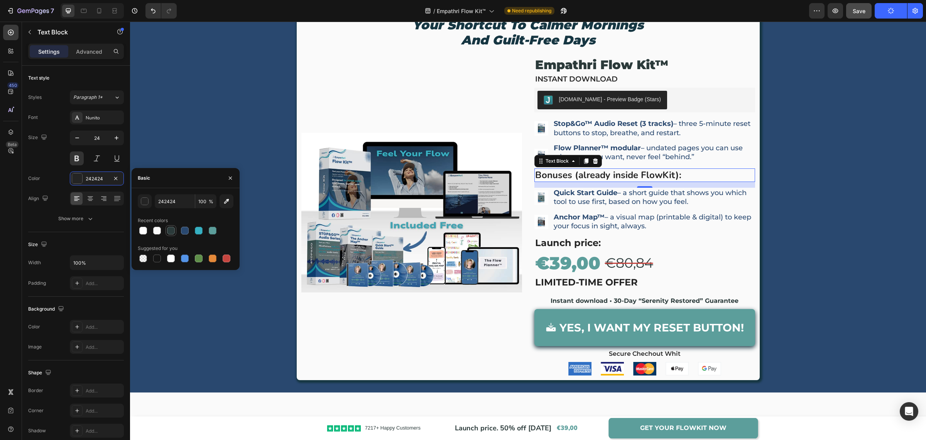
click at [171, 233] on div at bounding box center [171, 231] width 8 height 8
type input "2B3A3A"
click at [91, 218] on icon "button" at bounding box center [90, 219] width 4 height 2
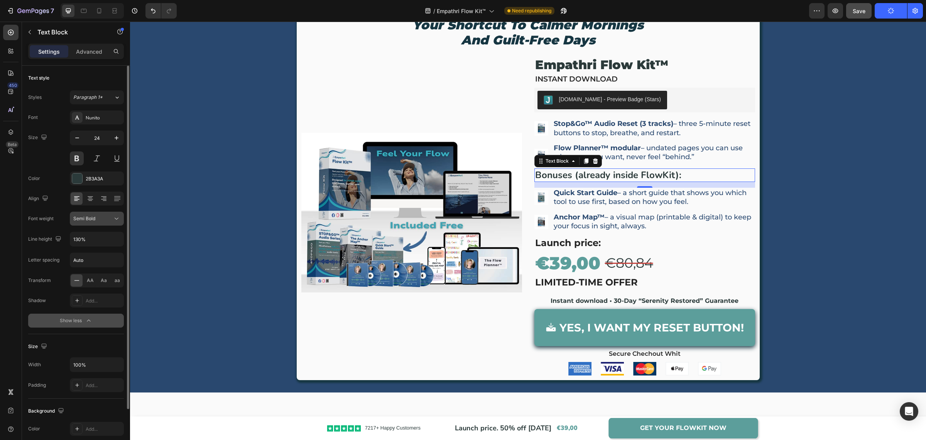
click at [98, 220] on div "Semi Bold" at bounding box center [92, 218] width 39 height 7
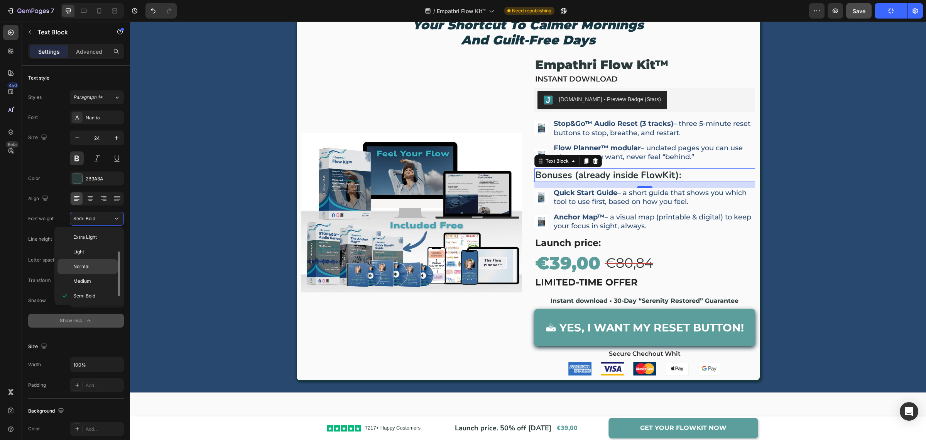
scroll to position [14, 0]
click at [101, 118] on div "Nunito" at bounding box center [104, 117] width 36 height 7
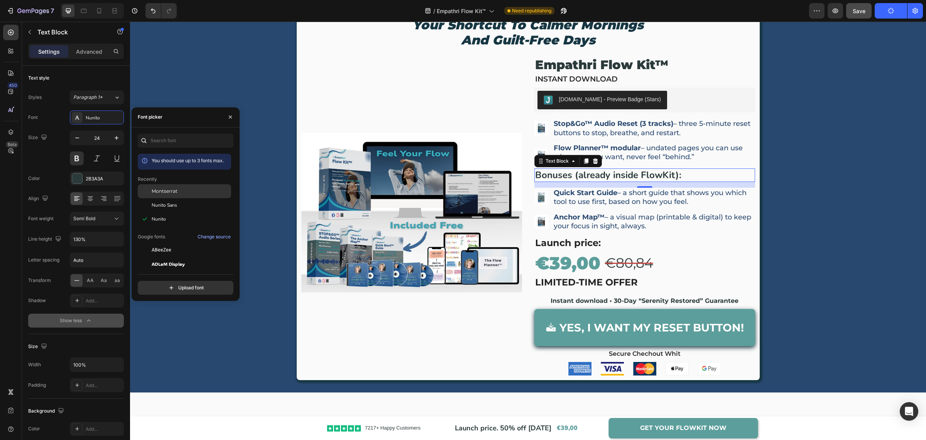
click at [154, 194] on span "Montserrat" at bounding box center [165, 191] width 26 height 7
click at [805, 180] on div "your shortcut to calmer mornings and guilt-free days Heading Product Images Emp…" at bounding box center [528, 195] width 796 height 367
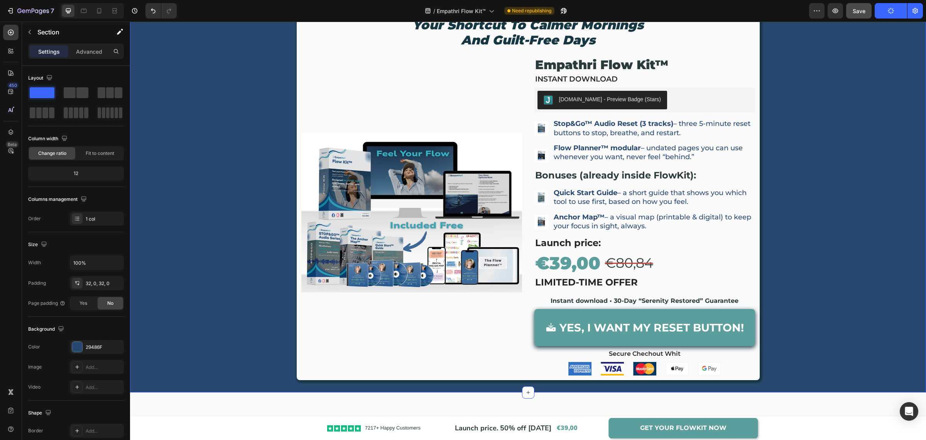
click at [866, 10] on button "Save" at bounding box center [858, 10] width 25 height 15
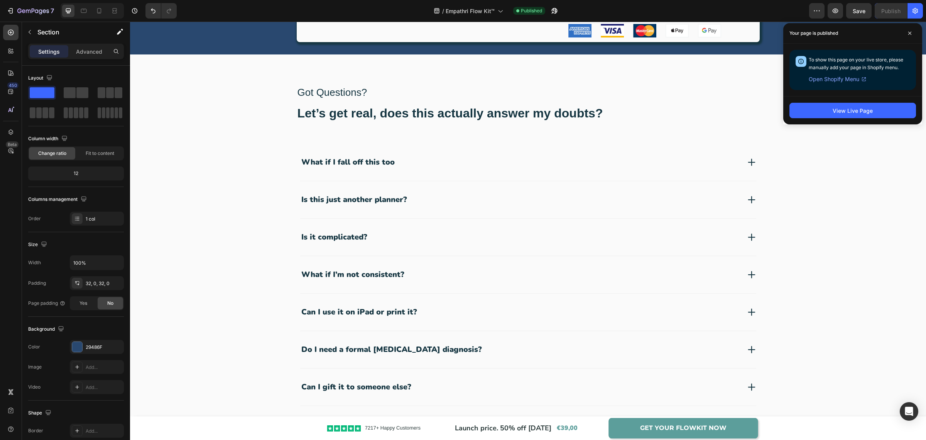
scroll to position [2347, 0]
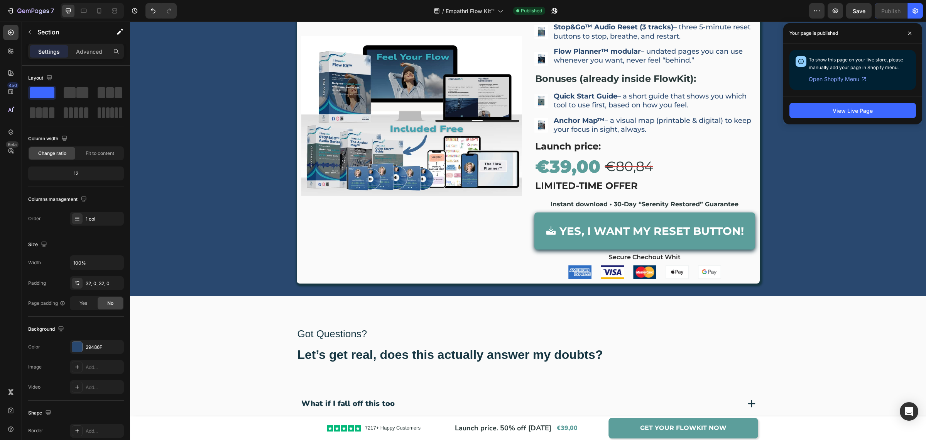
click at [898, 128] on div "your shortcut to calmer mornings and guilt-free days Heading Product Images Emp…" at bounding box center [528, 99] width 796 height 367
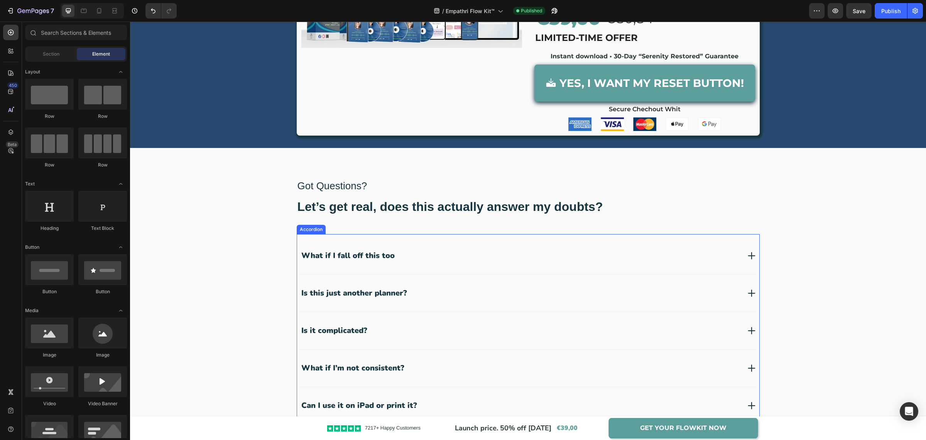
scroll to position [2556, 0]
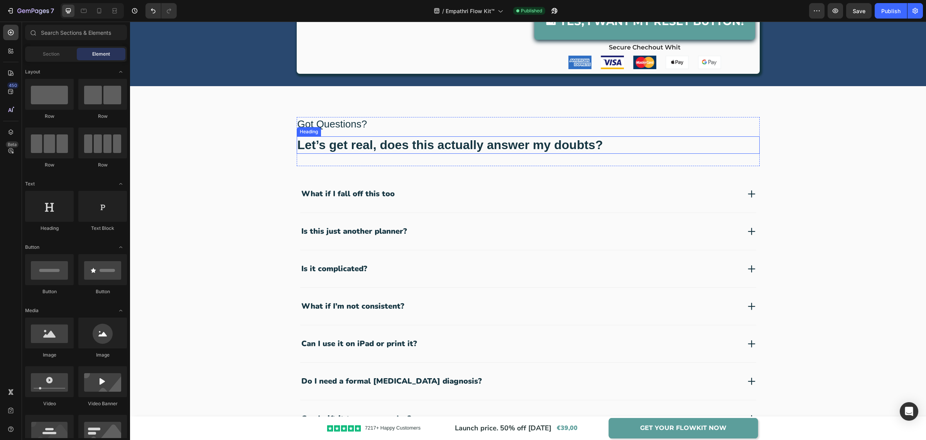
click at [312, 144] on h2 "Let’s get real, does this actually answer my doubts?" at bounding box center [528, 145] width 463 height 18
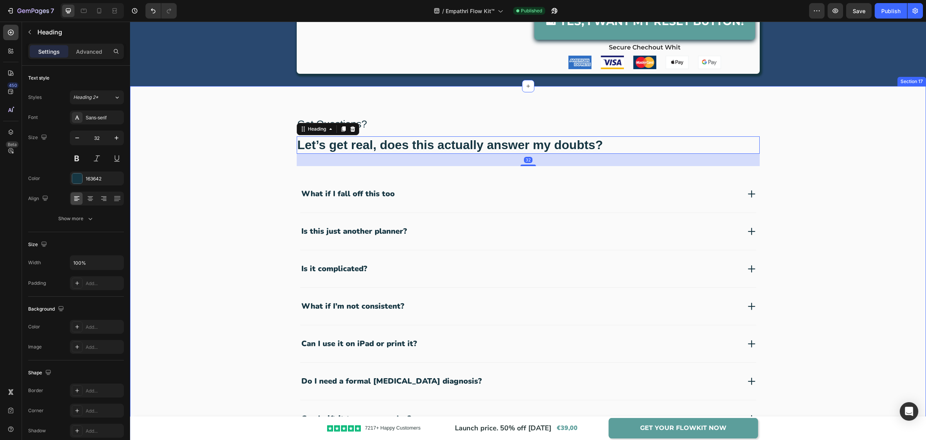
click at [374, 114] on div "Got Questions? Text Block Let’s get real, does this actually answer my doubts? …" at bounding box center [528, 302] width 796 height 433
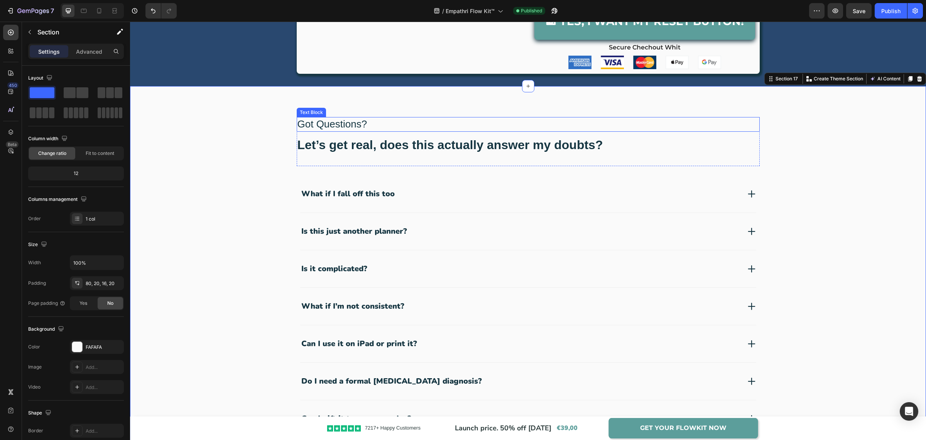
click at [371, 120] on p "Got Questions?" at bounding box center [529, 124] width 462 height 13
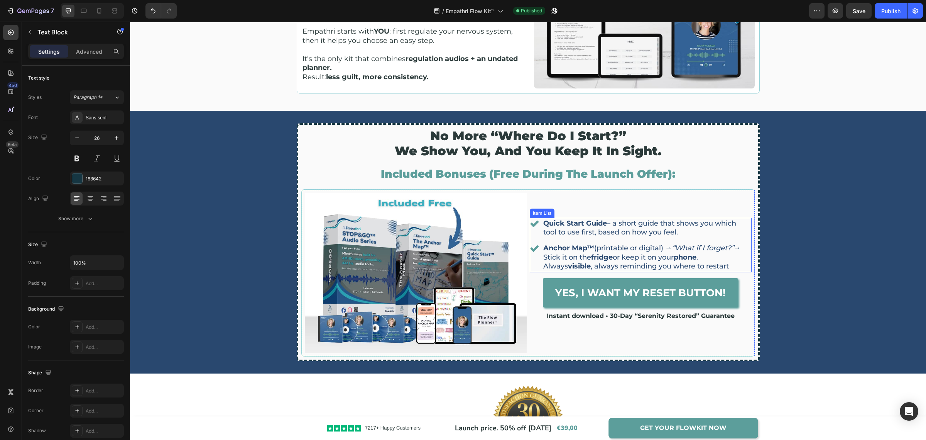
scroll to position [1634, 0]
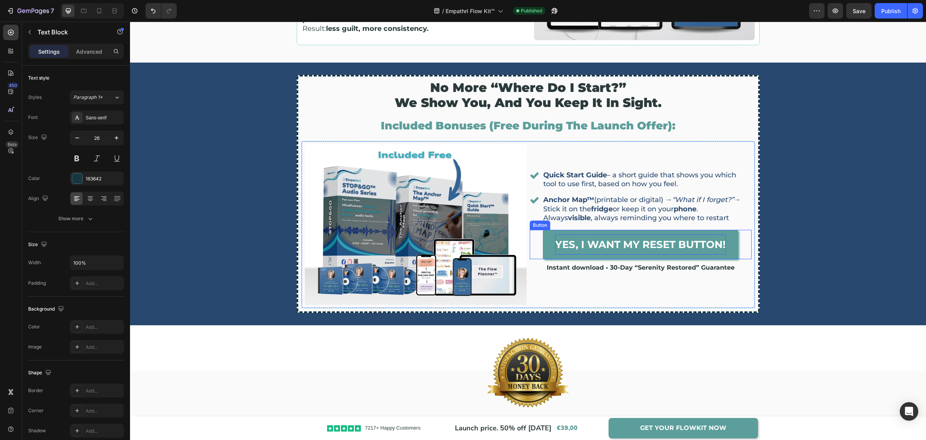
click at [644, 242] on strong "Yes, I want my Reset Button!" at bounding box center [640, 244] width 171 height 12
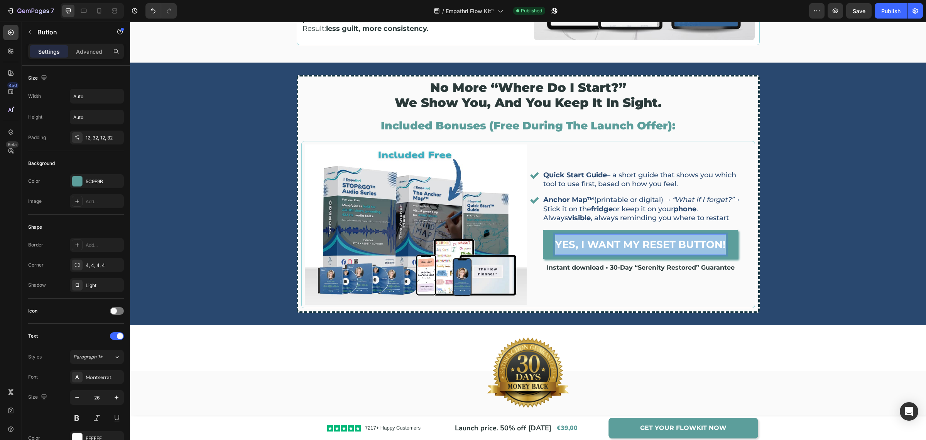
click at [644, 241] on strong "Yes, I want my Reset Button!" at bounding box center [640, 244] width 171 height 12
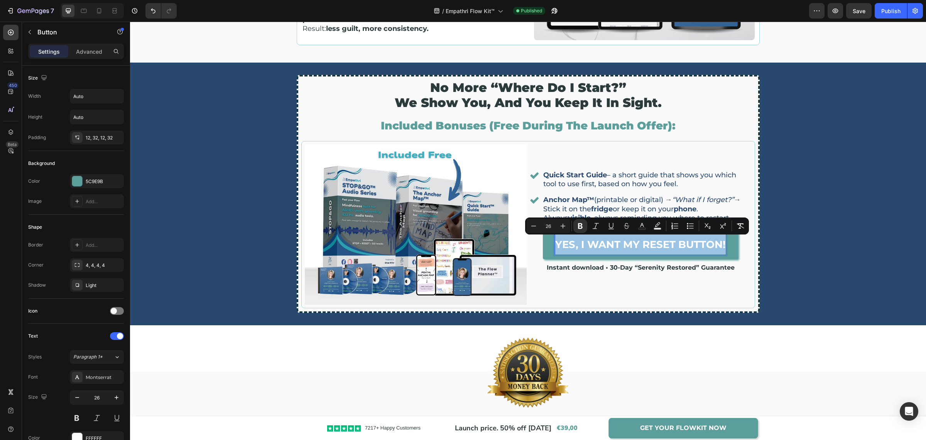
copy strong "Yes, I want my Reset Button!"
click at [668, 426] on strong "GET YOUR FLOWKIT NOW" at bounding box center [683, 427] width 86 height 11
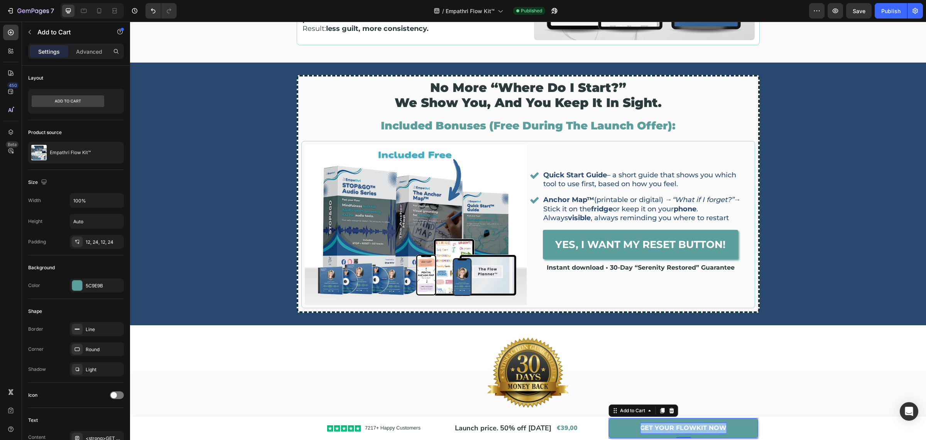
click at [668, 426] on strong "GET YOUR FLOWKIT NOW" at bounding box center [683, 427] width 86 height 7
click at [84, 14] on icon at bounding box center [84, 11] width 8 height 8
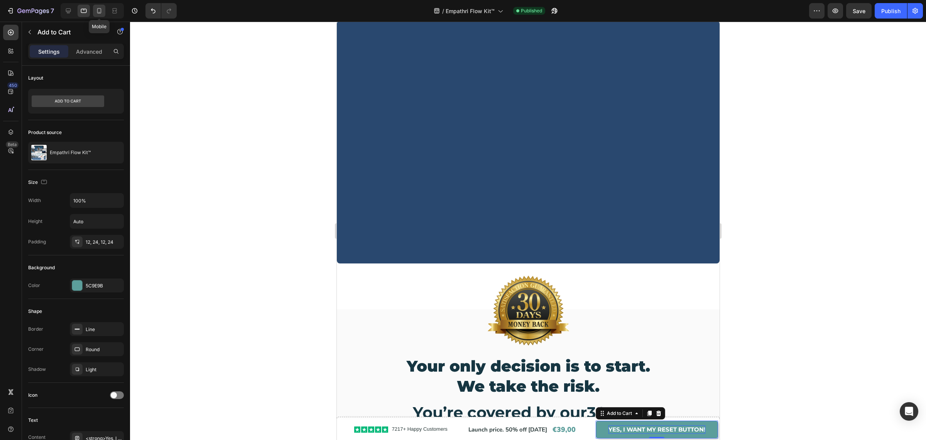
scroll to position [2002, 0]
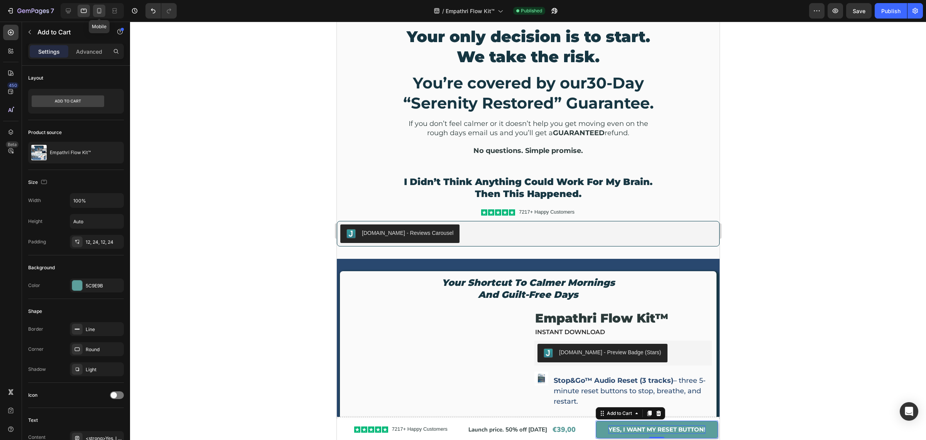
click at [103, 14] on icon at bounding box center [99, 11] width 8 height 8
type input "14"
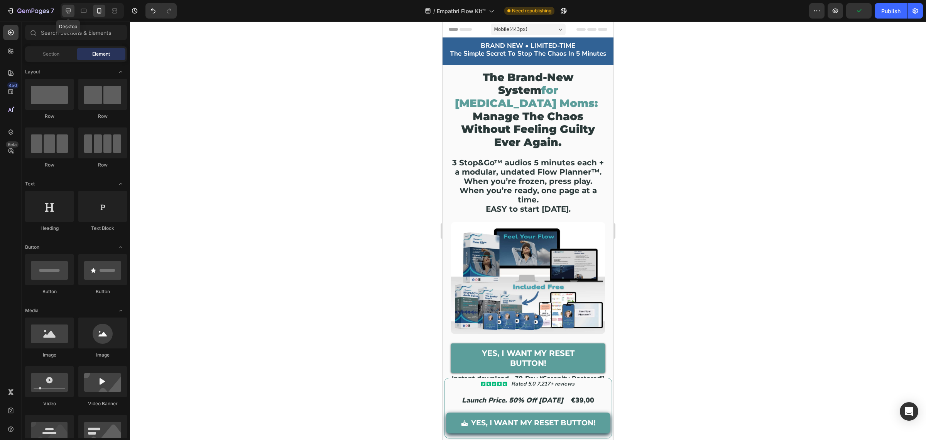
click at [62, 14] on div at bounding box center [68, 11] width 12 height 12
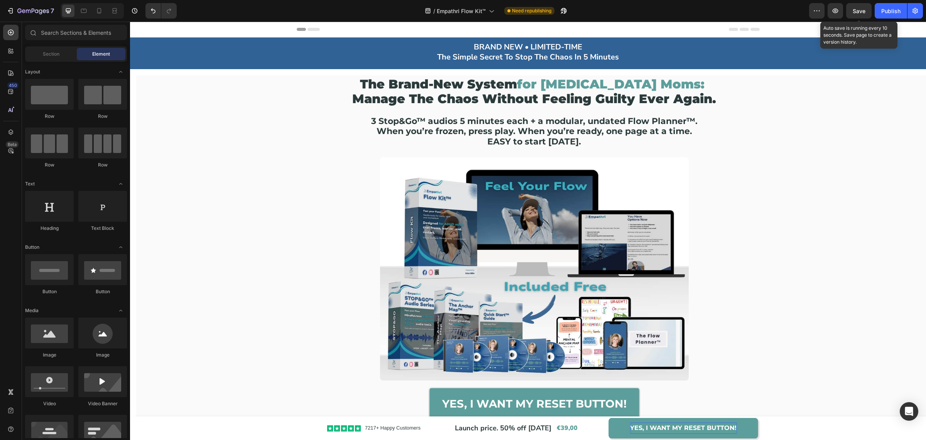
click at [865, 8] on span "Save" at bounding box center [859, 11] width 13 height 7
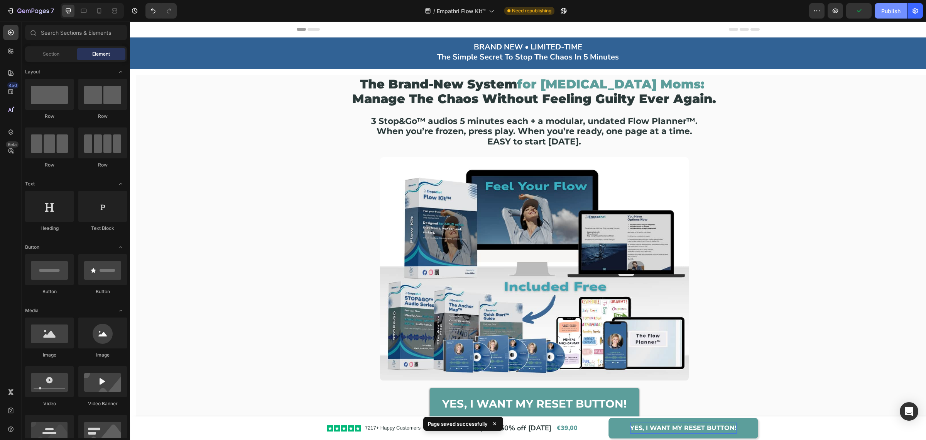
click at [884, 11] on div "Publish" at bounding box center [890, 11] width 19 height 8
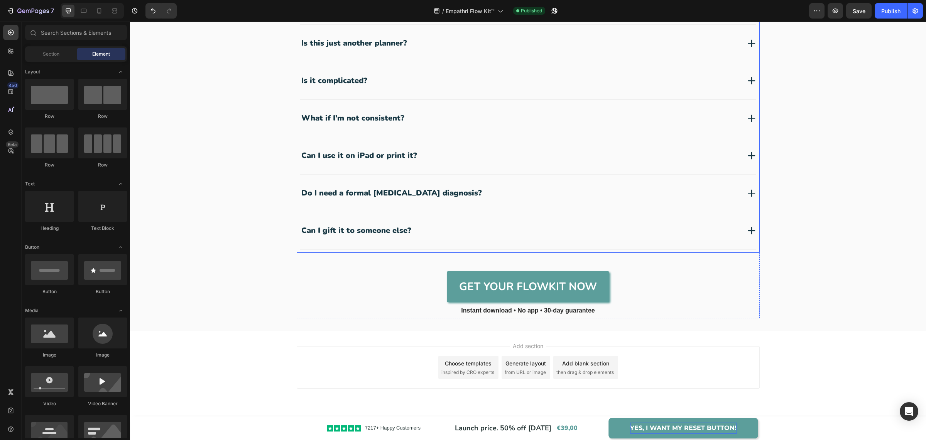
scroll to position [2778, 0]
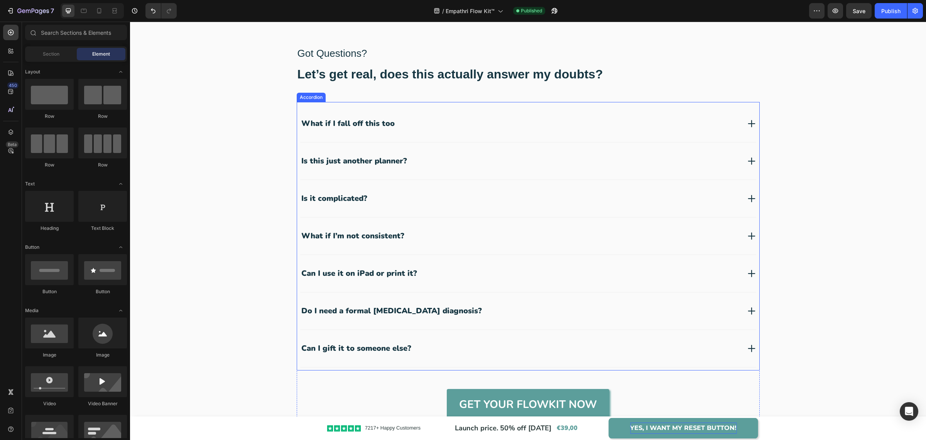
click at [370, 198] on div "What if I fall off this too Is this just another planner? Is it complicated? Wh…" at bounding box center [528, 236] width 457 height 262
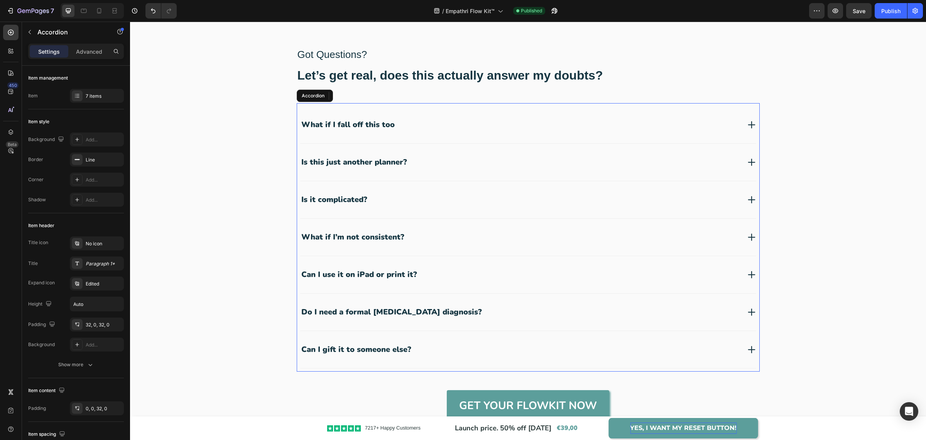
click at [370, 130] on p "What if I fall off this too" at bounding box center [347, 125] width 93 height 10
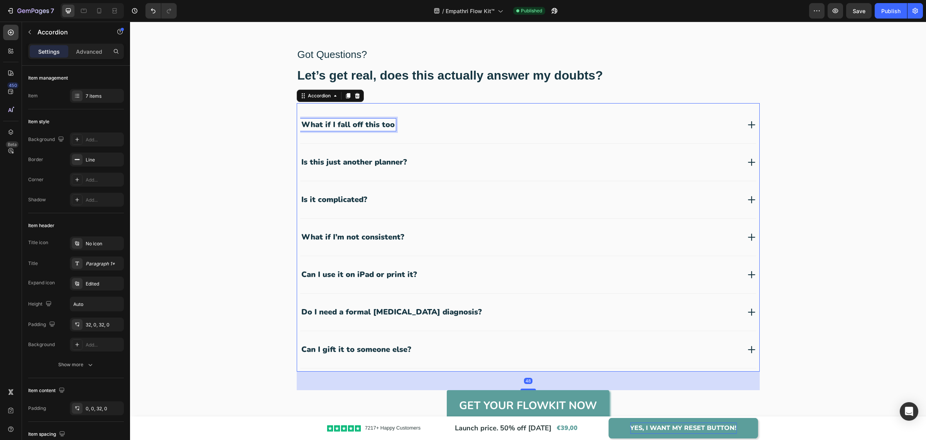
scroll to position [2703, 0]
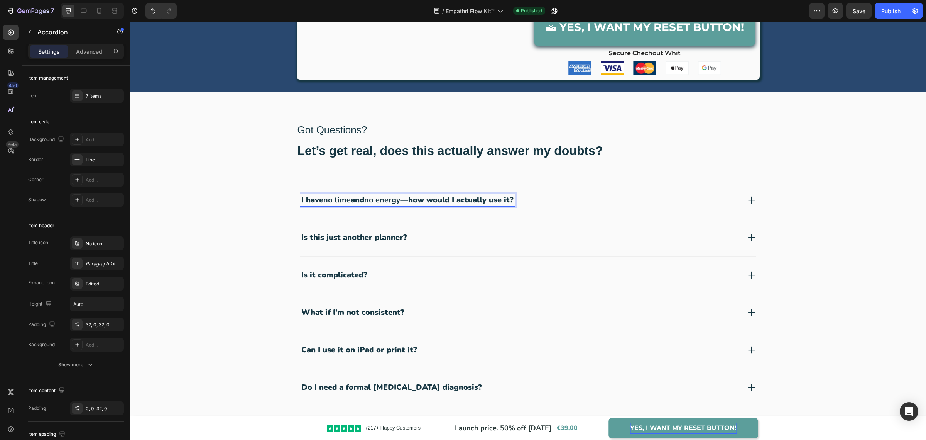
click at [411, 198] on p "I have no time and no energy —how would I actually use it?" at bounding box center [407, 200] width 212 height 10
click at [537, 198] on div "I have no time and no energy how would I actually use it?" at bounding box center [520, 200] width 441 height 12
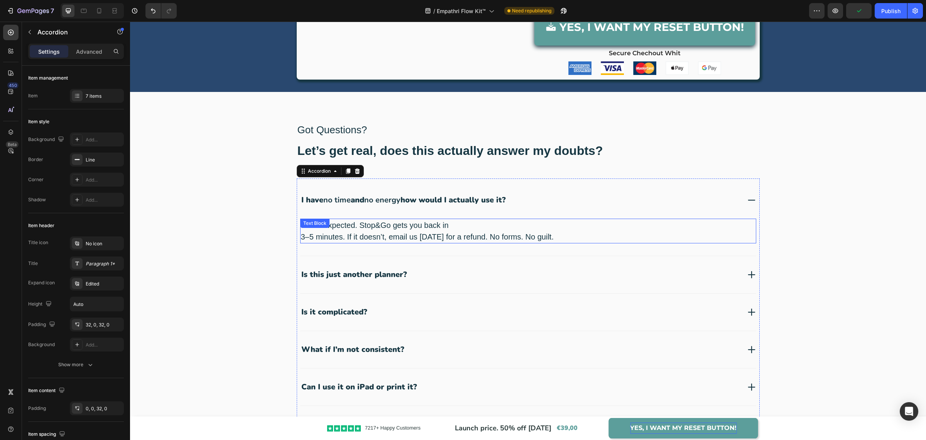
click at [387, 221] on p "That’s expected. Stop&Go gets you back in" at bounding box center [528, 225] width 455 height 12
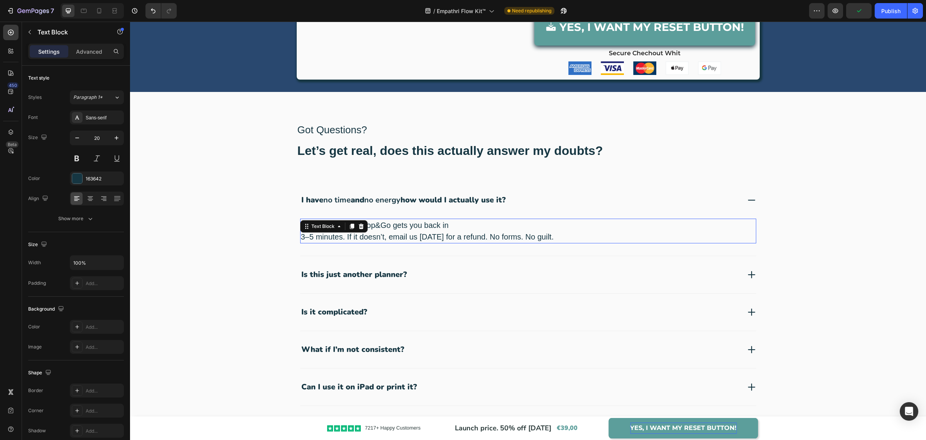
click at [387, 221] on p "That’s expected. Stop&Go gets you back in" at bounding box center [528, 225] width 455 height 12
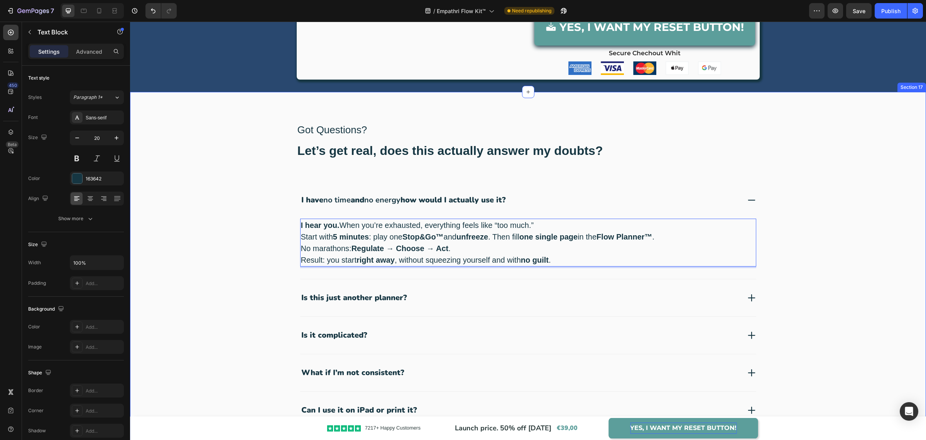
click at [251, 245] on div "Got Questions? Text Block Let’s get real, does this actually answer my doubts? …" at bounding box center [528, 351] width 781 height 456
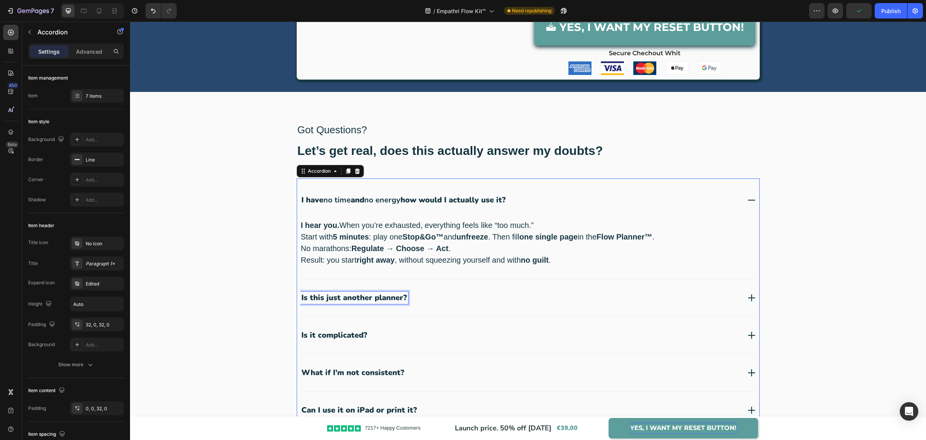
click at [372, 296] on p "Is this just another planner?" at bounding box center [354, 298] width 106 height 10
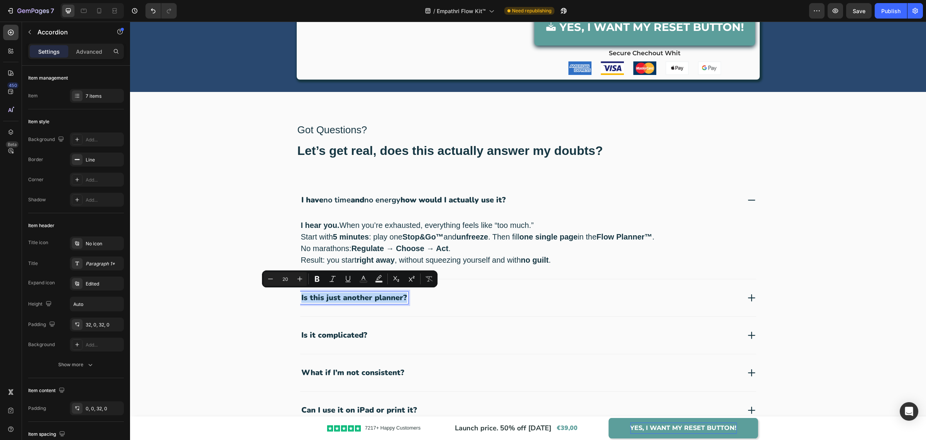
click at [372, 296] on p "Is this just another planner?" at bounding box center [354, 298] width 106 height 10
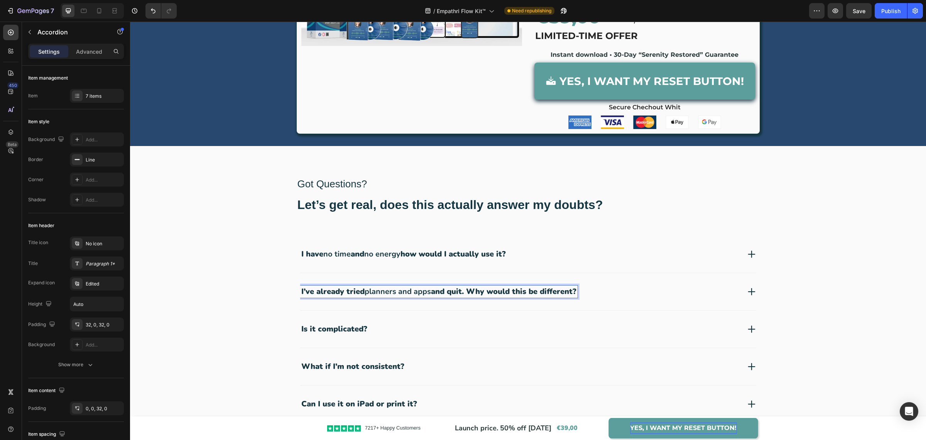
scroll to position [2642, 0]
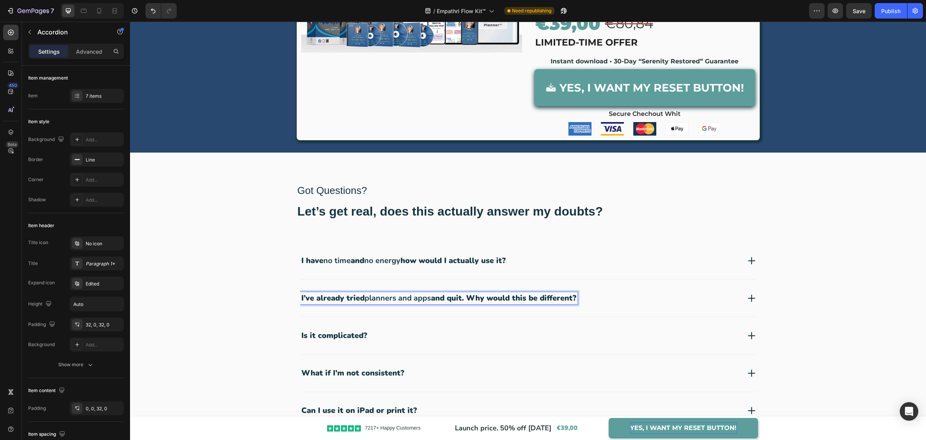
click at [384, 261] on strong "no energy" at bounding box center [382, 260] width 36 height 10
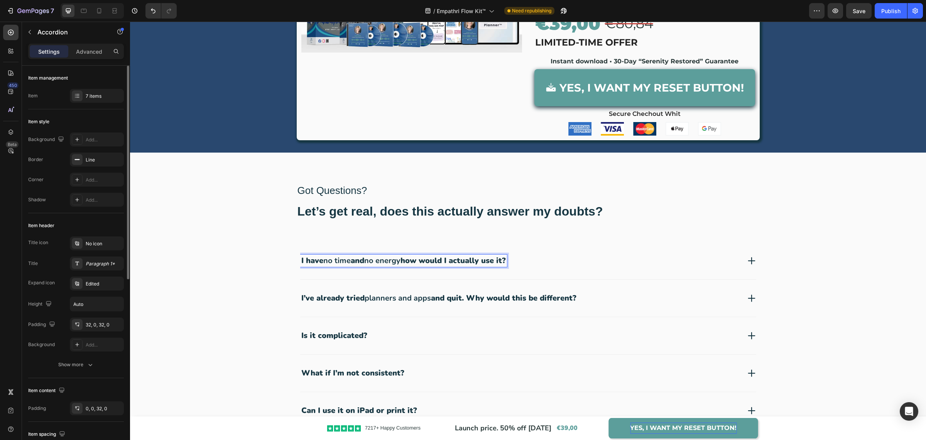
scroll to position [193, 0]
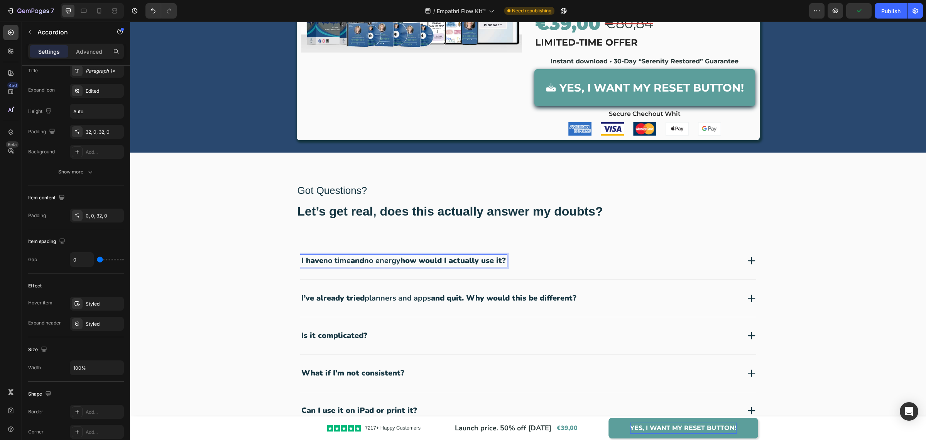
click at [313, 273] on div "I have no time and no energy how would I actually use it?" at bounding box center [528, 260] width 456 height 37
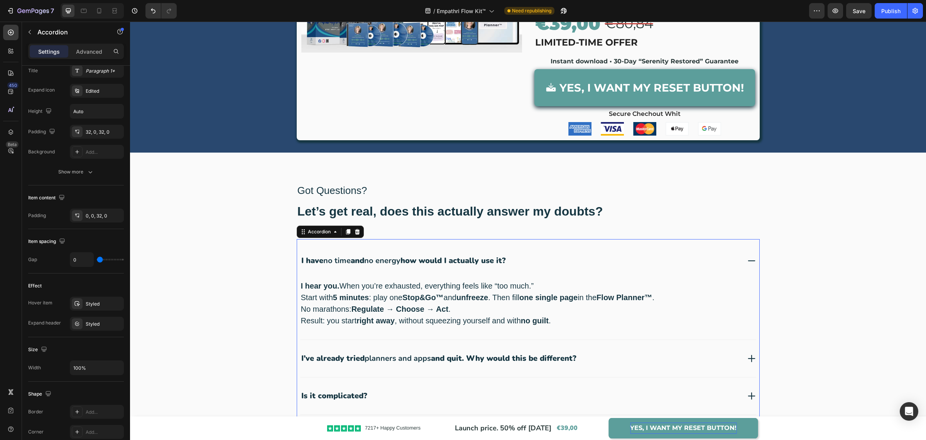
click at [324, 242] on div "I have no time and no energy how would I actually use it?" at bounding box center [528, 260] width 456 height 37
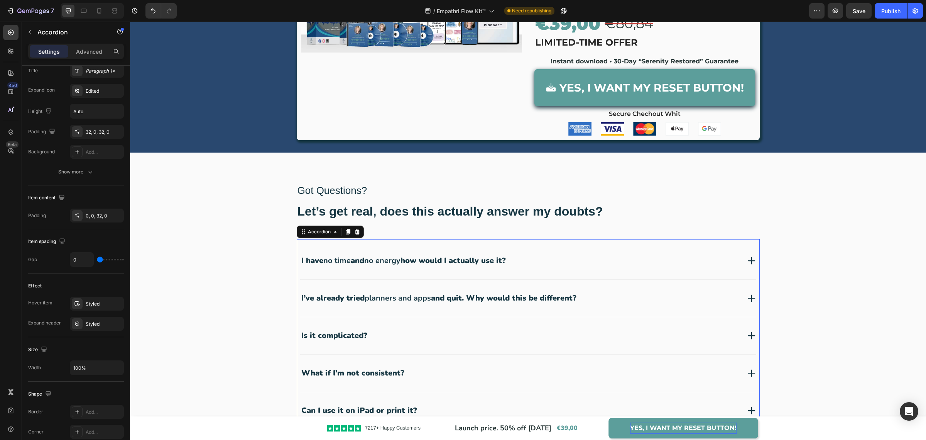
click at [390, 258] on strong "no energy" at bounding box center [382, 260] width 36 height 10
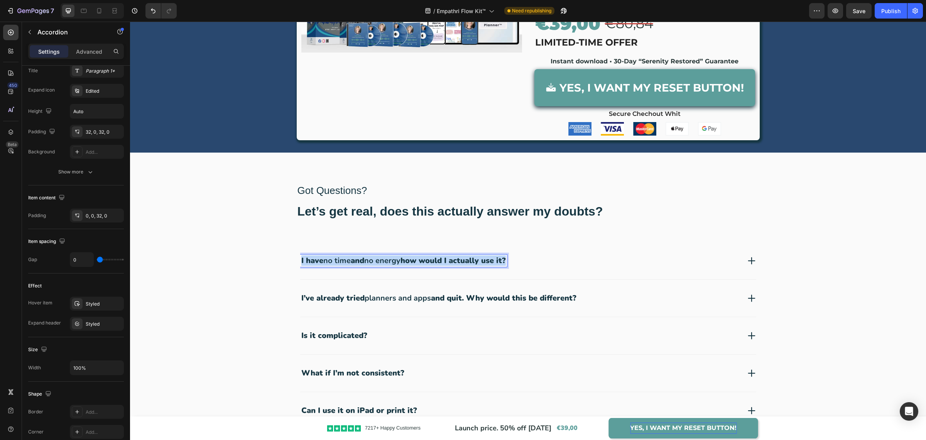
click at [390, 258] on strong "no energy" at bounding box center [382, 260] width 36 height 10
copy p "I have no time and no energy how would I actually use it?"
drag, startPoint x: 529, startPoint y: 260, endPoint x: 480, endPoint y: 264, distance: 49.2
click at [529, 260] on div "I have no time and no energy how would I actually use it?" at bounding box center [520, 260] width 441 height 12
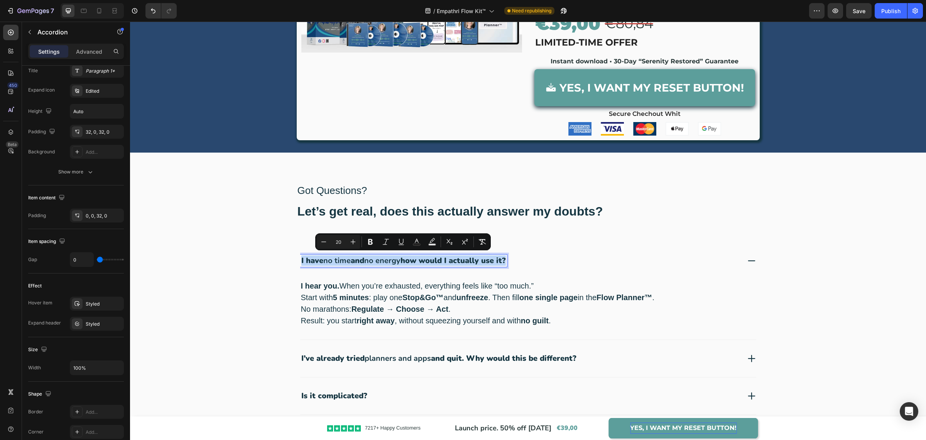
click at [476, 261] on p "I have no time and no energy how would I actually use it?" at bounding box center [403, 260] width 205 height 10
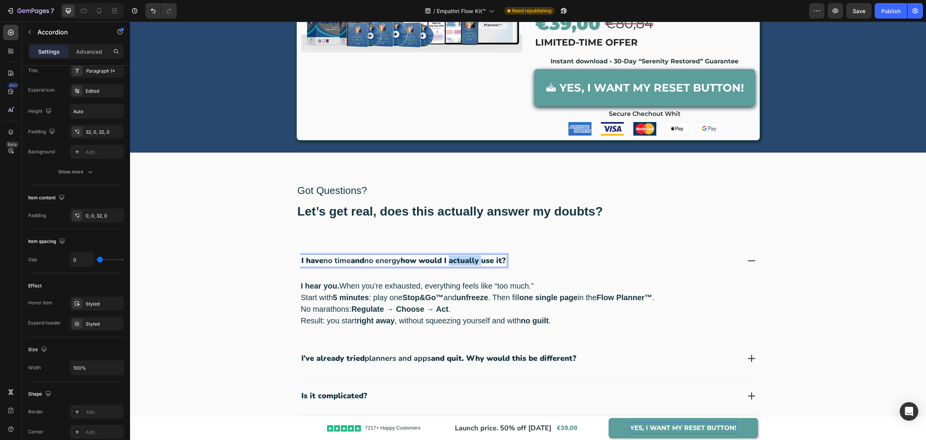
click at [476, 261] on p "I have no time and no energy how would I actually use it?" at bounding box center [403, 260] width 205 height 10
click at [566, 259] on div "I have no time and no energy how would I actually use it?" at bounding box center [520, 260] width 441 height 12
click at [558, 254] on div "I have no time and no energy how would I actually use it?" at bounding box center [520, 260] width 441 height 12
click at [502, 230] on div "Got Questions? Text Block Let’s get real, does this actually answer my doubts? …" at bounding box center [528, 207] width 463 height 49
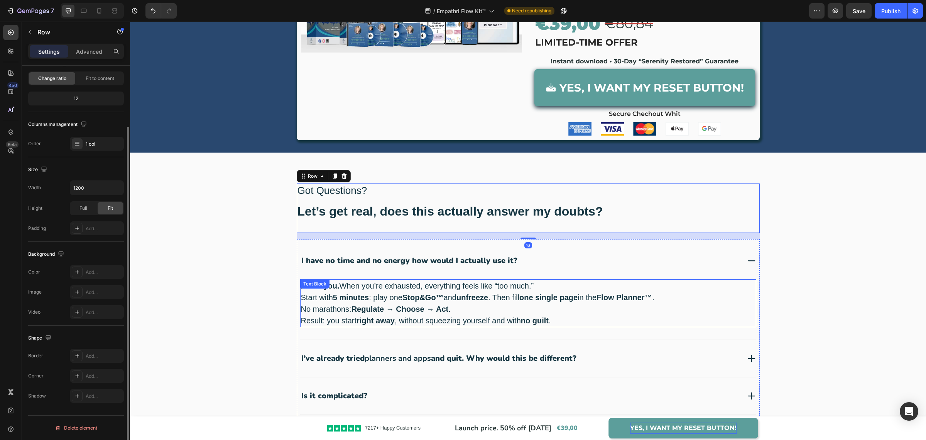
scroll to position [0, 0]
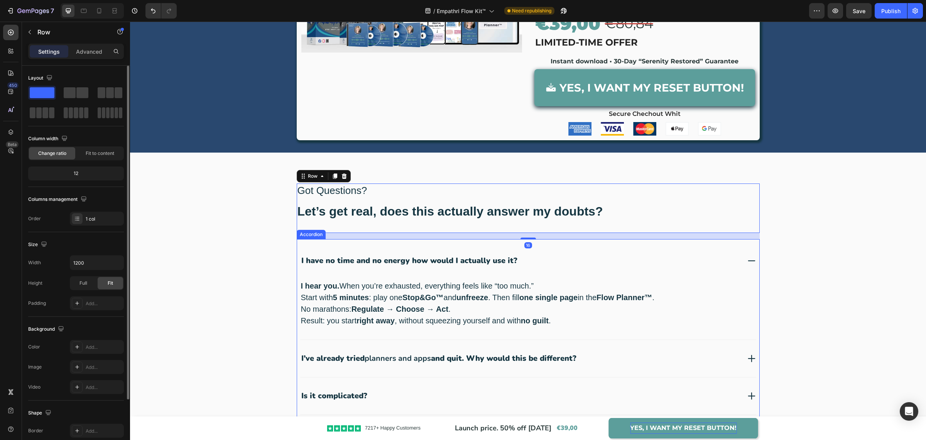
click at [425, 356] on strong "planners and apps" at bounding box center [398, 358] width 66 height 10
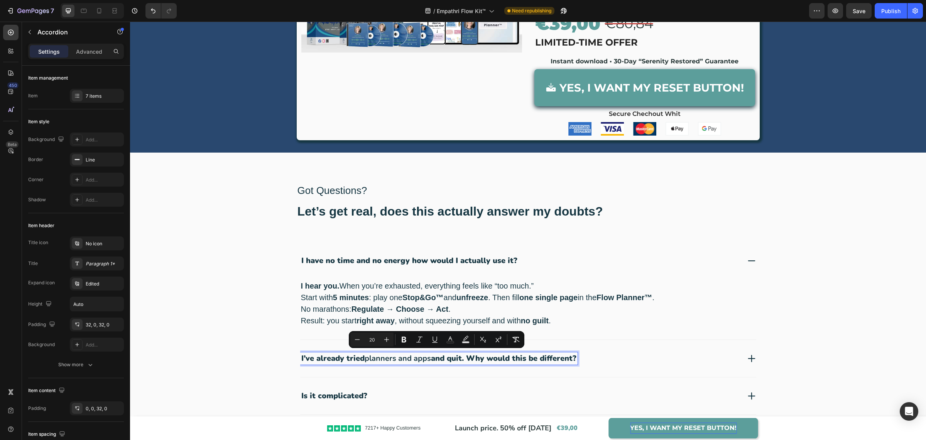
copy p "I’ve already tried planners and apps and quit. Why would this be different?"
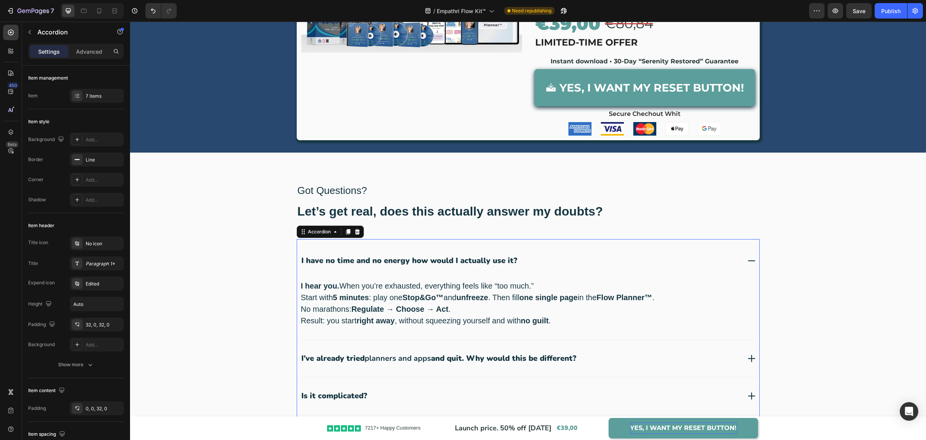
click at [448, 359] on p "I’ve already tried planners and apps and quit. Why would this be different?" at bounding box center [438, 358] width 275 height 10
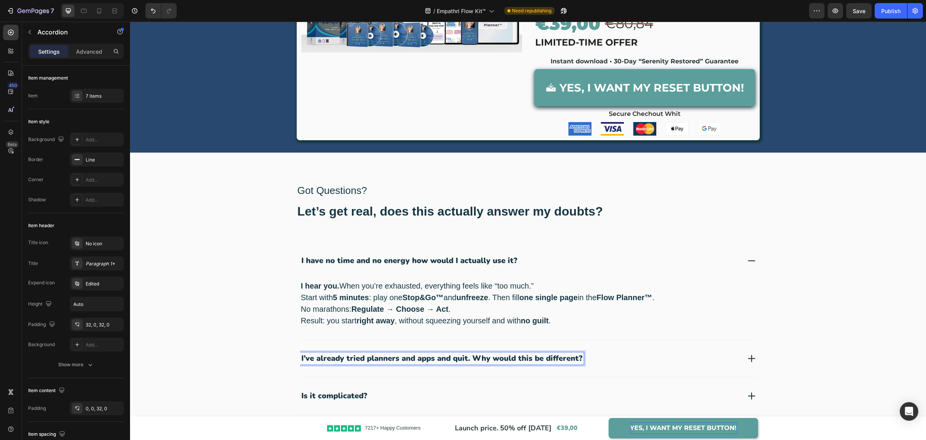
click at [658, 352] on div "I’ve already tried planners and apps and quit. Why would this be different?" at bounding box center [520, 358] width 441 height 12
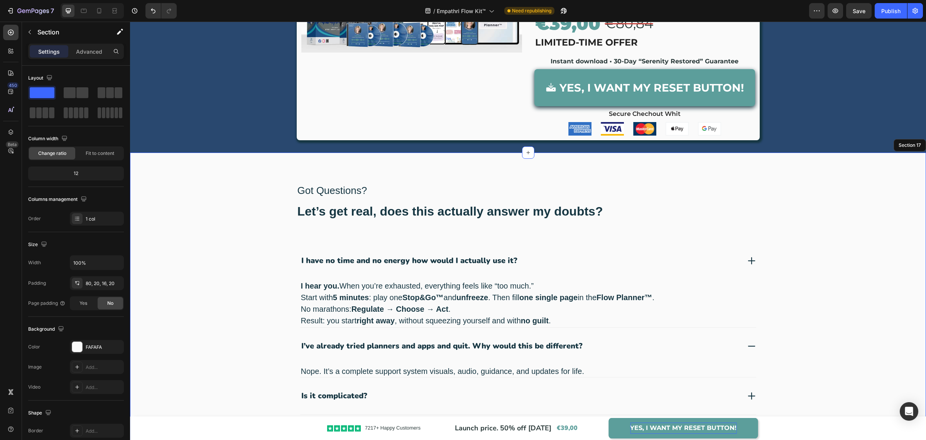
click at [853, 320] on div "Got Questions? Text Block Let’s get real, does this actually answer my doubts? …" at bounding box center [528, 411] width 781 height 456
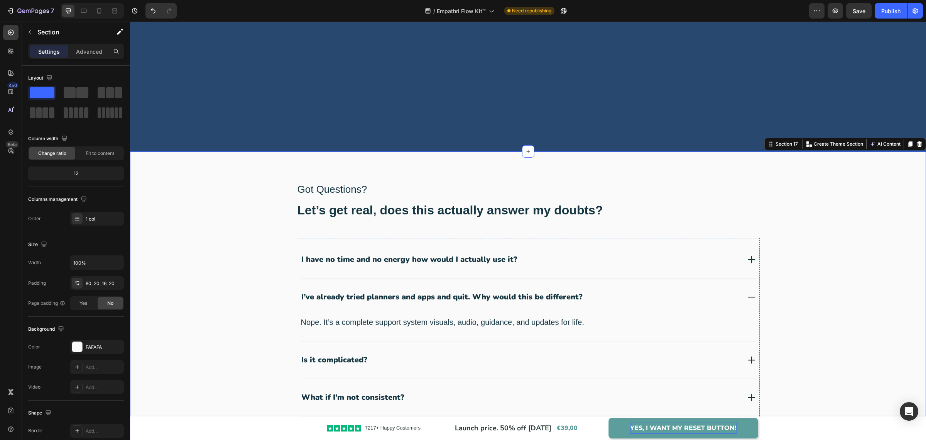
scroll to position [2691, 0]
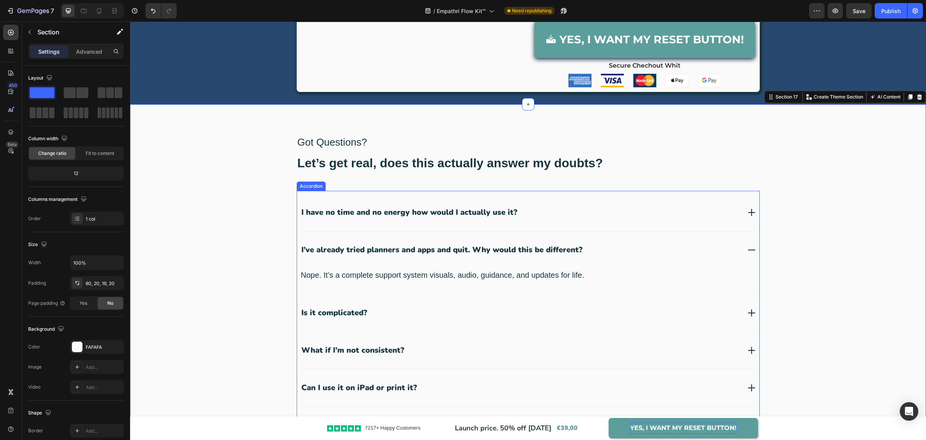
click at [563, 211] on div "I have no time and no energy how would I actually use it?" at bounding box center [520, 212] width 441 height 12
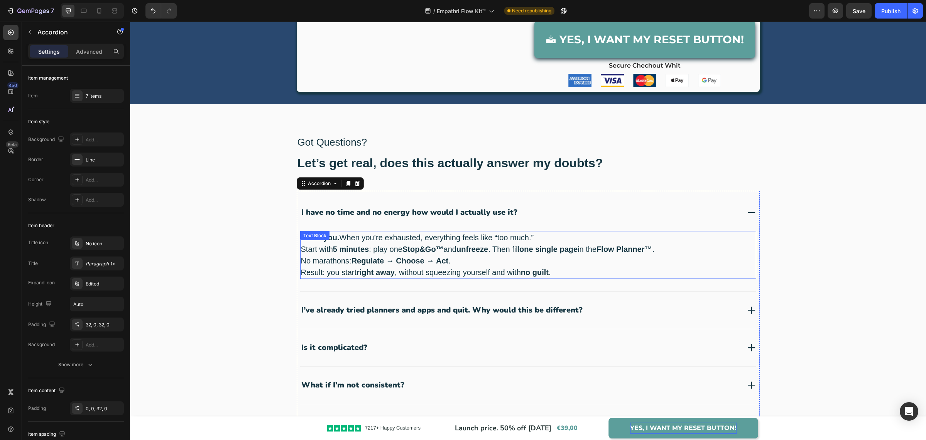
scroll to position [2739, 0]
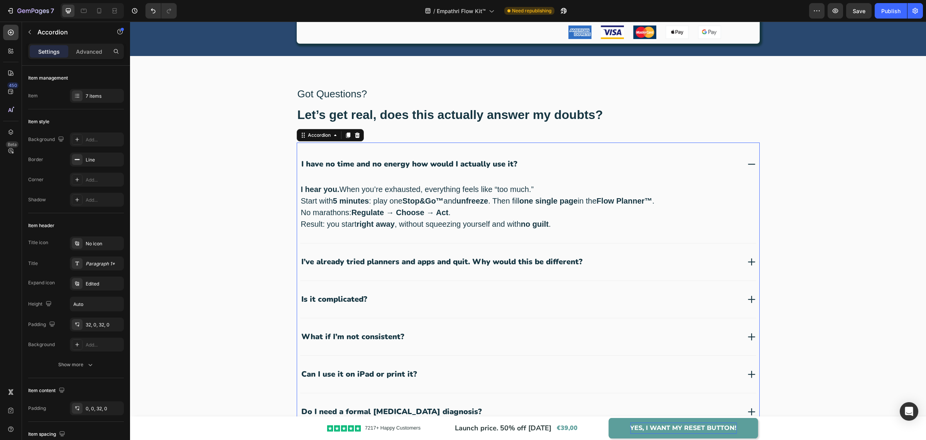
click at [601, 255] on div "I’ve already tried planners and apps and quit. Why would this be different?" at bounding box center [520, 261] width 441 height 12
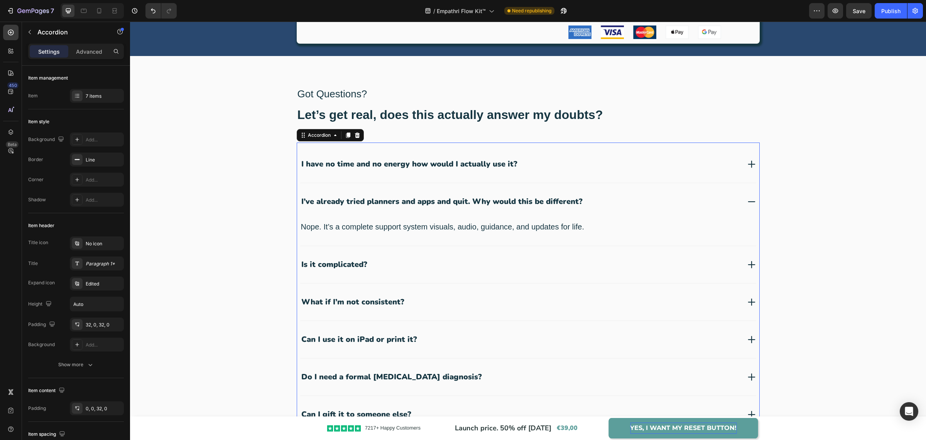
click at [407, 225] on p "Nope. It’s a complete support system visuals, audio, guidance, and updates for …" at bounding box center [528, 227] width 455 height 12
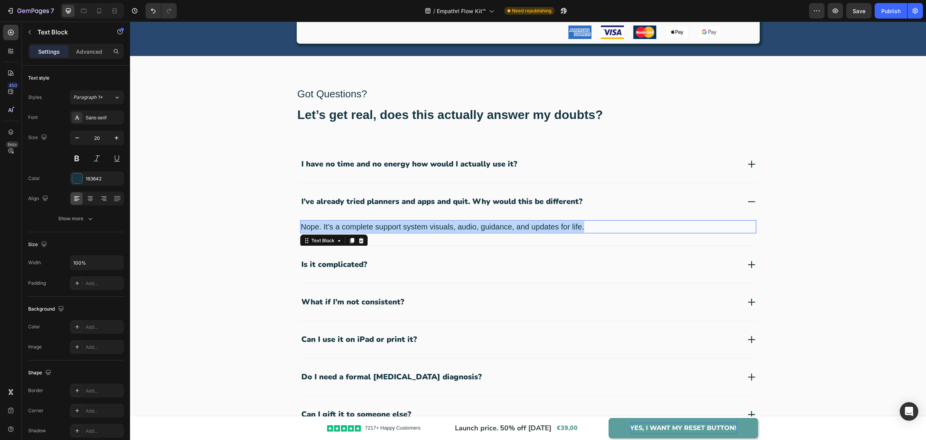
click at [407, 225] on p "Nope. It’s a complete support system visuals, audio, guidance, and updates for …" at bounding box center [528, 227] width 455 height 12
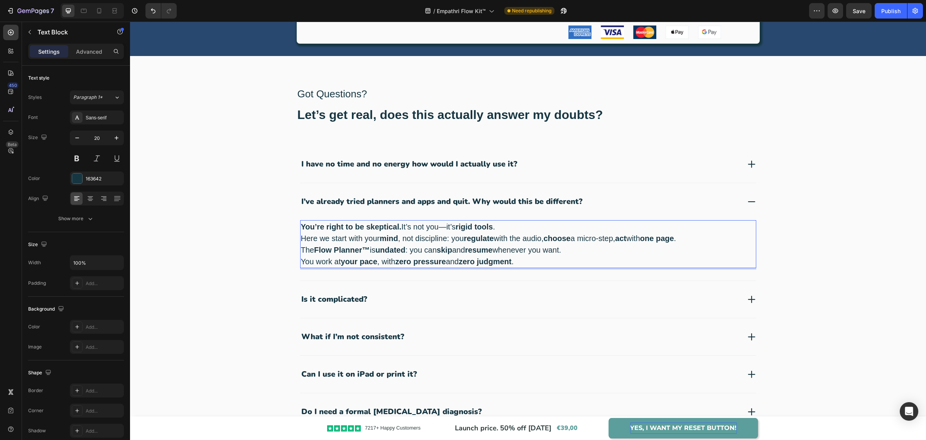
click at [444, 225] on p "You’re right to be skeptical. It’s not you—it’s rigid tools . Here we start wit…" at bounding box center [528, 244] width 455 height 46
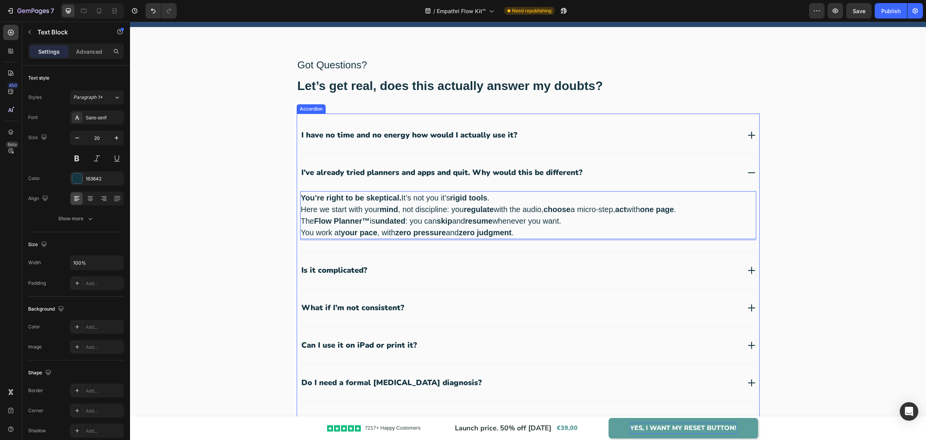
scroll to position [2835, 0]
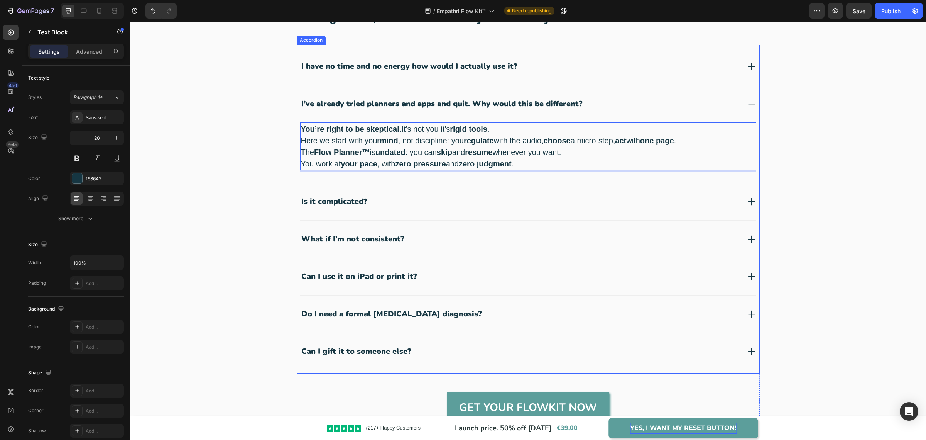
click at [348, 196] on p "Is it complicated?" at bounding box center [334, 201] width 66 height 10
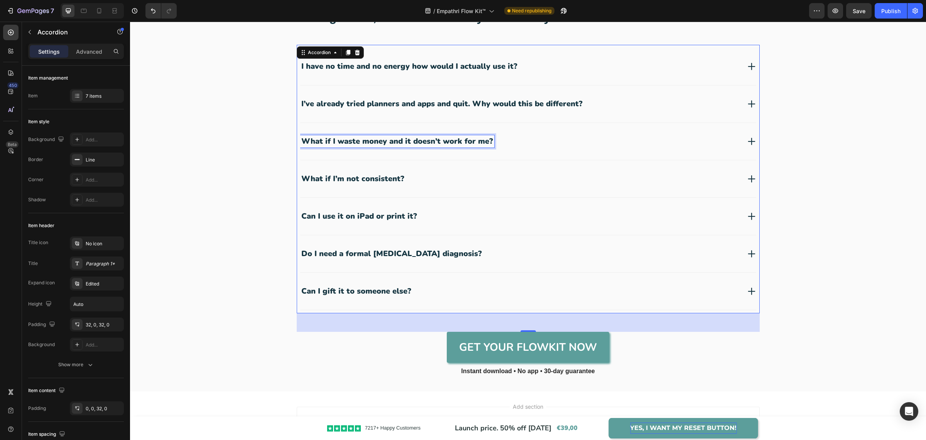
scroll to position [2775, 0]
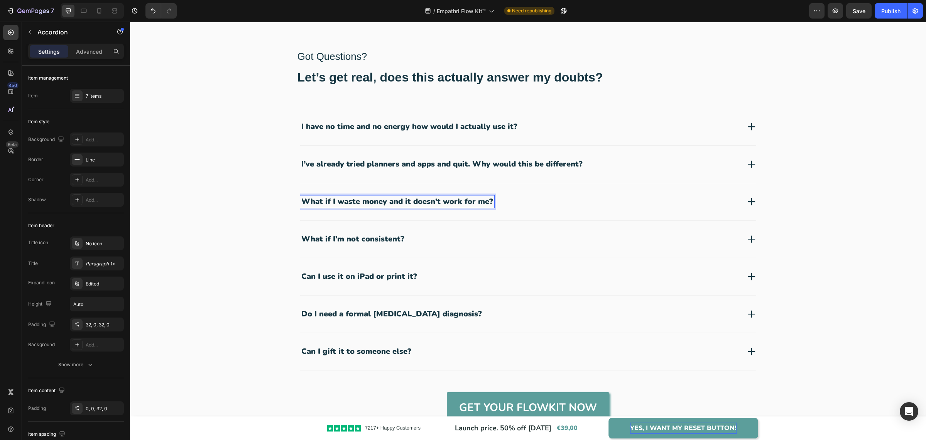
click at [523, 196] on div "What if I waste money and it doesn’t work for me?" at bounding box center [520, 201] width 441 height 12
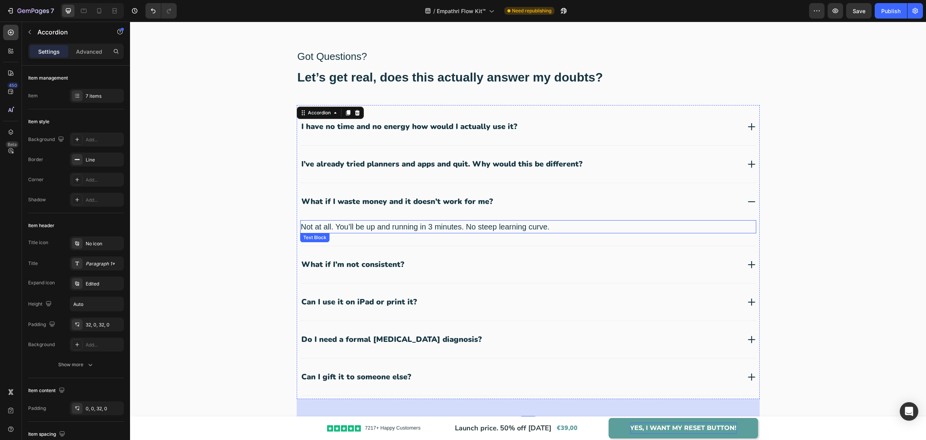
click at [392, 224] on p "Not at all. You’ll be up and running in 3 minutes. No steep learning curve." at bounding box center [528, 227] width 455 height 12
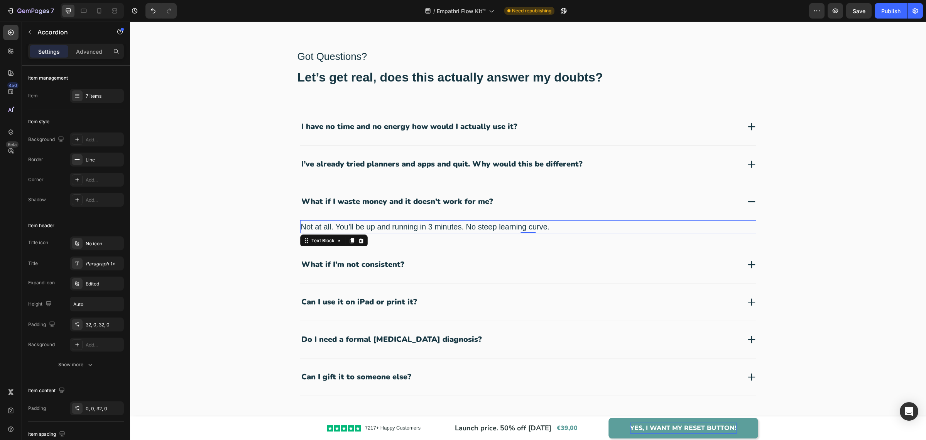
click at [392, 224] on p "Not at all. You’ll be up and running in 3 minutes. No steep learning curve." at bounding box center [528, 227] width 455 height 12
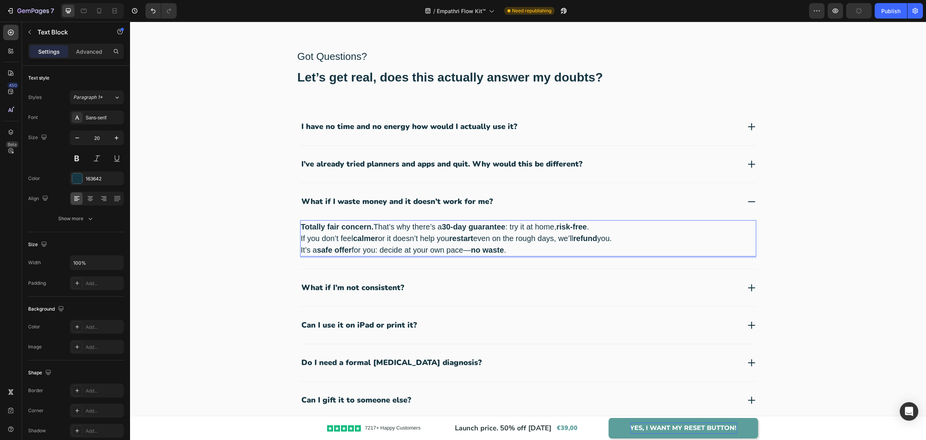
click at [473, 248] on strong "no waste" at bounding box center [487, 249] width 33 height 8
click at [355, 289] on p "What if I’m not consistent?" at bounding box center [352, 287] width 103 height 10
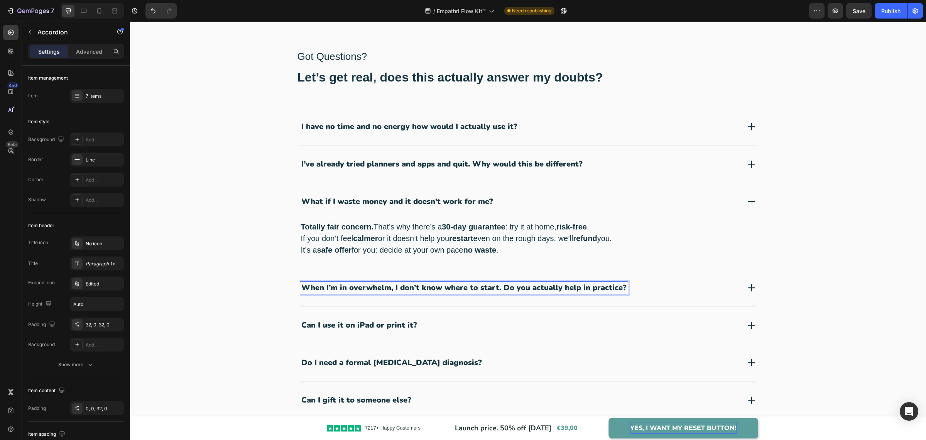
click at [678, 292] on div "When I’m in overwhelm, I don’t know where to start. Do you actually help in pra…" at bounding box center [520, 287] width 441 height 12
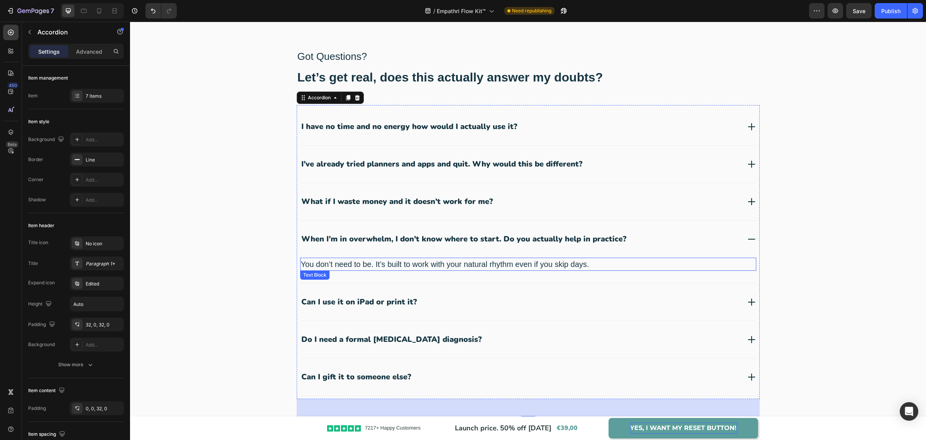
click at [399, 261] on p "You don’t need to be. It’s built to work with your natural rhythm even if you s…" at bounding box center [528, 264] width 455 height 12
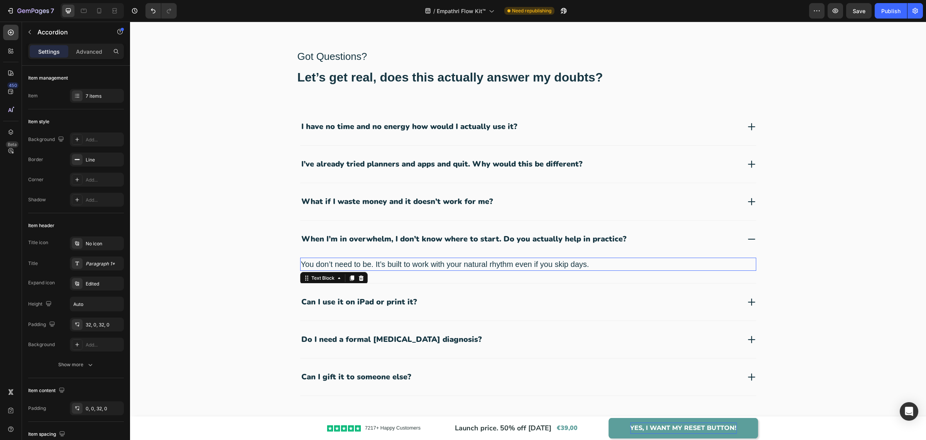
click at [399, 261] on p "You don’t need to be. It’s built to work with your natural rhythm even if you s…" at bounding box center [528, 264] width 455 height 12
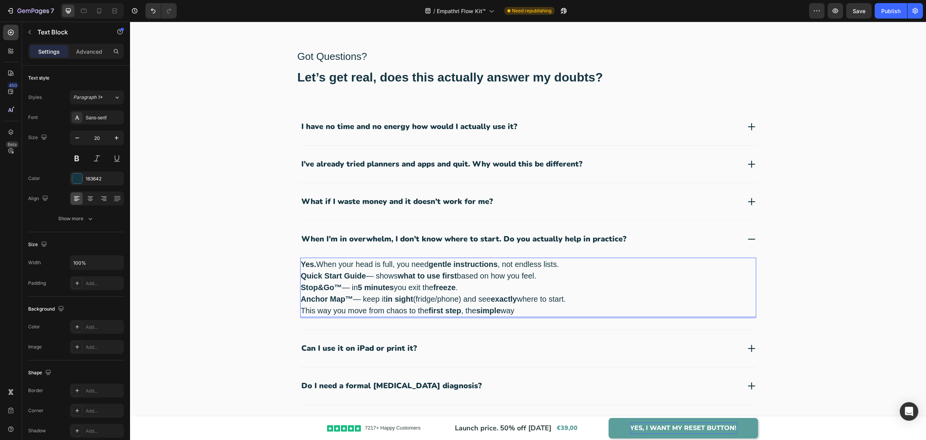
click at [374, 278] on p "Quick Start Guide — shows what to use first based on how you feel." at bounding box center [528, 276] width 455 height 12
click at [382, 348] on p "Can I use it on iPad or print it?" at bounding box center [359, 348] width 116 height 10
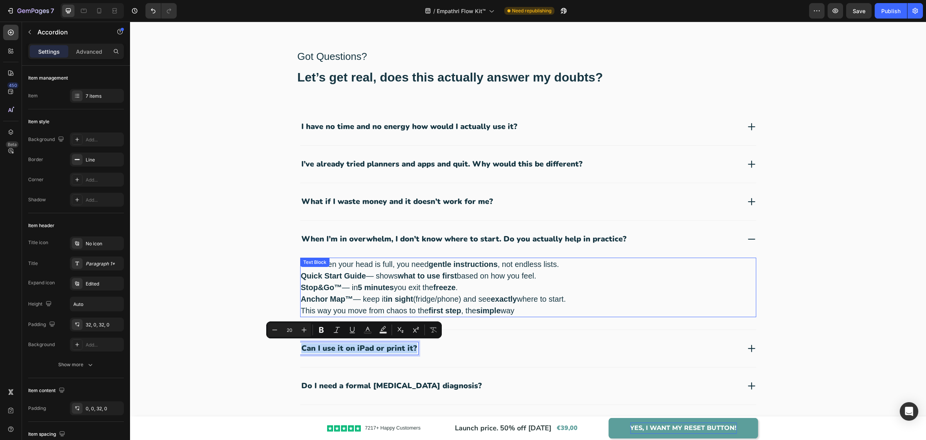
click at [375, 274] on p "Quick Start Guide — shows what to use first based on how you feel." at bounding box center [528, 276] width 455 height 12
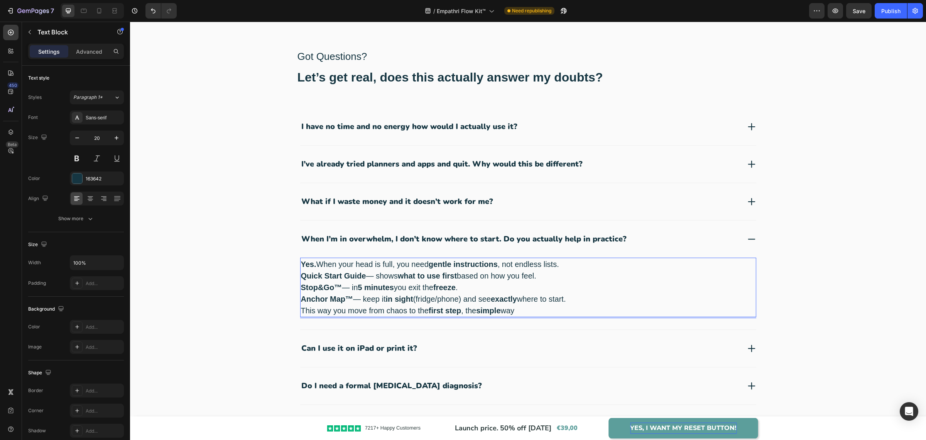
click at [373, 276] on p "Quick Start Guide — shows what to use first based on how you feel." at bounding box center [528, 276] width 455 height 12
click at [376, 347] on p "Can I use it on iPad or print it?" at bounding box center [359, 348] width 116 height 10
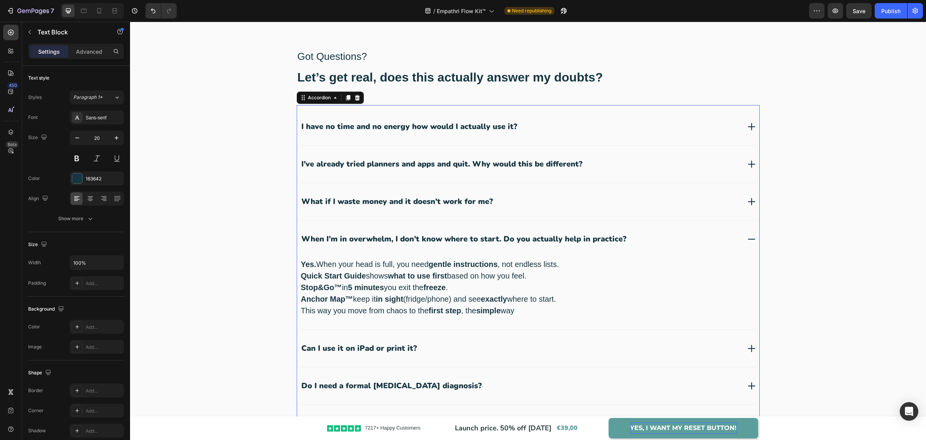
click at [376, 347] on p "Can I use it on iPad or print it?" at bounding box center [359, 348] width 116 height 10
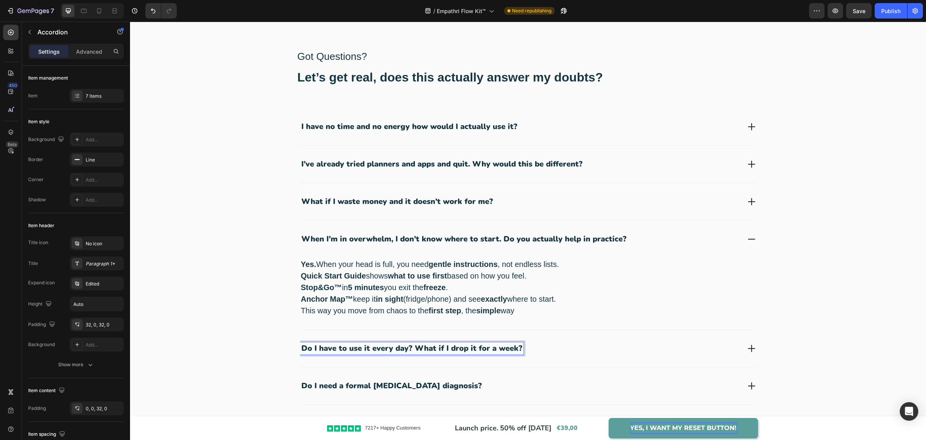
click at [538, 355] on div "Do I have to use it every day? What if I drop it for a week?" at bounding box center [528, 348] width 456 height 37
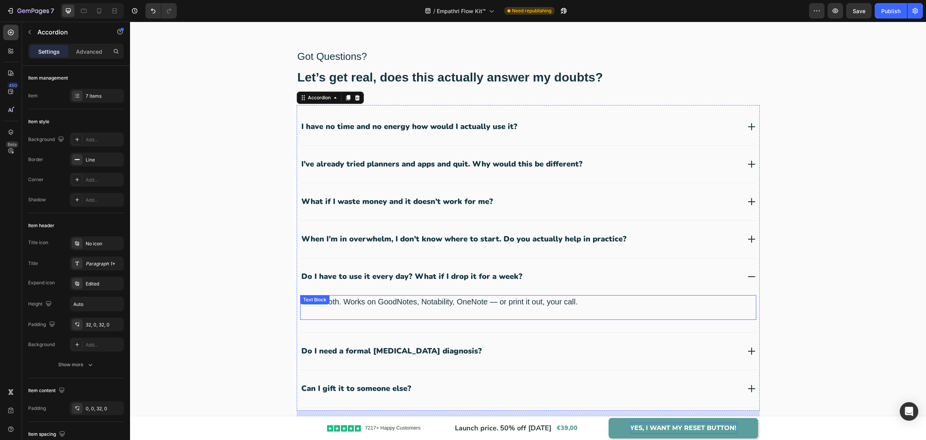
click at [436, 304] on p "Yes to both. Works on GoodNotes, Notability, OneNote — or print it out, your ca…" at bounding box center [528, 302] width 455 height 12
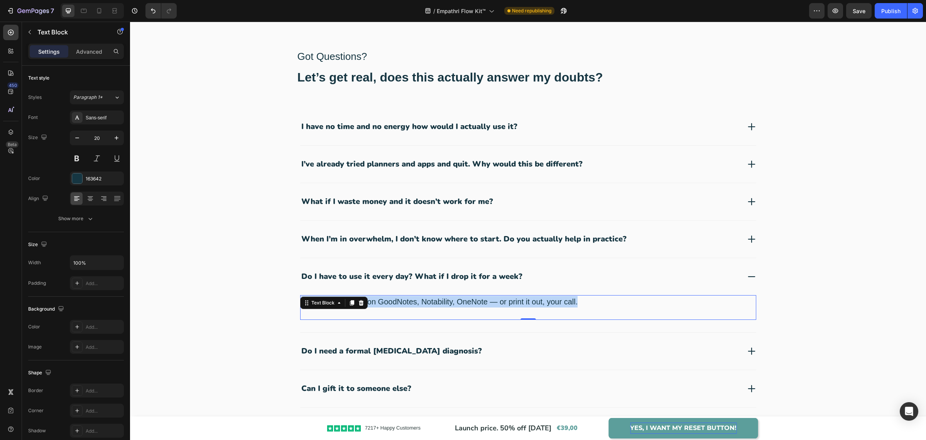
click at [436, 304] on p "Yes to both. Works on GoodNotes, Notability, OneNote — or print it out, your ca…" at bounding box center [528, 302] width 455 height 12
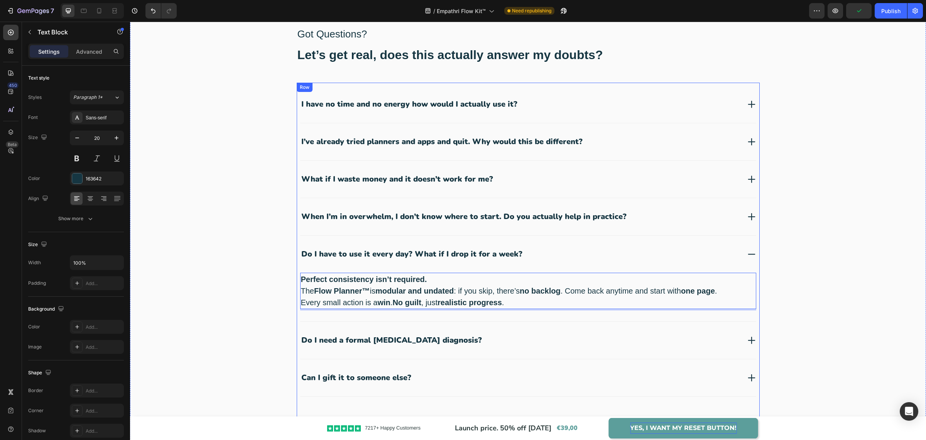
scroll to position [2920, 0]
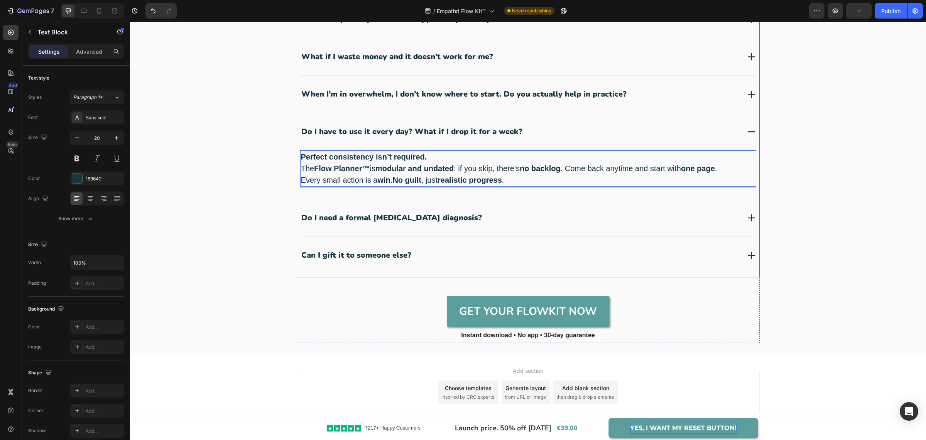
click at [447, 225] on div "Do I need a formal [MEDICAL_DATA] diagnosis?" at bounding box center [528, 217] width 456 height 37
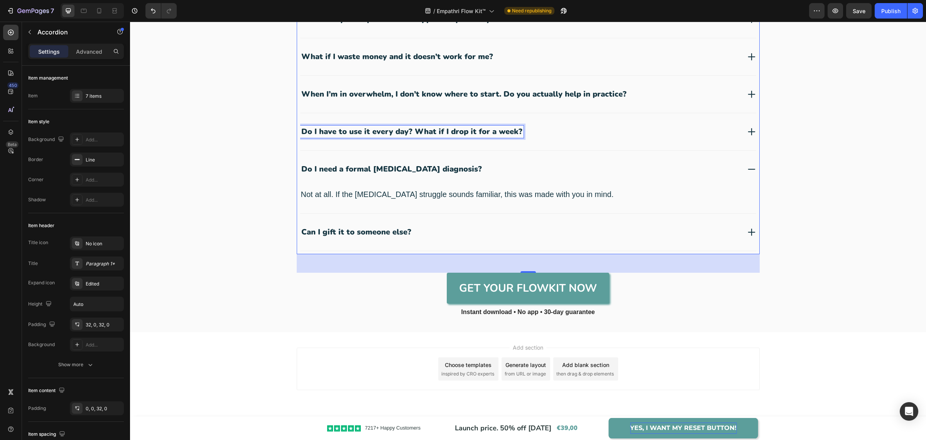
click at [532, 130] on div "Do I have to use it every day? What if I drop it for a week?" at bounding box center [520, 131] width 441 height 12
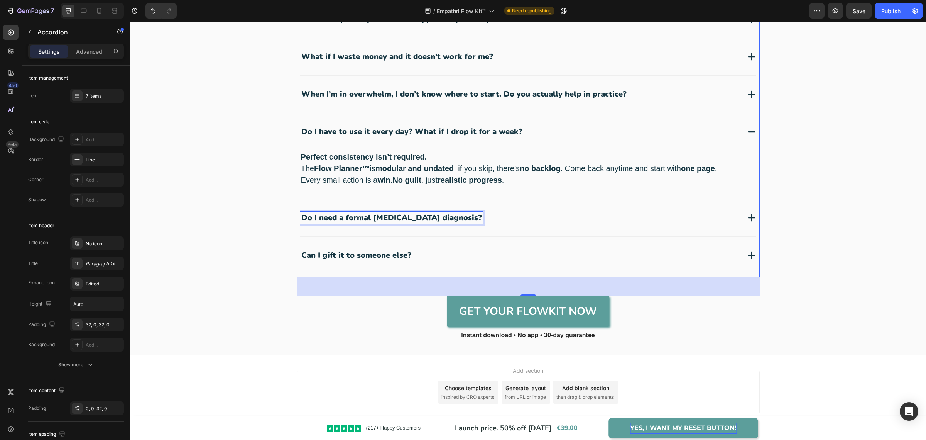
click at [413, 216] on p "Do I need a formal [MEDICAL_DATA] diagnosis?" at bounding box center [391, 218] width 181 height 10
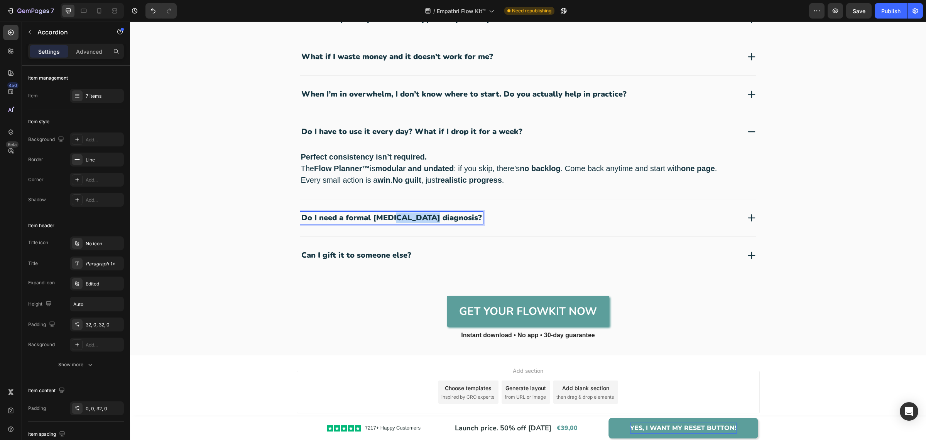
click at [413, 216] on p "Do I need a formal [MEDICAL_DATA] diagnosis?" at bounding box center [391, 218] width 181 height 10
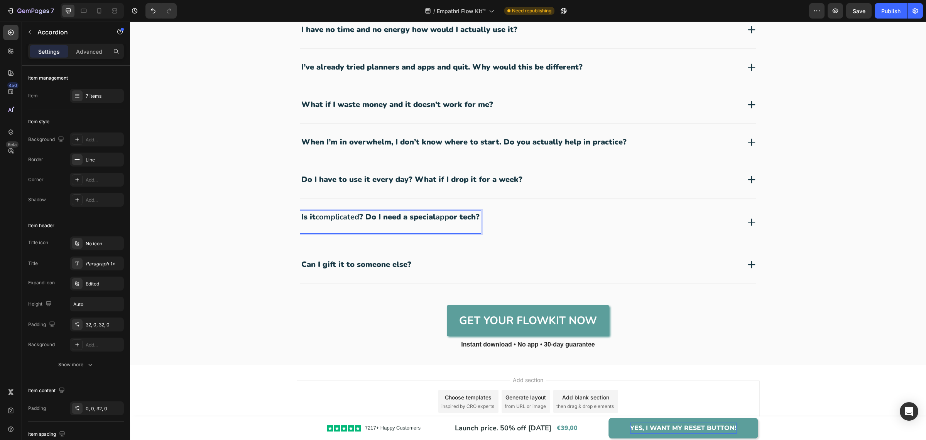
scroll to position [2871, 0]
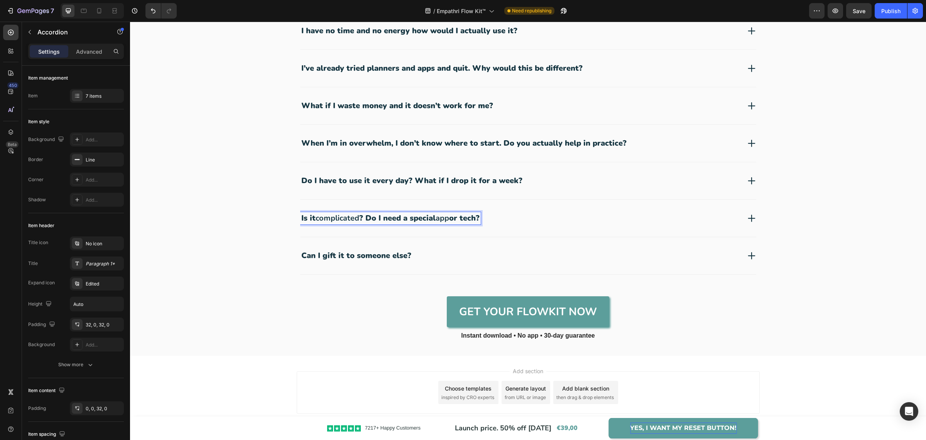
click at [516, 218] on div "Is it complicated ? Do I need a special app or tech?" at bounding box center [520, 218] width 441 height 12
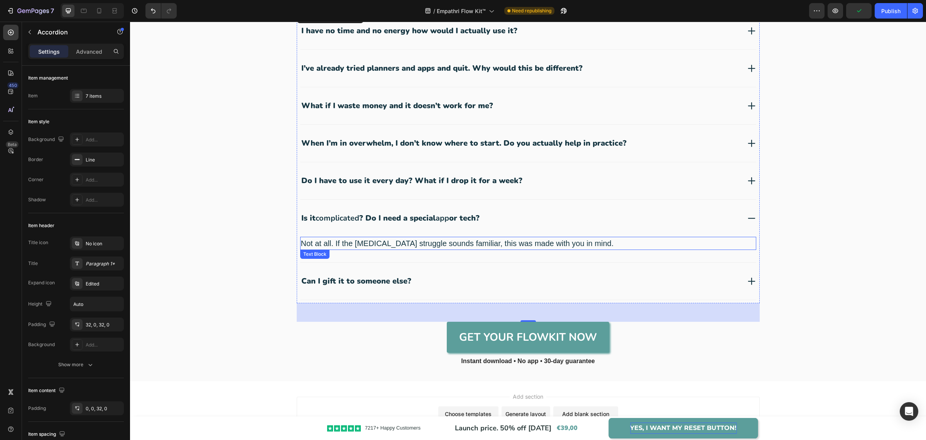
click at [394, 241] on p "Not at all. If the ADHD struggle sounds familiar, this was made with you in min…" at bounding box center [528, 243] width 455 height 12
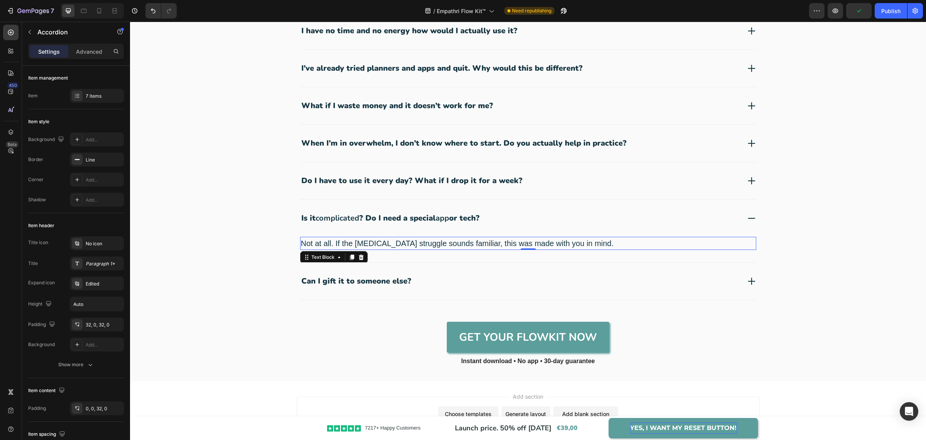
click at [394, 241] on p "Not at all. If the ADHD struggle sounds familiar, this was made with you in min…" at bounding box center [528, 243] width 455 height 12
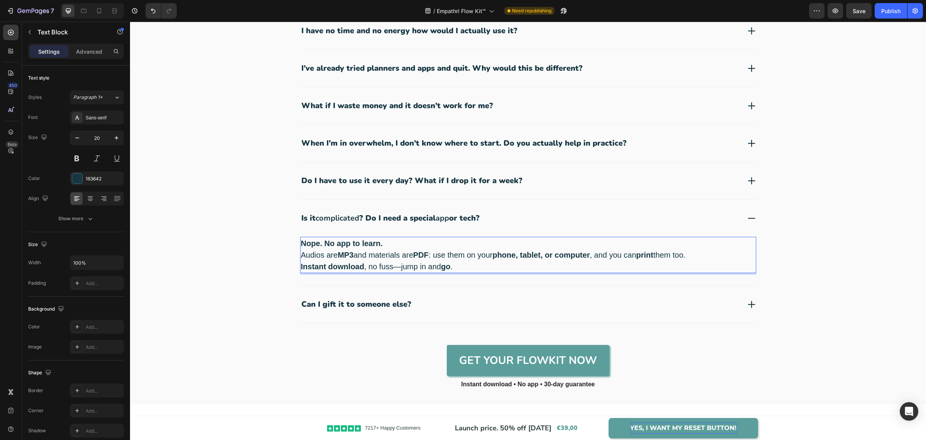
click at [397, 265] on p "Nope. No app to learn. Audios are MP3 and materials are PDF : use them on your …" at bounding box center [528, 254] width 455 height 35
click at [376, 218] on p "Is it complicated ? Do I need a special app or tech?" at bounding box center [390, 218] width 178 height 10
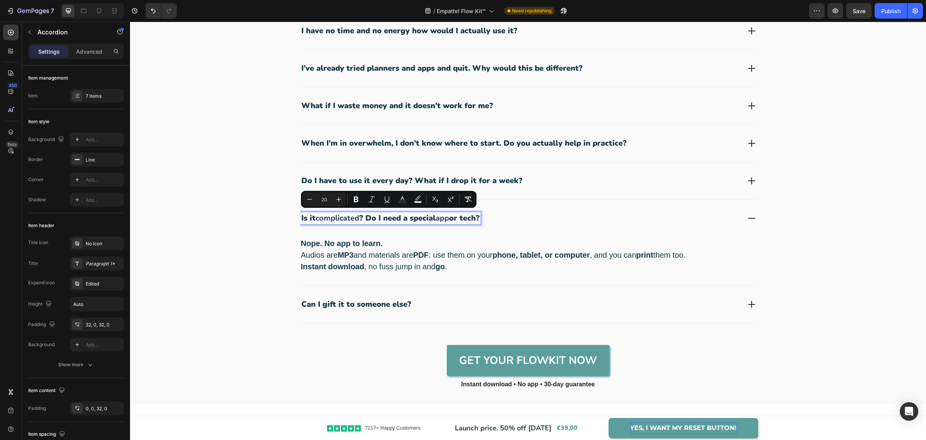
copy p "Is it complicated ? Do I need a special app or tech?"
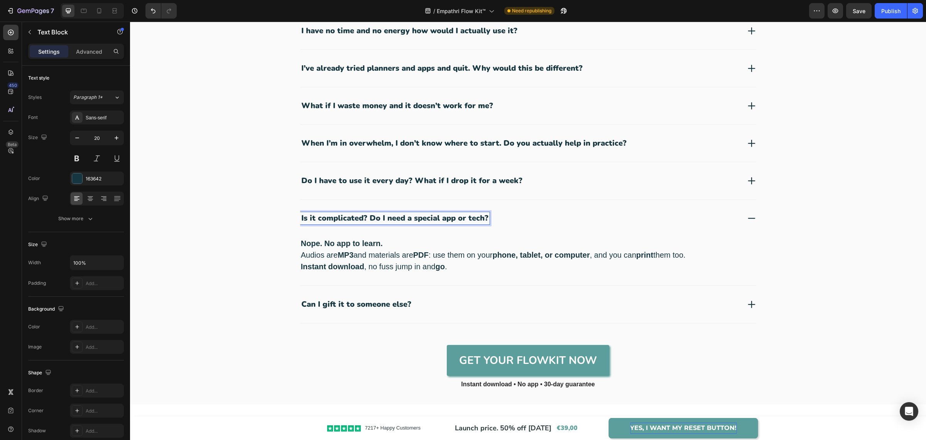
click at [382, 255] on p "Nope. No app to learn. Audios are MP3 and materials are PDF : use them on your …" at bounding box center [528, 254] width 455 height 35
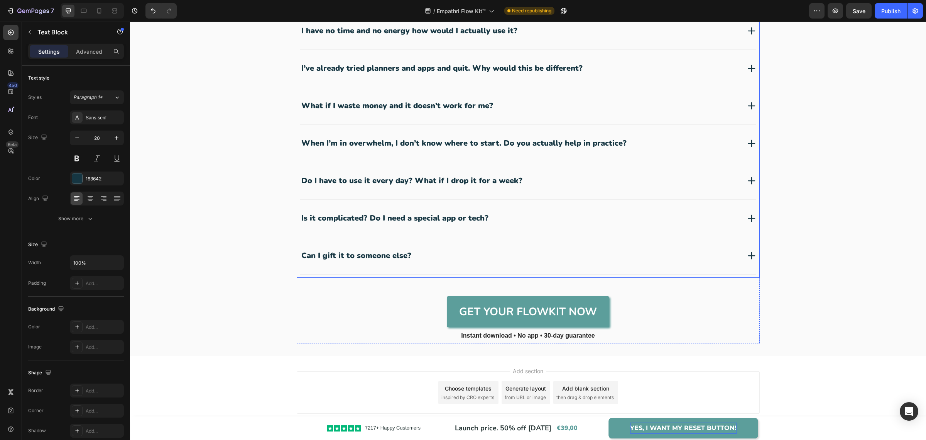
drag, startPoint x: 410, startPoint y: 259, endPoint x: 410, endPoint y: 264, distance: 5.0
click at [411, 259] on div "Can I gift it to someone else?" at bounding box center [520, 255] width 441 height 12
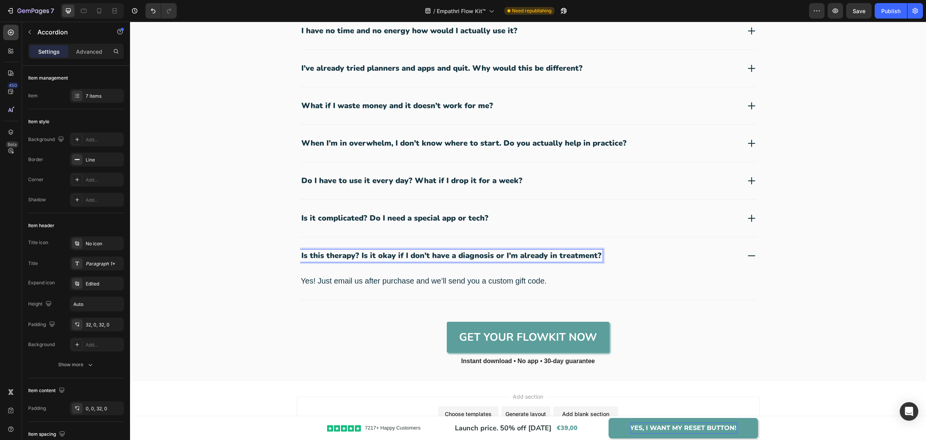
click at [355, 286] on div "Yes! Just email us after purchase and we’ll send you a custom gift code. Text B…" at bounding box center [528, 286] width 456 height 25
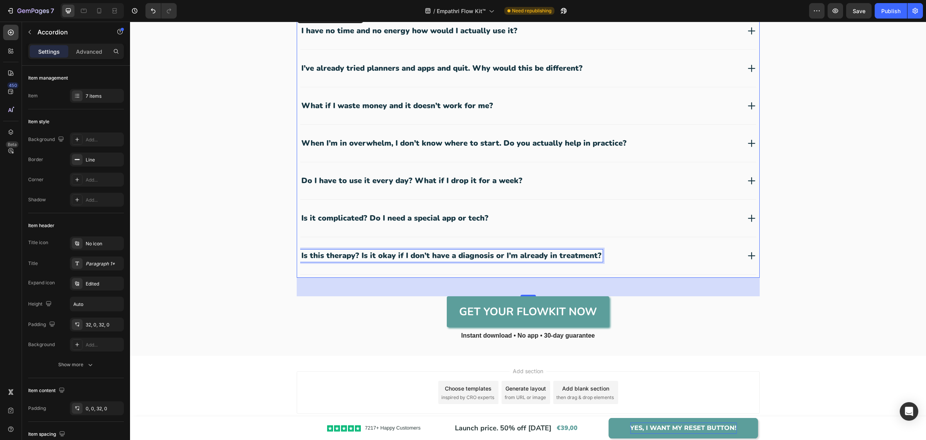
click at [403, 253] on p "Is this therapy? Is it okay if I don’t have a diagnosis or I’m already in treat…" at bounding box center [451, 255] width 300 height 10
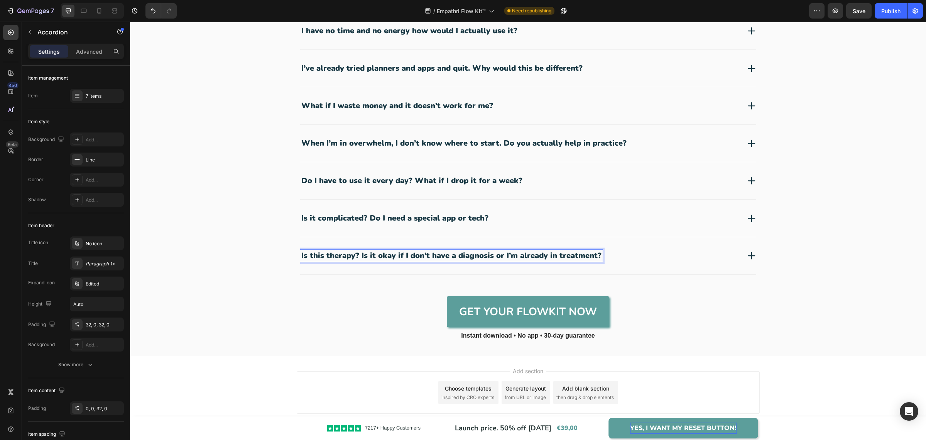
click at [603, 253] on div "Is this therapy? Is it okay if I don’t have a diagnosis or I’m already in treat…" at bounding box center [520, 255] width 441 height 12
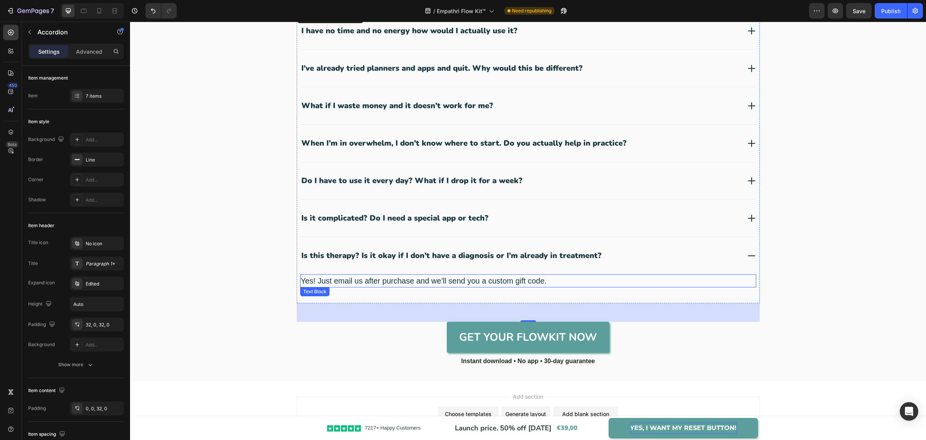
click at [446, 277] on p "Yes! Just email us after purchase and we’ll send you a custom gift code." at bounding box center [528, 281] width 455 height 12
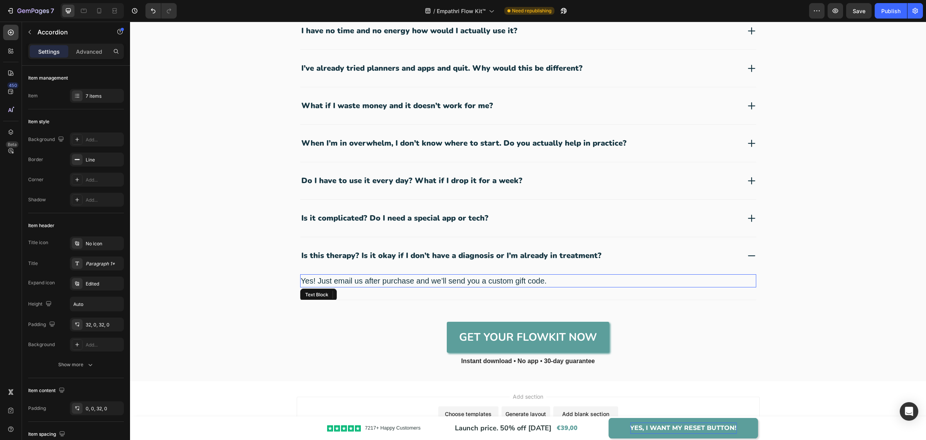
click at [446, 277] on p "Yes! Just email us after purchase and we’ll send you a custom gift code." at bounding box center [528, 281] width 455 height 12
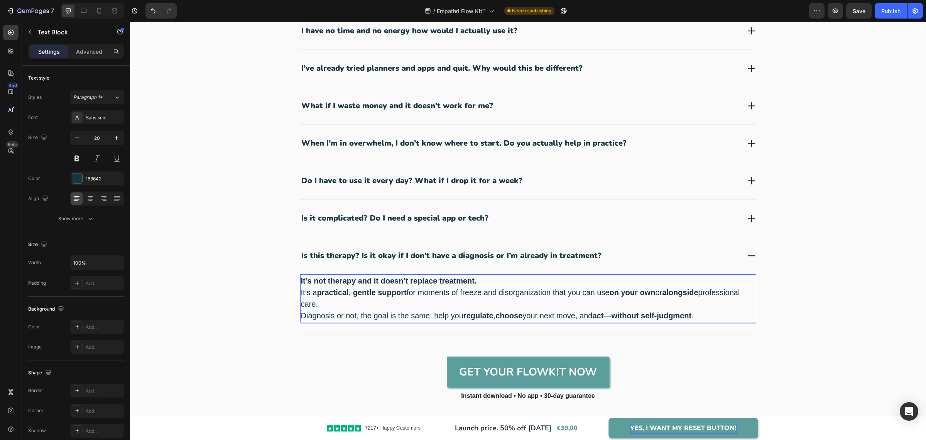
click at [616, 314] on p "It’s not therapy and it doesn’t replace treatment. It’s a practical, gentle sup…" at bounding box center [528, 298] width 455 height 46
click at [301, 313] on p "It’s not therapy and it doesn’t replace treatment. It’s a practical, gentle sup…" at bounding box center [528, 298] width 455 height 46
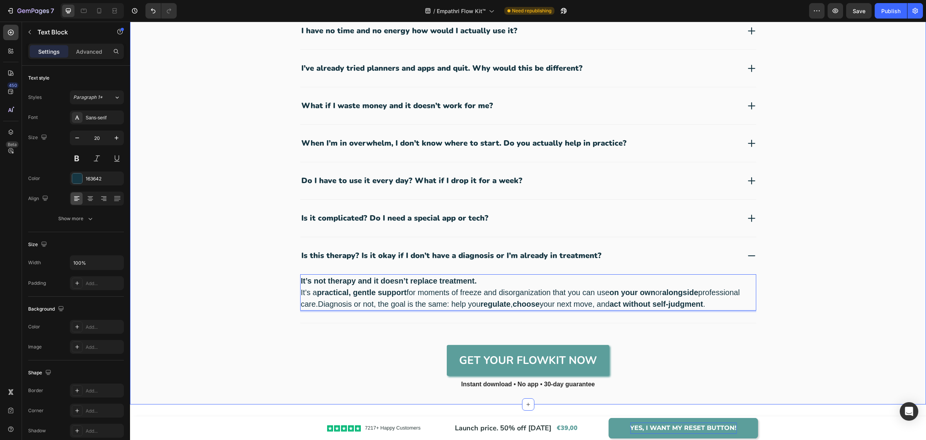
click at [912, 196] on div "Got Questions? Text Block Let’s get real, does this actually answer my doubts? …" at bounding box center [528, 163] width 796 height 481
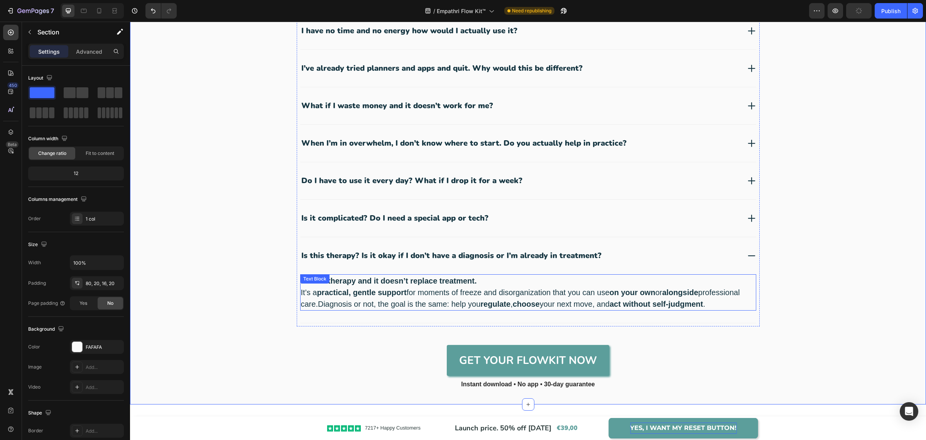
click at [315, 299] on p "It’s not therapy and it doesn’t replace treatment. It’s a practical, gentle sup…" at bounding box center [528, 292] width 455 height 35
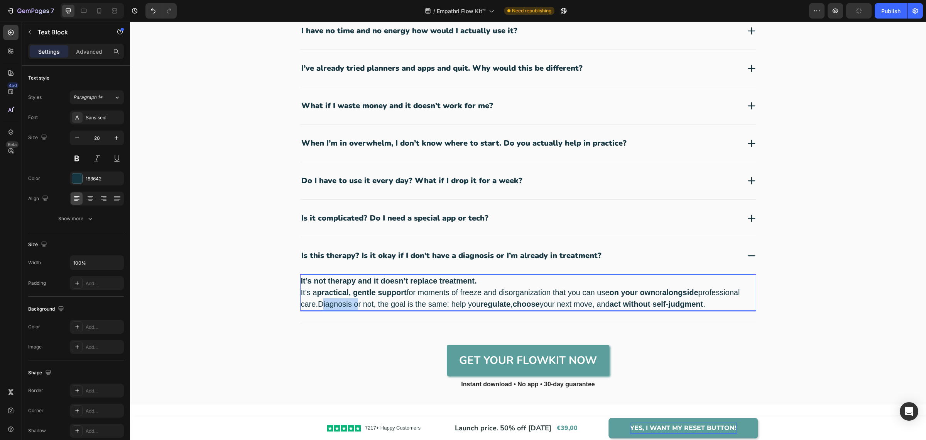
click at [315, 302] on p "It’s not therapy and it doesn’t replace treatment. It’s a practical, gentle sup…" at bounding box center [528, 292] width 455 height 35
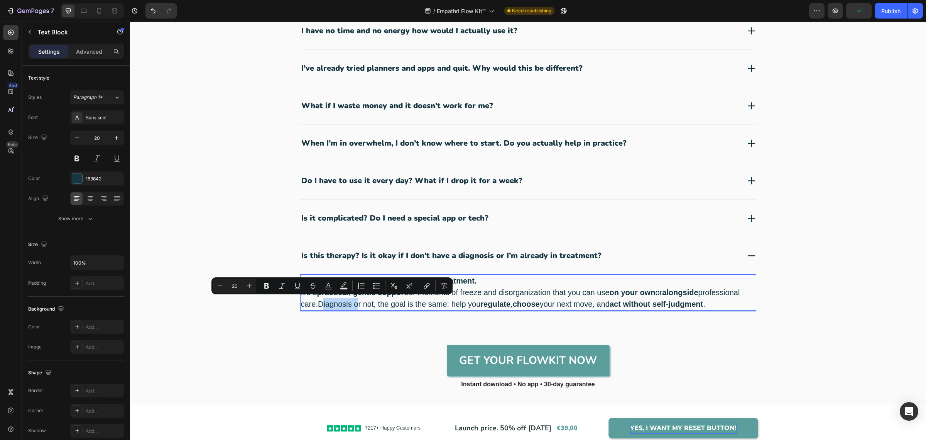
click at [315, 302] on p "It’s not therapy and it doesn’t replace treatment. It’s a practical, gentle sup…" at bounding box center [528, 292] width 455 height 35
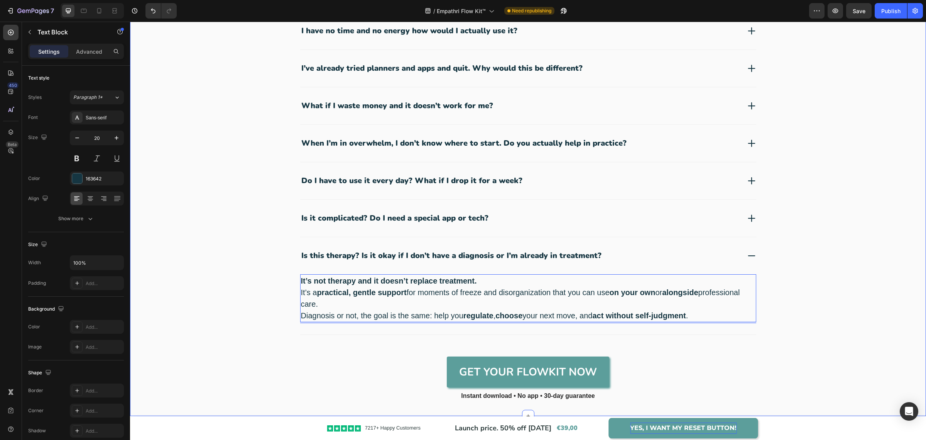
click at [858, 127] on div "Got Questions? Text Block Let’s get real, does this actually answer my doubts? …" at bounding box center [528, 182] width 781 height 456
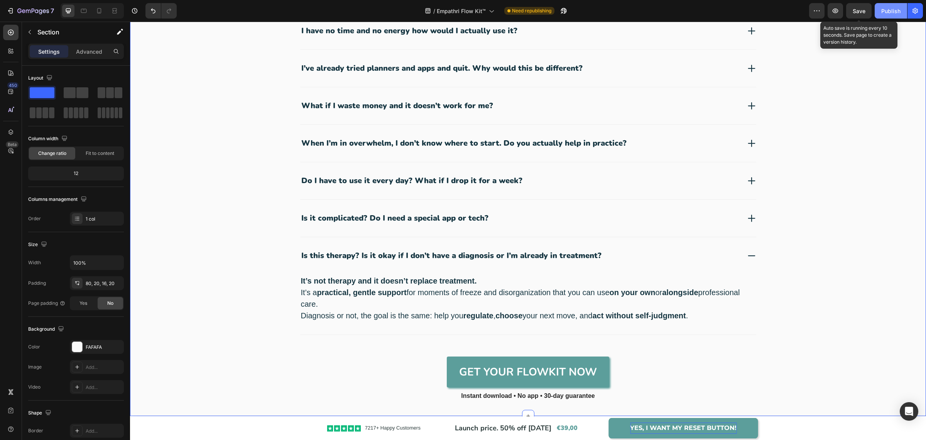
click at [859, 15] on button "Save" at bounding box center [858, 10] width 25 height 15
click at [889, 9] on div "Publish" at bounding box center [890, 11] width 19 height 8
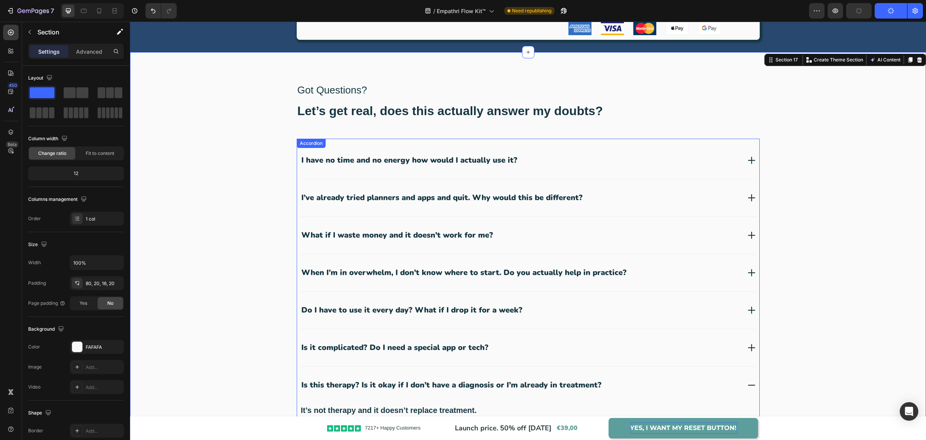
scroll to position [2726, 0]
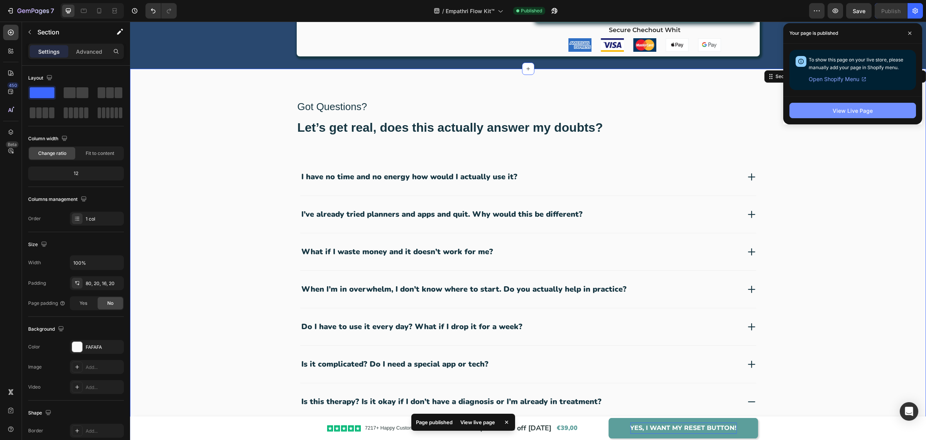
click at [853, 115] on button "View Live Page" at bounding box center [853, 110] width 127 height 15
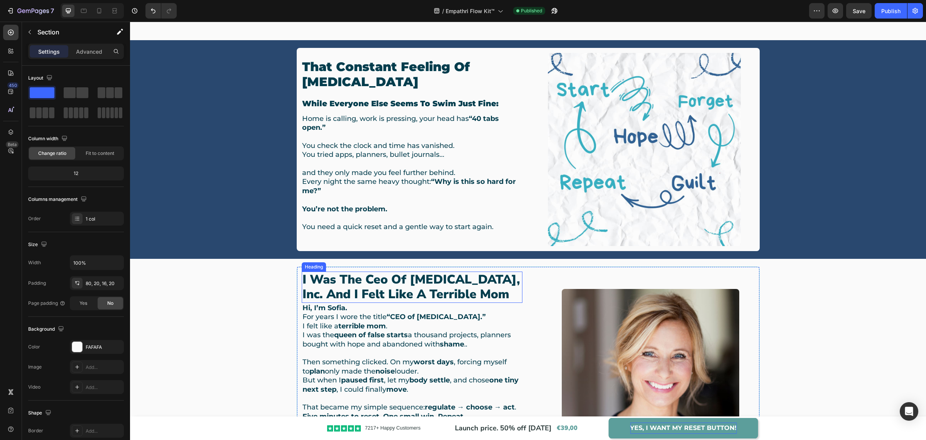
scroll to position [723, 0]
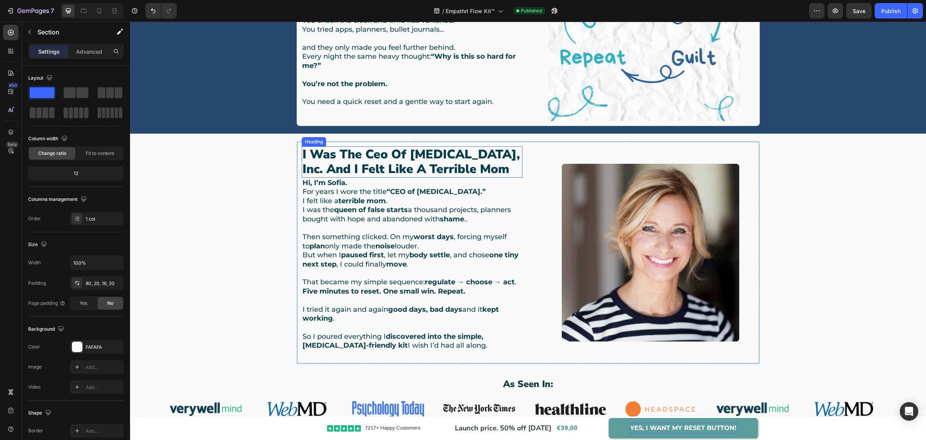
click at [375, 167] on h2 "i was the ceo of [MEDICAL_DATA], inc. and i felt like a terrible mom" at bounding box center [412, 161] width 221 height 31
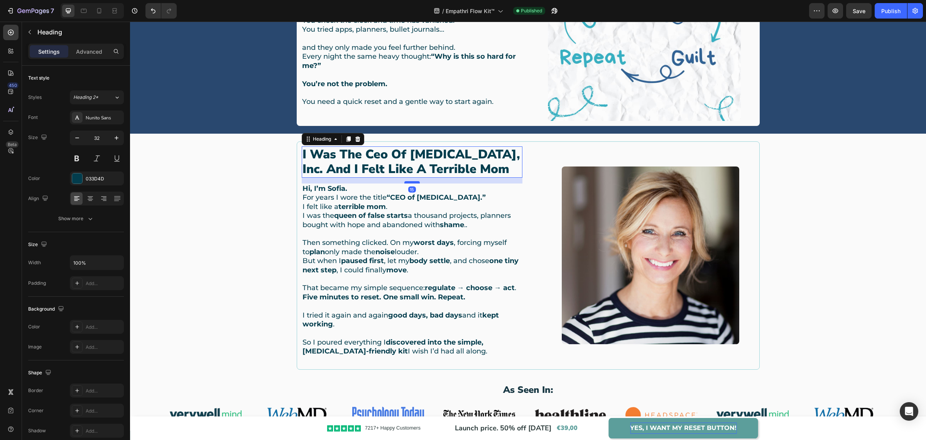
drag, startPoint x: 406, startPoint y: 175, endPoint x: 405, endPoint y: 181, distance: 5.8
click at [405, 181] on div at bounding box center [411, 182] width 15 height 2
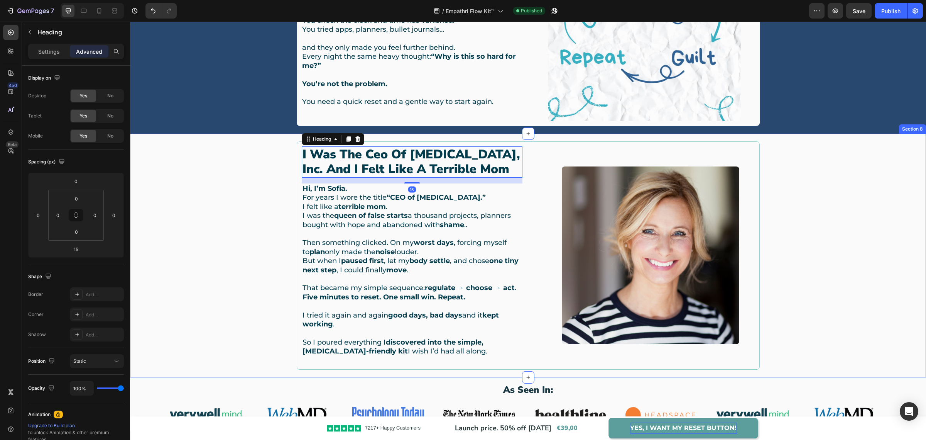
click at [765, 256] on div "i was the ceo of procrastination, inc. and i felt like a terrible mom Heading 1…" at bounding box center [528, 255] width 785 height 228
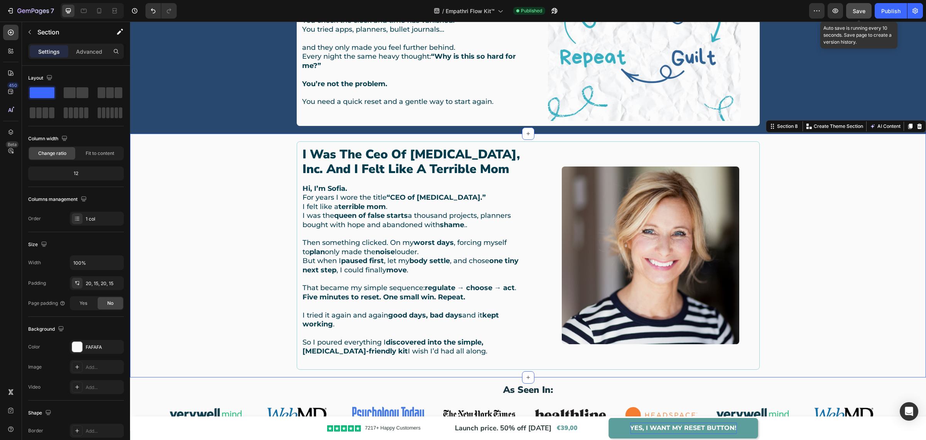
click at [857, 6] on button "Save" at bounding box center [858, 10] width 25 height 15
click at [886, 15] on button "Publish" at bounding box center [891, 10] width 32 height 15
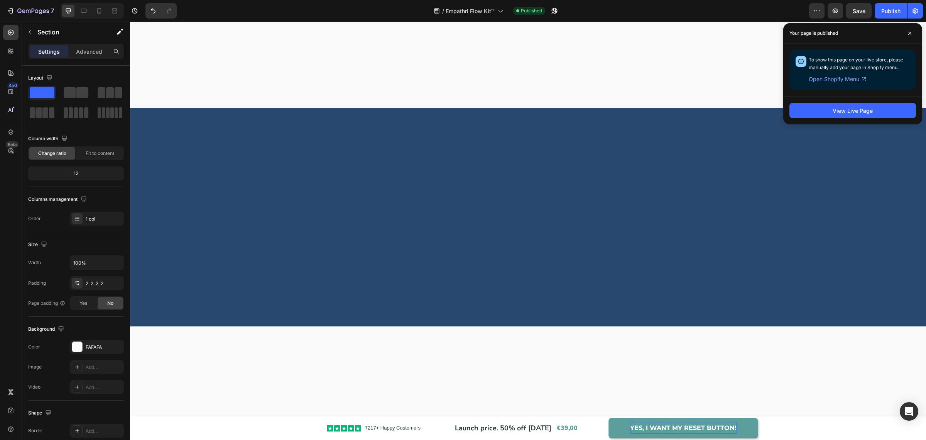
scroll to position [0, 0]
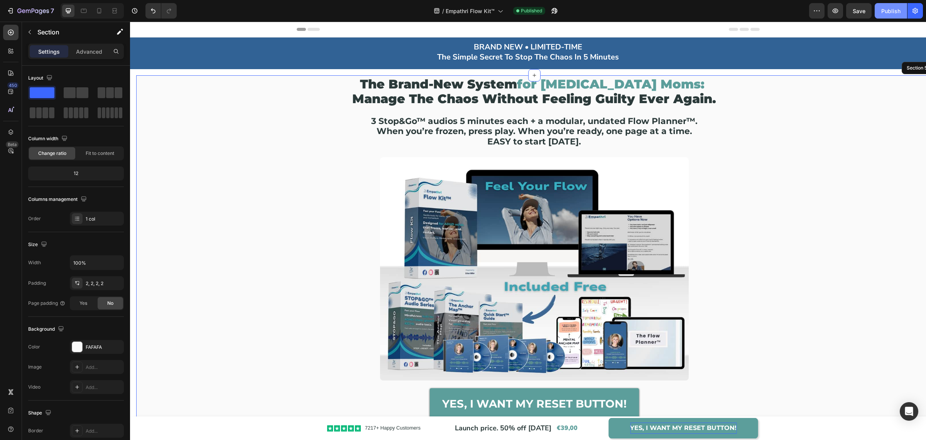
click at [897, 5] on button "Publish" at bounding box center [891, 10] width 32 height 15
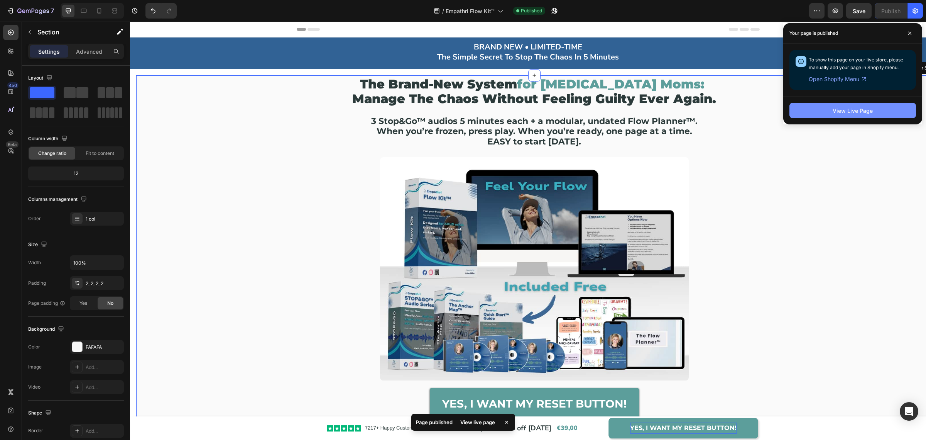
click at [843, 113] on div "View Live Page" at bounding box center [853, 111] width 40 height 8
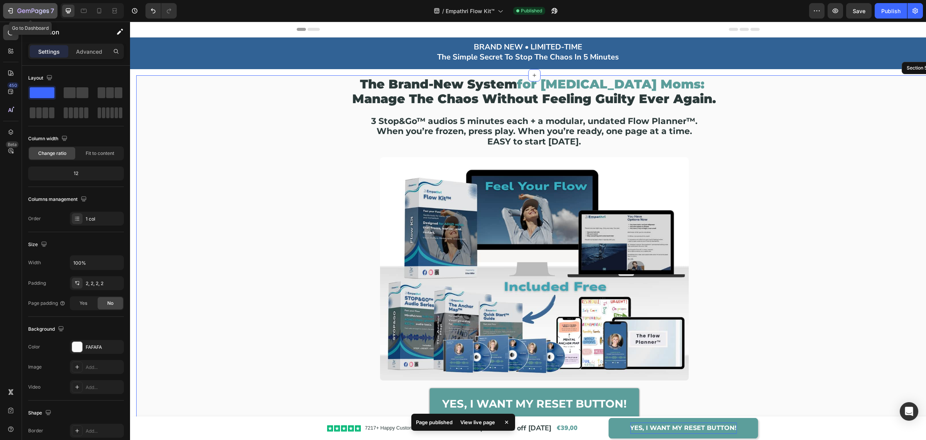
click at [19, 11] on icon "button" at bounding box center [33, 11] width 32 height 7
